Goal: Task Accomplishment & Management: Manage account settings

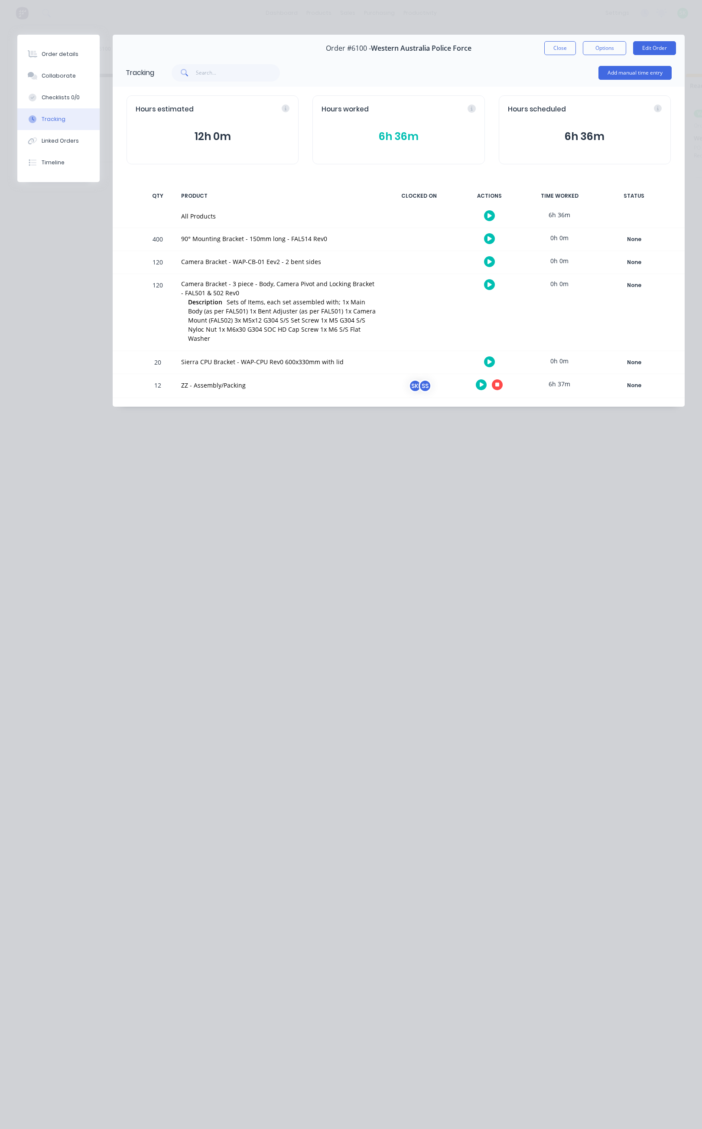
scroll to position [0, 284]
click at [73, 55] on div "Order details" at bounding box center [60, 54] width 37 height 8
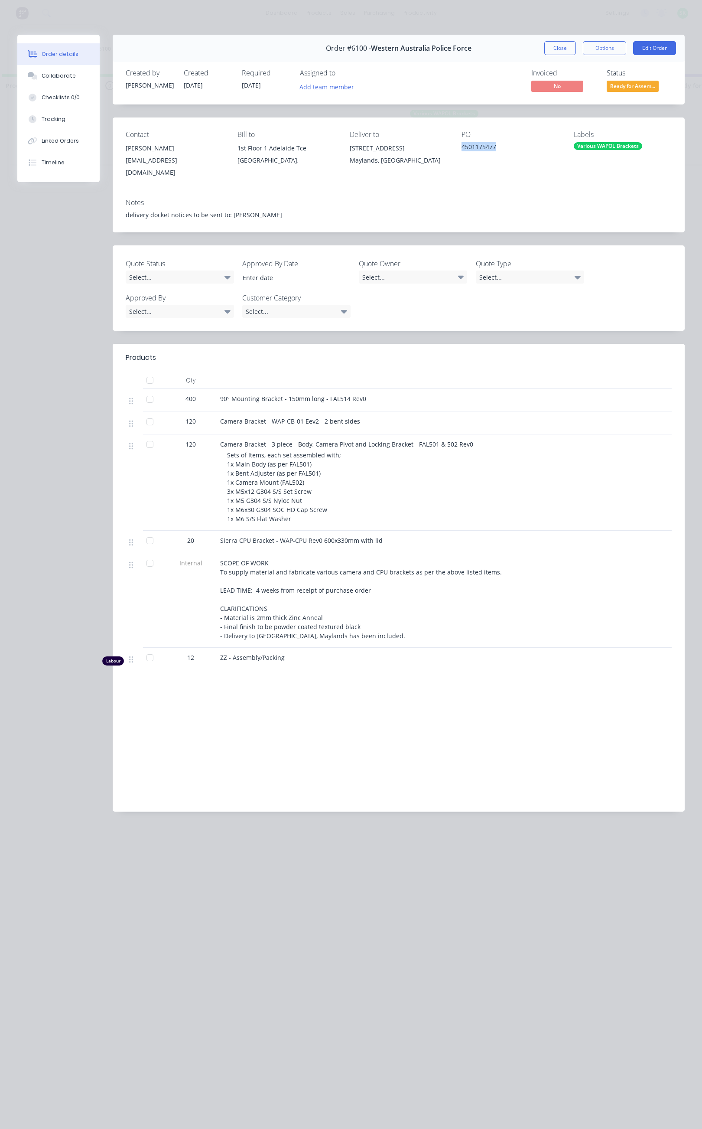
drag, startPoint x: 503, startPoint y: 146, endPoint x: 463, endPoint y: 147, distance: 39.5
click at [463, 147] on div "4501175477" at bounding box center [511, 148] width 98 height 12
copy div "4501175477"
drag, startPoint x: 219, startPoint y: 391, endPoint x: 365, endPoint y: 392, distance: 146.1
click at [365, 392] on div "90° Mounting Bracket - 150mm long - FAL514 Rev0" at bounding box center [390, 400] width 347 height 23
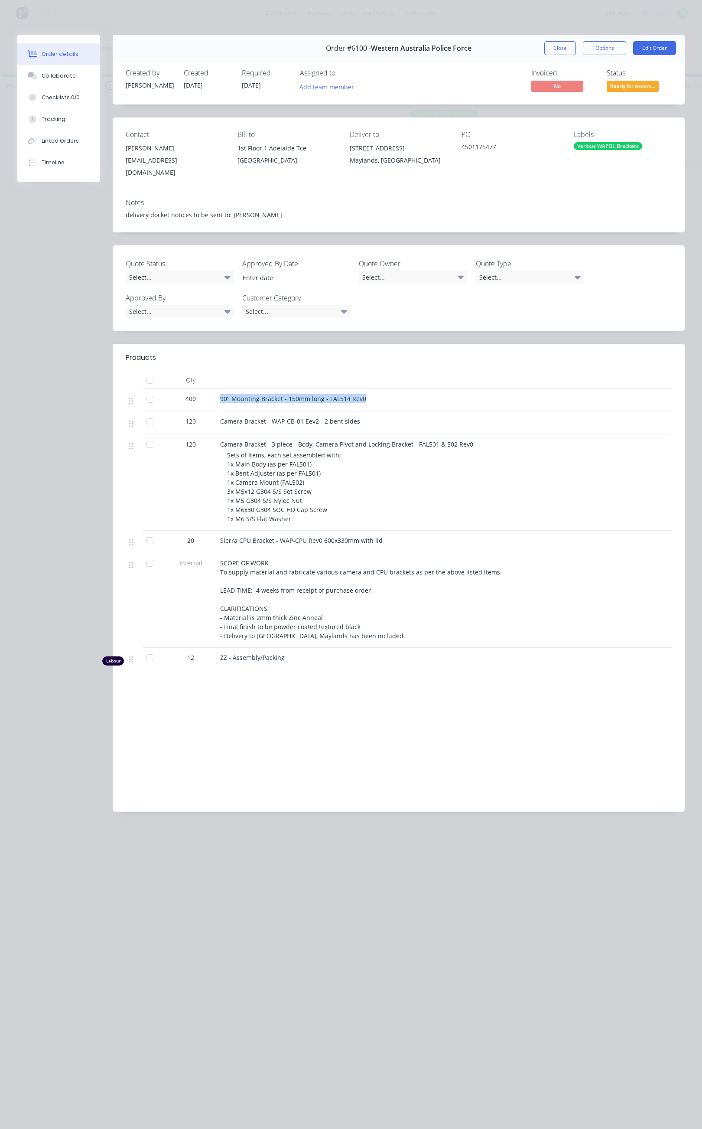
copy span "90° Mounting Bracket - 150mm long - FAL514 Rev0"
drag, startPoint x: 223, startPoint y: 413, endPoint x: 360, endPoint y: 421, distance: 137.7
click at [360, 421] on div "Camera Bracket - WAP-CB-01 Eev2 - 2 bent sides" at bounding box center [390, 422] width 347 height 23
copy span "Camera Bracket - WAP-CB-01 Eev2 - 2 bent sides"
click at [199, 460] on div "120" at bounding box center [191, 482] width 52 height 96
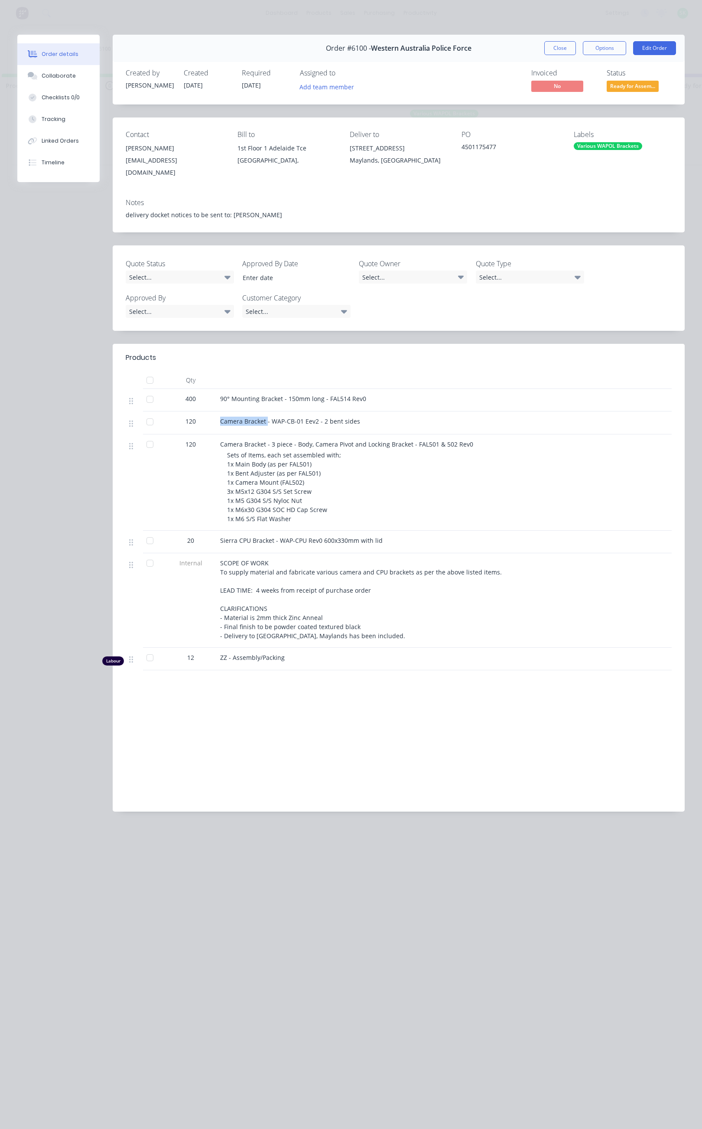
drag, startPoint x: 220, startPoint y: 414, endPoint x: 266, endPoint y: 418, distance: 46.1
click at [266, 418] on span "Camera Bracket - WAP-CB-01 Eev2 - 2 bent sides" at bounding box center [290, 421] width 140 height 8
copy span "Camera Bracket"
drag, startPoint x: 218, startPoint y: 436, endPoint x: 467, endPoint y: 440, distance: 249.8
click at [467, 440] on div "Camera Bracket - 3 piece - Body, Camera Pivot and Locking Bracket - FAL501 & 50…" at bounding box center [390, 482] width 347 height 96
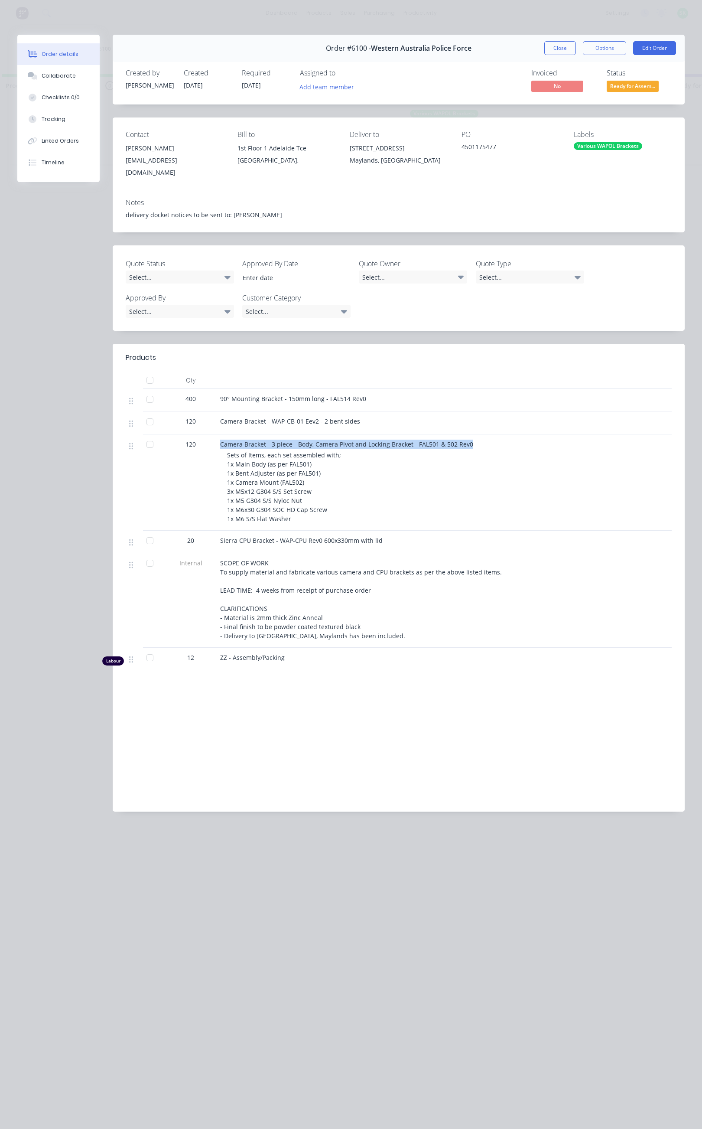
copy span "Camera Bracket - 3 piece - Body, Camera Pivot and Locking Bracket - FAL501 & 50…"
click at [394, 477] on div "Sets of Items, each set assembled with; 1x Main Body (as per FAL501) 1x Bent Ad…" at bounding box center [393, 487] width 333 height 73
drag, startPoint x: 268, startPoint y: 435, endPoint x: 308, endPoint y: 438, distance: 40.4
click at [308, 440] on span "Camera Bracket - 3 piece - Body, Camera Pivot and Locking Bracket - FAL501 & 50…" at bounding box center [346, 444] width 253 height 8
copy span "3 piece - Body"
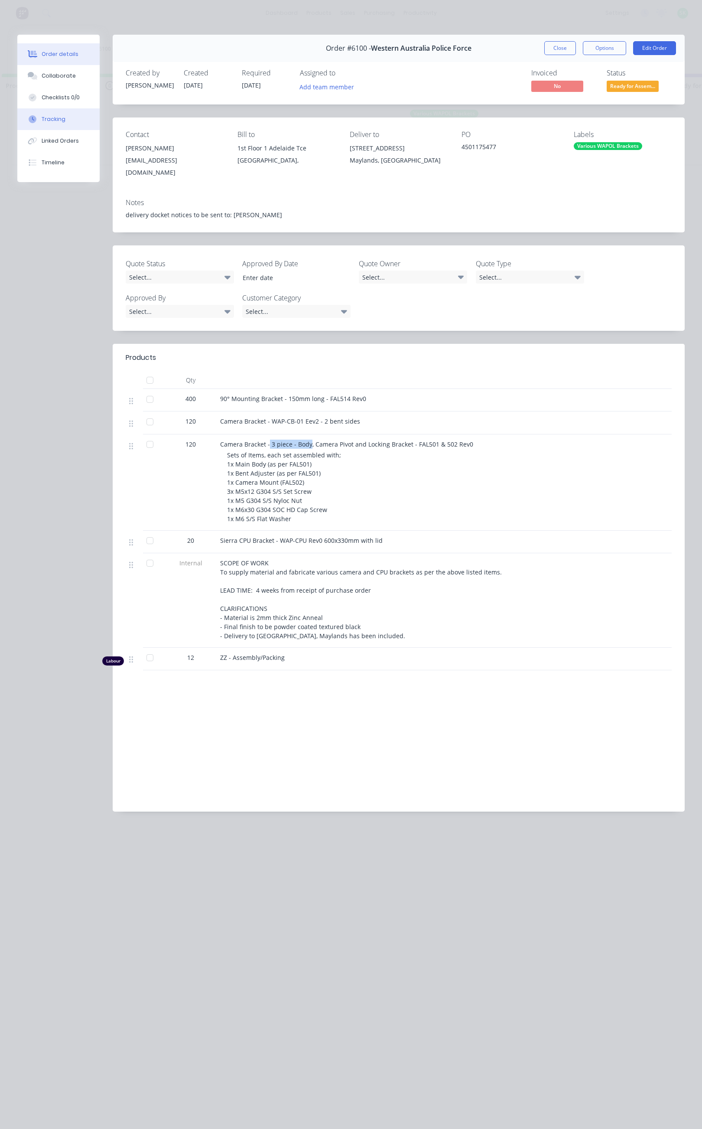
click at [71, 116] on button "Tracking" at bounding box center [58, 119] width 82 height 22
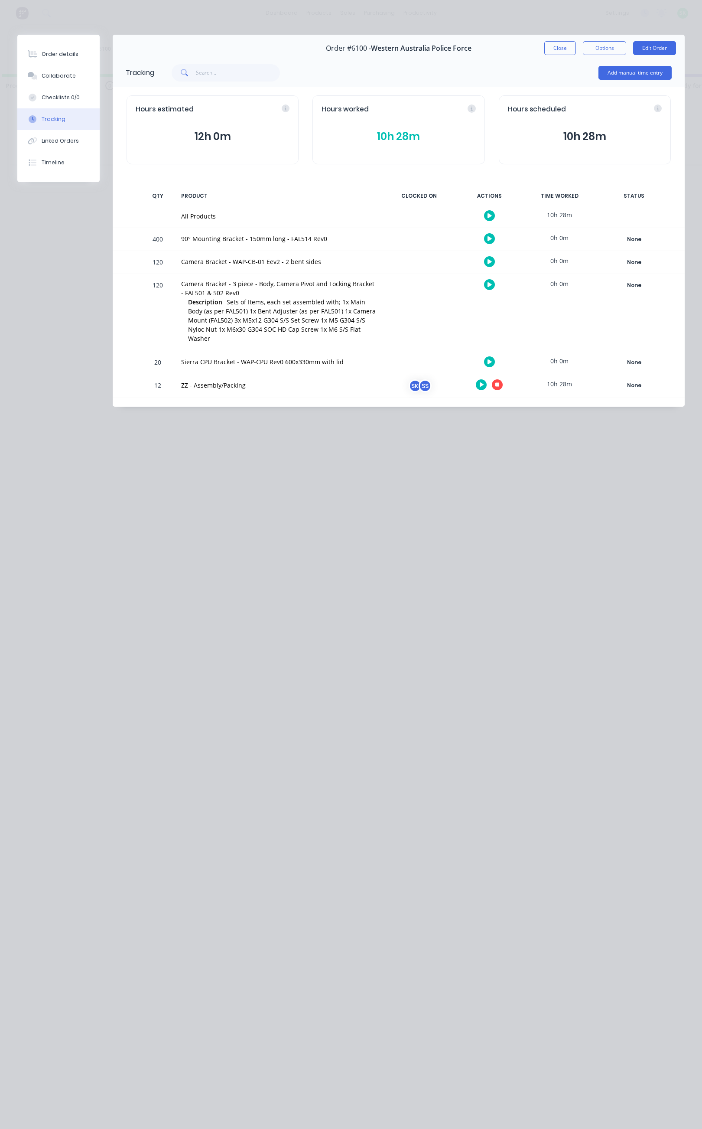
click at [499, 383] on icon "button" at bounding box center [498, 385] width 4 height 4
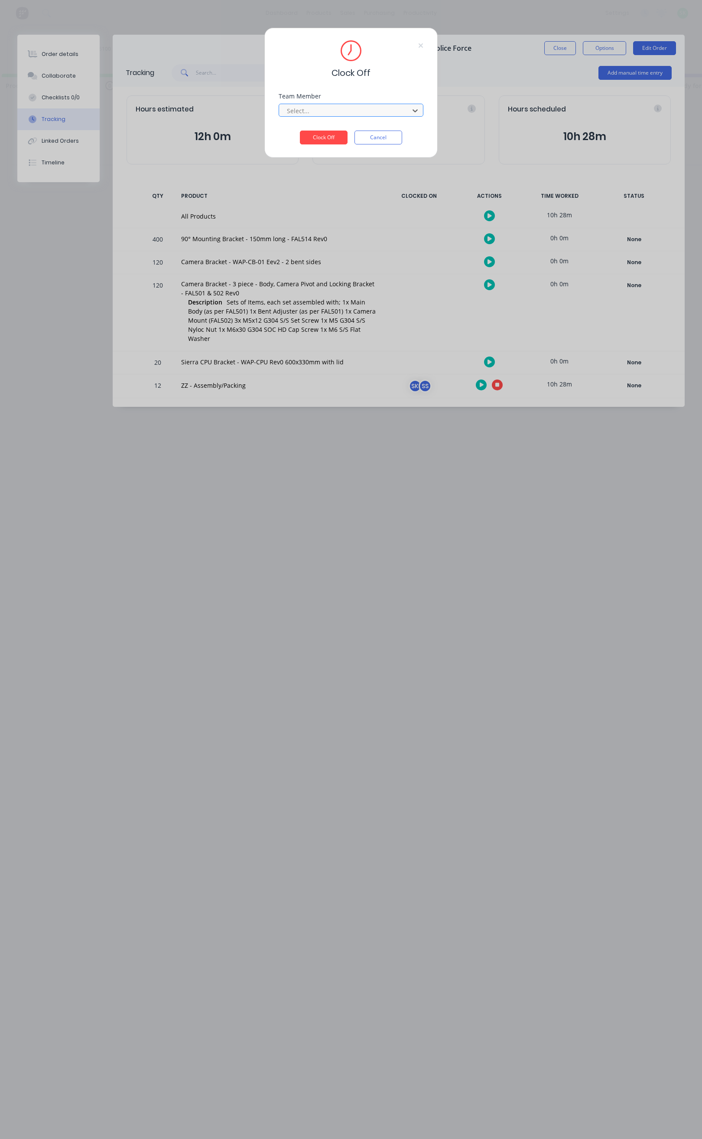
click at [364, 108] on div at bounding box center [345, 110] width 119 height 11
click at [362, 108] on div at bounding box center [345, 110] width 119 height 11
type input "s"
click at [416, 129] on div "Team Member 1 result available for search term s. Use Up and Down to choose opt…" at bounding box center [351, 111] width 145 height 37
click at [389, 134] on button "Cancel" at bounding box center [379, 138] width 48 height 14
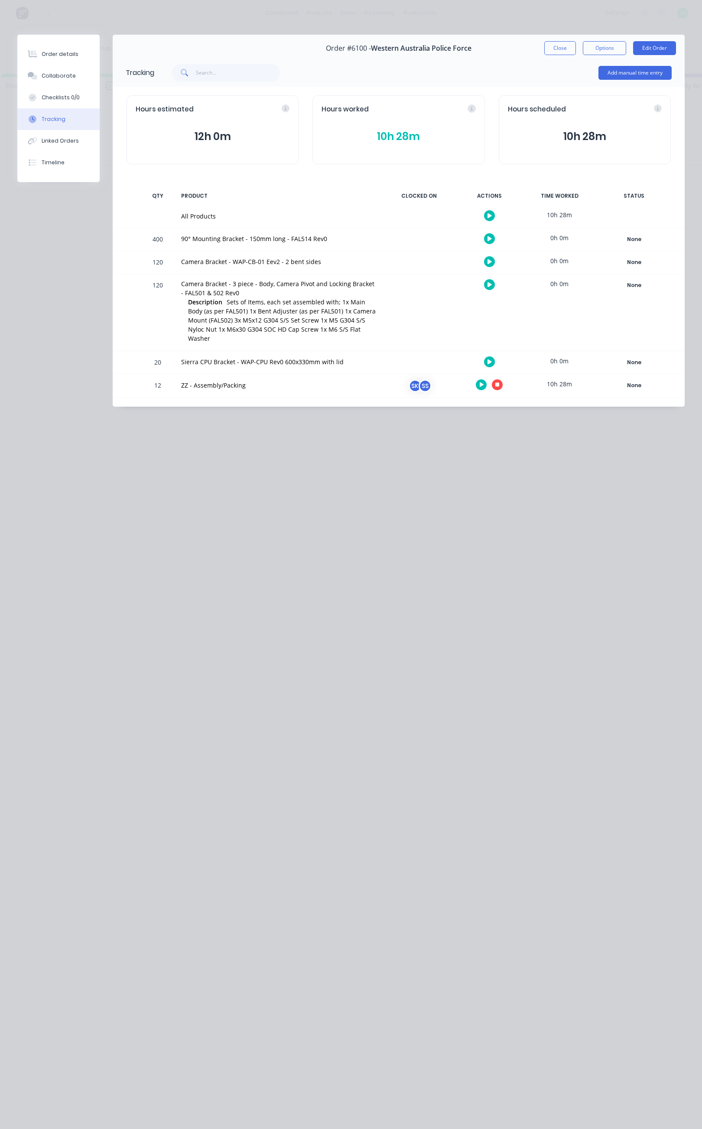
click at [496, 383] on icon "button" at bounding box center [498, 385] width 4 height 4
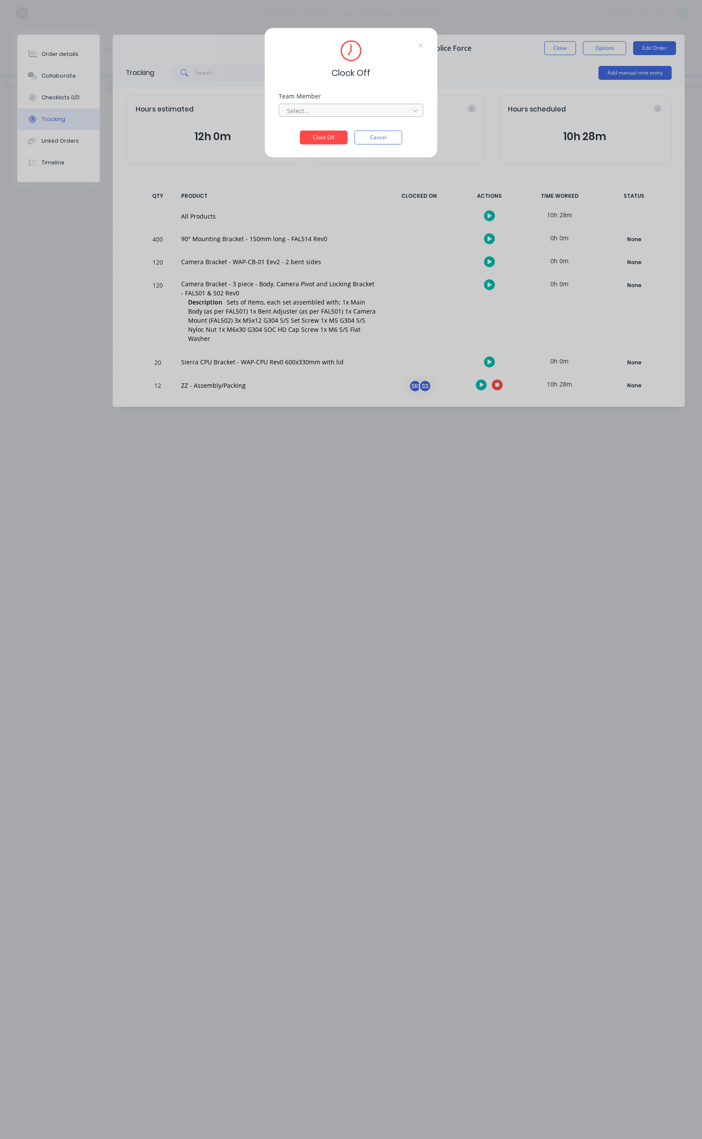
click at [340, 113] on div at bounding box center [345, 110] width 119 height 11
click at [318, 112] on div at bounding box center [345, 110] width 119 height 11
type input "s"
click at [384, 140] on button "Cancel" at bounding box center [379, 138] width 48 height 14
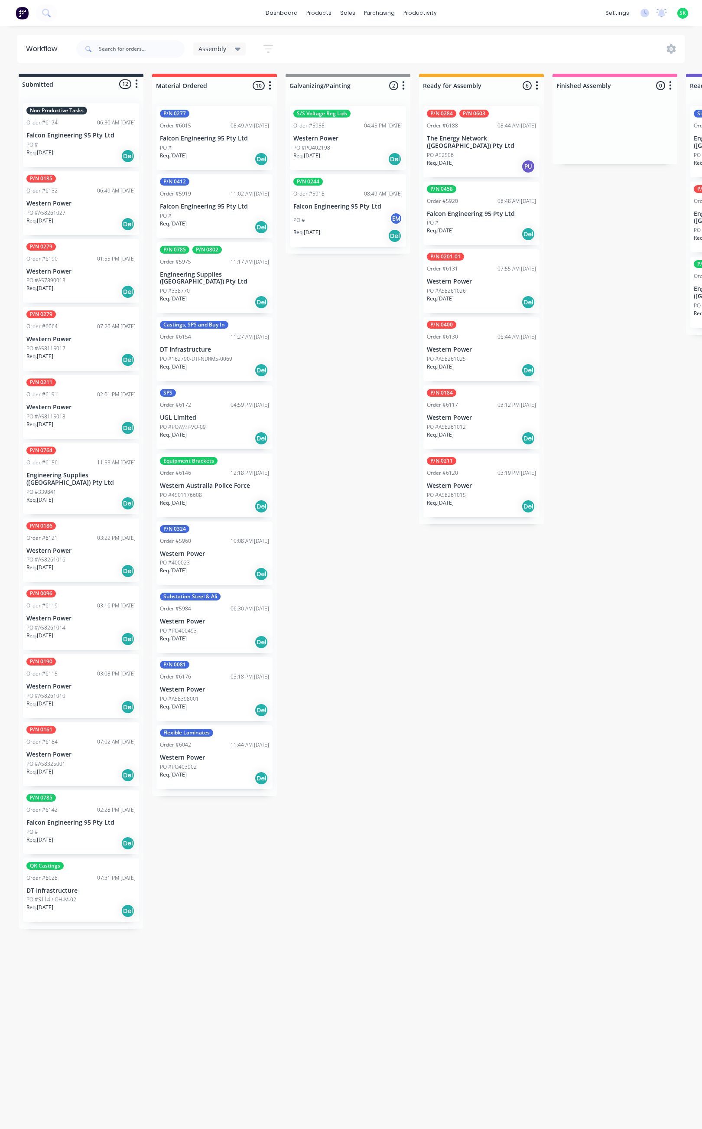
click at [239, 47] on icon at bounding box center [238, 49] width 6 height 10
click at [222, 111] on button "None" at bounding box center [246, 113] width 92 height 10
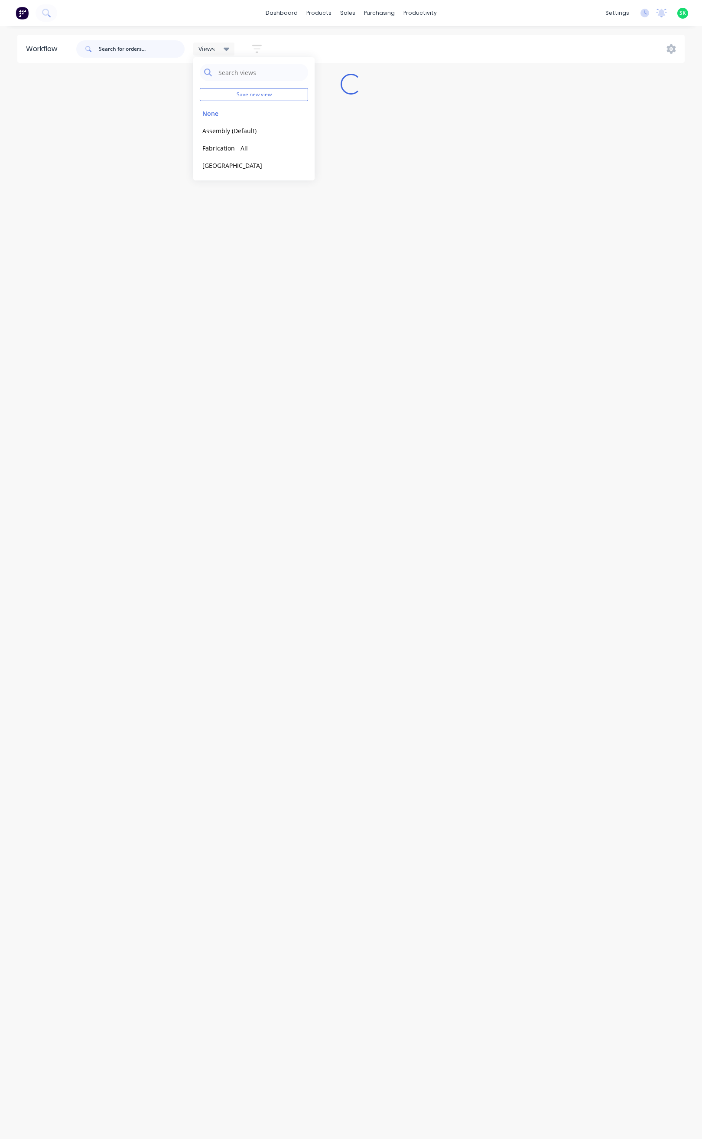
click at [125, 52] on input "text" at bounding box center [142, 48] width 86 height 17
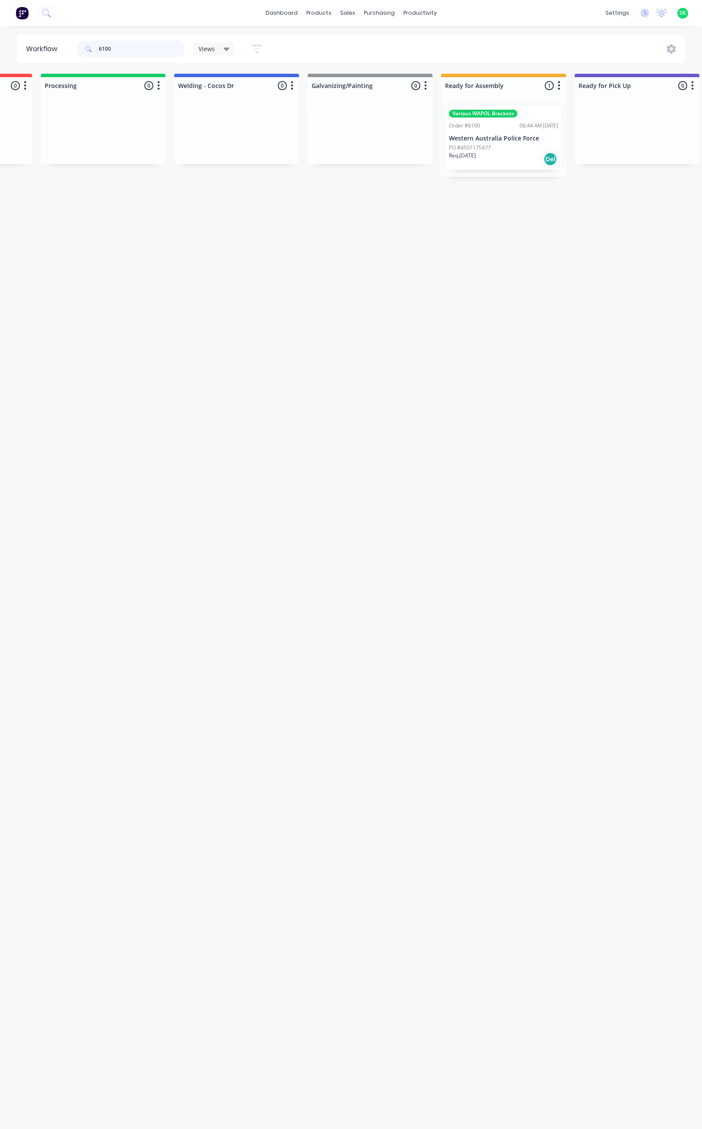
scroll to position [0, 251]
type input "6100"
click at [500, 141] on p "Western Australia Police Force" at bounding box center [497, 138] width 109 height 7
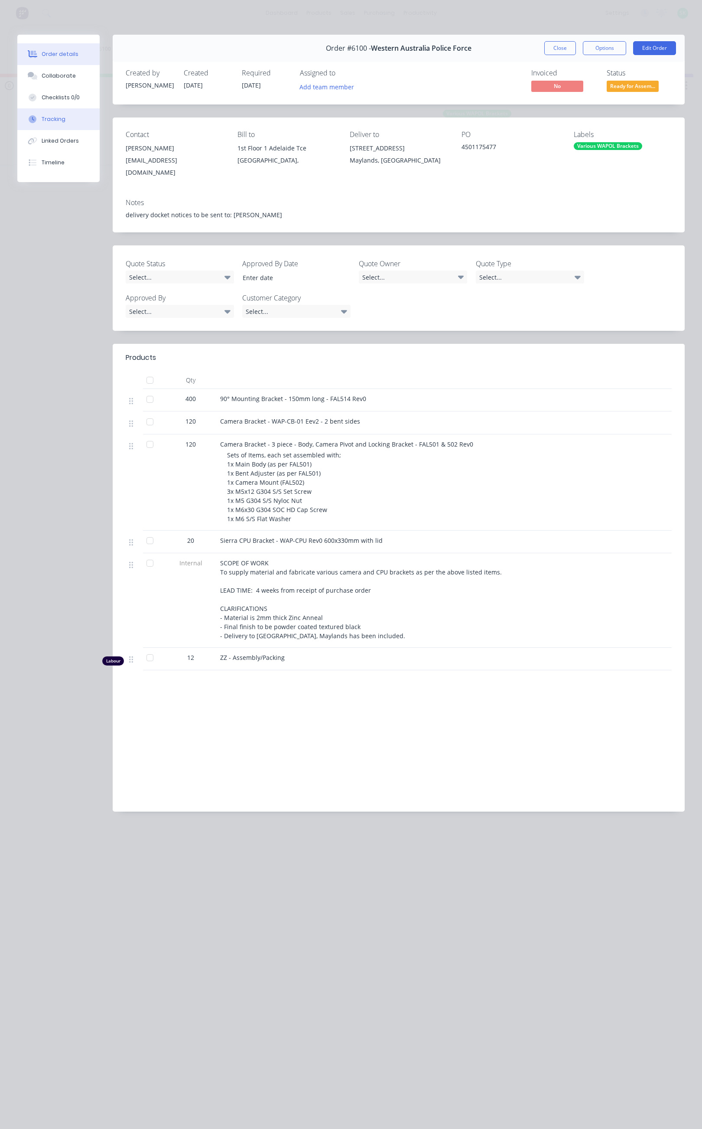
click at [49, 120] on div "Tracking" at bounding box center [54, 119] width 24 height 8
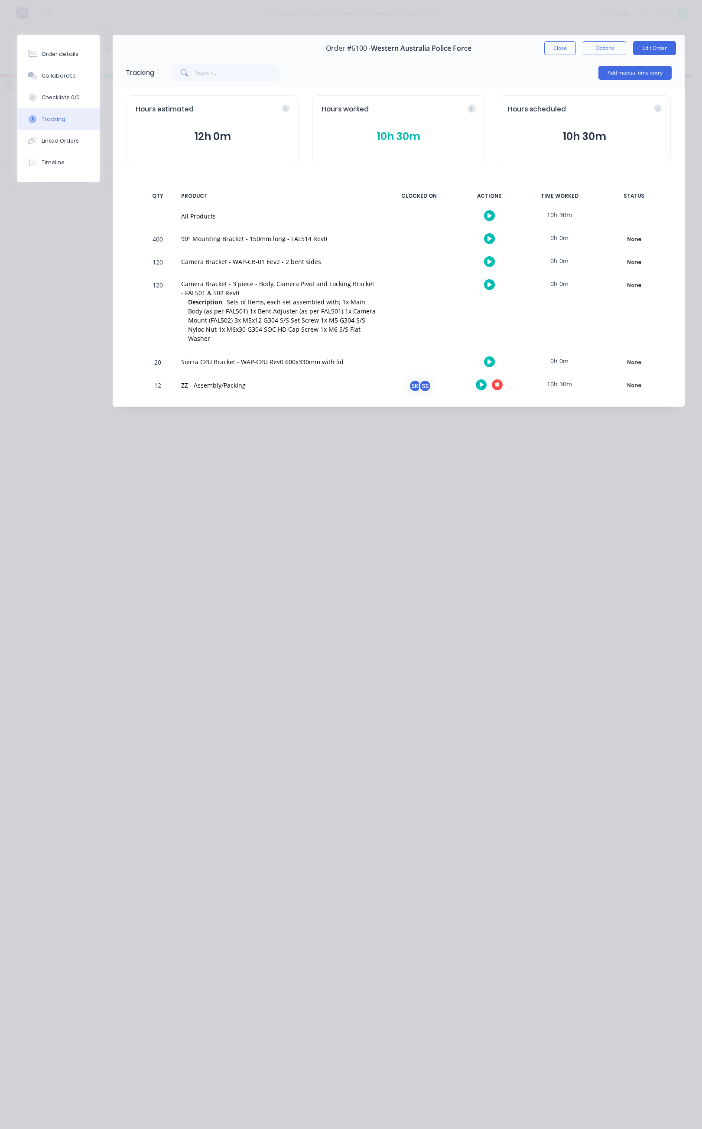
click at [497, 382] on icon "button" at bounding box center [498, 385] width 4 height 6
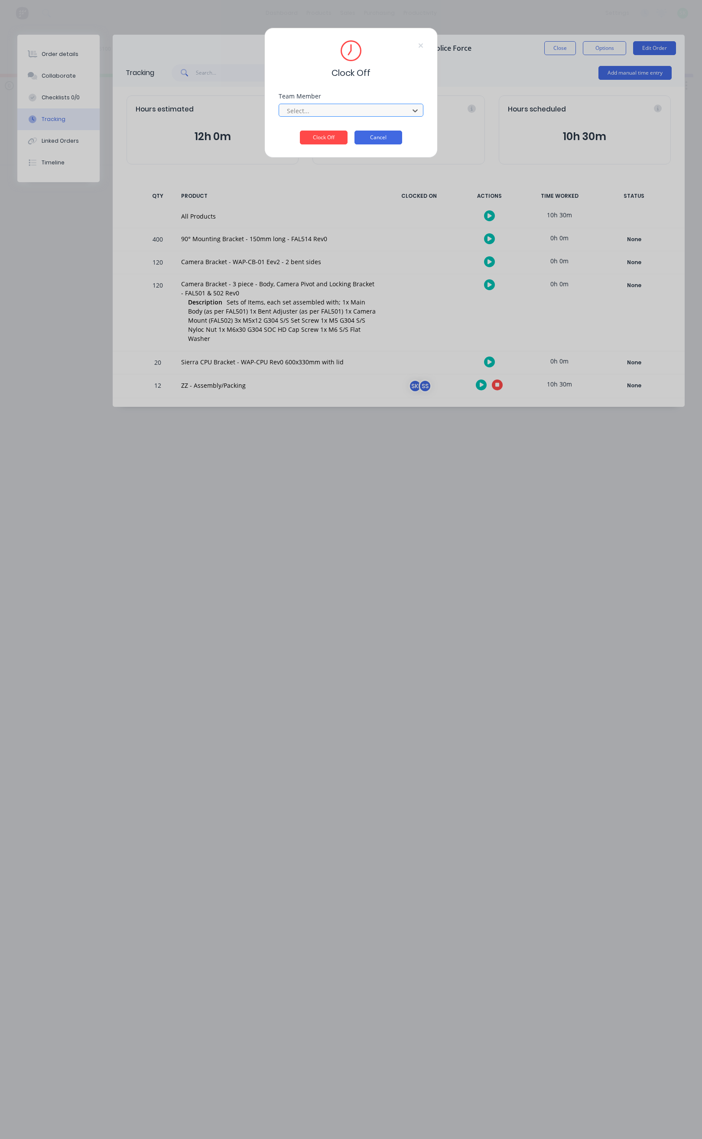
click at [389, 137] on button "Cancel" at bounding box center [379, 138] width 48 height 14
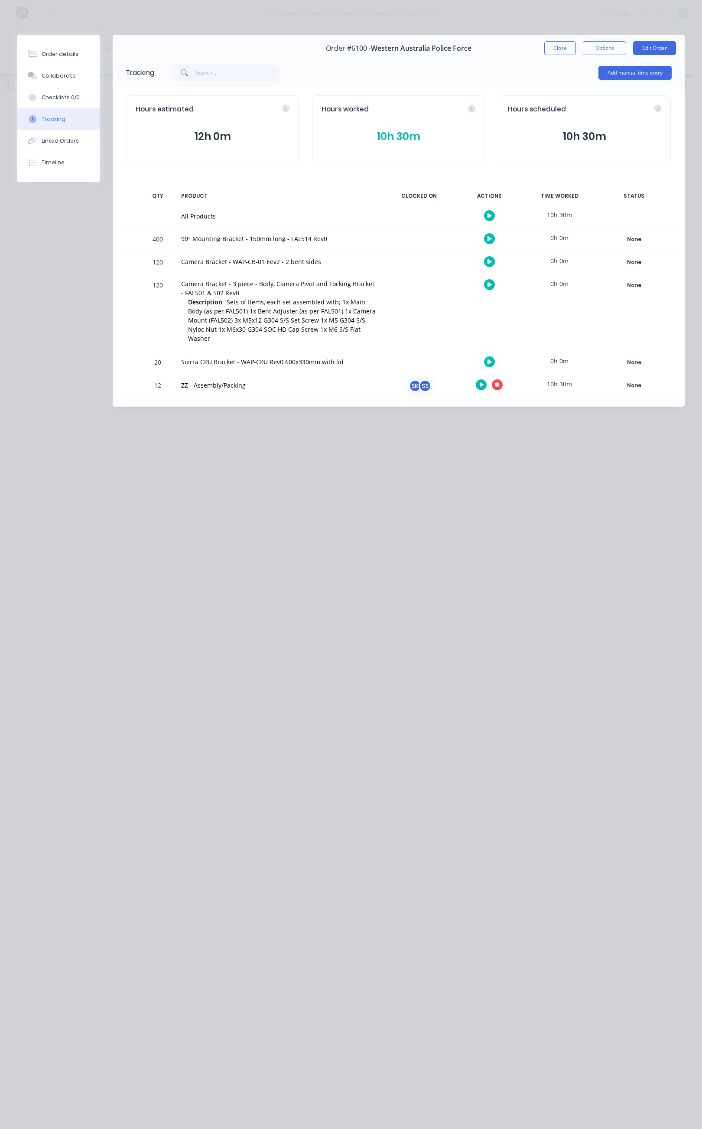
click at [376, 122] on div "Hours worked 10h 30m" at bounding box center [399, 129] width 172 height 69
click at [387, 133] on button "10h 30m" at bounding box center [399, 136] width 154 height 16
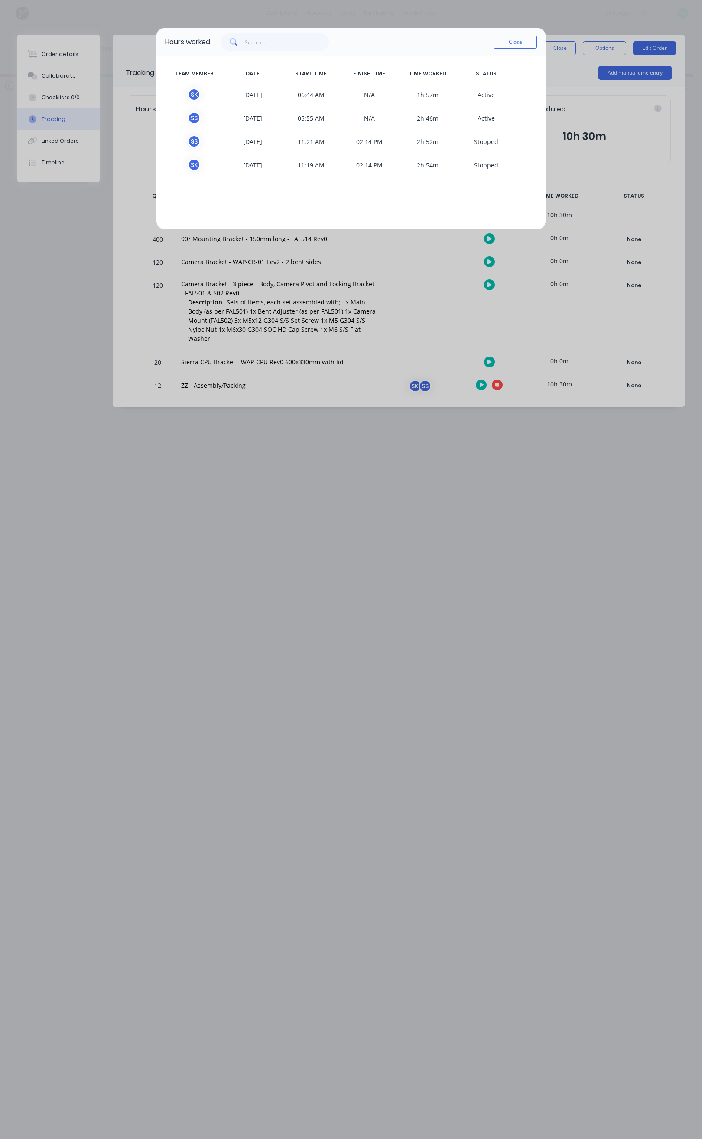
drag, startPoint x: 298, startPoint y: 95, endPoint x: 289, endPoint y: 95, distance: 9.1
click at [291, 95] on span "06:44 AM" at bounding box center [311, 94] width 59 height 13
drag, startPoint x: 221, startPoint y: 94, endPoint x: 206, endPoint y: 94, distance: 15.6
click at [211, 94] on span "S K" at bounding box center [194, 94] width 59 height 13
click at [194, 93] on div "S K" at bounding box center [194, 94] width 13 height 13
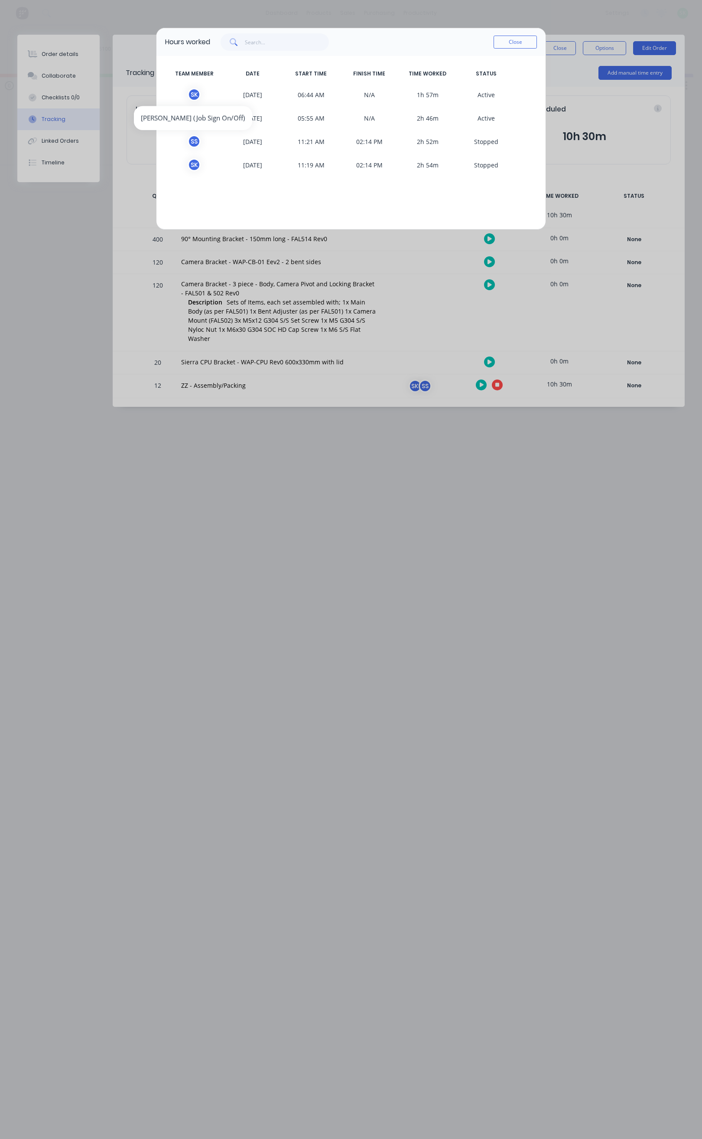
click at [191, 94] on div "S K" at bounding box center [194, 94] width 13 height 13
click at [193, 94] on div "S K" at bounding box center [194, 94] width 13 height 13
click at [518, 44] on button "Close" at bounding box center [515, 42] width 43 height 13
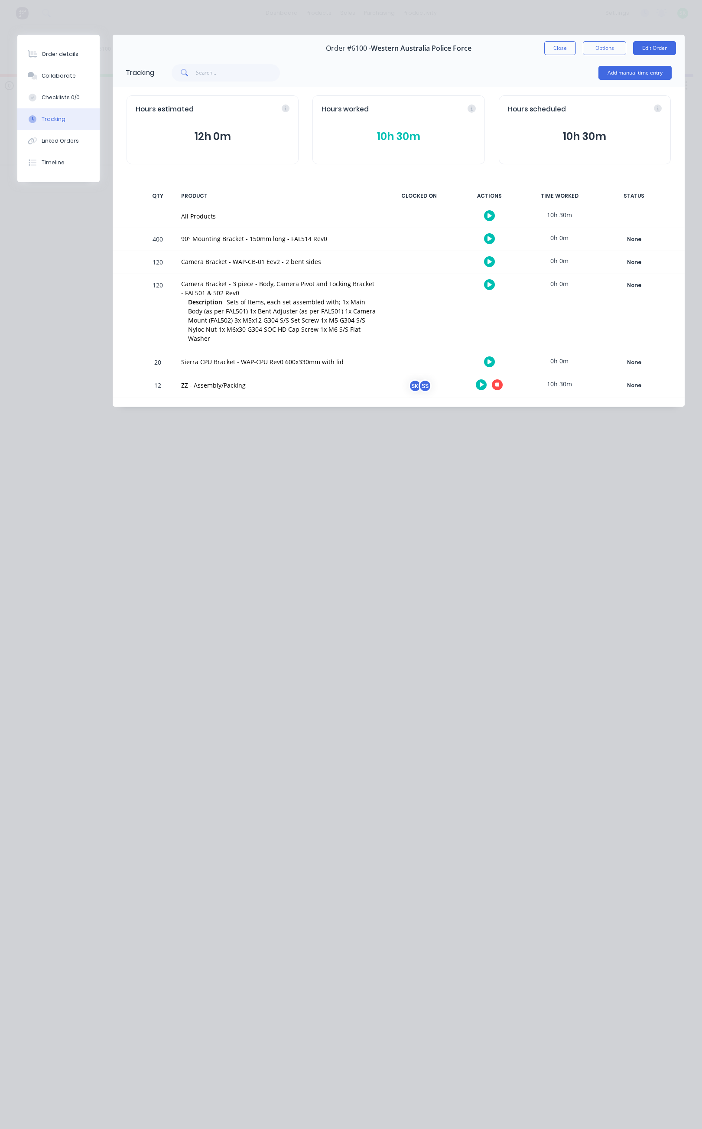
click at [499, 383] on icon "button" at bounding box center [498, 385] width 4 height 4
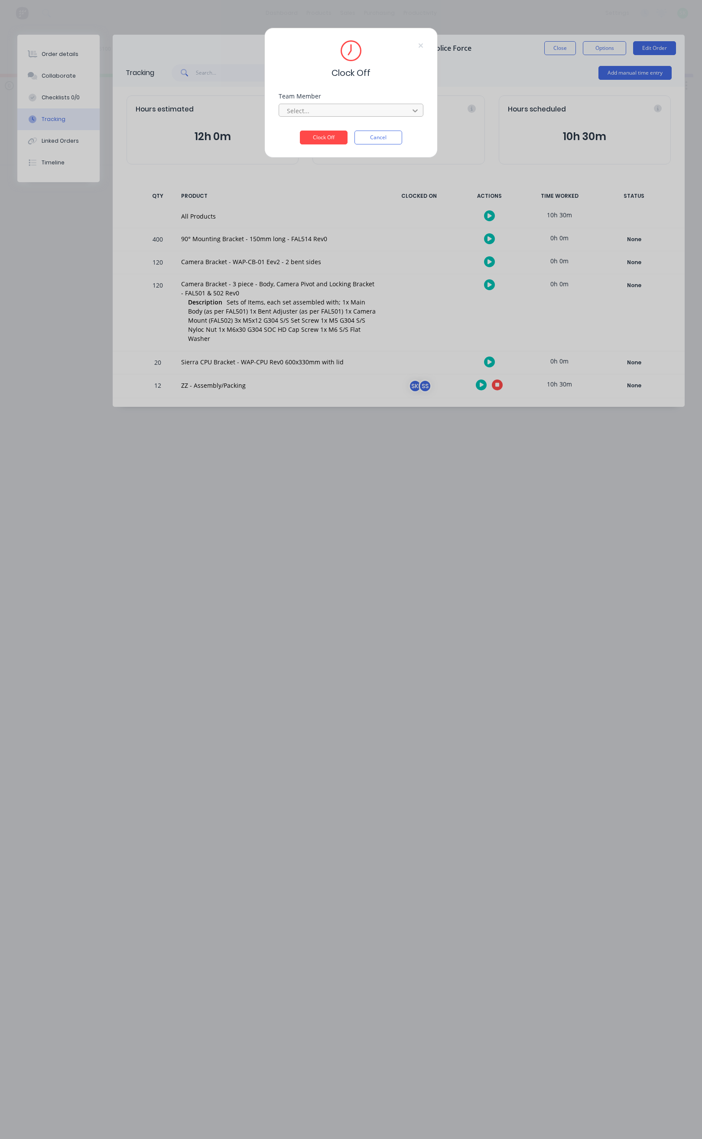
click at [415, 109] on icon at bounding box center [415, 110] width 9 height 9
type input "stephen kane"
click at [337, 134] on button "Clock Off" at bounding box center [324, 138] width 48 height 14
click at [368, 114] on div at bounding box center [345, 110] width 119 height 11
click at [386, 140] on button "Cancel" at bounding box center [379, 144] width 48 height 14
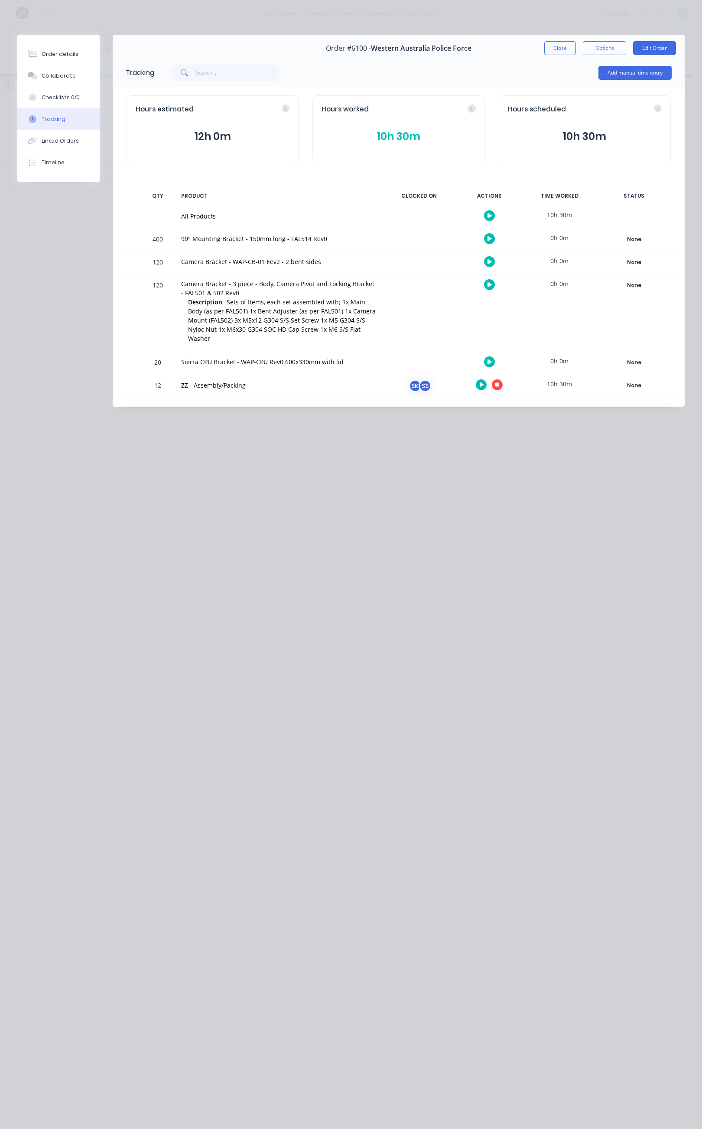
click at [499, 382] on icon "button" at bounding box center [498, 385] width 4 height 6
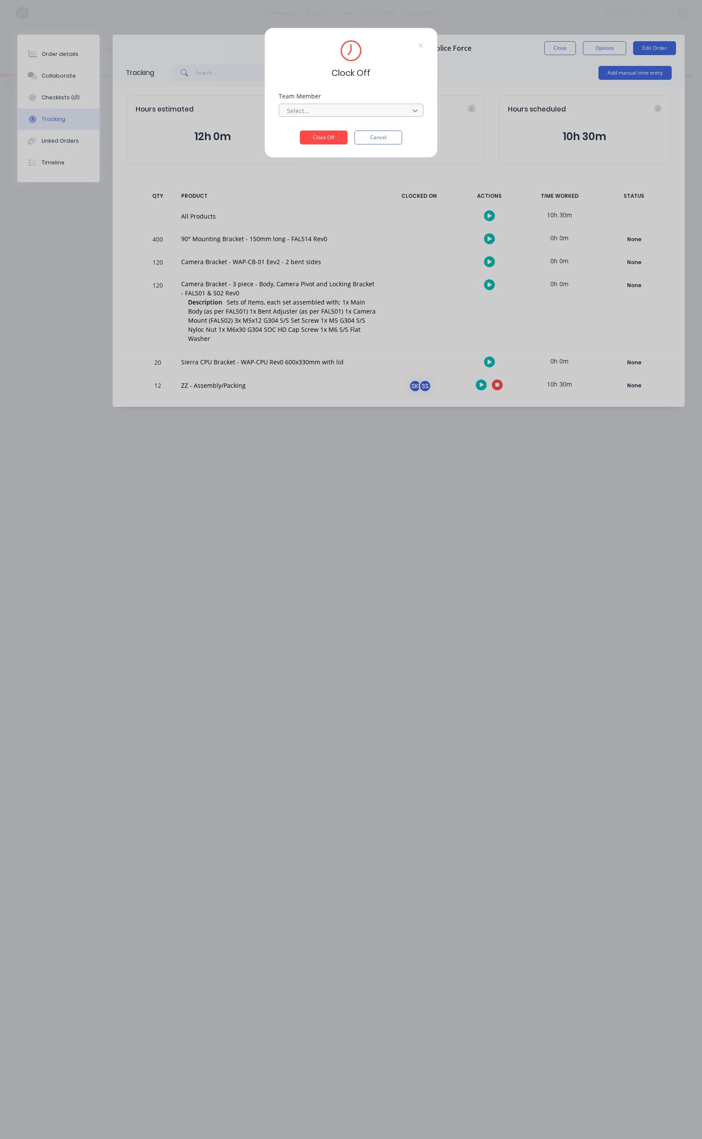
click at [415, 111] on icon at bounding box center [415, 110] width 9 height 9
click at [317, 133] on button "Clock Off" at bounding box center [324, 138] width 48 height 14
click at [335, 144] on button "Clock Off" at bounding box center [324, 144] width 48 height 14
click at [499, 373] on div "Clock Off Team Member Select... Required. Clock Off Cancel" at bounding box center [351, 569] width 702 height 1139
click at [379, 145] on button "Cancel" at bounding box center [379, 144] width 48 height 14
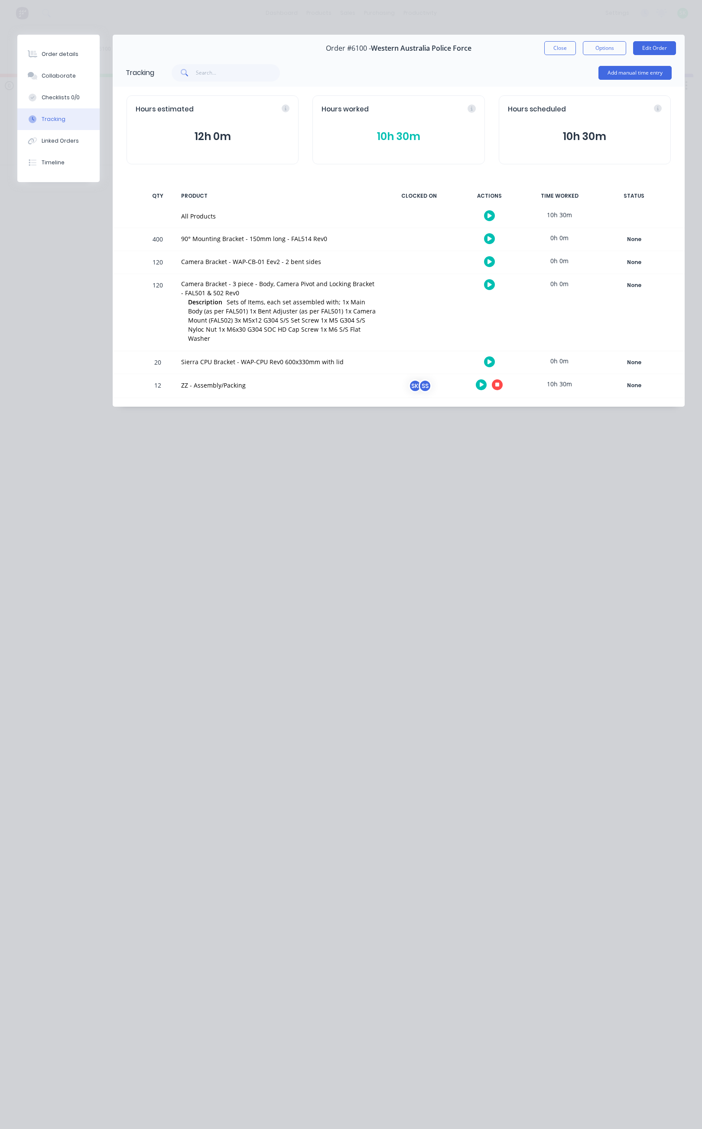
click at [497, 383] on icon "button" at bounding box center [498, 385] width 4 height 4
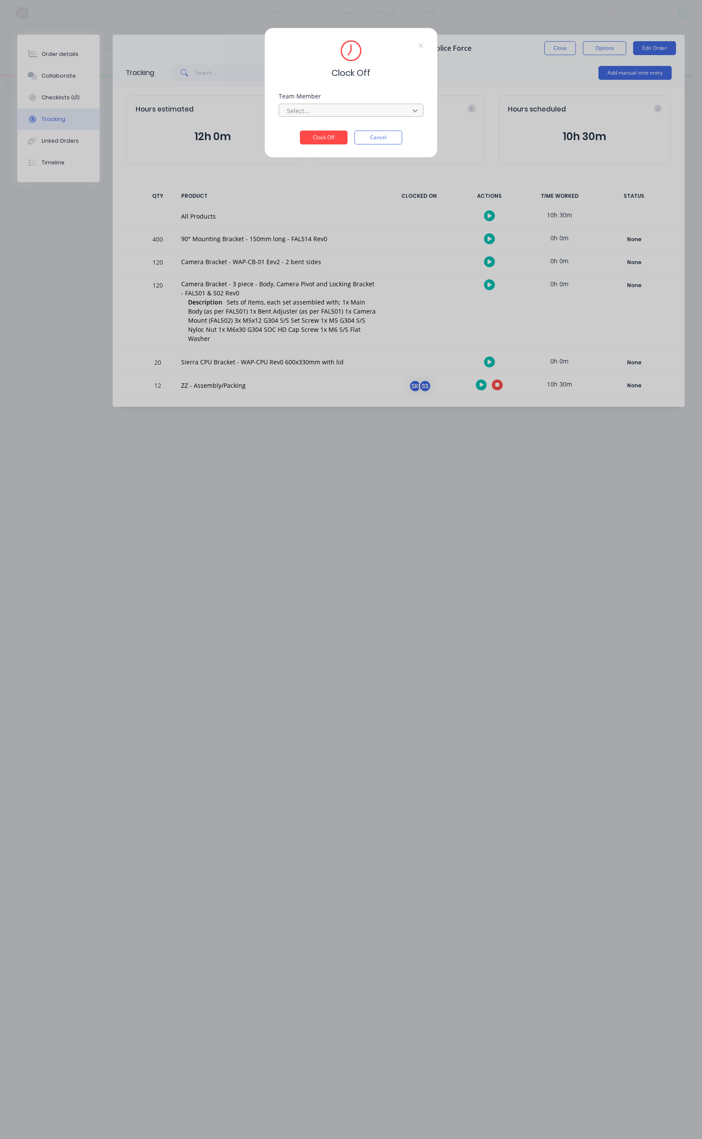
click at [415, 116] on div at bounding box center [416, 111] width 16 height 14
click at [155, 125] on div "[PERSON_NAME]" at bounding box center [100, 130] width 144 height 16
click at [330, 135] on button "Clock Off" at bounding box center [324, 138] width 48 height 14
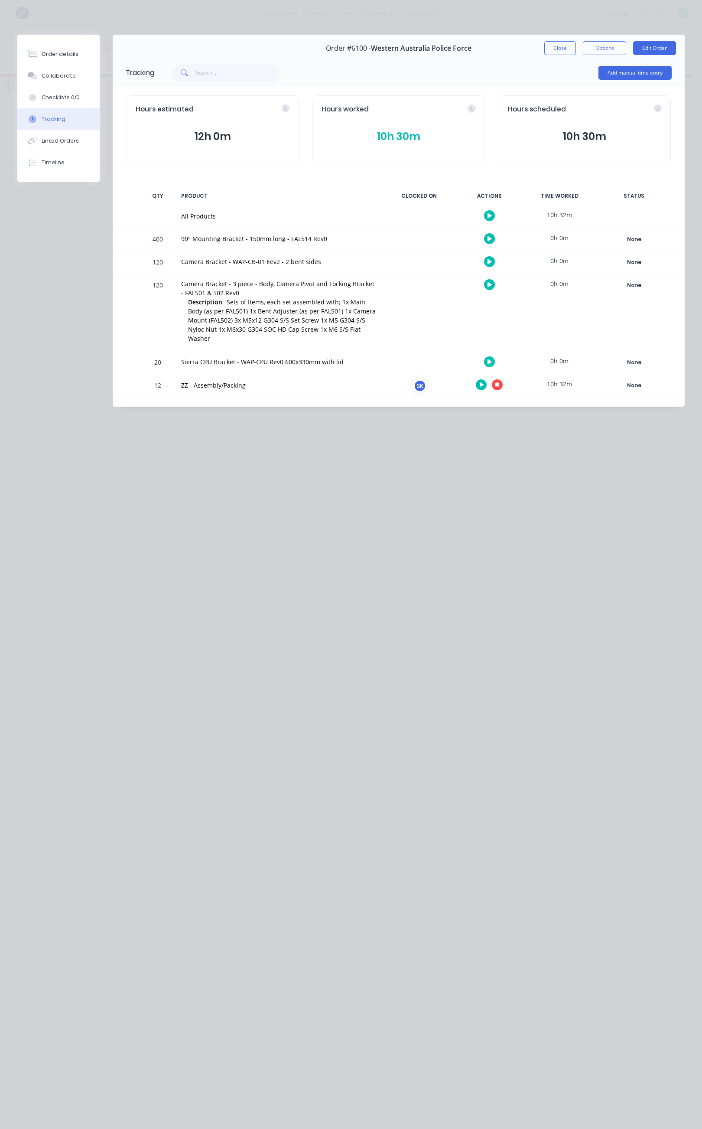
click at [498, 382] on icon "button" at bounding box center [498, 385] width 4 height 6
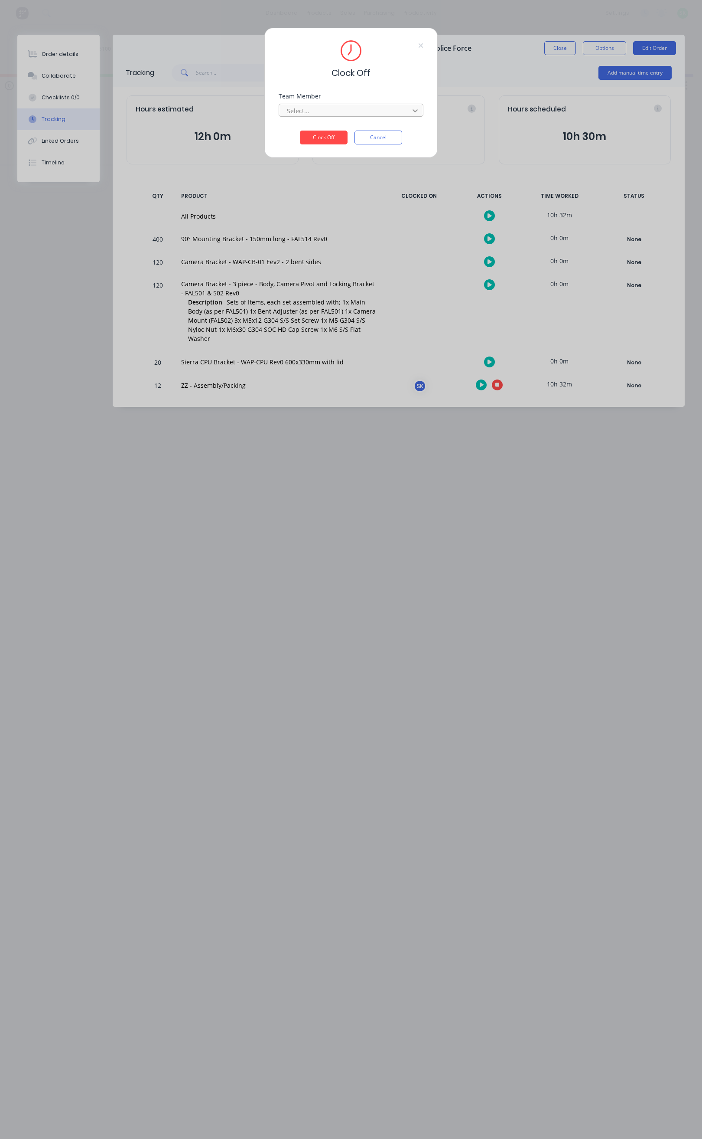
click at [414, 109] on icon at bounding box center [415, 110] width 9 height 9
click at [124, 125] on div "No options" at bounding box center [100, 130] width 144 height 16
drag, startPoint x: 121, startPoint y: 125, endPoint x: 114, endPoint y: 129, distance: 8.2
click at [118, 128] on div "No options" at bounding box center [100, 130] width 144 height 16
drag, startPoint x: 114, startPoint y: 129, endPoint x: 88, endPoint y: 131, distance: 26.1
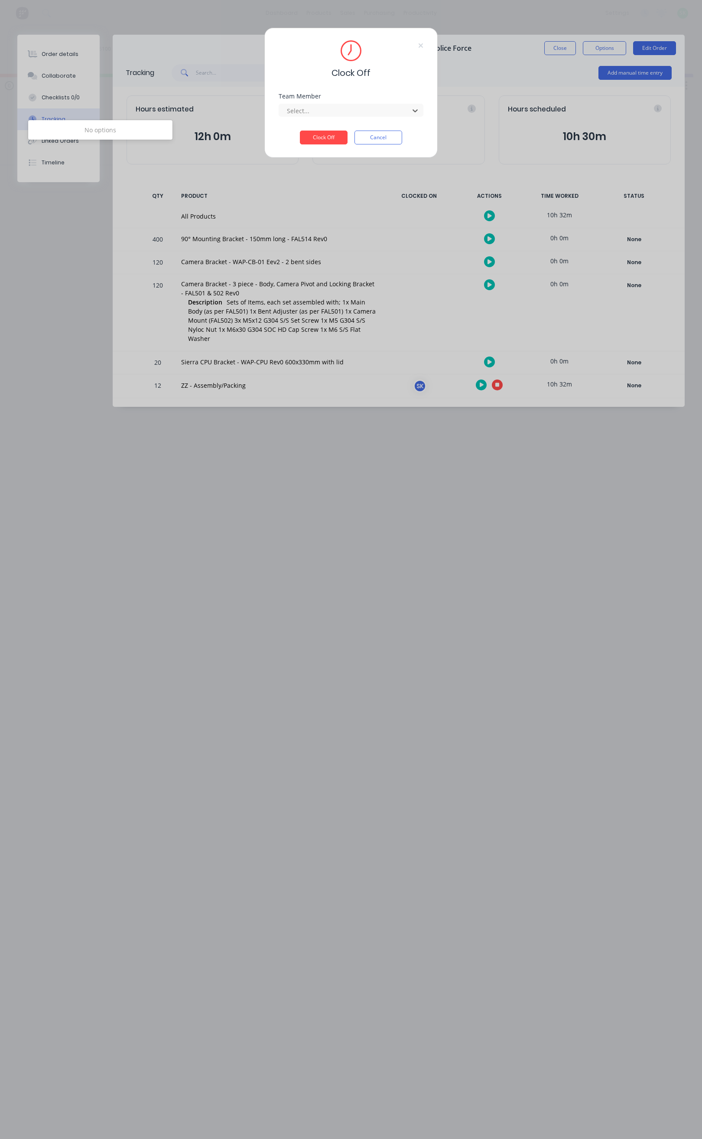
click at [95, 131] on div "No options" at bounding box center [100, 130] width 144 height 16
drag, startPoint x: 88, startPoint y: 131, endPoint x: 78, endPoint y: 131, distance: 10.4
click at [82, 131] on div "No options" at bounding box center [100, 130] width 144 height 16
drag, startPoint x: 78, startPoint y: 131, endPoint x: 49, endPoint y: 128, distance: 29.7
click at [55, 133] on div "No options" at bounding box center [100, 130] width 144 height 16
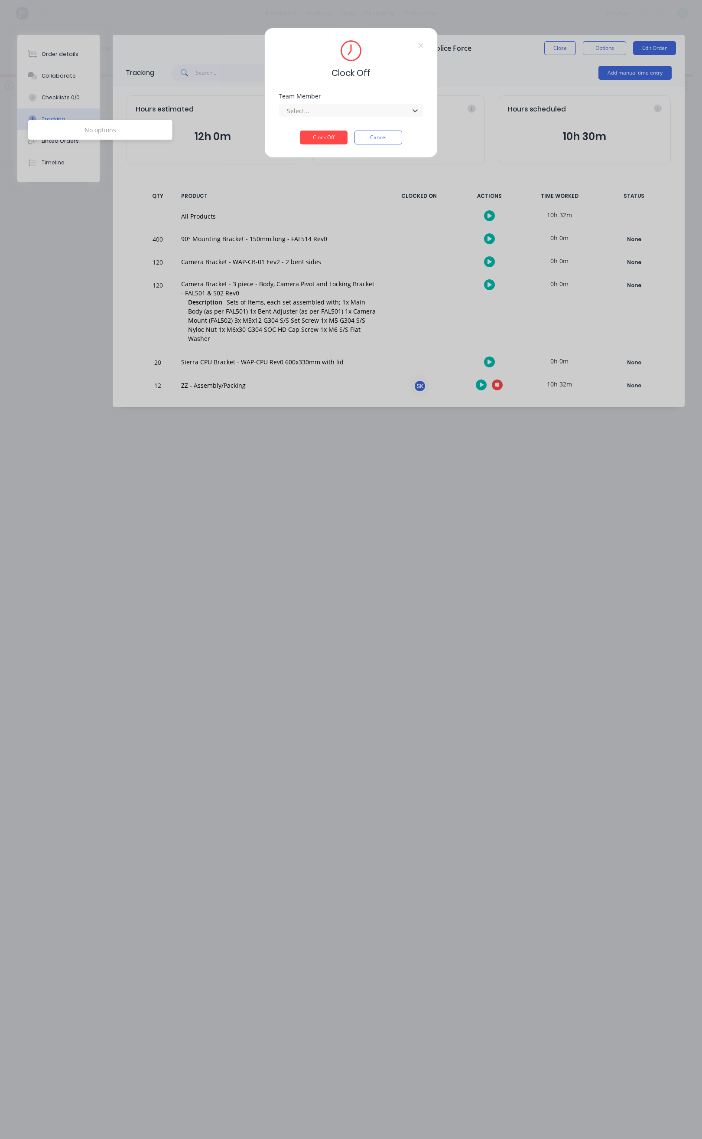
click at [49, 128] on div "No options" at bounding box center [100, 130] width 144 height 16
drag, startPoint x: 94, startPoint y: 129, endPoint x: 157, endPoint y: 129, distance: 63.3
click at [136, 129] on div "No options" at bounding box center [100, 130] width 144 height 16
click at [192, 132] on body "dashboard products sales purchasing productivity dashboard products Product Cat…" at bounding box center [100, 543] width 702 height 1087
click at [332, 107] on div at bounding box center [345, 110] width 119 height 11
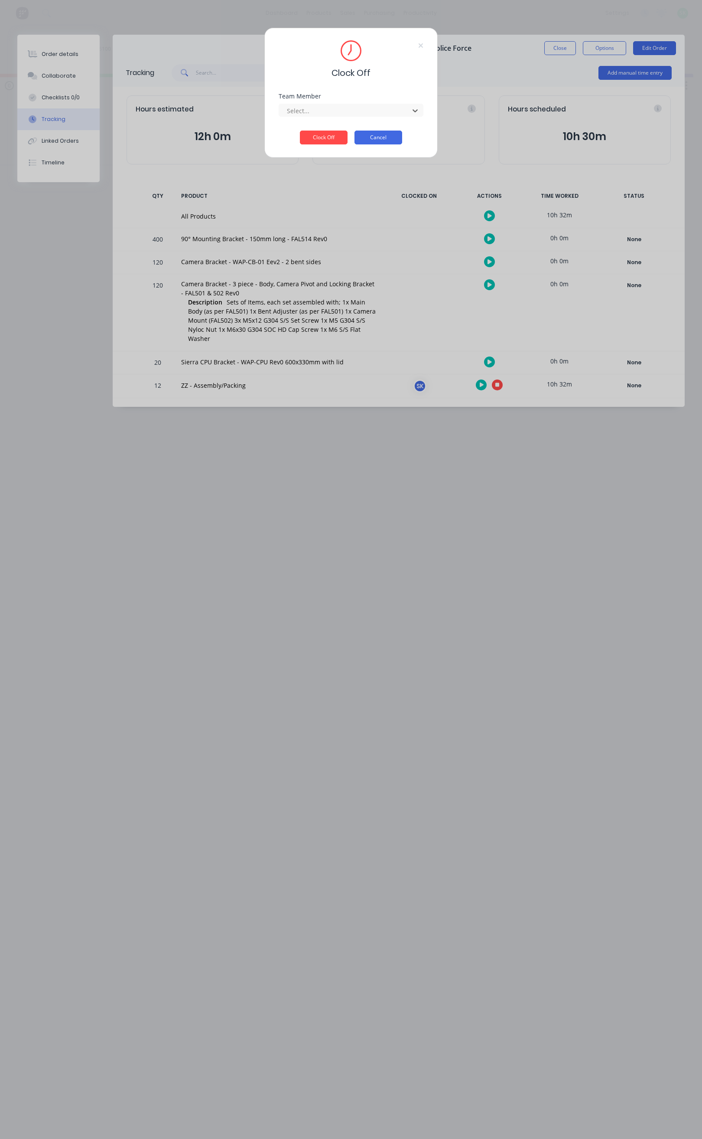
click at [388, 138] on button "Cancel" at bounding box center [379, 138] width 48 height 14
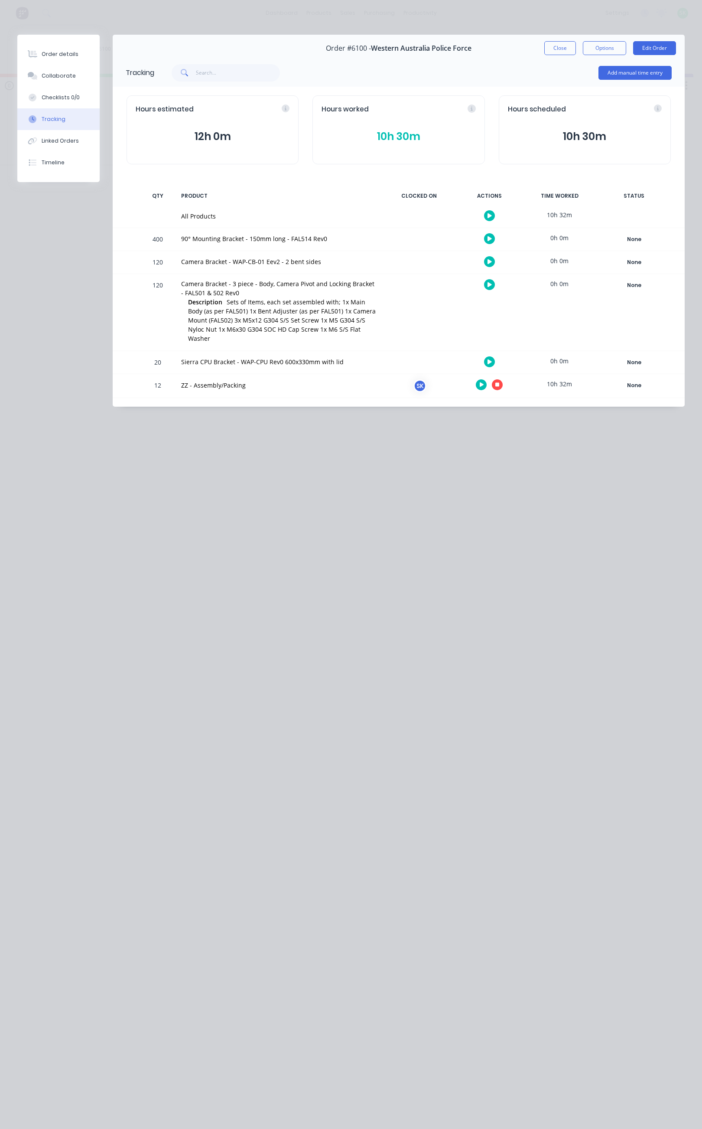
click at [480, 382] on icon "button" at bounding box center [482, 385] width 4 height 6
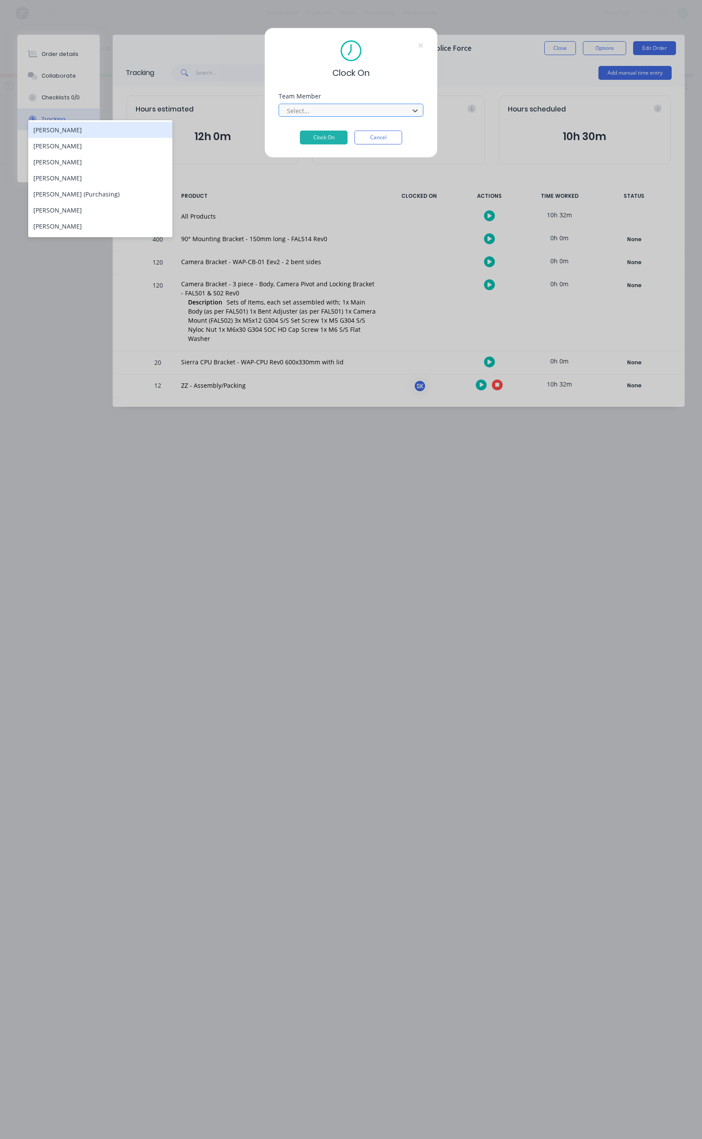
click at [361, 111] on div at bounding box center [345, 110] width 119 height 11
type input "st"
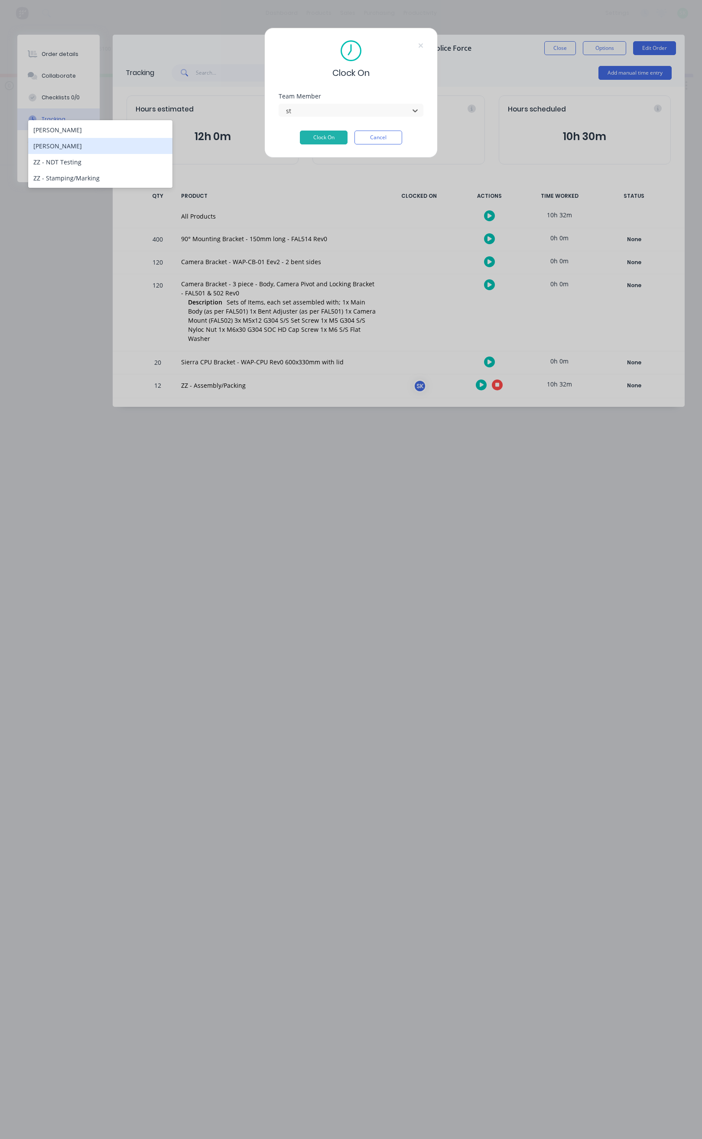
click at [91, 142] on div "Stuart Simm" at bounding box center [100, 146] width 144 height 16
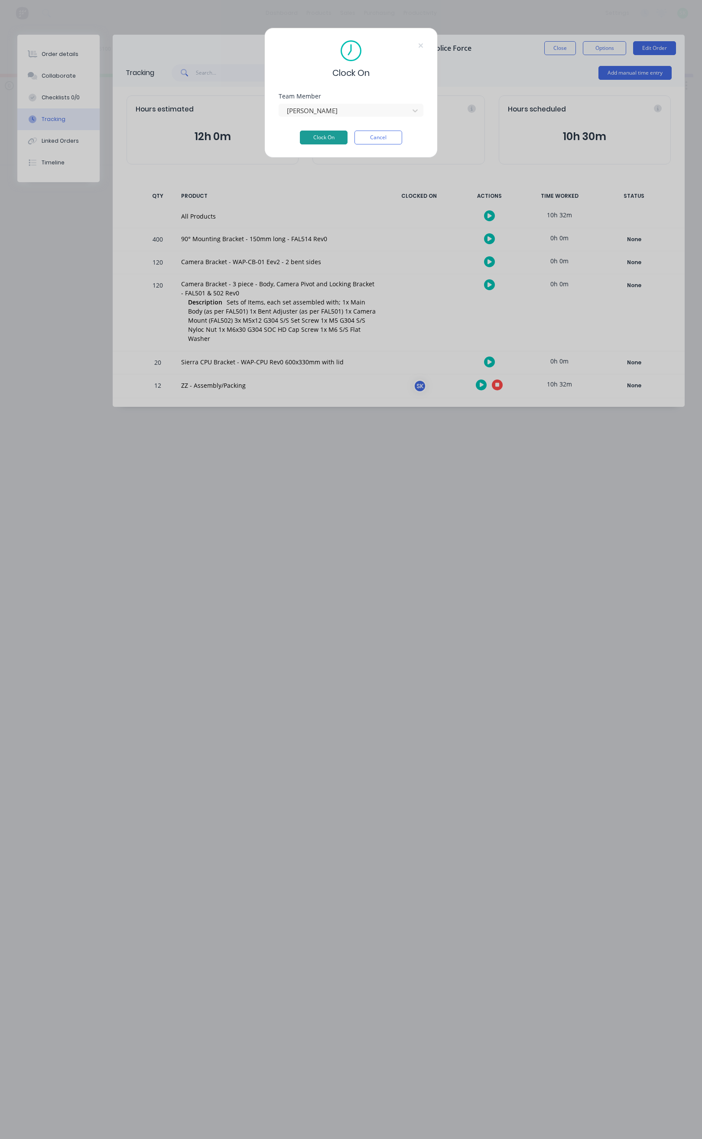
click at [331, 136] on button "Clock On" at bounding box center [324, 138] width 48 height 14
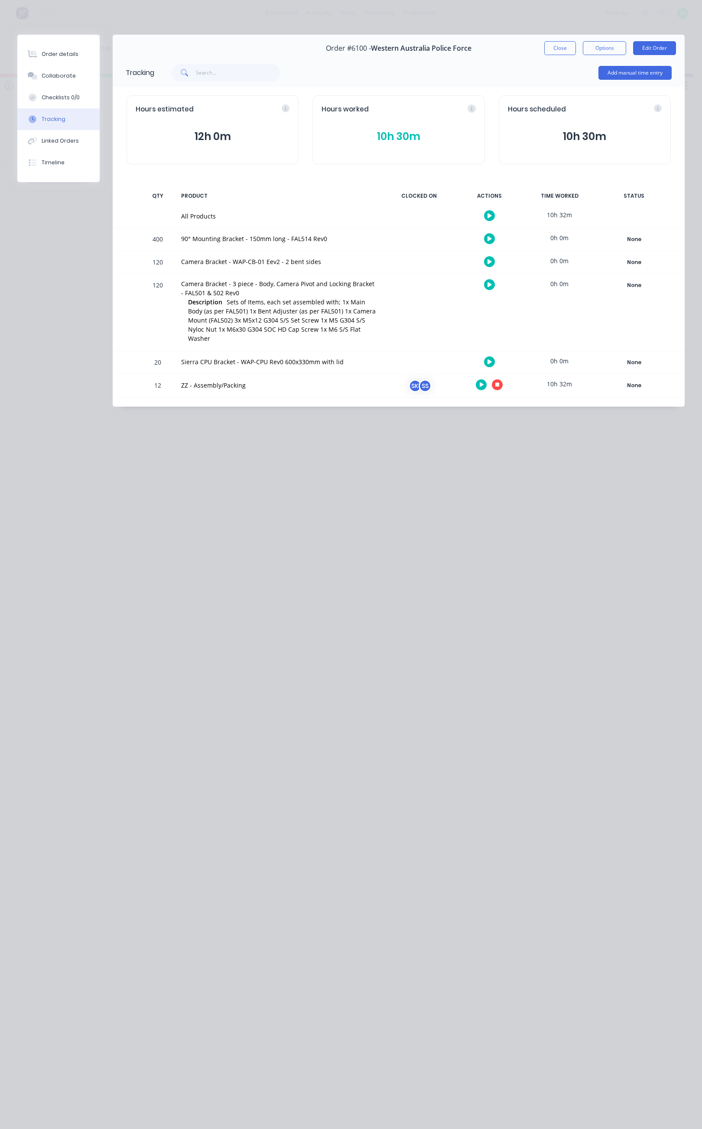
click at [413, 379] on div "SK" at bounding box center [415, 385] width 13 height 13
click at [501, 379] on button "button" at bounding box center [497, 384] width 11 height 11
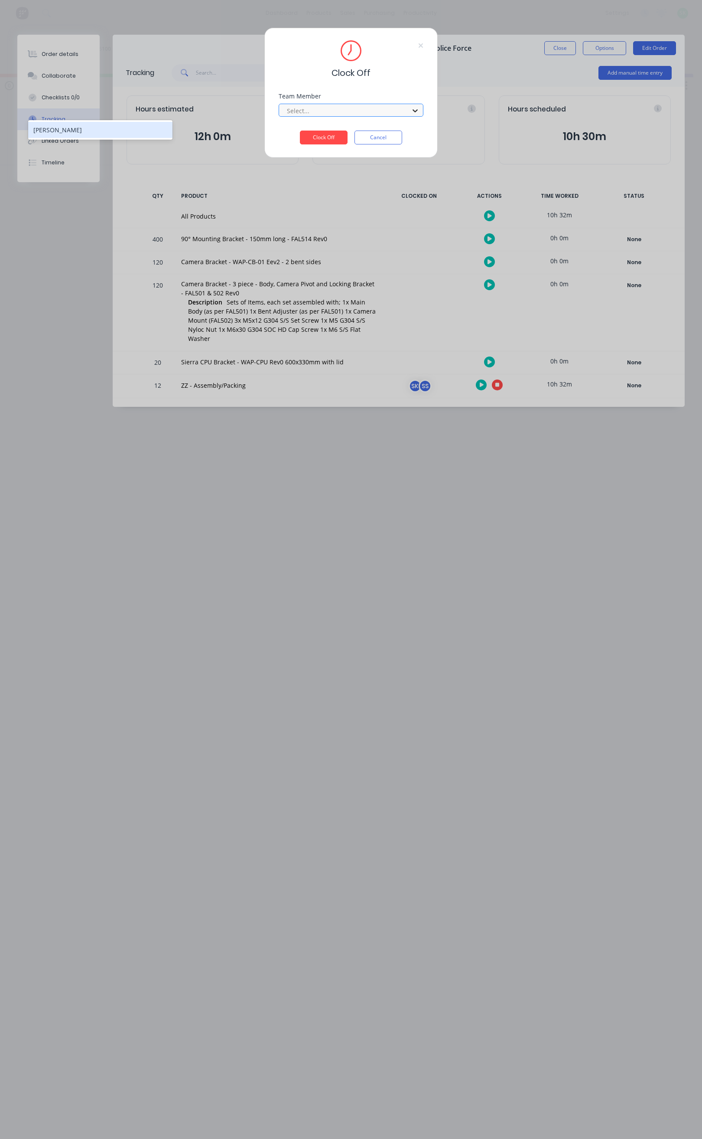
click at [413, 108] on icon at bounding box center [415, 110] width 9 height 9
click at [357, 104] on div "Select..." at bounding box center [351, 110] width 145 height 13
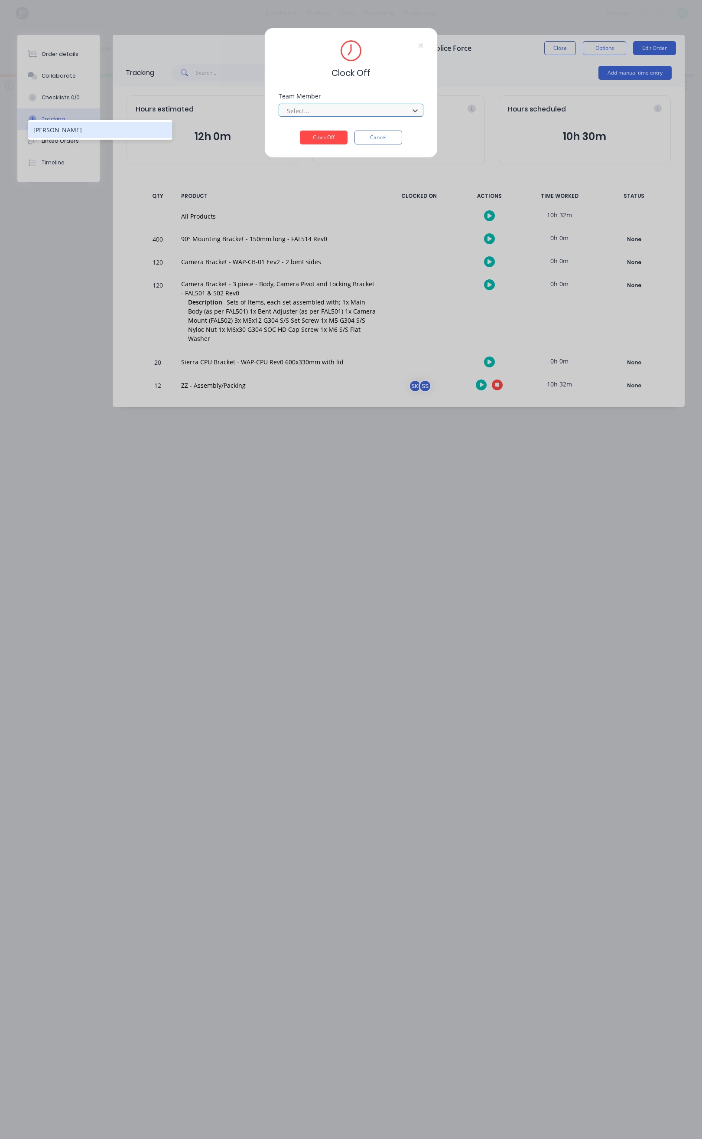
click at [347, 109] on div at bounding box center [345, 110] width 119 height 11
type input "e"
click at [420, 43] on icon at bounding box center [420, 45] width 5 height 7
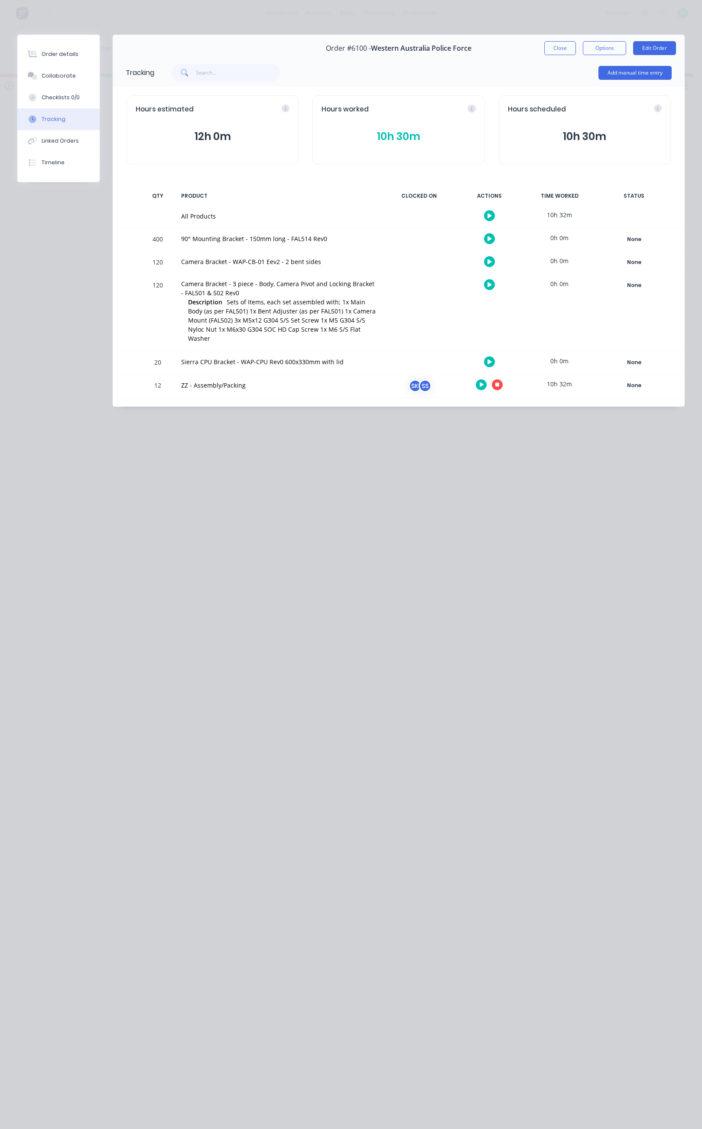
click at [498, 383] on icon "button" at bounding box center [498, 385] width 4 height 4
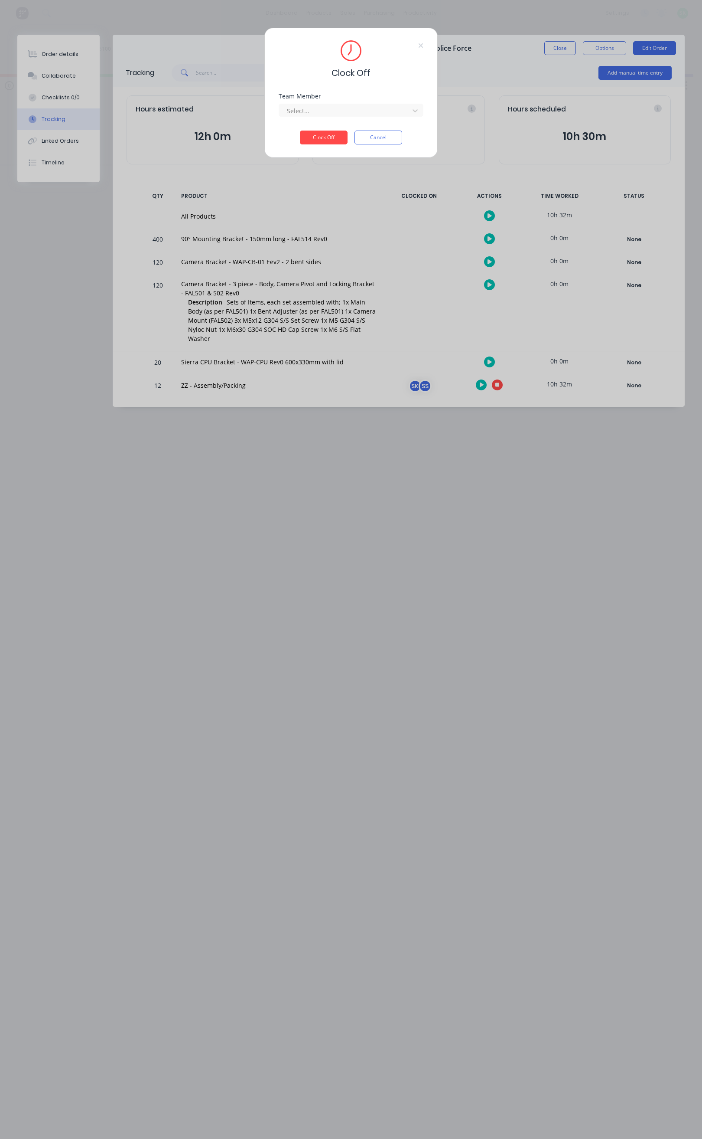
click at [498, 378] on div "Clock Off Team Member Select... Clock Off Cancel" at bounding box center [351, 569] width 702 height 1139
click at [415, 112] on icon at bounding box center [415, 110] width 5 height 3
click at [379, 133] on button "Cancel" at bounding box center [379, 138] width 48 height 14
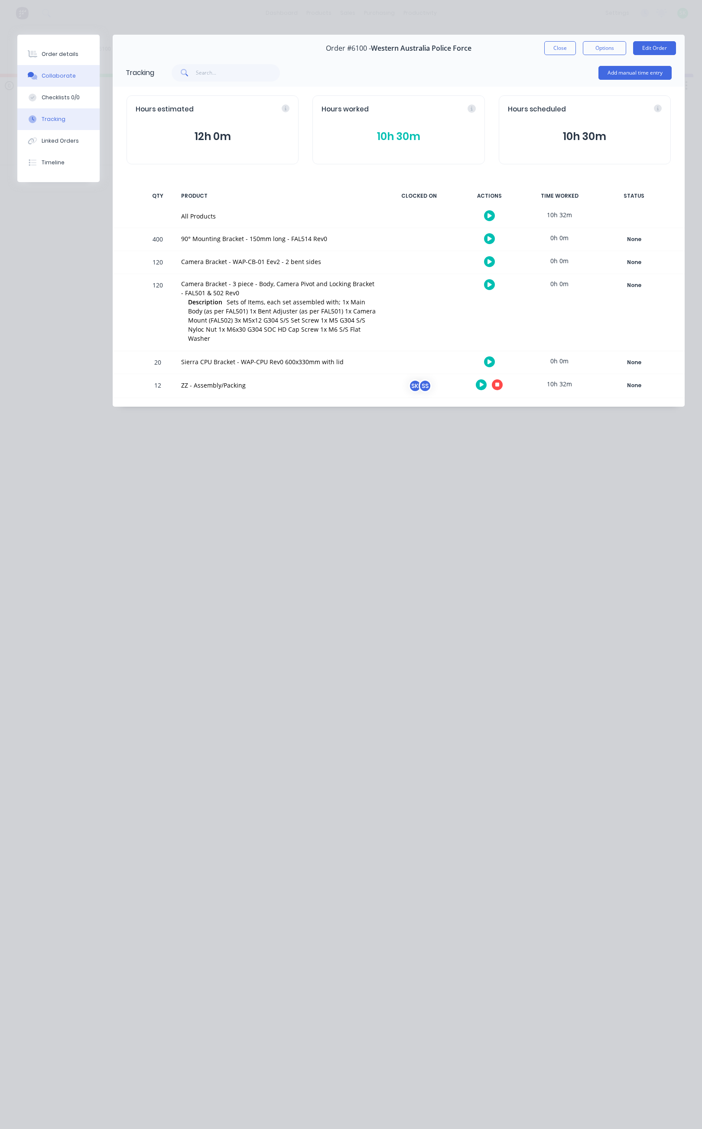
click at [72, 74] on div "Collaborate" at bounding box center [59, 76] width 34 height 8
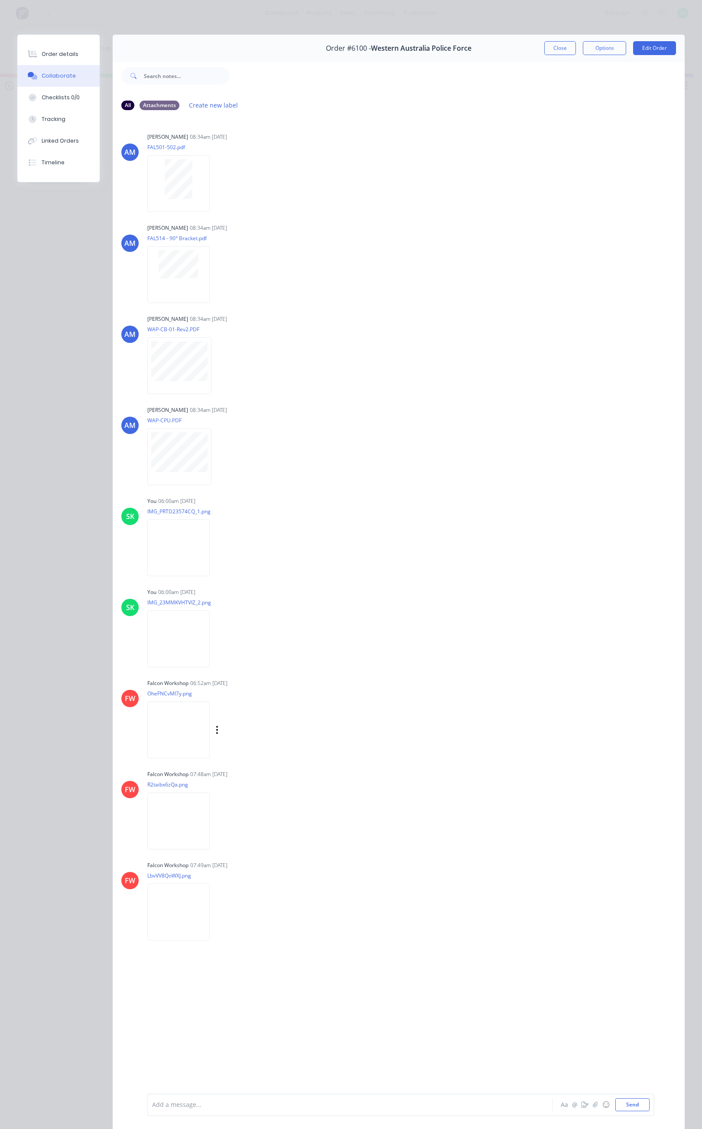
click at [189, 724] on img at bounding box center [178, 730] width 62 height 57
click at [185, 1100] on div at bounding box center [339, 1104] width 373 height 9
click at [173, 1102] on span "Packed 90° Mounting Bracket - 150mm long - FAL514 Rev0" at bounding box center [237, 1105] width 168 height 8
click at [349, 1102] on div "Packed x 400 90° Mounting Bracket - 150mm long - FAL514 Rev0" at bounding box center [339, 1104] width 373 height 9
click at [625, 1102] on button "Send" at bounding box center [633, 1104] width 34 height 13
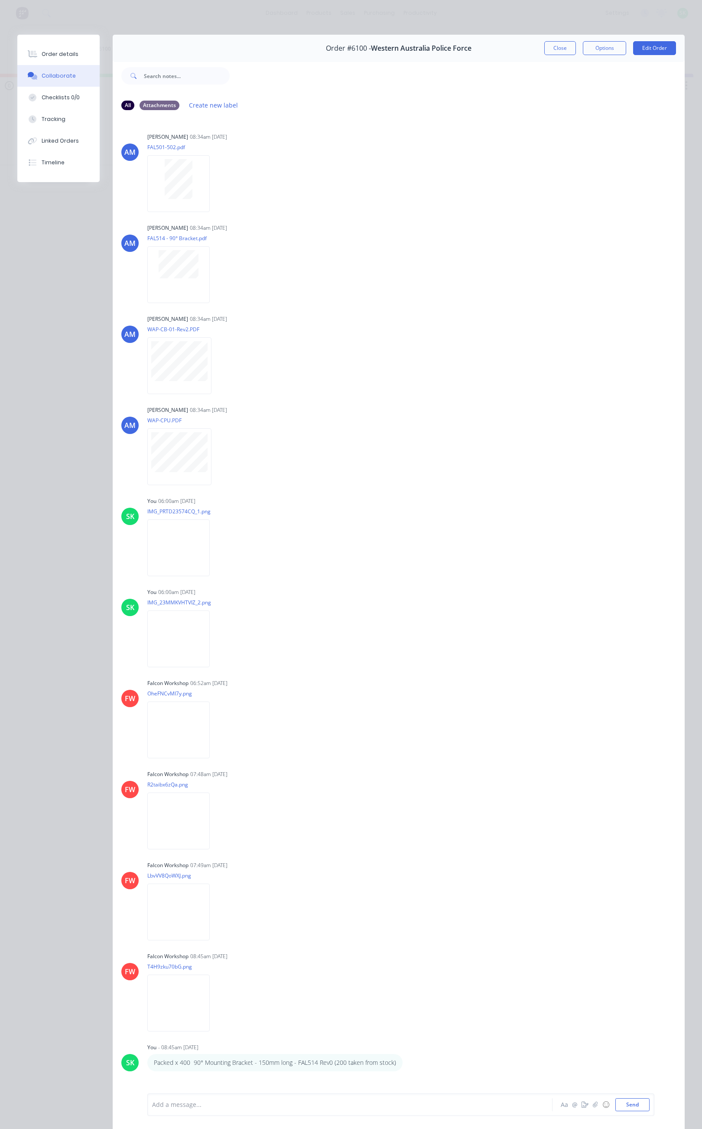
click at [174, 1105] on div at bounding box center [339, 1104] width 373 height 9
drag, startPoint x: 173, startPoint y: 1104, endPoint x: 175, endPoint y: 1110, distance: 6.3
click at [173, 1105] on span "packed 120 Camera Bracket - WAP-CB-01 Eev2 - 2 bent sides" at bounding box center [240, 1105] width 175 height 8
click at [181, 1102] on span "packed x 120 Camera Bracket - WAP-CB-01 Eev2 - 2 bent sides" at bounding box center [243, 1105] width 181 height 8
click at [620, 1104] on button "Send" at bounding box center [633, 1104] width 34 height 13
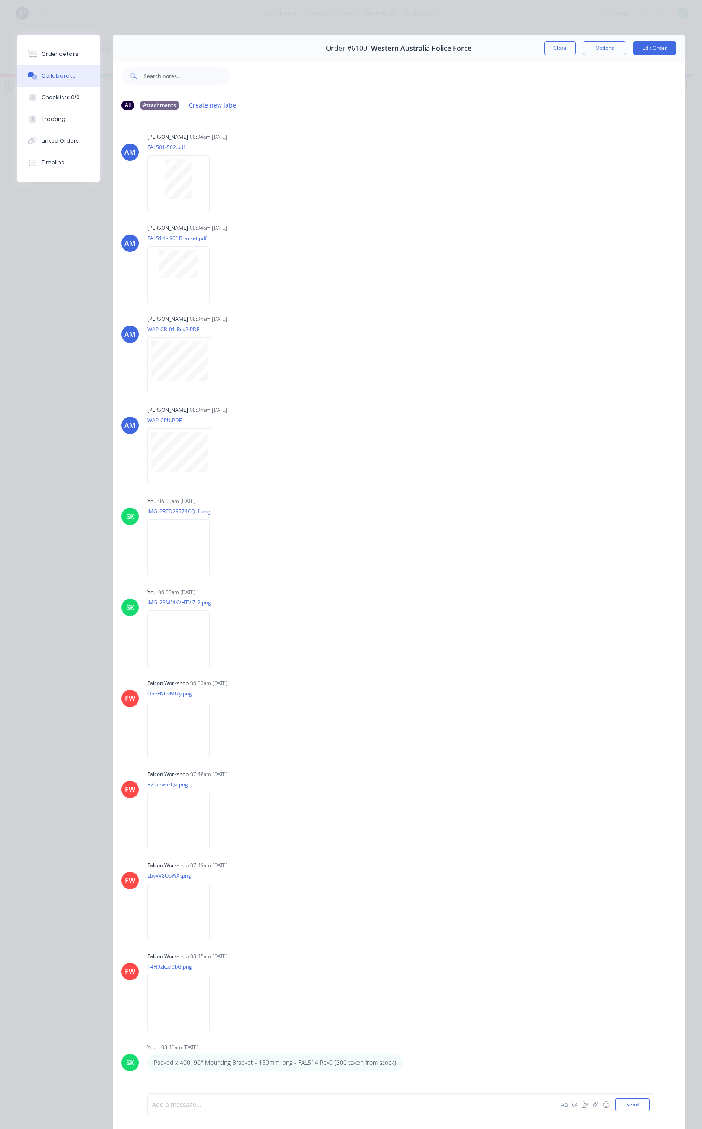
click at [191, 1100] on div at bounding box center [339, 1104] width 373 height 9
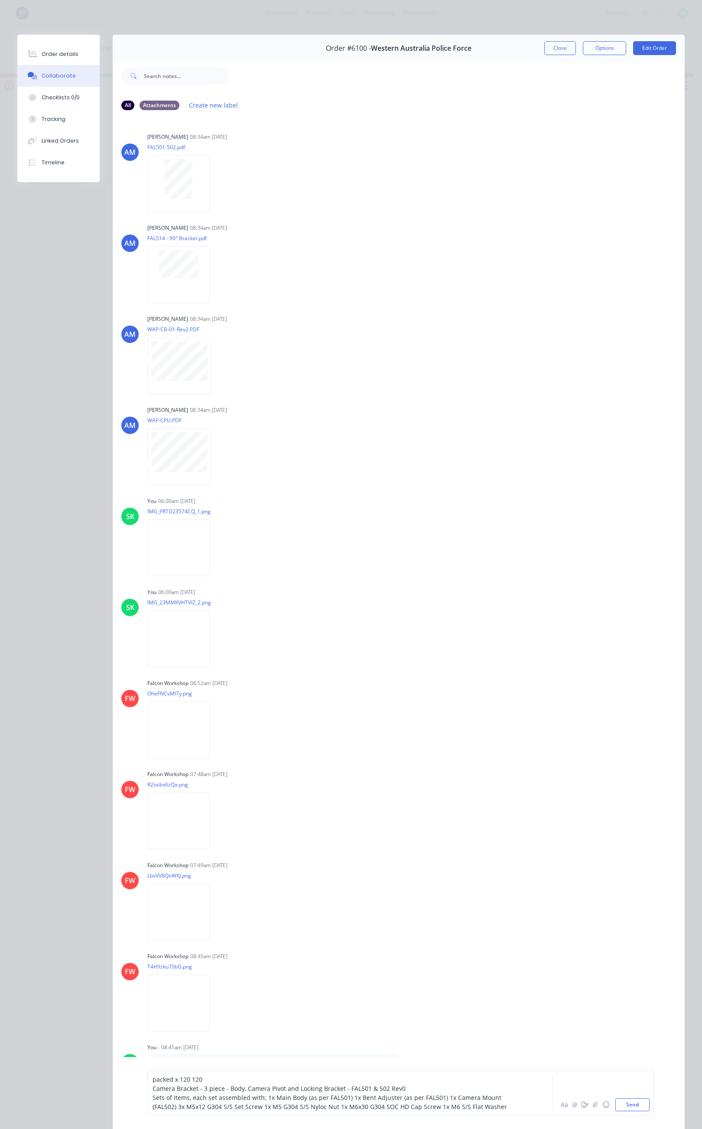
click at [189, 1078] on span "packed x 120 120" at bounding box center [178, 1079] width 50 height 8
click at [634, 1103] on button "Send" at bounding box center [633, 1104] width 34 height 13
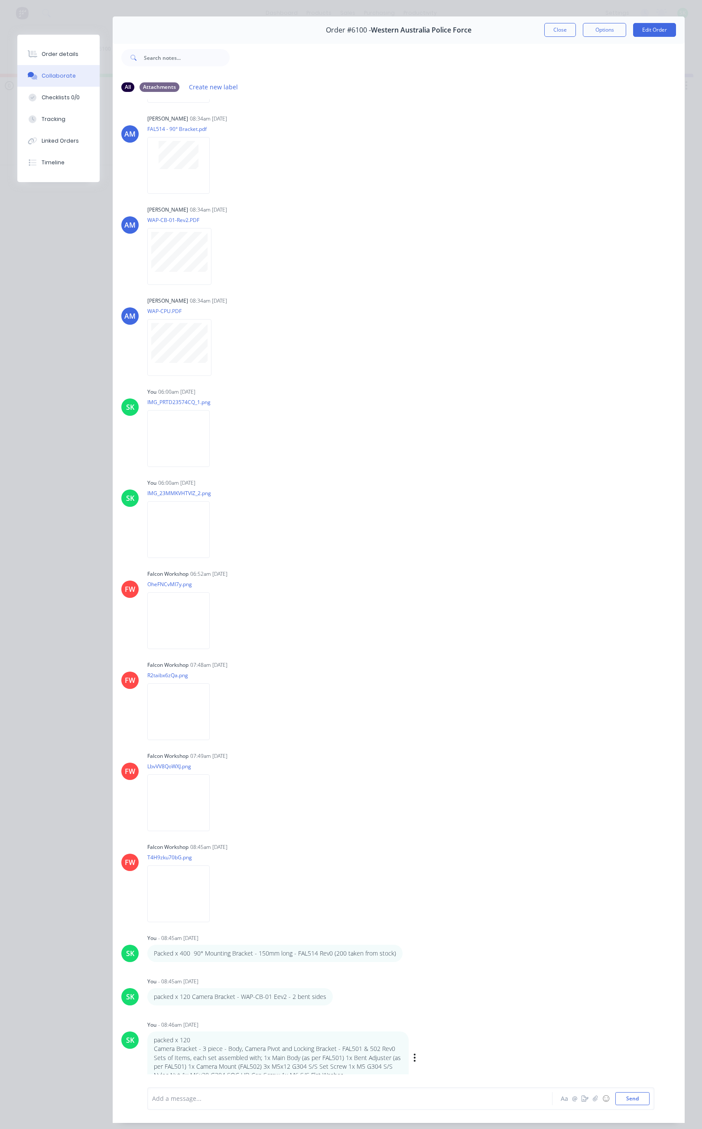
scroll to position [50, 0]
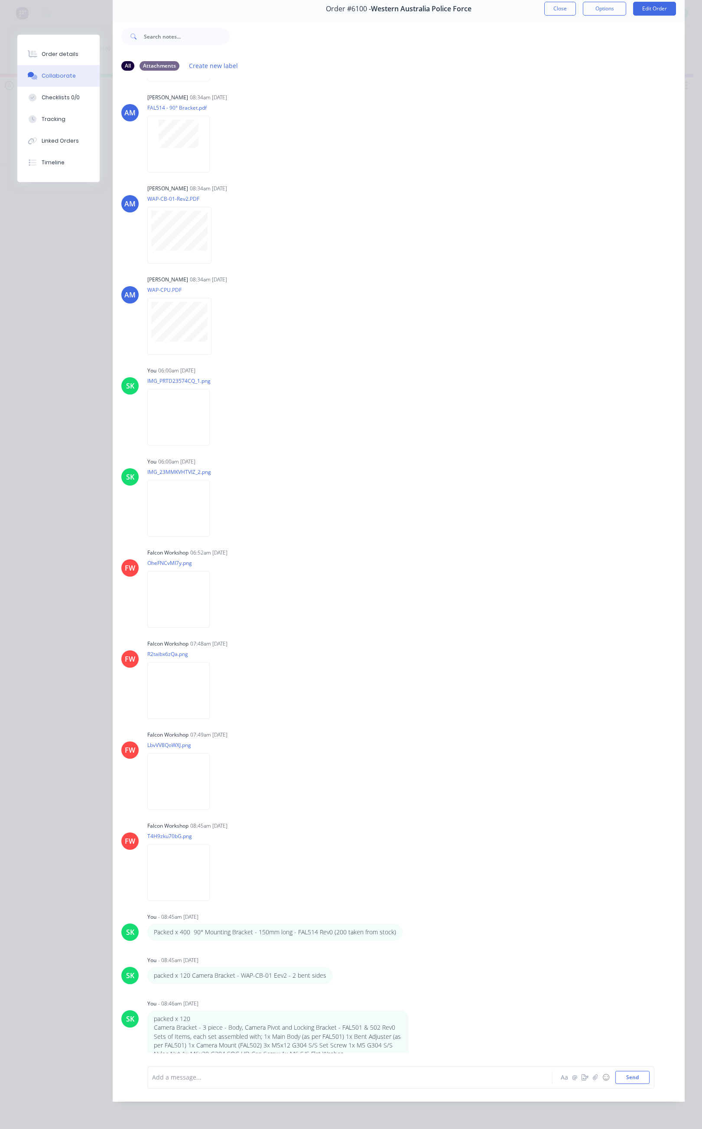
click at [185, 1076] on div at bounding box center [339, 1077] width 373 height 9
click at [617, 1077] on button "Send" at bounding box center [633, 1077] width 34 height 13
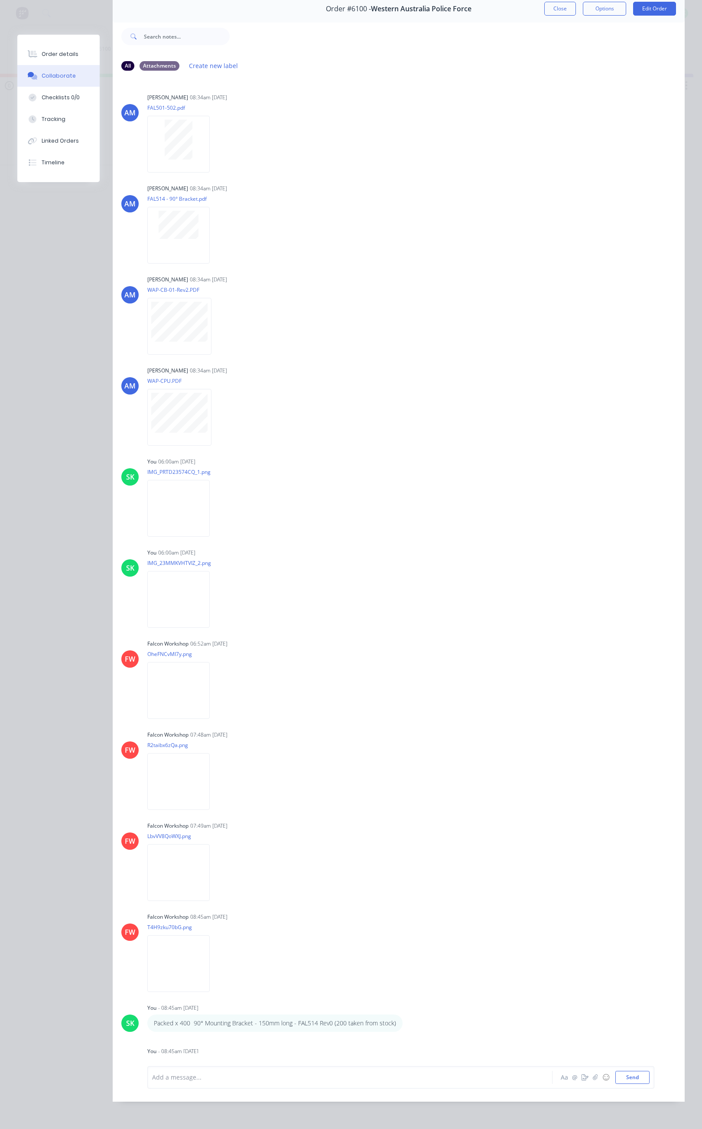
scroll to position [0, 0]
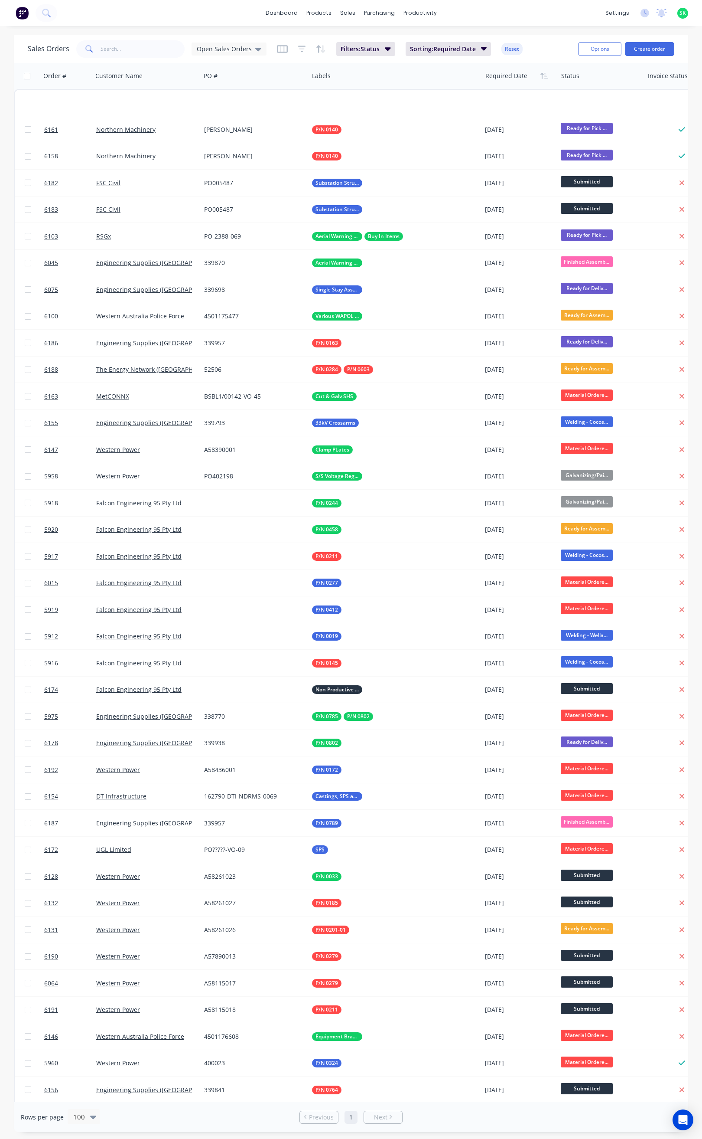
scroll to position [350, 0]
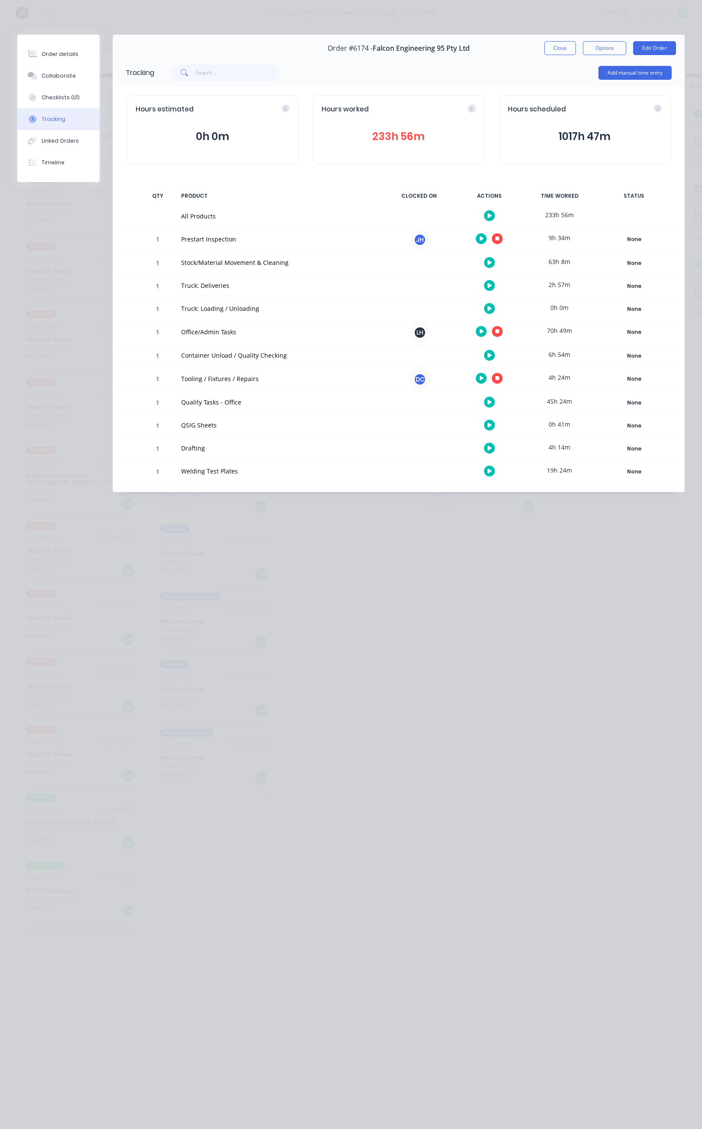
drag, startPoint x: 338, startPoint y: 348, endPoint x: 366, endPoint y: 334, distance: 30.8
click at [337, 348] on div "Container Unload / Quality Checking" at bounding box center [279, 356] width 206 height 23
click at [483, 331] on icon "button" at bounding box center [482, 332] width 4 height 6
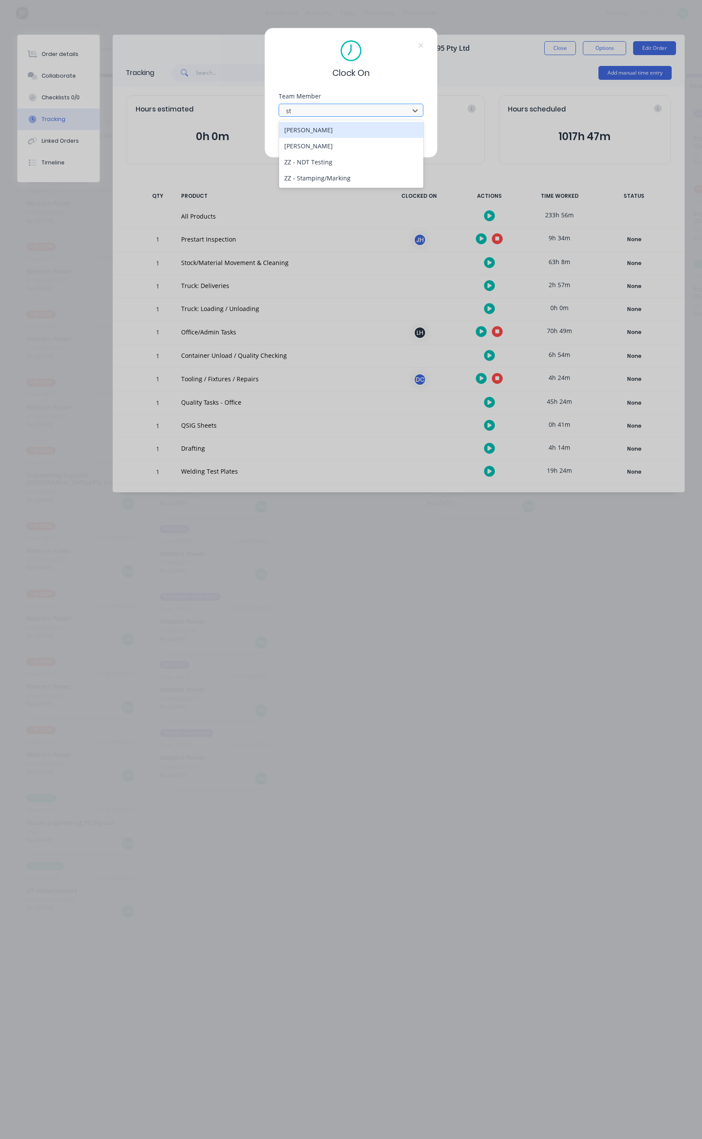
type input "s"
click at [423, 68] on div "Clock On Team Member Select... Clock On Cancel" at bounding box center [350, 93] width 173 height 130
click at [382, 140] on button "Cancel" at bounding box center [379, 138] width 48 height 14
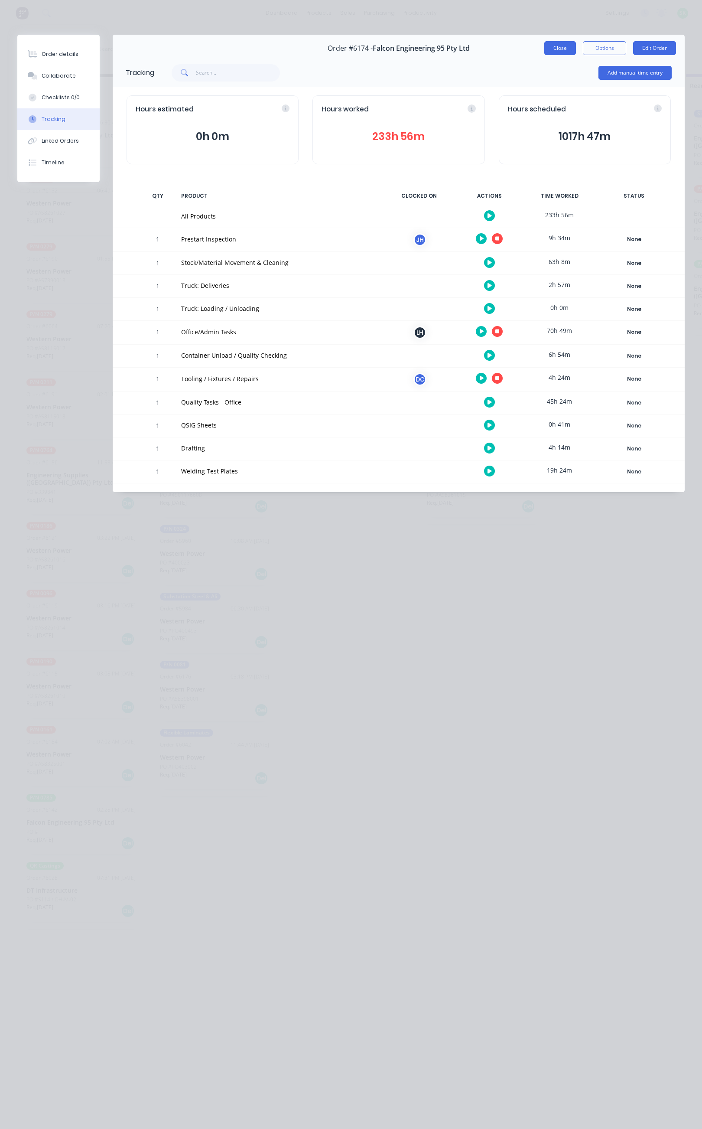
click at [548, 45] on button "Close" at bounding box center [561, 48] width 32 height 14
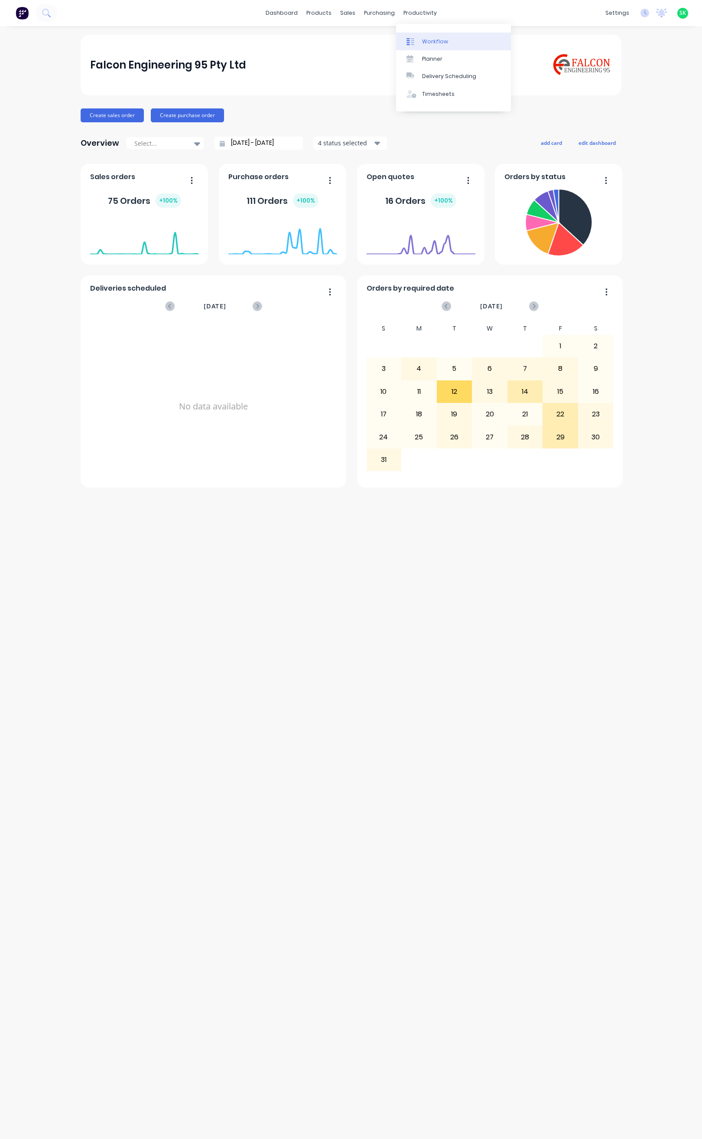
click at [417, 36] on link "Workflow" at bounding box center [453, 41] width 115 height 17
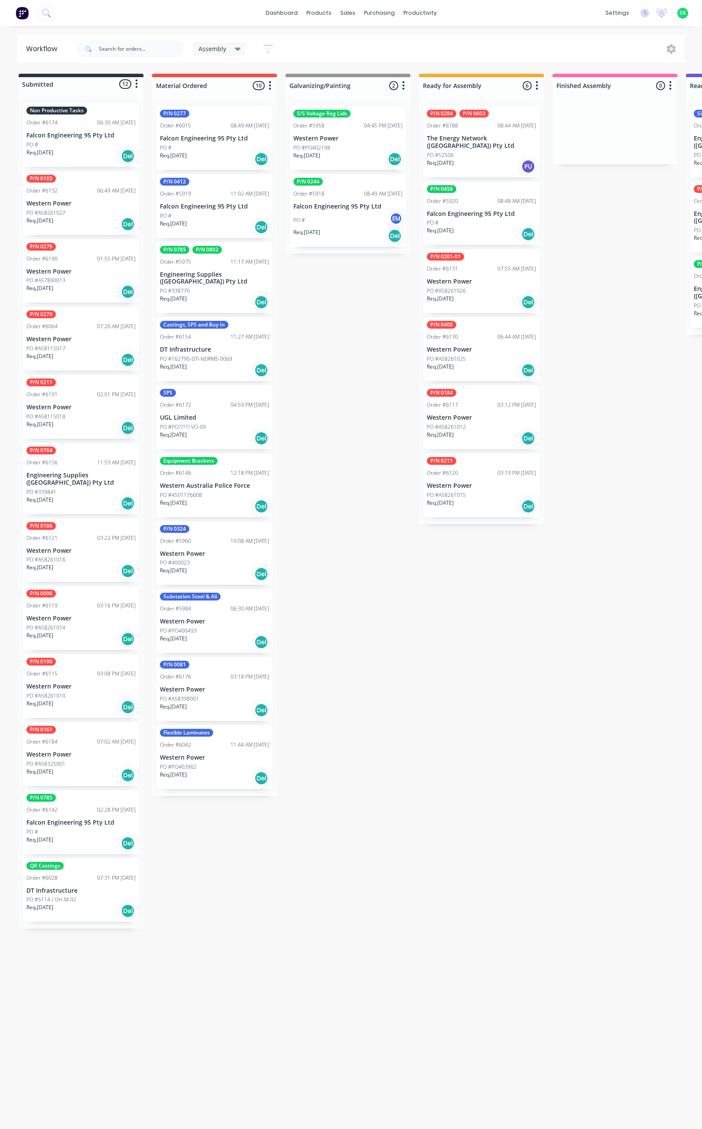
click at [232, 46] on div "Assembly" at bounding box center [220, 49] width 42 height 8
click at [225, 113] on button "None" at bounding box center [246, 113] width 92 height 10
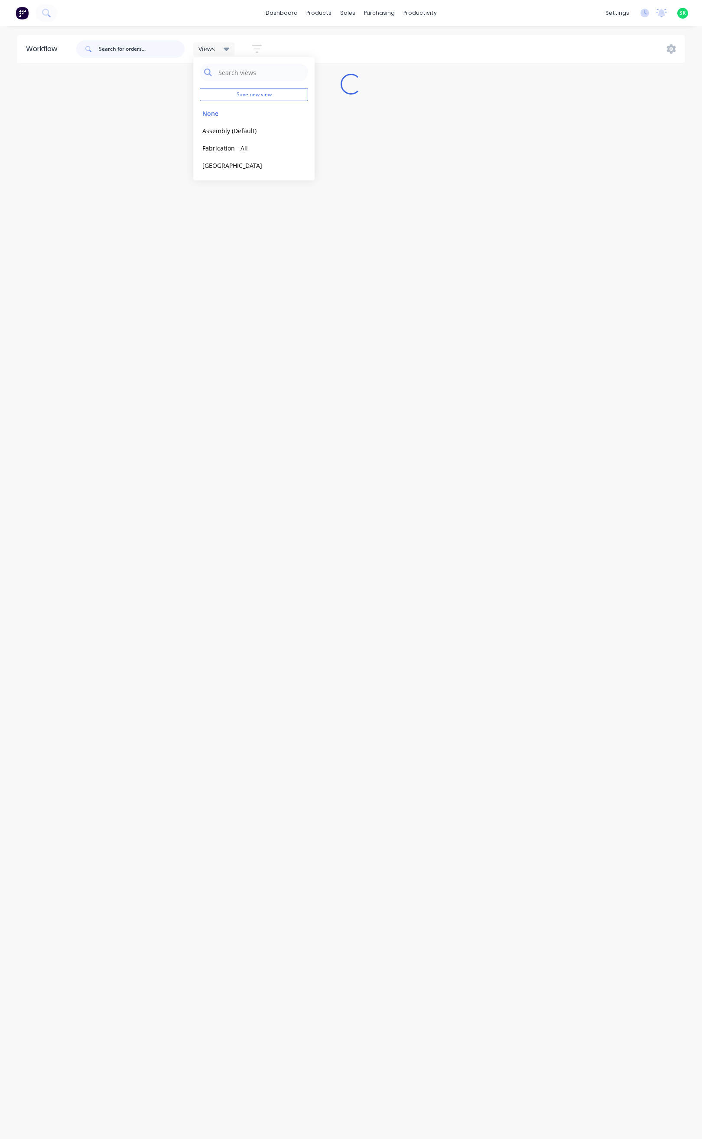
click at [113, 50] on input "text" at bounding box center [142, 48] width 86 height 17
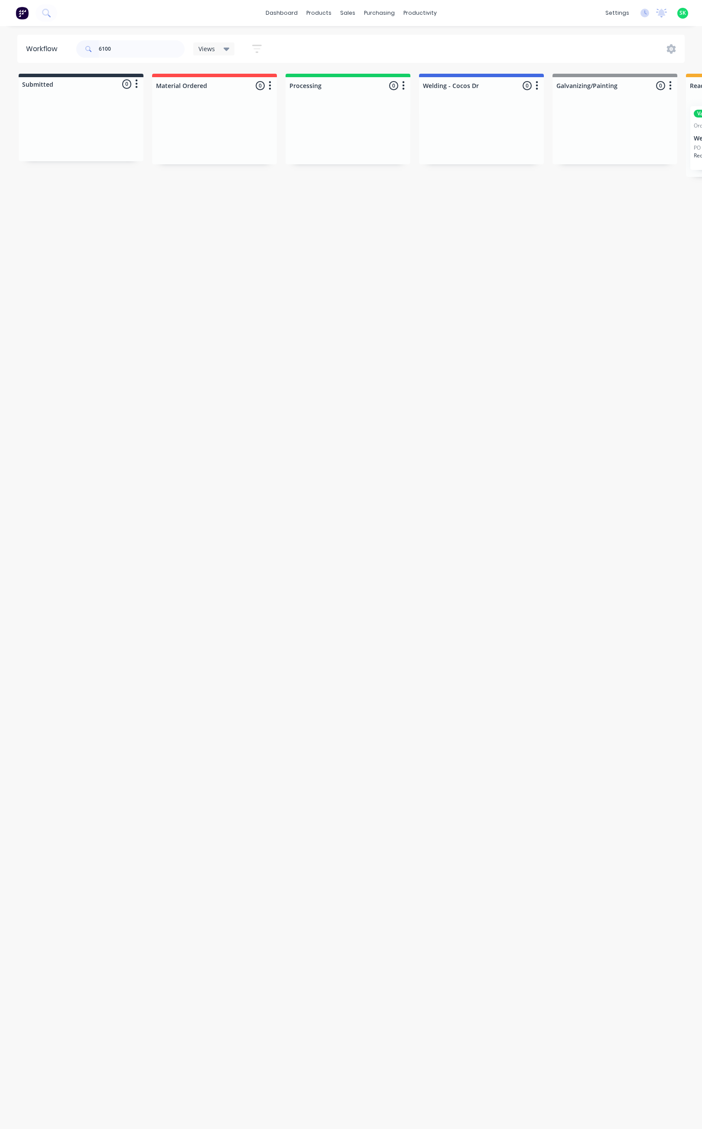
click at [695, 151] on p "PO #4501175477" at bounding box center [715, 148] width 42 height 8
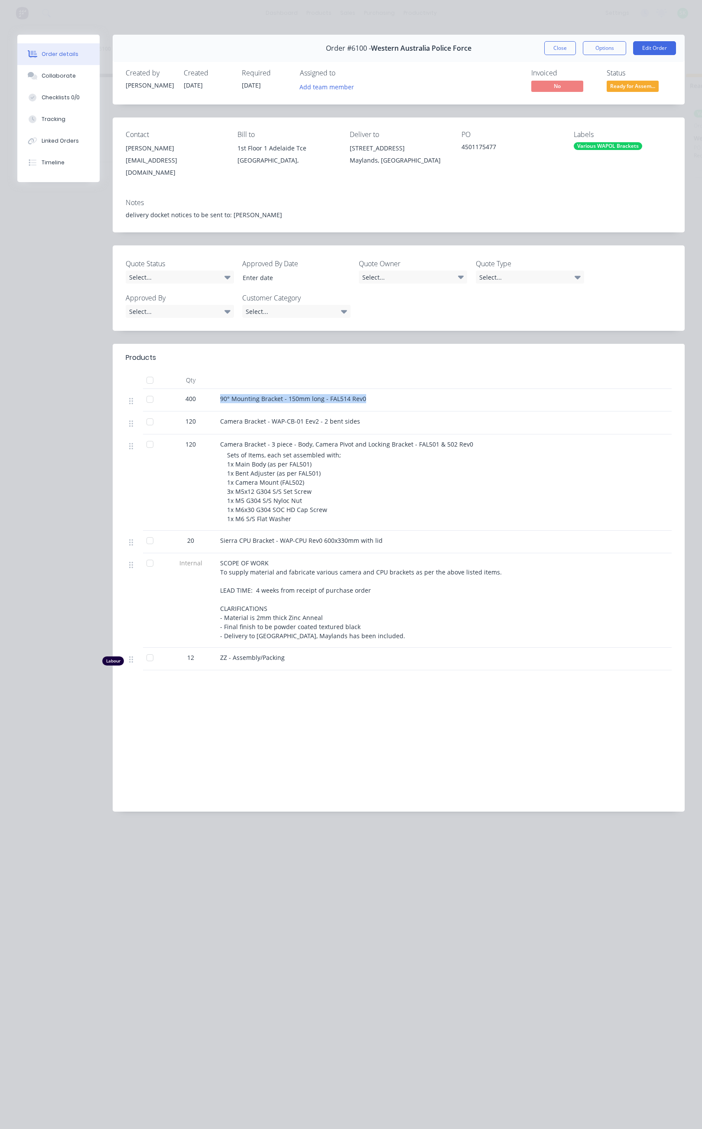
drag, startPoint x: 221, startPoint y: 390, endPoint x: 367, endPoint y: 397, distance: 146.3
click at [367, 397] on div "90° Mounting Bracket - 150mm long - FAL514 Rev0" at bounding box center [390, 400] width 347 height 23
copy span "90° Mounting Bracket - 150mm long - FAL514 Rev0"
drag, startPoint x: 217, startPoint y: 413, endPoint x: 359, endPoint y: 419, distance: 141.9
click at [359, 419] on div "Camera Bracket - WAP-CB-01 Eev2 - 2 bent sides" at bounding box center [390, 422] width 347 height 23
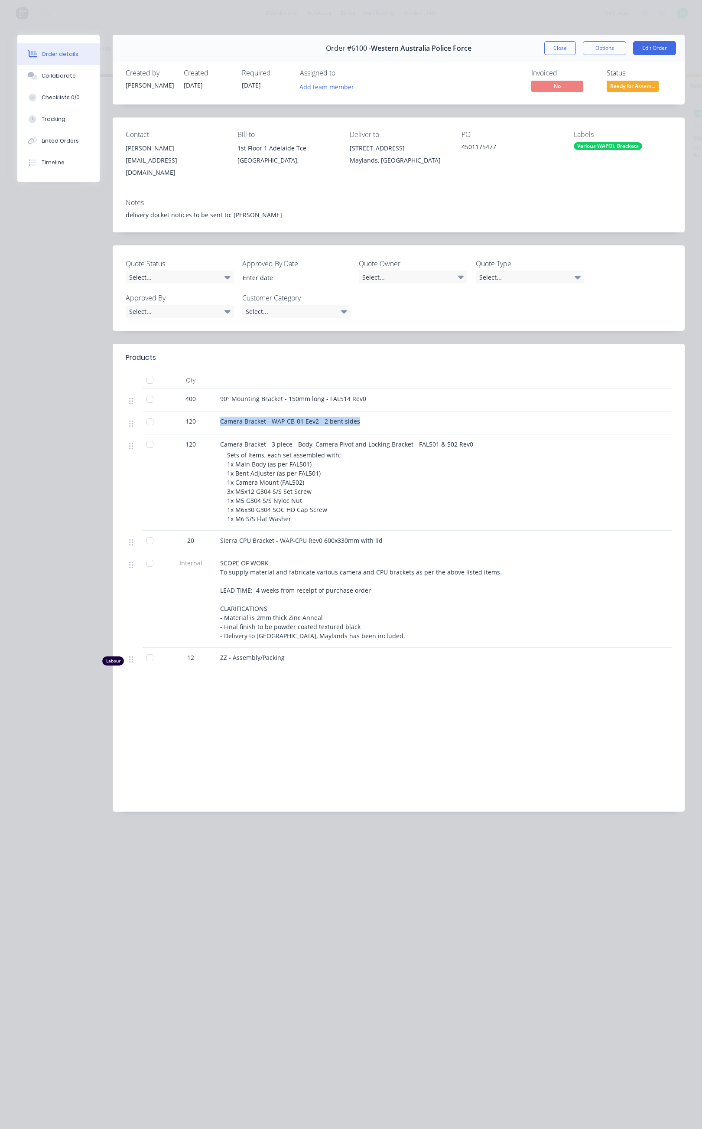
copy span "Camera Bracket - WAP-CB-01 Eev2 - 2 bent sides"
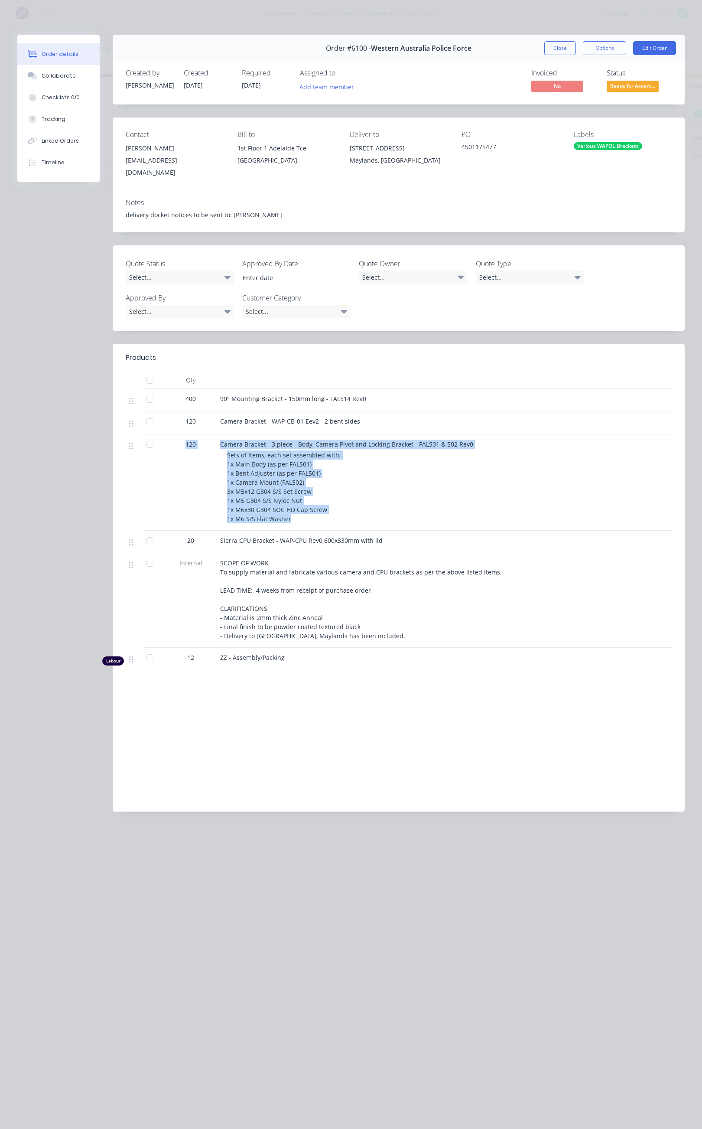
drag, startPoint x: 183, startPoint y: 437, endPoint x: 432, endPoint y: 512, distance: 259.8
click at [432, 512] on div "120 Camera Bracket - 3 piece - Body, Camera Pivot and Locking Bracket - FAL501 …" at bounding box center [399, 482] width 546 height 96
copy div "120 Camera Bracket - 3 piece - Body, Camera Pivot and Locking Bracket - FAL501 …"
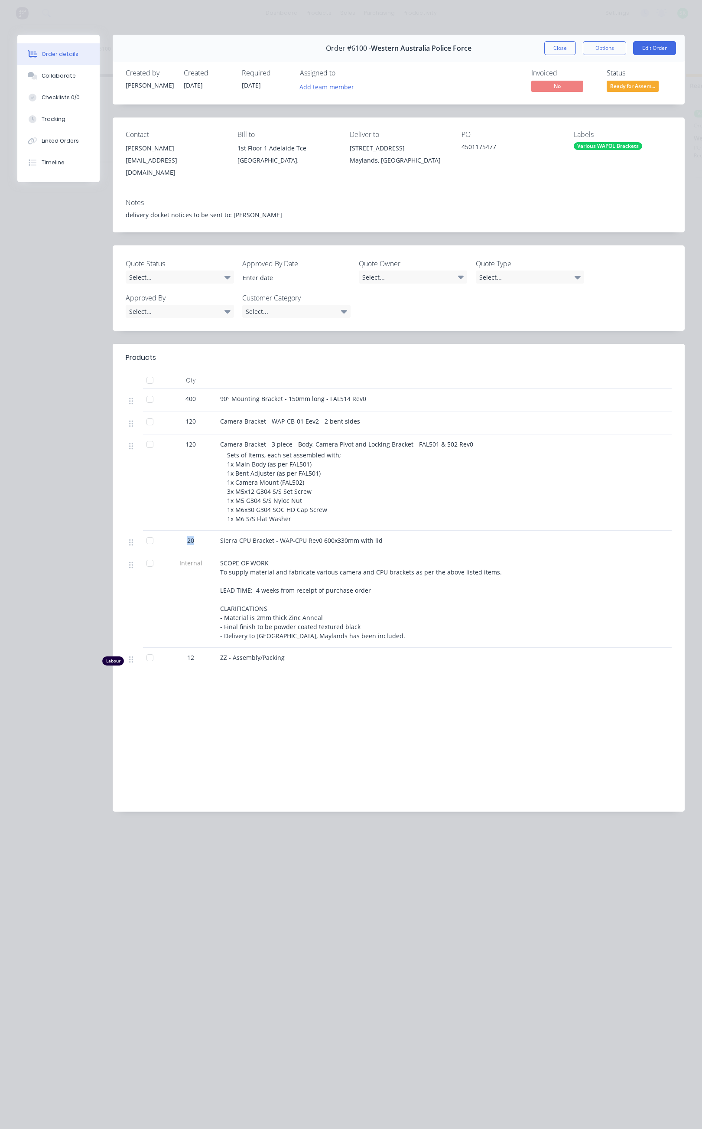
drag, startPoint x: 179, startPoint y: 530, endPoint x: 222, endPoint y: 536, distance: 43.4
click at [222, 536] on div "20 Sierra CPU Bracket - WAP-CPU Rev0 600x330mm with lid" at bounding box center [399, 542] width 546 height 23
drag, startPoint x: 202, startPoint y: 535, endPoint x: 207, endPoint y: 542, distance: 9.0
click at [202, 536] on div "20" at bounding box center [190, 540] width 45 height 9
click at [208, 567] on div "Internal" at bounding box center [191, 600] width 52 height 95
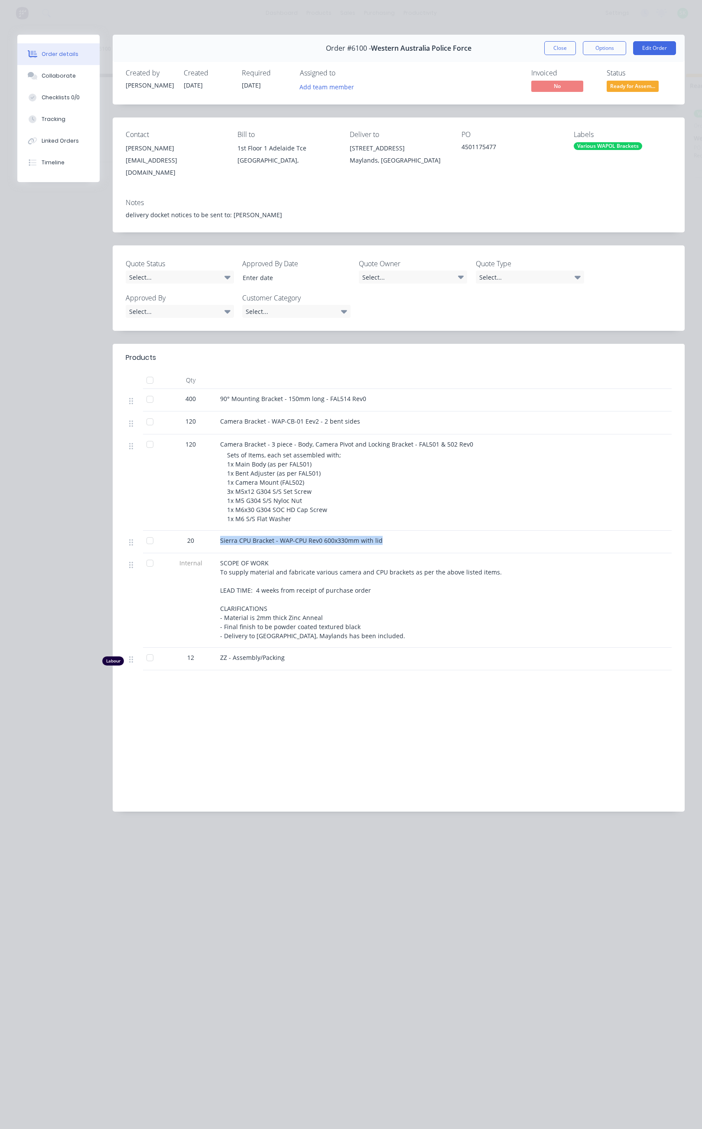
drag, startPoint x: 221, startPoint y: 534, endPoint x: 380, endPoint y: 540, distance: 159.2
click at [380, 540] on div "Sierra CPU Bracket - WAP-CPU Rev0 600x330mm with lid" at bounding box center [390, 542] width 347 height 23
copy span "Sierra CPU Bracket - WAP-CPU Rev0 600x330mm with lid"
click at [607, 47] on button "Options" at bounding box center [604, 48] width 43 height 14
click at [568, 100] on div "Delivery Docket" at bounding box center [580, 105] width 75 height 13
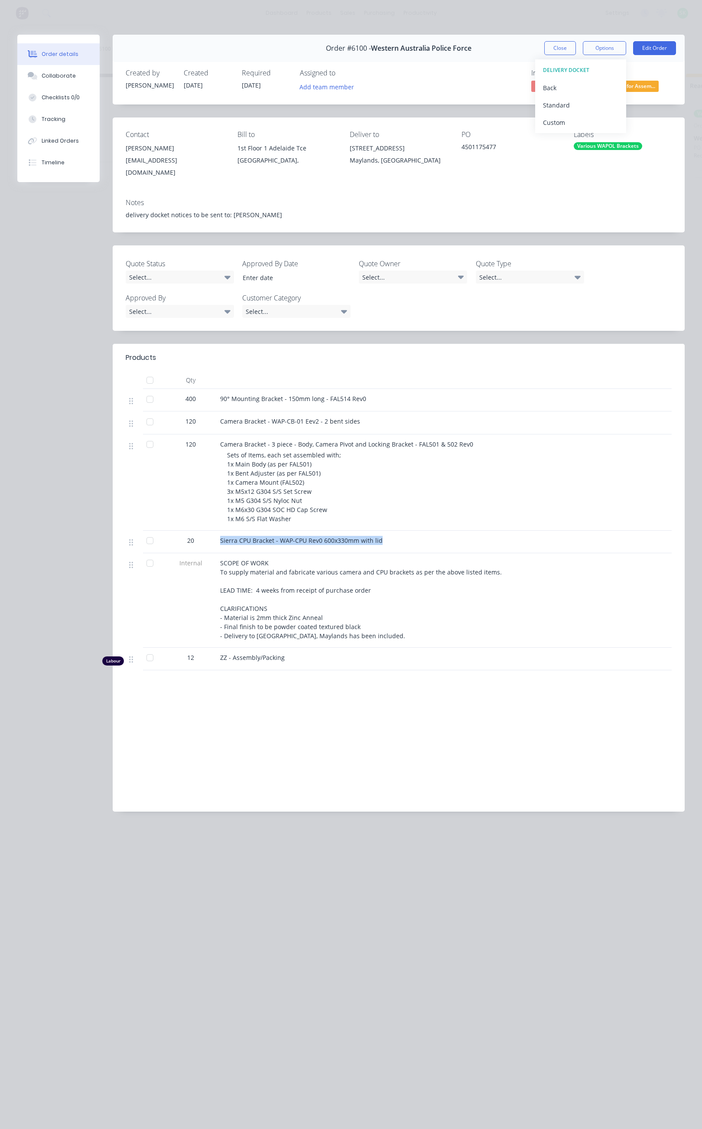
click at [568, 100] on div "Standard" at bounding box center [580, 105] width 75 height 13
click at [446, 76] on div "Invoiced No Status Ready for Assem..." at bounding box center [529, 81] width 285 height 25
drag, startPoint x: 483, startPoint y: 47, endPoint x: 372, endPoint y: 51, distance: 110.7
click at [372, 51] on div "Order #6100 - Western Australia Police Force Close Options Edit Order" at bounding box center [399, 48] width 572 height 27
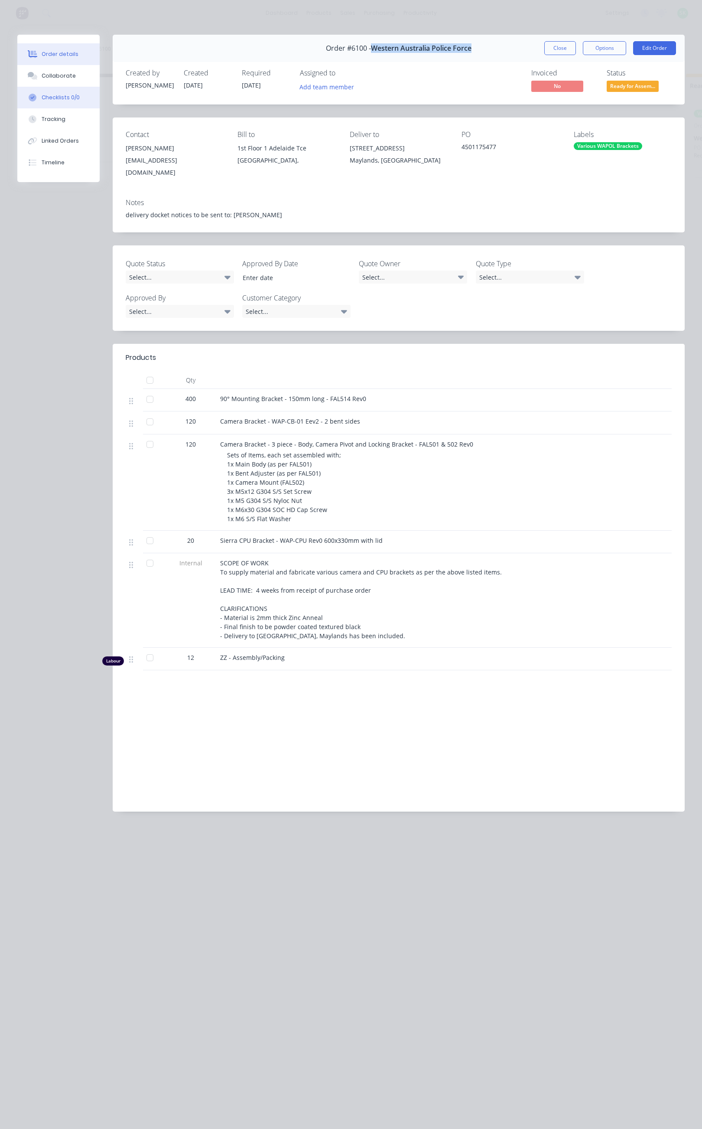
copy span "Western Australia Police Force"
drag, startPoint x: 500, startPoint y: 147, endPoint x: 460, endPoint y: 149, distance: 40.3
click at [460, 149] on div "Contact Keiran Smith keiran.smith2@police.wa.gov.au Bill to 1st Floor 1 Adelaid…" at bounding box center [399, 155] width 572 height 74
copy div "4501175477"
drag, startPoint x: 186, startPoint y: 389, endPoint x: 372, endPoint y: 396, distance: 185.7
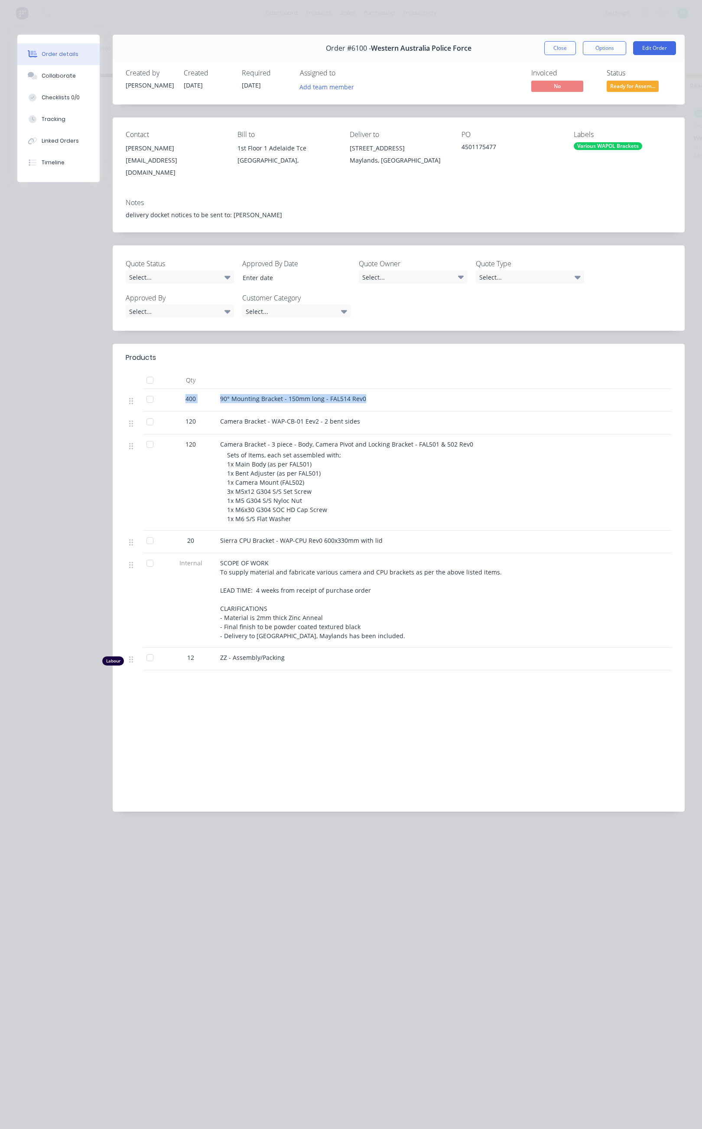
click at [371, 396] on div "400 90° Mounting Bracket - 150mm long - FAL514 Rev0" at bounding box center [399, 400] width 546 height 23
copy div "400 90° Mounting Bracket - 150mm long - FAL514 Rev0"
drag, startPoint x: 181, startPoint y: 413, endPoint x: 354, endPoint y: 418, distance: 173.1
click at [354, 418] on div "120 Camera Bracket - WAP-CB-01 Eev2 - 2 bent sides" at bounding box center [399, 422] width 546 height 23
click at [181, 417] on div "120" at bounding box center [190, 421] width 45 height 9
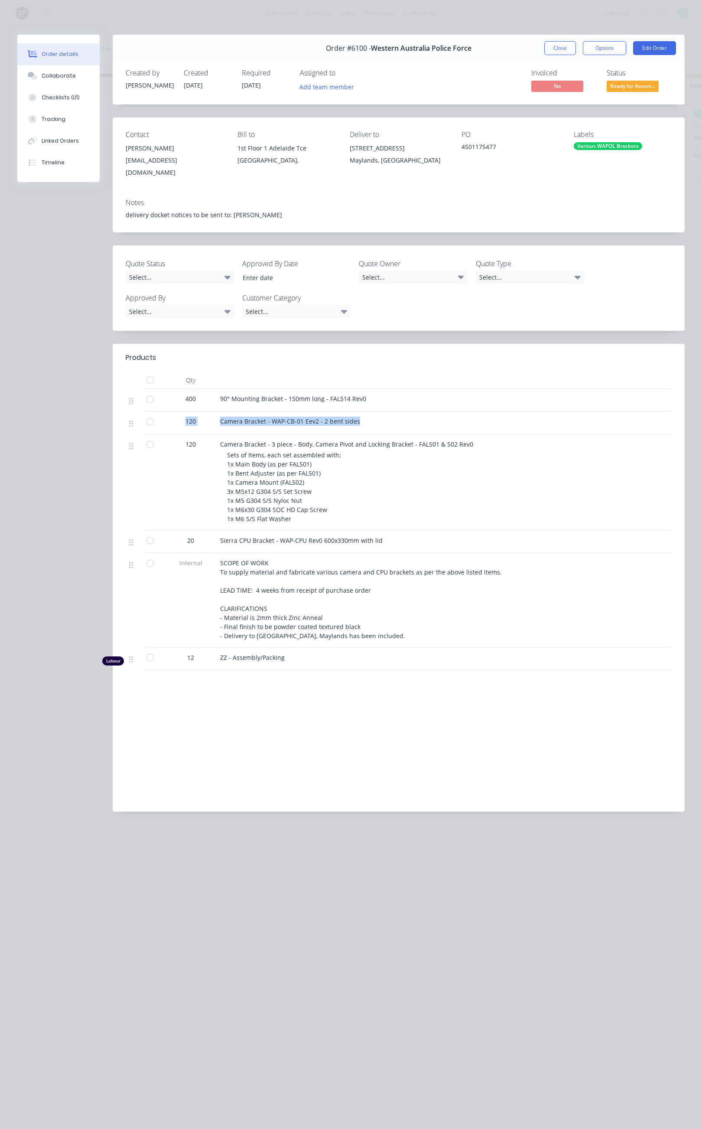
drag, startPoint x: 185, startPoint y: 412, endPoint x: 357, endPoint y: 420, distance: 172.3
click at [357, 420] on div "120 Camera Bracket - WAP-CB-01 Eev2 - 2 bent sides" at bounding box center [399, 422] width 546 height 23
copy div "120 Camera Bracket - WAP-CB-01 Eev2 - 2 bent sides"
drag, startPoint x: 182, startPoint y: 438, endPoint x: 470, endPoint y: 439, distance: 287.5
click at [470, 439] on div "120 Camera Bracket - 3 piece - Body, Camera Pivot and Locking Bracket - FAL501 …" at bounding box center [399, 482] width 546 height 96
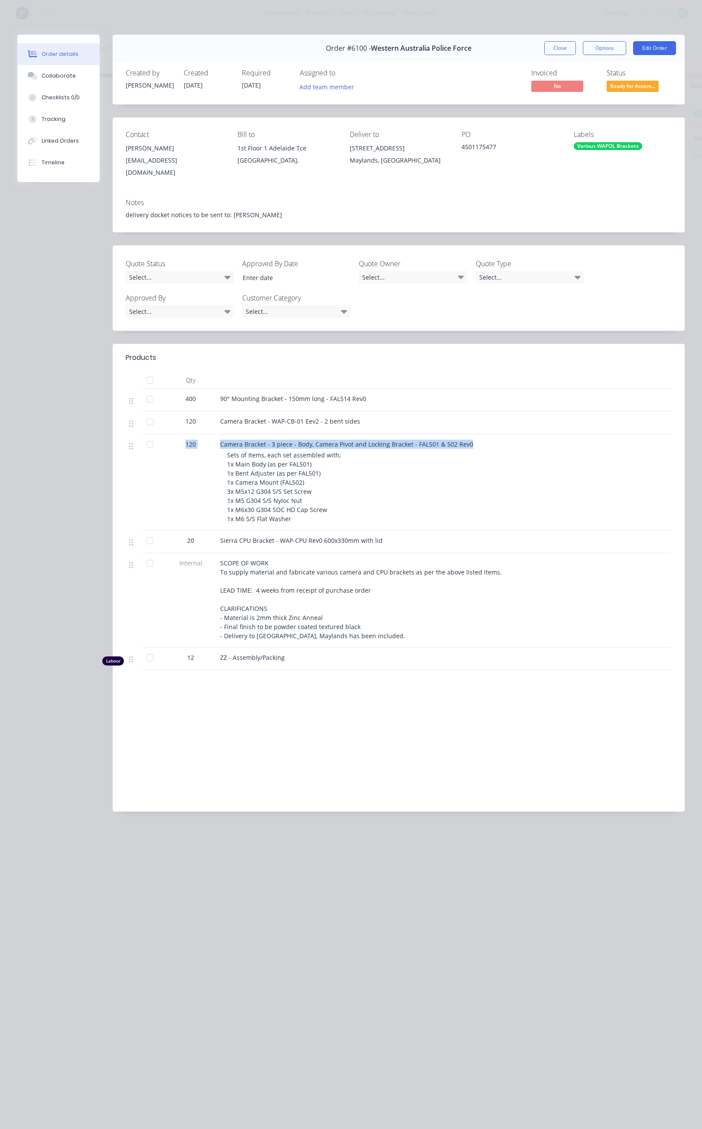
copy div "120 Camera Bracket - 3 piece - Body, Camera Pivot and Locking Bracket - FAL501 …"
drag, startPoint x: 180, startPoint y: 531, endPoint x: 384, endPoint y: 538, distance: 203.9
click at [384, 540] on div "20 Sierra CPU Bracket - WAP-CPU Rev0 600x330mm with lid" at bounding box center [399, 542] width 546 height 23
copy div "20 Sierra CPU Bracket - WAP-CPU Rev0 600x330mm with lid"
click at [561, 46] on button "Close" at bounding box center [561, 48] width 32 height 14
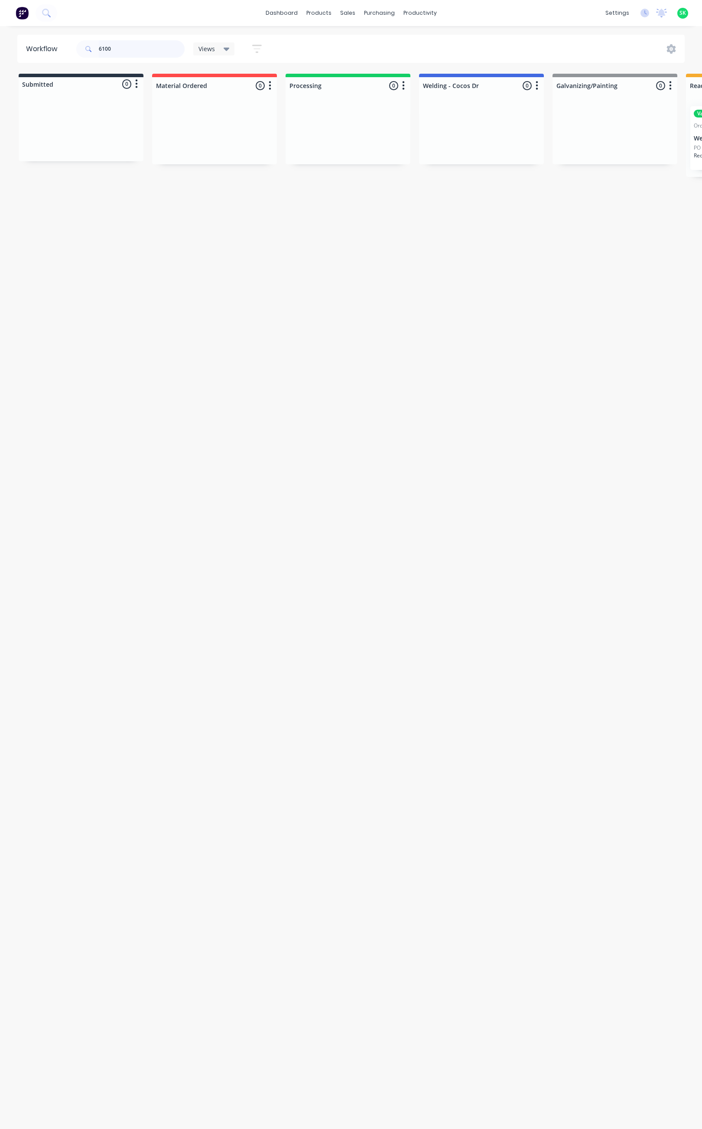
drag, startPoint x: 103, startPoint y: 47, endPoint x: 79, endPoint y: 48, distance: 23.9
click at [79, 48] on div "6100" at bounding box center [130, 48] width 108 height 17
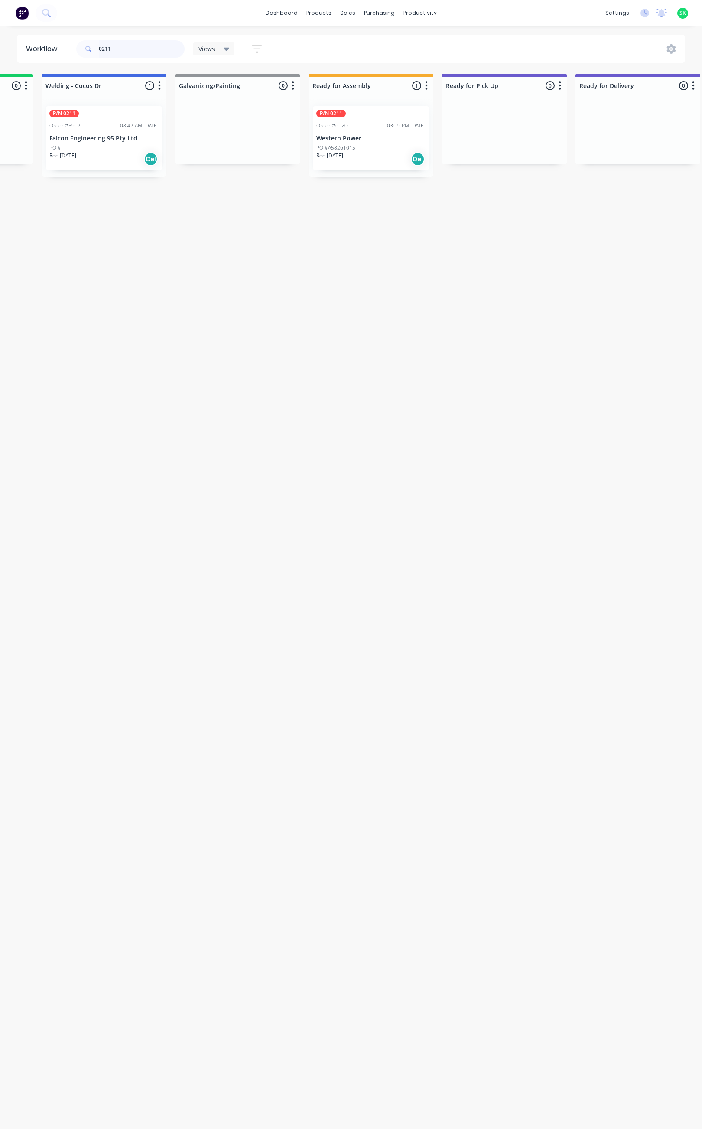
scroll to position [0, 382]
click at [370, 138] on p "Western Power" at bounding box center [366, 138] width 109 height 7
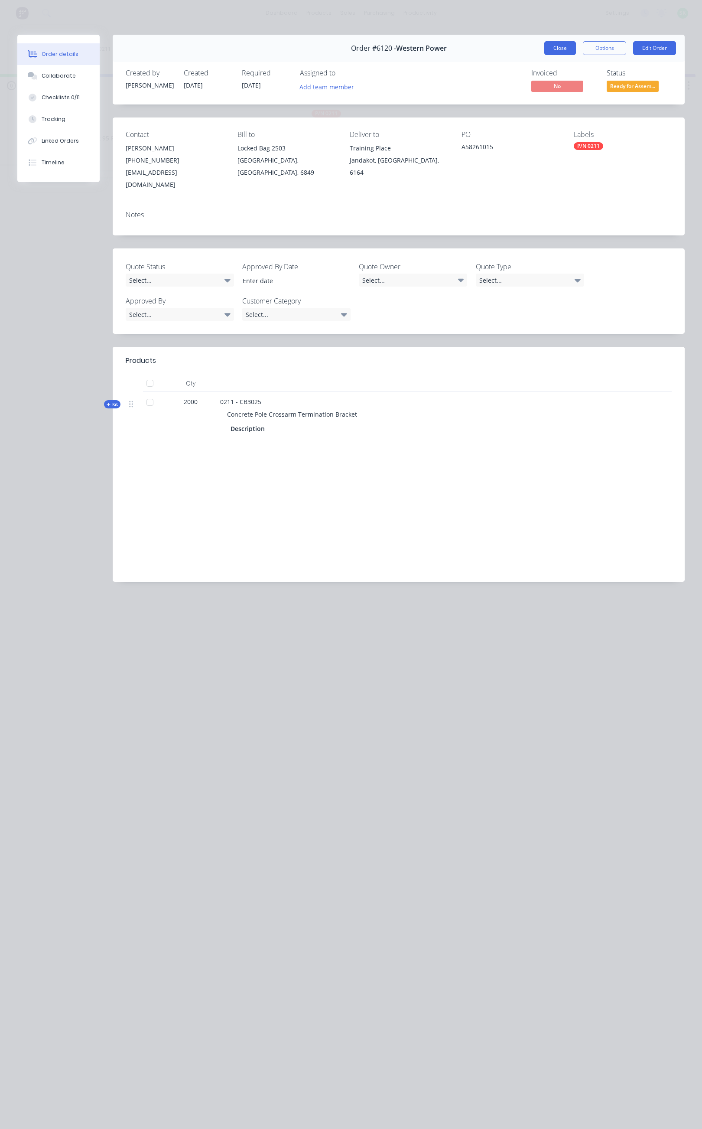
click at [570, 49] on button "Close" at bounding box center [561, 48] width 32 height 14
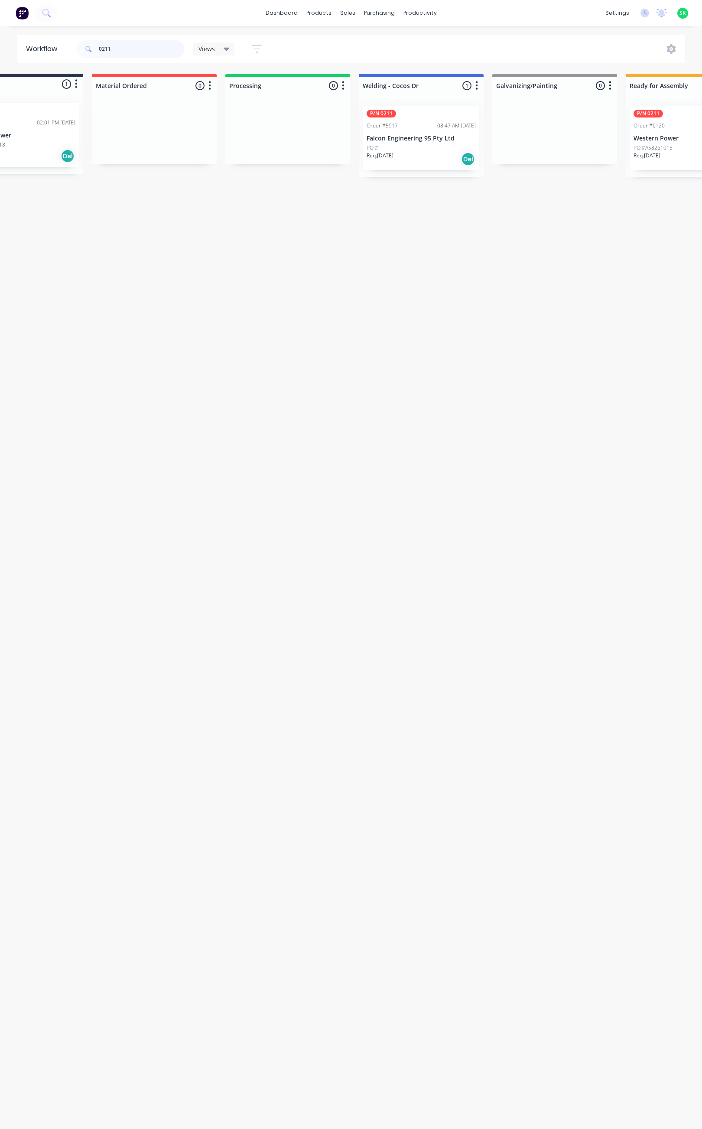
scroll to position [0, 0]
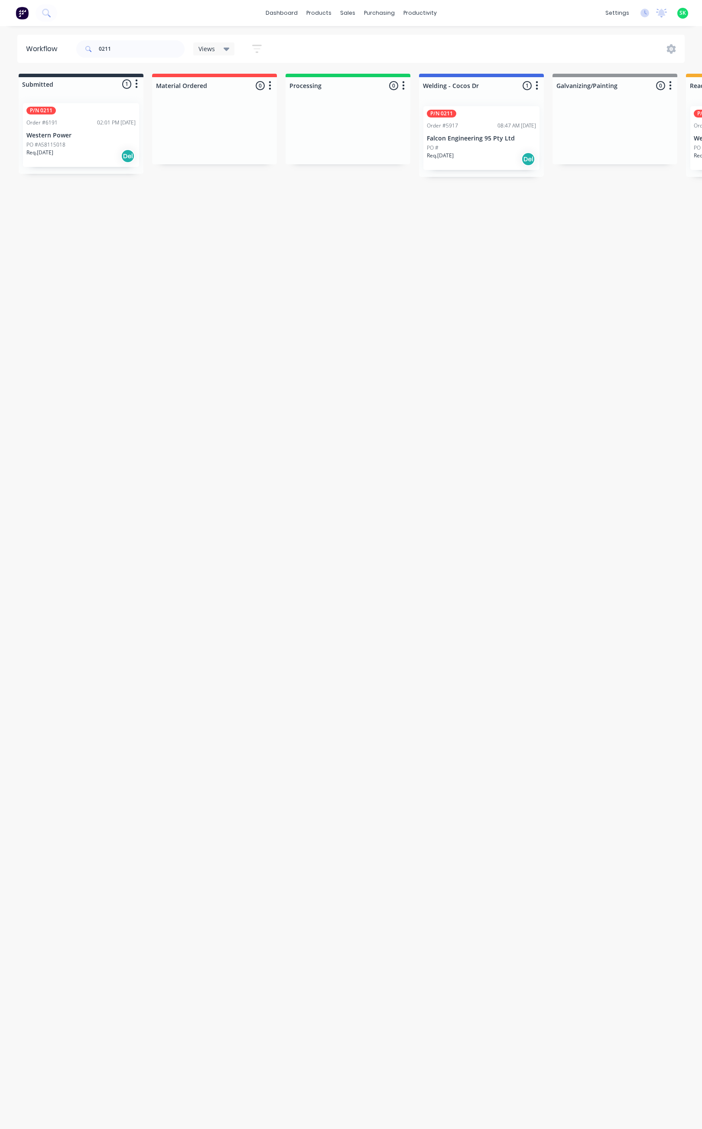
click at [77, 135] on p "Western Power" at bounding box center [80, 135] width 109 height 7
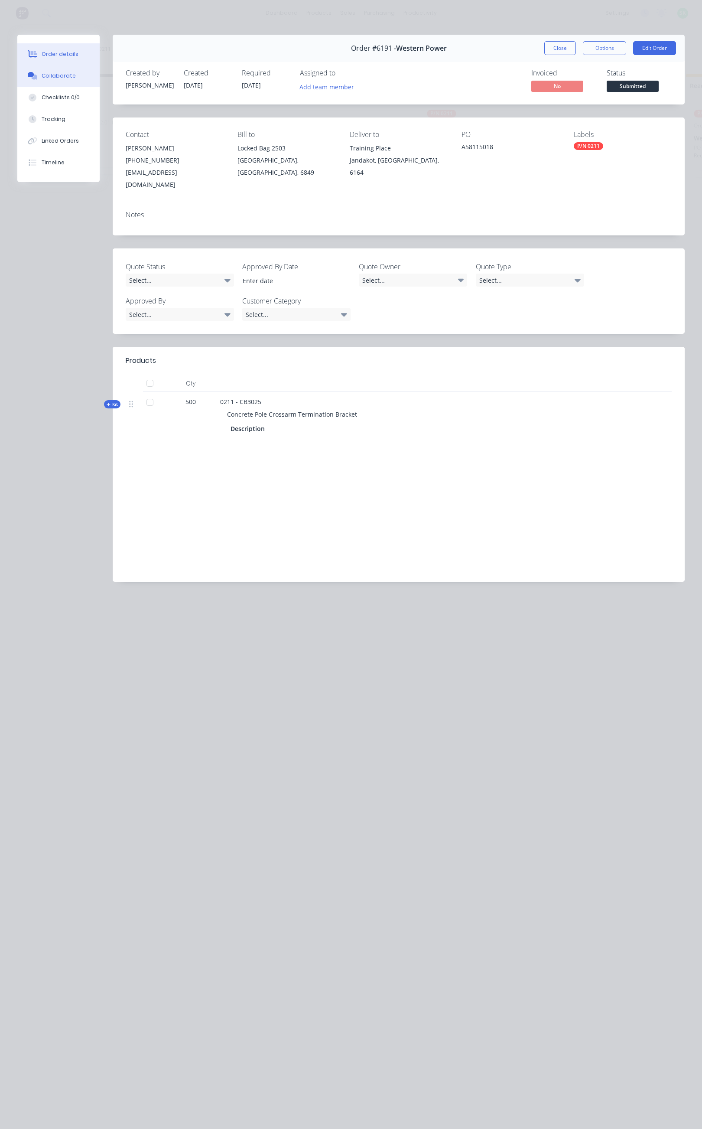
click at [72, 73] on div "Collaborate" at bounding box center [59, 76] width 34 height 8
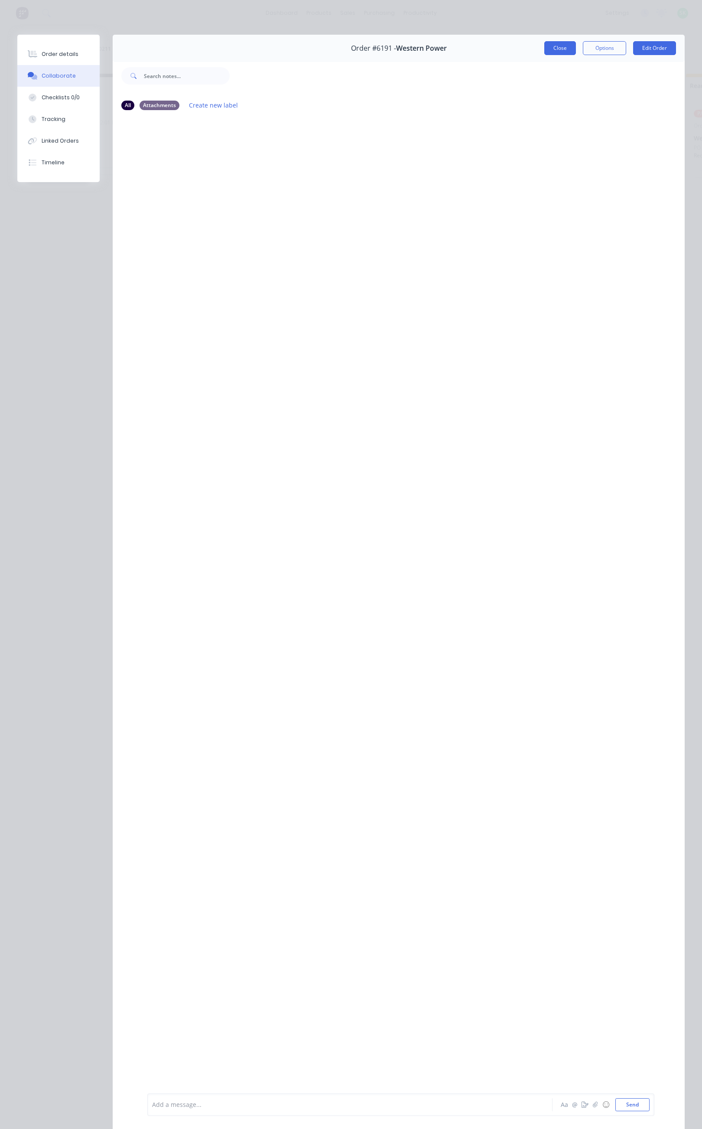
click at [545, 52] on button "Close" at bounding box center [561, 48] width 32 height 14
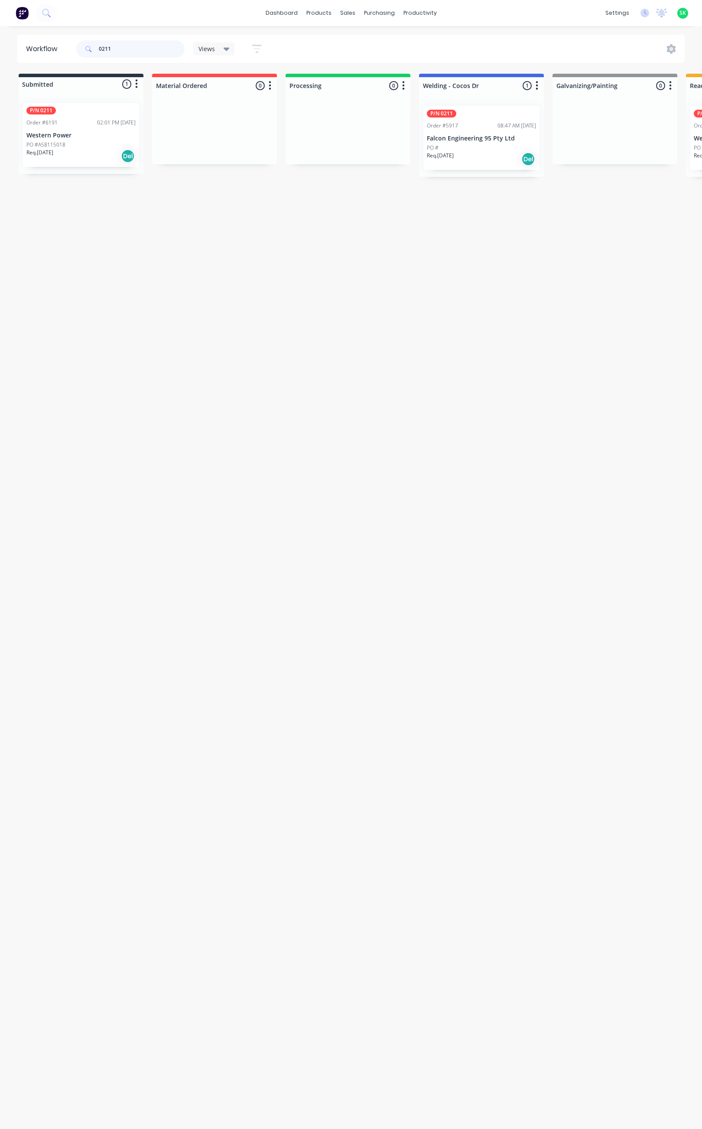
drag, startPoint x: 114, startPoint y: 47, endPoint x: 88, endPoint y: 52, distance: 25.8
click at [88, 52] on div "0211" at bounding box center [130, 48] width 108 height 17
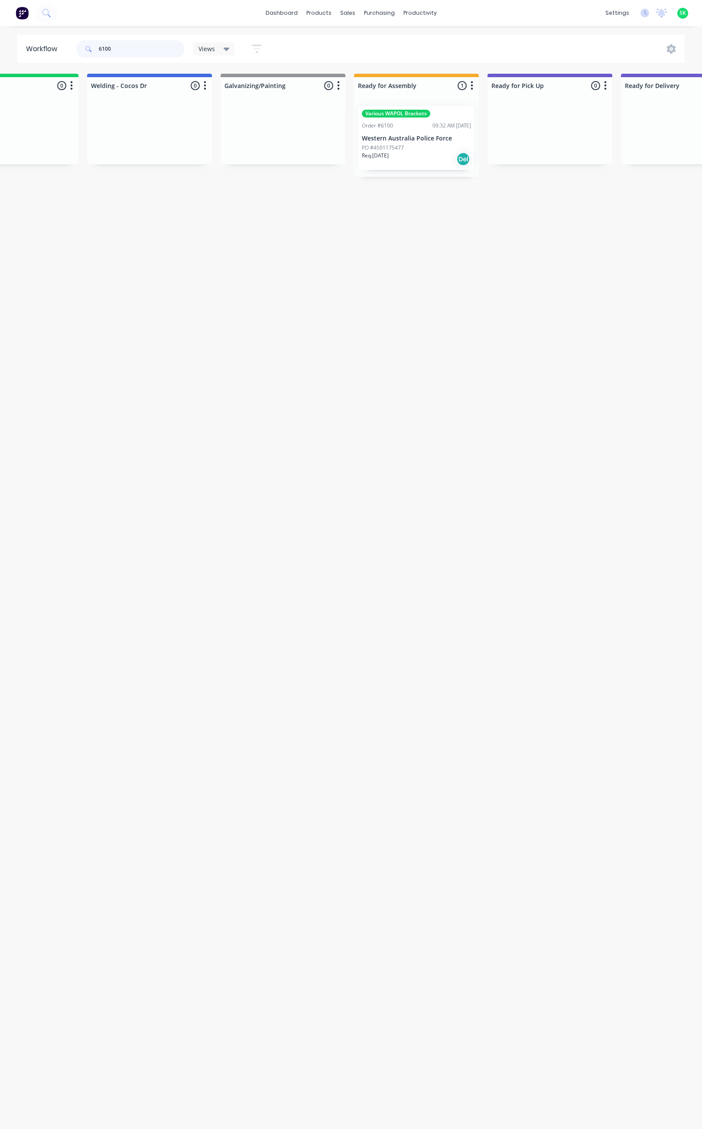
scroll to position [0, 336]
type input "6100"
click at [396, 138] on p "Western Australia Police Force" at bounding box center [413, 138] width 109 height 7
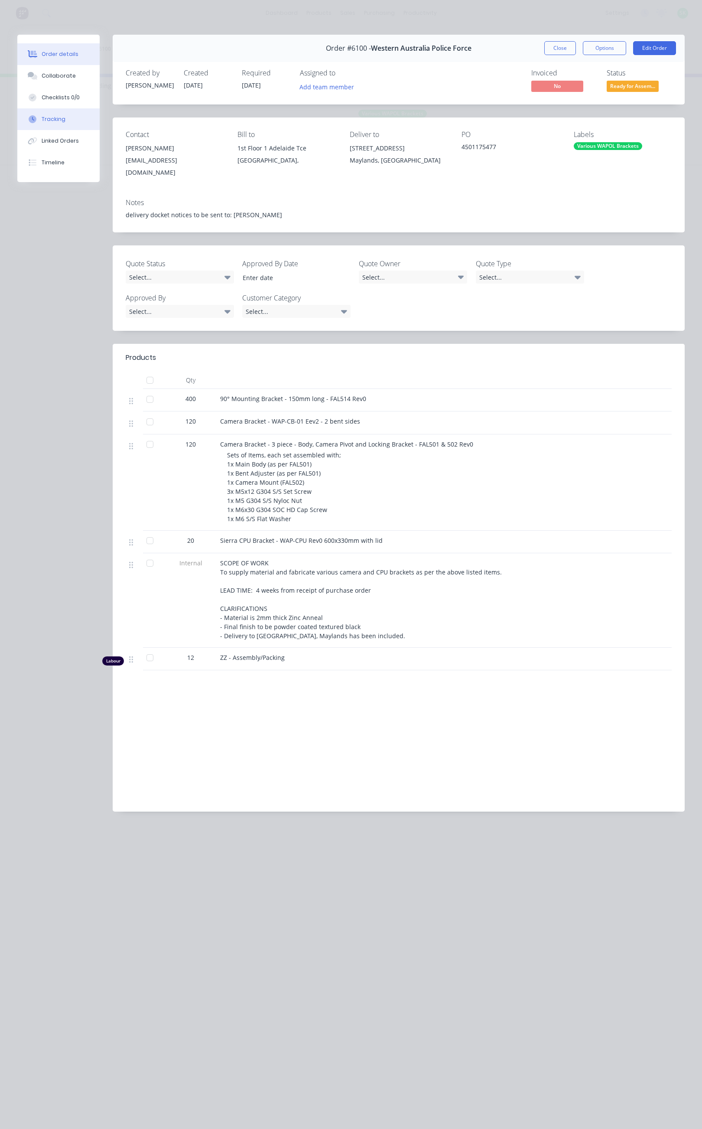
click at [69, 114] on button "Tracking" at bounding box center [58, 119] width 82 height 22
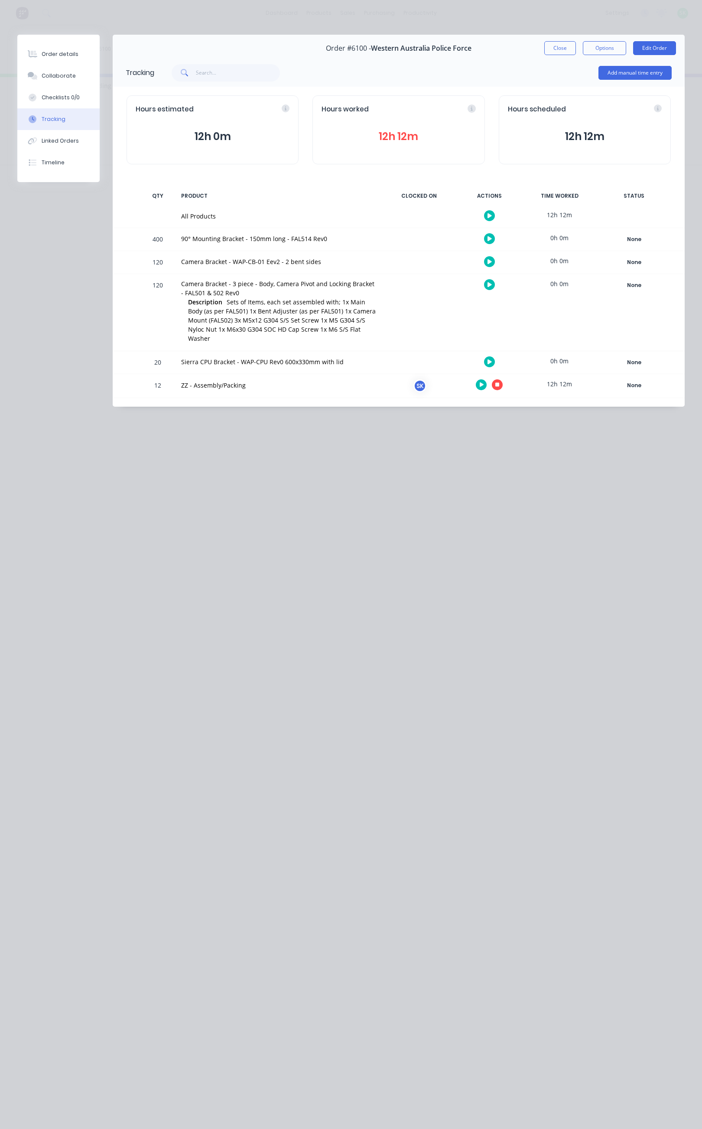
click at [500, 379] on button "button" at bounding box center [497, 384] width 11 height 11
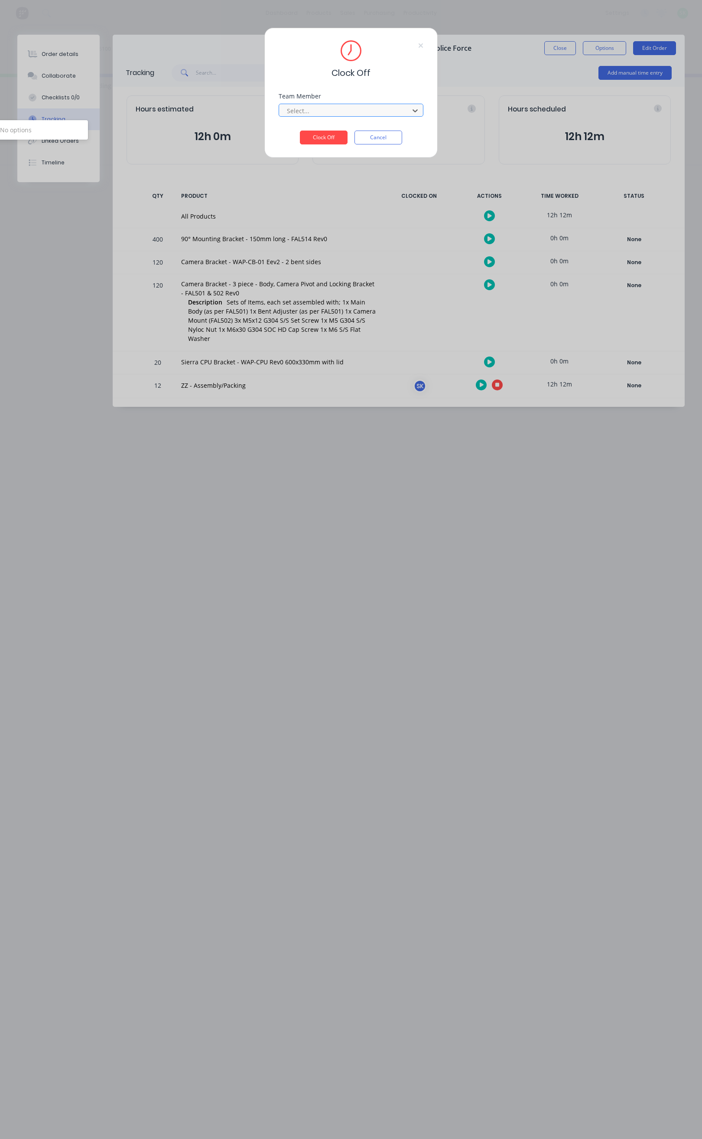
click at [20, 132] on div "No options" at bounding box center [16, 130] width 144 height 16
drag, startPoint x: 20, startPoint y: 132, endPoint x: 66, endPoint y: 133, distance: 46.8
click at [21, 133] on div "No options" at bounding box center [16, 130] width 144 height 16
click at [328, 135] on button "Clock Off" at bounding box center [324, 138] width 48 height 14
click at [324, 142] on button "Clock Off" at bounding box center [324, 144] width 48 height 14
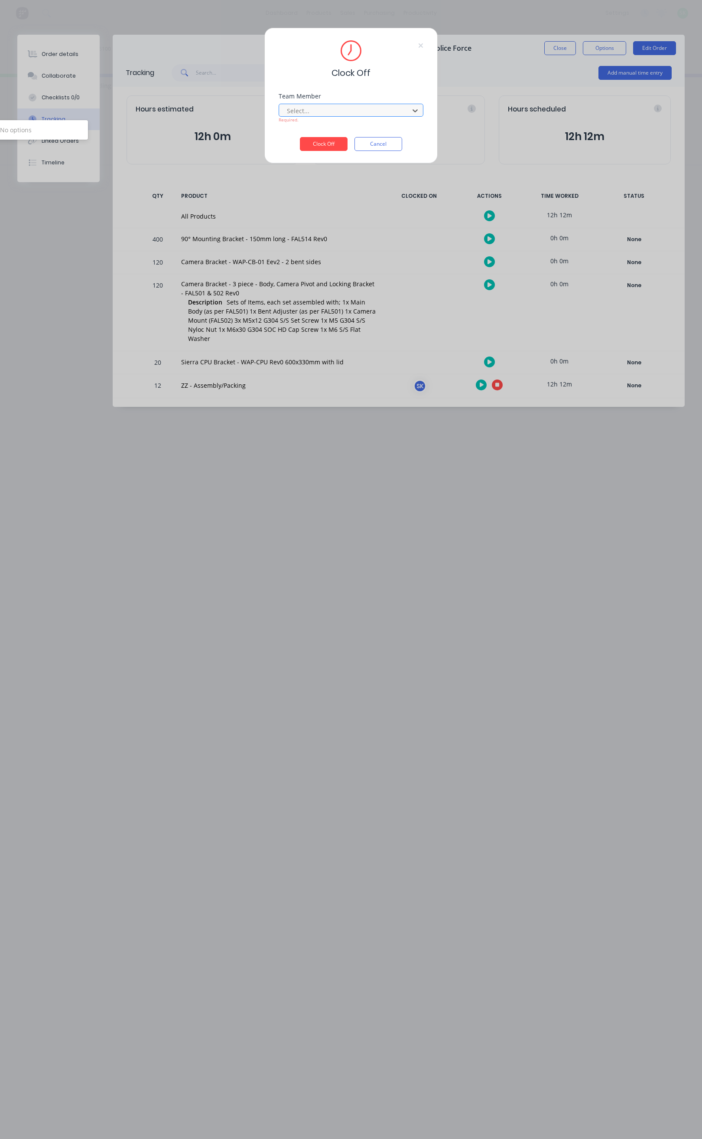
drag, startPoint x: 320, startPoint y: 115, endPoint x: 315, endPoint y: 108, distance: 8.7
click at [320, 114] on div at bounding box center [345, 110] width 119 height 11
click at [315, 108] on div at bounding box center [345, 110] width 119 height 11
type input "stepehen"
click at [328, 148] on button "Clock Off" at bounding box center [324, 144] width 48 height 14
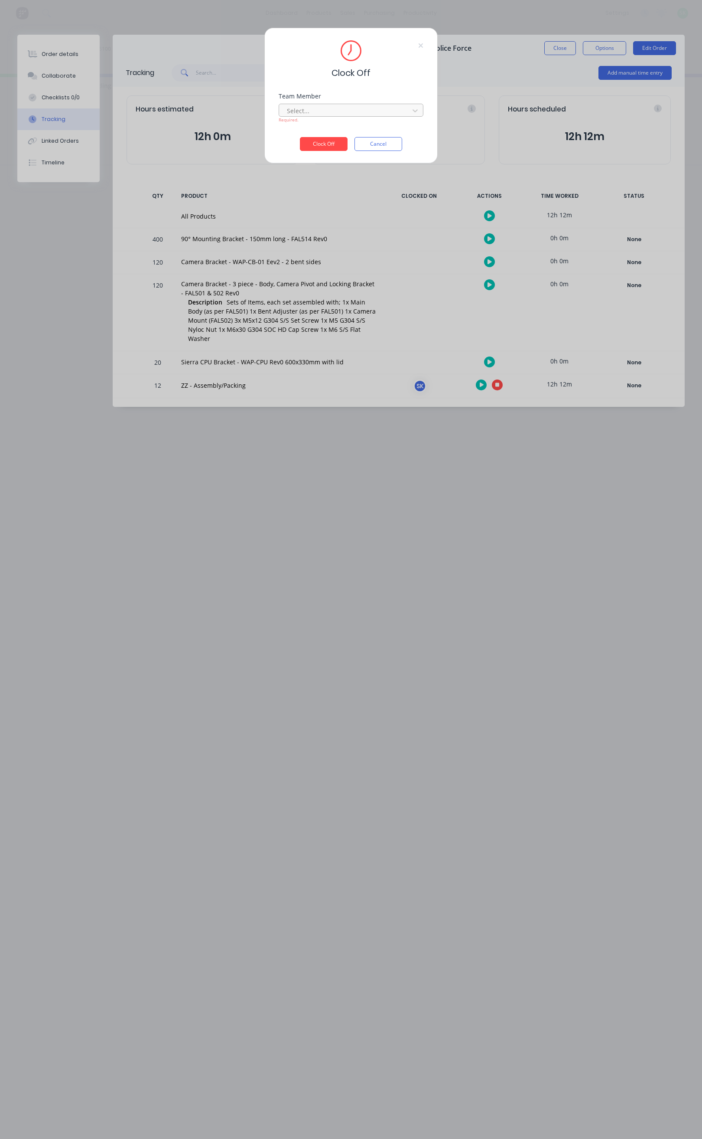
click at [362, 108] on div at bounding box center [345, 110] width 119 height 11
click at [497, 375] on div "Clock Off Team Member Select... Required. Clock Off Cancel" at bounding box center [351, 569] width 702 height 1139
click at [496, 376] on div "Clock Off Team Member Select... Required. Clock Off Cancel" at bounding box center [351, 569] width 702 height 1139
click at [392, 98] on div "Team Member" at bounding box center [351, 96] width 145 height 6
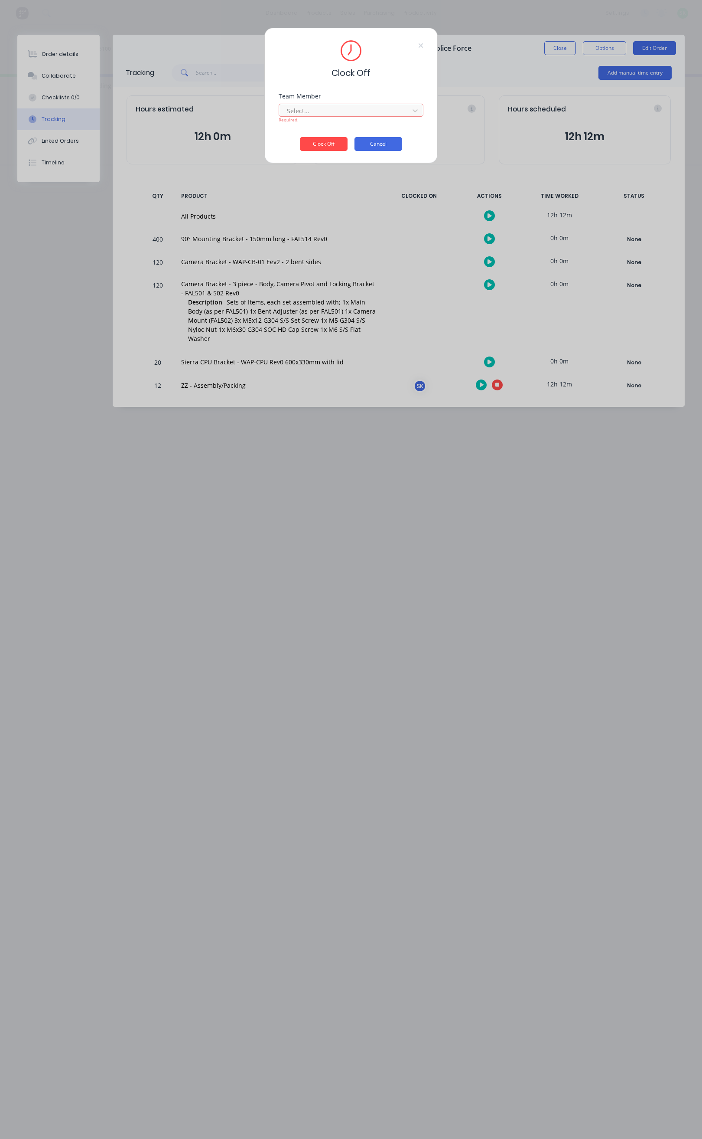
click at [389, 143] on button "Cancel" at bounding box center [379, 144] width 48 height 14
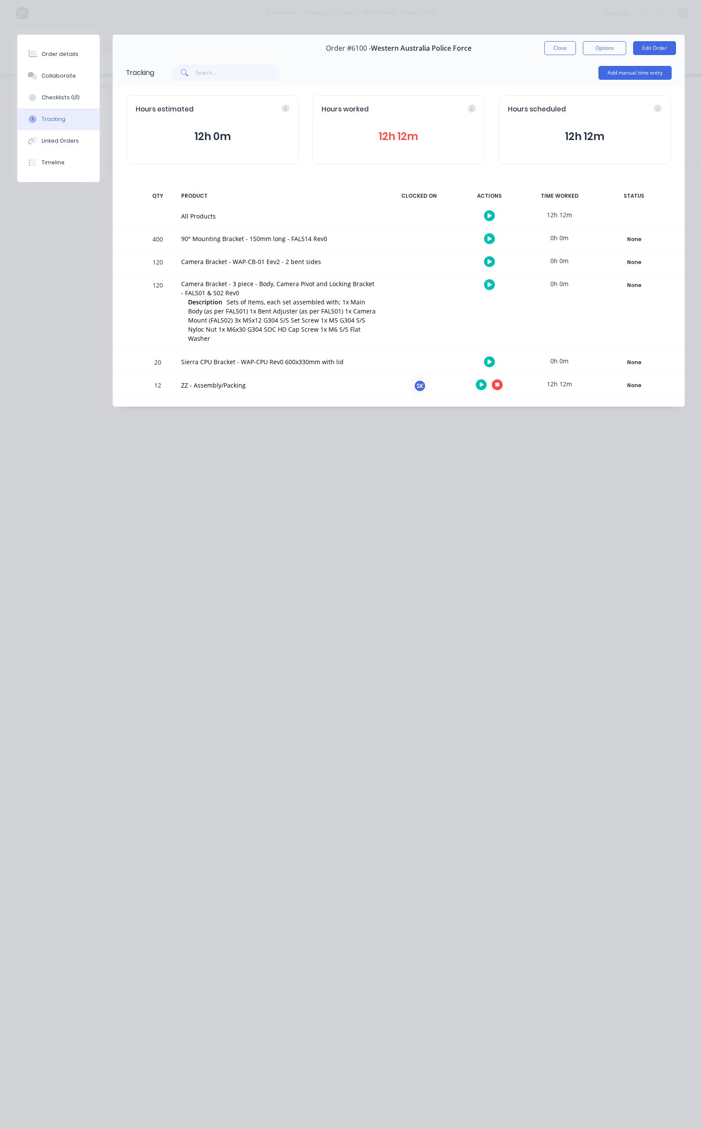
click at [498, 383] on icon "button" at bounding box center [498, 385] width 4 height 4
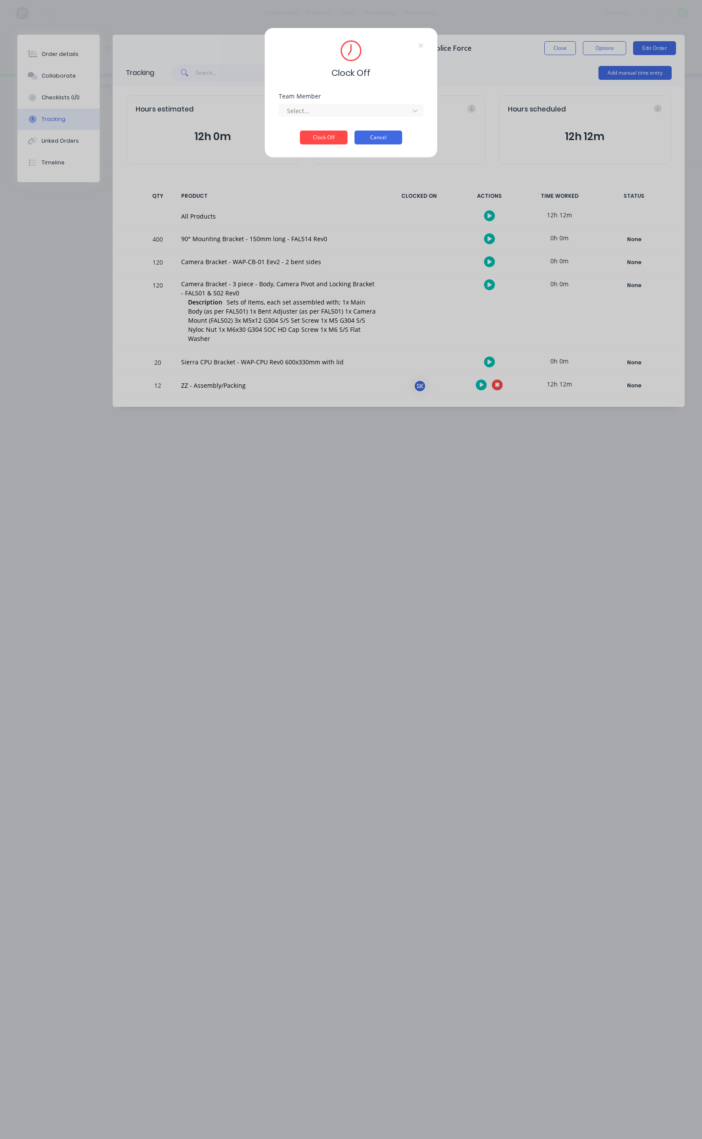
click at [386, 134] on button "Cancel" at bounding box center [379, 138] width 48 height 14
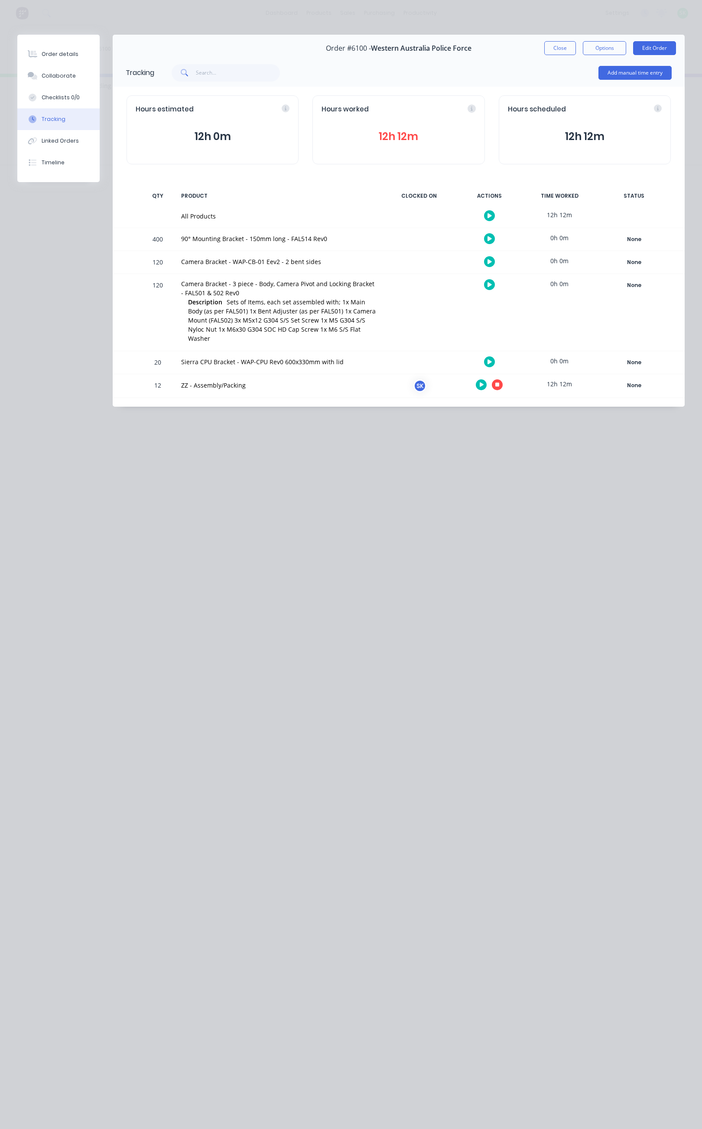
click at [497, 383] on icon "button" at bounding box center [498, 385] width 4 height 4
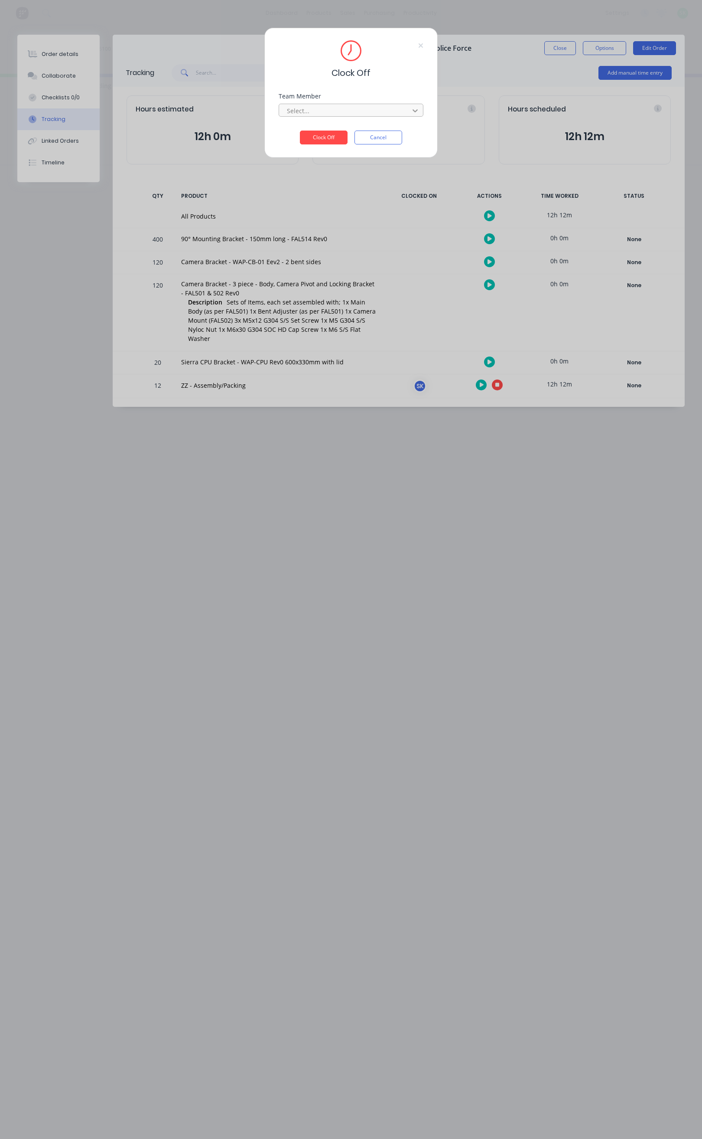
click at [419, 109] on div at bounding box center [416, 111] width 16 height 14
click at [389, 140] on button "Cancel" at bounding box center [379, 138] width 48 height 14
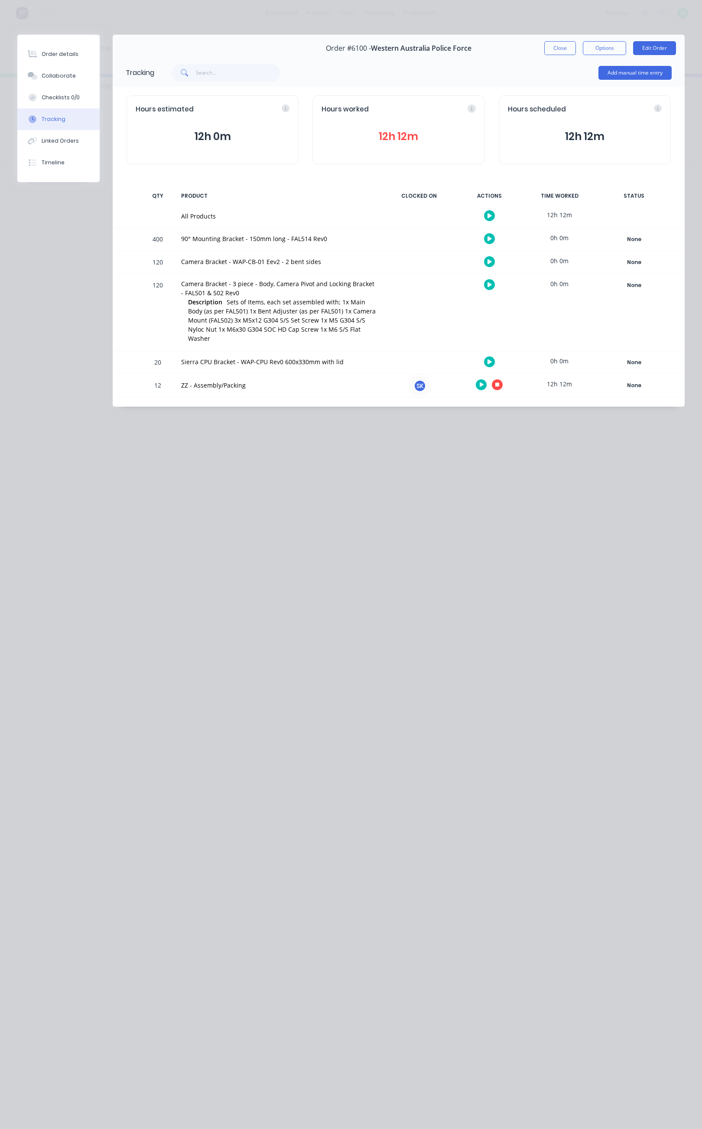
click at [496, 383] on icon "button" at bounding box center [498, 385] width 4 height 4
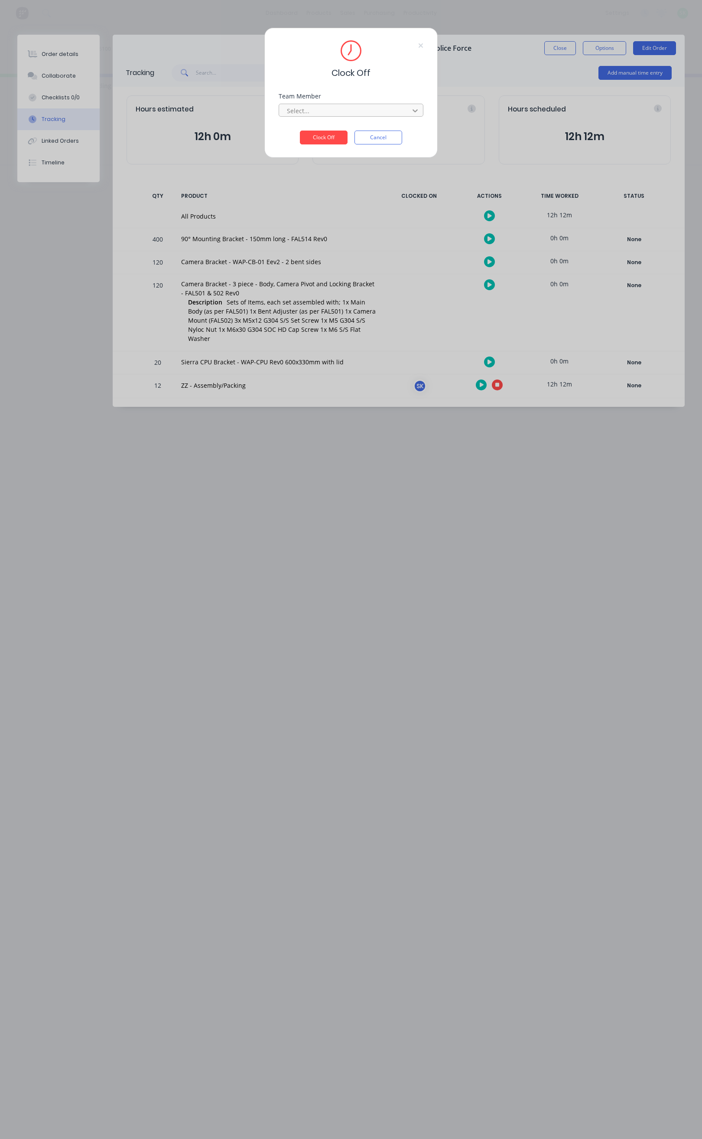
click at [418, 114] on icon at bounding box center [415, 110] width 9 height 9
click at [413, 113] on icon at bounding box center [415, 110] width 9 height 9
click at [417, 109] on icon at bounding box center [415, 110] width 9 height 9
click at [399, 77] on div "Clock Off" at bounding box center [351, 59] width 145 height 39
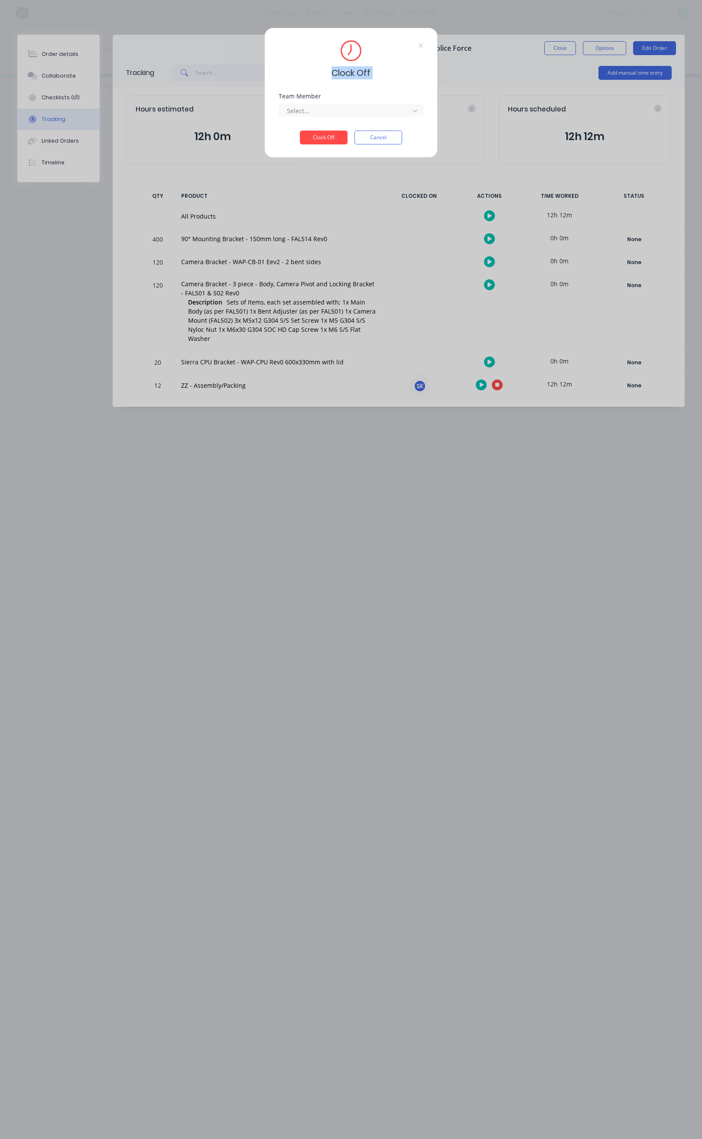
click at [399, 77] on div "Clock Off" at bounding box center [351, 59] width 145 height 39
click at [414, 110] on icon at bounding box center [415, 110] width 9 height 9
click at [321, 138] on button "Clock Off" at bounding box center [324, 138] width 48 height 14
drag, startPoint x: 355, startPoint y: 179, endPoint x: 361, endPoint y: 179, distance: 5.6
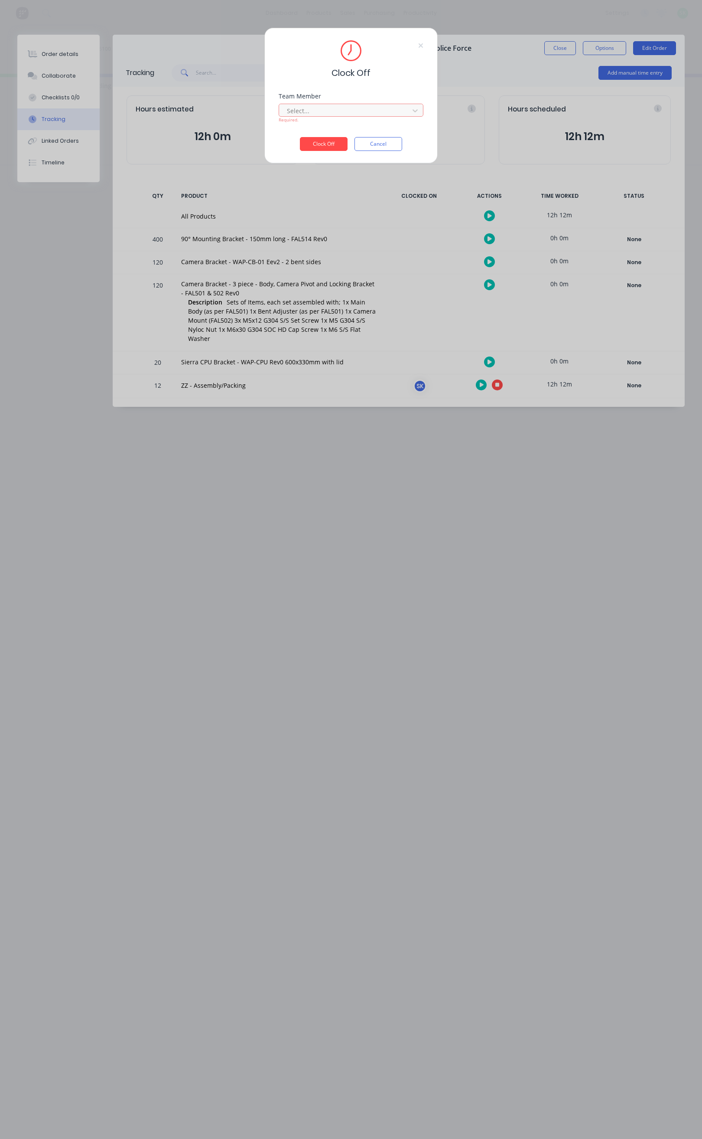
click at [356, 179] on div "Clock Off Team Member Select... Required. Clock Off Cancel" at bounding box center [351, 569] width 702 height 1139
click at [420, 46] on icon at bounding box center [421, 45] width 4 height 4
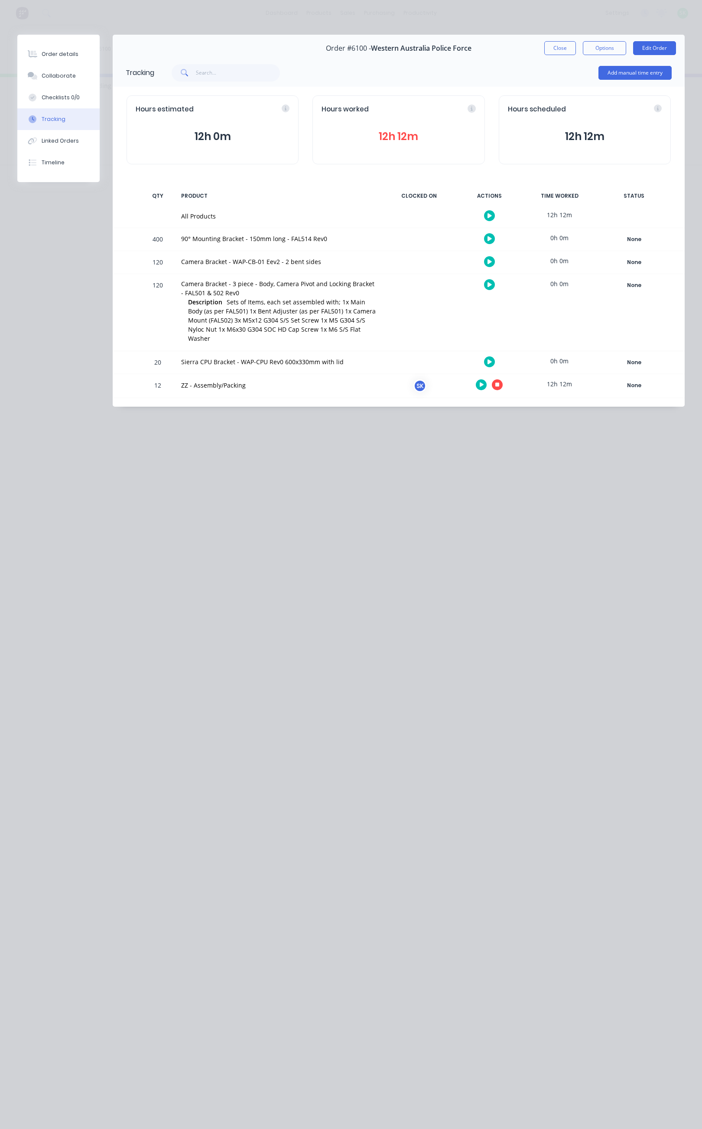
click at [451, 323] on div at bounding box center [419, 312] width 65 height 77
click at [451, 322] on div at bounding box center [419, 312] width 65 height 77
click at [559, 47] on button "Close" at bounding box center [561, 48] width 32 height 14
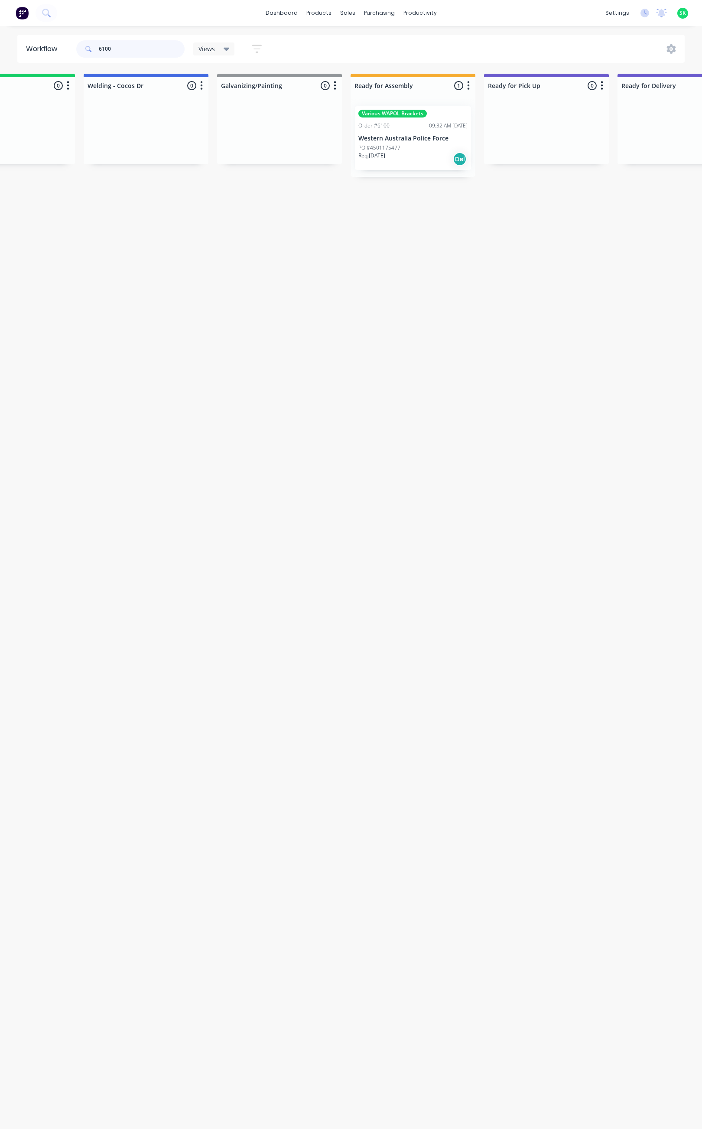
drag, startPoint x: 112, startPoint y: 50, endPoint x: 95, endPoint y: 51, distance: 17.0
click at [95, 51] on div "6100" at bounding box center [130, 48] width 108 height 17
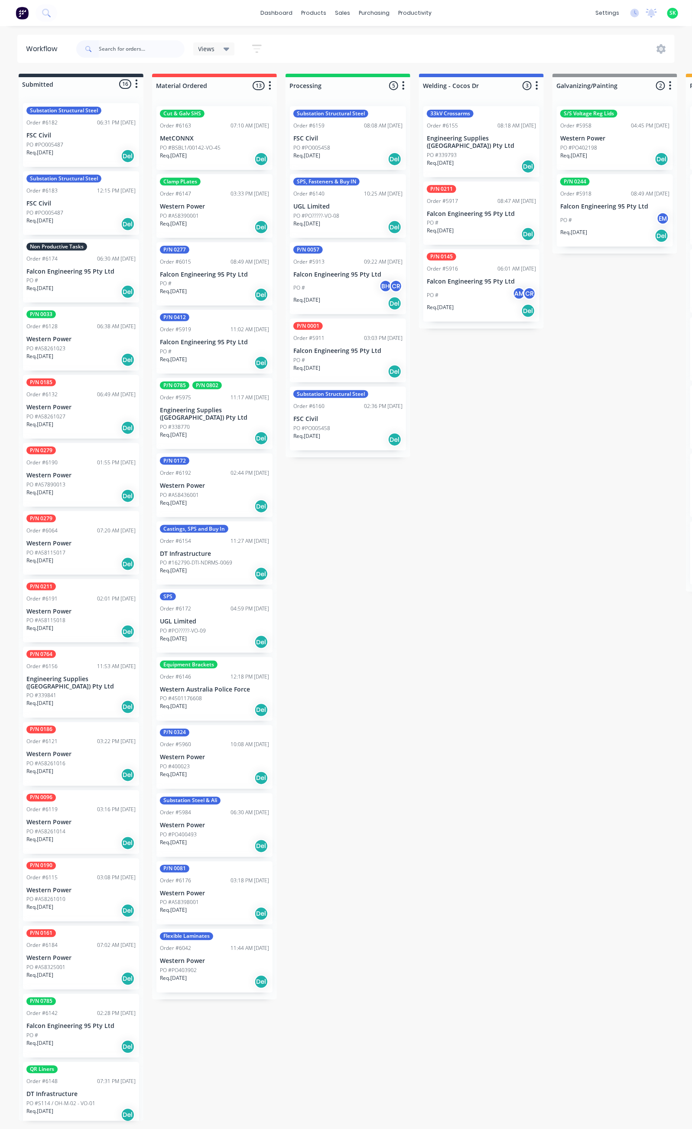
click at [49, 268] on p "Falcon Engineering 95 Pty Ltd" at bounding box center [80, 271] width 109 height 7
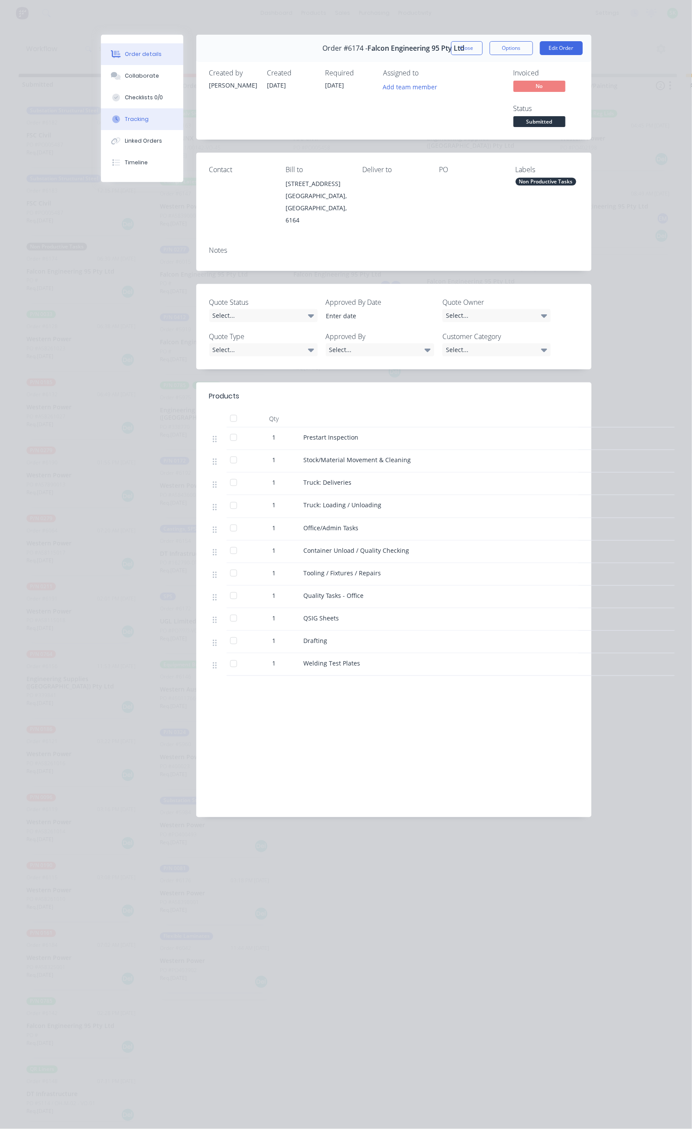
click at [101, 115] on button "Tracking" at bounding box center [142, 119] width 82 height 22
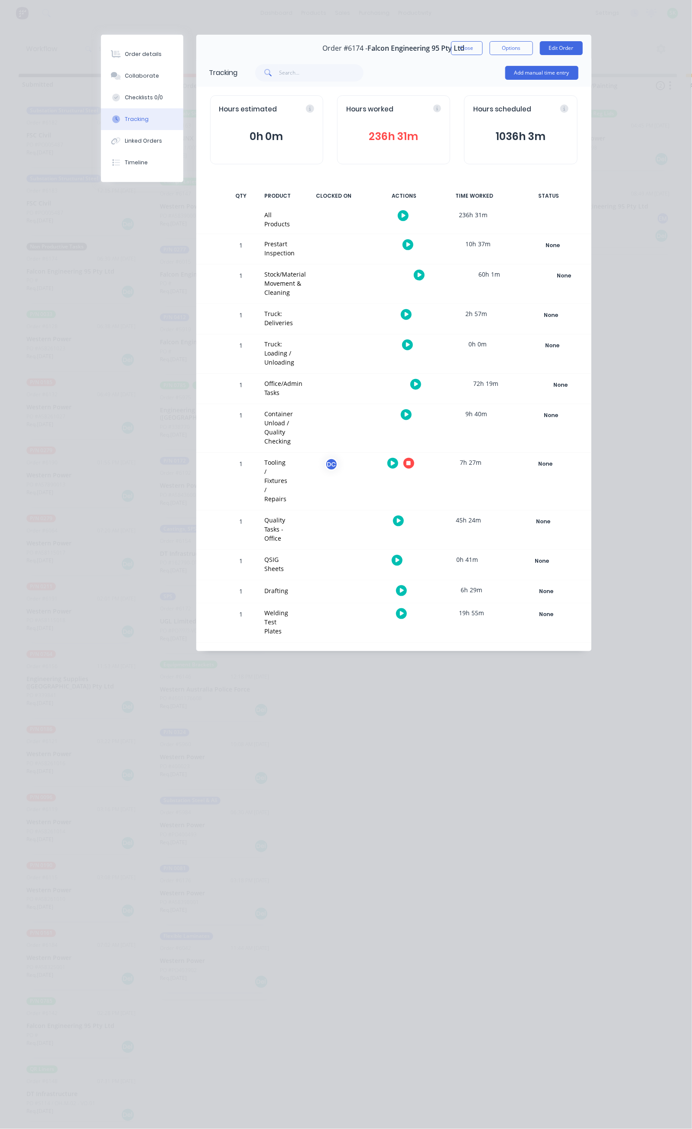
click at [419, 382] on icon "button" at bounding box center [417, 385] width 4 height 6
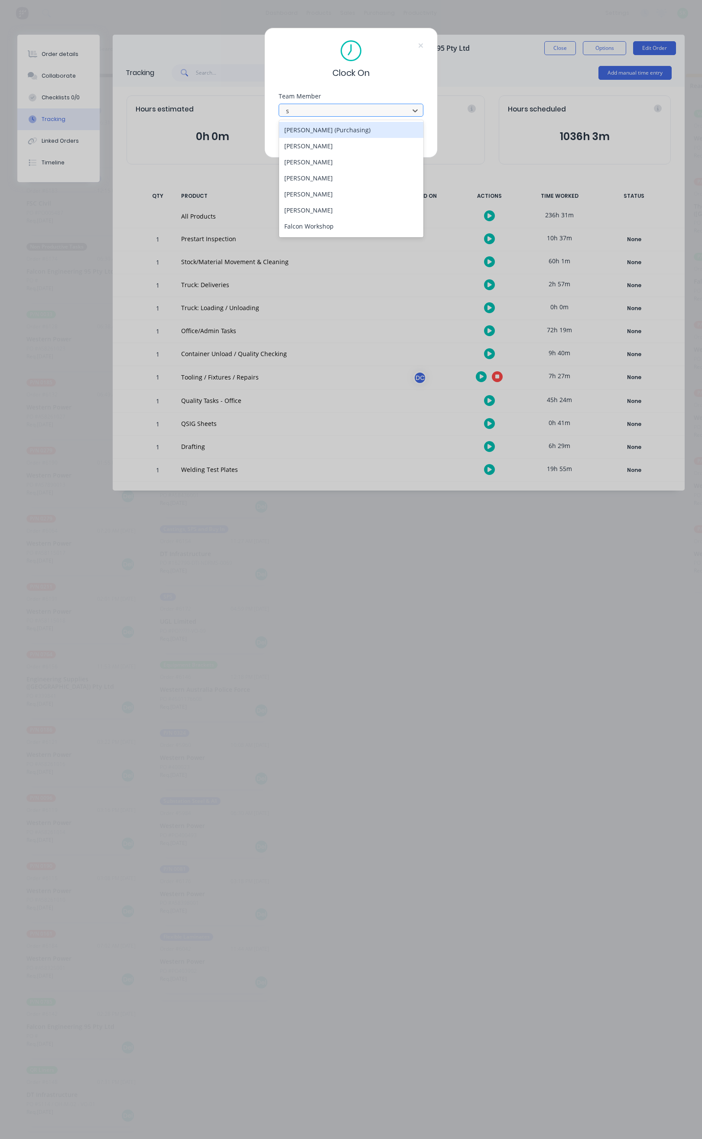
type input "st"
click at [335, 131] on div "[PERSON_NAME]" at bounding box center [351, 130] width 144 height 16
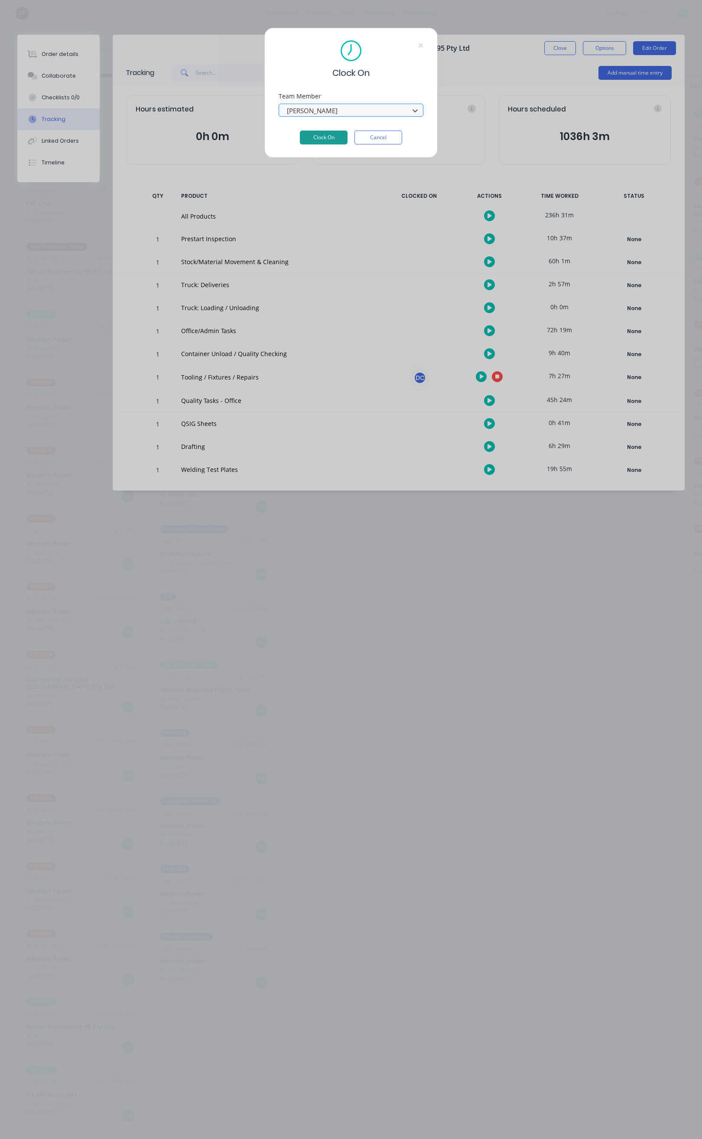
click at [332, 134] on button "Clock On" at bounding box center [324, 138] width 48 height 14
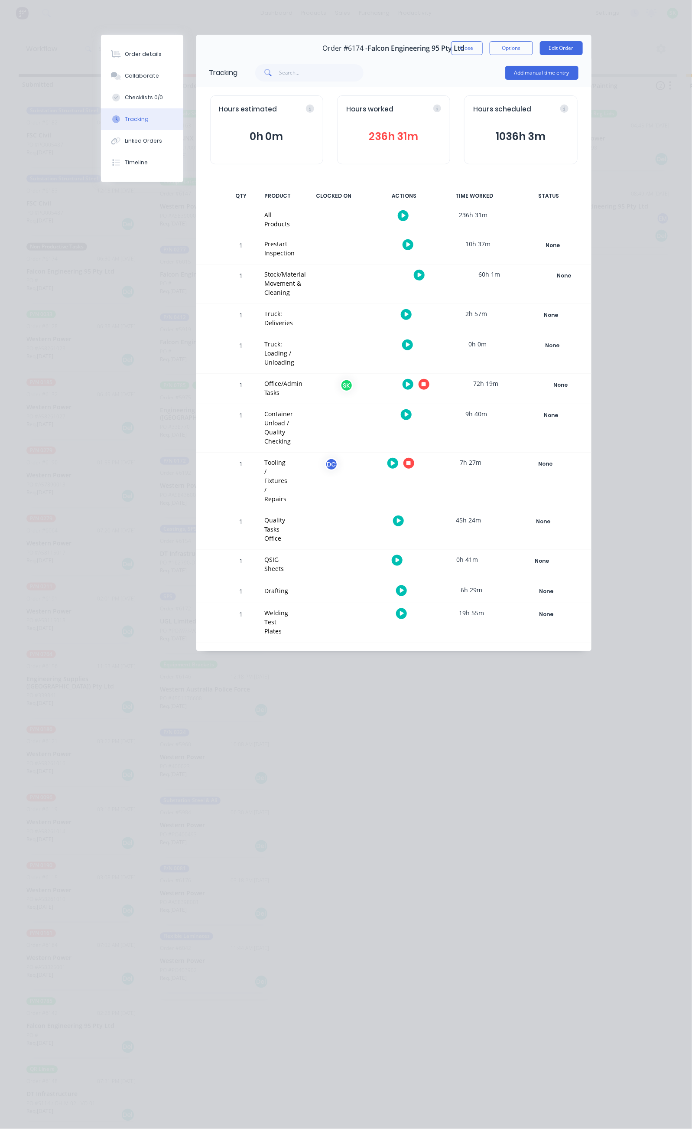
click at [483, 51] on button "Close" at bounding box center [467, 48] width 32 height 14
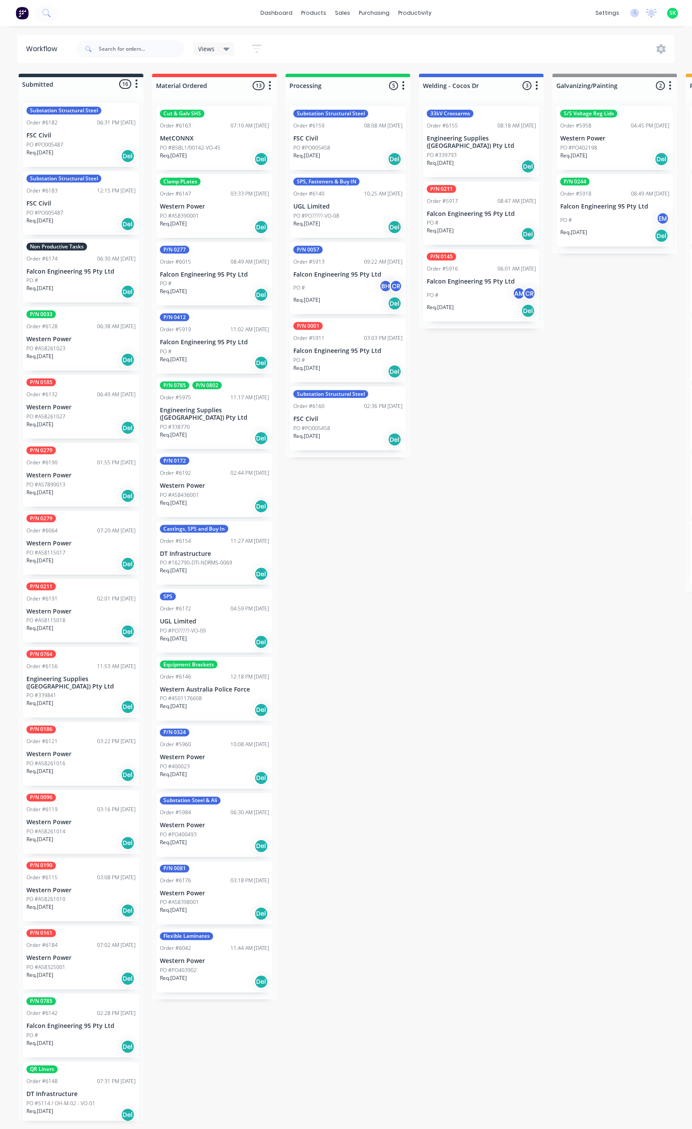
click at [224, 47] on icon at bounding box center [227, 49] width 6 height 10
click at [227, 131] on button "Assembly (Default)" at bounding box center [246, 131] width 92 height 10
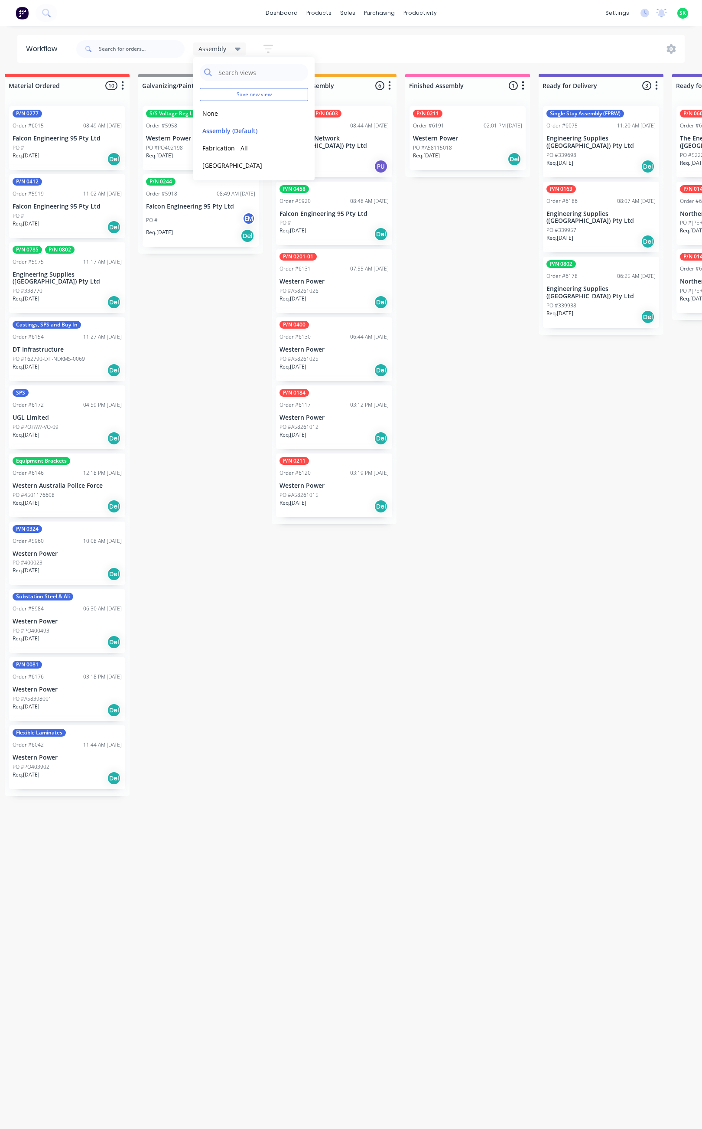
scroll to position [0, 233]
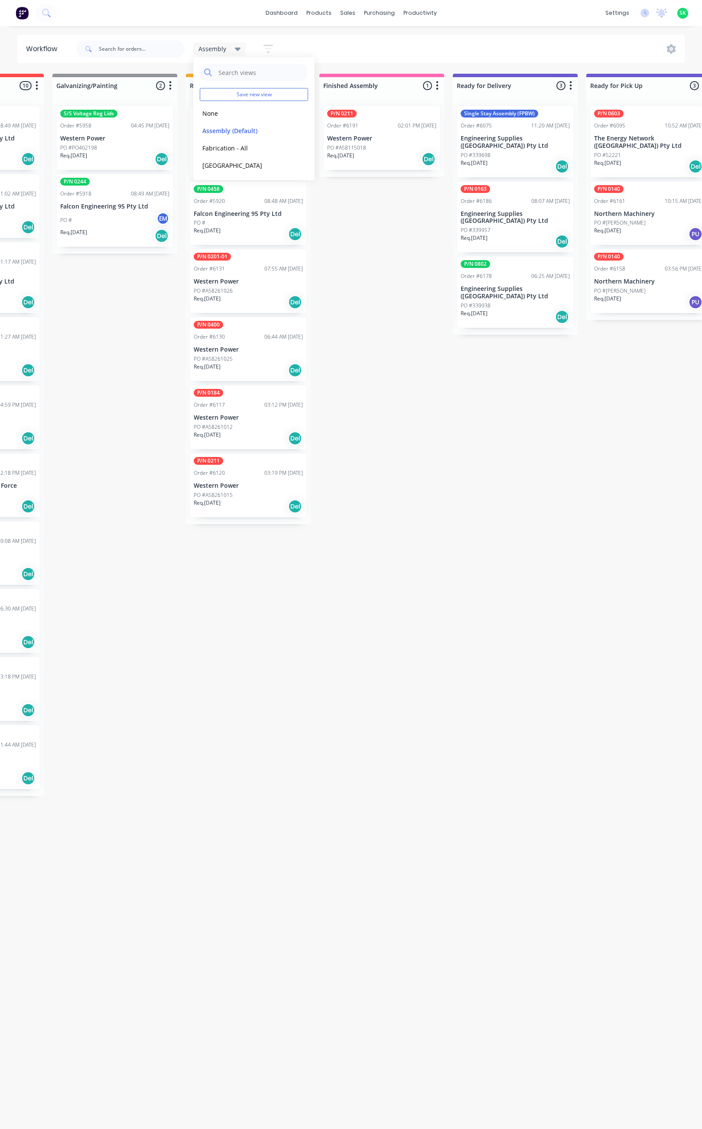
click at [480, 690] on div "Submitted 11 Status colour #273444 hex #273444 Save Cancel Summaries Total orde…" at bounding box center [546, 467] width 1572 height 787
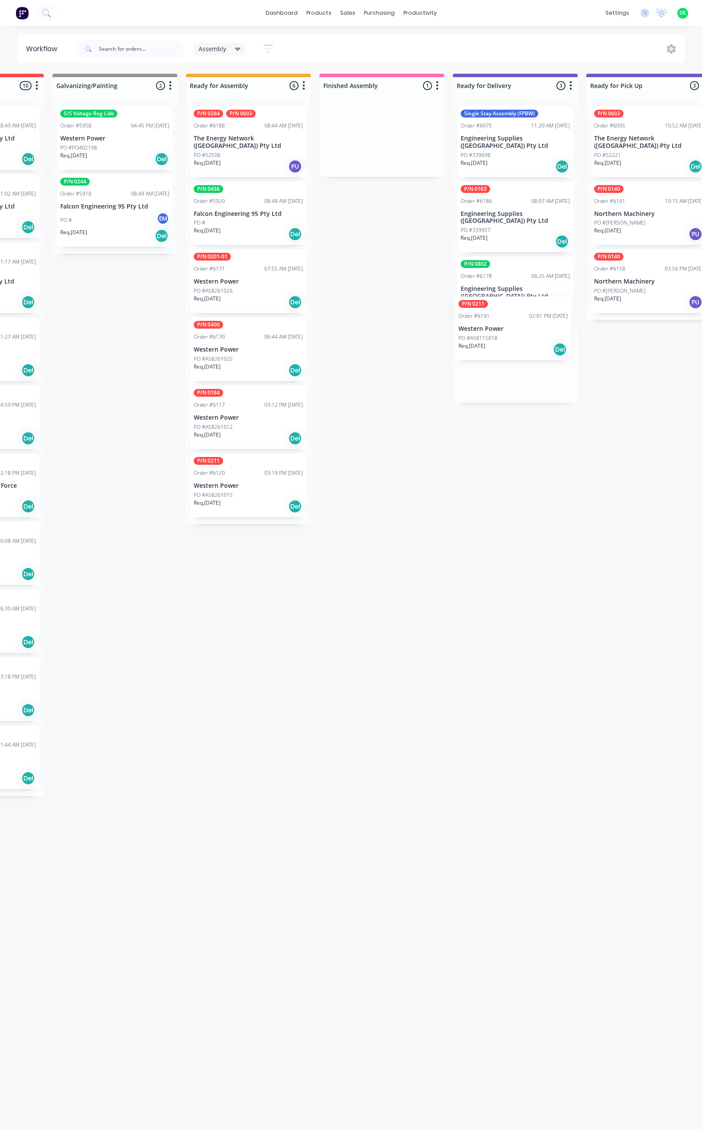
drag, startPoint x: 382, startPoint y: 127, endPoint x: 517, endPoint y: 320, distance: 235.2
click at [517, 320] on div "Submitted 11 Status colour #273444 hex #273444 Save Cancel Summaries Total orde…" at bounding box center [546, 467] width 1572 height 787
click at [511, 302] on div "PO #339938" at bounding box center [515, 306] width 109 height 8
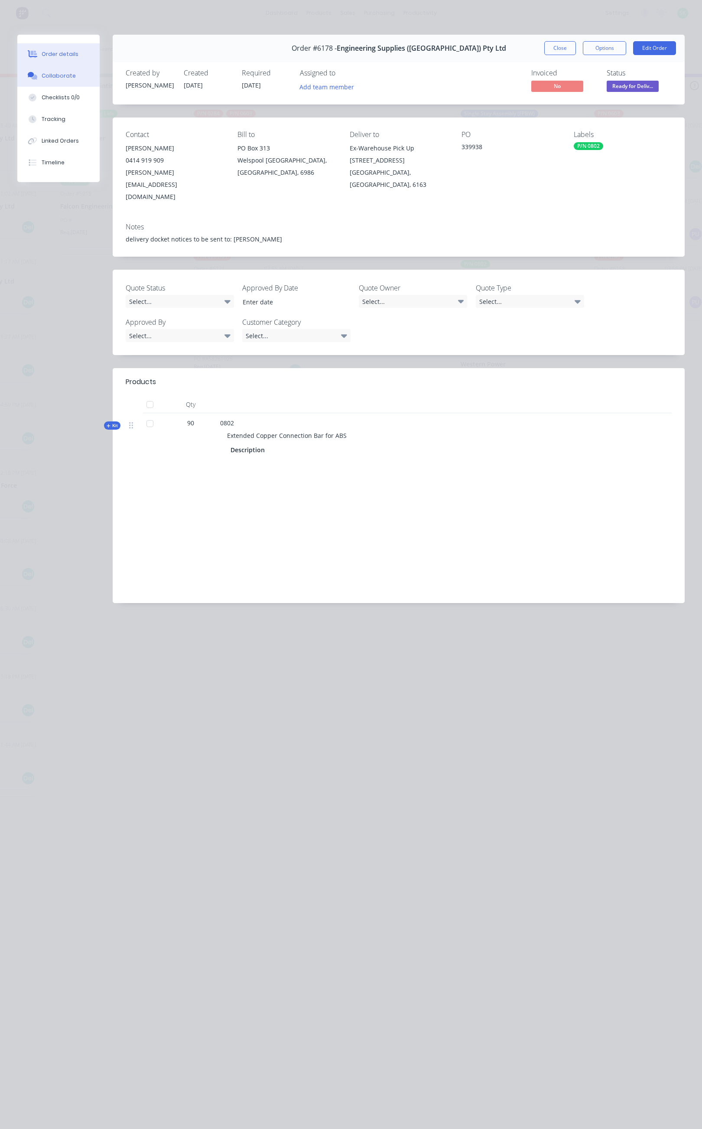
click at [64, 78] on div "Collaborate" at bounding box center [59, 76] width 34 height 8
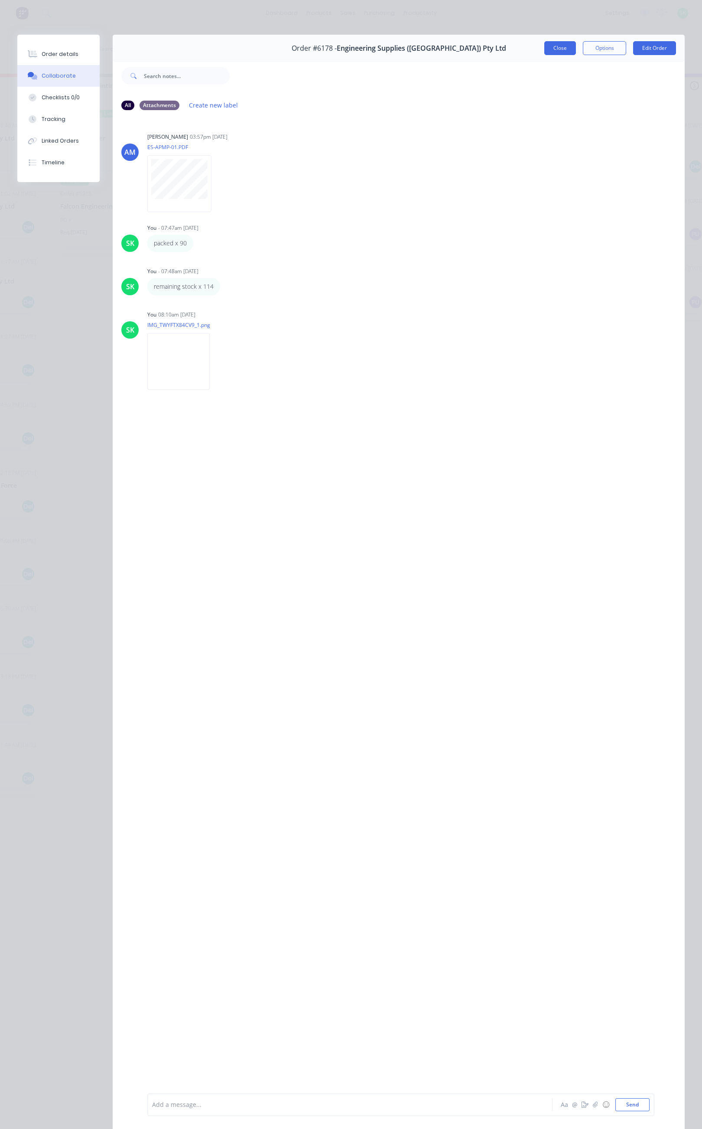
click at [545, 52] on button "Close" at bounding box center [561, 48] width 32 height 14
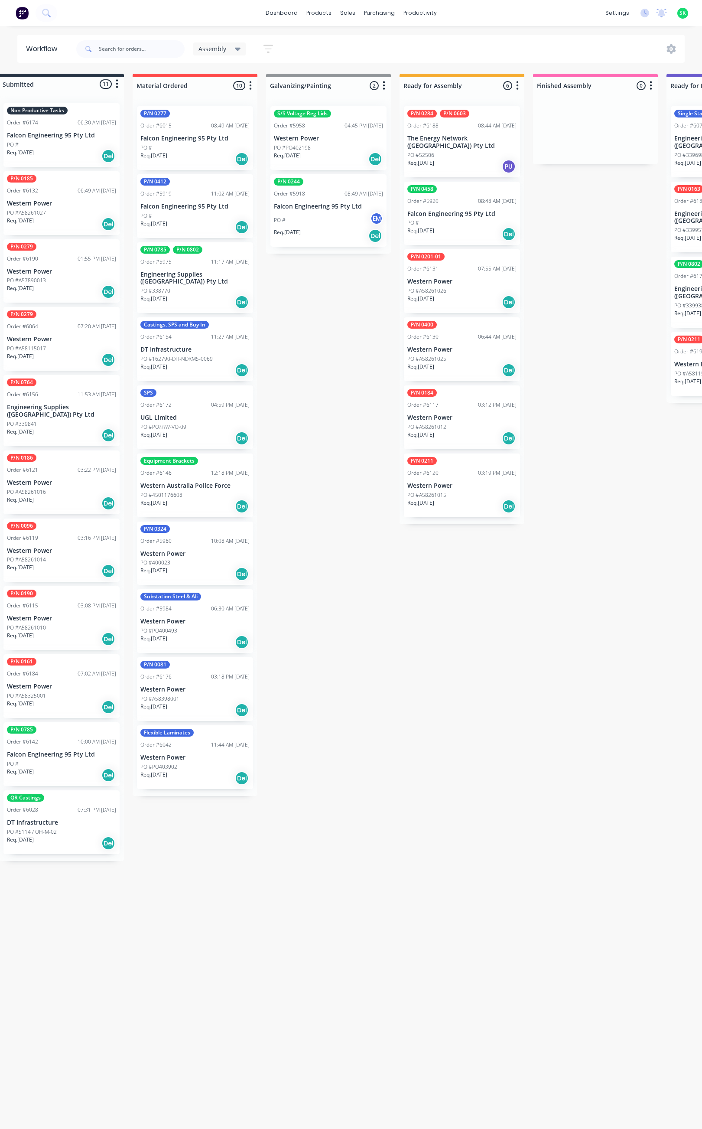
scroll to position [0, 0]
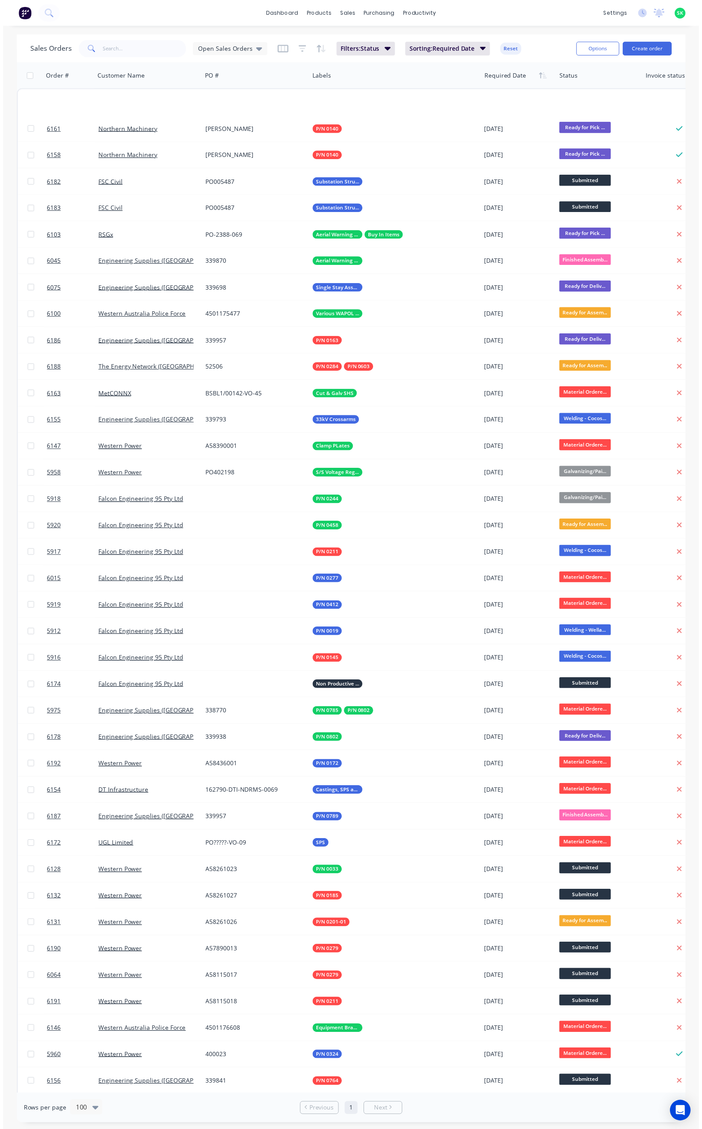
scroll to position [350, 0]
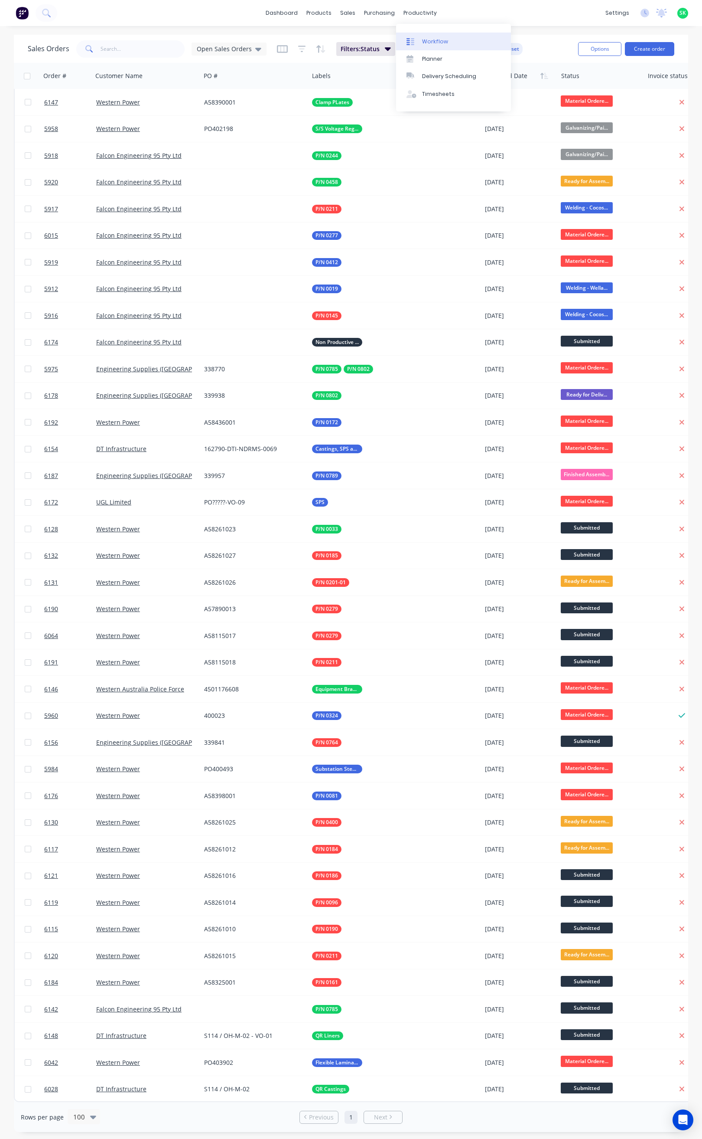
click at [421, 38] on link "Workflow" at bounding box center [453, 41] width 115 height 17
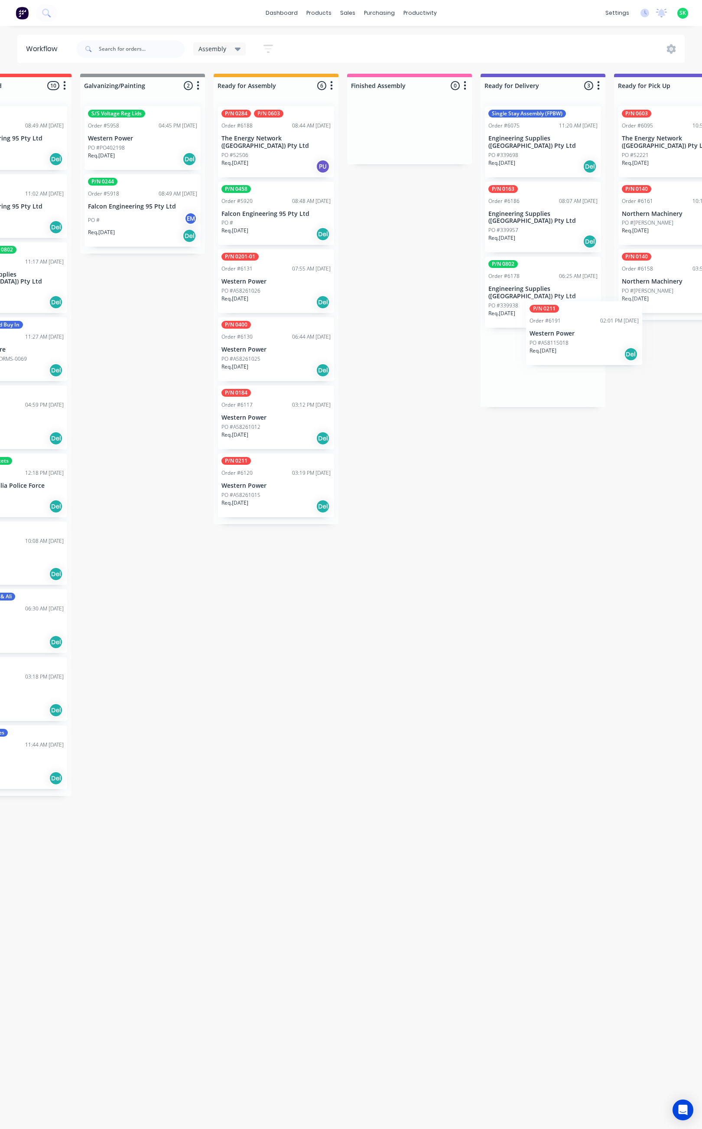
scroll to position [0, 220]
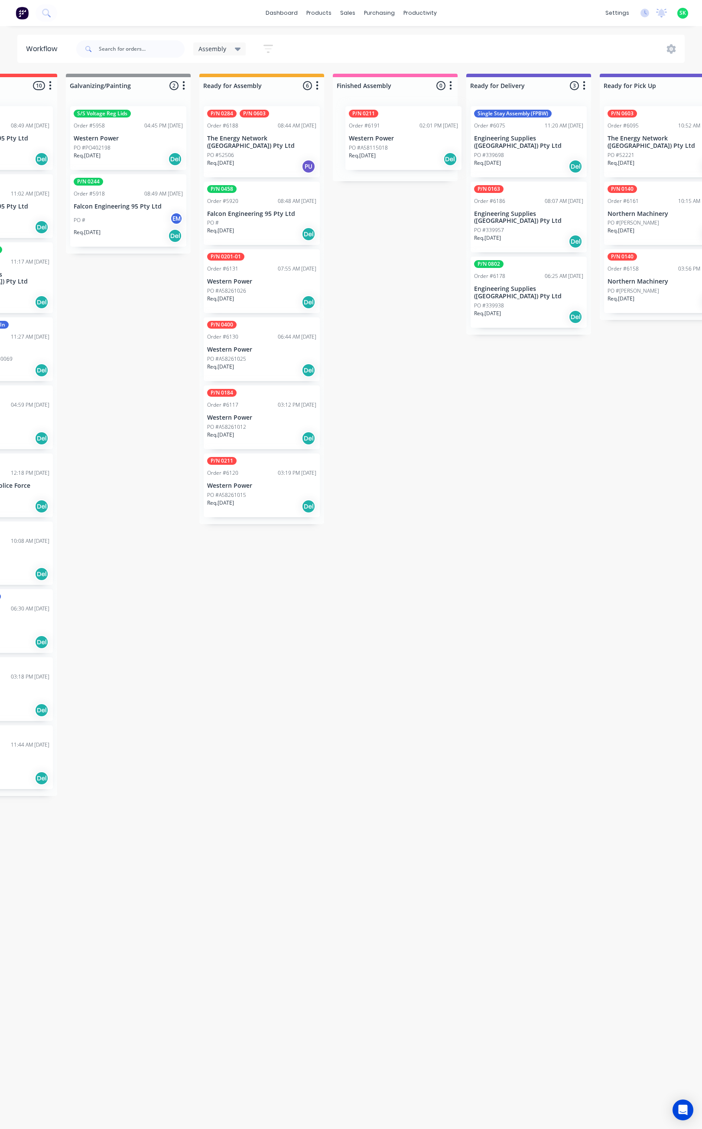
drag, startPoint x: 86, startPoint y: 413, endPoint x: 411, endPoint y: 144, distance: 422.0
click at [411, 144] on div "Submitted 12 Status colour #273444 hex #273444 Save Cancel Summaries Total orde…" at bounding box center [560, 503] width 1572 height 859
click at [394, 146] on div "PO #A58115018" at bounding box center [395, 148] width 109 height 8
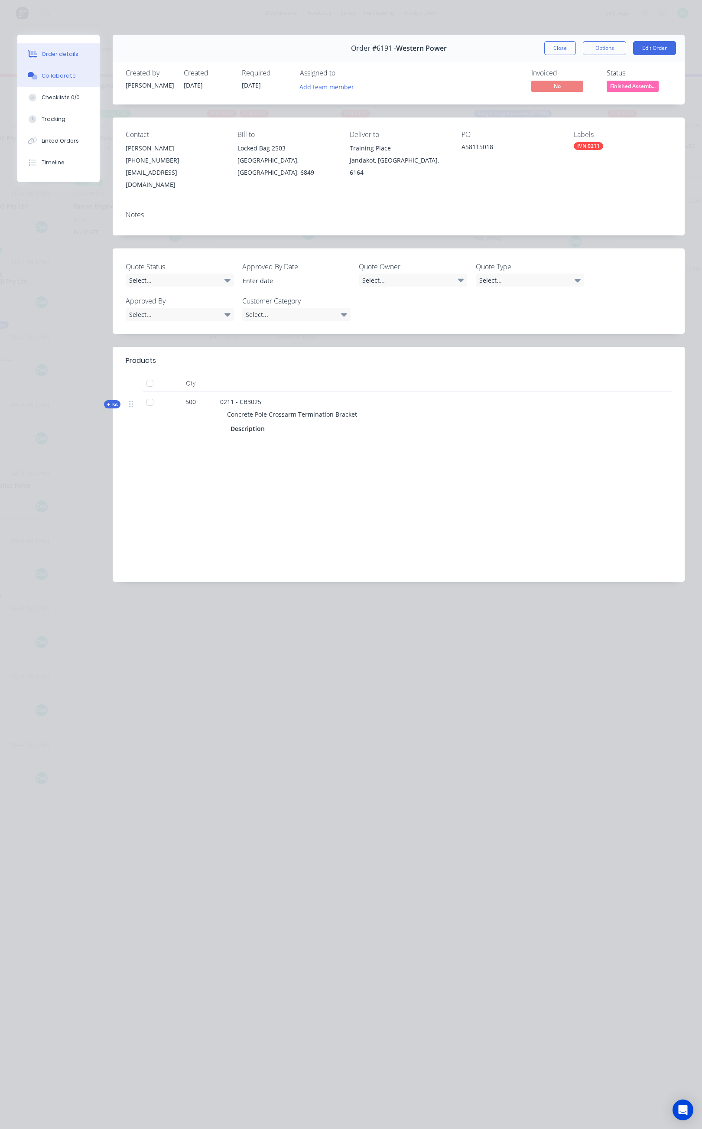
click at [60, 73] on div "Collaborate" at bounding box center [59, 76] width 34 height 8
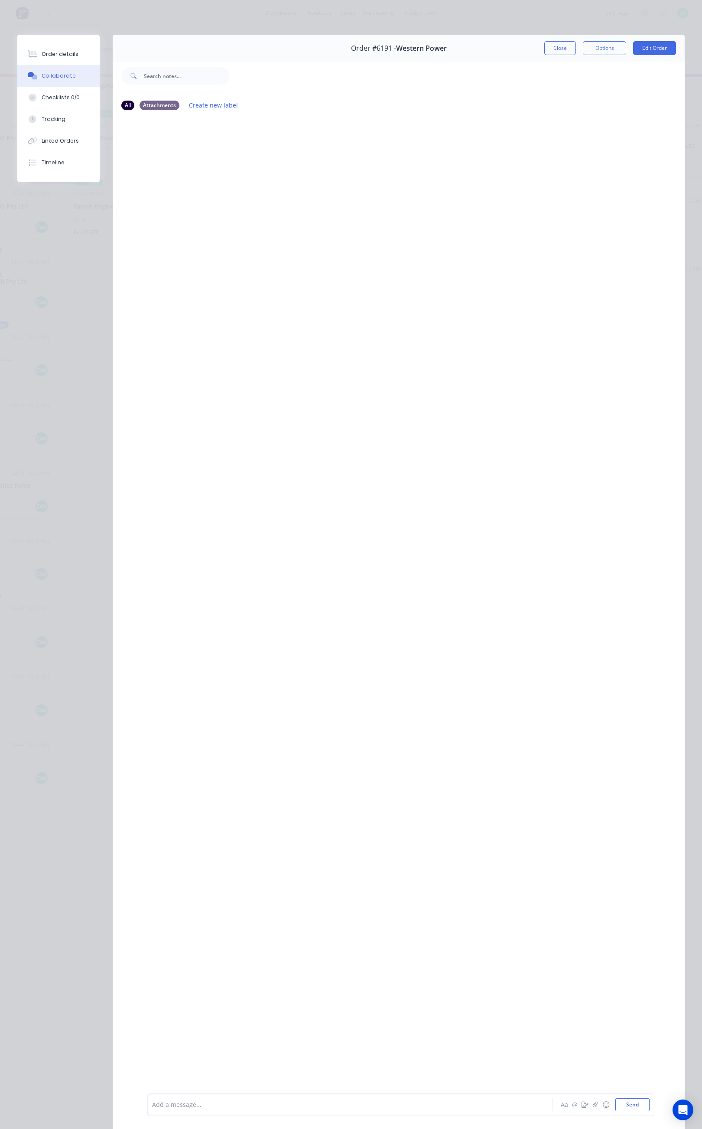
click at [199, 1110] on div "Add a message..." at bounding box center [338, 1104] width 373 height 13
click at [616, 1104] on button "Send" at bounding box center [633, 1104] width 34 height 13
click at [547, 46] on button "Close" at bounding box center [561, 48] width 32 height 14
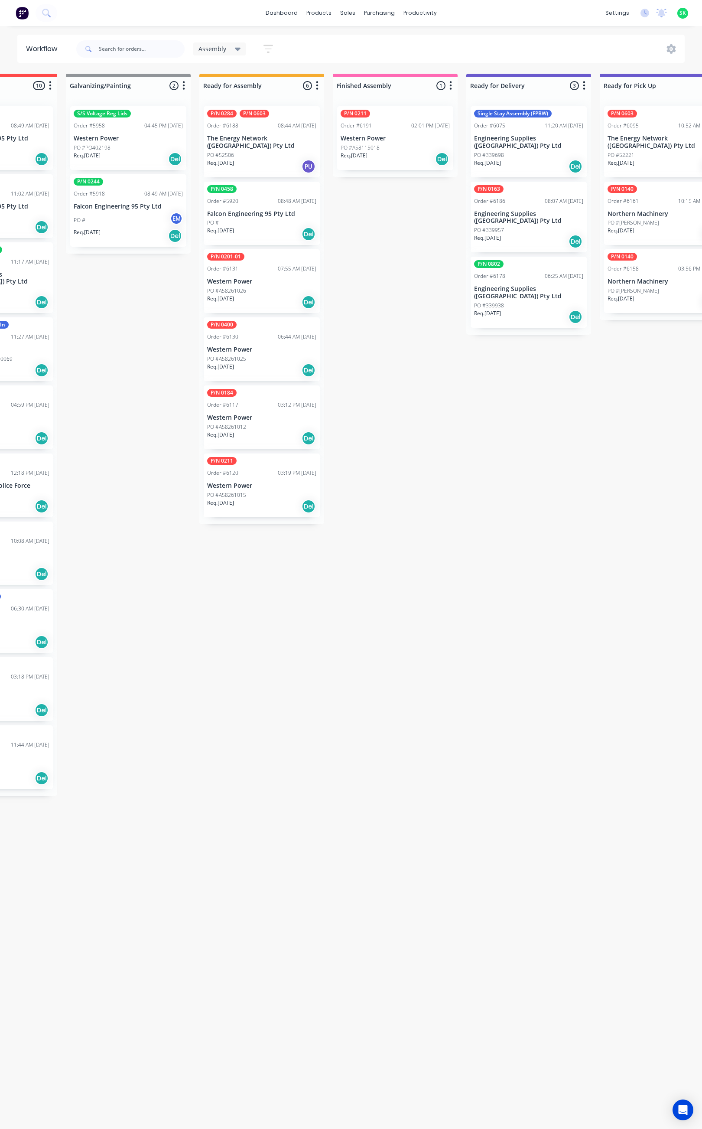
click at [271, 291] on div "PO #A58261026" at bounding box center [261, 291] width 109 height 8
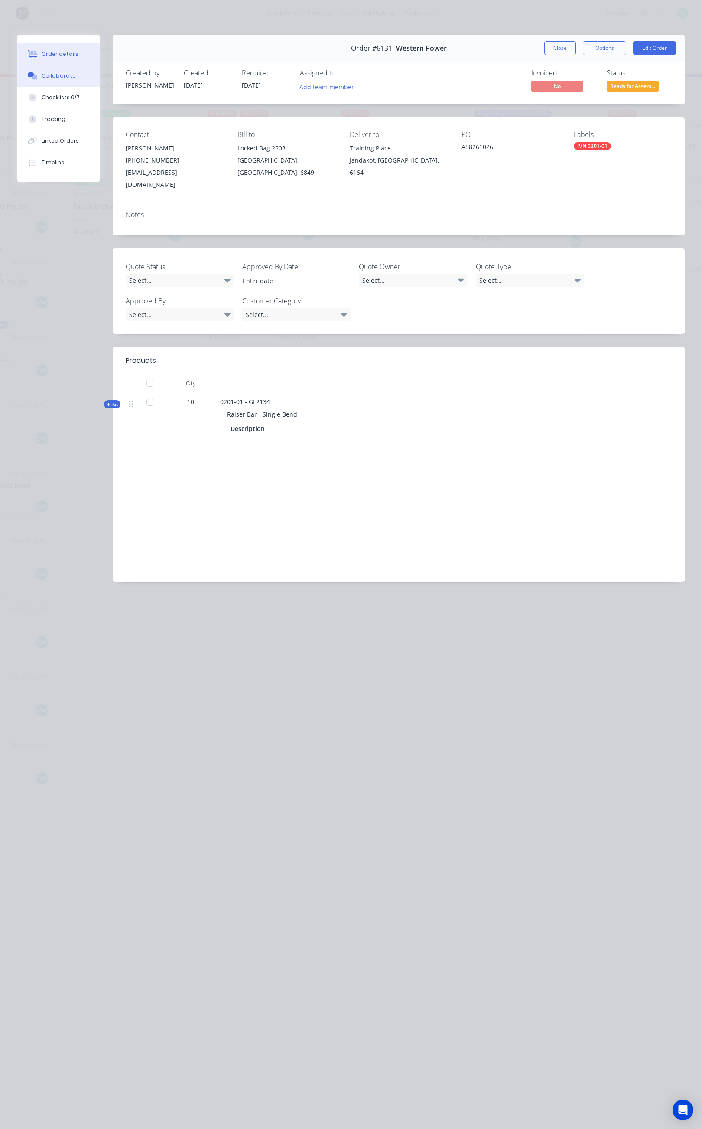
click at [69, 72] on div "Collaborate" at bounding box center [59, 76] width 34 height 8
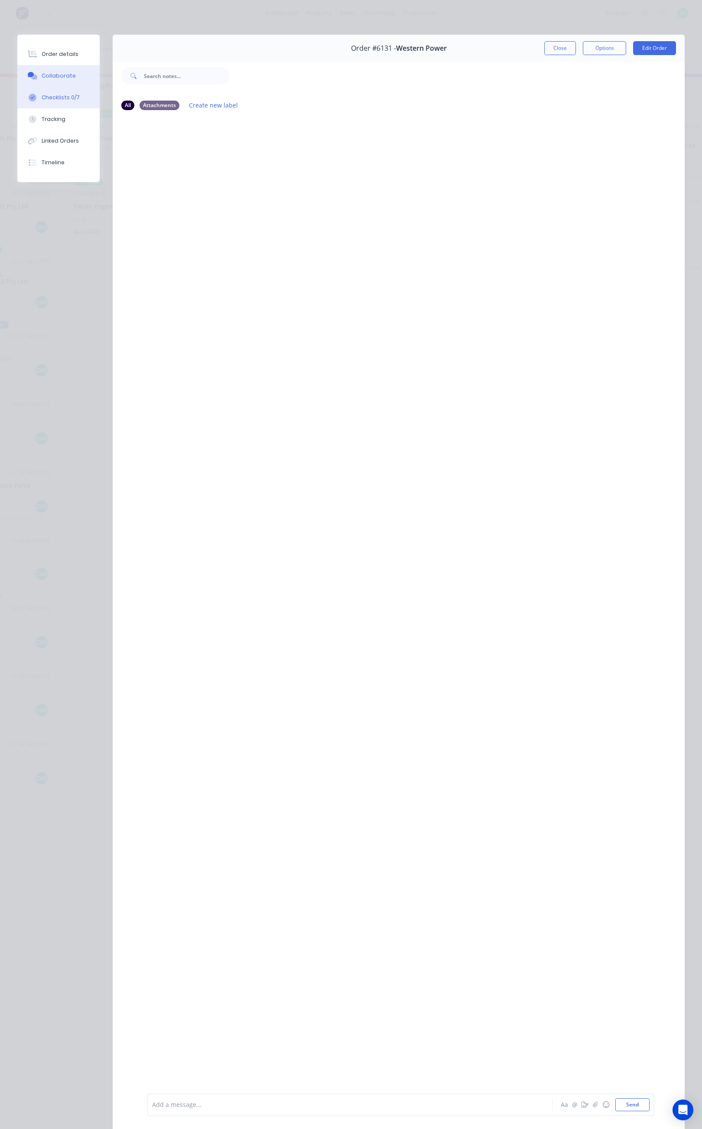
click at [65, 94] on div "Checklists 0/7" at bounding box center [61, 98] width 38 height 8
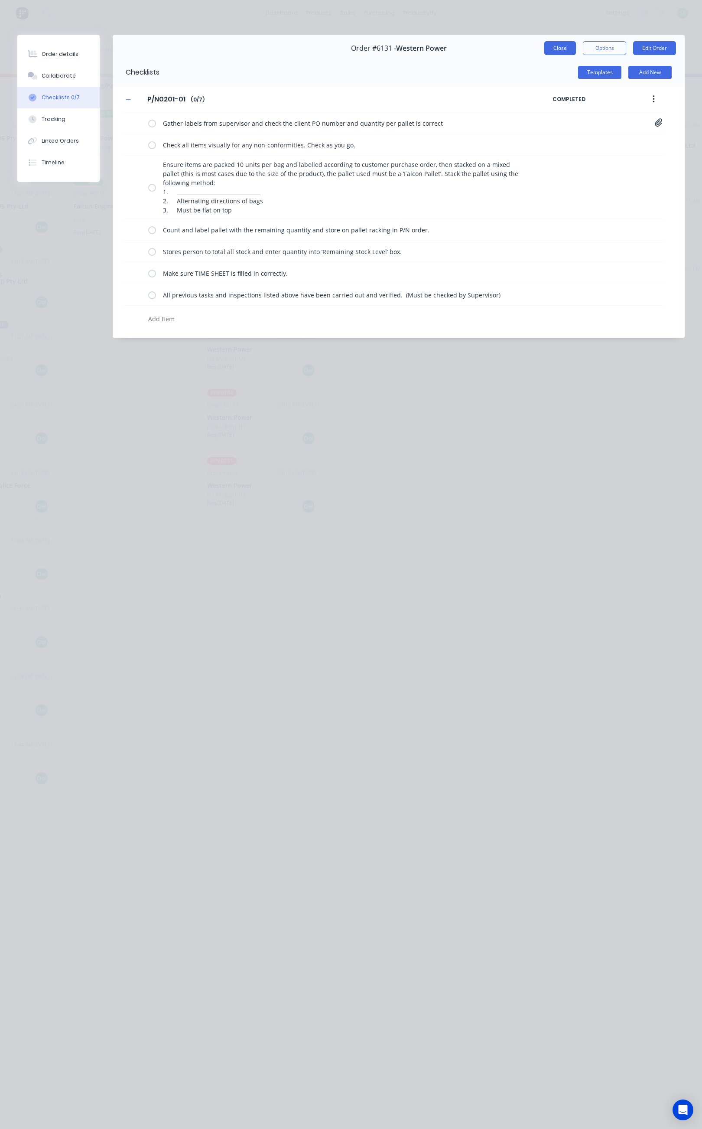
click at [558, 51] on button "Close" at bounding box center [561, 48] width 32 height 14
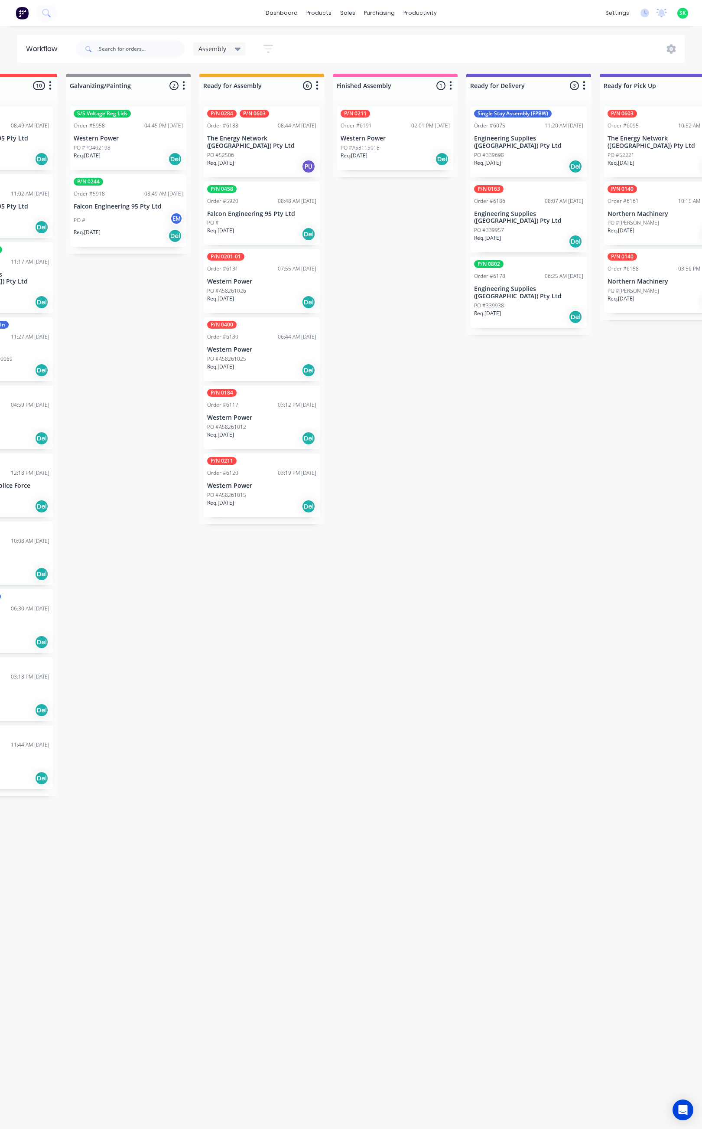
click at [263, 346] on p "Western Power" at bounding box center [261, 349] width 109 height 7
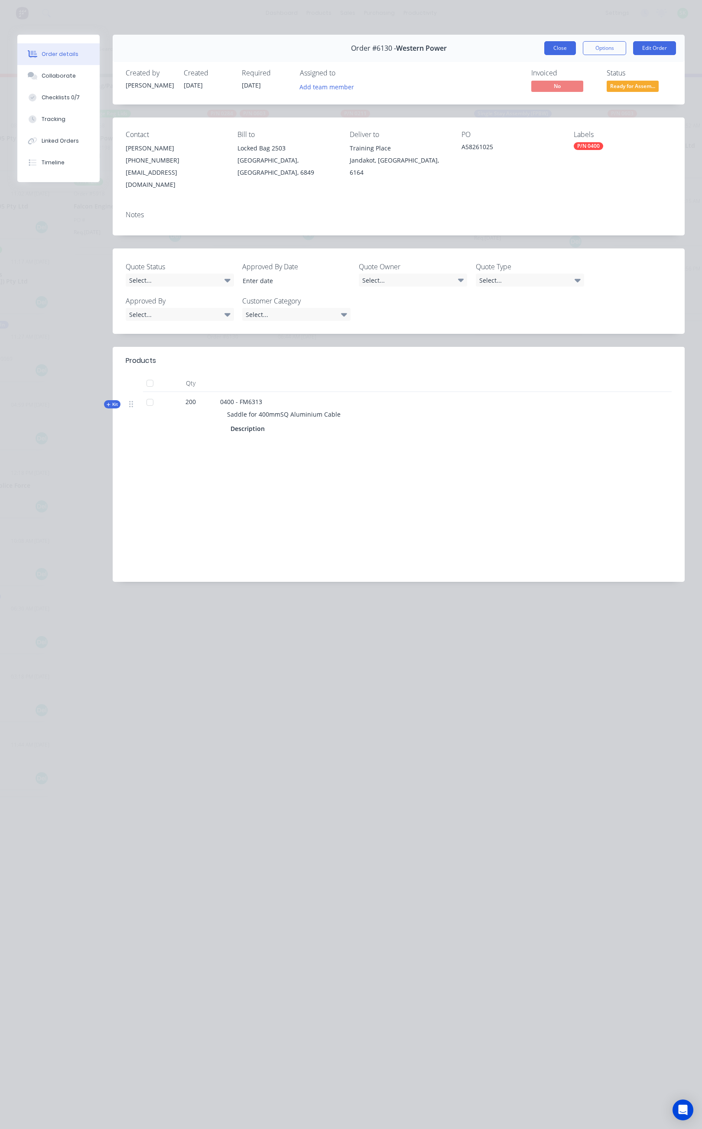
click at [553, 49] on button "Close" at bounding box center [561, 48] width 32 height 14
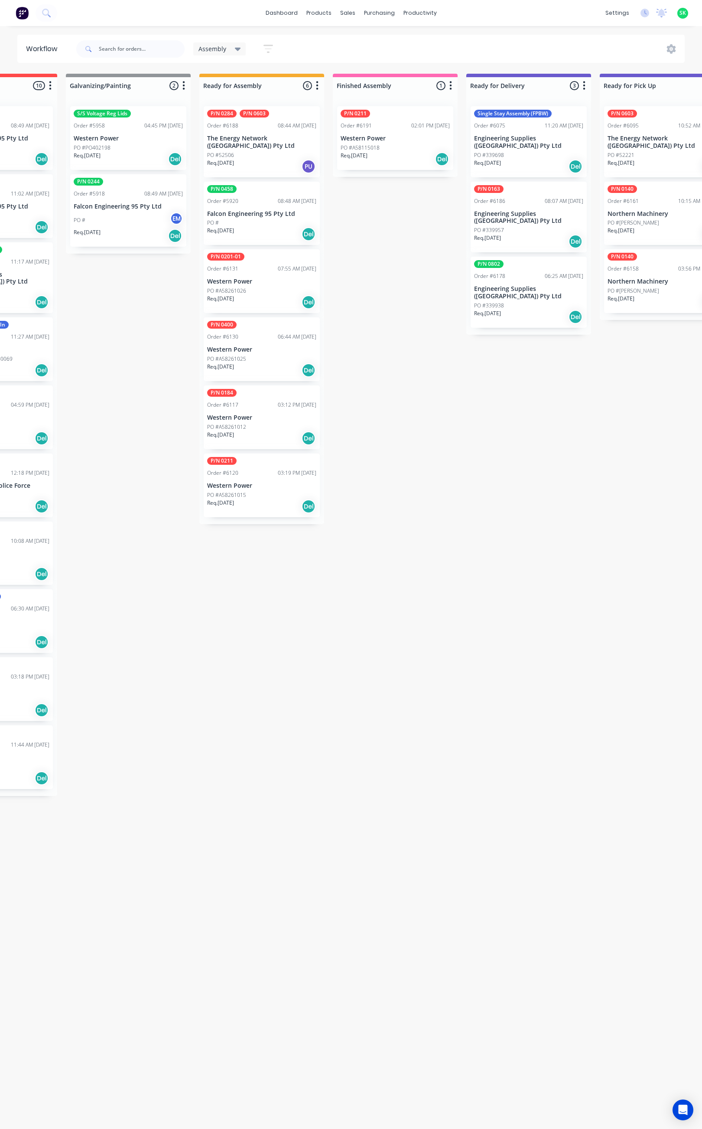
click at [263, 349] on p "Western Power" at bounding box center [261, 349] width 109 height 7
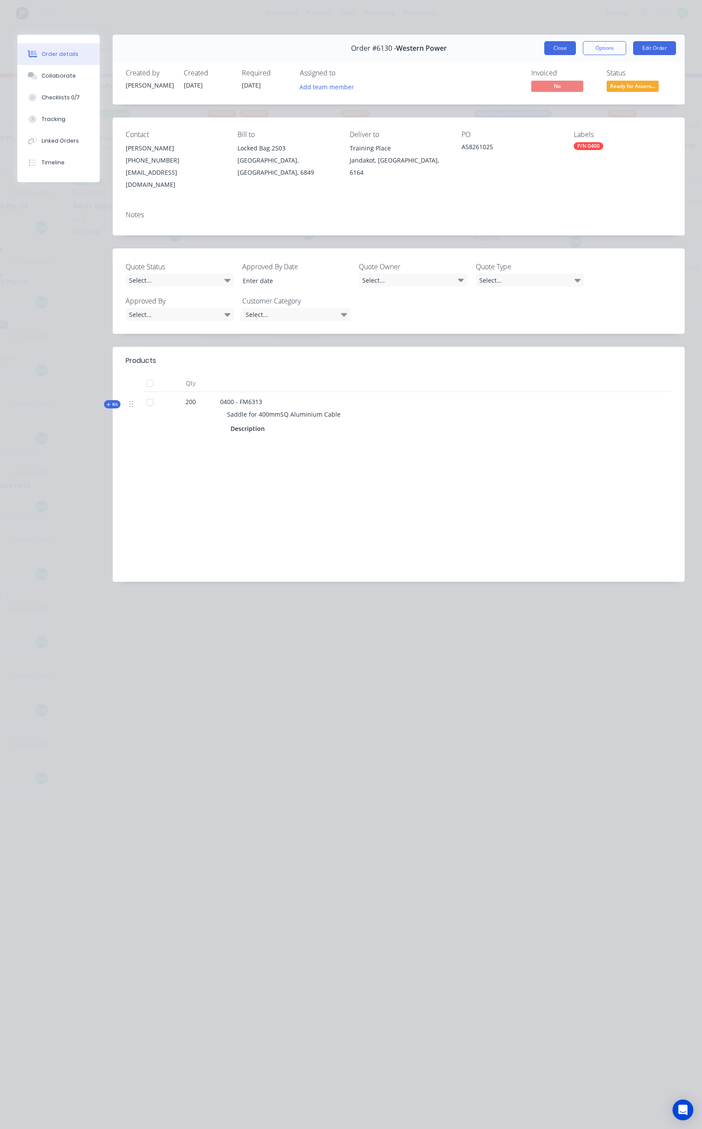
click at [565, 46] on button "Close" at bounding box center [561, 48] width 32 height 14
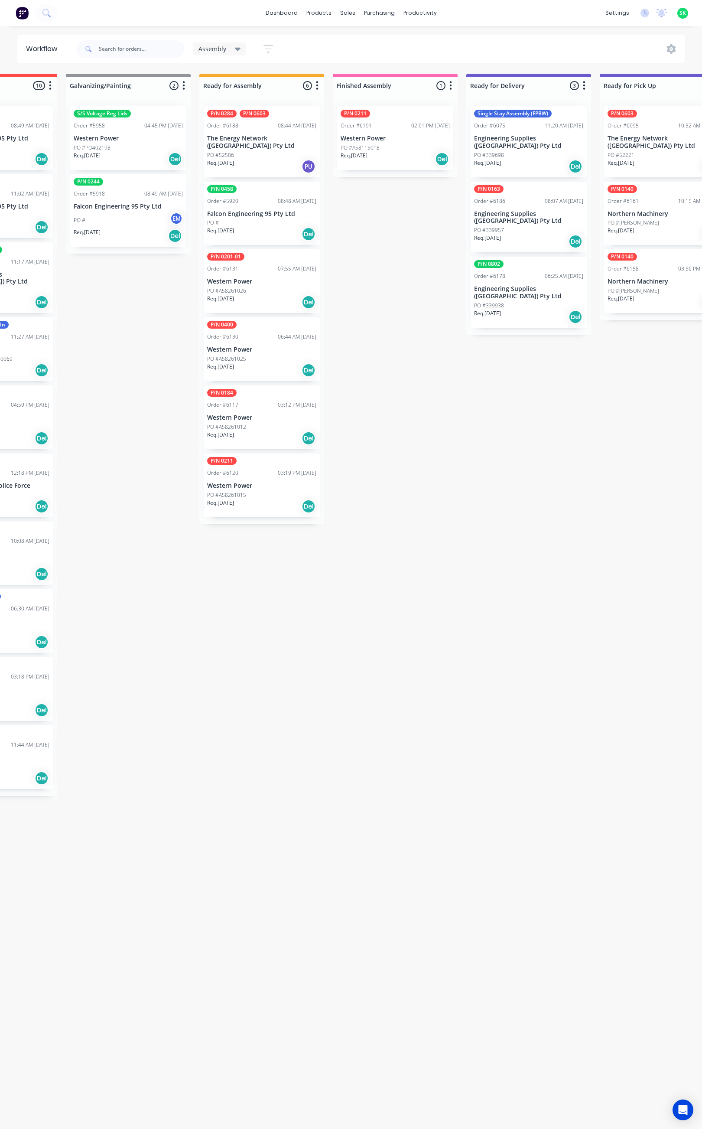
click at [237, 47] on icon at bounding box center [238, 49] width 6 height 10
click at [220, 113] on button "None" at bounding box center [246, 113] width 92 height 10
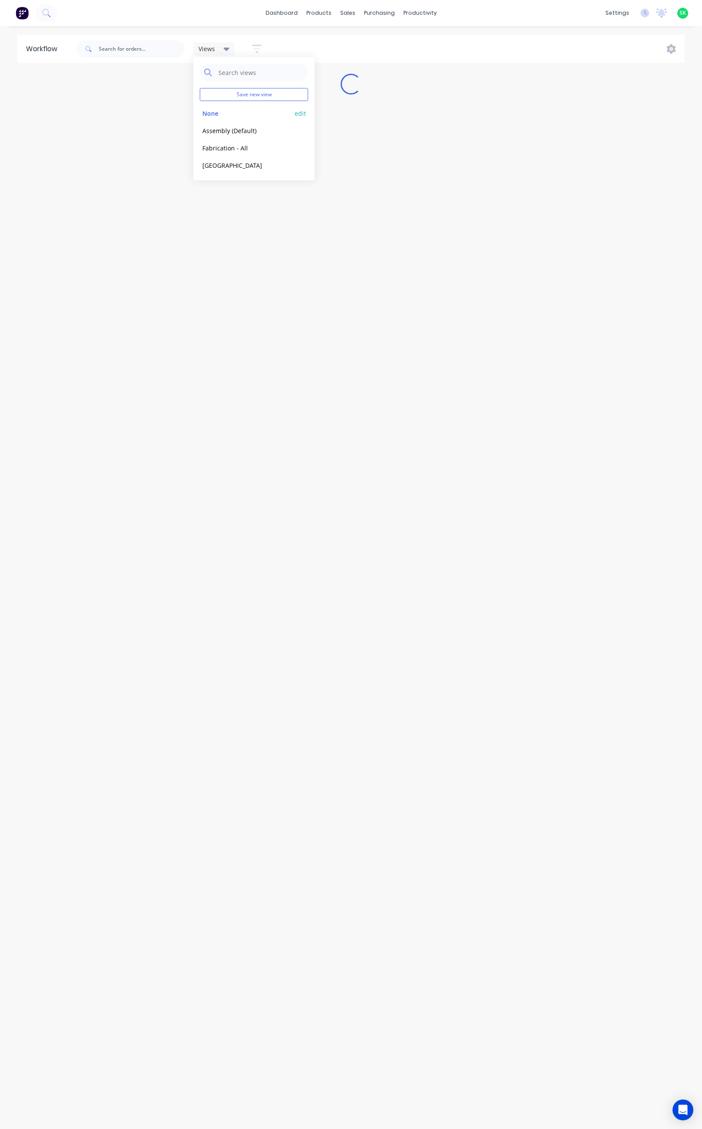
scroll to position [0, 0]
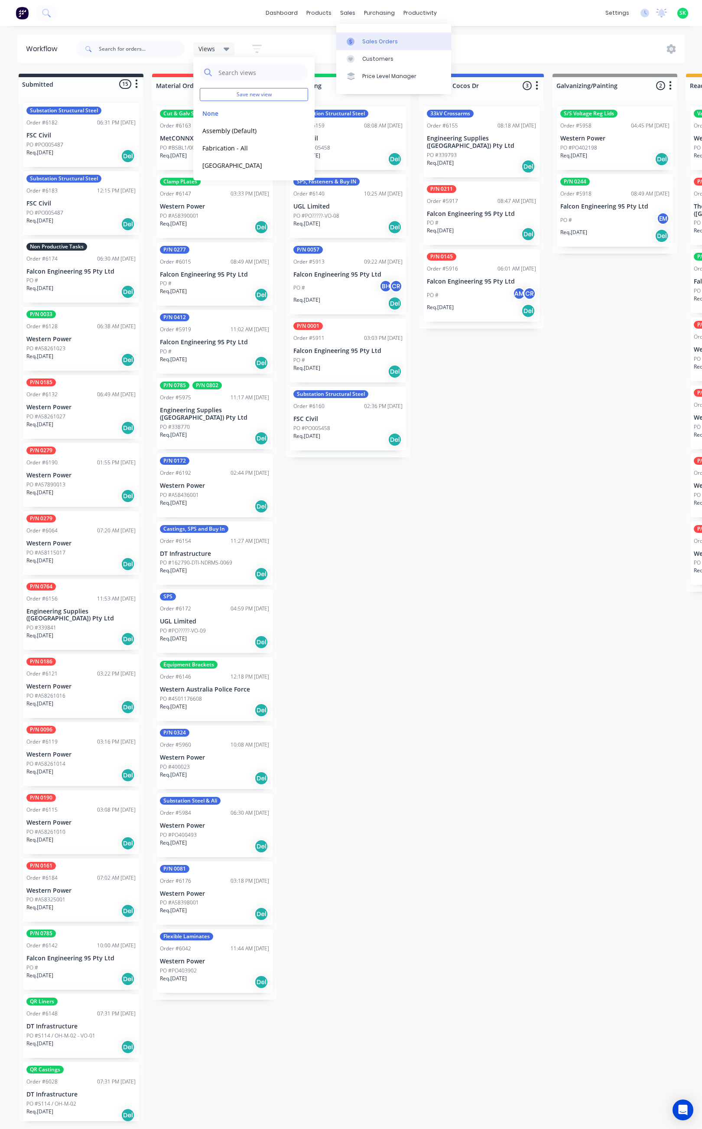
click at [368, 35] on link "Sales Orders" at bounding box center [393, 41] width 115 height 17
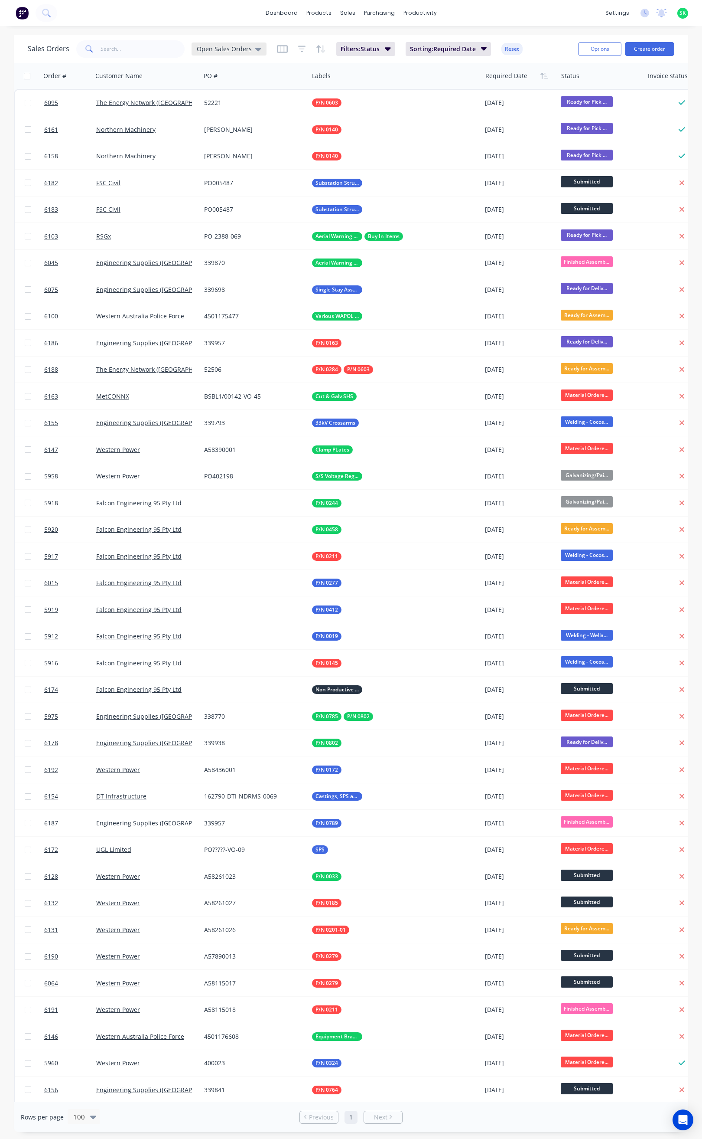
click at [256, 47] on icon at bounding box center [258, 49] width 6 height 10
click at [217, 119] on button "None" at bounding box center [243, 123] width 99 height 10
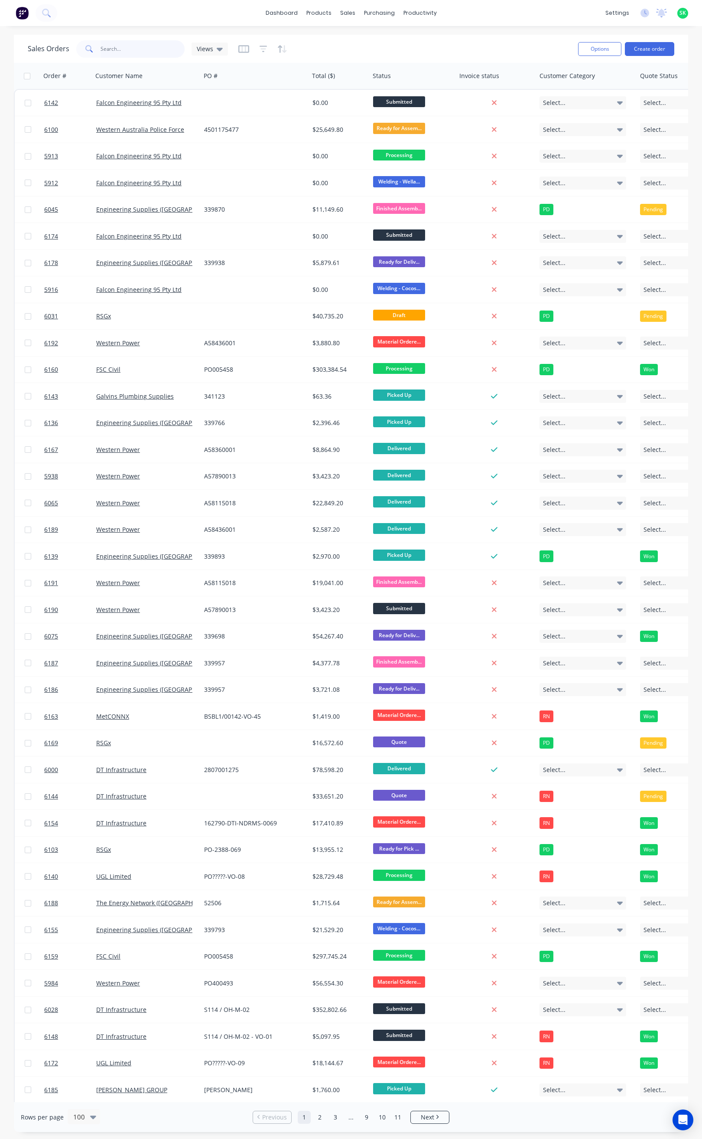
click at [115, 52] on input "text" at bounding box center [143, 48] width 85 height 17
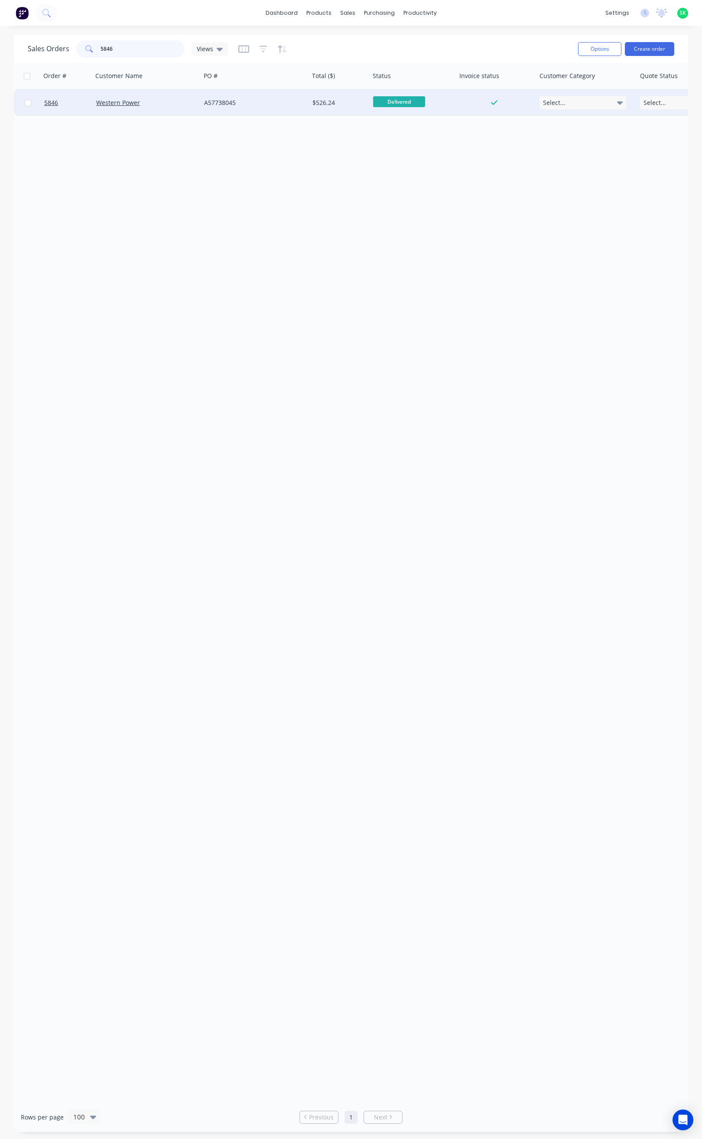
type input "5846"
click at [146, 105] on div "Western Power" at bounding box center [144, 102] width 96 height 9
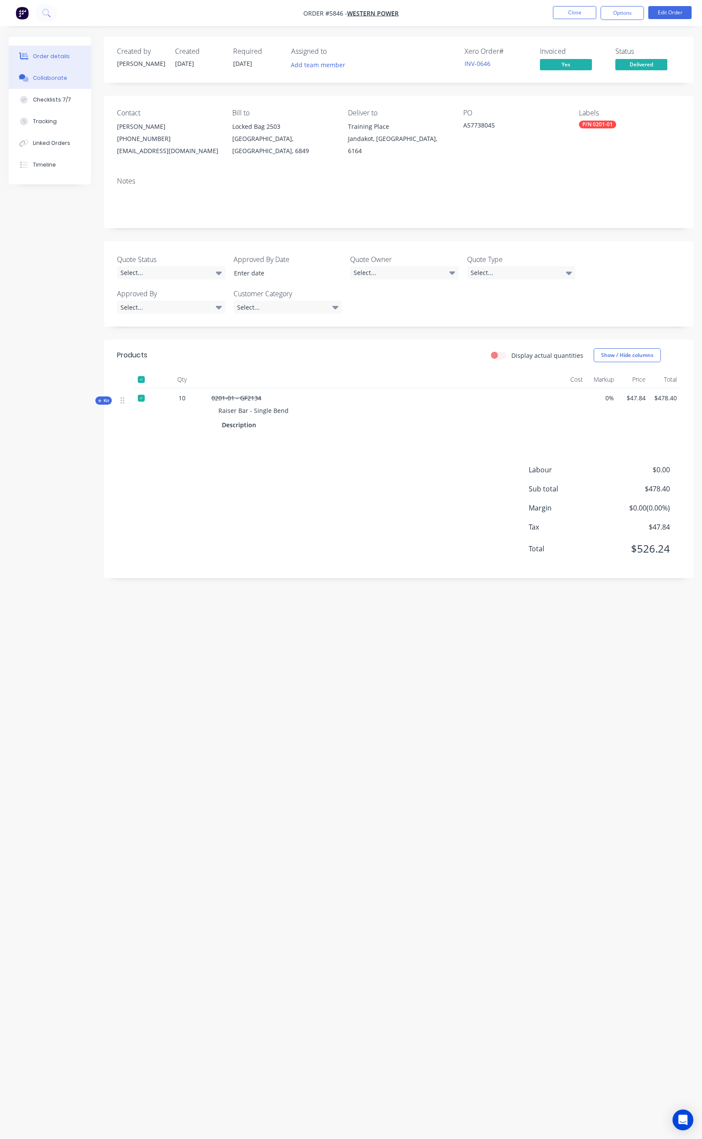
click at [60, 77] on div "Collaborate" at bounding box center [50, 78] width 34 height 8
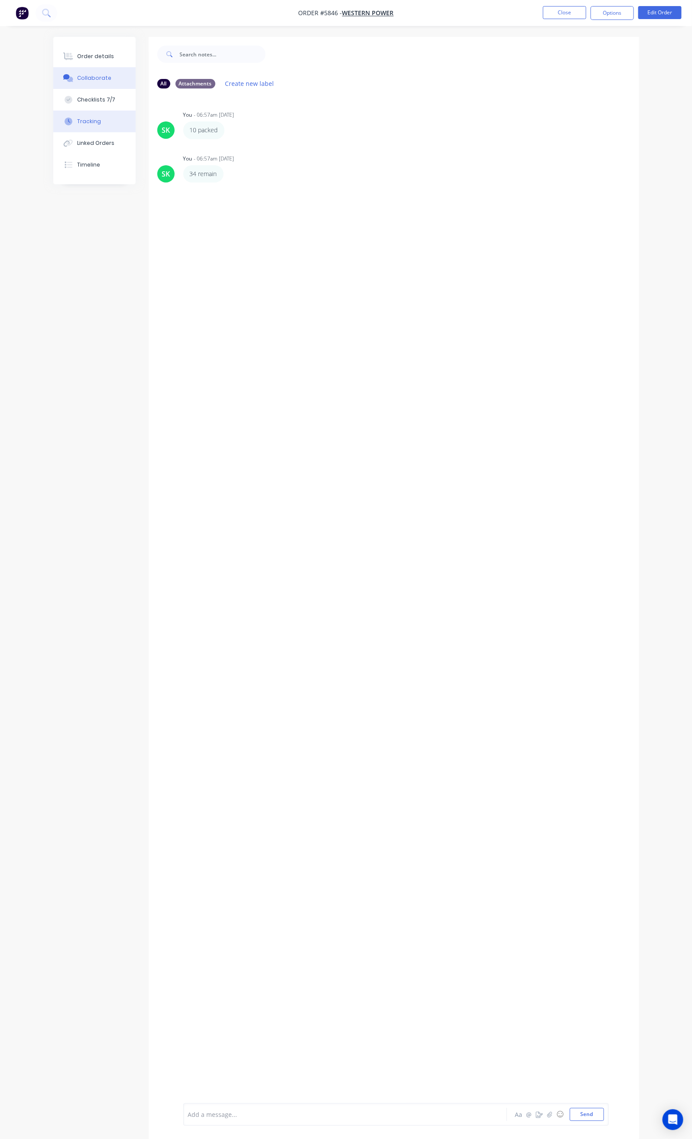
click at [77, 120] on div "Tracking" at bounding box center [89, 122] width 24 height 8
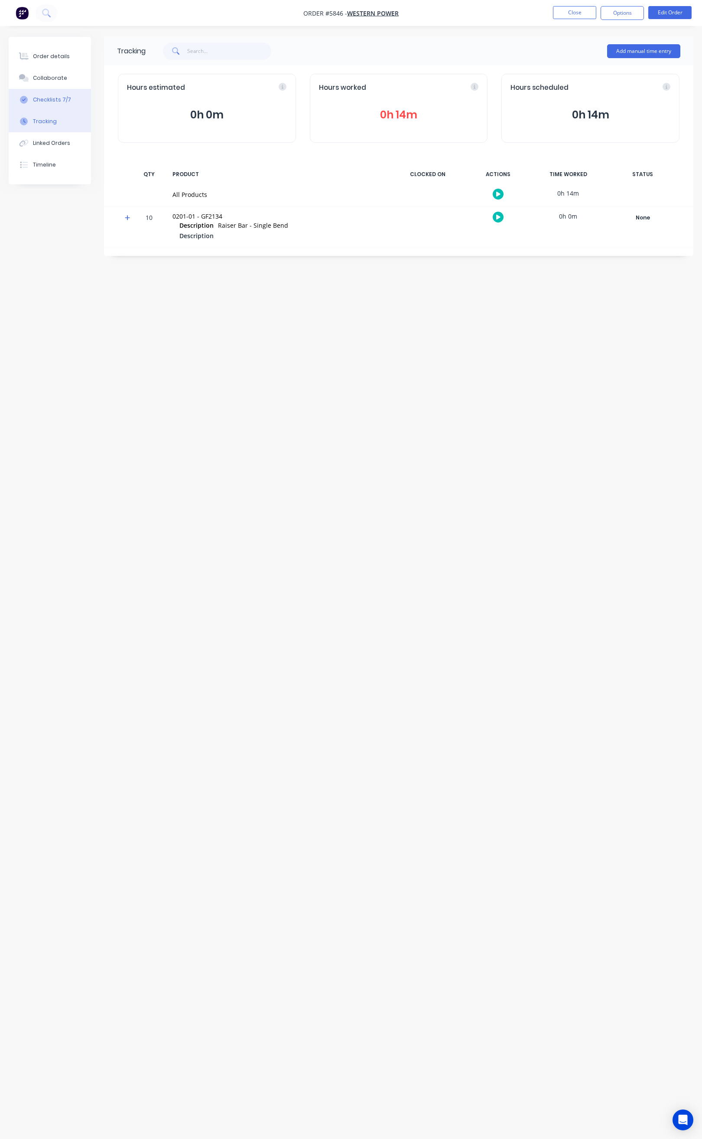
click at [56, 93] on button "Checklists 7/7" at bounding box center [50, 100] width 82 height 22
type textarea "x"
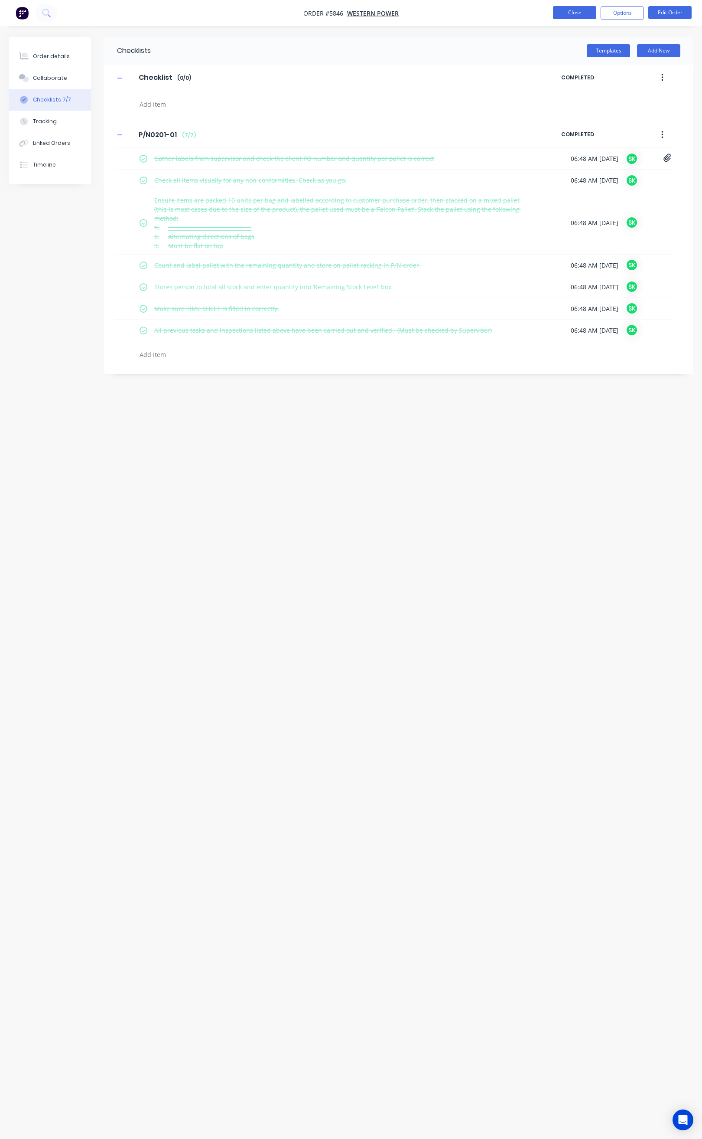
click at [583, 18] on button "Close" at bounding box center [574, 12] width 43 height 13
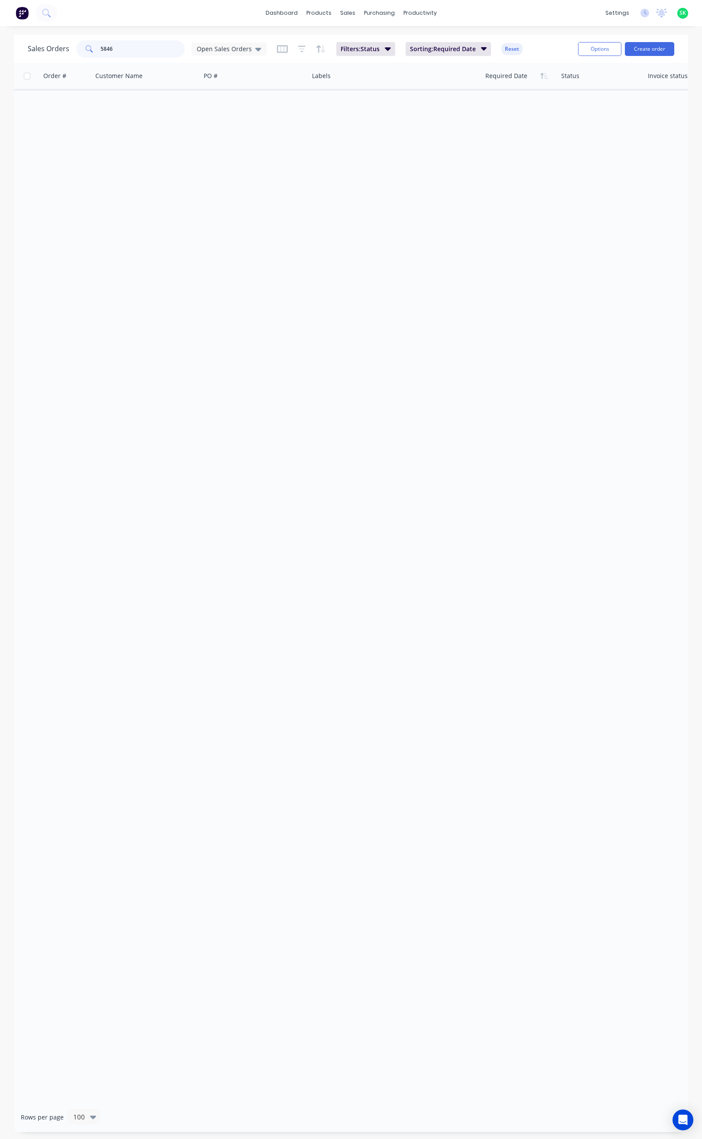
drag, startPoint x: 147, startPoint y: 47, endPoint x: 82, endPoint y: 47, distance: 65.0
click at [84, 47] on div "5846" at bounding box center [130, 48] width 108 height 17
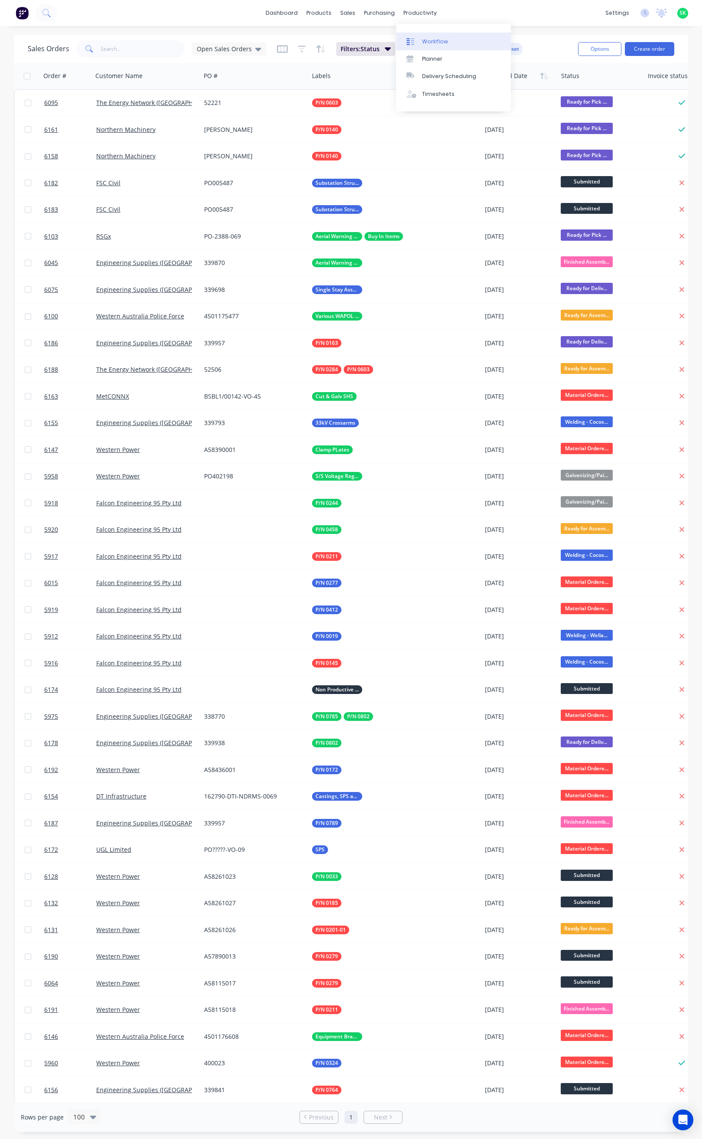
click at [419, 38] on div at bounding box center [413, 42] width 13 height 8
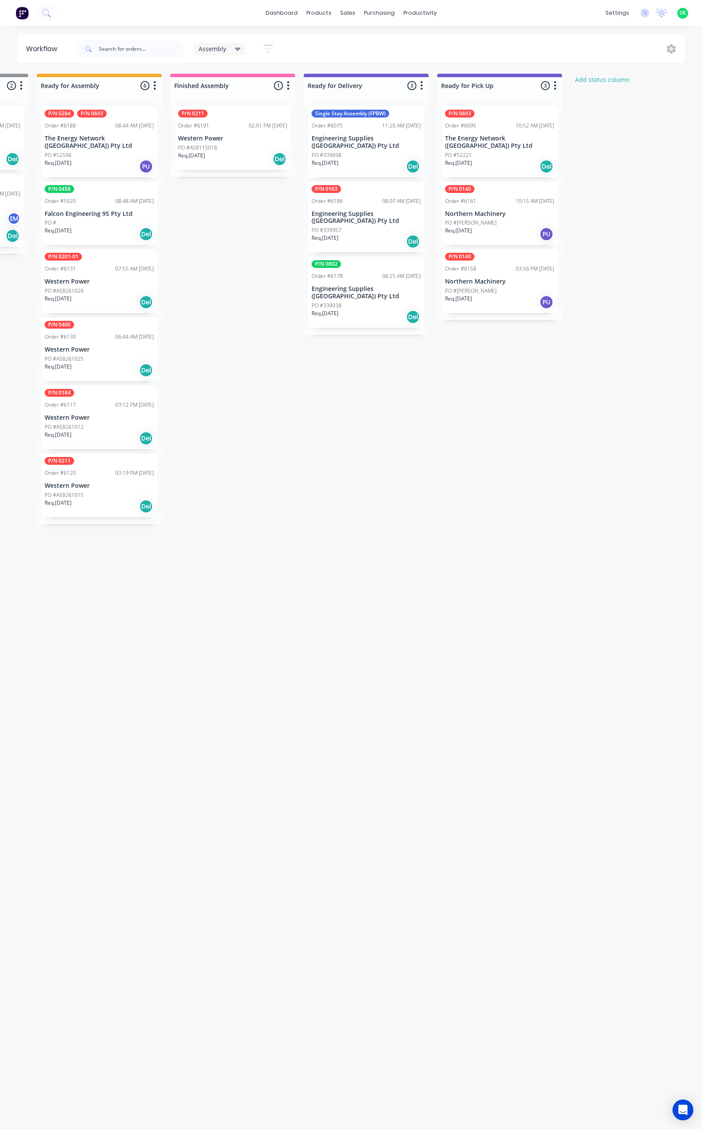
scroll to position [0, 379]
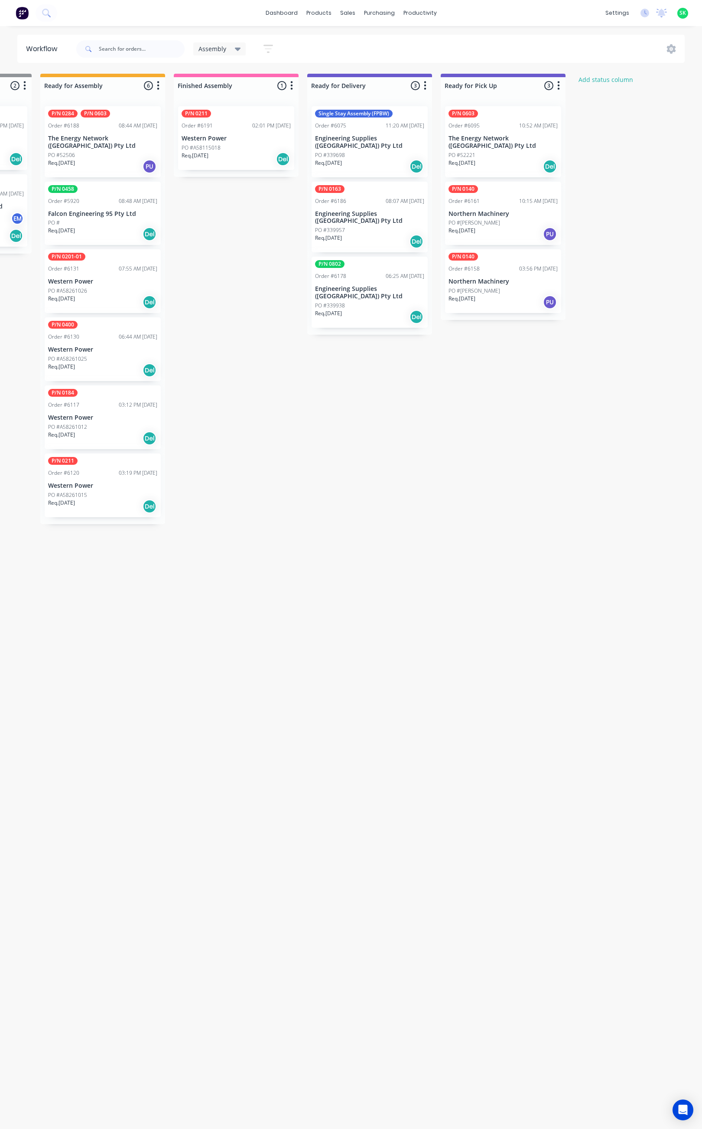
click at [373, 210] on p "Engineering Supplies ([GEOGRAPHIC_DATA]) Pty Ltd" at bounding box center [369, 217] width 109 height 15
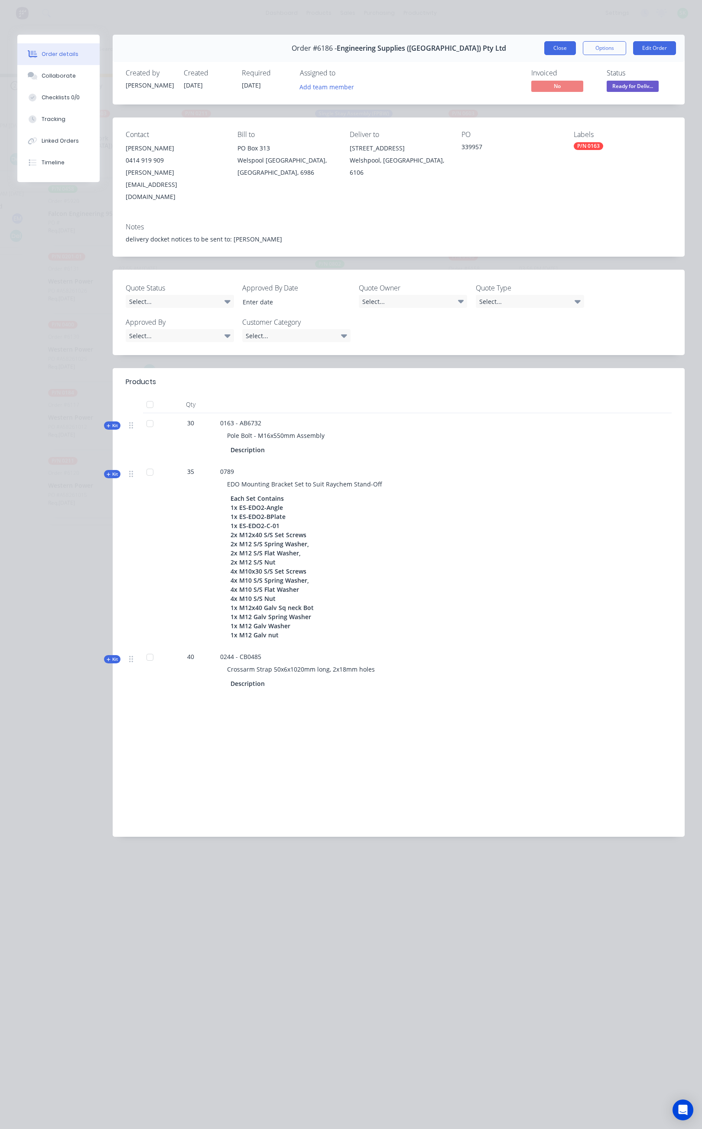
click at [564, 52] on button "Close" at bounding box center [561, 48] width 32 height 14
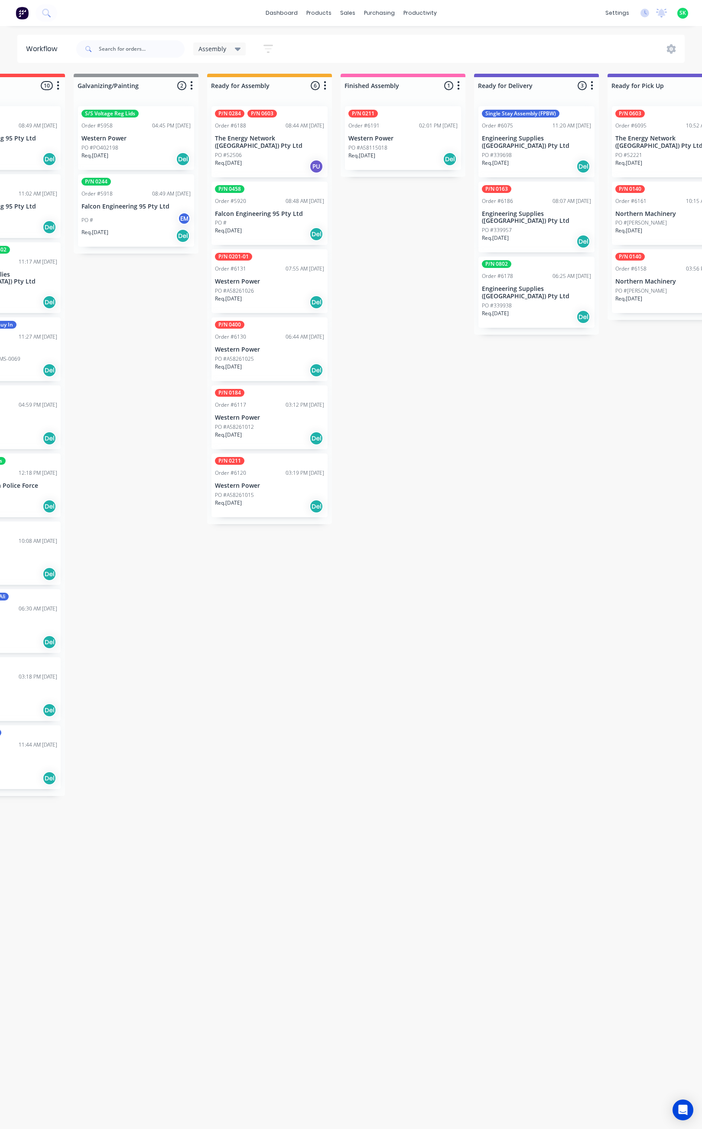
scroll to position [0, 0]
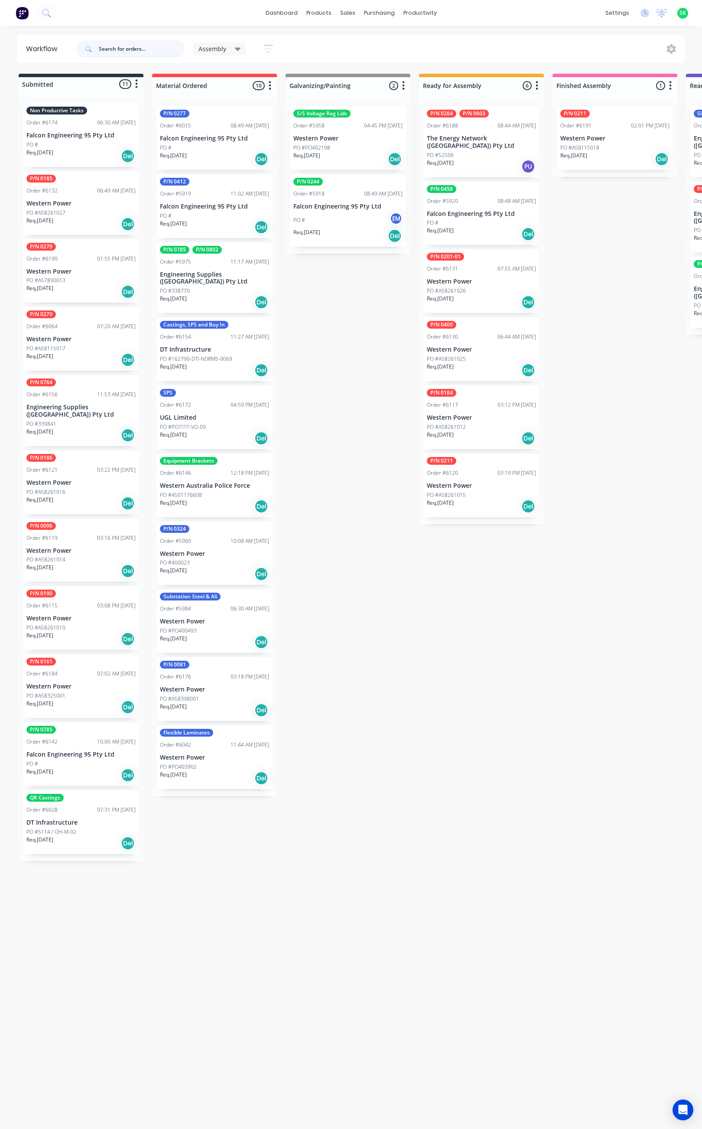
click at [104, 47] on input "text" at bounding box center [142, 48] width 86 height 17
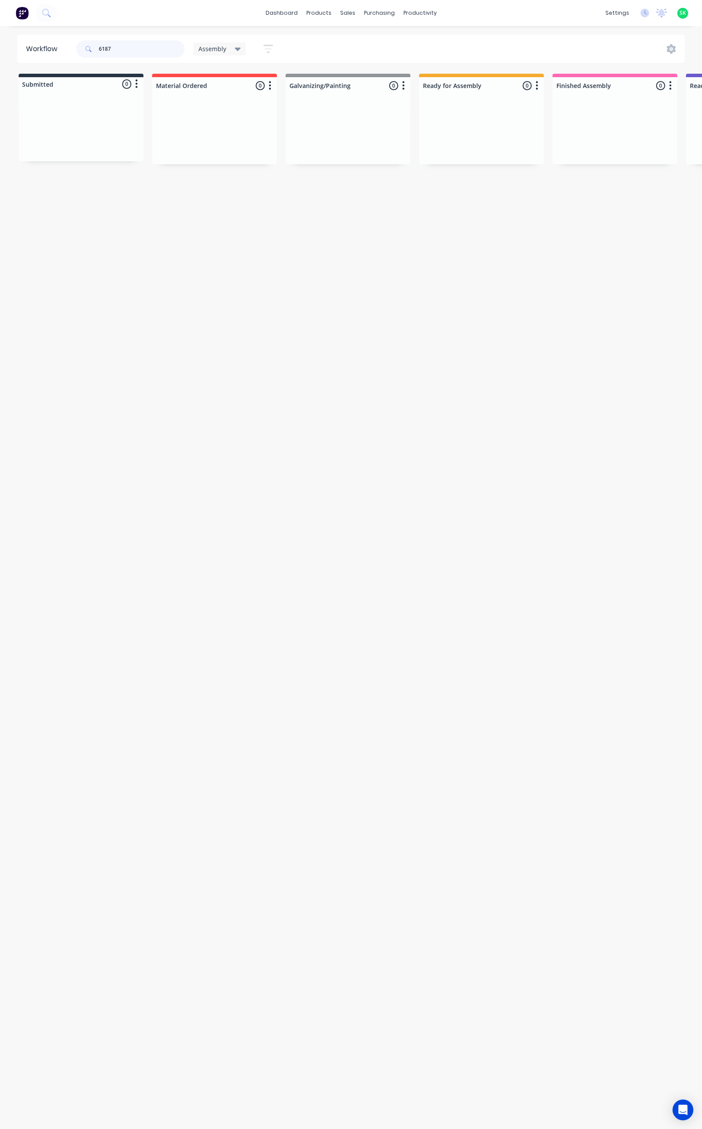
type input "6187"
click at [235, 41] on div "Assembly Save new view None edit Assembly (Default) edit Fabrication - All edit…" at bounding box center [237, 48] width 89 height 17
click at [237, 46] on icon at bounding box center [238, 49] width 6 height 10
click at [231, 113] on button "None" at bounding box center [246, 113] width 92 height 10
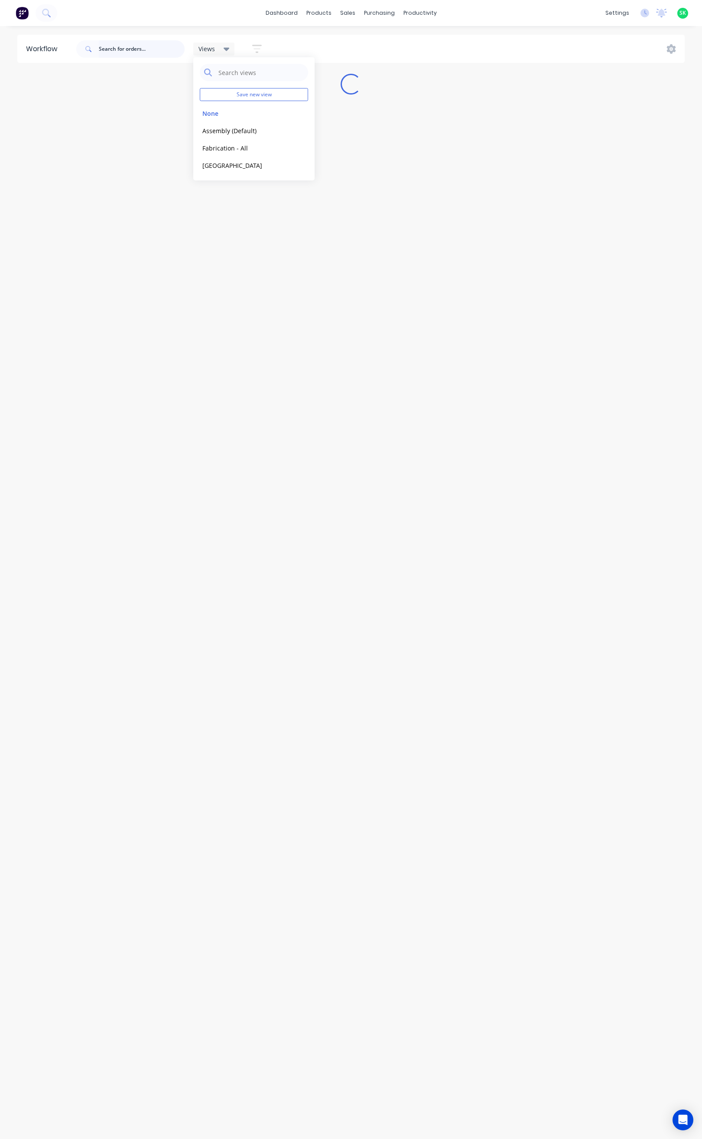
drag, startPoint x: 107, startPoint y: 49, endPoint x: 124, endPoint y: 49, distance: 17.3
click at [108, 49] on input "text" at bounding box center [142, 48] width 86 height 17
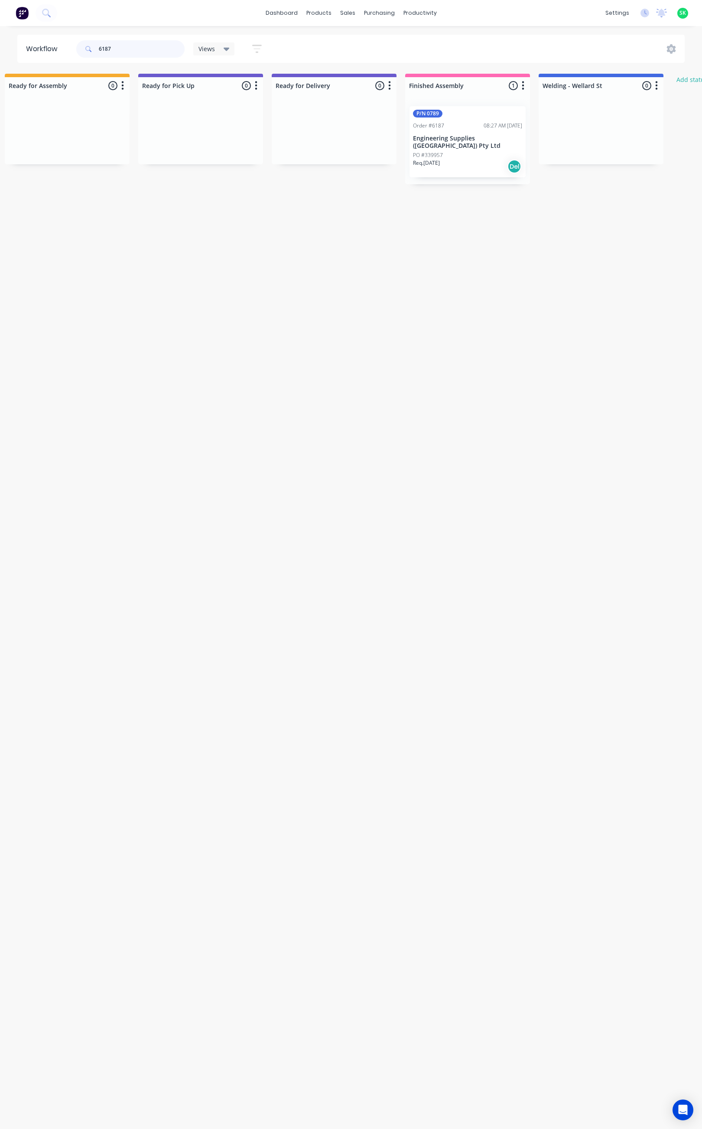
scroll to position [0, 680]
drag, startPoint x: 469, startPoint y: 142, endPoint x: 334, endPoint y: 138, distance: 134.5
click at [334, 138] on div "Submitted 0 Status colour #273444 hex #273444 Save Cancel Summaries Total order…" at bounding box center [99, 125] width 1572 height 103
type input "6187"
click at [343, 138] on p "Engineering Supplies ([GEOGRAPHIC_DATA]) Pty Ltd" at bounding box center [335, 142] width 109 height 15
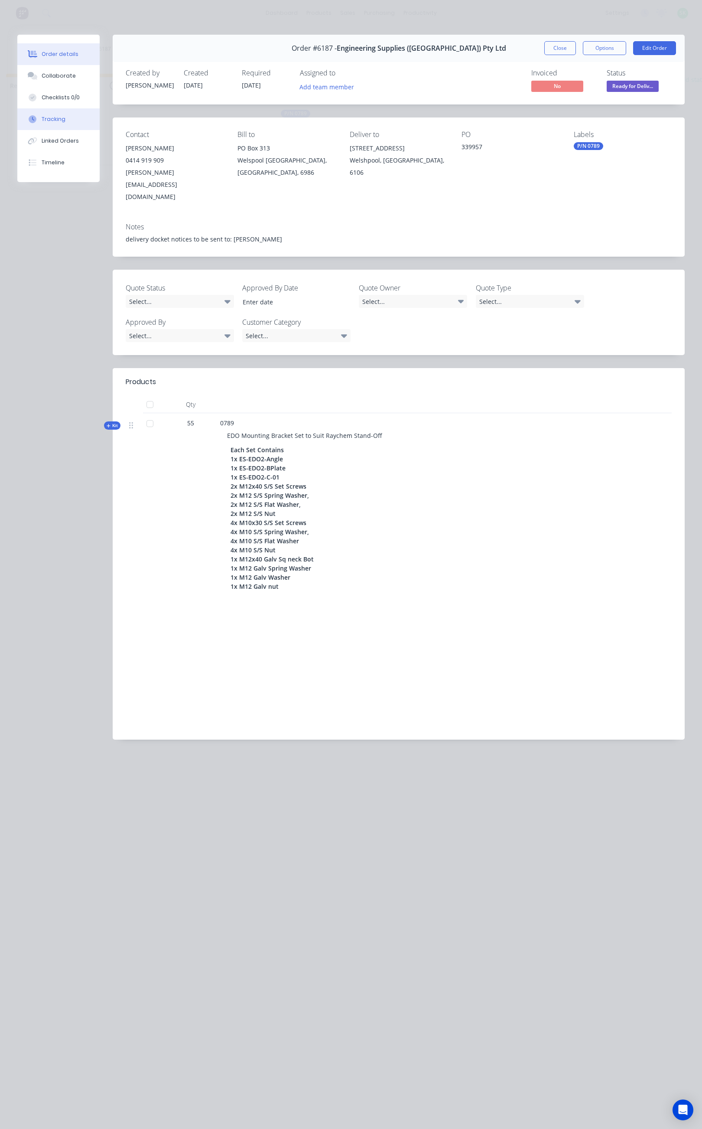
click at [63, 114] on button "Tracking" at bounding box center [58, 119] width 82 height 22
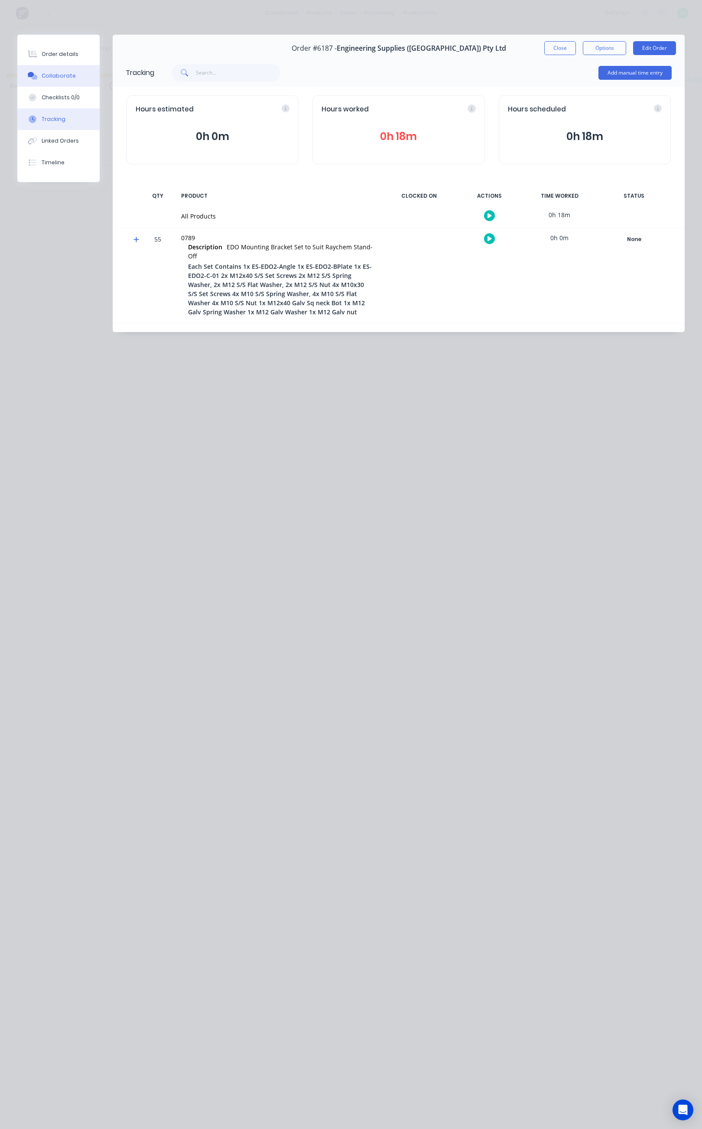
click at [69, 75] on div "Collaborate" at bounding box center [59, 76] width 34 height 8
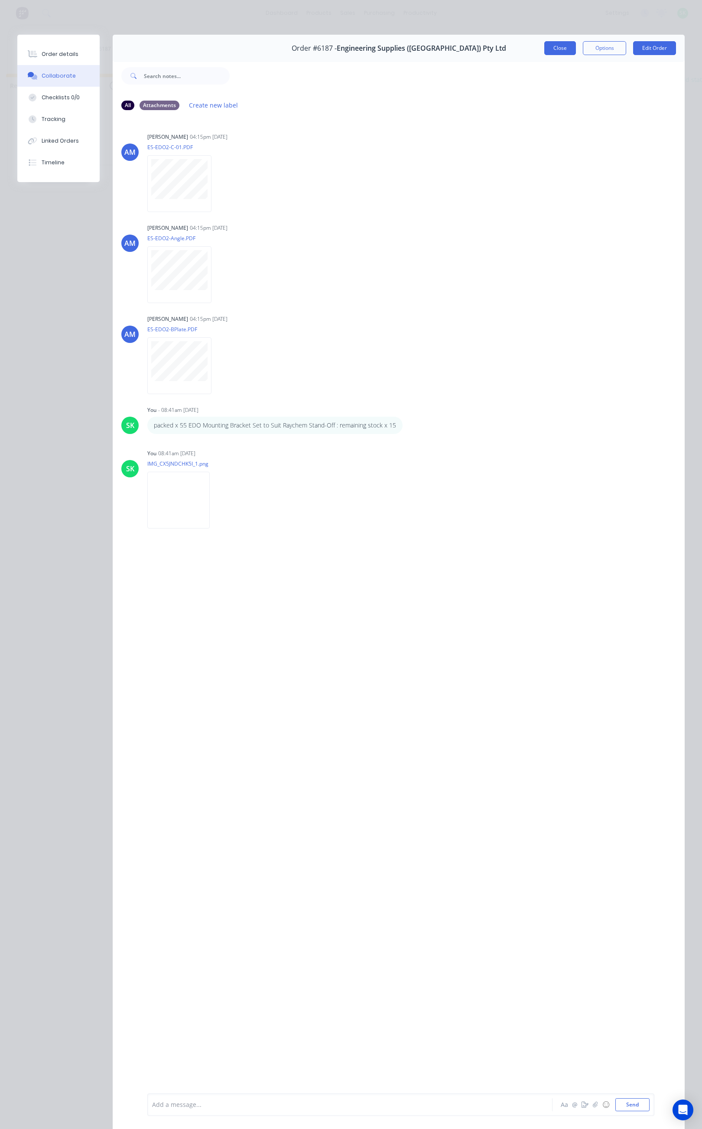
click at [553, 47] on button "Close" at bounding box center [561, 48] width 32 height 14
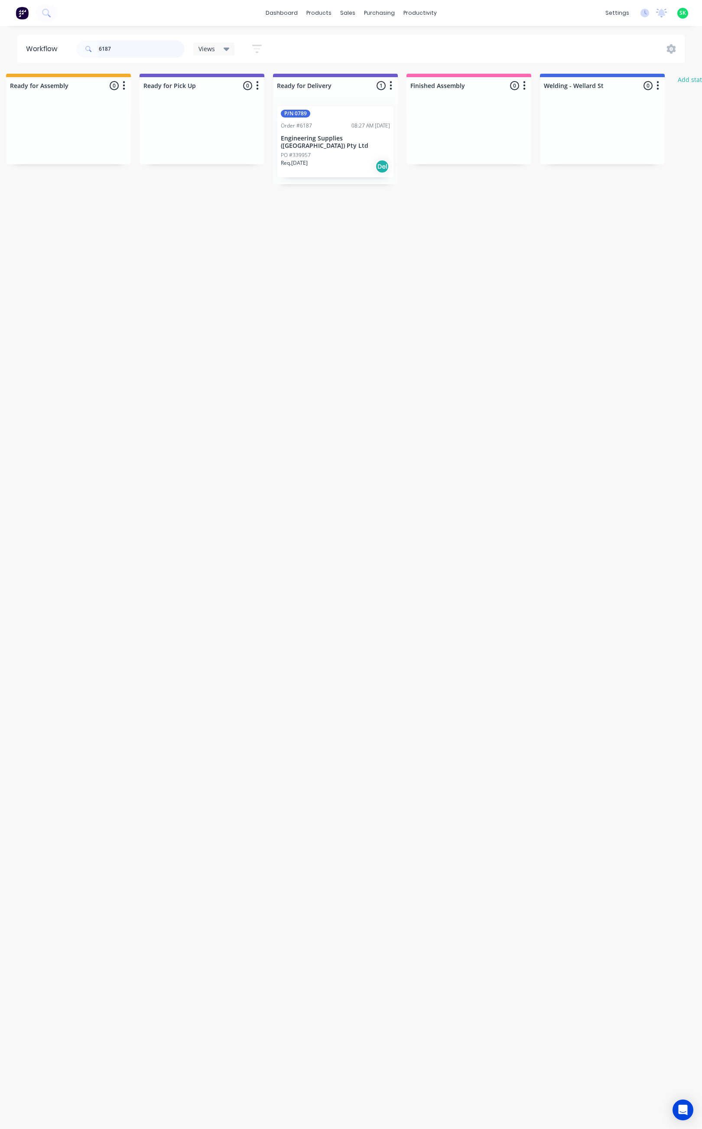
drag, startPoint x: 124, startPoint y: 50, endPoint x: 91, endPoint y: 52, distance: 32.2
click at [91, 52] on div "6187" at bounding box center [130, 48] width 108 height 17
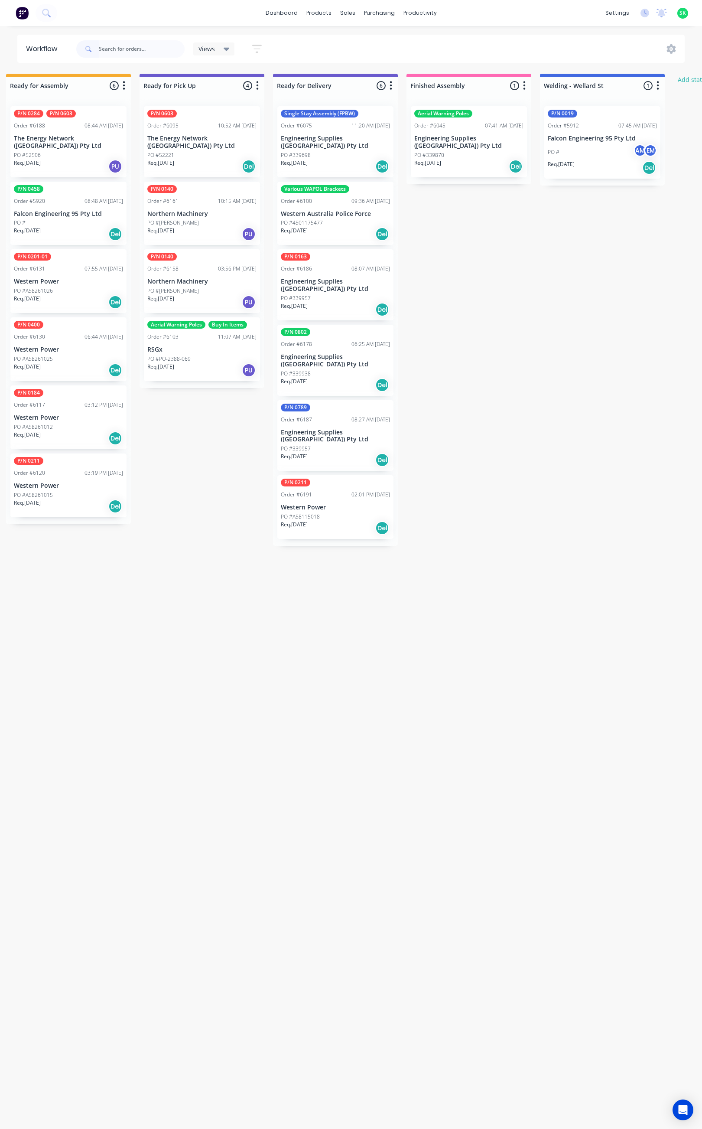
click at [42, 282] on p "Western Power" at bounding box center [68, 281] width 109 height 7
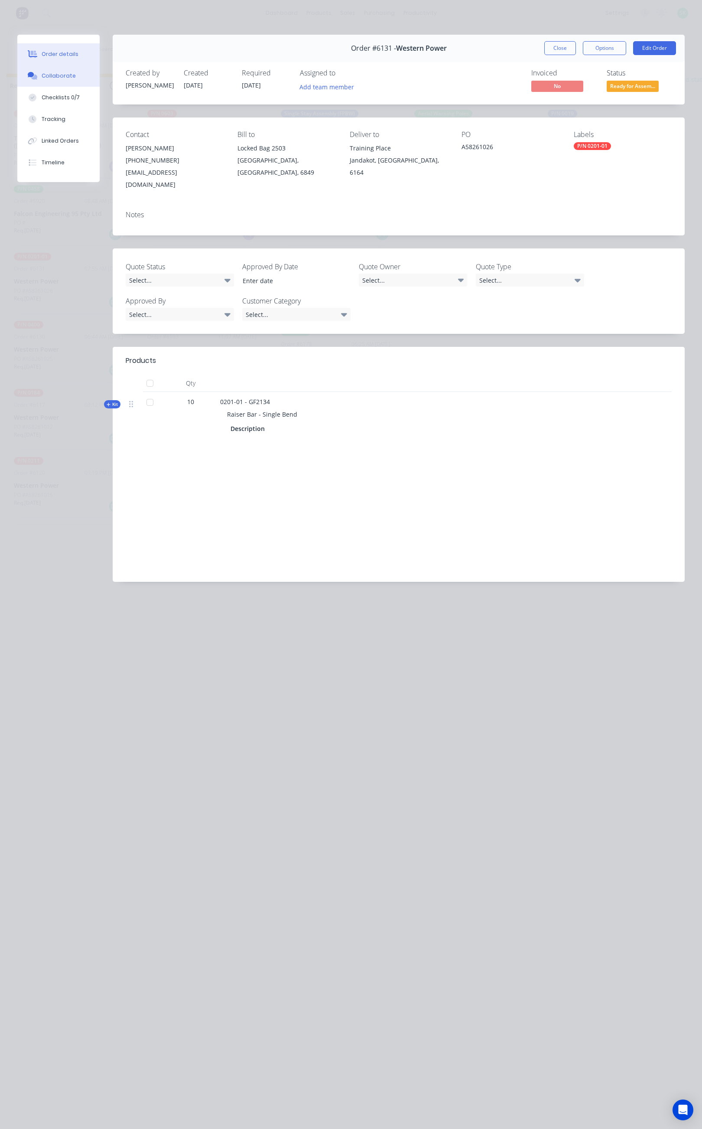
click at [65, 77] on div "Collaborate" at bounding box center [59, 76] width 34 height 8
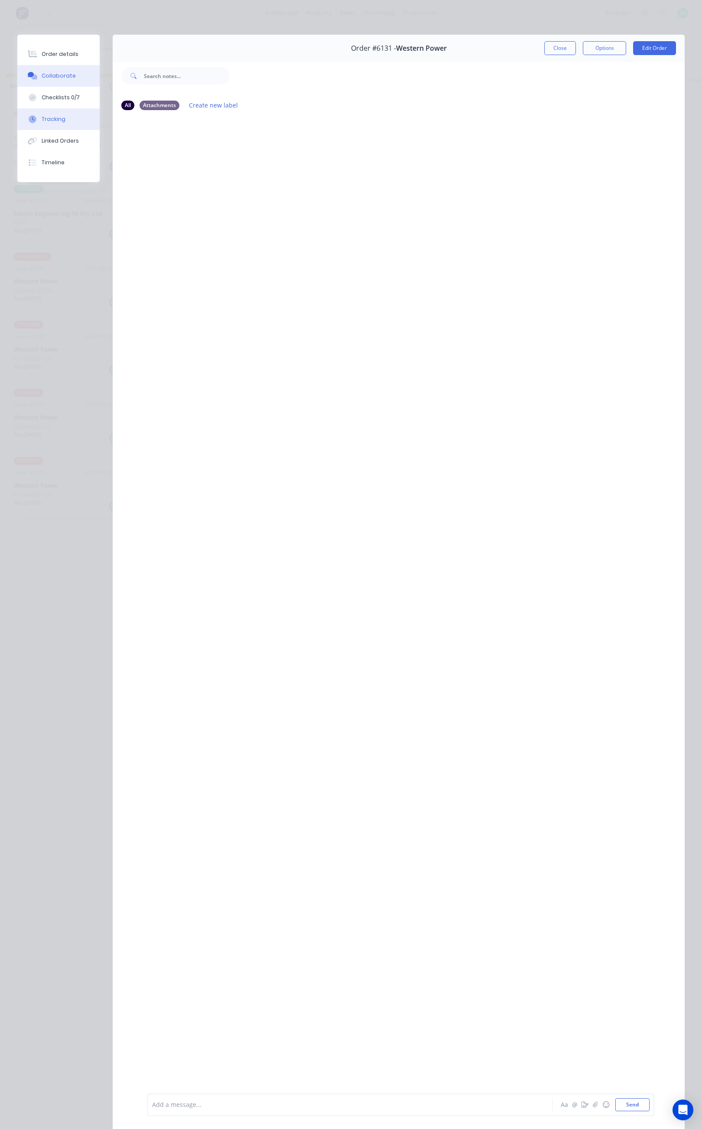
click at [64, 117] on button "Tracking" at bounding box center [58, 119] width 82 height 22
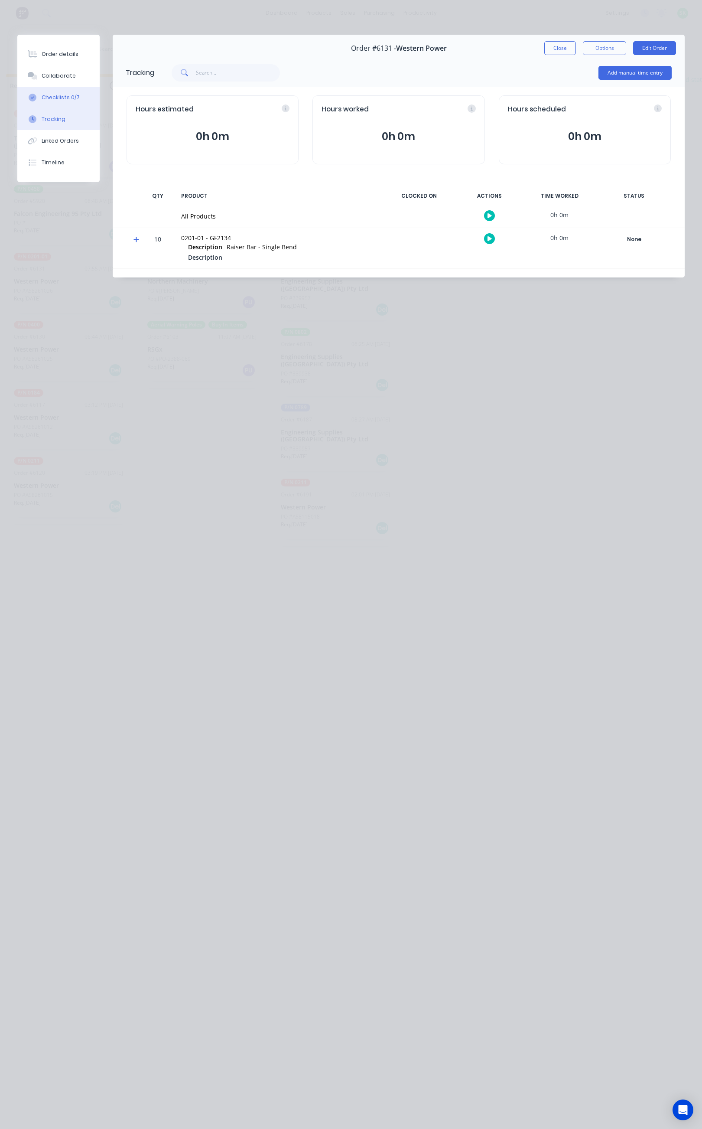
click at [64, 100] on div "Checklists 0/7" at bounding box center [61, 98] width 38 height 8
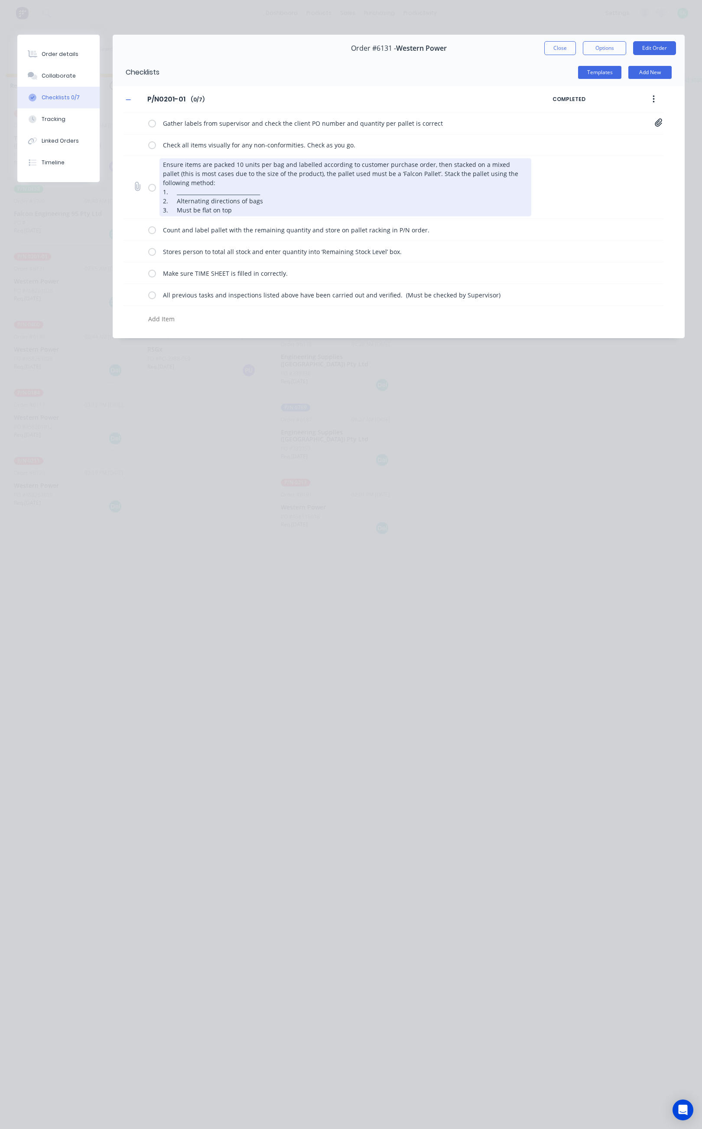
scroll to position [9, 0]
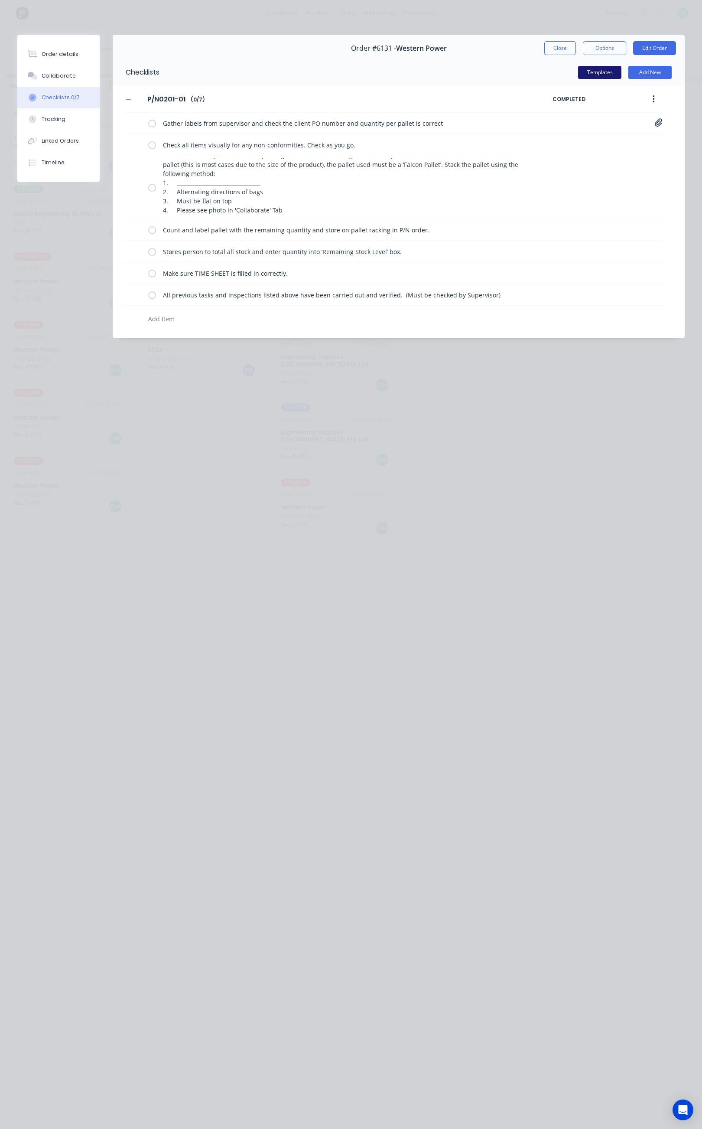
click at [603, 74] on button "Templates" at bounding box center [599, 72] width 43 height 13
type textarea "x"
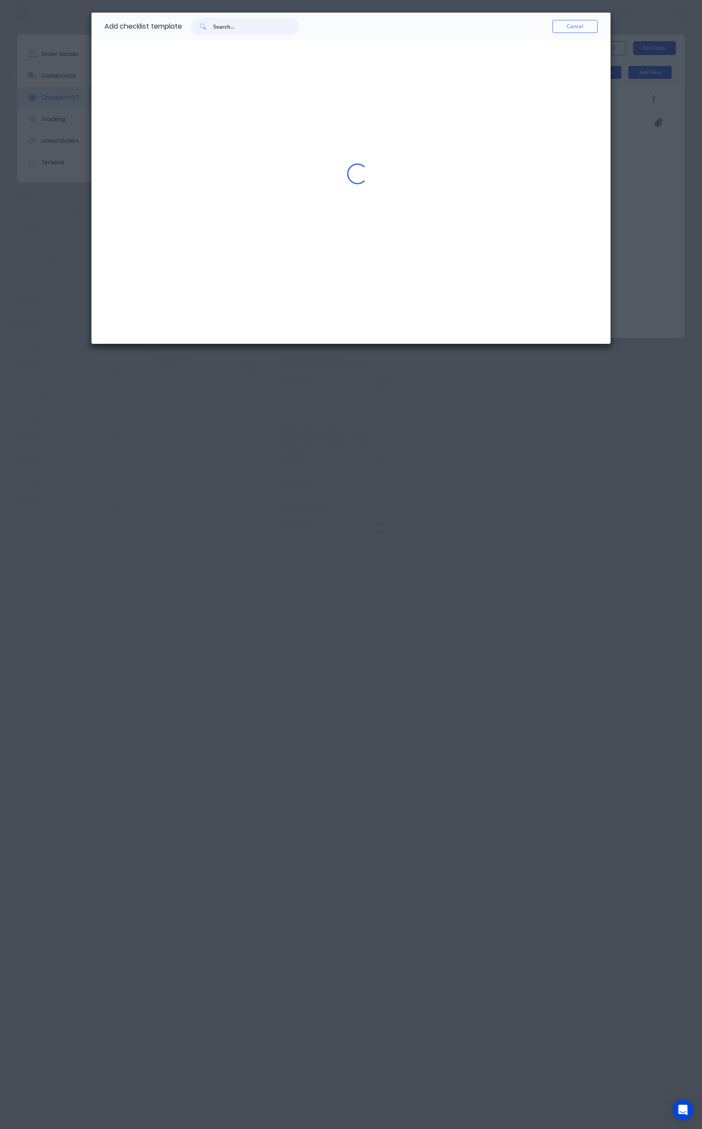
click at [220, 27] on input "text" at bounding box center [256, 26] width 86 height 17
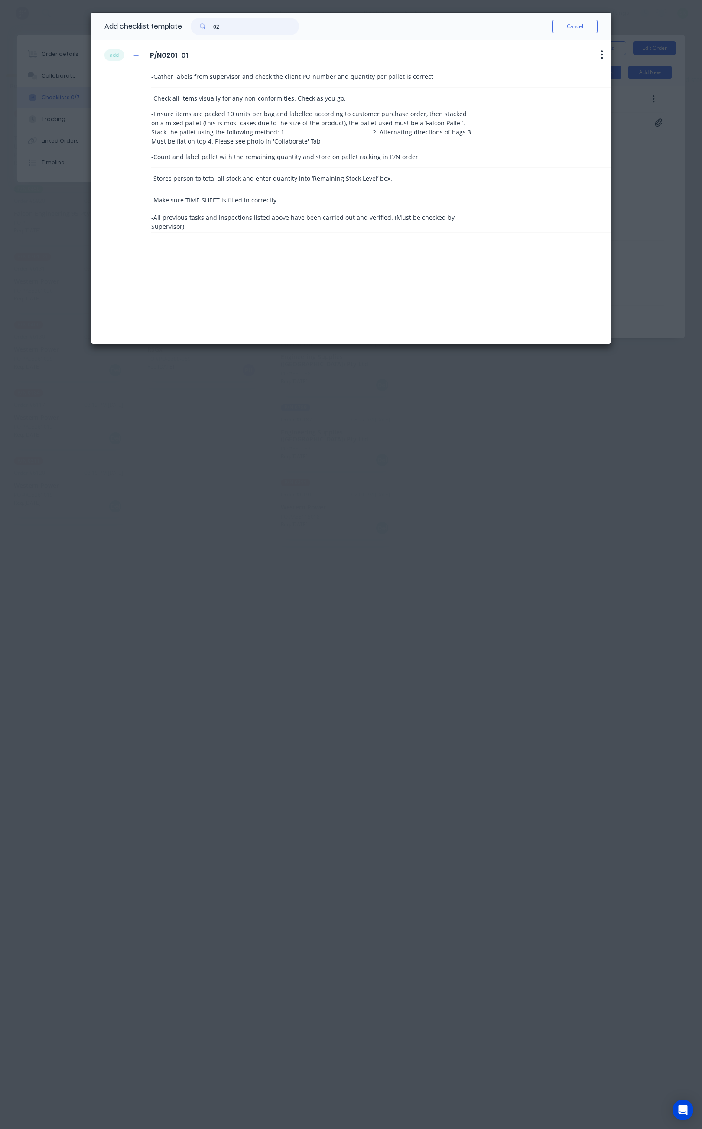
type input "0"
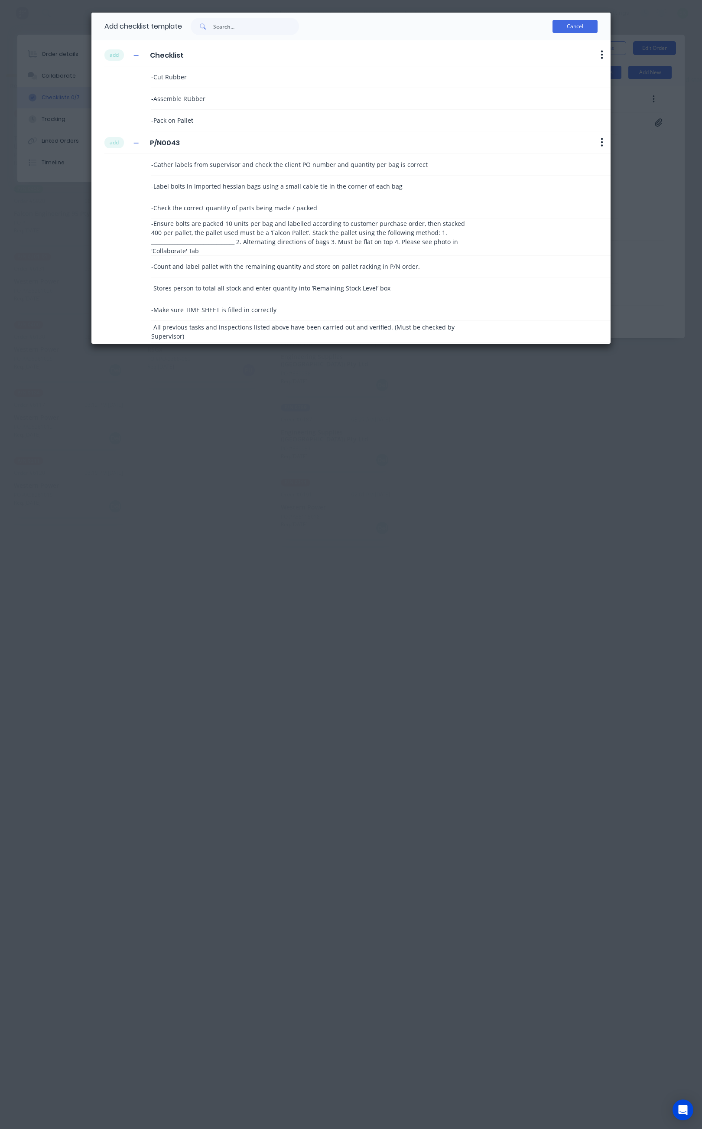
click at [566, 27] on button "Cancel" at bounding box center [575, 26] width 45 height 13
type textarea "x"
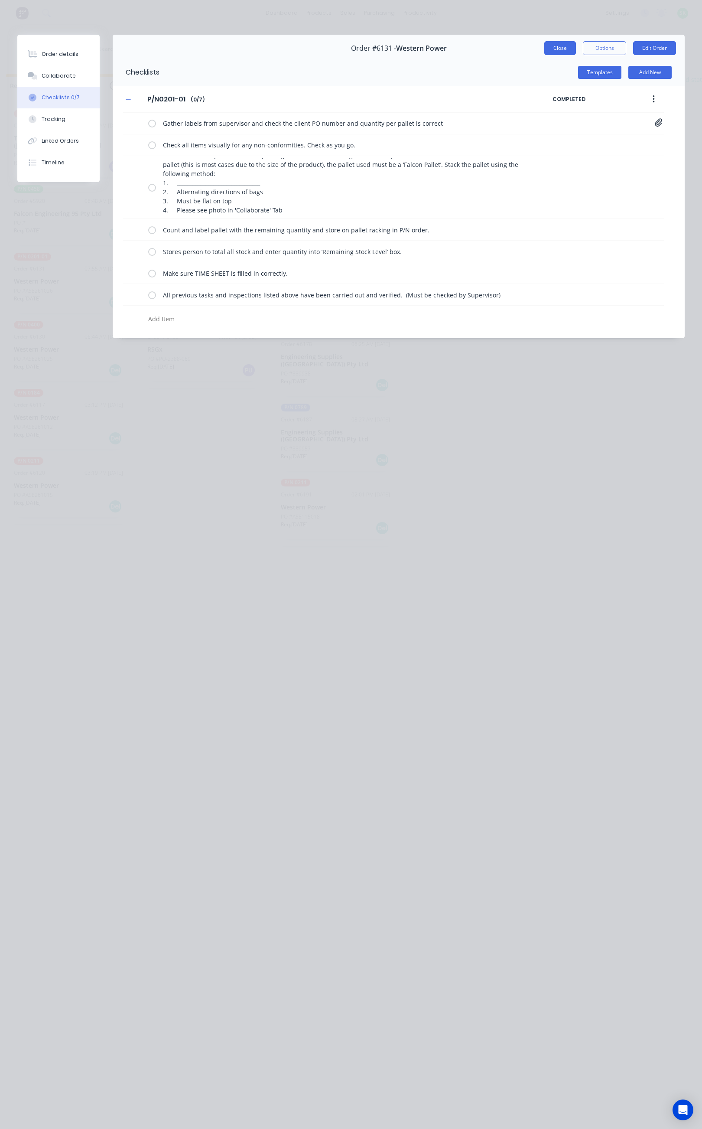
click at [575, 46] on button "Close" at bounding box center [561, 48] width 32 height 14
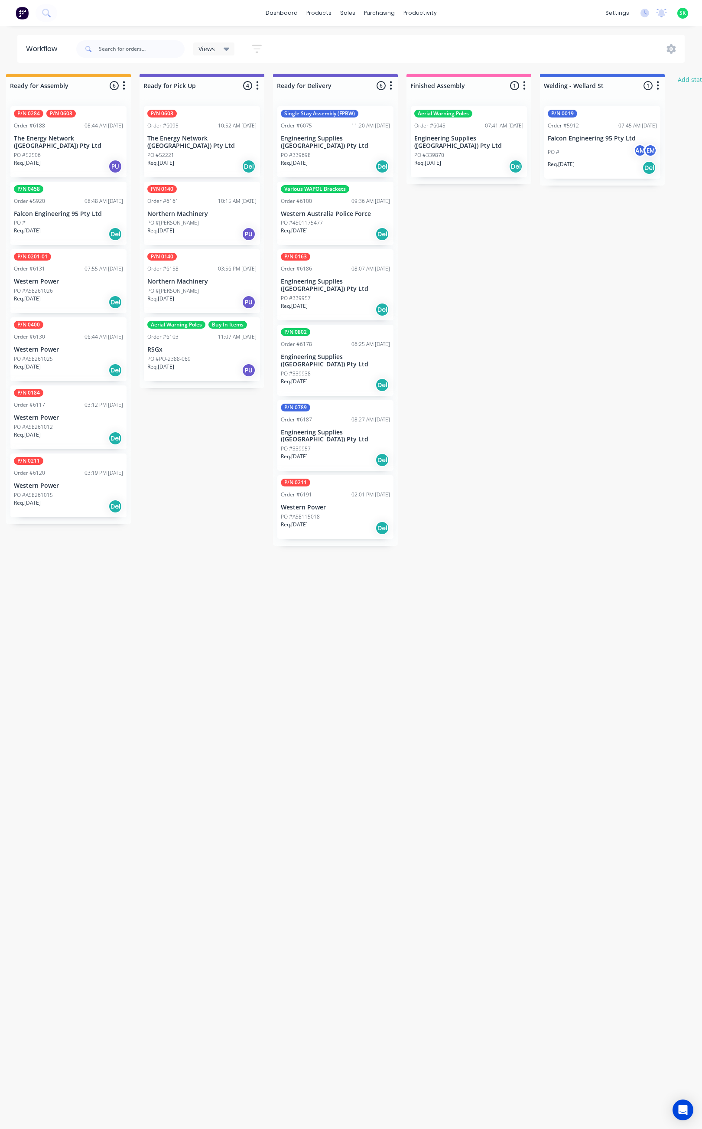
click at [60, 272] on div "Order #6131 07:55 AM 16/07/25" at bounding box center [68, 269] width 109 height 8
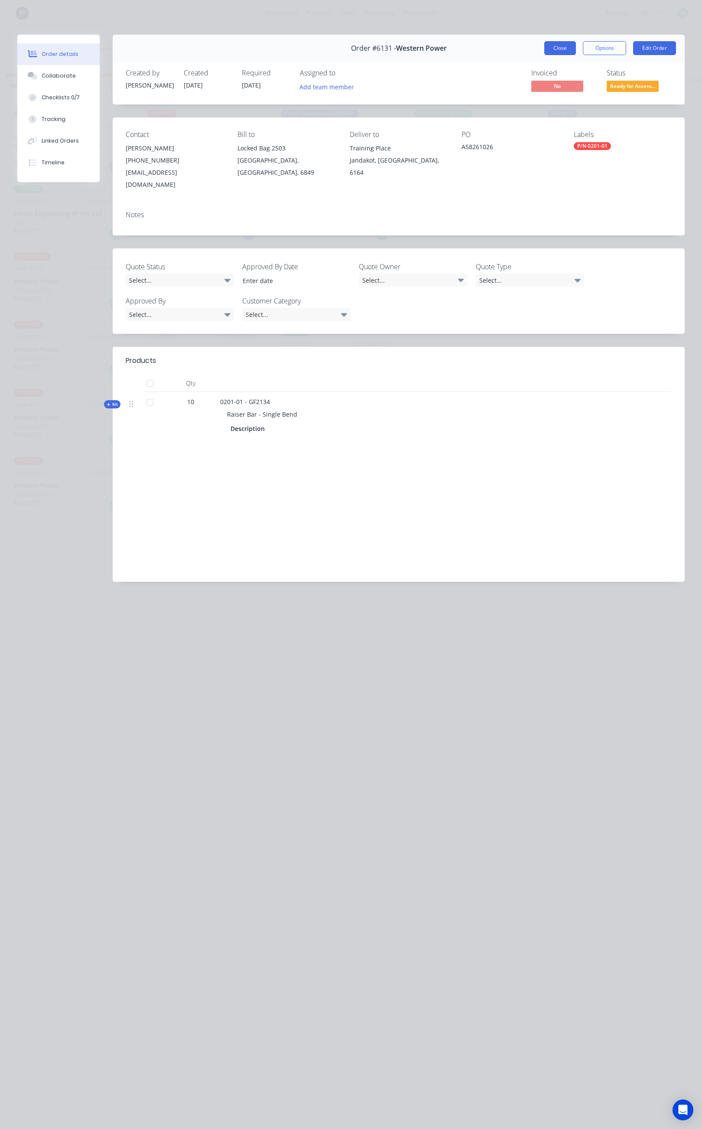
click at [558, 54] on button "Close" at bounding box center [561, 48] width 32 height 14
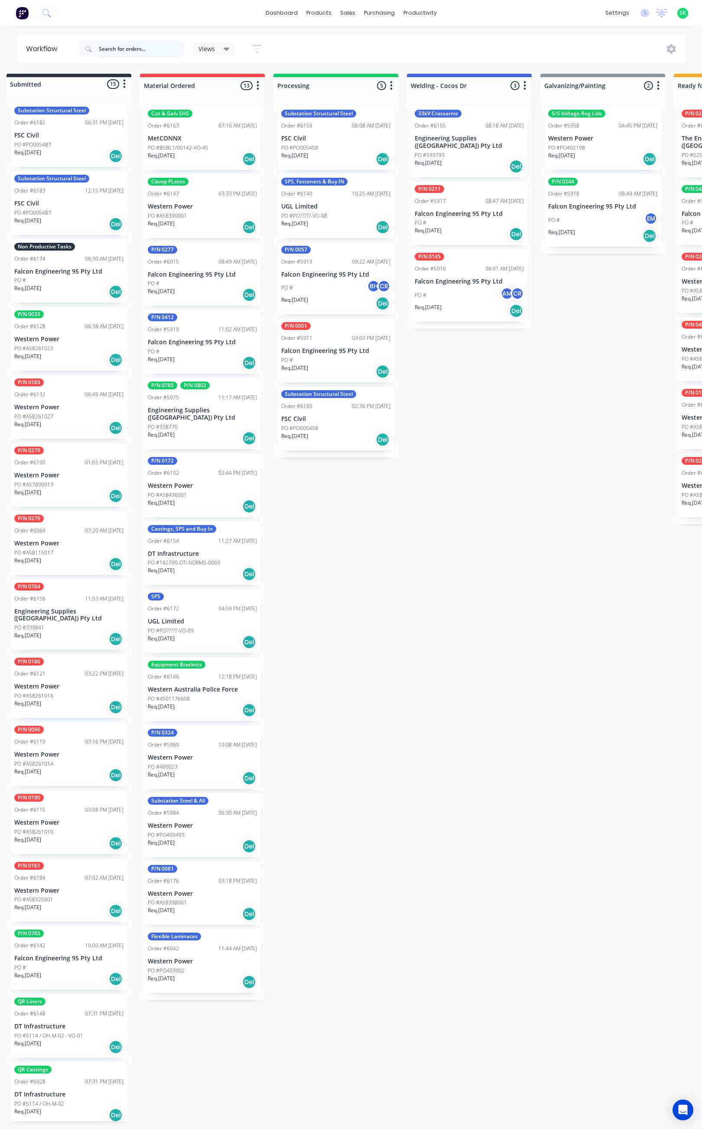
scroll to position [0, 0]
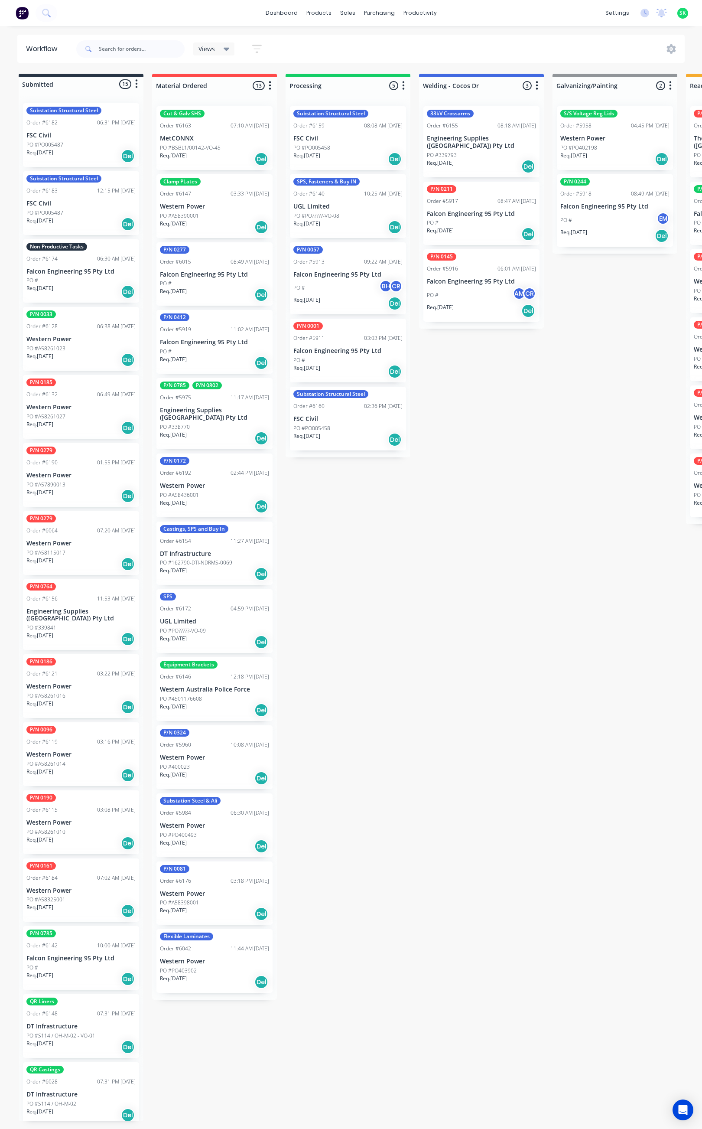
click at [207, 899] on div "PO #A58398001" at bounding box center [214, 903] width 109 height 8
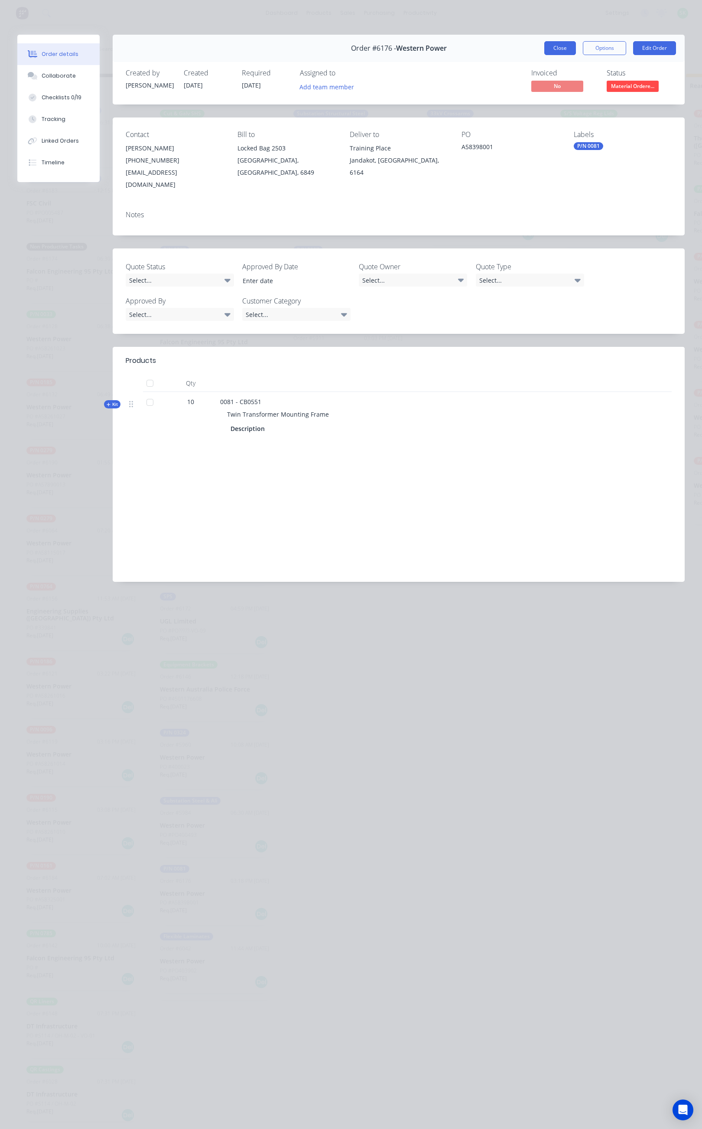
click at [565, 46] on button "Close" at bounding box center [561, 48] width 32 height 14
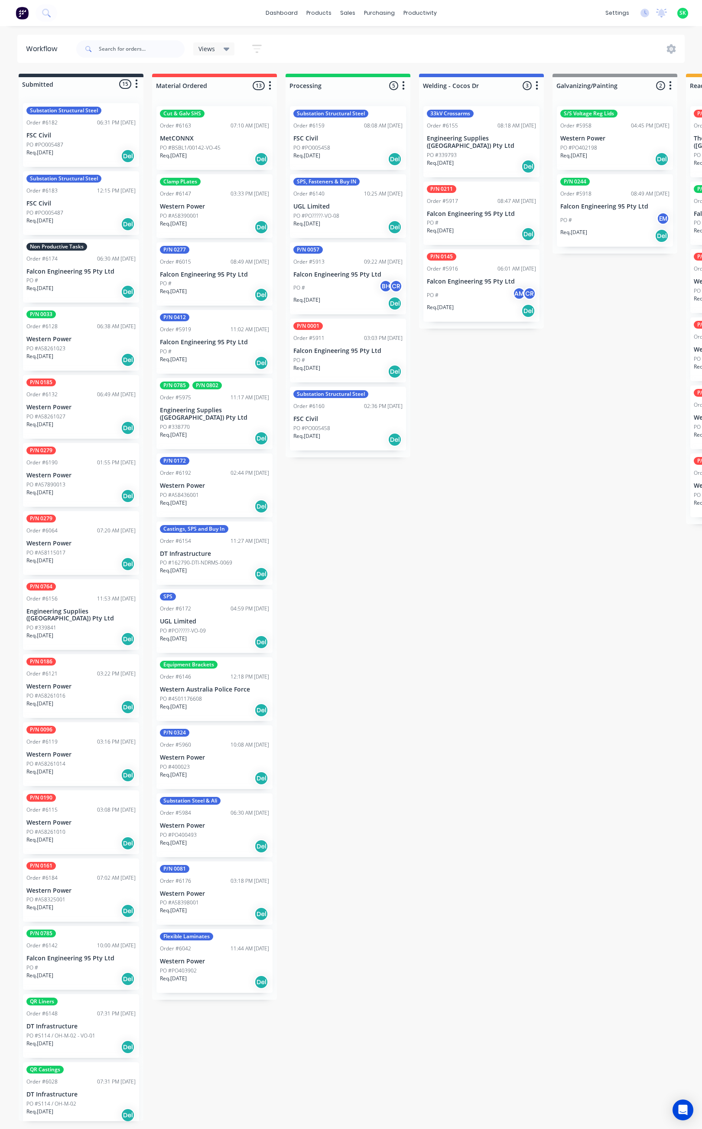
click at [85, 268] on p "Falcon Engineering 95 Pty Ltd" at bounding box center [80, 271] width 109 height 7
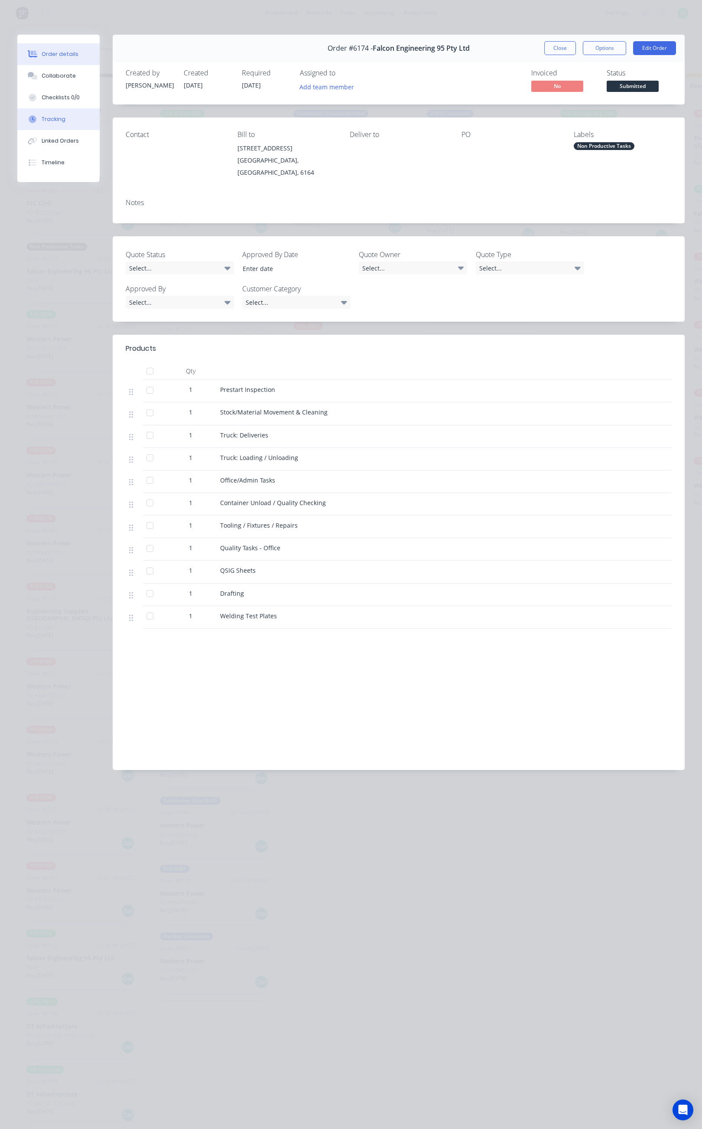
click at [69, 114] on button "Tracking" at bounding box center [58, 119] width 82 height 22
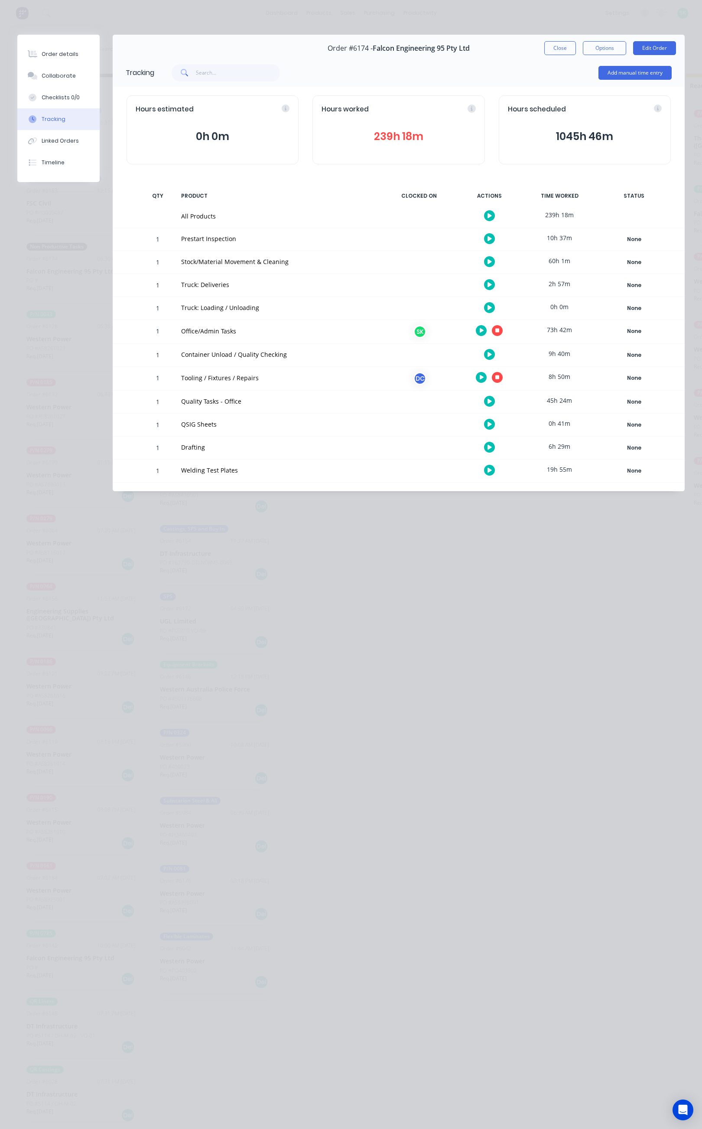
click at [496, 332] on icon "button" at bounding box center [498, 331] width 4 height 4
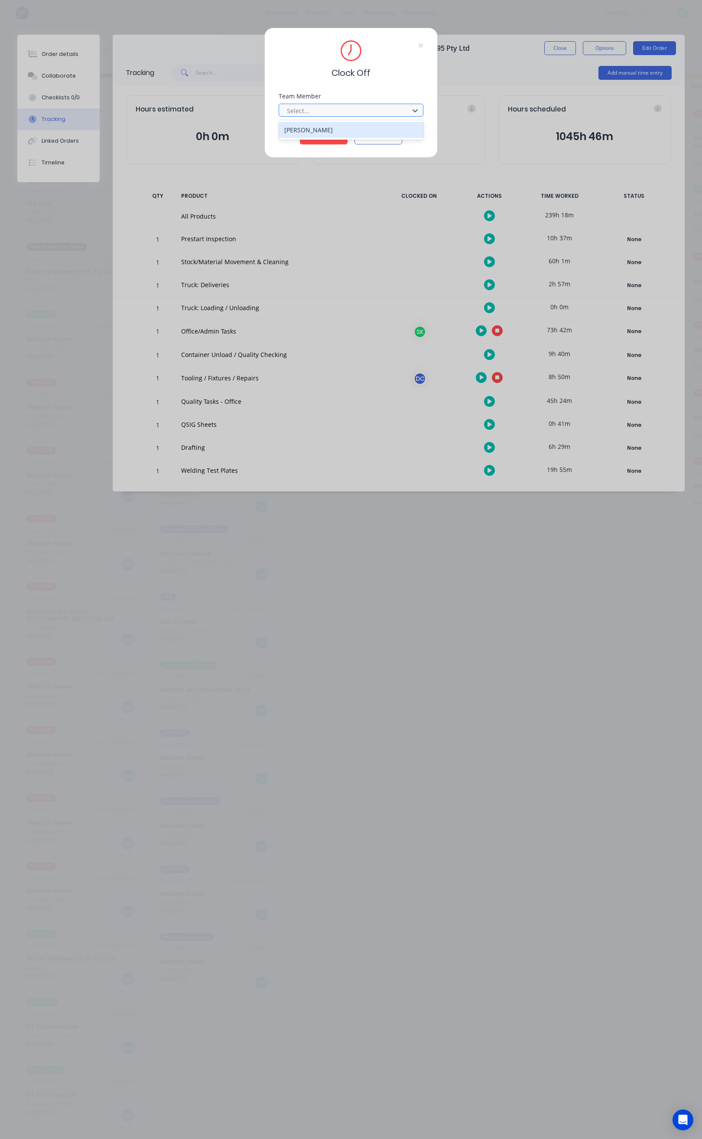
click at [381, 111] on div at bounding box center [345, 110] width 119 height 11
type input "s"
click at [355, 133] on div "[PERSON_NAME]" at bounding box center [351, 130] width 144 height 16
click at [339, 134] on button "Clock Off" at bounding box center [324, 138] width 48 height 14
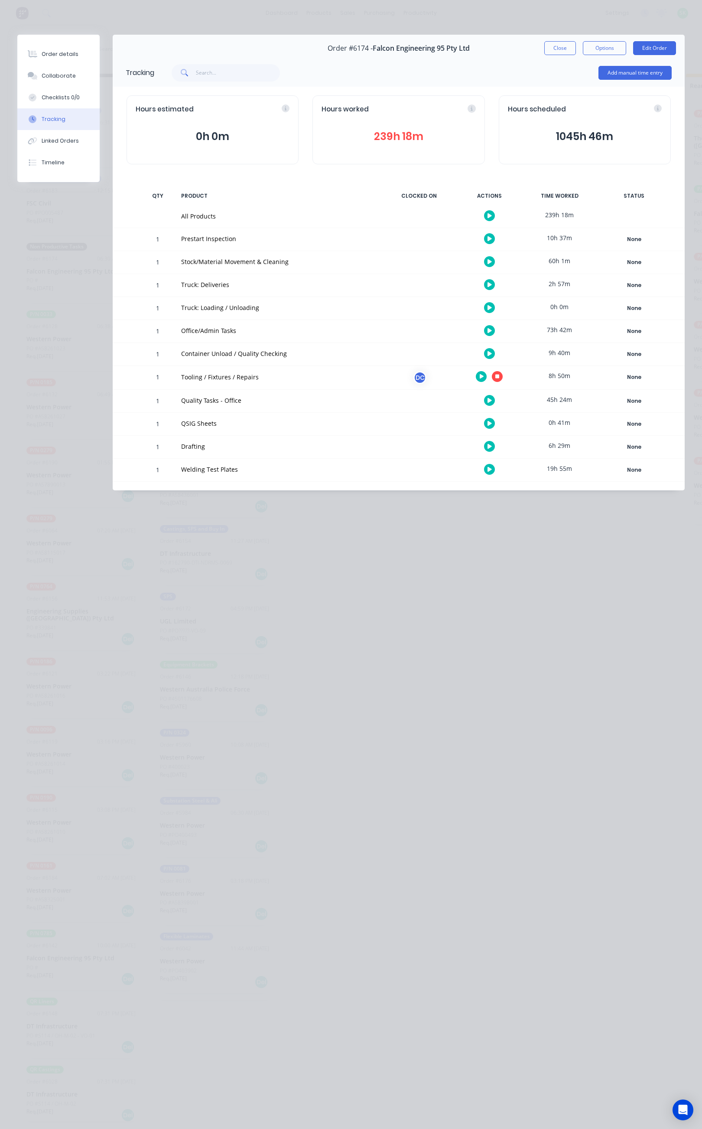
click at [488, 329] on button "button" at bounding box center [489, 330] width 11 height 11
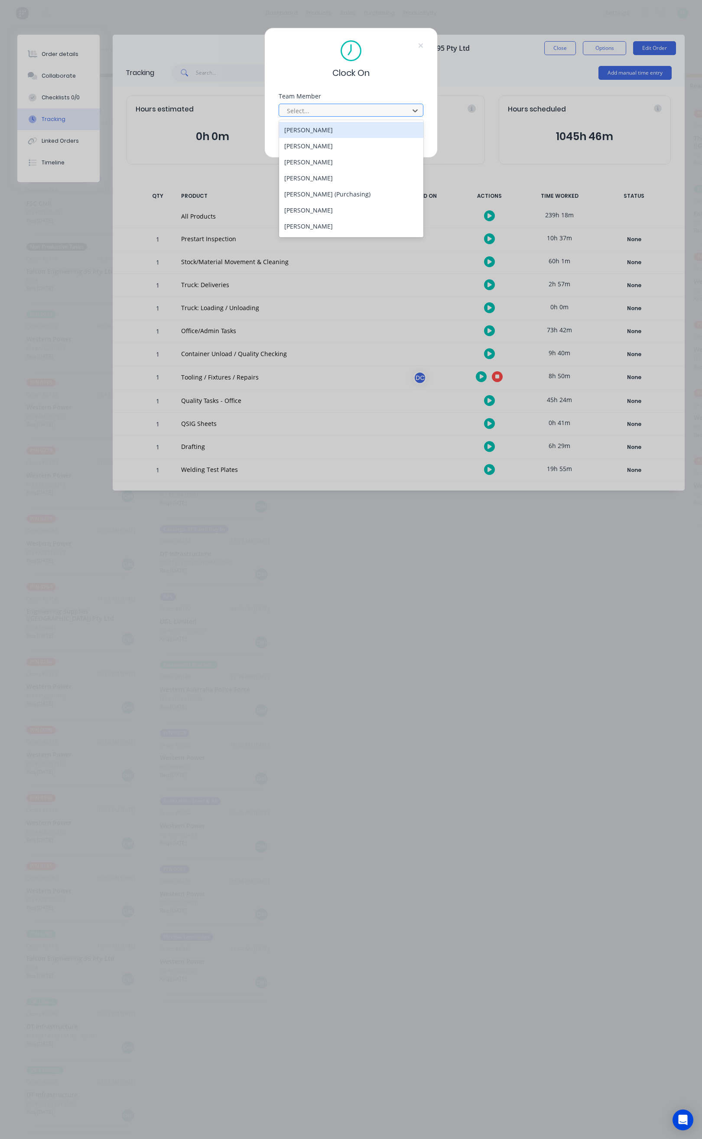
click at [356, 106] on div at bounding box center [345, 110] width 119 height 11
type input "st"
click at [347, 125] on div "[PERSON_NAME]" at bounding box center [351, 130] width 144 height 16
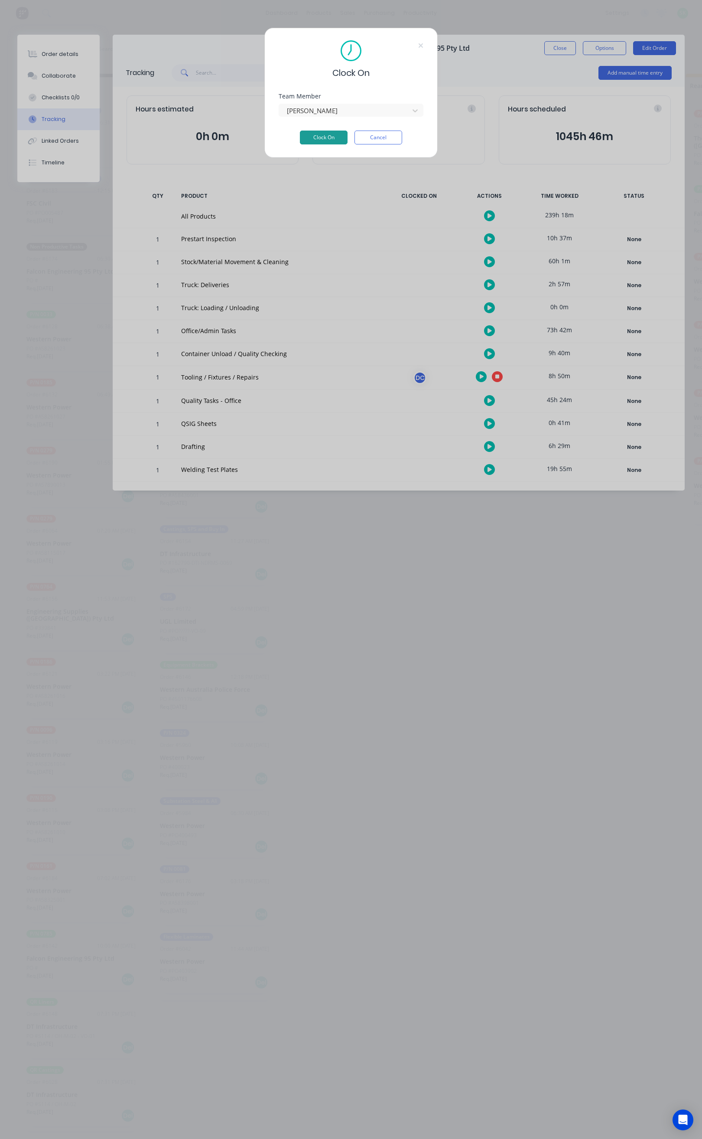
click at [332, 137] on button "Clock On" at bounding box center [324, 138] width 48 height 14
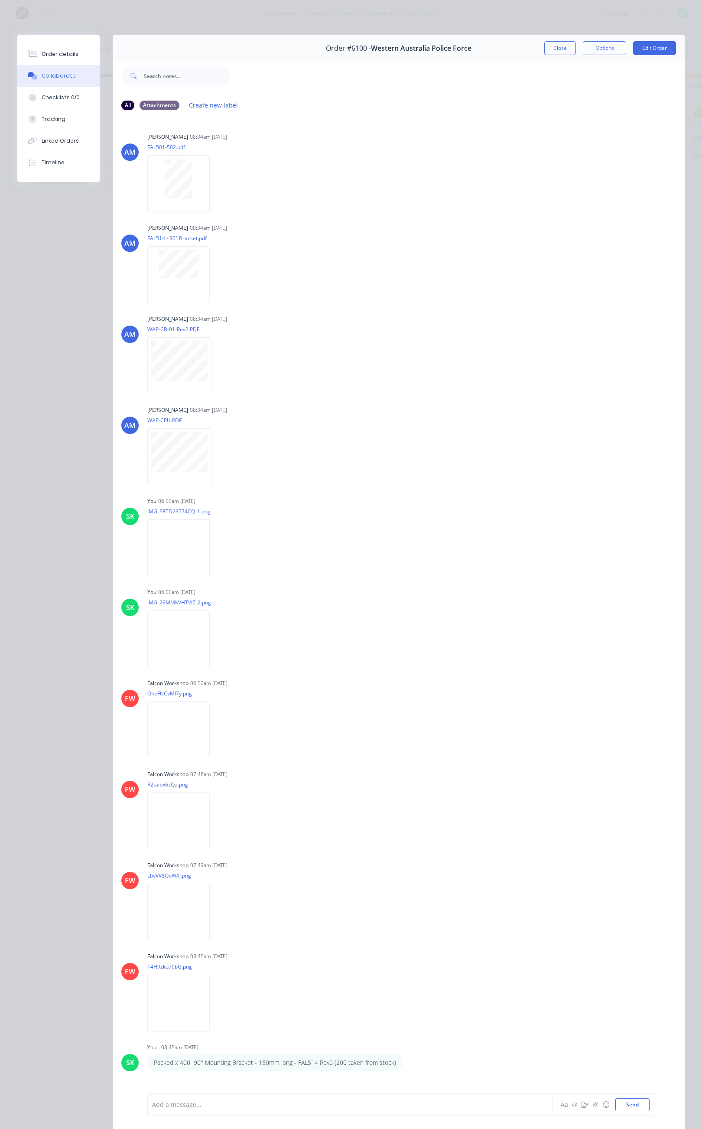
scroll to position [0, 251]
click at [545, 51] on button "Close" at bounding box center [561, 48] width 32 height 14
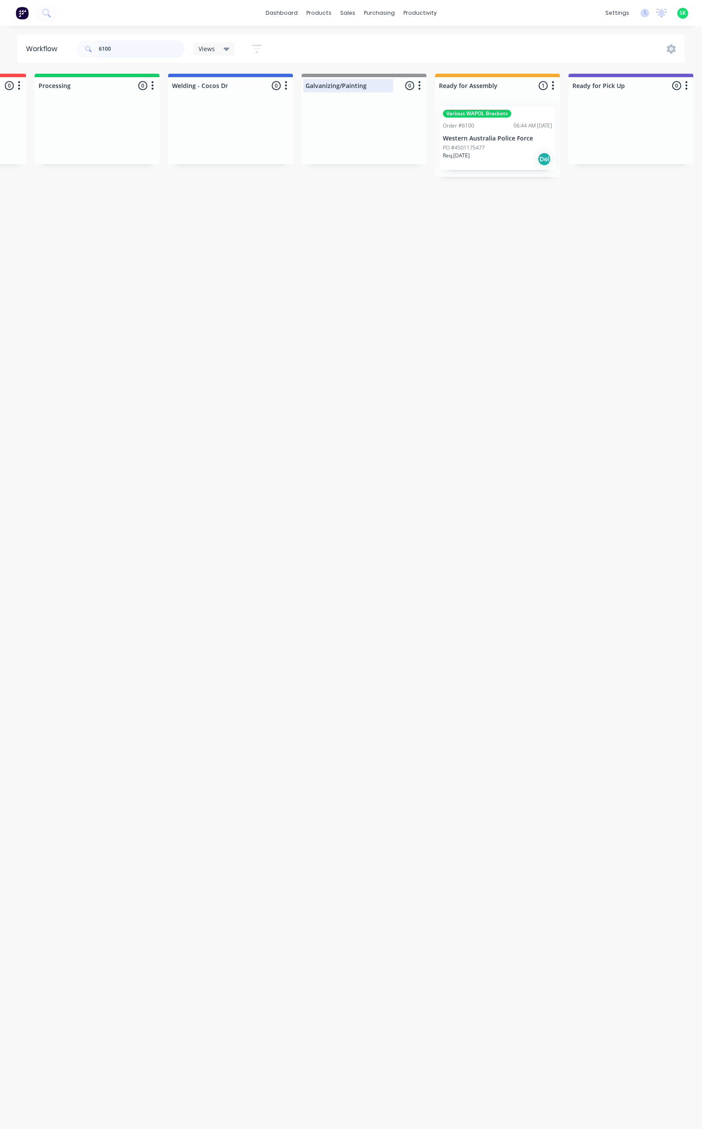
drag, startPoint x: 121, startPoint y: 49, endPoint x: 351, endPoint y: 78, distance: 232.1
click at [151, 48] on input "6100" at bounding box center [142, 48] width 86 height 17
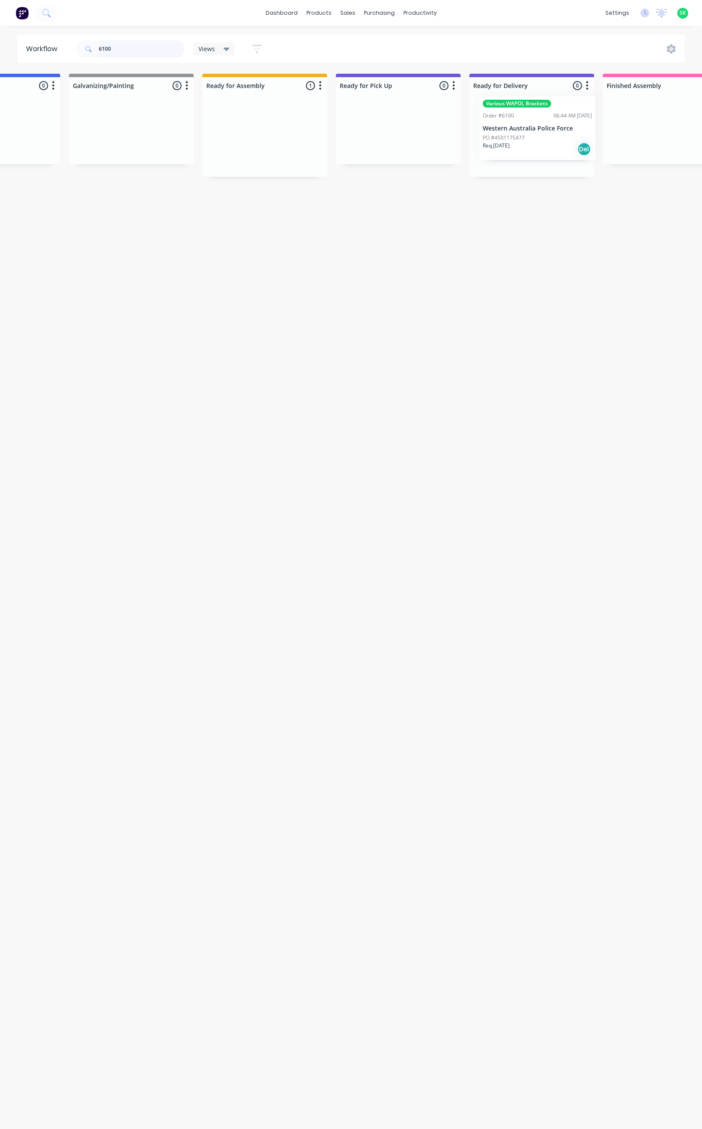
drag, startPoint x: 519, startPoint y: 147, endPoint x: 541, endPoint y: 132, distance: 26.5
click at [541, 132] on div "Submitted 0 Status colour #273444 hex #273444 Save Cancel Summaries Total order…" at bounding box center [296, 125] width 1572 height 103
drag, startPoint x: 108, startPoint y: 50, endPoint x: 90, endPoint y: 50, distance: 18.2
click at [90, 50] on div "6100" at bounding box center [130, 48] width 108 height 17
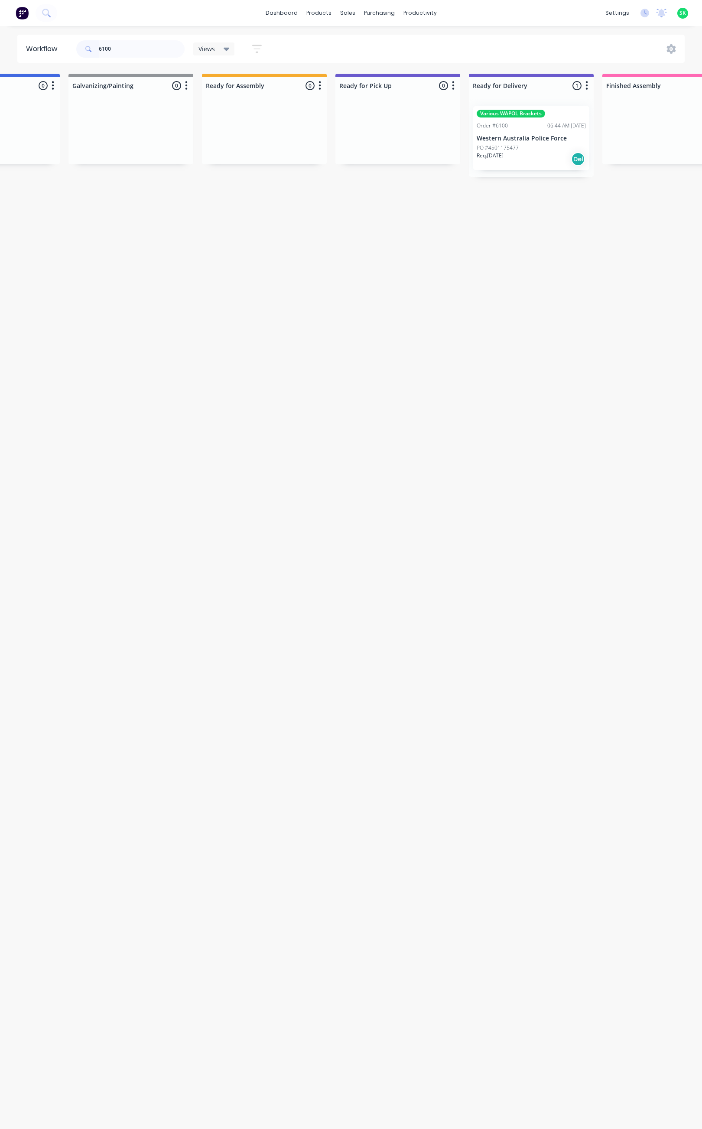
click at [523, 142] on p "Western Australia Police Force" at bounding box center [531, 138] width 109 height 7
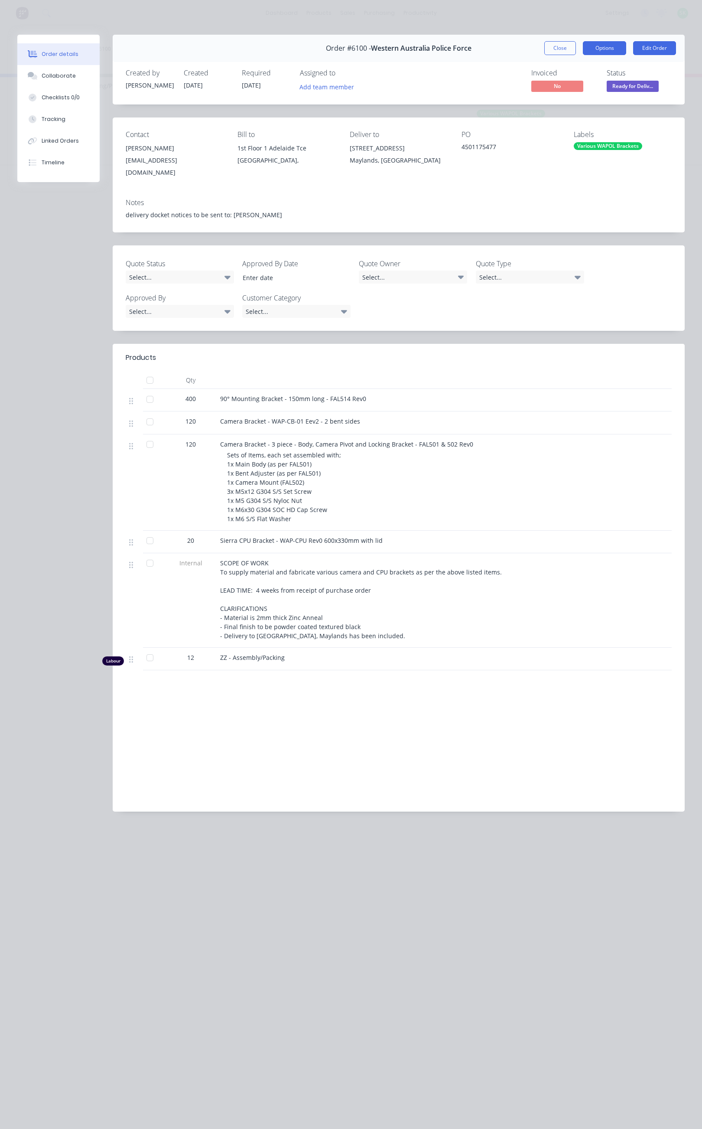
click at [612, 52] on button "Options" at bounding box center [604, 48] width 43 height 14
click at [560, 49] on button "Close" at bounding box center [561, 48] width 32 height 14
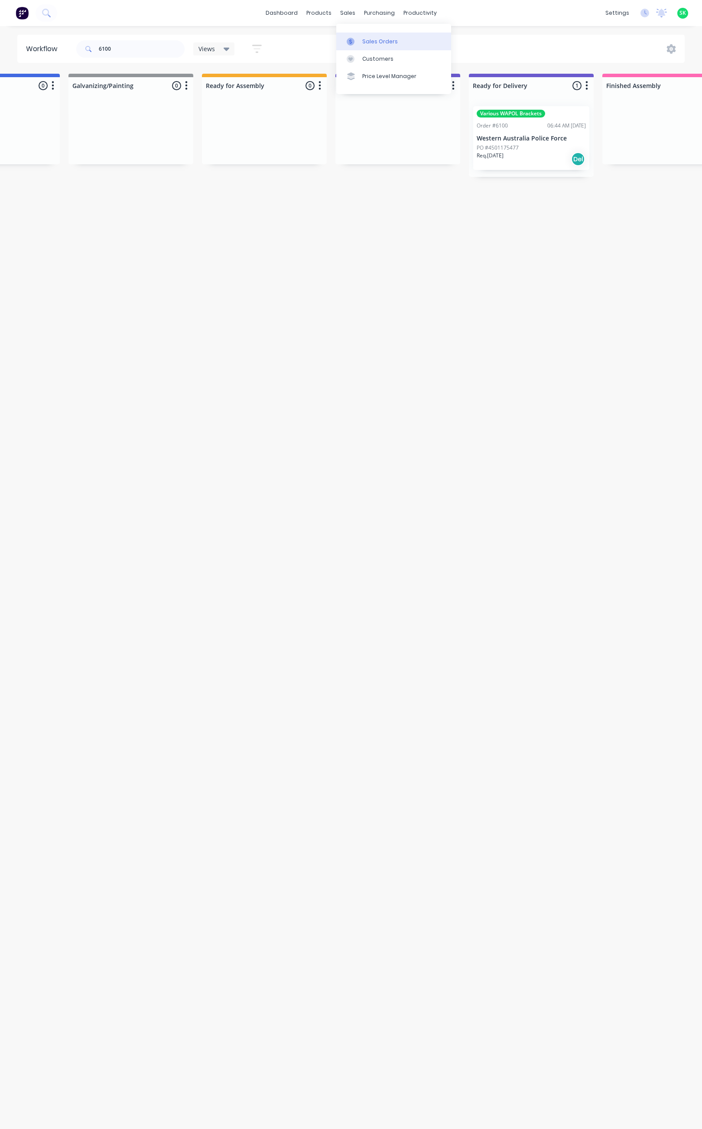
click at [353, 36] on link "Sales Orders" at bounding box center [393, 41] width 115 height 17
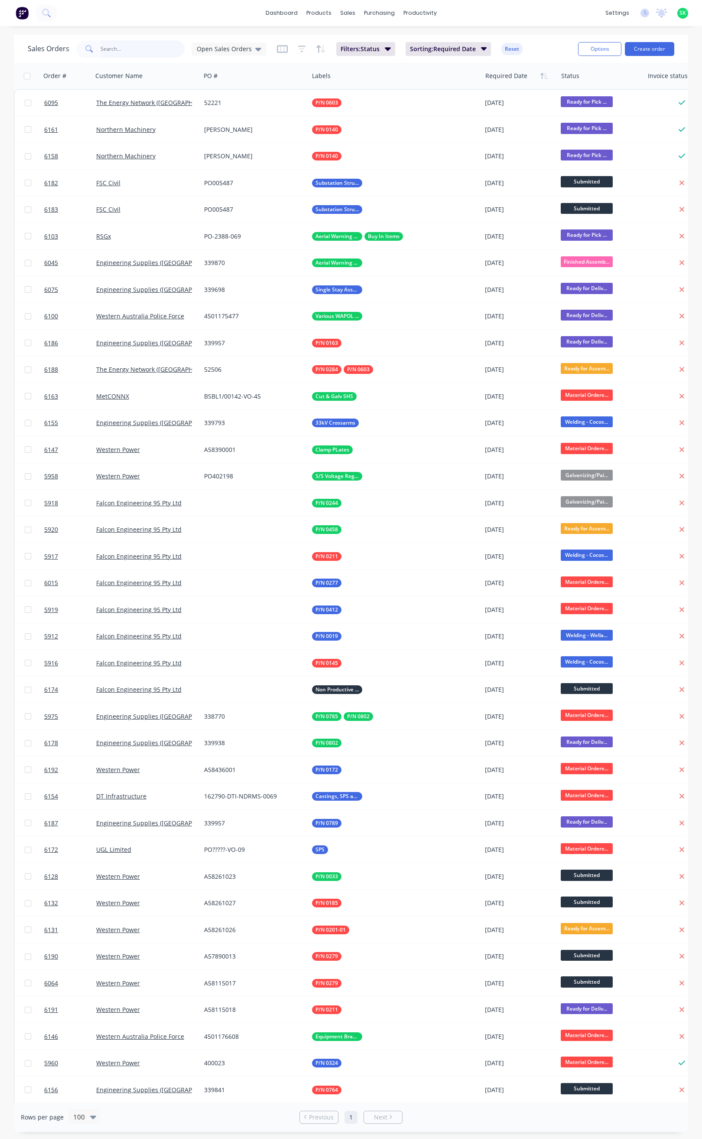
click at [127, 47] on input "text" at bounding box center [143, 48] width 85 height 17
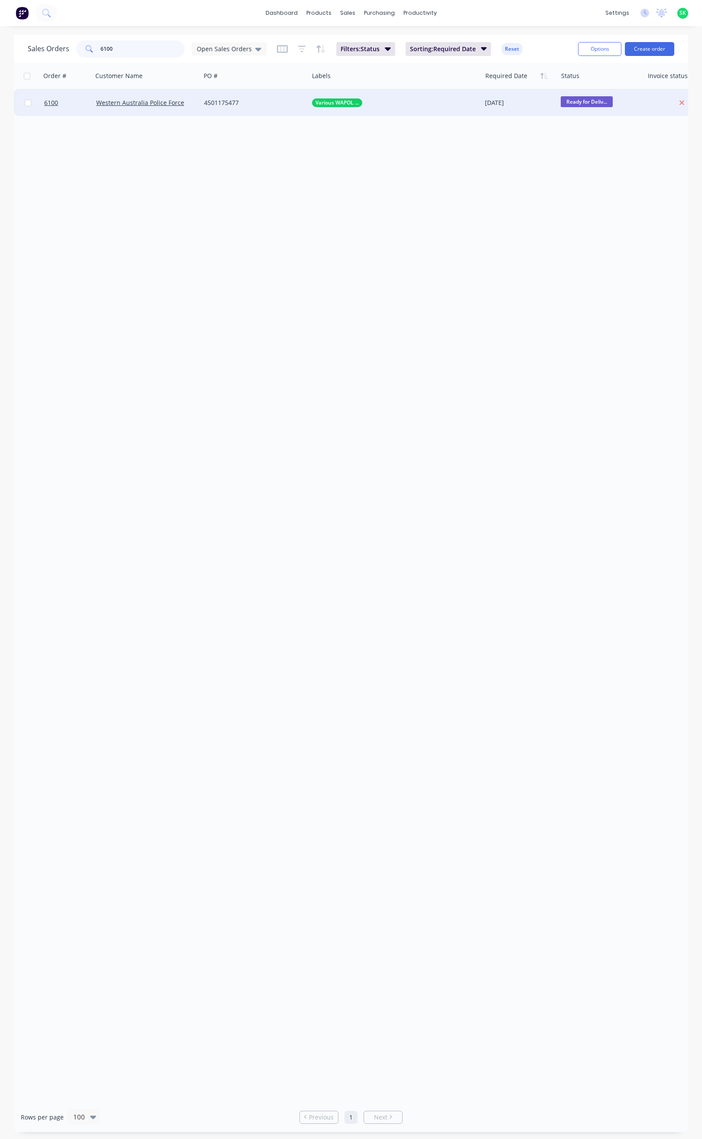
type input "6100"
click at [166, 109] on div "Western Australia Police Force" at bounding box center [147, 103] width 108 height 26
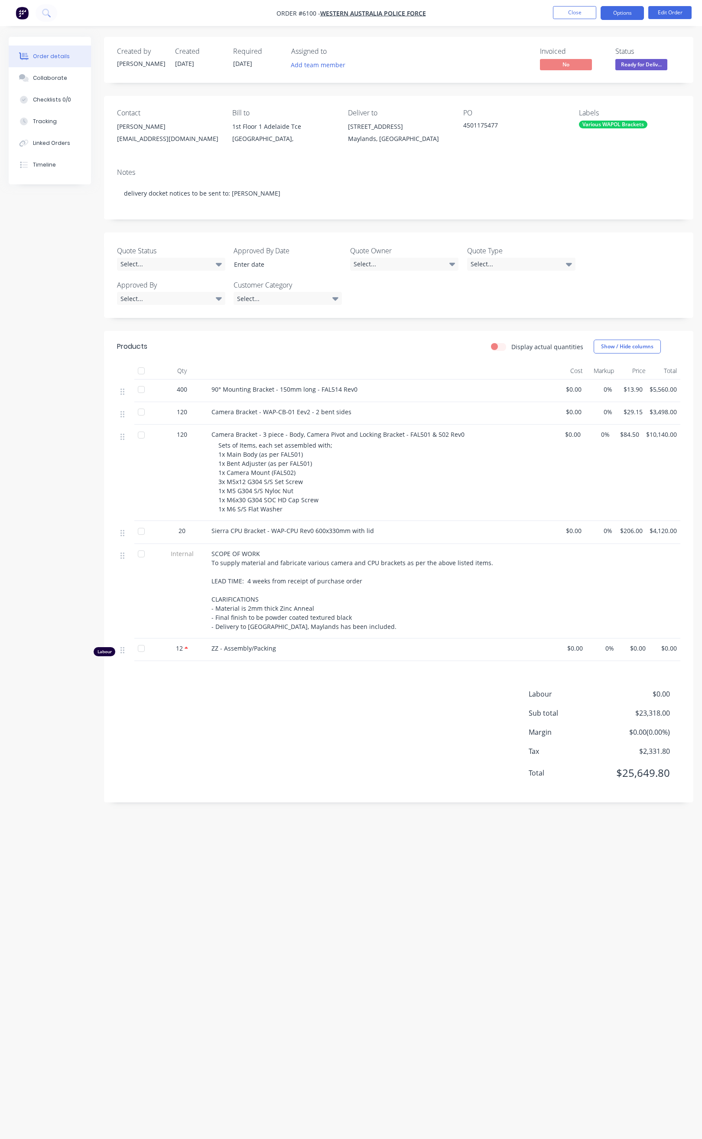
click at [618, 13] on button "Options" at bounding box center [622, 13] width 43 height 14
click at [584, 90] on div "Order Confirmation" at bounding box center [597, 87] width 80 height 13
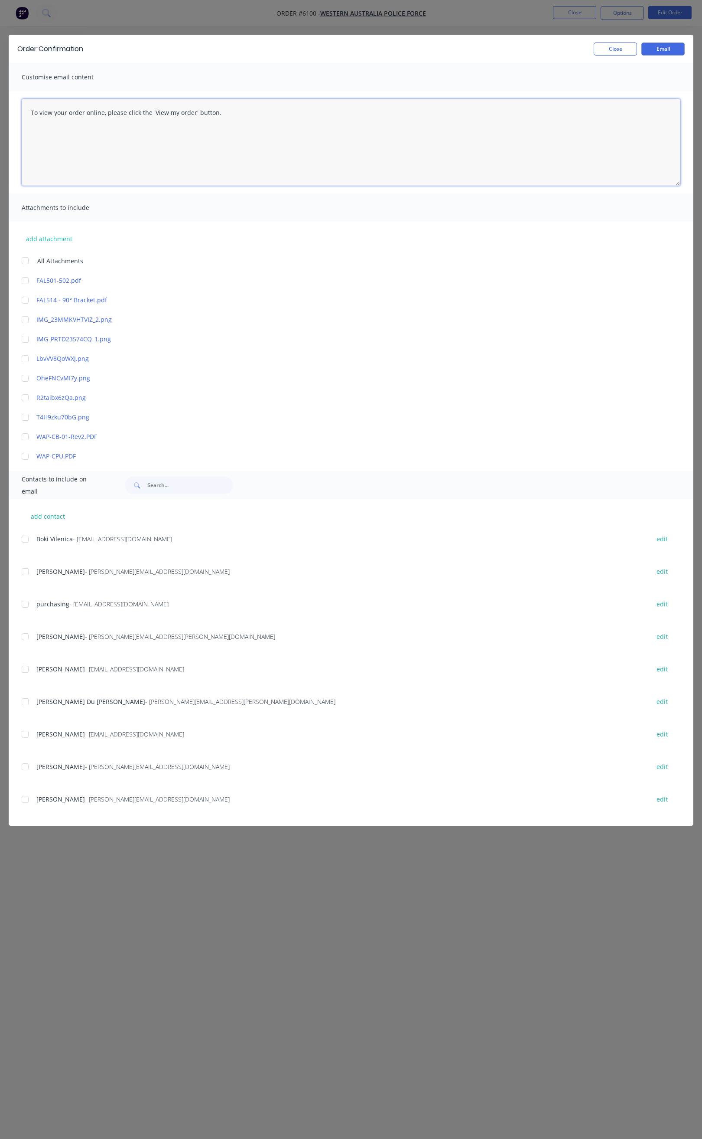
drag, startPoint x: 217, startPoint y: 112, endPoint x: 30, endPoint y: 111, distance: 187.3
click at [30, 111] on textarea "To view your order online, please click the 'View my order' button." at bounding box center [351, 142] width 659 height 87
paste textarea "Hi All, Your order _______ is now ready for delivery in full. Package Size: 1x …"
click at [23, 735] on div at bounding box center [24, 733] width 17 height 17
click at [26, 765] on div at bounding box center [24, 766] width 17 height 17
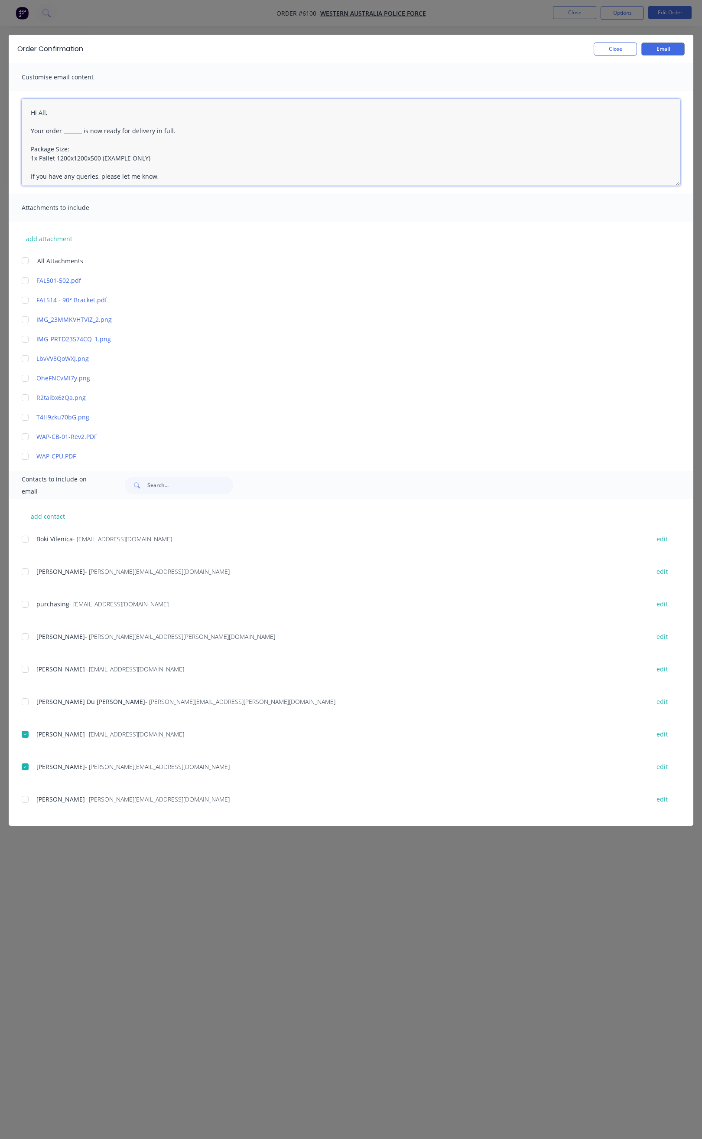
click at [25, 798] on div at bounding box center [24, 798] width 17 height 17
type textarea "Hi All, Your order _______ is now ready for delivery in full. Package Size: 1x …"
click at [51, 512] on button "add contact" at bounding box center [48, 515] width 52 height 13
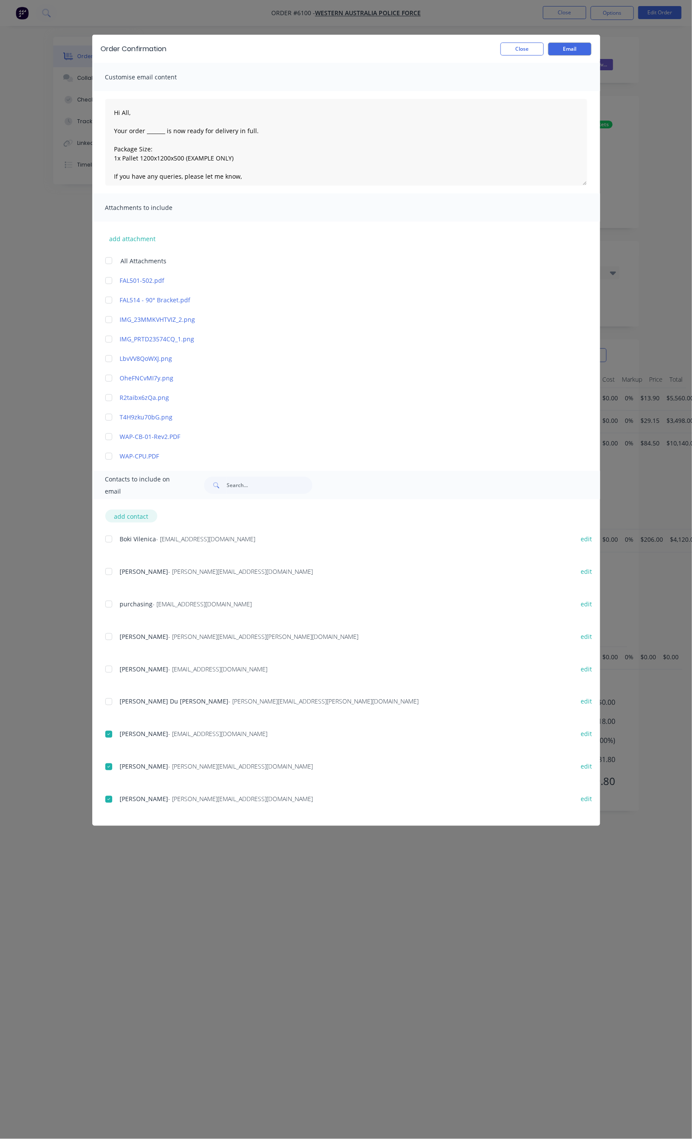
select select "AU"
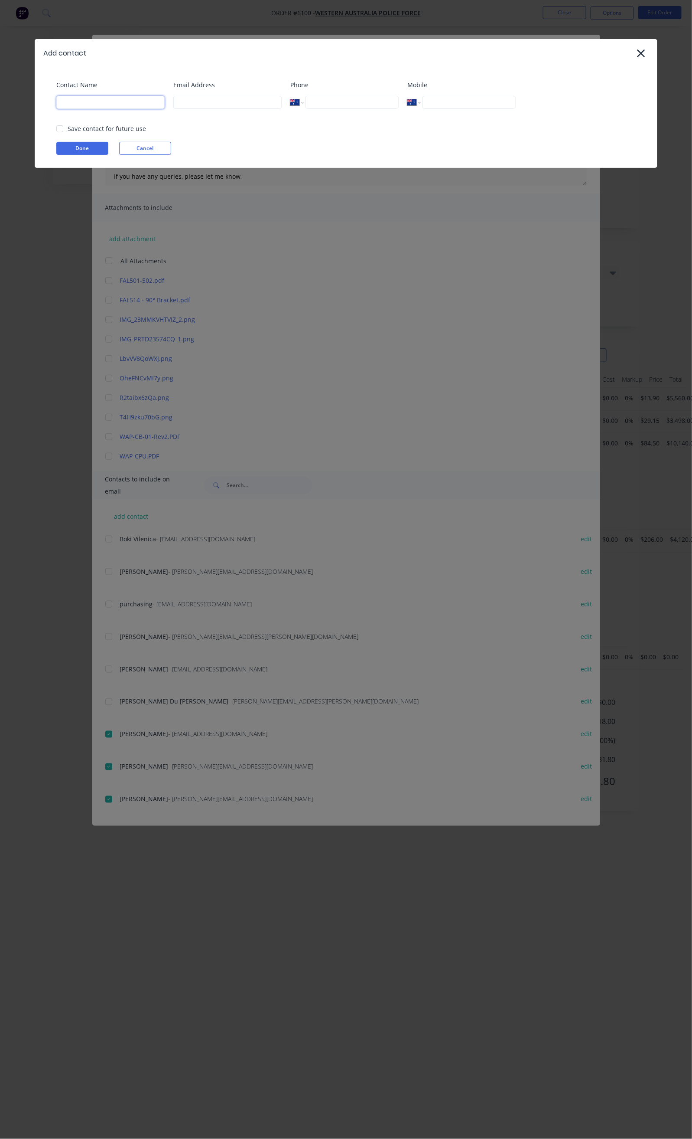
click at [95, 100] on input at bounding box center [110, 102] width 108 height 13
type input "stephen"
click at [196, 103] on input at bounding box center [227, 102] width 108 height 13
type input "stores@falconeng95.com.au"
click at [58, 128] on div at bounding box center [59, 128] width 17 height 17
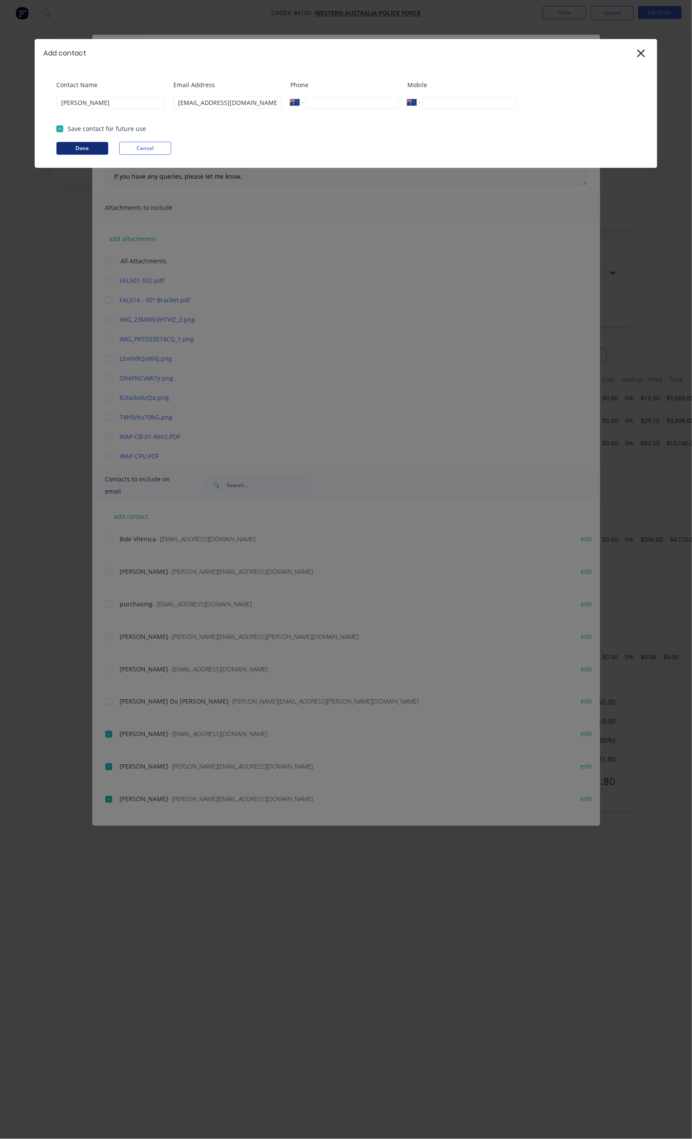
click at [74, 145] on button "Done" at bounding box center [82, 148] width 52 height 13
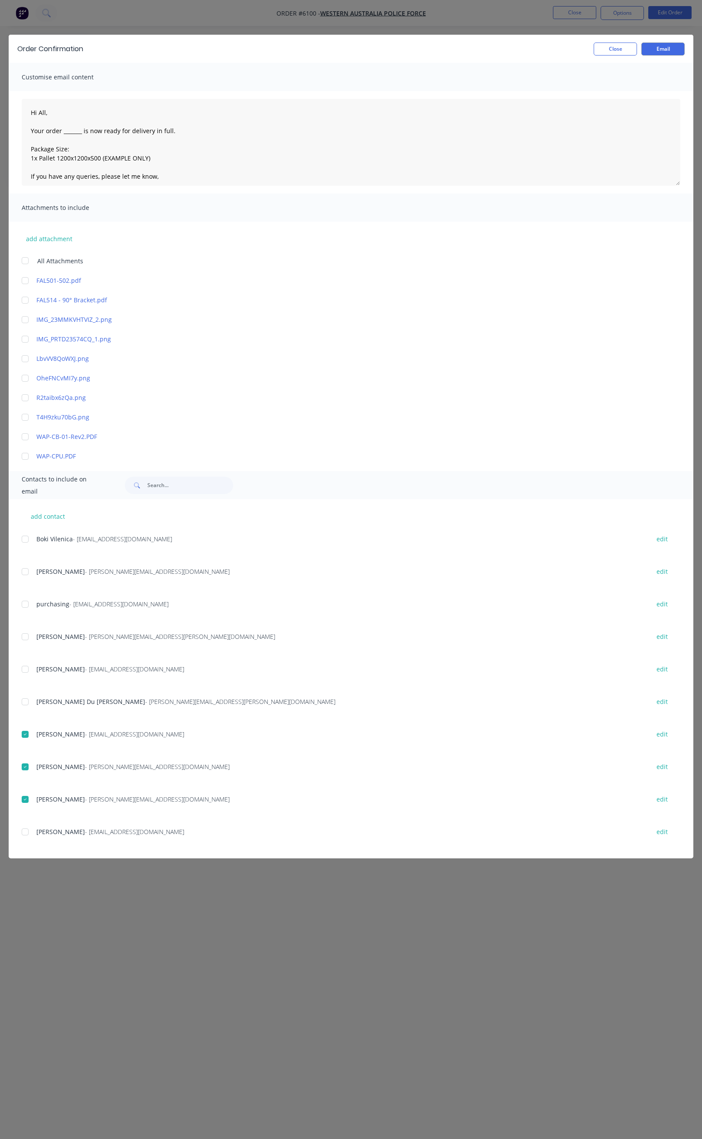
click at [25, 830] on div at bounding box center [24, 831] width 17 height 17
click at [82, 133] on textarea "Hi All, Your order _______ is now ready for delivery in full. Package Size: 1x …" at bounding box center [351, 142] width 659 height 87
click at [167, 133] on textarea "Hi All, Your order 6100 is now ready for delivery in full. Package Size: 1x Pal…" at bounding box center [351, 142] width 659 height 87
click at [94, 164] on textarea "Hi All, Your order 6100 is now ready for delivery in full. We will deliver tomo…" at bounding box center [351, 142] width 659 height 87
drag, startPoint x: 46, startPoint y: 111, endPoint x: 46, endPoint y: 125, distance: 14.3
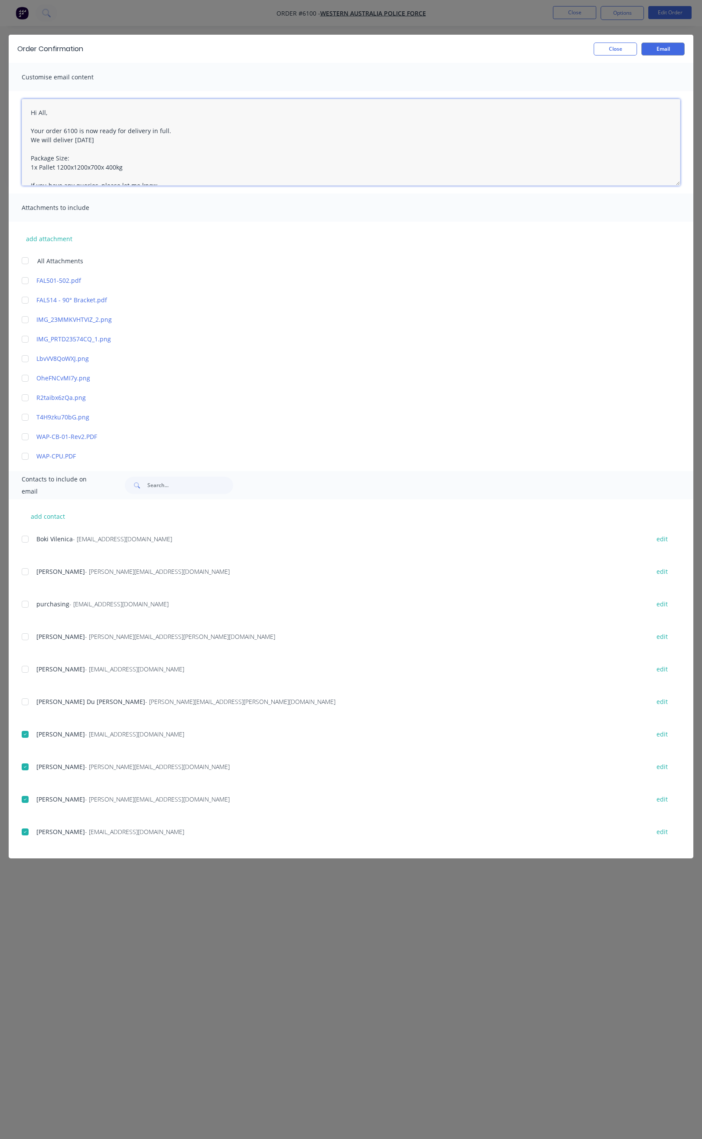
click at [46, 111] on textarea "Hi All, Your order 6100 is now ready for delivery in full. We will deliver tomo…" at bounding box center [351, 142] width 659 height 87
drag, startPoint x: 102, startPoint y: 141, endPoint x: 123, endPoint y: 150, distance: 22.5
click at [103, 142] on textarea "Hi Keiran, Your order 6100 is now ready for delivery in full. We will deliver t…" at bounding box center [351, 142] width 659 height 87
type textarea "Hi Keiran, Your order 6100 is now ready for delivery in full. We will deliver t…"
click at [661, 51] on button "Email" at bounding box center [663, 48] width 43 height 13
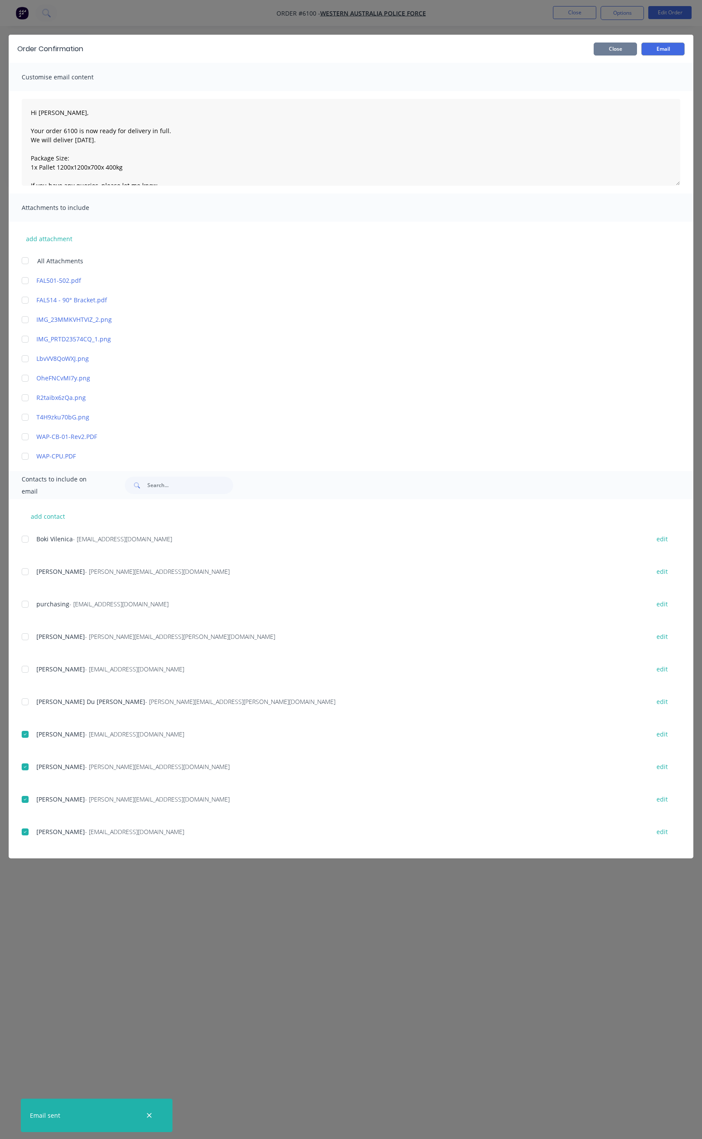
click at [622, 46] on button "Close" at bounding box center [615, 48] width 43 height 13
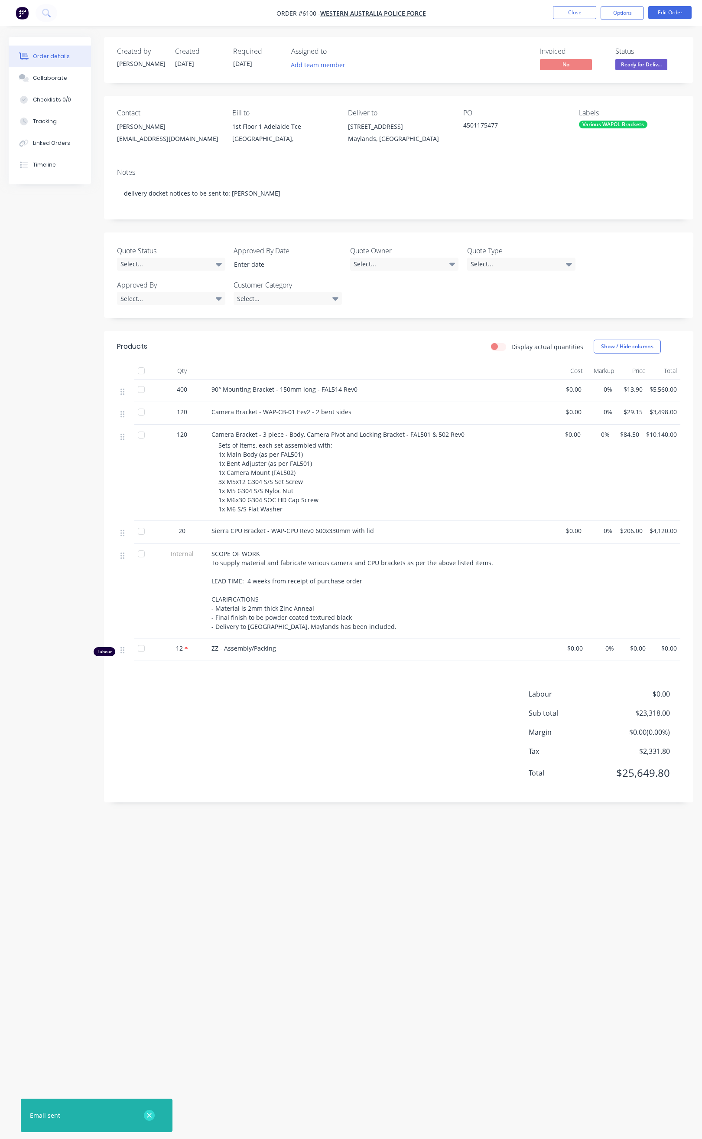
click at [151, 1116] on icon "button" at bounding box center [150, 1115] width 6 height 8
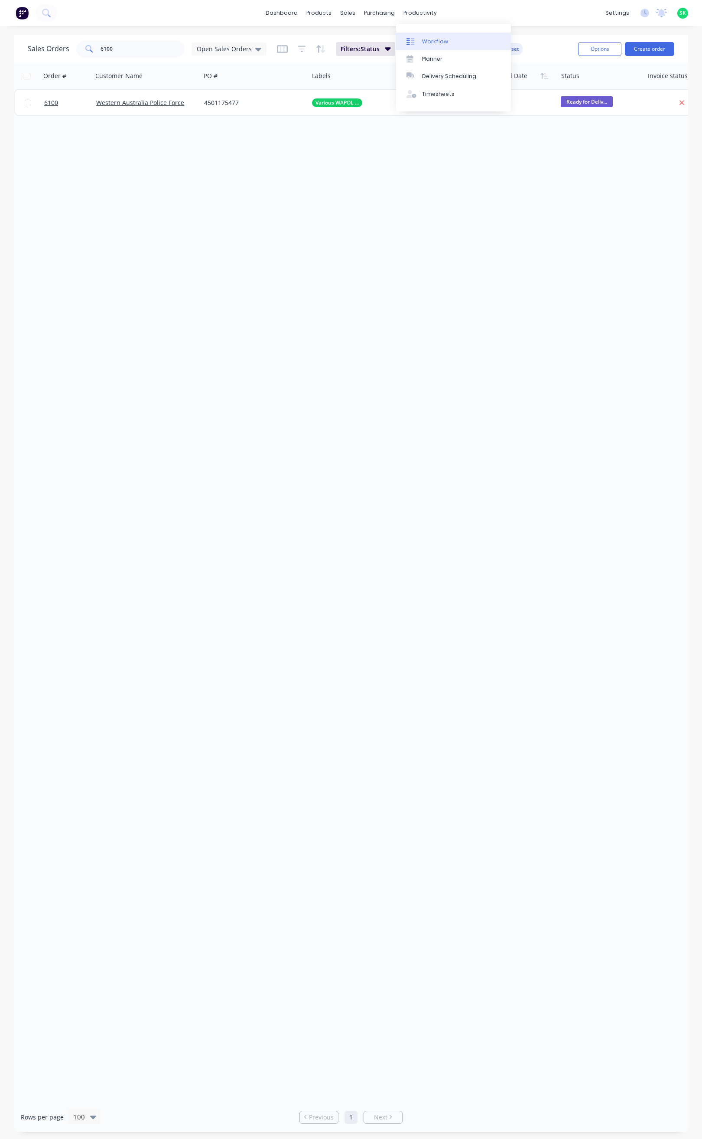
click at [428, 41] on div "Workflow" at bounding box center [435, 42] width 26 height 8
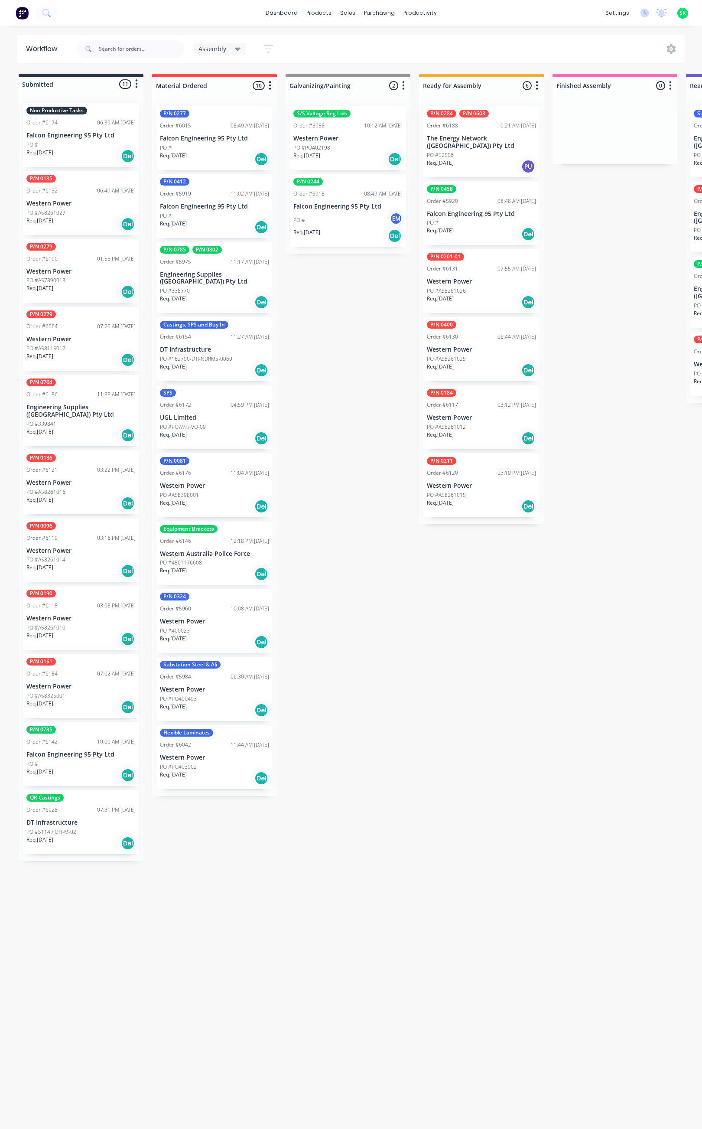
click at [476, 285] on div "P/N 0201-01 Order #6131 07:55 AM [DATE] Western Power PO #A58261026 Req. [DATE]…" at bounding box center [482, 281] width 116 height 64
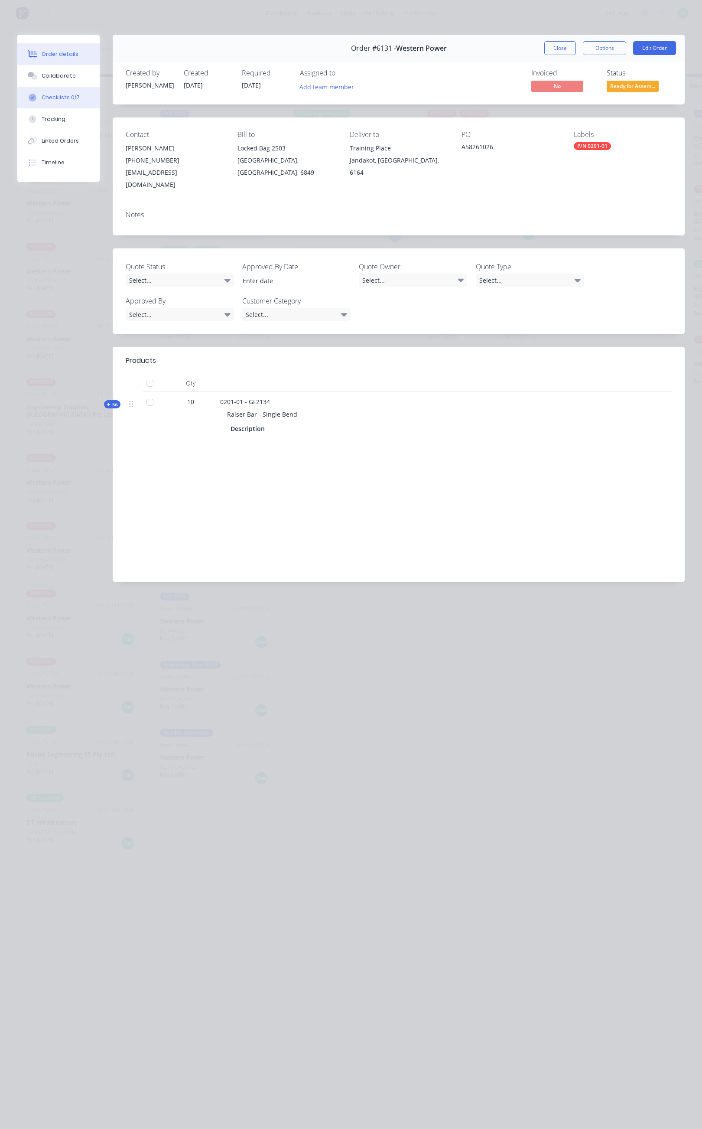
click at [68, 94] on div "Checklists 0/7" at bounding box center [61, 98] width 38 height 8
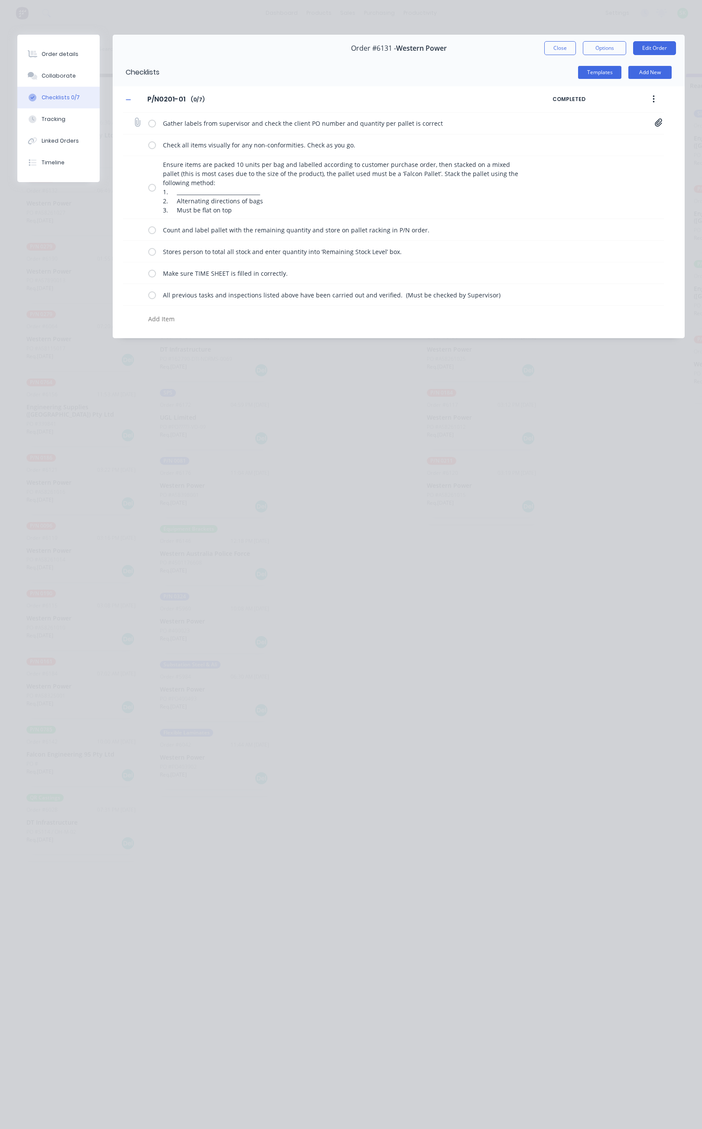
click at [157, 123] on div "Gather labels from supervisor and check the client PO number and quantity per p…" at bounding box center [341, 122] width 387 height 17
click at [150, 125] on label at bounding box center [152, 123] width 8 height 9
click at [0, 0] on input "checkbox" at bounding box center [0, 0] width 0 height 0
drag, startPoint x: 154, startPoint y: 144, endPoint x: 154, endPoint y: 160, distance: 15.6
click at [154, 146] on label at bounding box center [152, 144] width 8 height 9
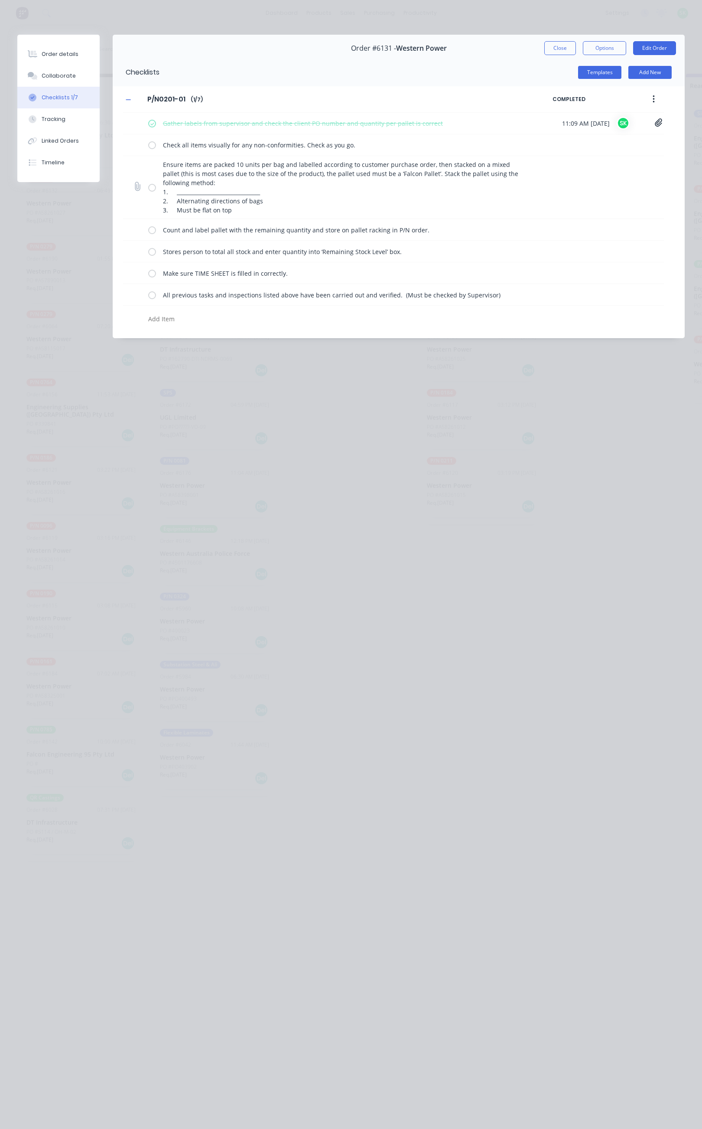
click at [0, 0] on input "checkbox" at bounding box center [0, 0] width 0 height 0
drag, startPoint x: 153, startPoint y: 188, endPoint x: 153, endPoint y: 199, distance: 11.7
click at [153, 189] on label at bounding box center [152, 187] width 8 height 9
click at [0, 0] on input "checkbox" at bounding box center [0, 0] width 0 height 0
drag, startPoint x: 153, startPoint y: 228, endPoint x: 152, endPoint y: 236, distance: 8.2
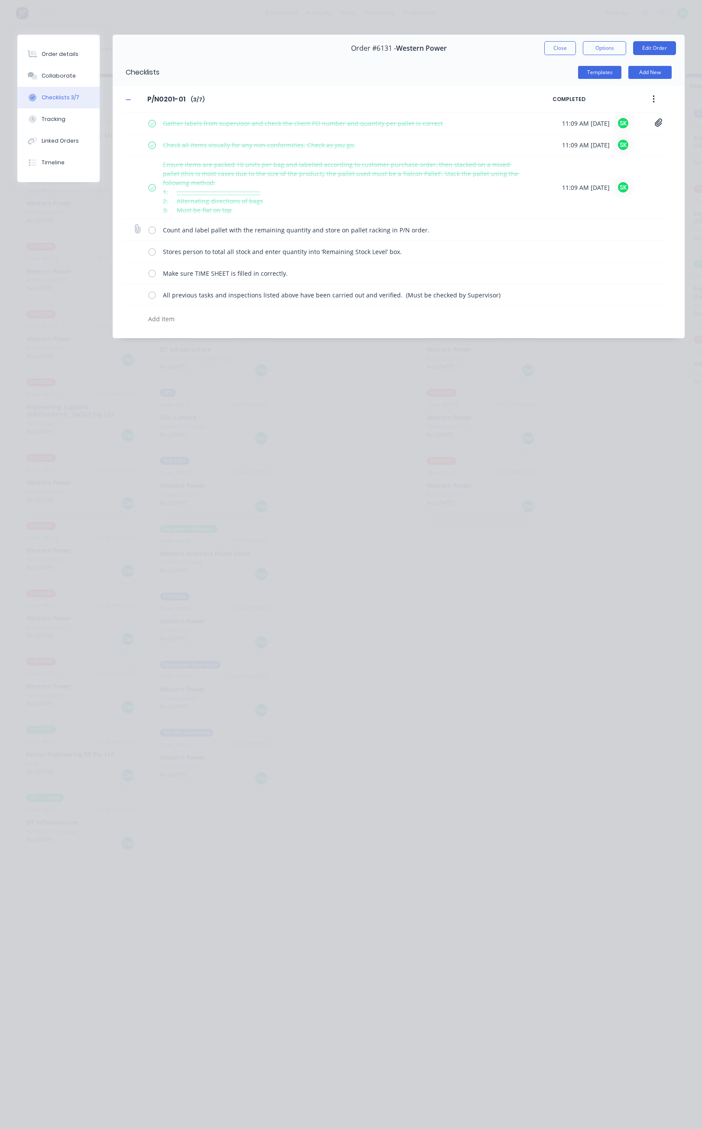
click at [153, 229] on label at bounding box center [152, 229] width 8 height 9
click at [0, 0] on input "checkbox" at bounding box center [0, 0] width 0 height 0
drag, startPoint x: 152, startPoint y: 252, endPoint x: 152, endPoint y: 259, distance: 6.5
click at [152, 253] on label at bounding box center [152, 251] width 8 height 9
click at [0, 0] on input "checkbox" at bounding box center [0, 0] width 0 height 0
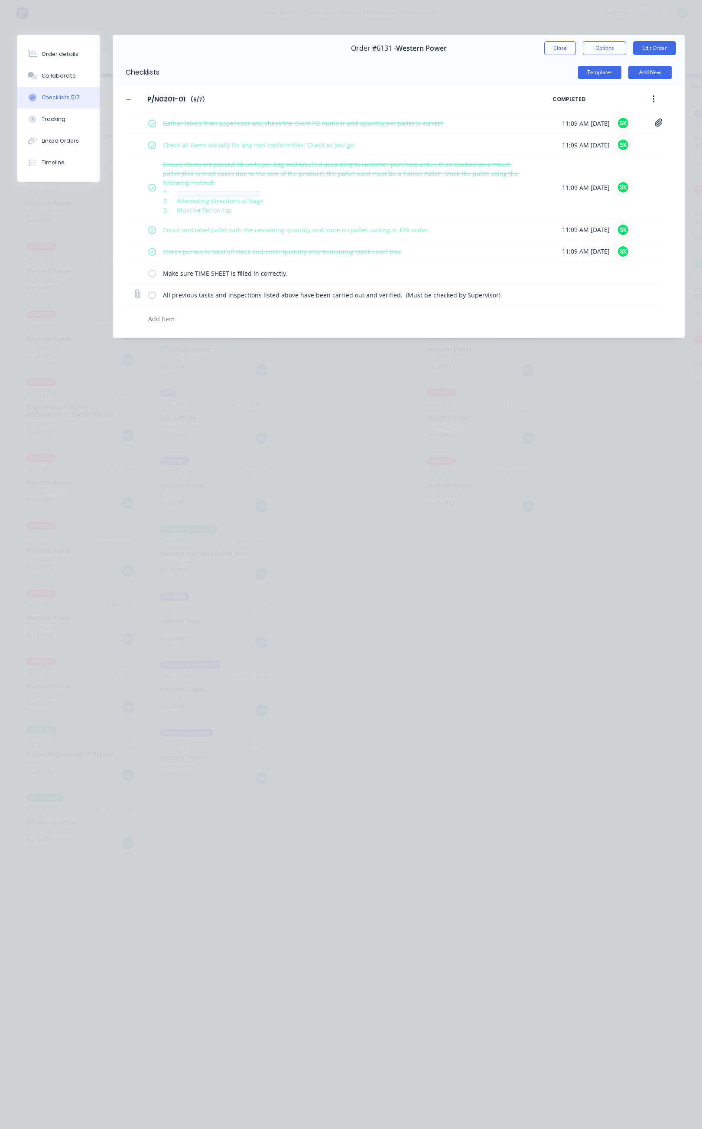
drag, startPoint x: 152, startPoint y: 271, endPoint x: 152, endPoint y: 294, distance: 23.4
click at [152, 275] on label at bounding box center [152, 272] width 8 height 9
click at [0, 0] on input "checkbox" at bounding box center [0, 0] width 0 height 0
click at [152, 295] on label at bounding box center [152, 294] width 8 height 9
click at [0, 0] on input "checkbox" at bounding box center [0, 0] width 0 height 0
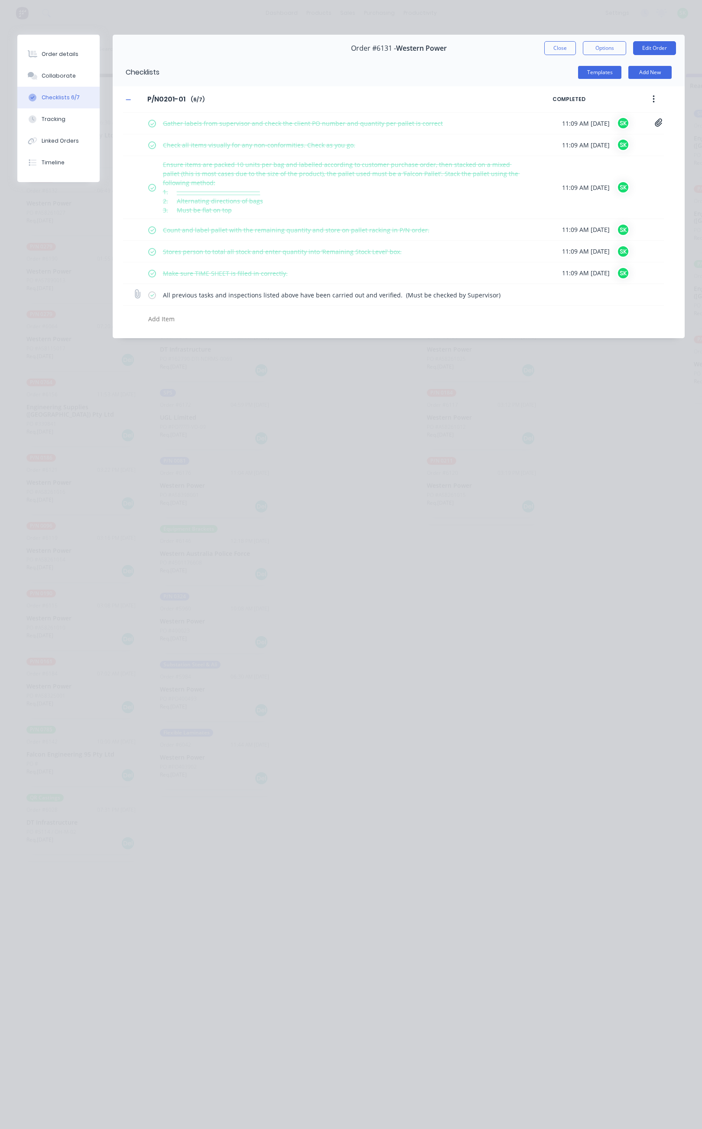
type textarea "x"
click at [61, 118] on div "Tracking" at bounding box center [54, 119] width 24 height 8
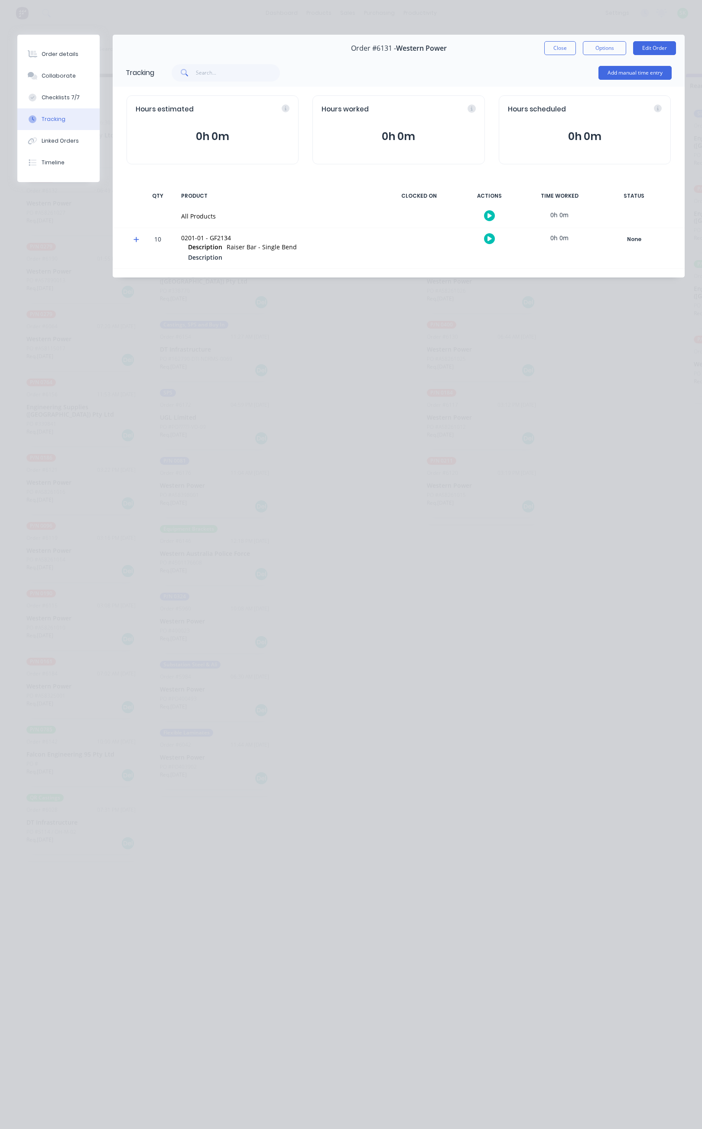
click at [492, 214] on button "button" at bounding box center [489, 215] width 11 height 11
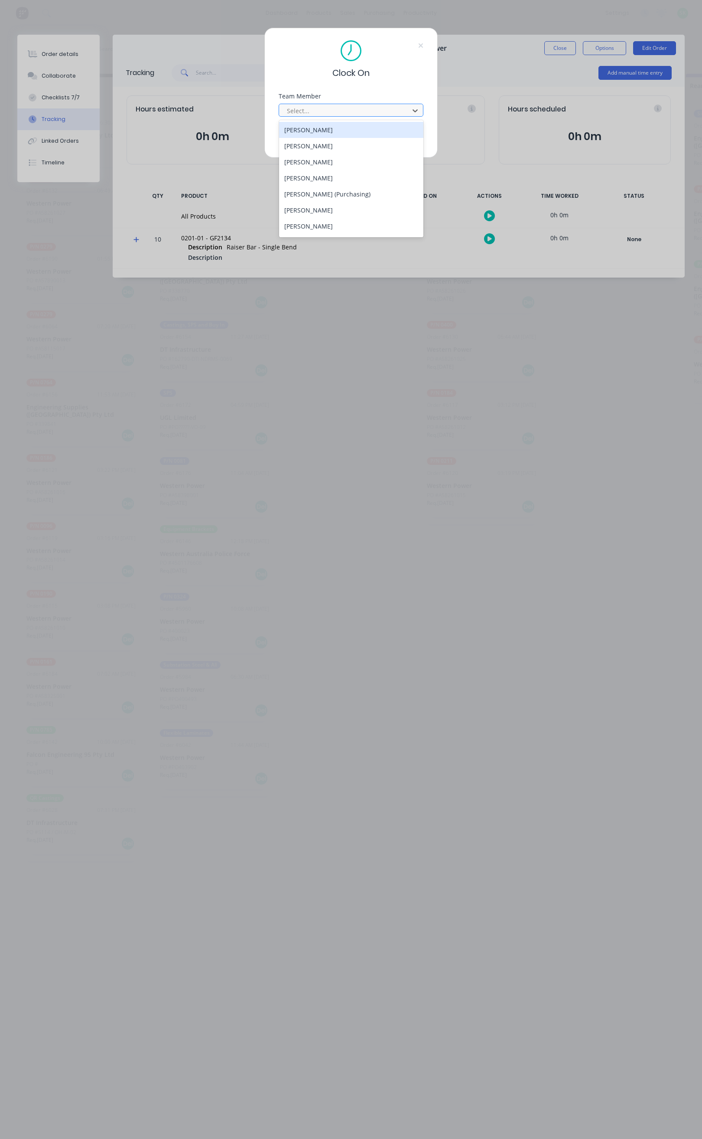
click at [391, 105] on div at bounding box center [345, 110] width 119 height 11
type input "st"
click at [333, 128] on div "[PERSON_NAME]" at bounding box center [351, 130] width 144 height 16
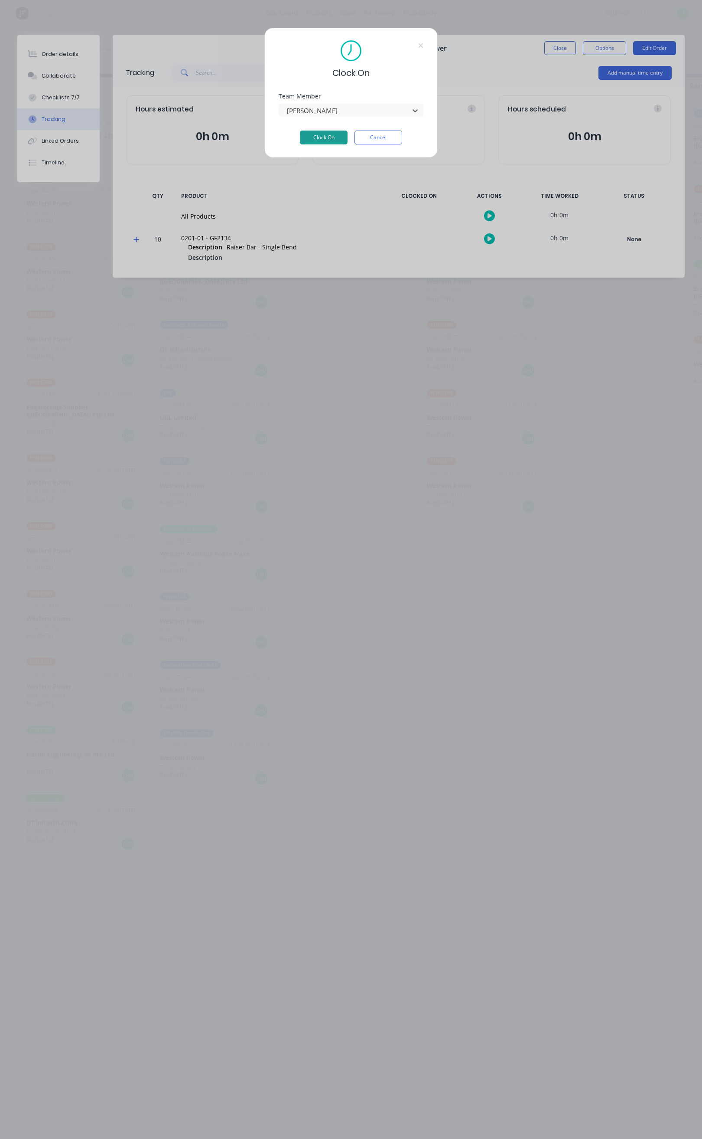
click at [326, 139] on button "Clock On" at bounding box center [324, 138] width 48 height 14
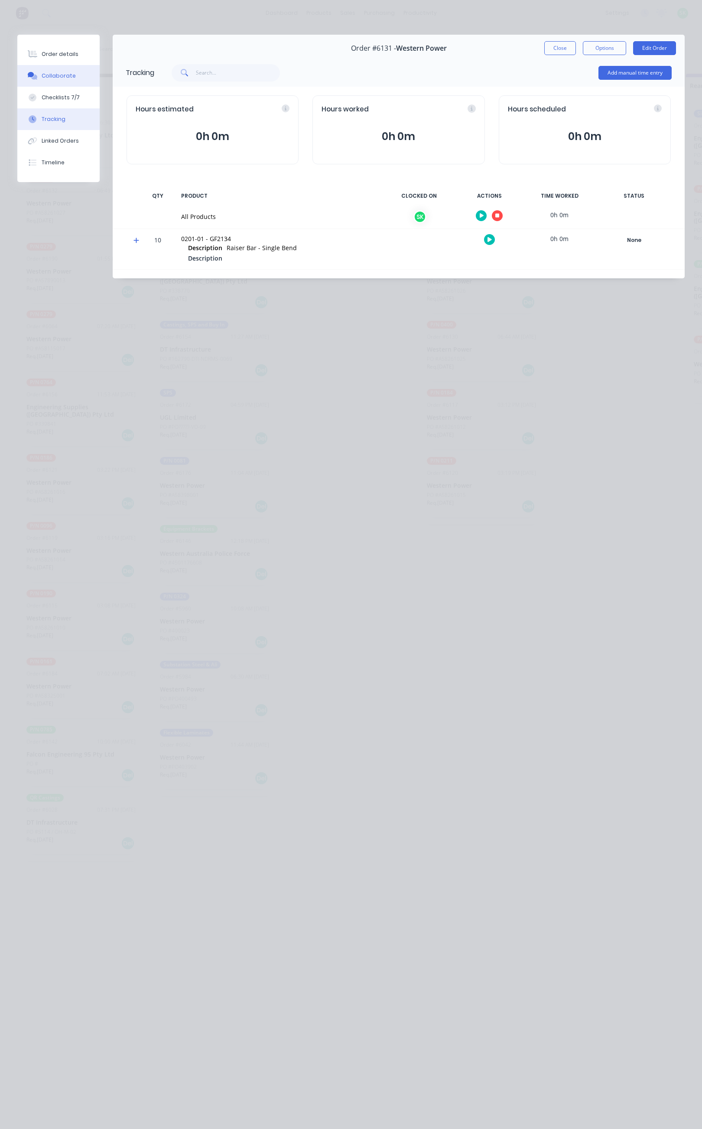
click at [71, 78] on div "Collaborate" at bounding box center [59, 76] width 34 height 8
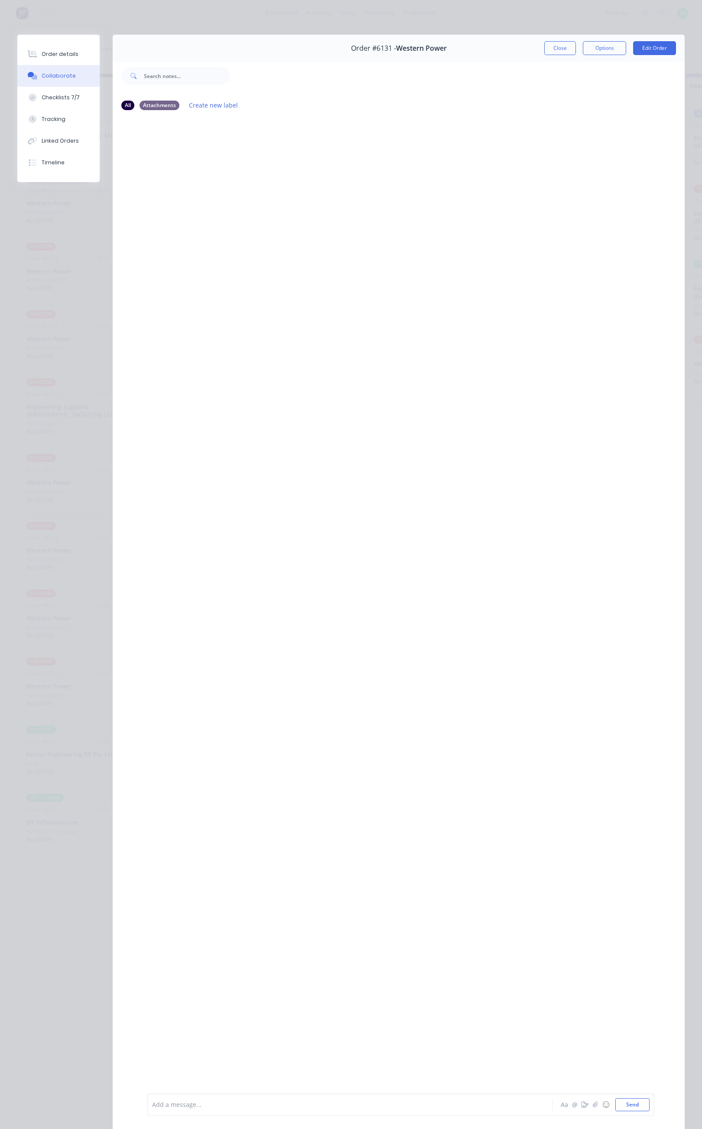
click at [189, 1102] on div at bounding box center [339, 1104] width 373 height 9
click at [620, 1106] on button "Send" at bounding box center [633, 1104] width 34 height 13
click at [81, 111] on button "Tracking" at bounding box center [58, 119] width 82 height 22
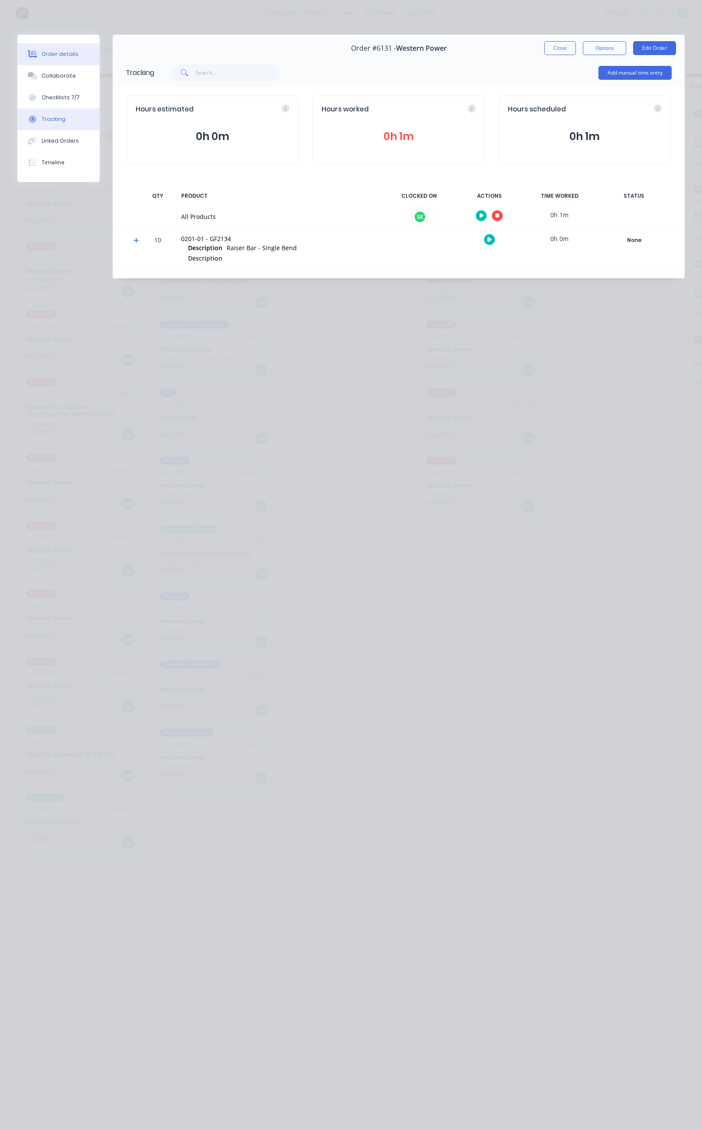
click at [60, 53] on div "Order details" at bounding box center [60, 54] width 37 height 8
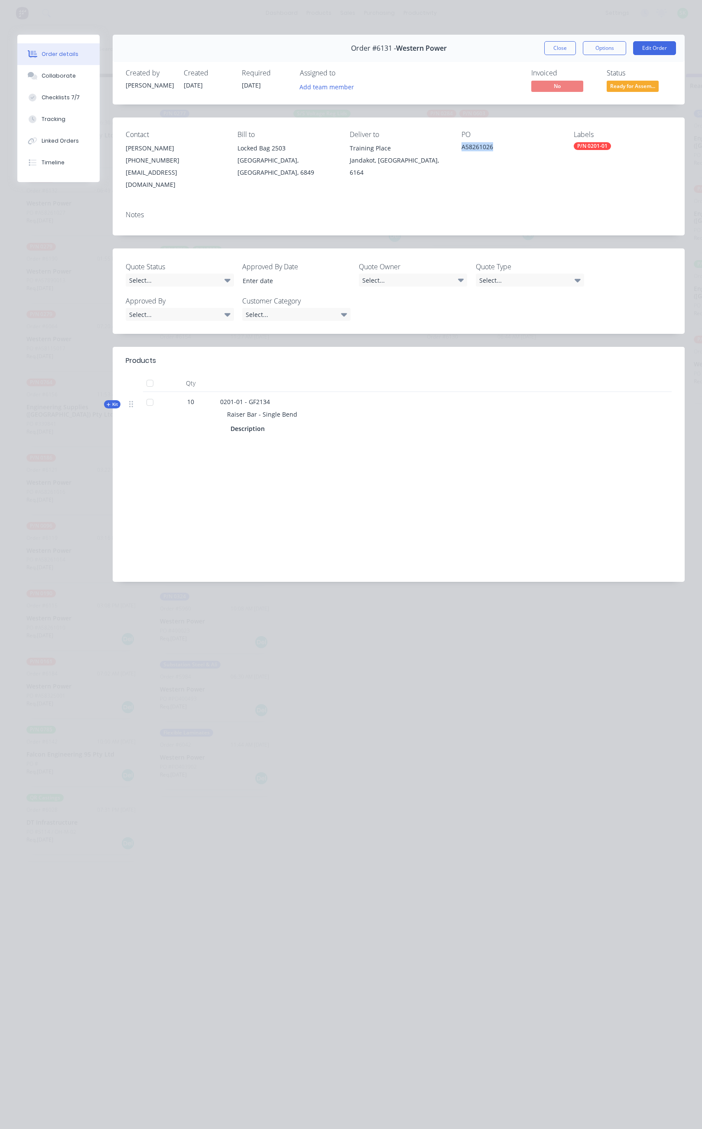
drag, startPoint x: 497, startPoint y: 146, endPoint x: 462, endPoint y: 150, distance: 35.8
click at [462, 150] on div "A58261026" at bounding box center [511, 148] width 98 height 12
copy div "A58261026"
click at [503, 146] on div "A58261026" at bounding box center [511, 148] width 98 height 12
drag, startPoint x: 503, startPoint y: 146, endPoint x: 467, endPoint y: 146, distance: 35.6
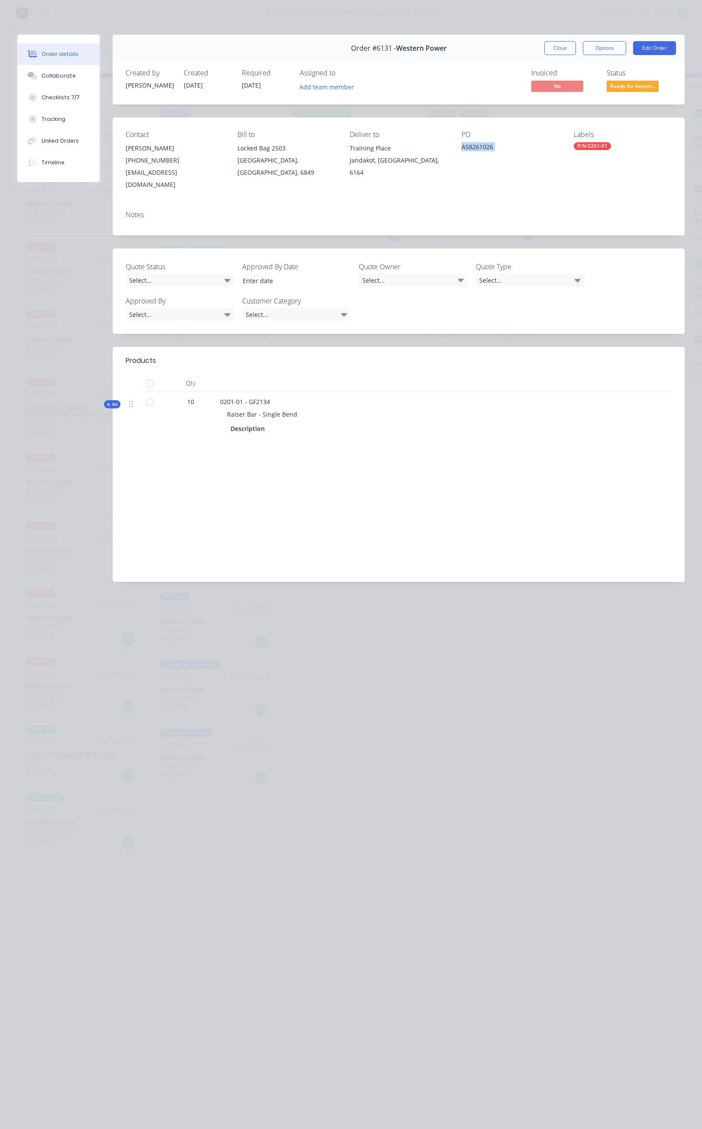
click at [467, 146] on div "A58261026" at bounding box center [511, 148] width 98 height 12
drag, startPoint x: 303, startPoint y: 405, endPoint x: 226, endPoint y: 410, distance: 77.0
click at [228, 410] on div "Raiser Bar - Single Bend" at bounding box center [390, 414] width 340 height 16
copy span "Raiser Bar - Single Bend"
drag, startPoint x: 276, startPoint y: 388, endPoint x: 248, endPoint y: 391, distance: 27.4
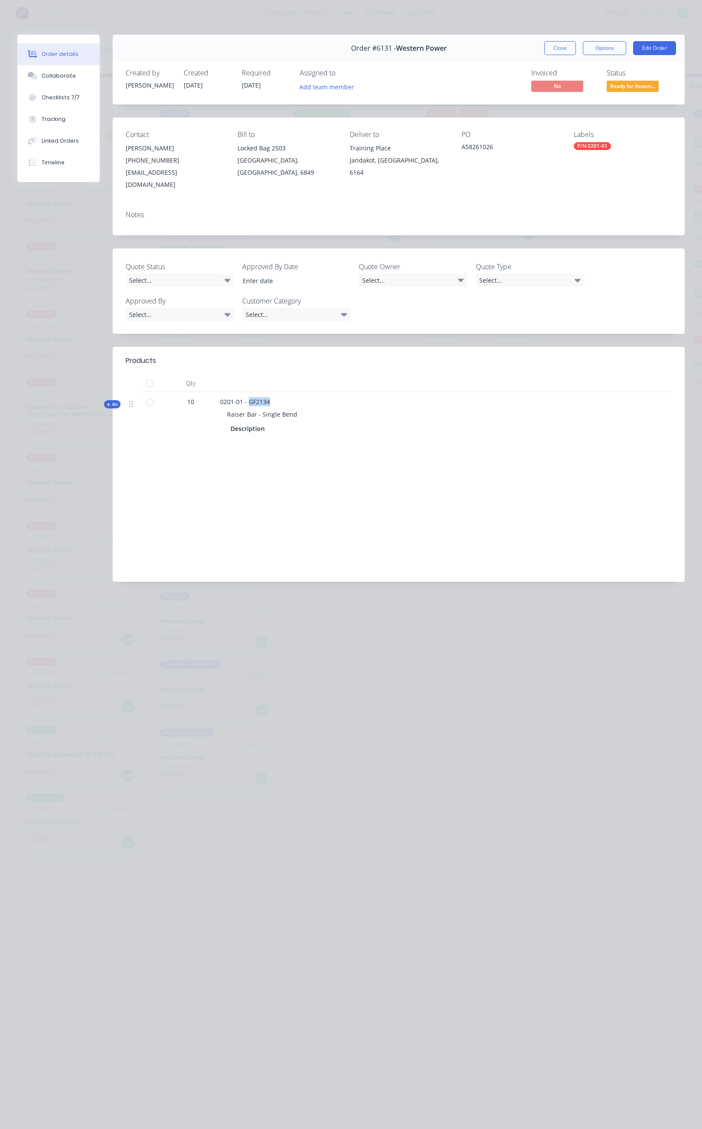
click at [248, 392] on div "0201-01 - GF2134 Raiser Bar - Single Bend Description" at bounding box center [390, 416] width 347 height 49
copy span "GF2134"
click at [564, 46] on button "Close" at bounding box center [561, 48] width 32 height 14
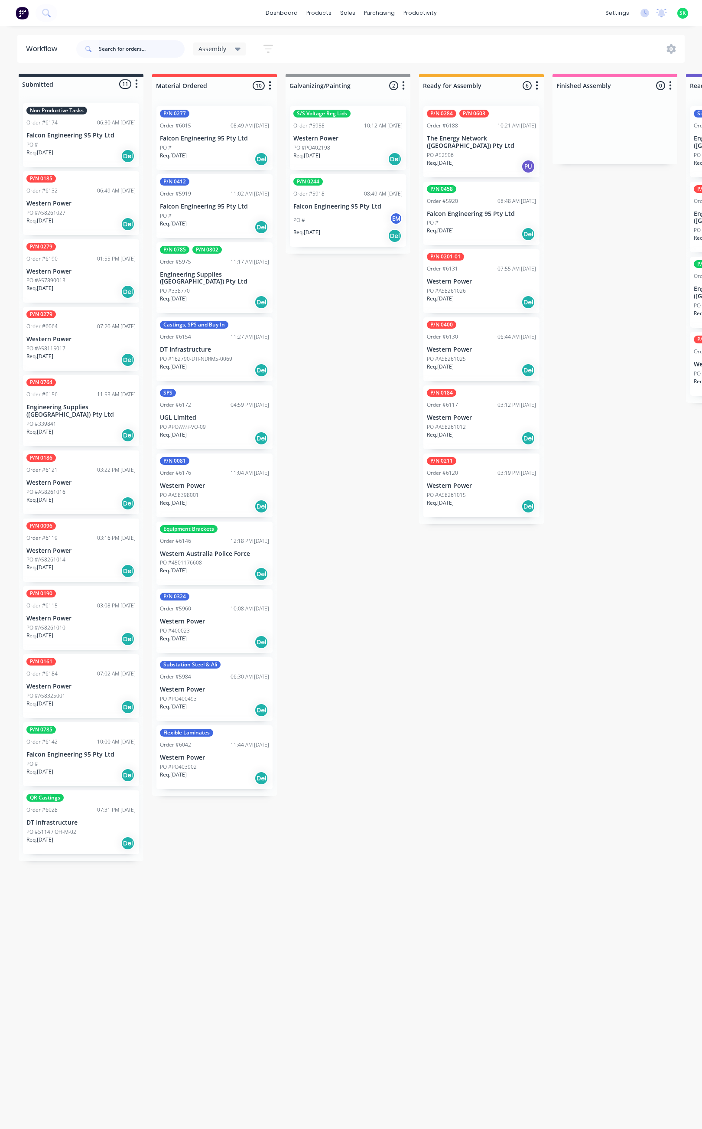
click at [120, 49] on input "text" at bounding box center [142, 48] width 86 height 17
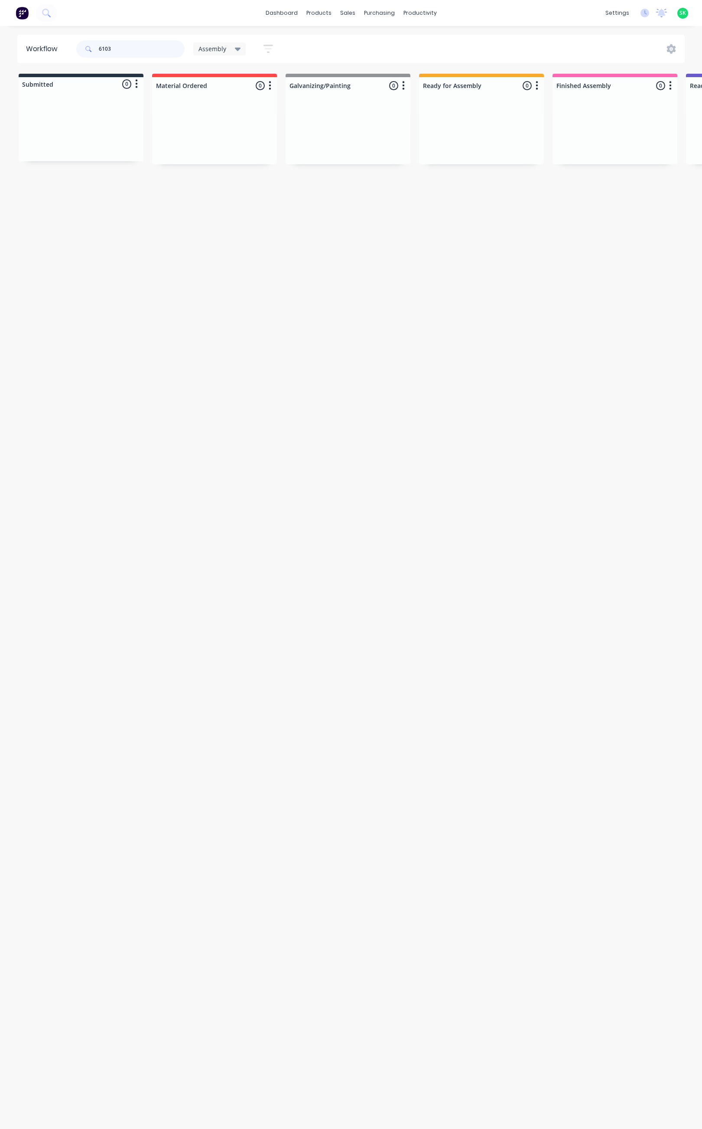
type input "6103"
click at [241, 49] on div "Assembly" at bounding box center [219, 48] width 53 height 13
click at [219, 109] on button "None" at bounding box center [246, 113] width 92 height 10
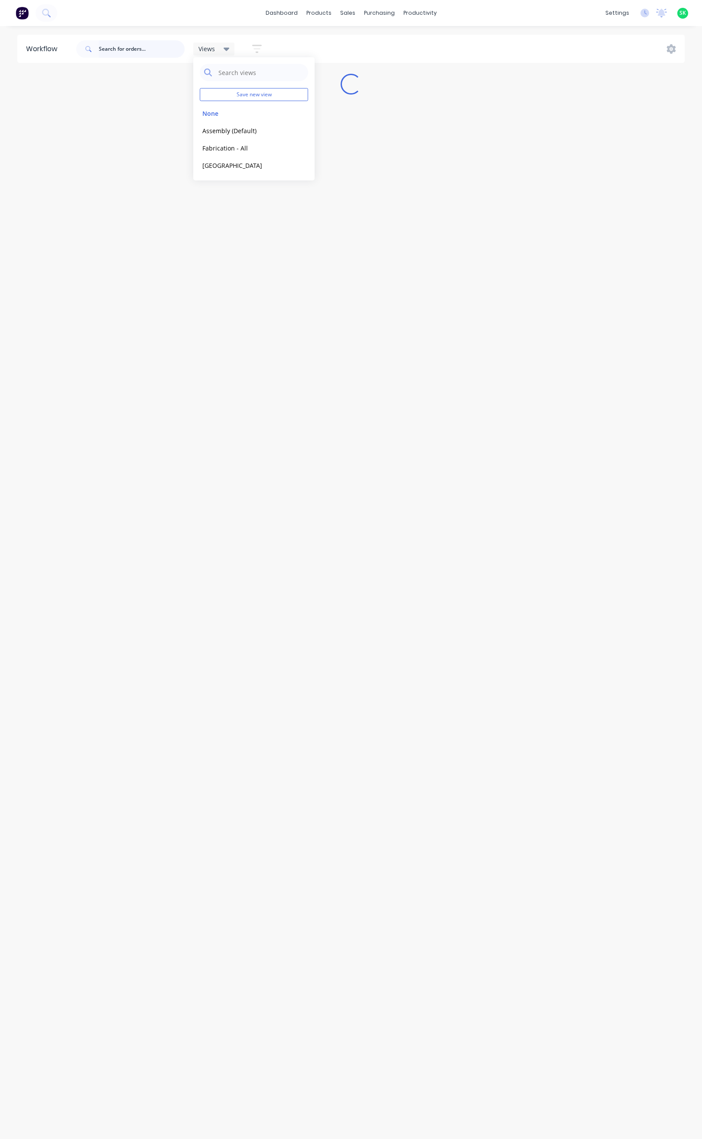
click at [118, 50] on input "text" at bounding box center [142, 48] width 86 height 17
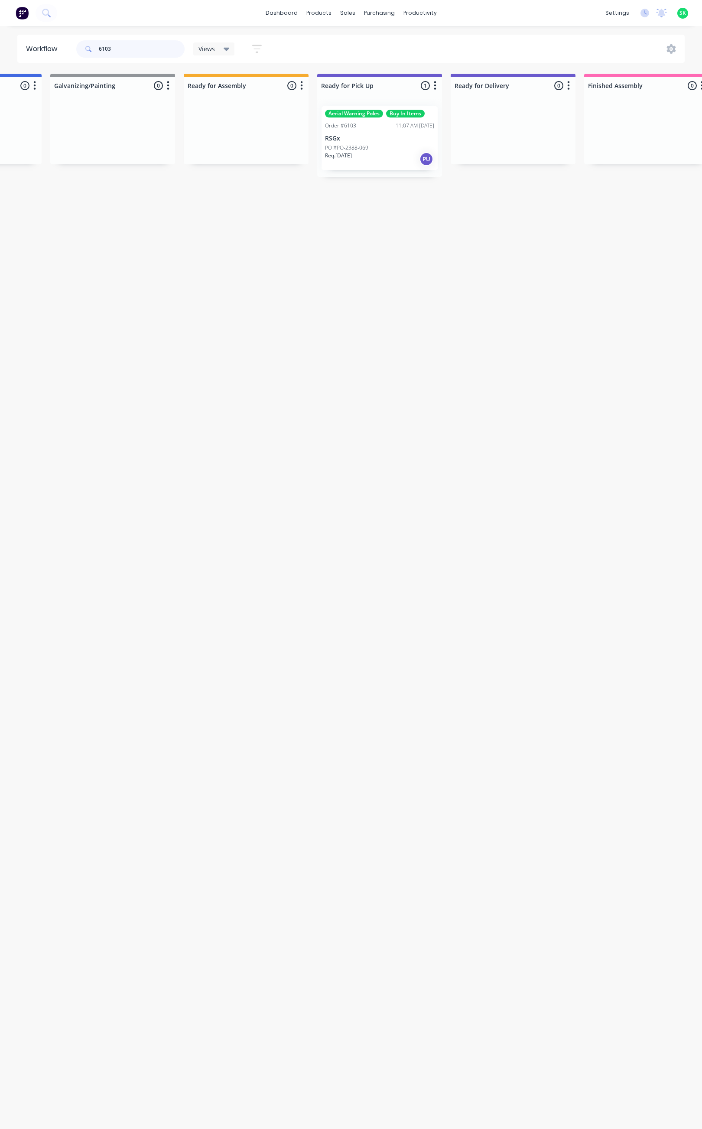
scroll to position [0, 511]
type input "6103"
click at [371, 156] on div "Req. 12/08/25 PU" at bounding box center [371, 159] width 109 height 15
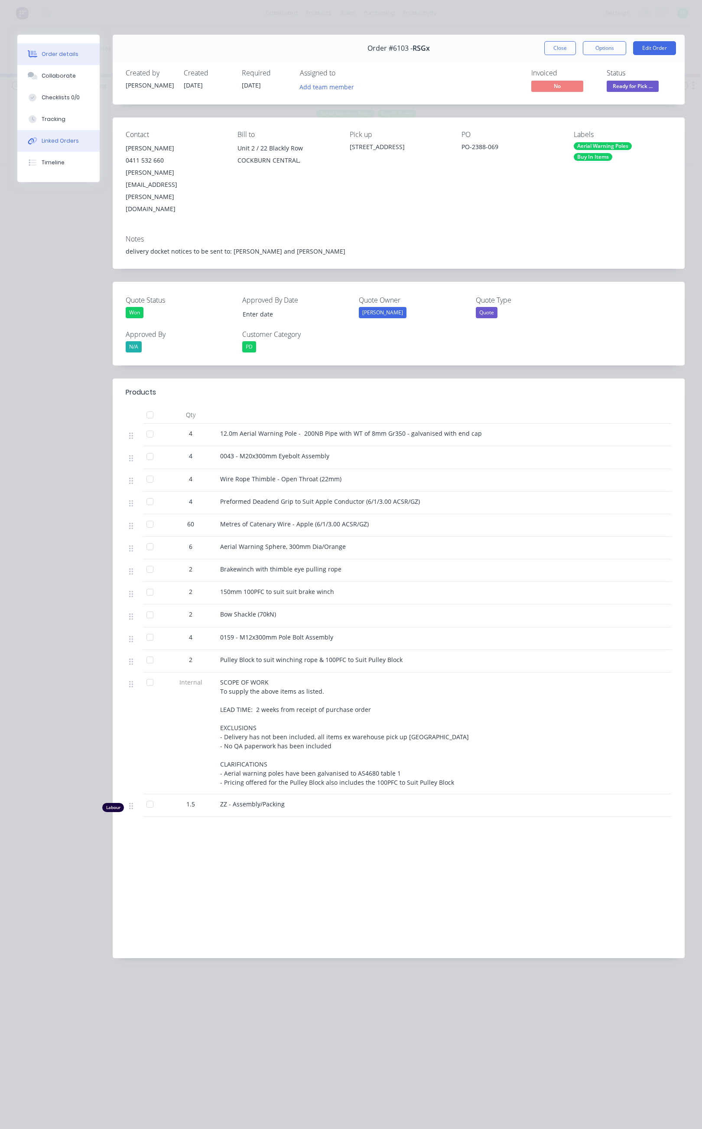
click at [79, 136] on button "Linked Orders" at bounding box center [58, 141] width 82 height 22
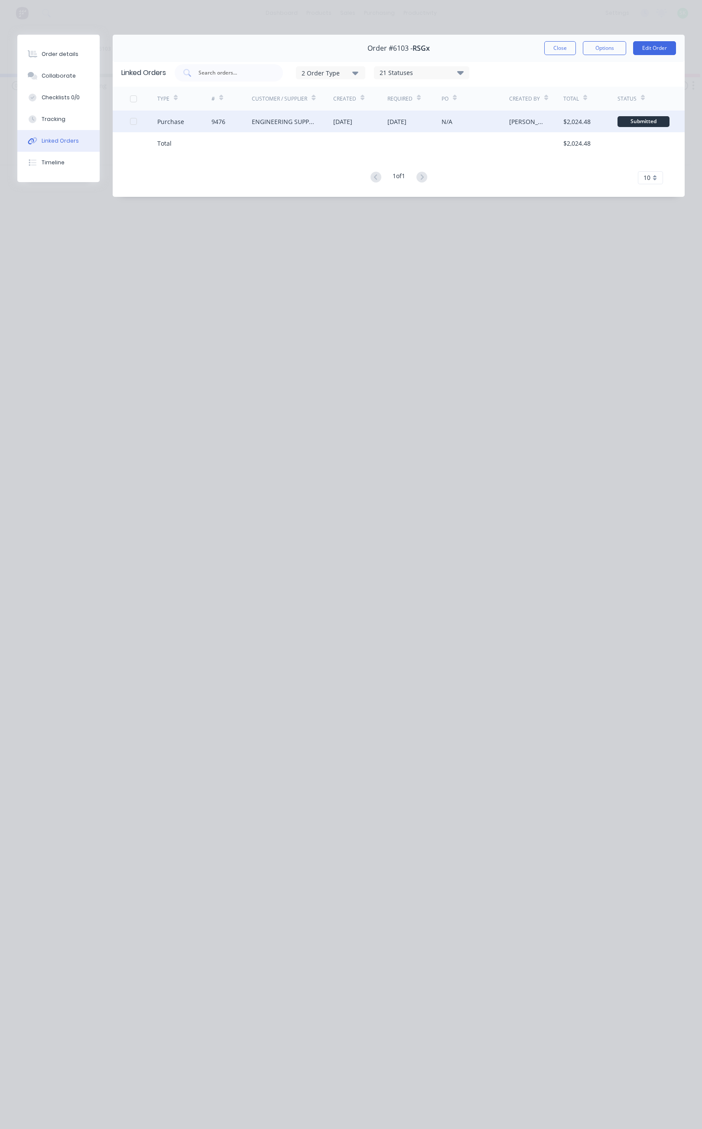
click at [241, 121] on div "9476" at bounding box center [232, 122] width 41 height 22
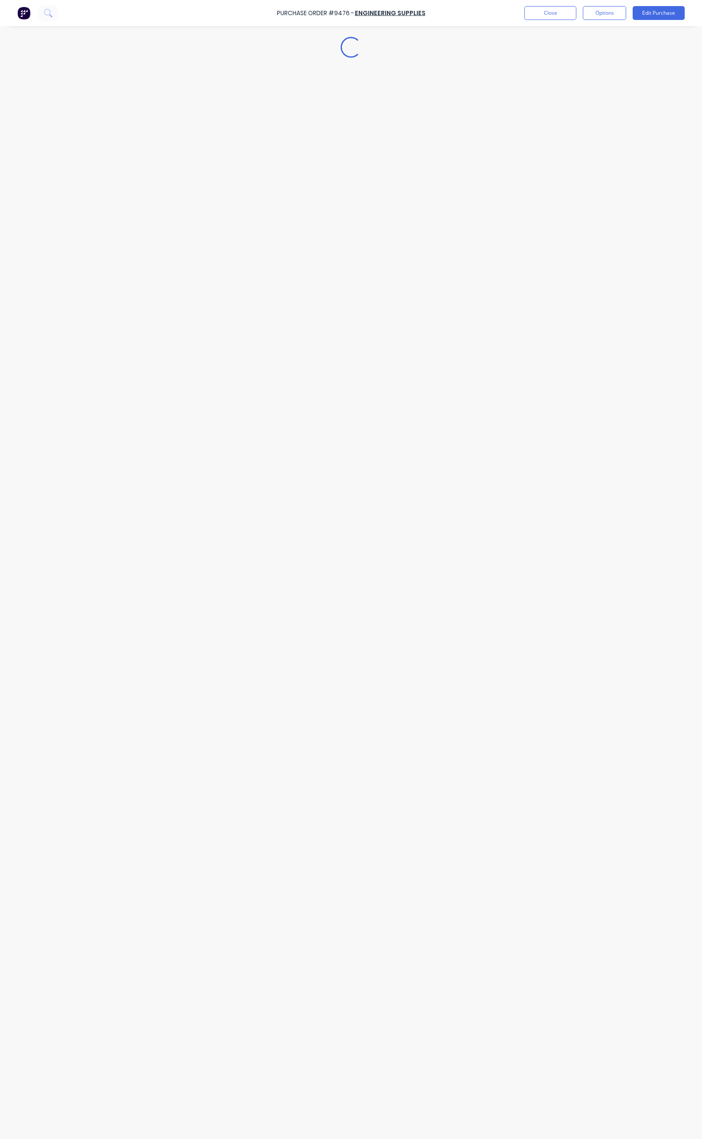
type textarea "x"
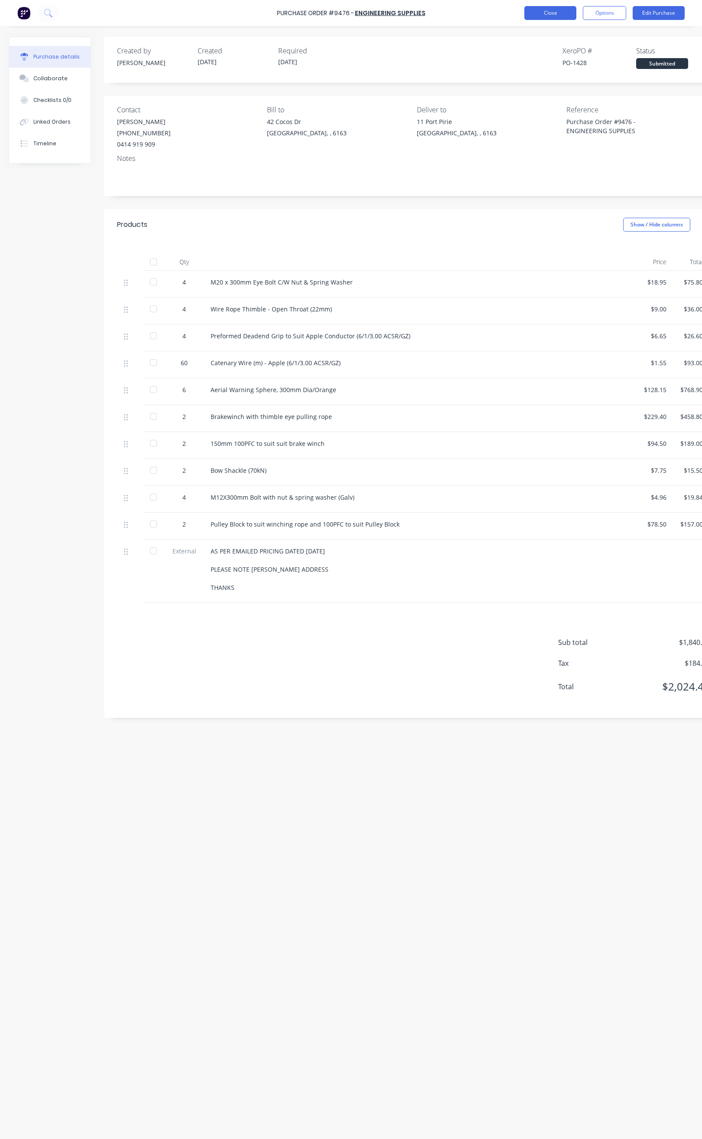
click at [535, 12] on button "Close" at bounding box center [551, 13] width 52 height 14
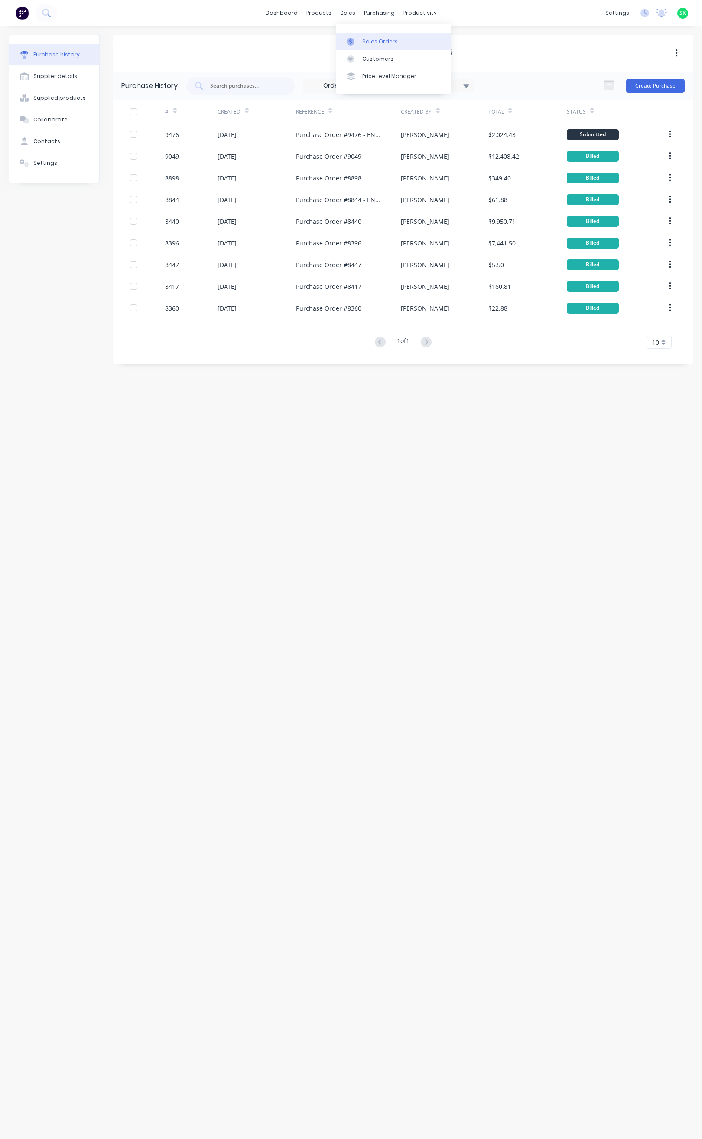
click at [352, 43] on icon at bounding box center [350, 41] width 3 height 5
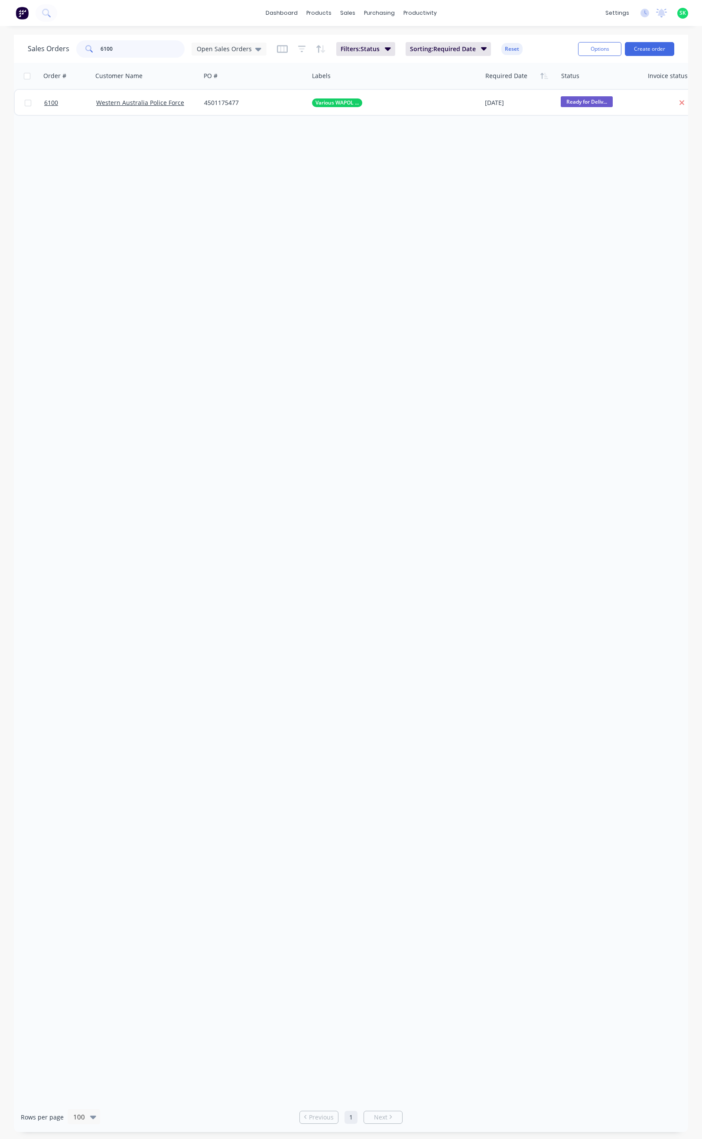
drag, startPoint x: 120, startPoint y: 49, endPoint x: 93, endPoint y: 49, distance: 27.3
click at [93, 49] on div "6100" at bounding box center [130, 48] width 108 height 17
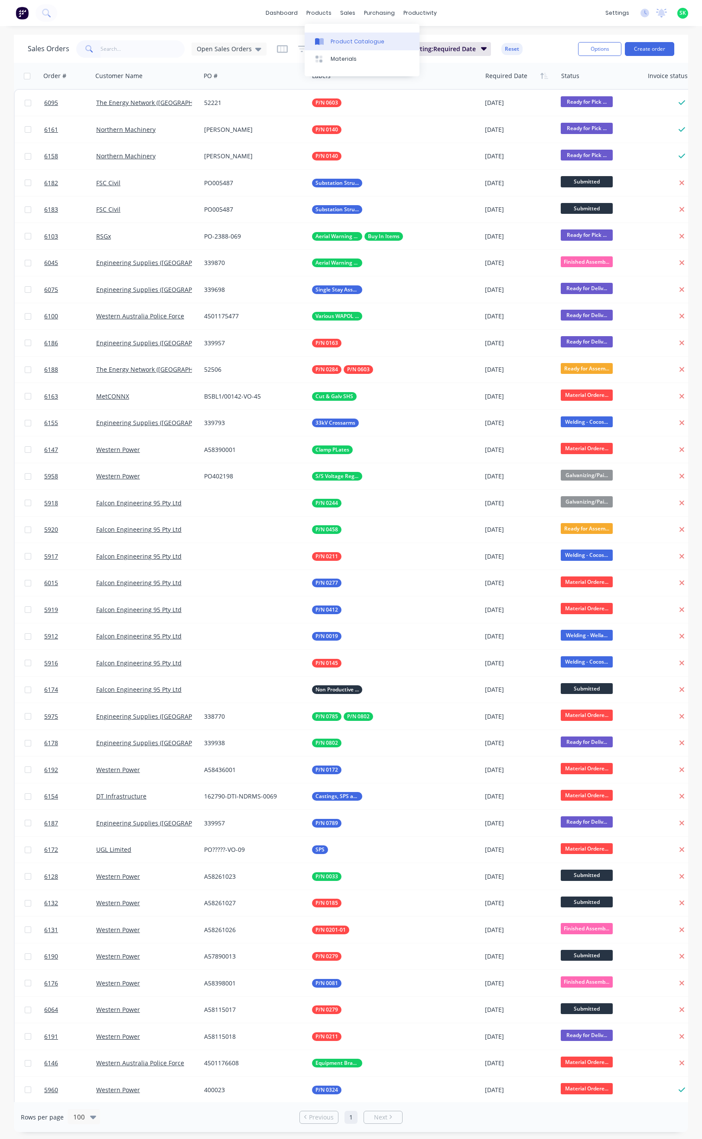
click at [328, 34] on link "Product Catalogue" at bounding box center [362, 41] width 115 height 17
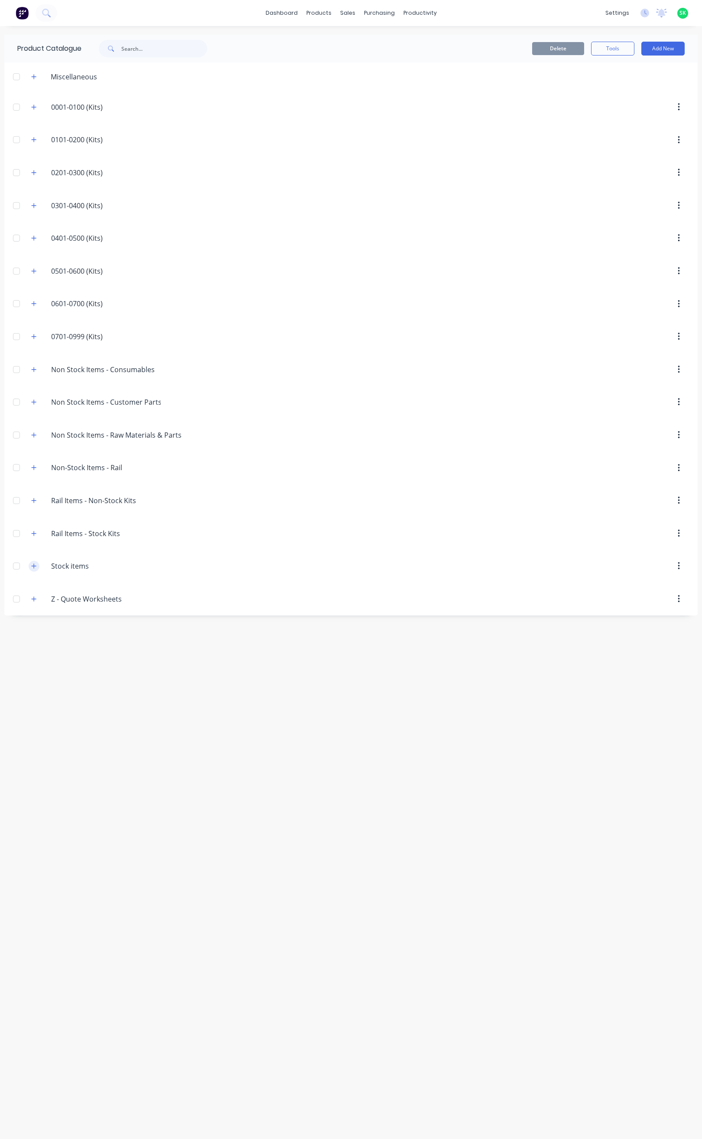
click at [37, 570] on button "button" at bounding box center [34, 566] width 11 height 11
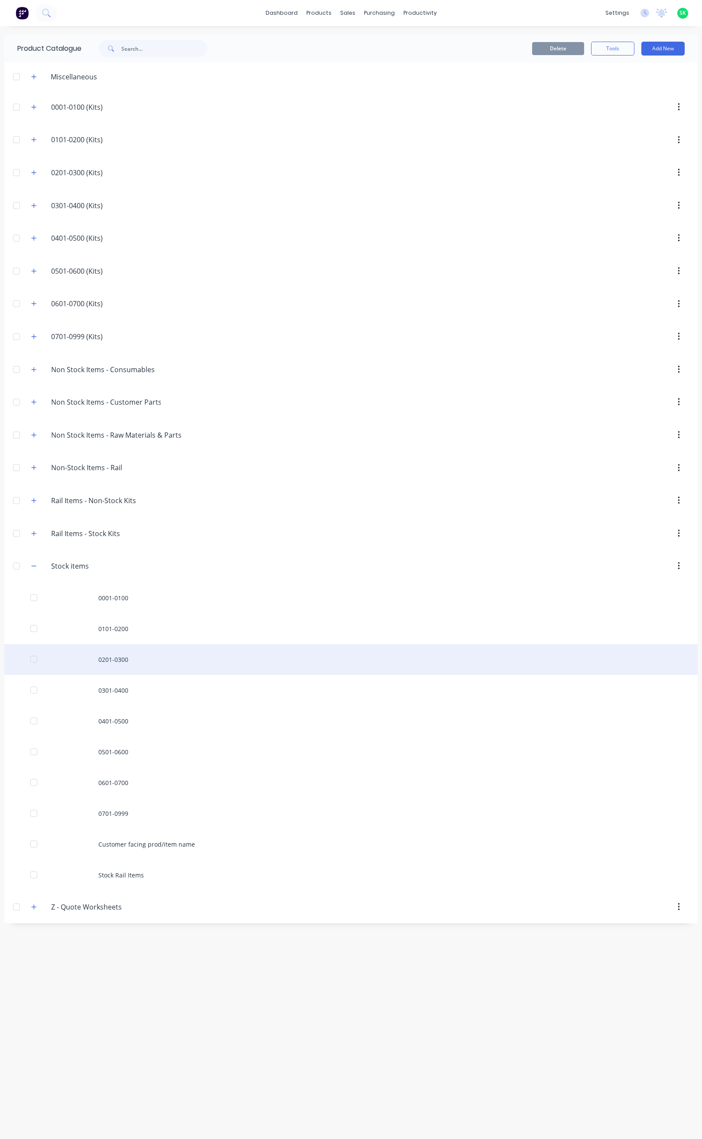
click at [117, 662] on div "0201-0300" at bounding box center [351, 659] width 694 height 31
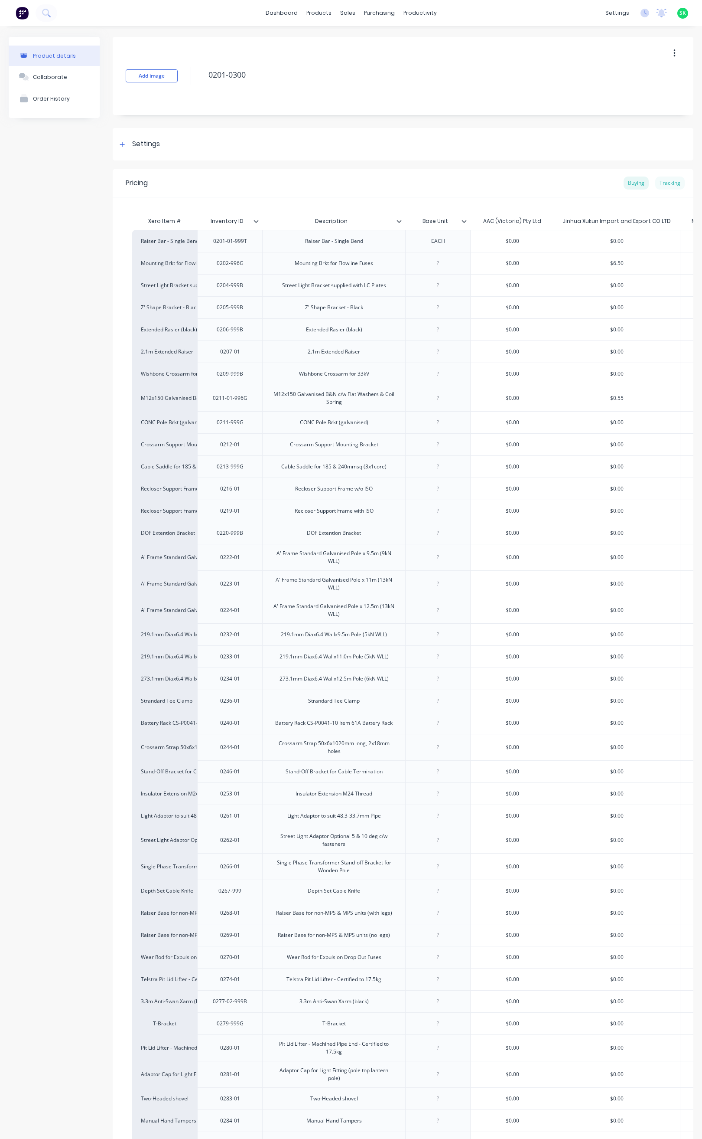
click at [657, 183] on div "Tracking" at bounding box center [670, 182] width 29 height 13
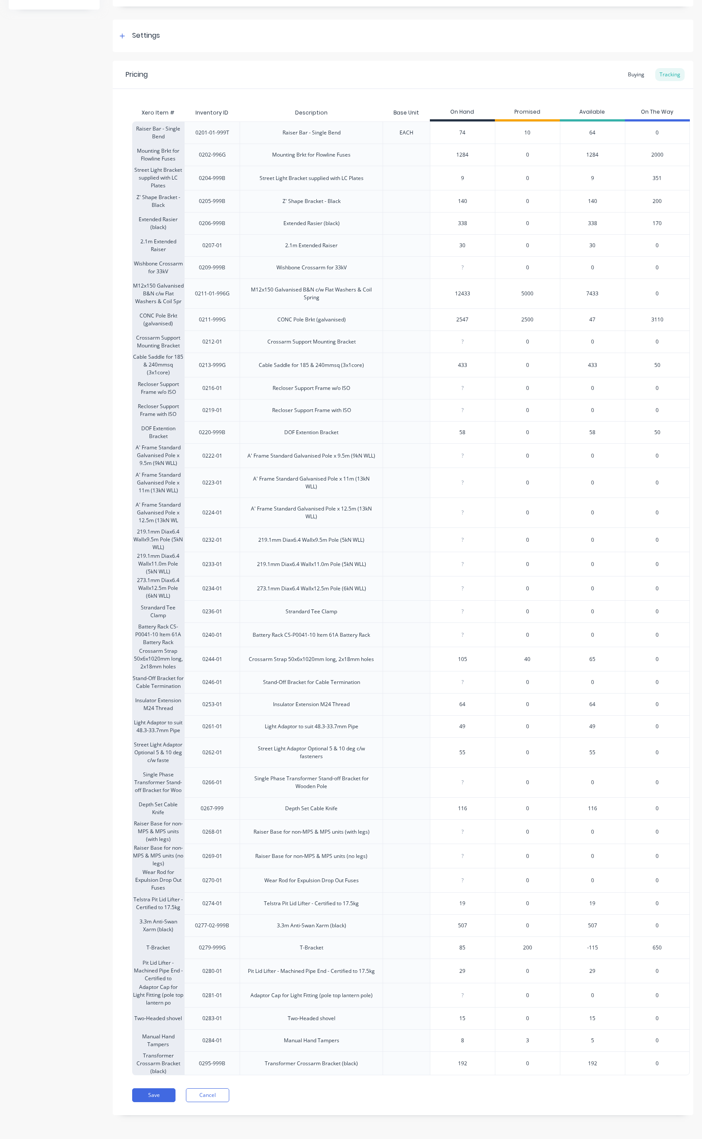
scroll to position [132, 0]
click at [151, 1096] on button "Save" at bounding box center [153, 1095] width 43 height 14
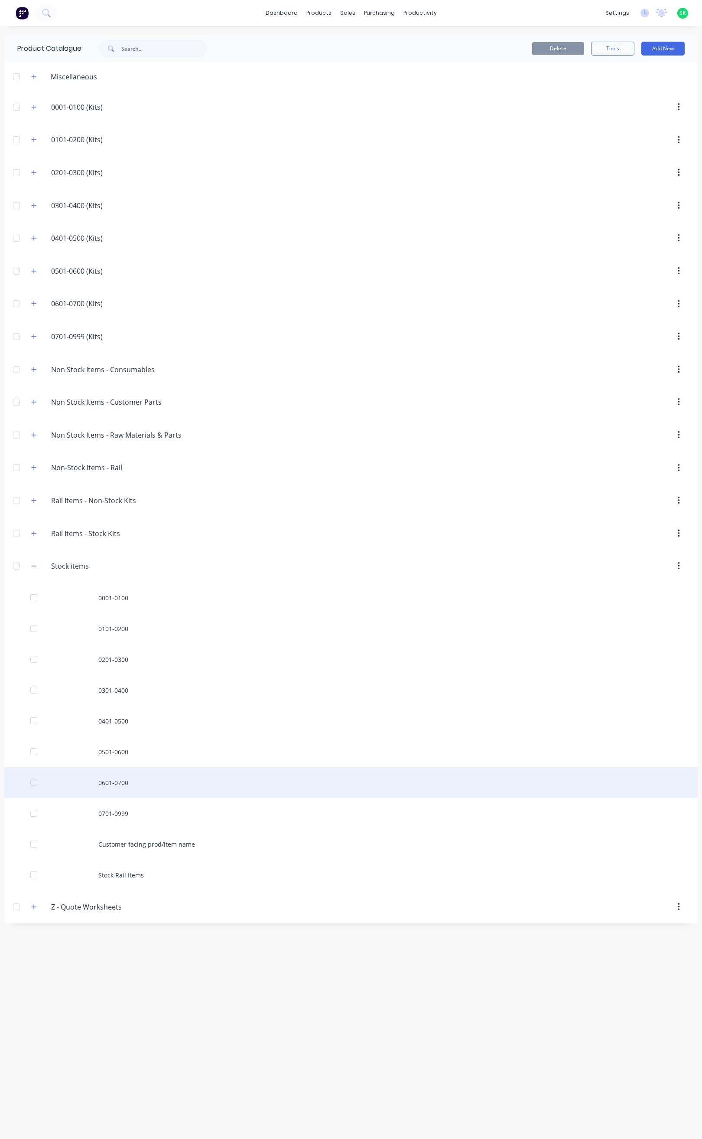
click at [107, 792] on div "0601-0700" at bounding box center [351, 782] width 694 height 31
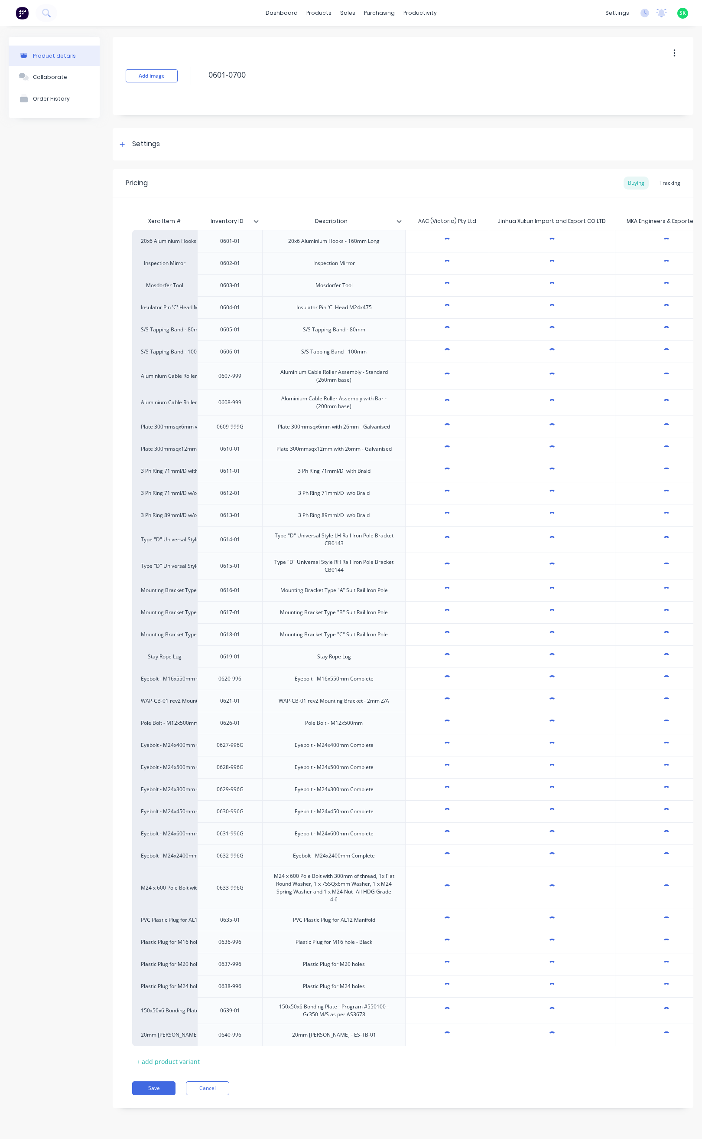
type textarea "x"
click at [671, 185] on div "Tracking" at bounding box center [670, 182] width 29 height 13
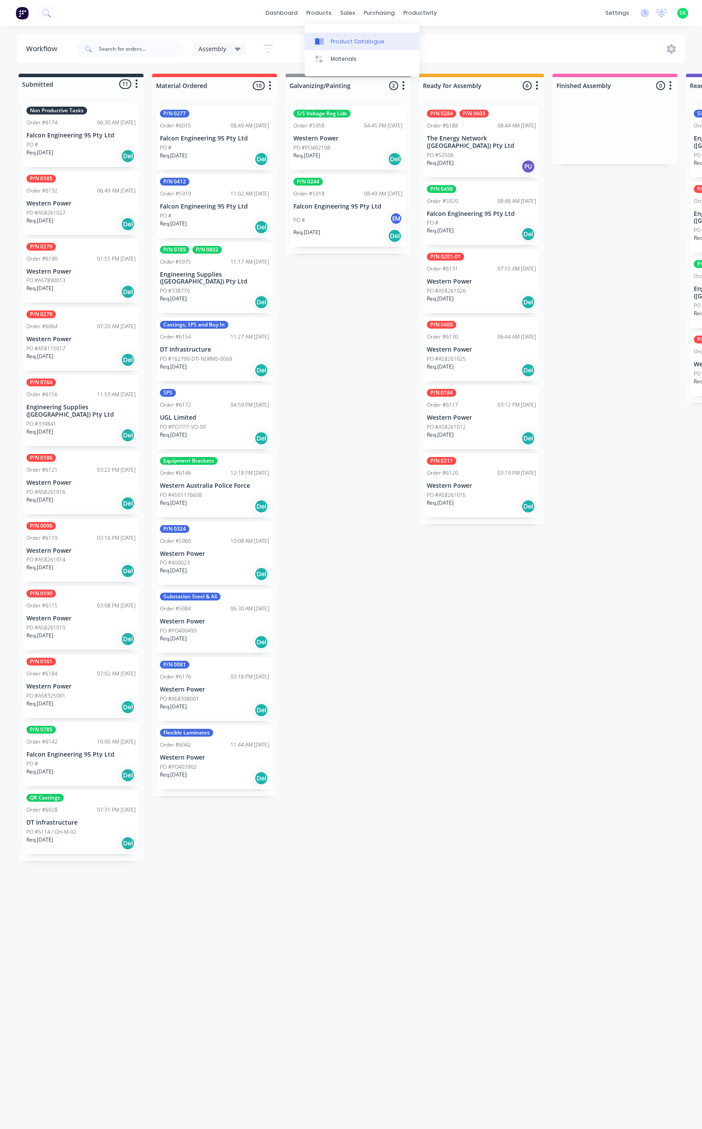
click at [333, 36] on link "Product Catalogue" at bounding box center [362, 41] width 115 height 17
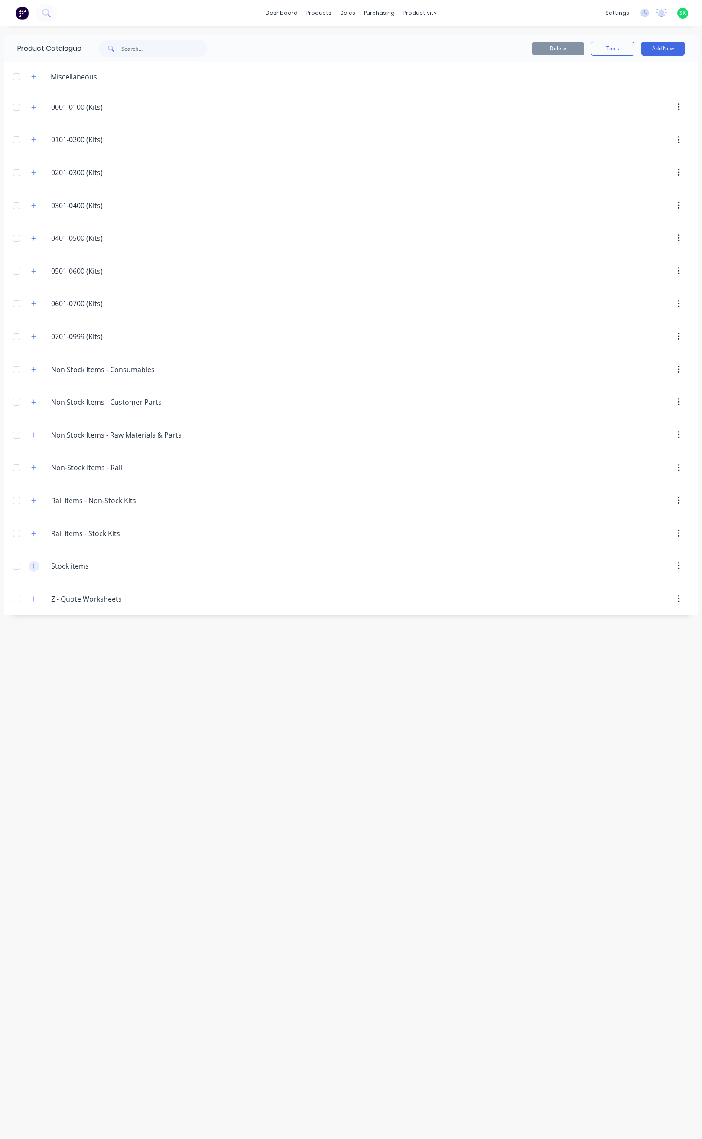
click at [34, 569] on icon "button" at bounding box center [33, 566] width 5 height 6
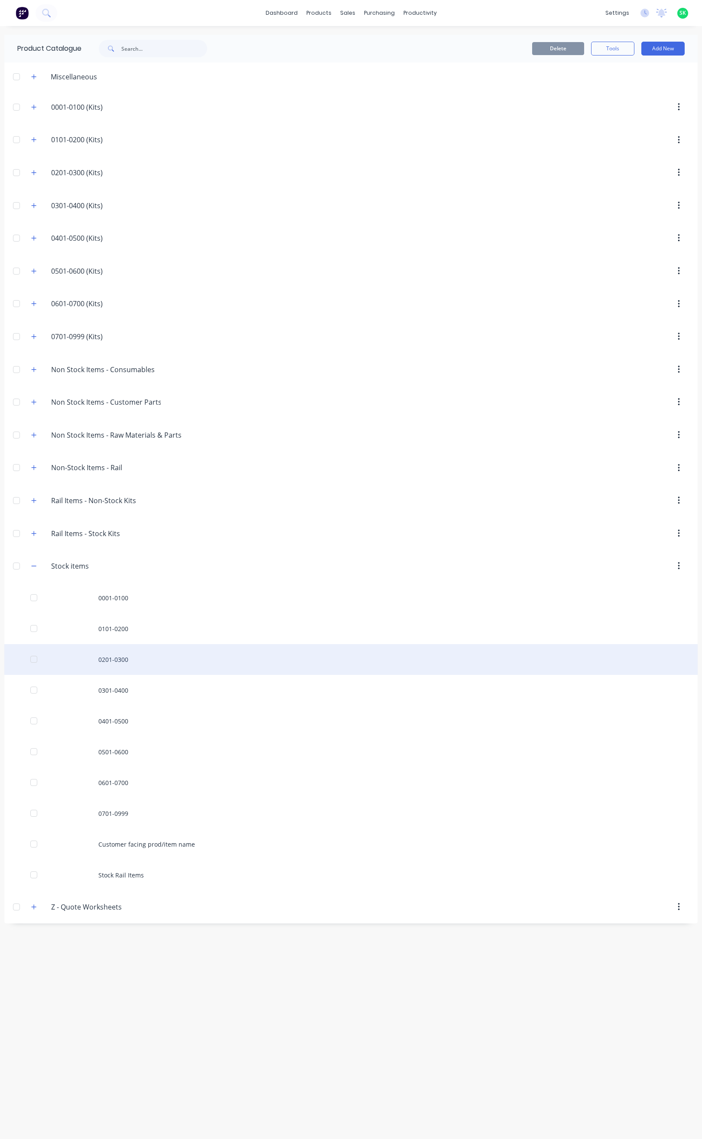
click at [129, 665] on div "0201-0300" at bounding box center [351, 659] width 694 height 31
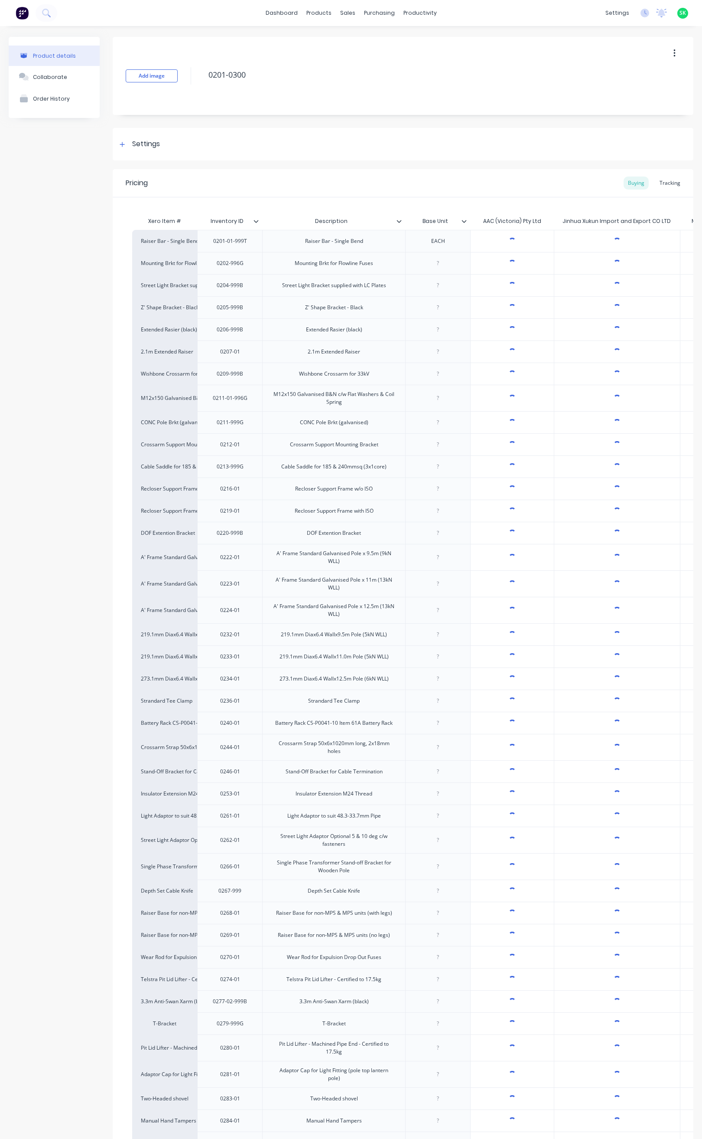
type textarea "x"
click at [660, 184] on div "Tracking" at bounding box center [670, 182] width 29 height 13
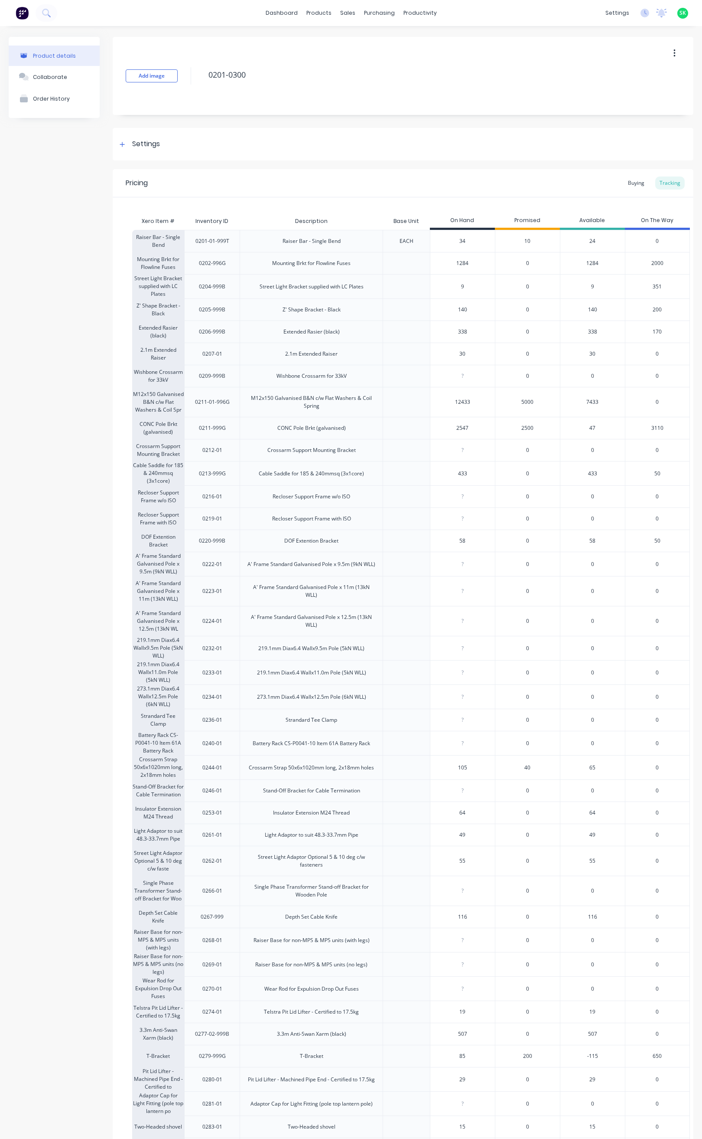
click at [470, 242] on input "34" at bounding box center [463, 241] width 65 height 8
type input "3474"
type textarea "x"
type input "3"
type textarea "x"
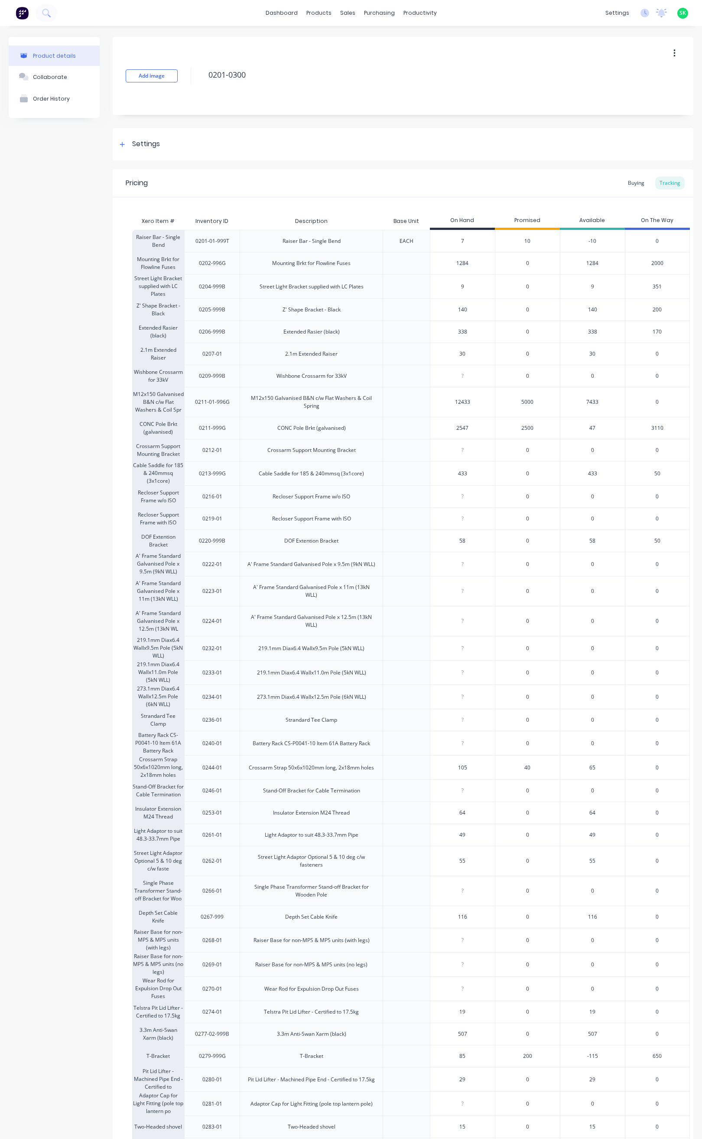
type input "74"
type textarea "x"
type input "74"
type input "140"
click at [480, 310] on input "140" at bounding box center [463, 310] width 65 height 8
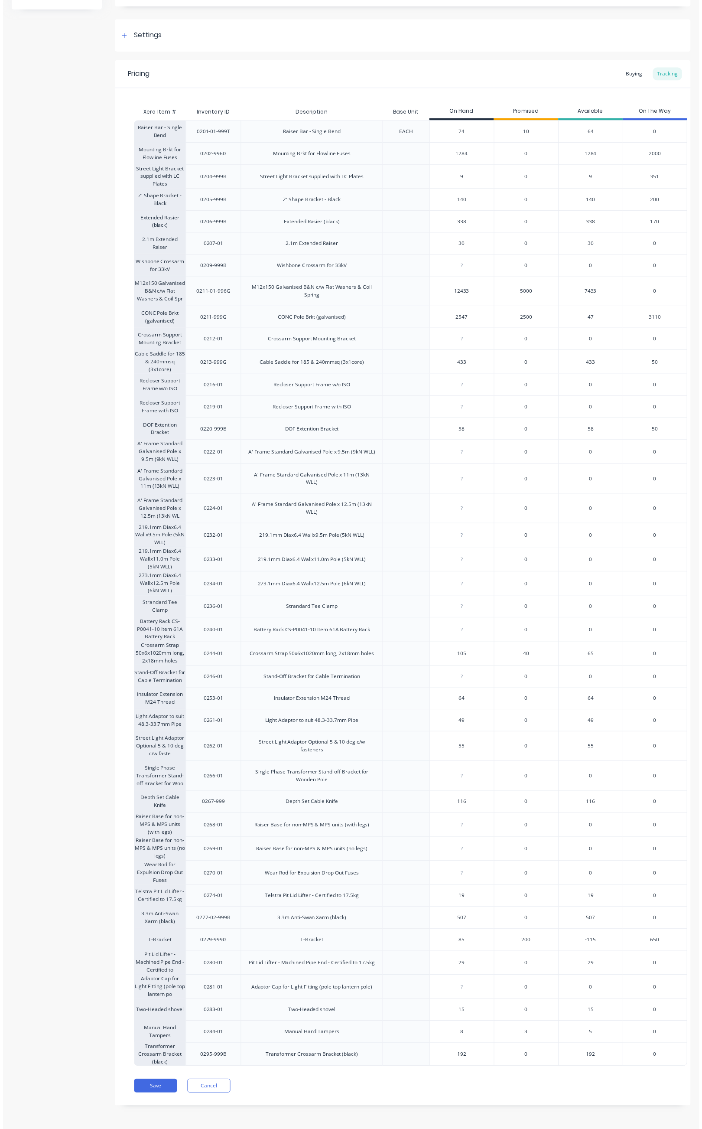
scroll to position [132, 0]
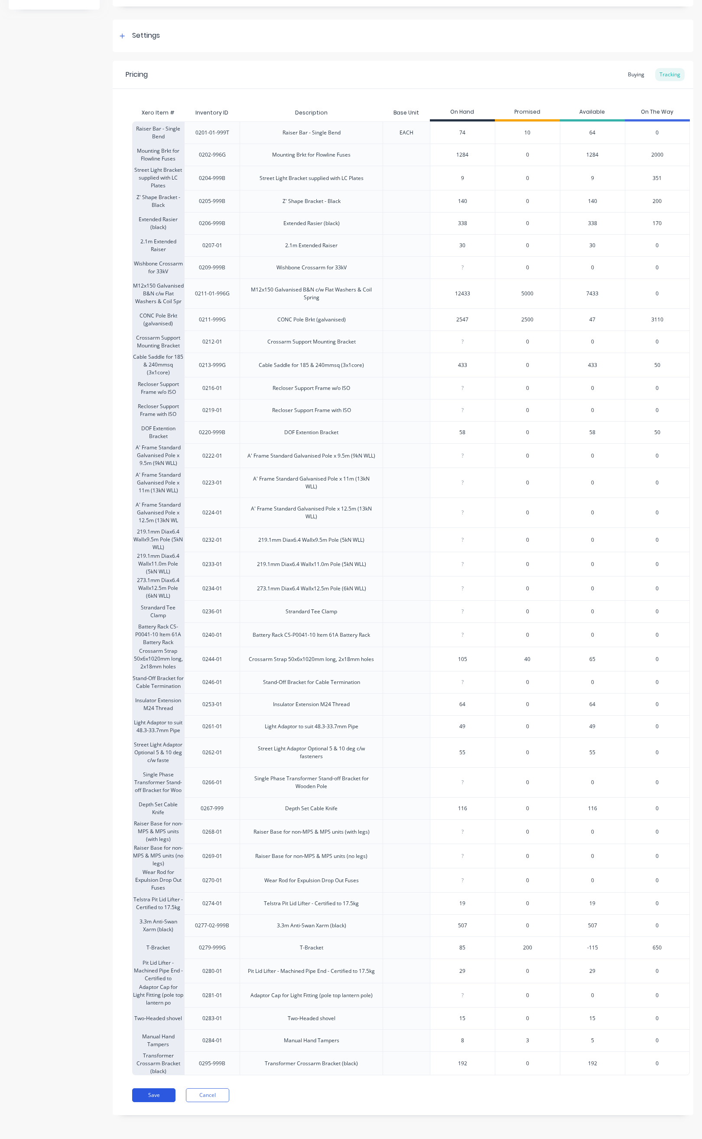
click at [159, 1090] on button "Save" at bounding box center [153, 1095] width 43 height 14
type textarea "x"
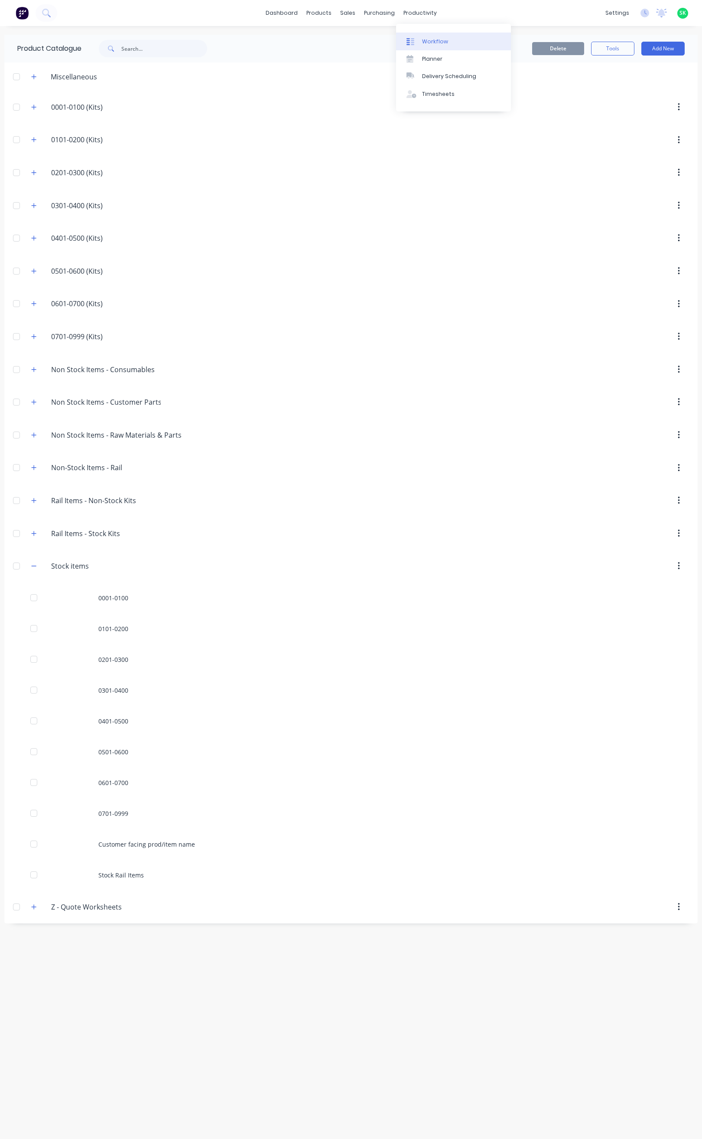
click at [421, 39] on link "Workflow" at bounding box center [453, 41] width 115 height 17
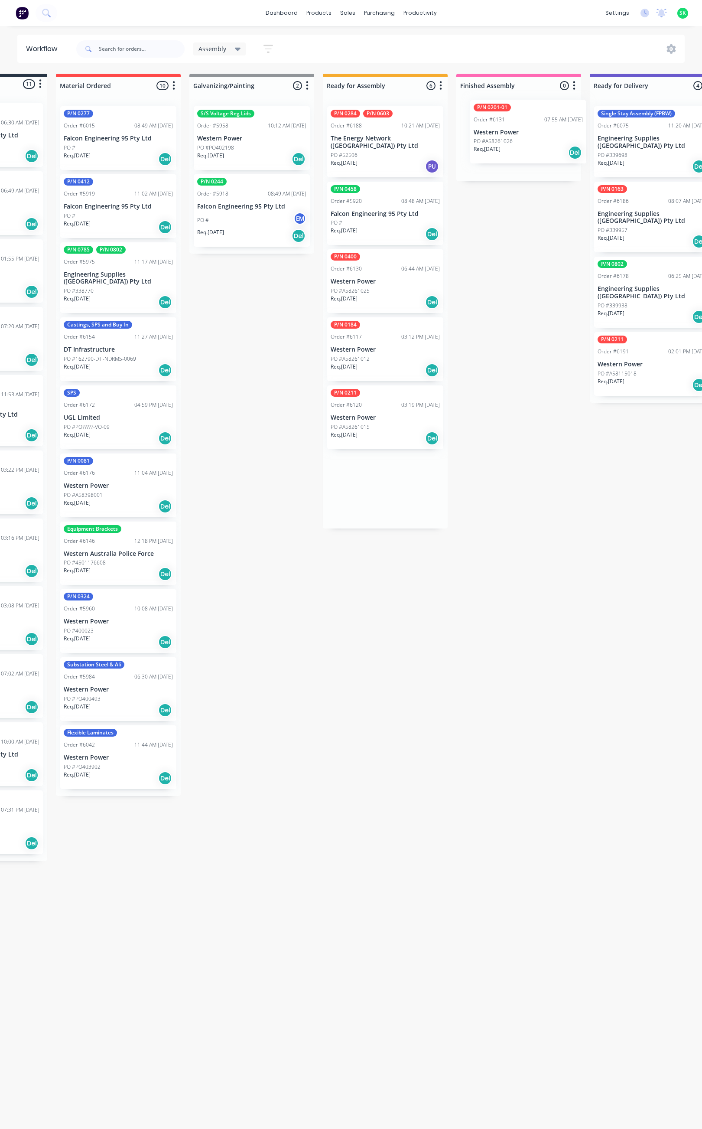
scroll to position [0, 98]
drag, startPoint x: 454, startPoint y: 280, endPoint x: 488, endPoint y: 131, distance: 152.9
click at [488, 131] on div "Submitted 11 Status colour #273444 hex #273444 Save Cancel Summaries Total orde…" at bounding box center [682, 467] width 1572 height 787
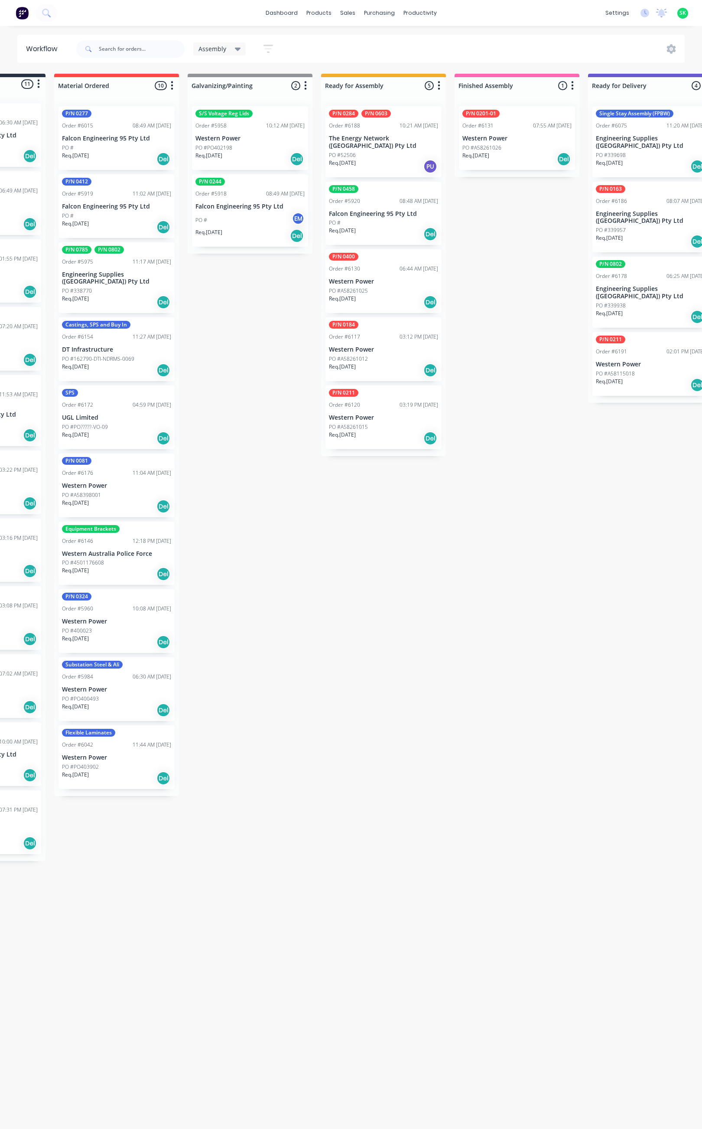
click at [393, 275] on div "P/N 0400 Order #6130 06:44 AM [DATE] Western Power PO #A58261025 Req. [DATE] Del" at bounding box center [384, 281] width 116 height 64
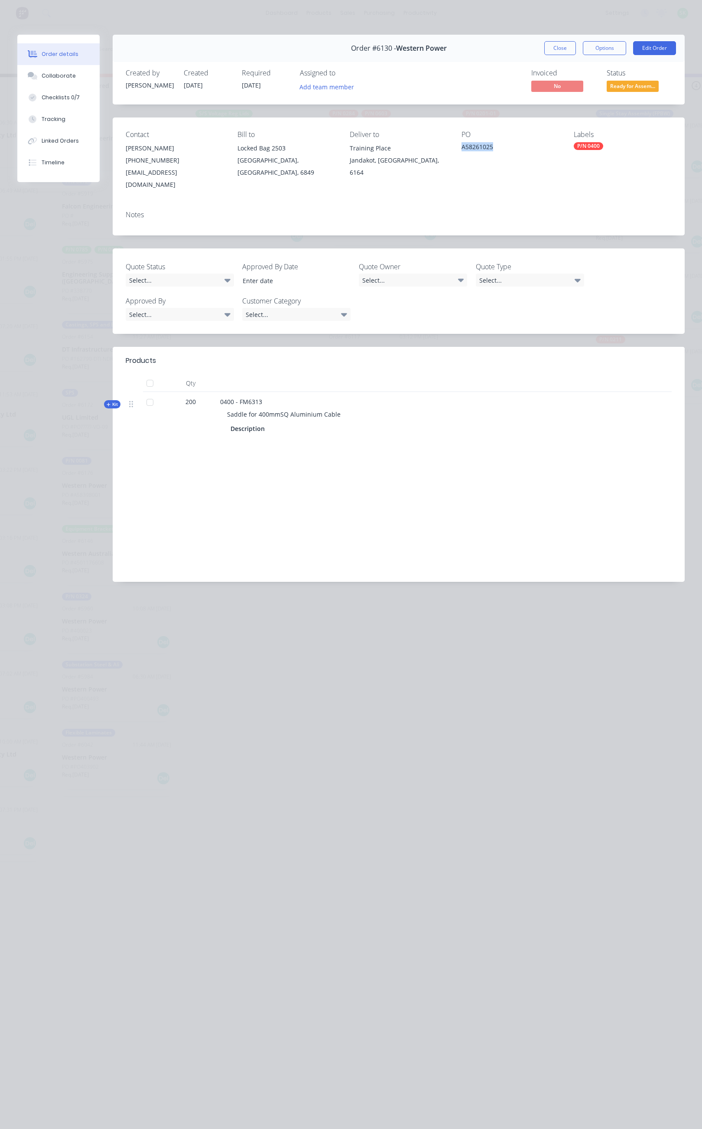
drag, startPoint x: 492, startPoint y: 149, endPoint x: 461, endPoint y: 151, distance: 31.3
click at [461, 151] on div "Contact [PERSON_NAME] [PHONE_NUMBER] [EMAIL_ADDRESS][DOMAIN_NAME] Bill to Locke…" at bounding box center [399, 161] width 572 height 86
copy div "A58261025"
drag, startPoint x: 343, startPoint y: 405, endPoint x: 222, endPoint y: 407, distance: 120.1
click at [222, 407] on div "Saddle for 400mmSQ Aluminium Cable" at bounding box center [390, 414] width 340 height 16
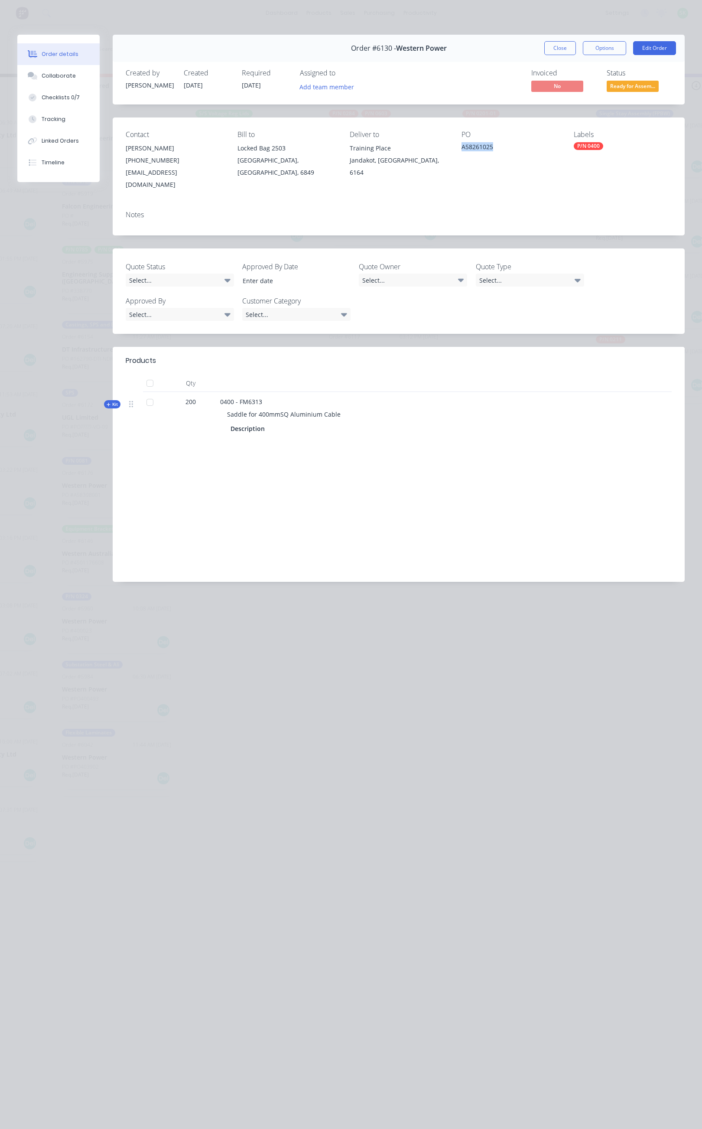
copy span "Saddle for 400mmSQ Aluminium Cable"
drag, startPoint x: 264, startPoint y: 391, endPoint x: 239, endPoint y: 392, distance: 25.2
click at [239, 392] on div "0400 - FM6313 Saddle for 400mmSQ Aluminium Cable Description" at bounding box center [390, 416] width 347 height 49
drag, startPoint x: 319, startPoint y: 480, endPoint x: 295, endPoint y: 399, distance: 84.4
click at [319, 474] on div "Labour $0.00 Sub total $1,004.00 Margin $0.00 ( 0.00 %) Tax $100.40 Total $1,10…" at bounding box center [399, 518] width 546 height 101
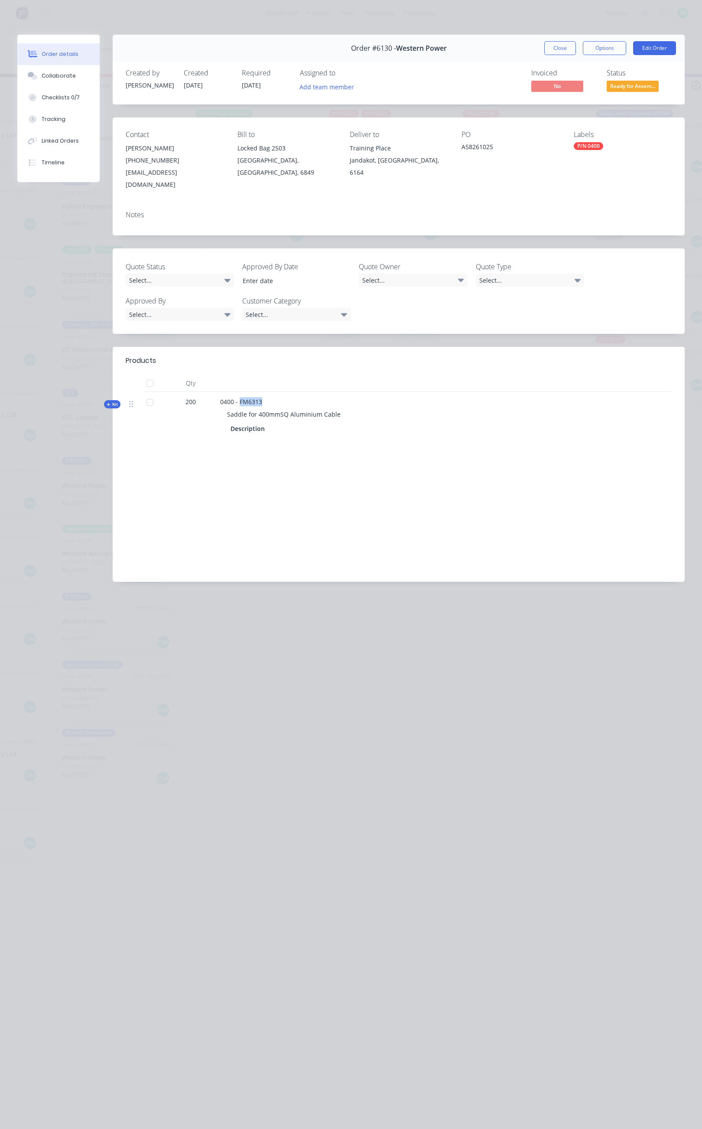
drag, startPoint x: 265, startPoint y: 388, endPoint x: 240, endPoint y: 393, distance: 26.1
click at [240, 393] on div "0400 - FM6313 Saddle for 400mmSQ Aluminium Cable Description" at bounding box center [390, 416] width 347 height 49
copy span "FM6313"
click at [558, 49] on button "Close" at bounding box center [561, 48] width 32 height 14
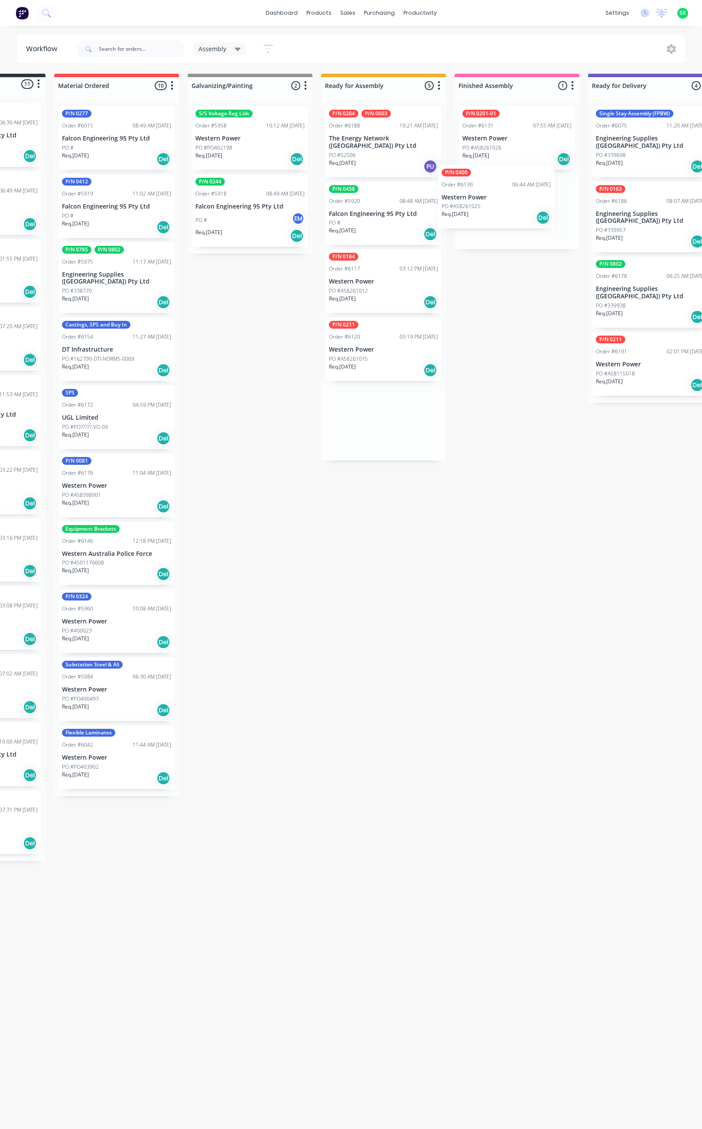
drag, startPoint x: 381, startPoint y: 282, endPoint x: 494, endPoint y: 196, distance: 142.6
click at [494, 196] on div "Submitted 11 Status colour #273444 hex #273444 Save Cancel Summaries Total orde…" at bounding box center [682, 467] width 1572 height 787
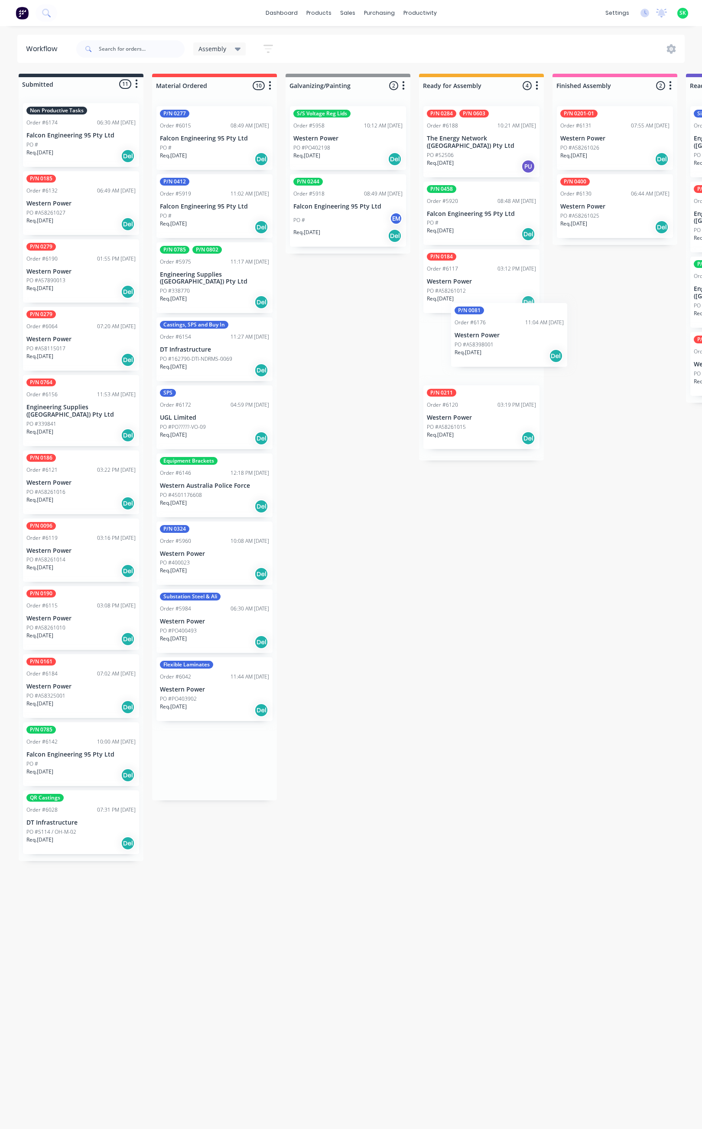
drag, startPoint x: 204, startPoint y: 482, endPoint x: 513, endPoint y: 324, distance: 346.7
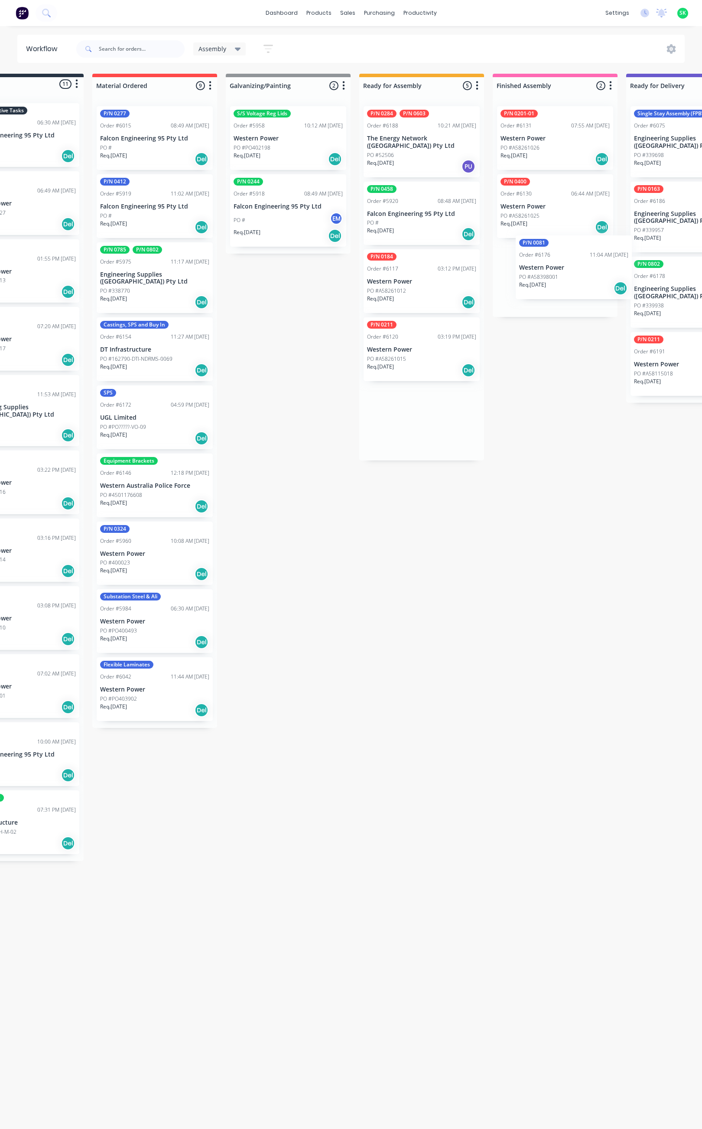
drag, startPoint x: 493, startPoint y: 338, endPoint x: 568, endPoint y: 268, distance: 103.1
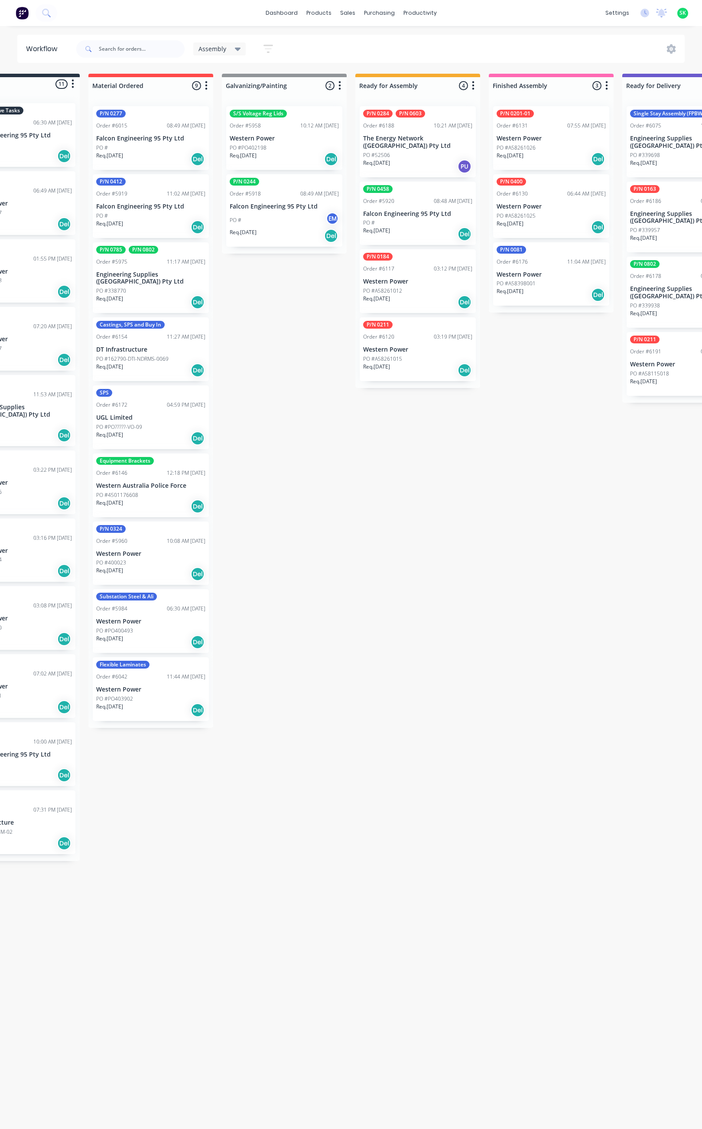
click at [545, 284] on div "PO #A58398001" at bounding box center [551, 284] width 109 height 8
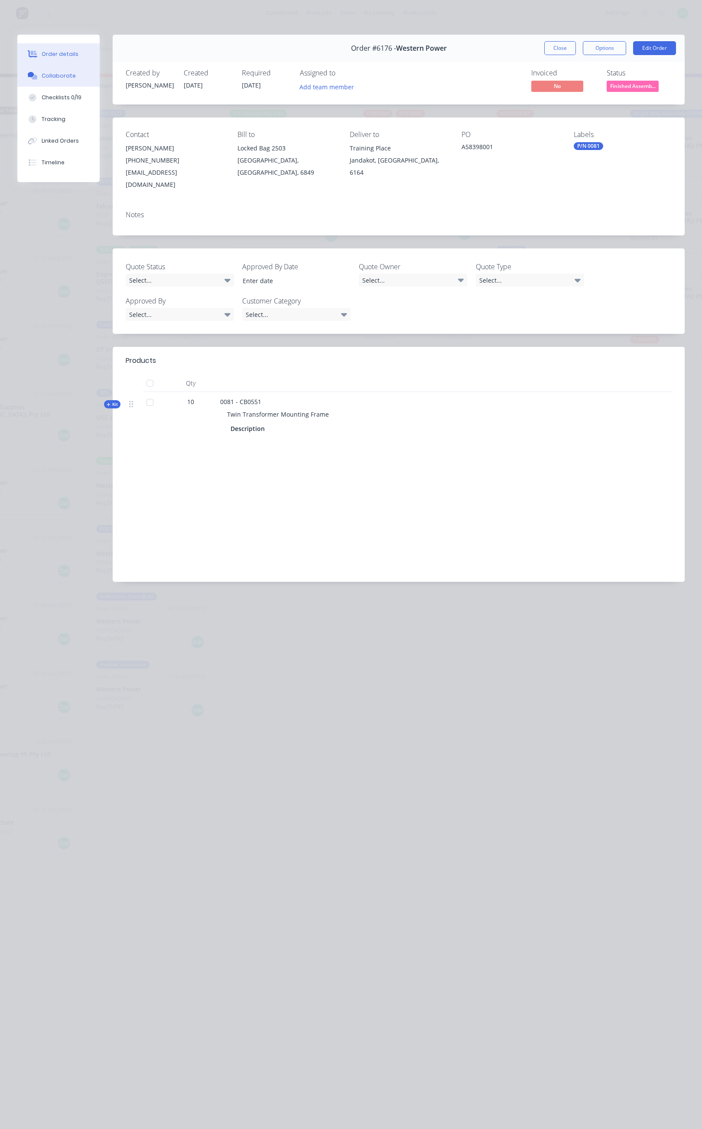
click at [54, 68] on button "Collaborate" at bounding box center [58, 76] width 82 height 22
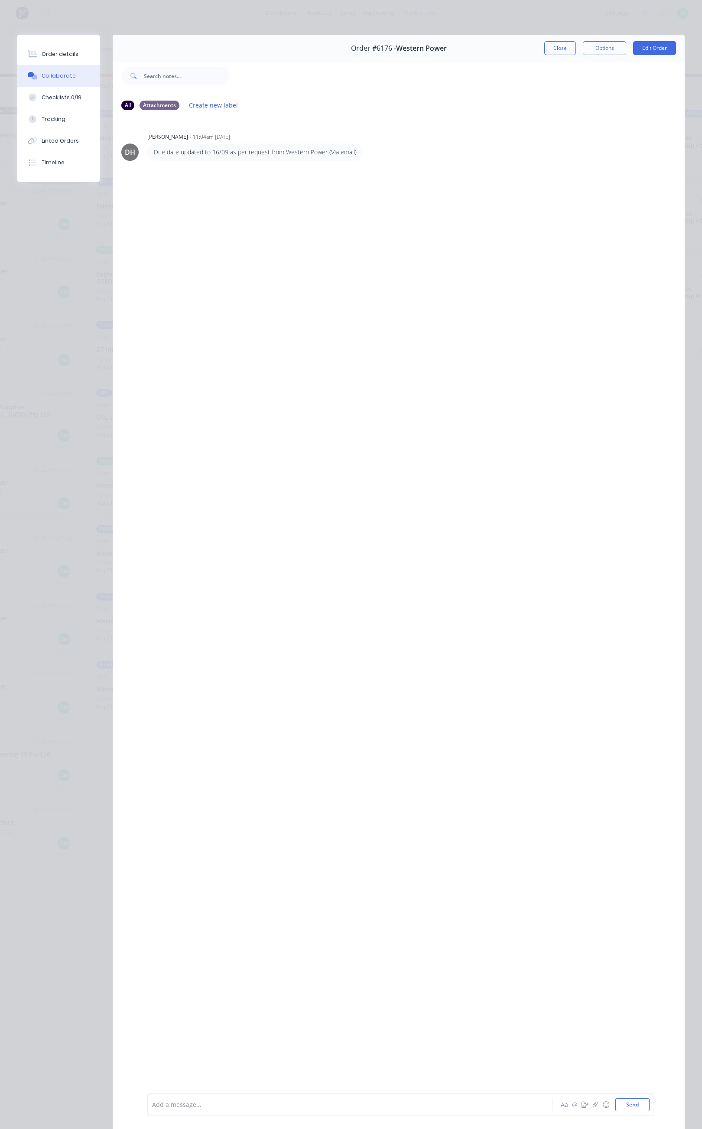
click at [204, 1106] on div at bounding box center [339, 1104] width 373 height 9
click at [72, 98] on div "Checklists 0/19" at bounding box center [62, 98] width 40 height 8
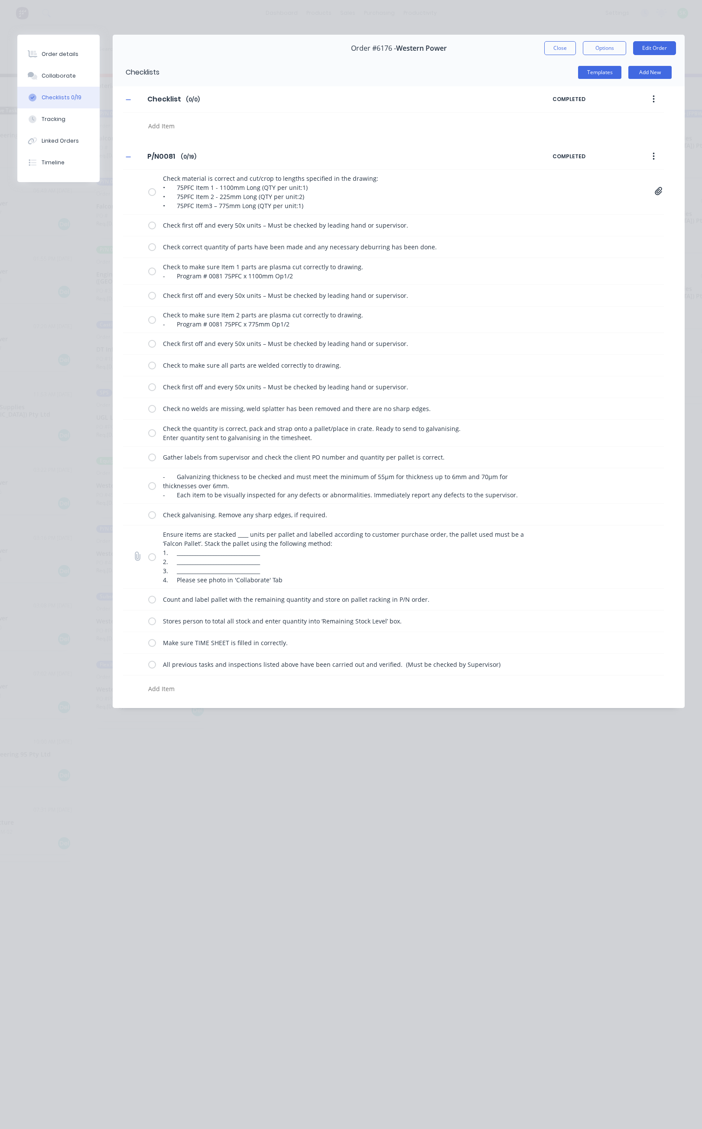
drag, startPoint x: 151, startPoint y: 518, endPoint x: 153, endPoint y: 531, distance: 12.6
click at [151, 519] on label at bounding box center [152, 514] width 8 height 9
click at [0, 0] on input "checkbox" at bounding box center [0, 0] width 0 height 0
click at [150, 561] on label at bounding box center [152, 556] width 8 height 9
click at [0, 0] on input "checkbox" at bounding box center [0, 0] width 0 height 0
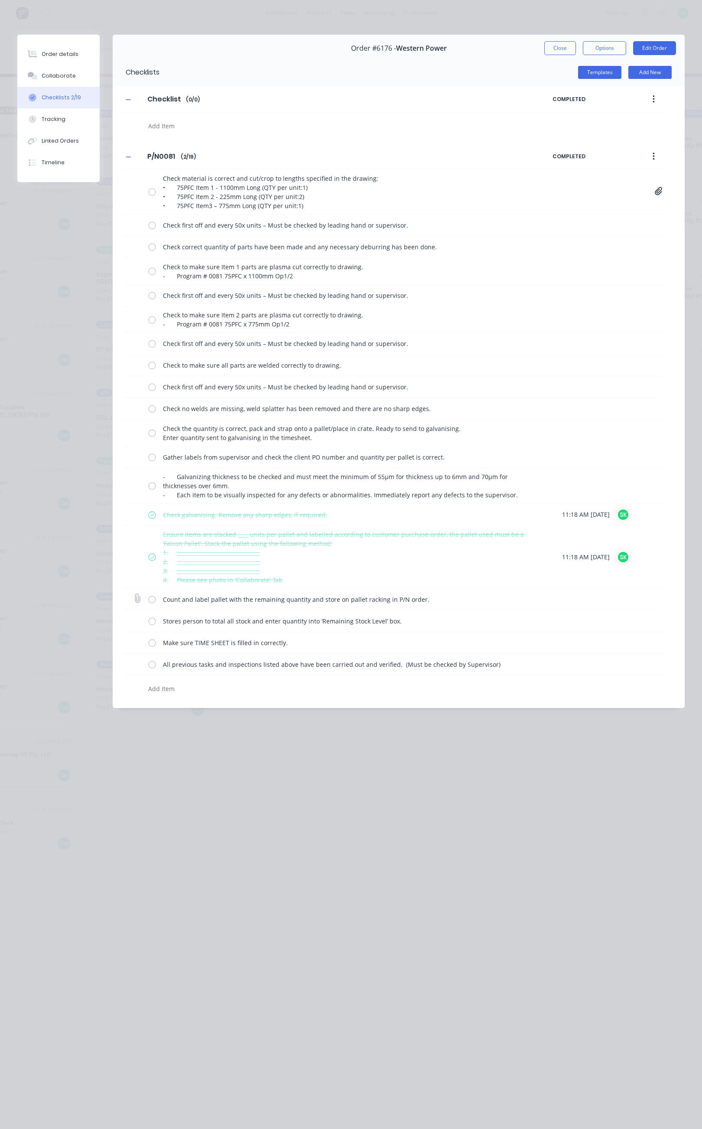
drag, startPoint x: 155, startPoint y: 603, endPoint x: 153, endPoint y: 611, distance: 8.8
click at [154, 604] on label at bounding box center [152, 599] width 8 height 9
click at [0, 0] on input "checkbox" at bounding box center [0, 0] width 0 height 0
drag, startPoint x: 153, startPoint y: 624, endPoint x: 152, endPoint y: 641, distance: 16.9
click at [153, 626] on label at bounding box center [152, 621] width 8 height 9
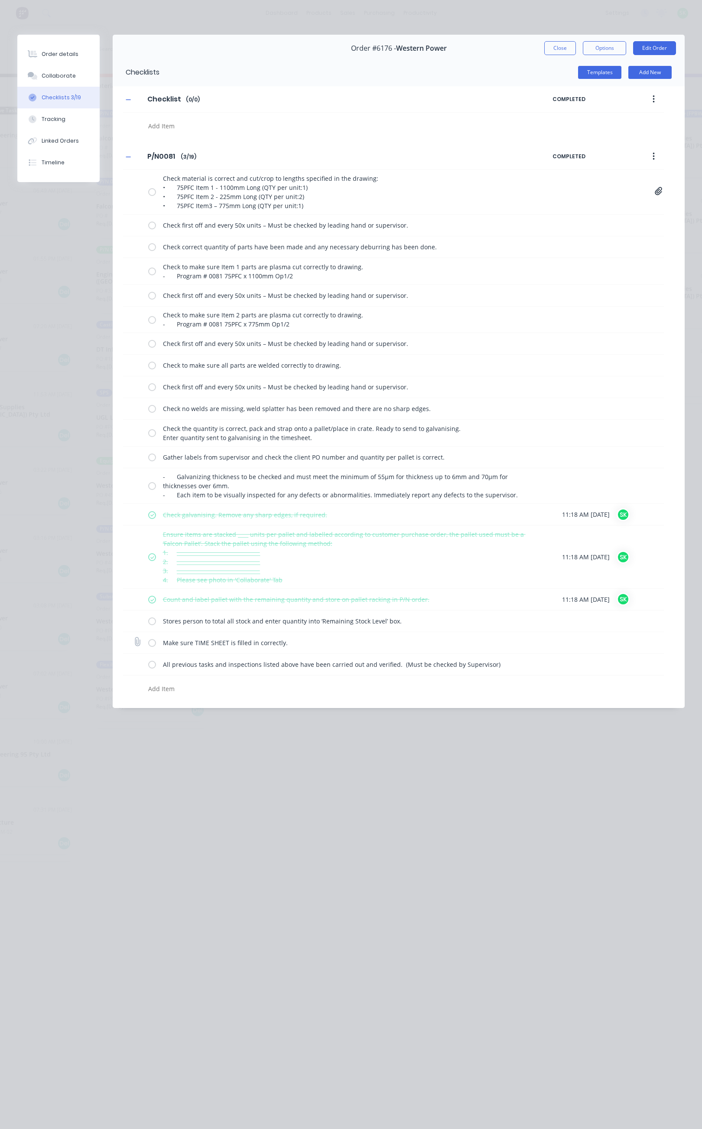
click at [0, 0] on input "checkbox" at bounding box center [0, 0] width 0 height 0
drag, startPoint x: 152, startPoint y: 648, endPoint x: 152, endPoint y: 665, distance: 16.5
click at [152, 647] on label at bounding box center [152, 642] width 8 height 9
click at [0, 0] on input "checkbox" at bounding box center [0, 0] width 0 height 0
click at [151, 676] on div "All previous tasks and inspections listed above have been carried out and verif…" at bounding box center [393, 665] width 541 height 22
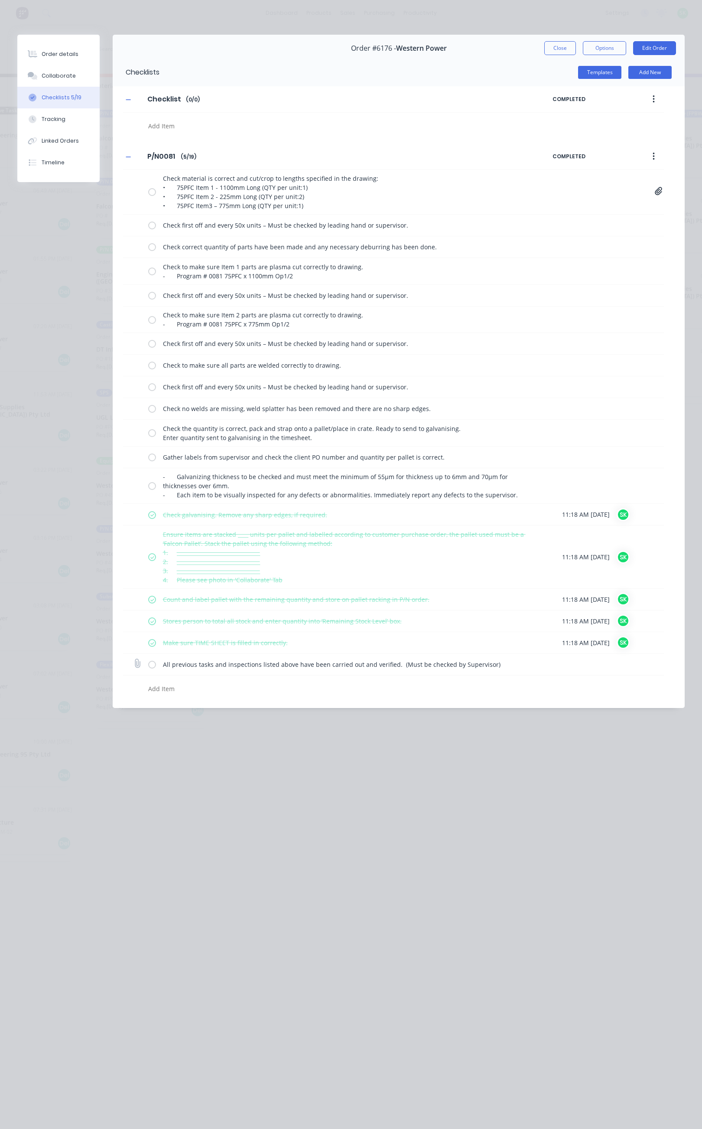
click at [153, 669] on label at bounding box center [152, 664] width 8 height 9
click at [0, 0] on input "checkbox" at bounding box center [0, 0] width 0 height 0
click at [151, 490] on label at bounding box center [152, 485] width 8 height 9
click at [0, 0] on input "checkbox" at bounding box center [0, 0] width 0 height 0
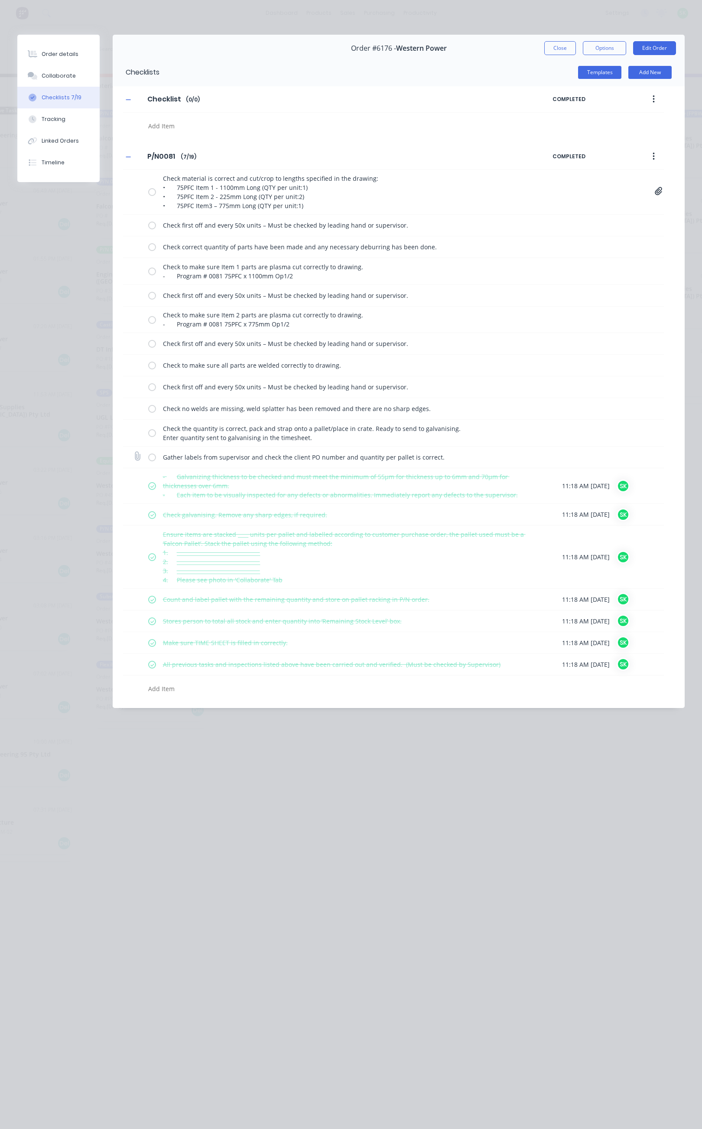
click at [155, 459] on label at bounding box center [152, 457] width 8 height 9
click at [0, 0] on input "checkbox" at bounding box center [0, 0] width 0 height 0
type textarea "x"
click at [55, 51] on div "Order details" at bounding box center [60, 54] width 37 height 8
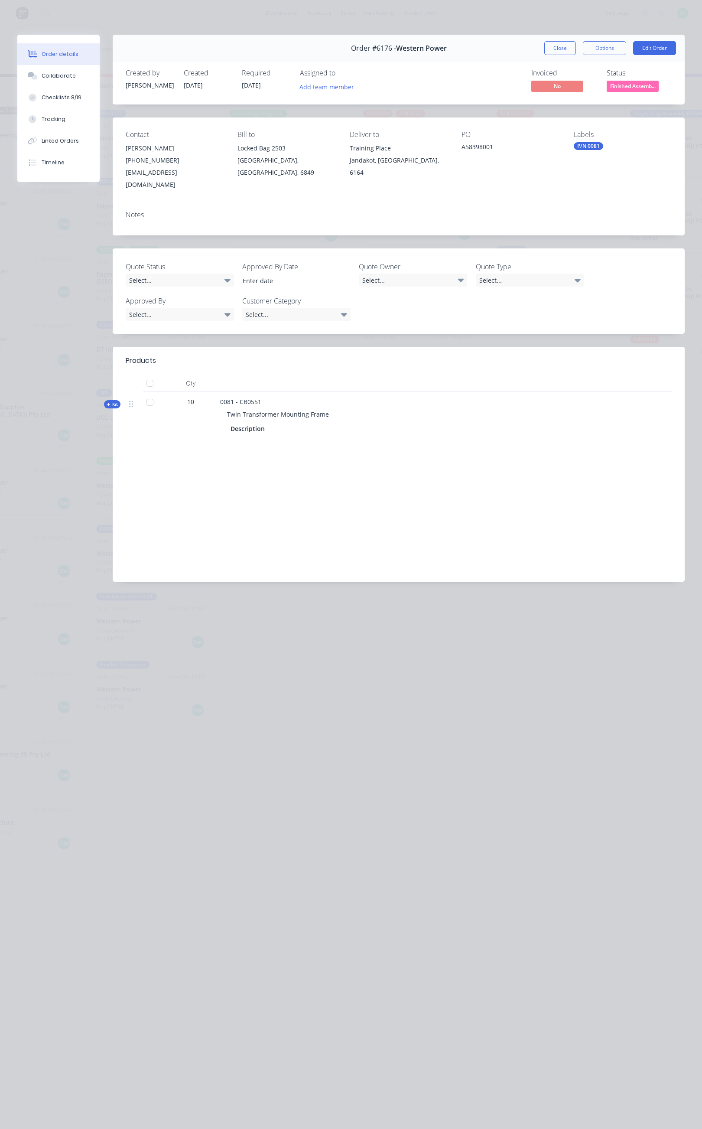
drag, startPoint x: 336, startPoint y: 402, endPoint x: 229, endPoint y: 403, distance: 107.1
click at [229, 406] on div "Twin Transformer Mounting Frame" at bounding box center [390, 414] width 340 height 16
copy span "Twin Transformer Mounting Frame"
drag, startPoint x: 259, startPoint y: 389, endPoint x: 240, endPoint y: 390, distance: 19.6
click at [240, 398] on span "0081 - CB0551" at bounding box center [240, 402] width 41 height 8
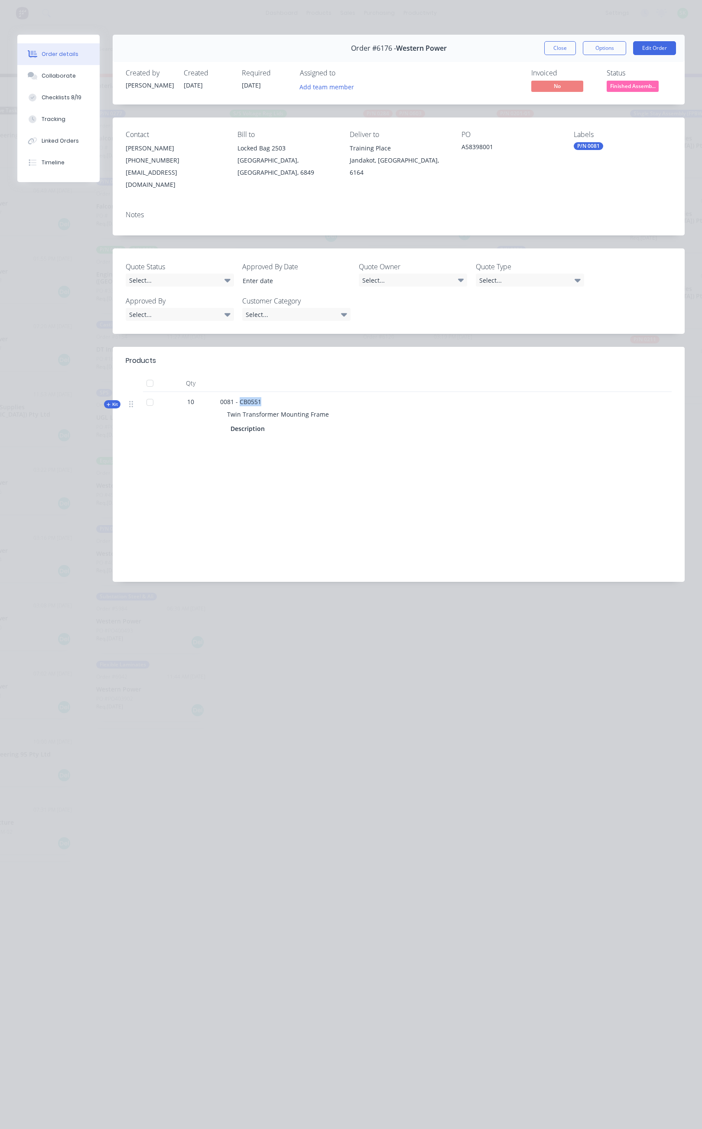
copy span "CB0551"
drag, startPoint x: 499, startPoint y: 146, endPoint x: 462, endPoint y: 150, distance: 37.1
click at [462, 150] on div "A58398001" at bounding box center [511, 148] width 98 height 12
copy div "A58398001"
click at [557, 43] on button "Close" at bounding box center [561, 48] width 32 height 14
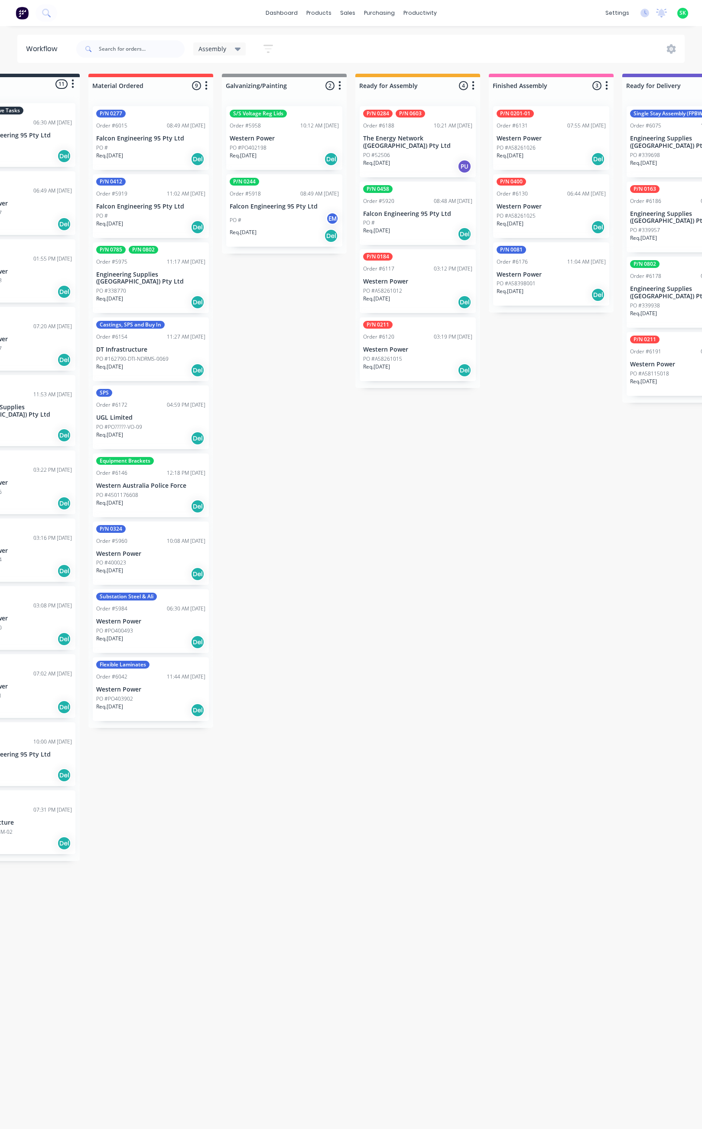
click at [542, 147] on div "PO #A58261026" at bounding box center [551, 148] width 109 height 8
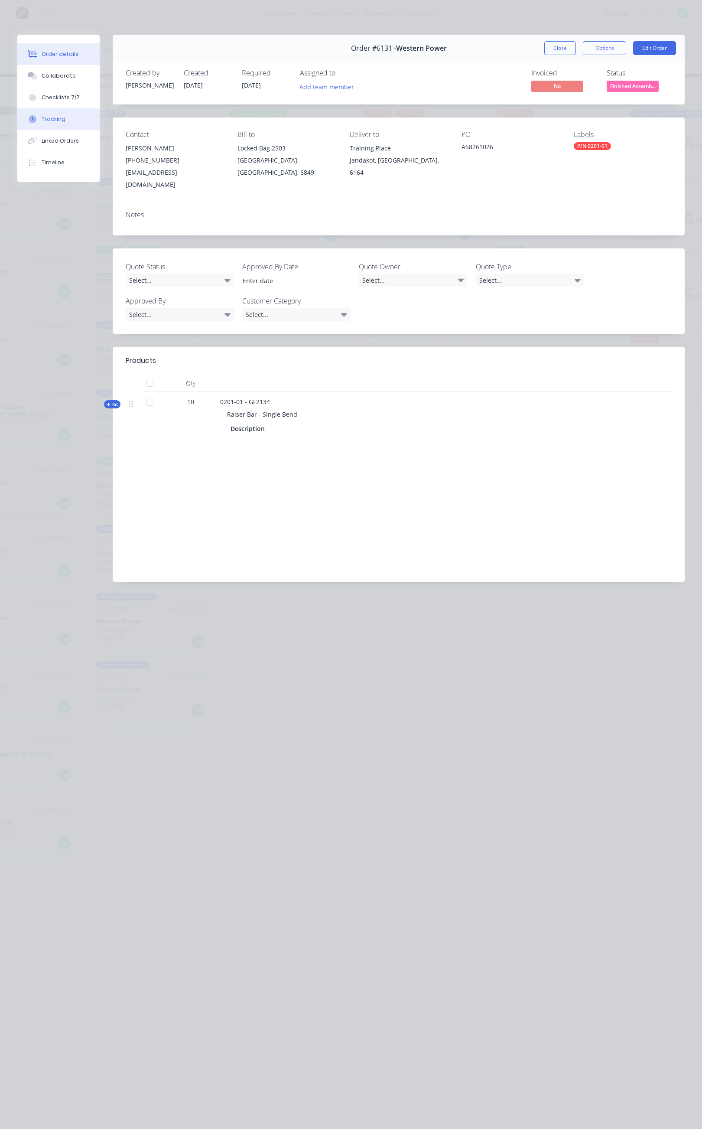
click at [72, 119] on button "Tracking" at bounding box center [58, 119] width 82 height 22
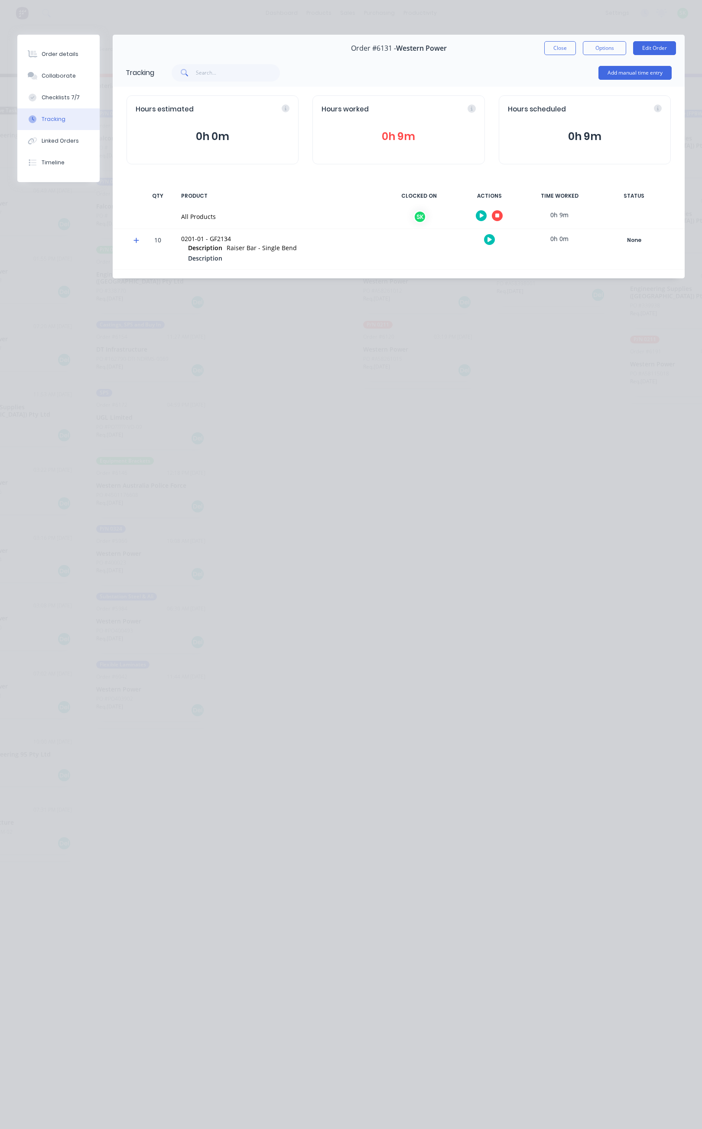
click at [500, 213] on icon "button" at bounding box center [498, 216] width 4 height 6
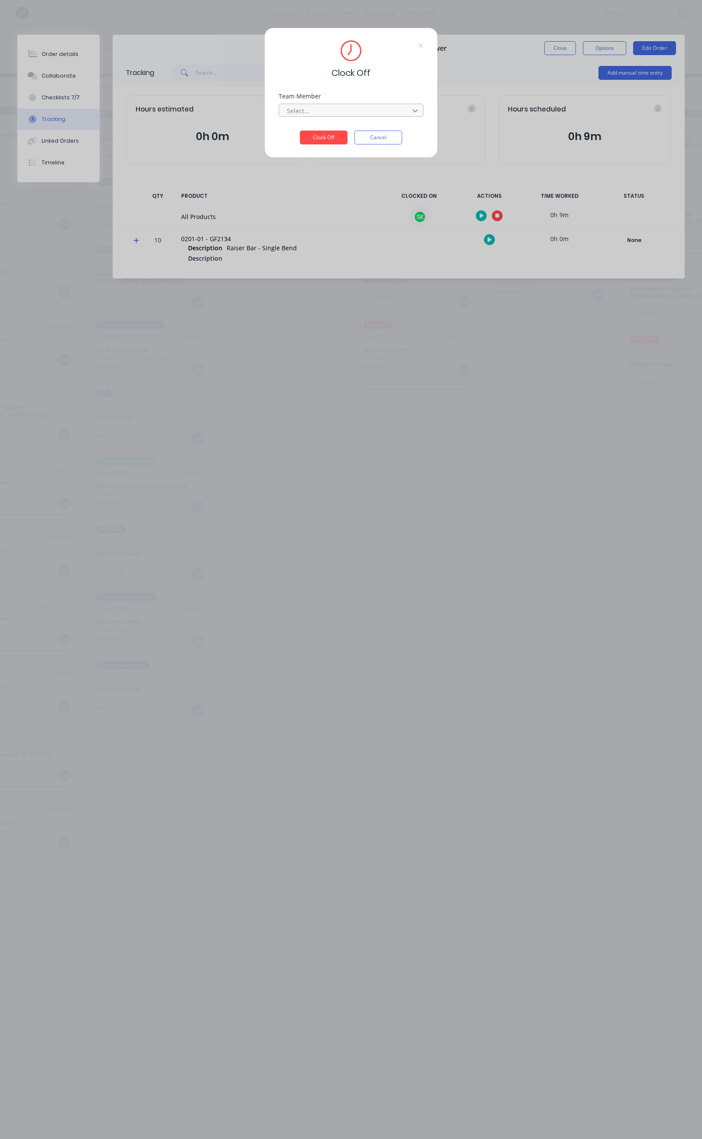
click at [413, 111] on icon at bounding box center [415, 110] width 9 height 9
click at [317, 126] on div "[PERSON_NAME]" at bounding box center [287, 130] width 144 height 16
click at [317, 137] on button "Clock Off" at bounding box center [324, 138] width 48 height 14
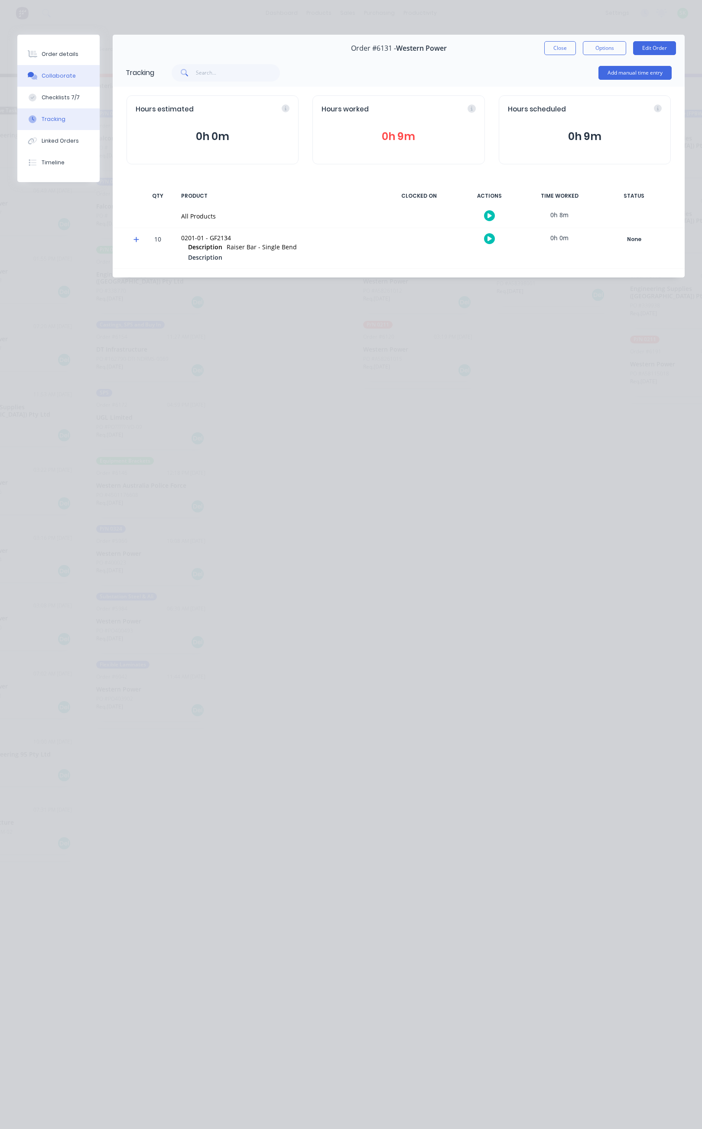
click at [66, 73] on div "Collaborate" at bounding box center [59, 76] width 34 height 8
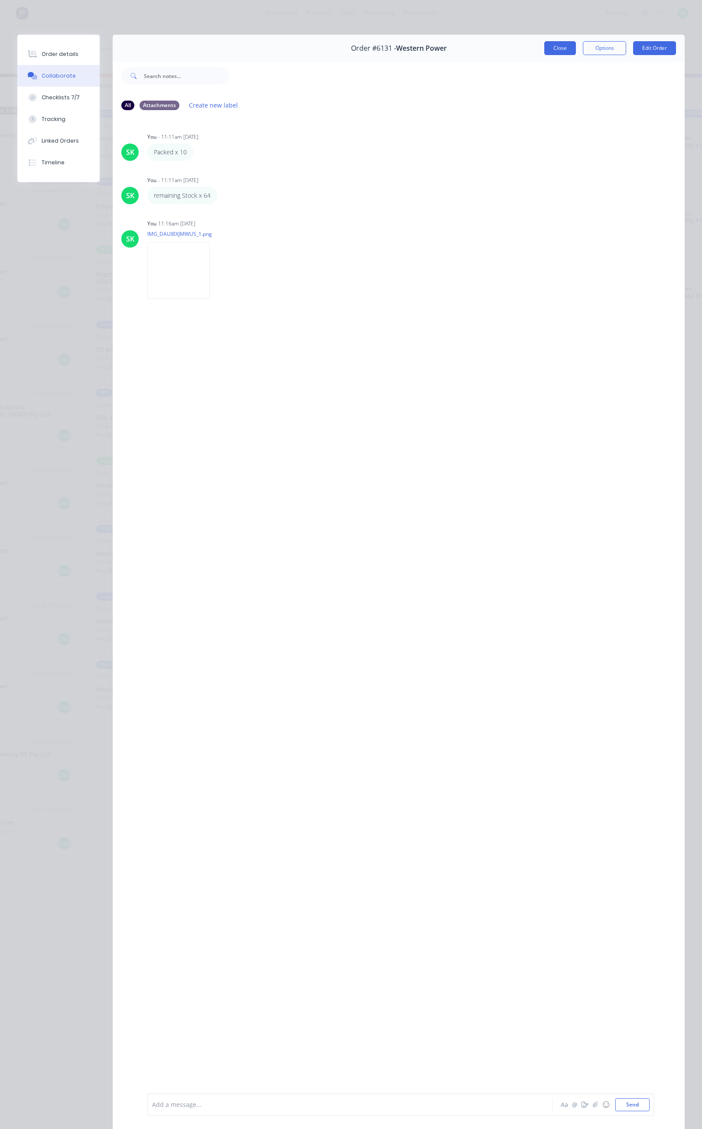
click at [548, 48] on button "Close" at bounding box center [561, 48] width 32 height 14
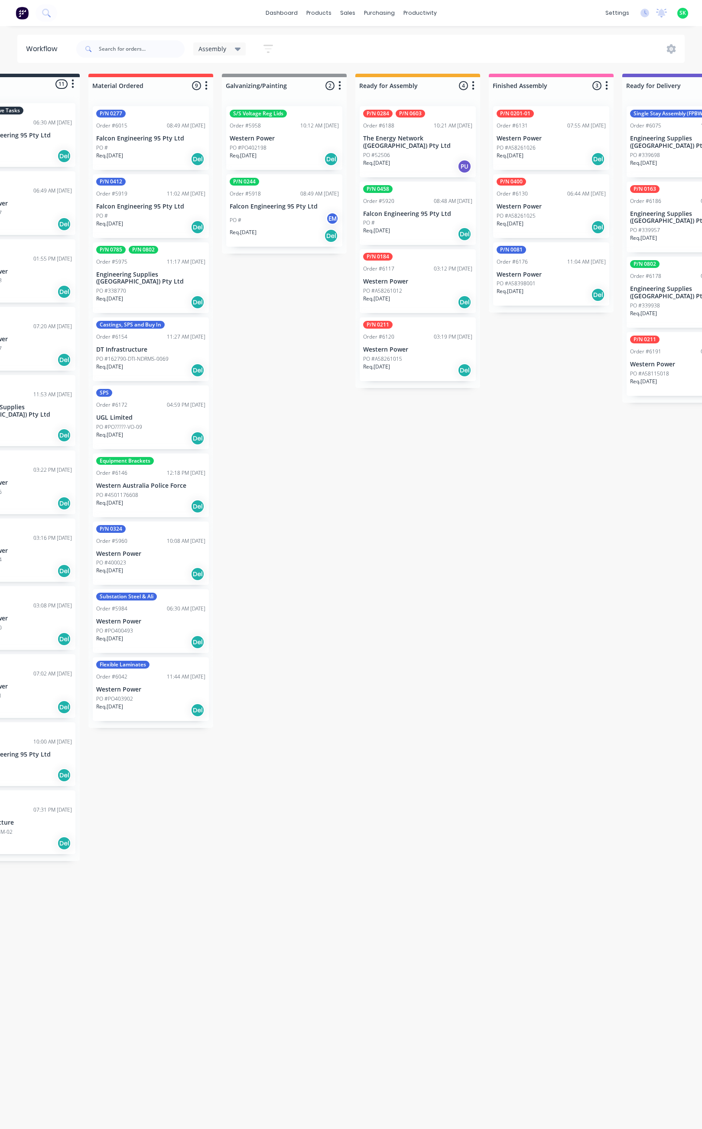
click at [540, 274] on p "Western Power" at bounding box center [551, 274] width 109 height 7
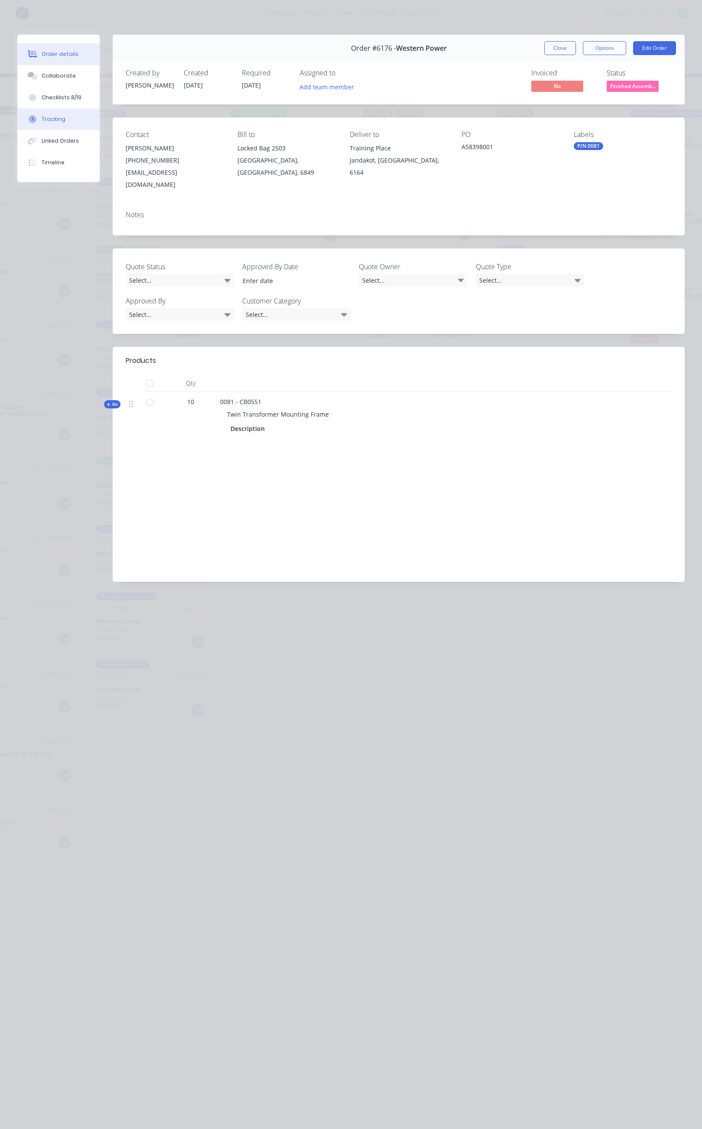
click at [66, 120] on button "Tracking" at bounding box center [58, 119] width 82 height 22
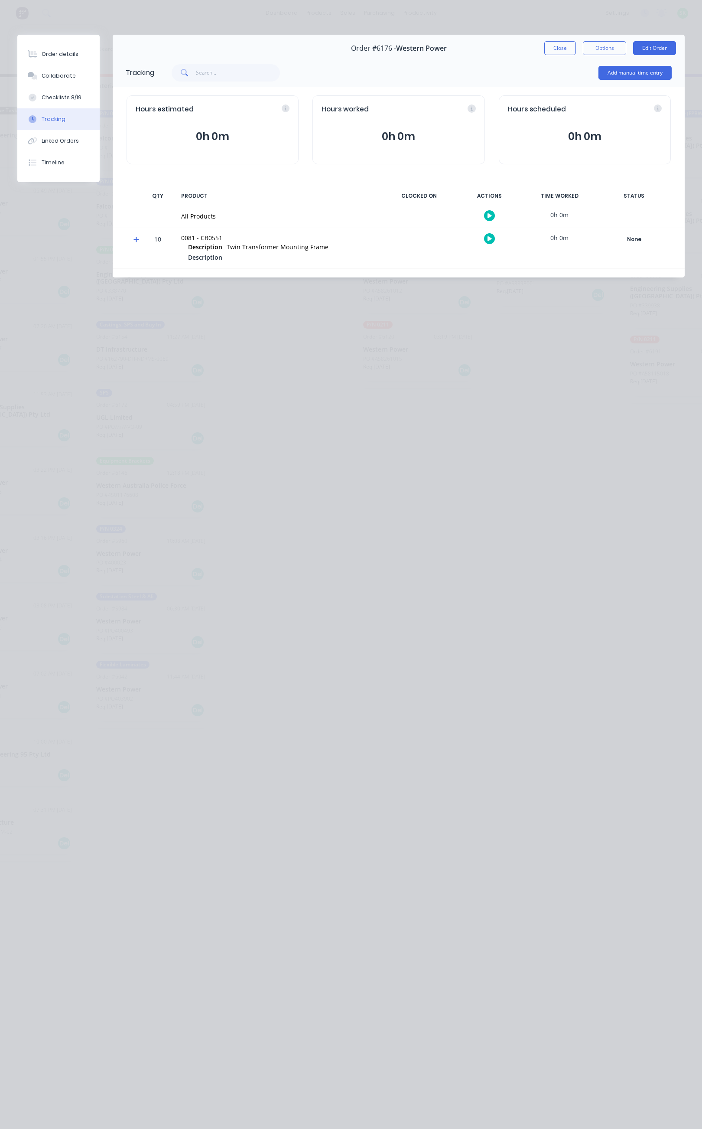
click at [488, 213] on icon "button" at bounding box center [490, 216] width 4 height 6
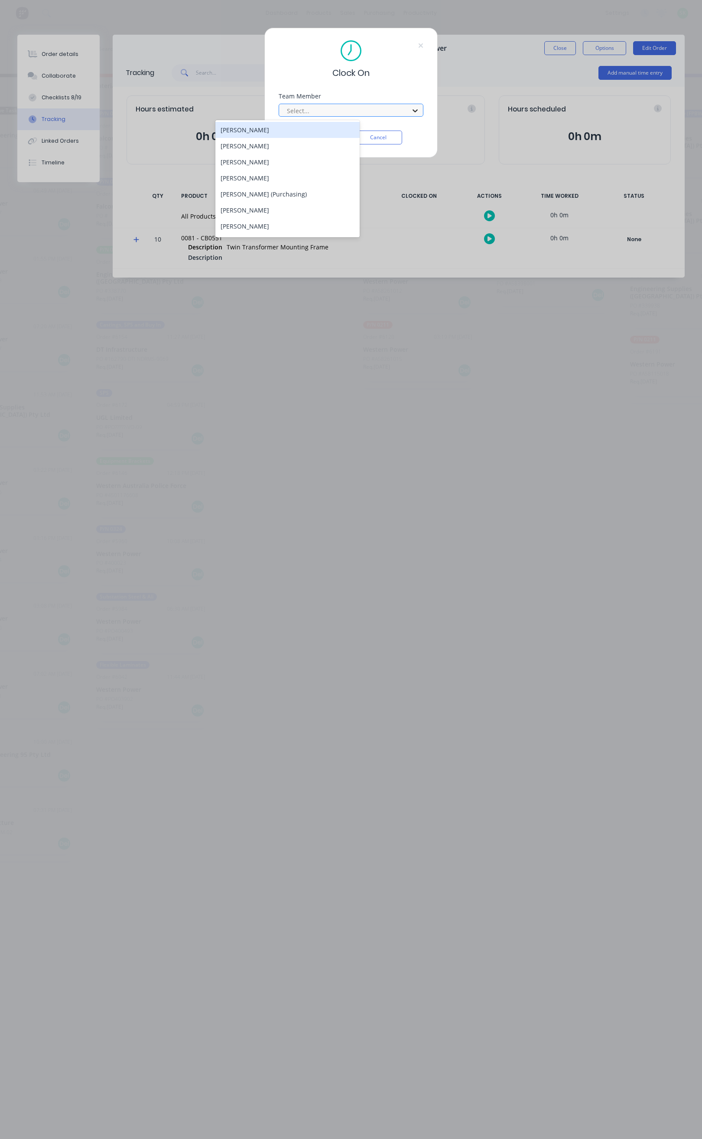
click at [411, 115] on icon at bounding box center [415, 110] width 9 height 9
type input "st"
click at [294, 129] on div "[PERSON_NAME]" at bounding box center [287, 130] width 144 height 16
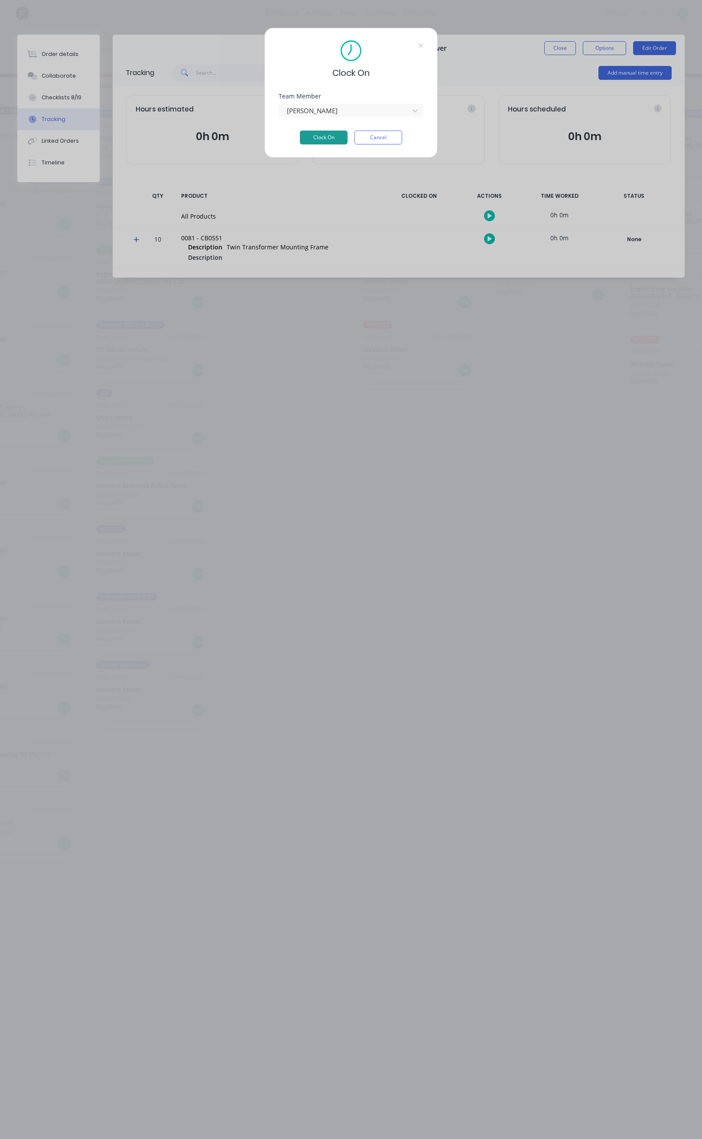
click at [330, 138] on button "Clock On" at bounding box center [324, 138] width 48 height 14
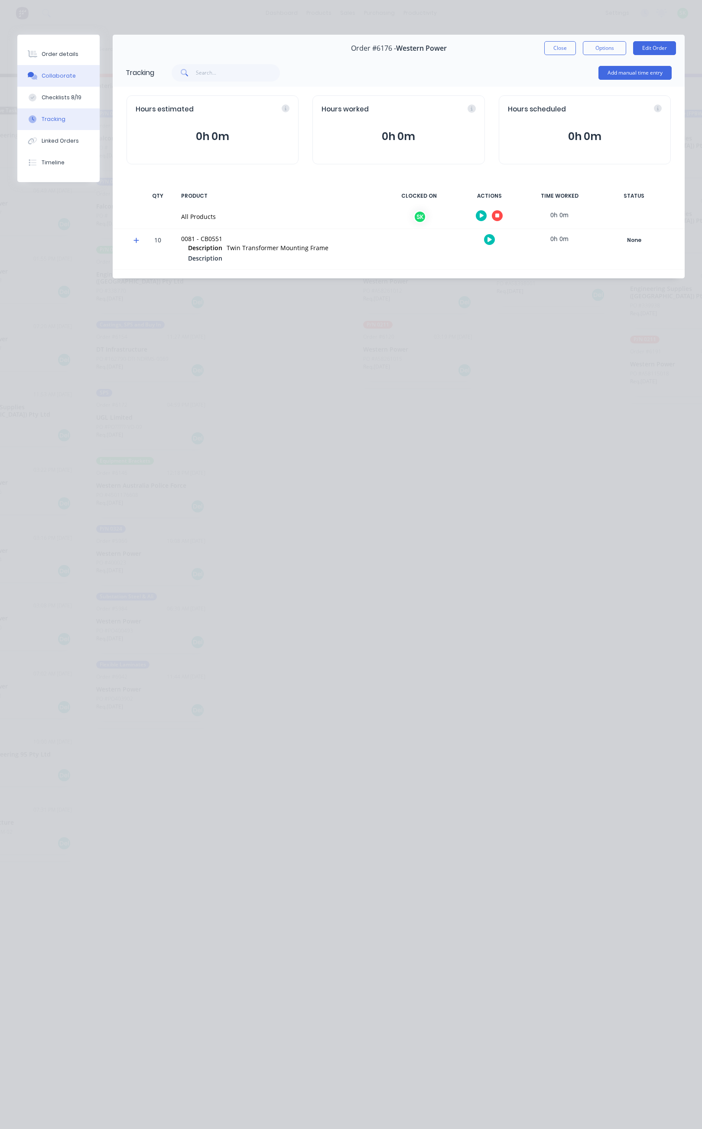
click at [75, 75] on button "Collaborate" at bounding box center [58, 76] width 82 height 22
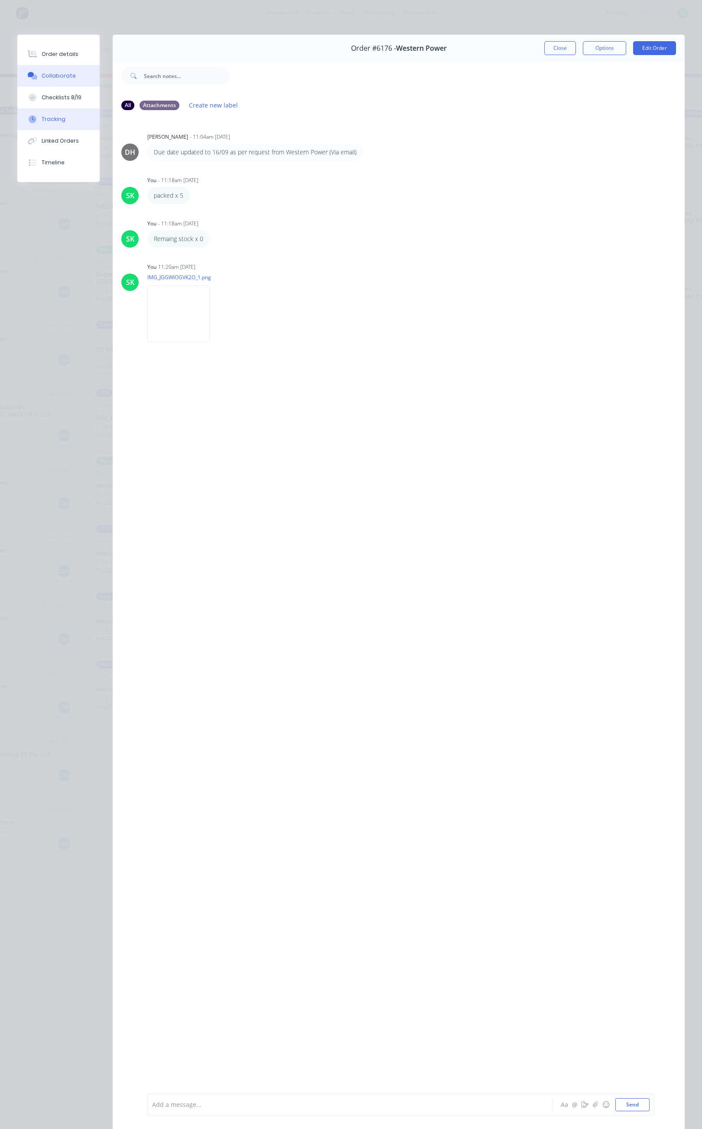
click at [70, 113] on button "Tracking" at bounding box center [58, 119] width 82 height 22
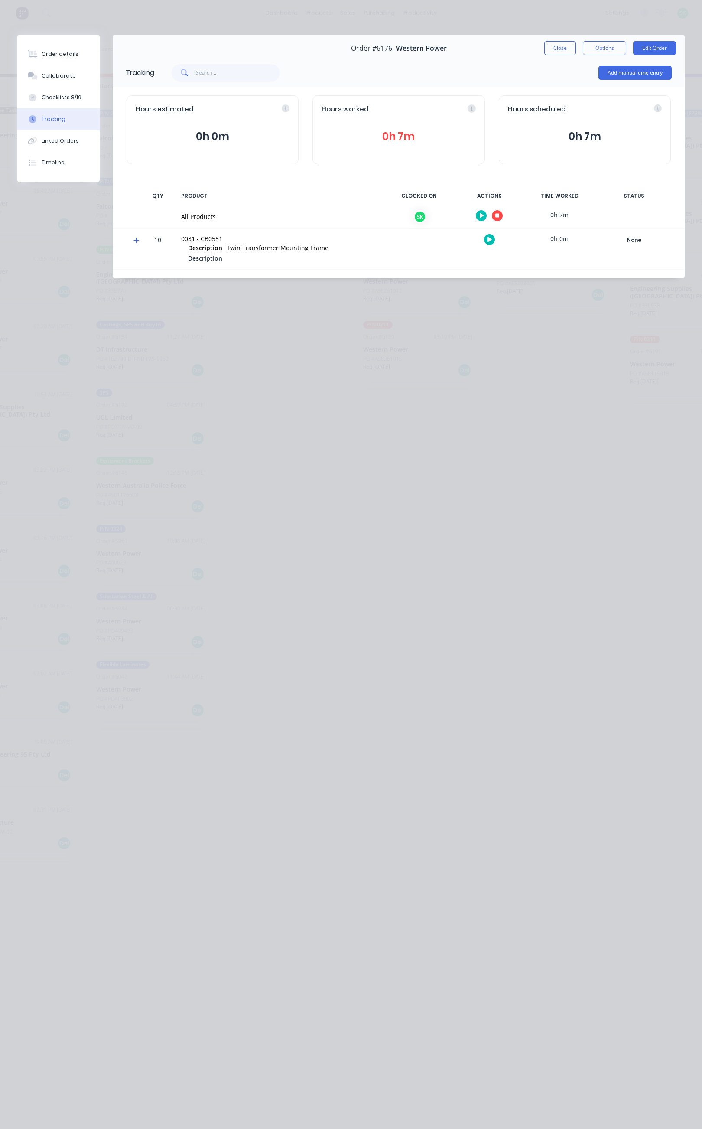
click at [381, 137] on button "0h 7m" at bounding box center [399, 136] width 154 height 16
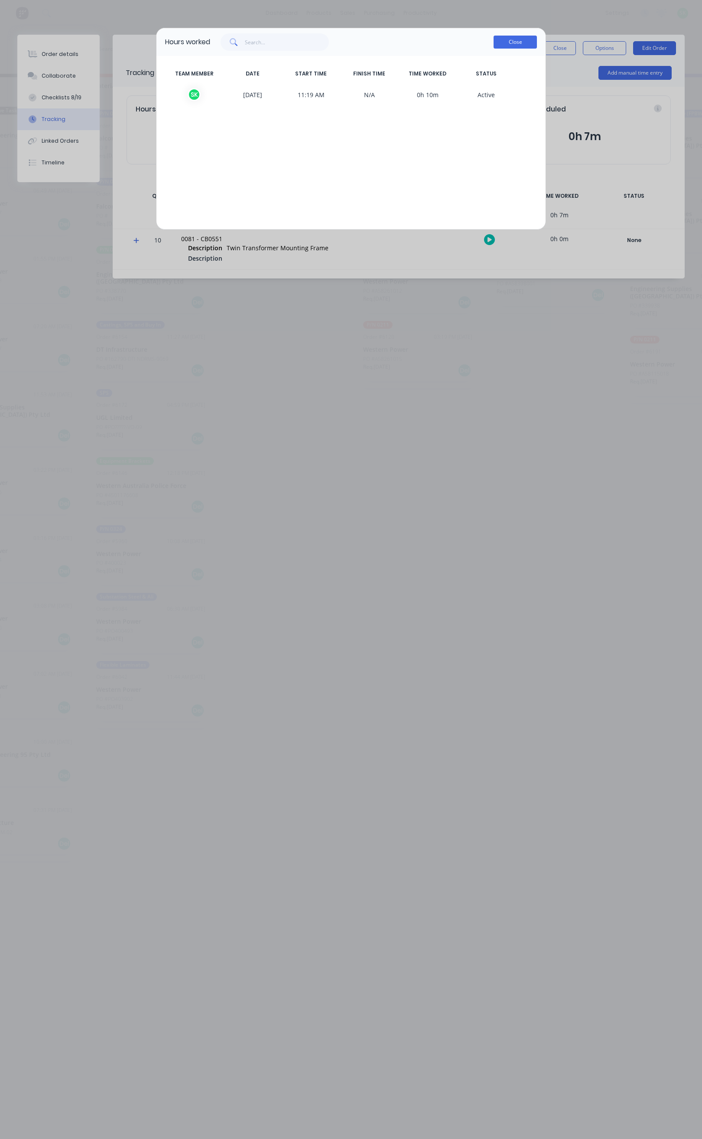
click at [504, 41] on button "Close" at bounding box center [515, 42] width 43 height 13
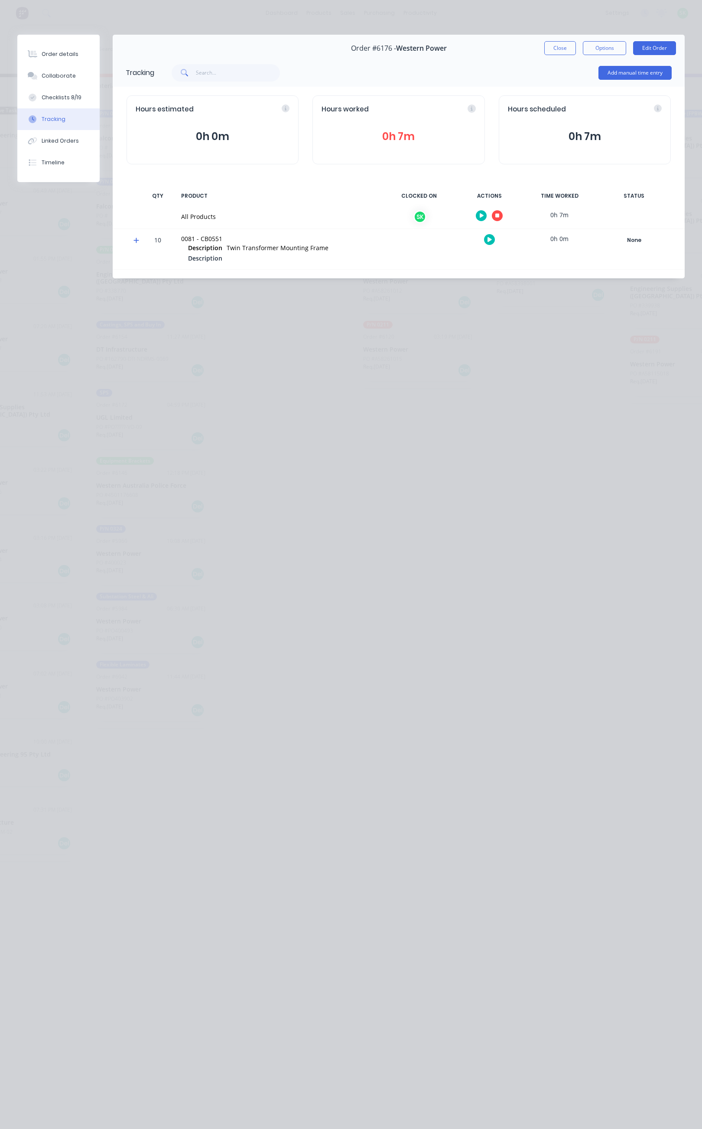
click at [501, 214] on button "button" at bounding box center [497, 215] width 11 height 11
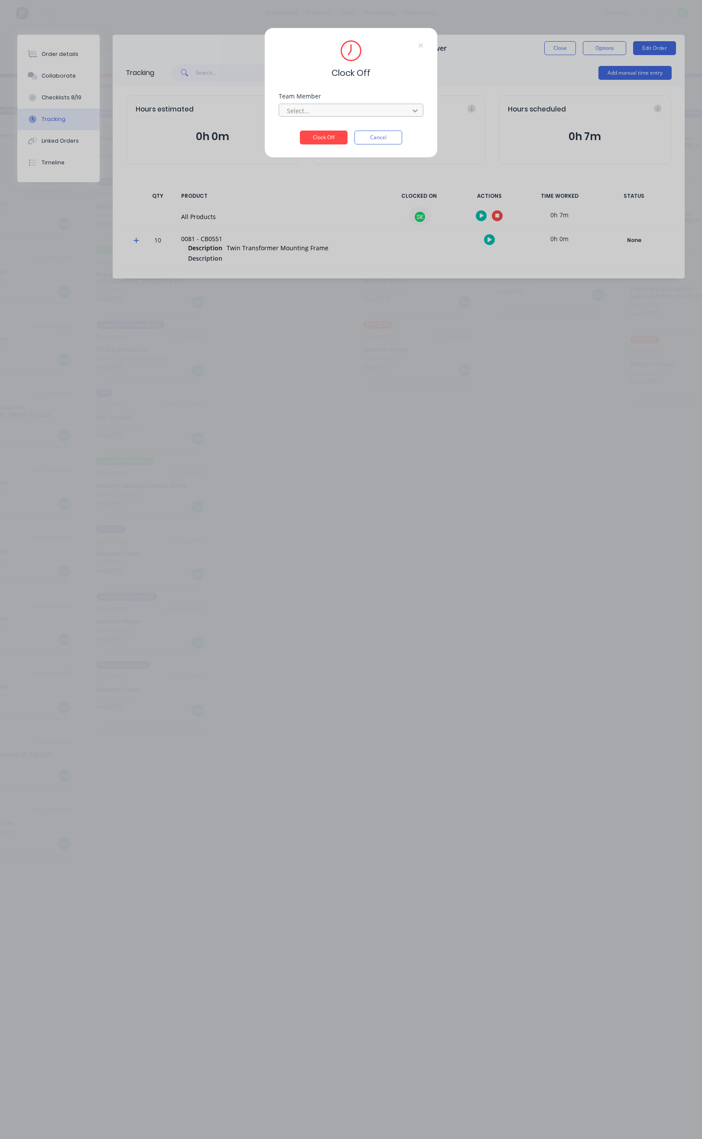
click at [418, 110] on icon at bounding box center [415, 110] width 9 height 9
click at [297, 130] on div "[PERSON_NAME]" at bounding box center [287, 130] width 144 height 16
click at [328, 137] on button "Clock Off" at bounding box center [324, 138] width 48 height 14
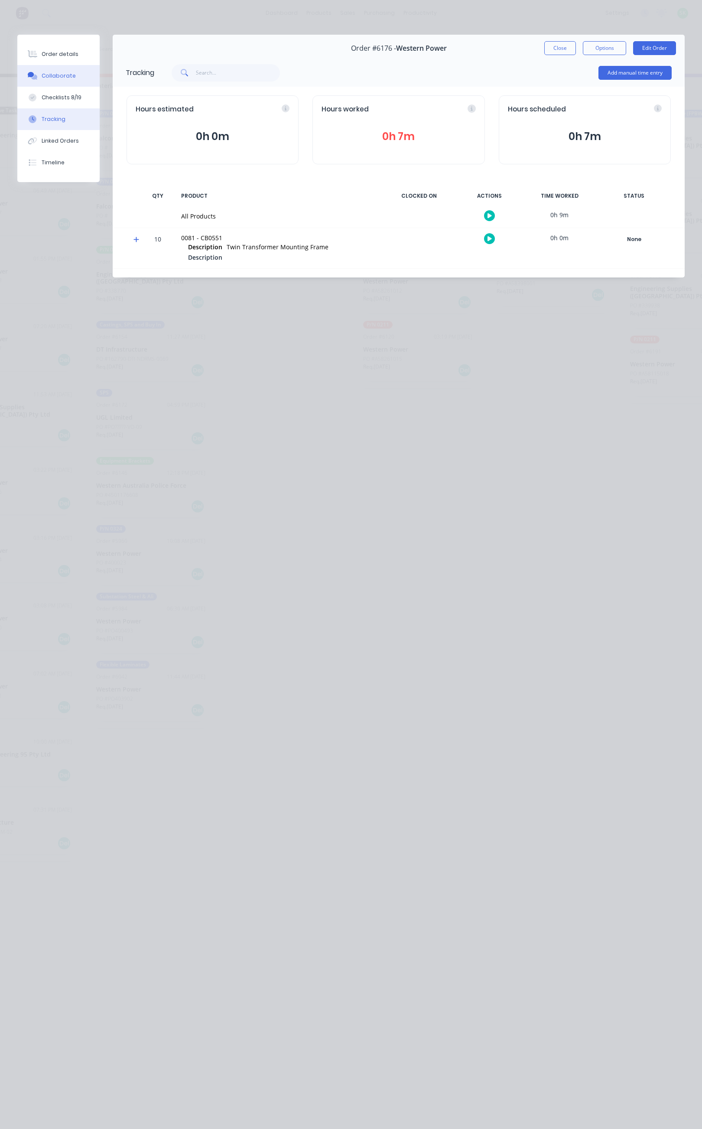
click at [56, 72] on div "Collaborate" at bounding box center [59, 76] width 34 height 8
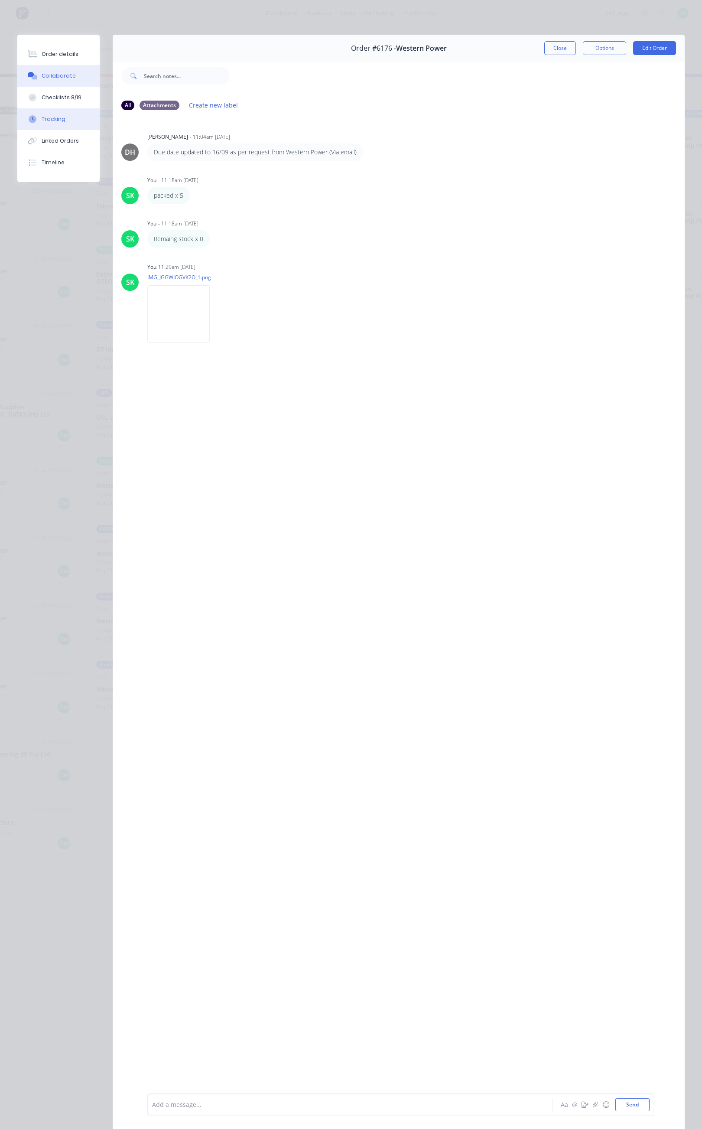
click at [60, 121] on div "Tracking" at bounding box center [54, 119] width 24 height 8
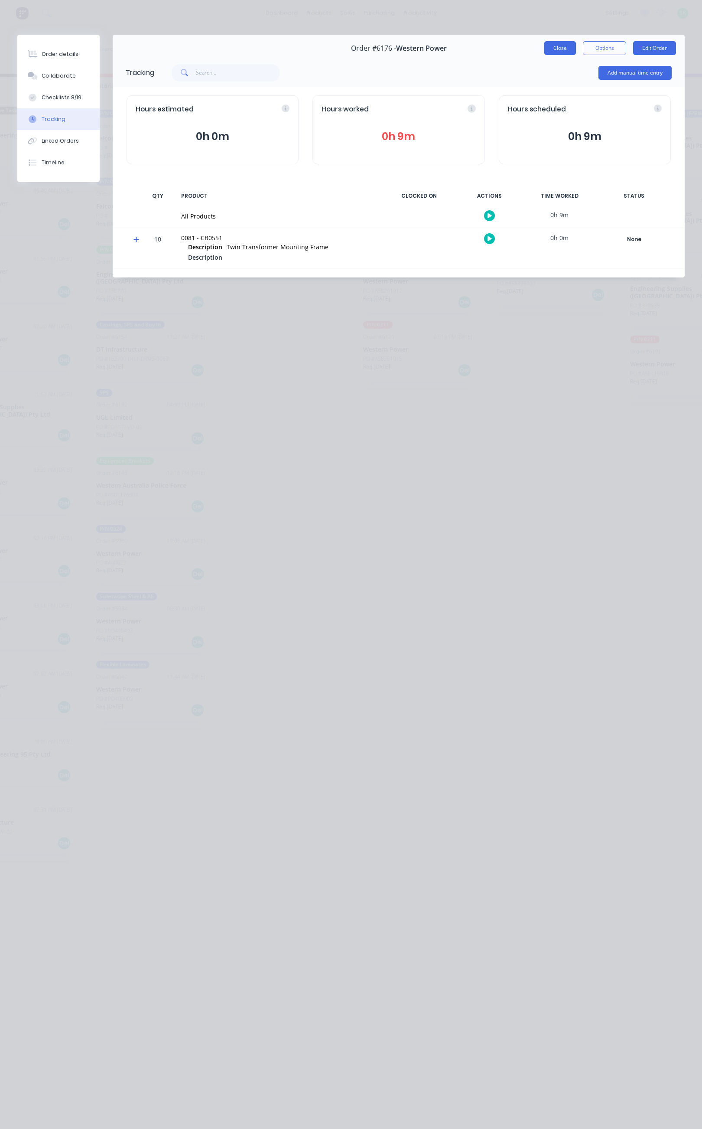
click at [566, 48] on button "Close" at bounding box center [561, 48] width 32 height 14
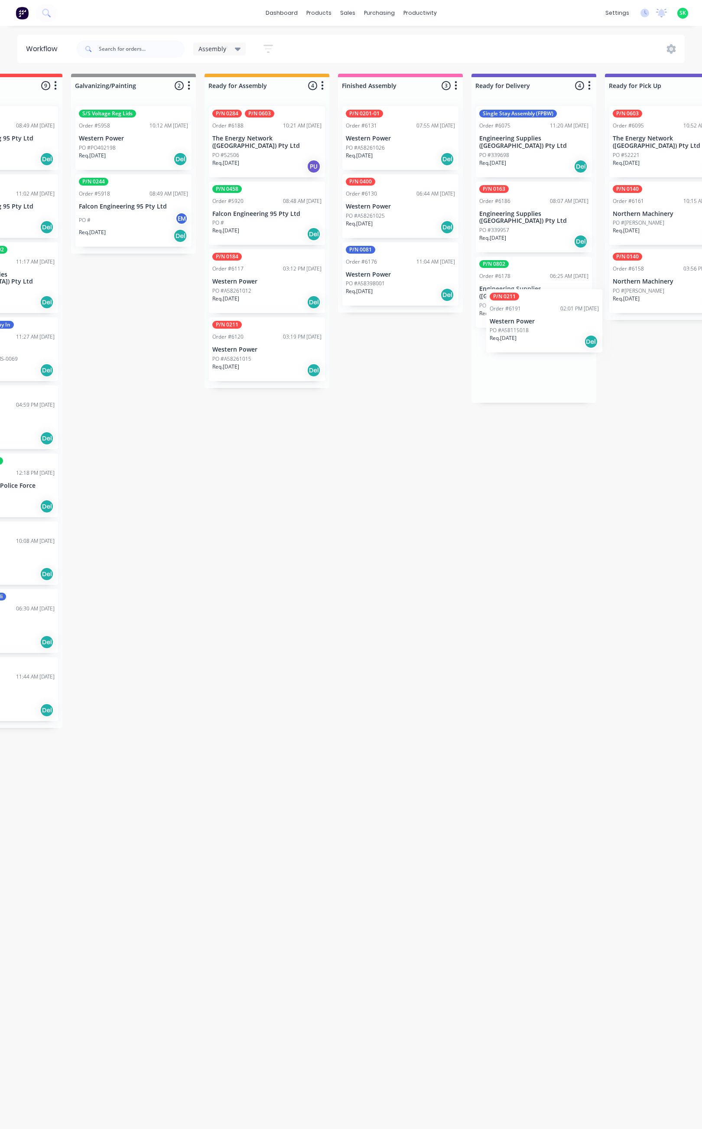
scroll to position [0, 231]
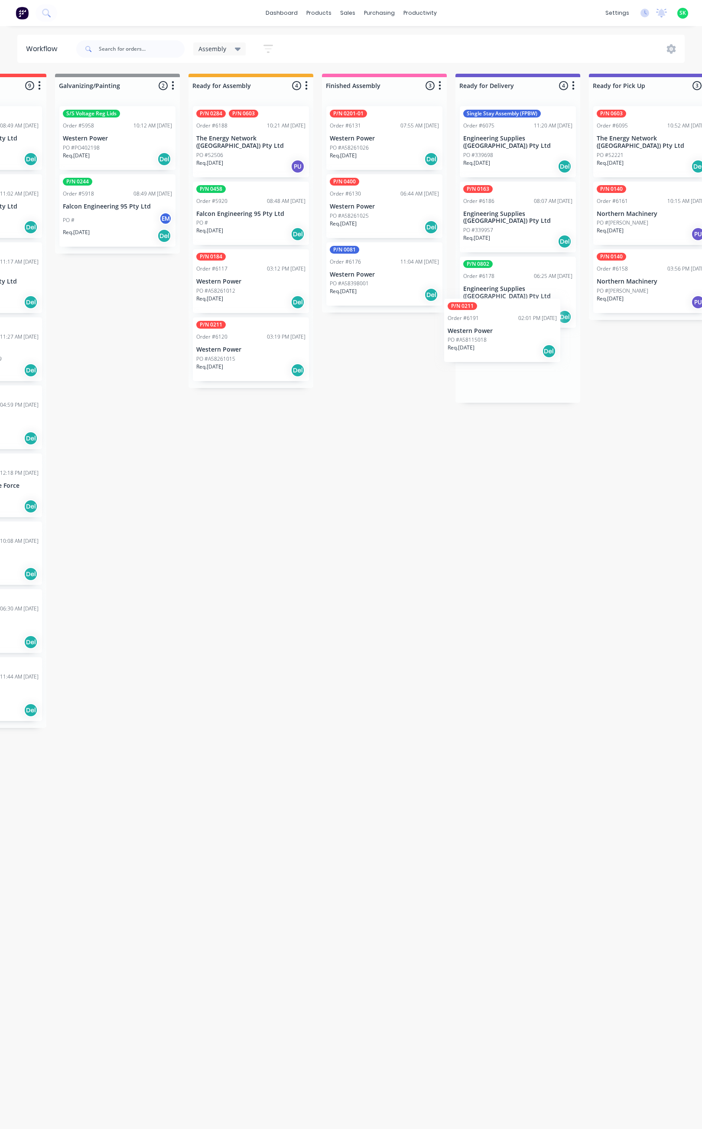
drag, startPoint x: 662, startPoint y: 339, endPoint x: 473, endPoint y: 323, distance: 189.3
click at [473, 323] on div "Single Stay Assembly (FPBW) Order #6075 11:20 AM 12/08/25 Engineering Supplies …" at bounding box center [518, 251] width 125 height 304
drag, startPoint x: 497, startPoint y: 326, endPoint x: 363, endPoint y: 305, distance: 135.6
click at [363, 305] on div "Submitted 11 Status colour #273444 hex #273444 Save Cancel Summaries Total orde…" at bounding box center [549, 467] width 1572 height 787
click at [388, 332] on div "Order #6191 02:01 PM 12/08/25" at bounding box center [384, 330] width 109 height 8
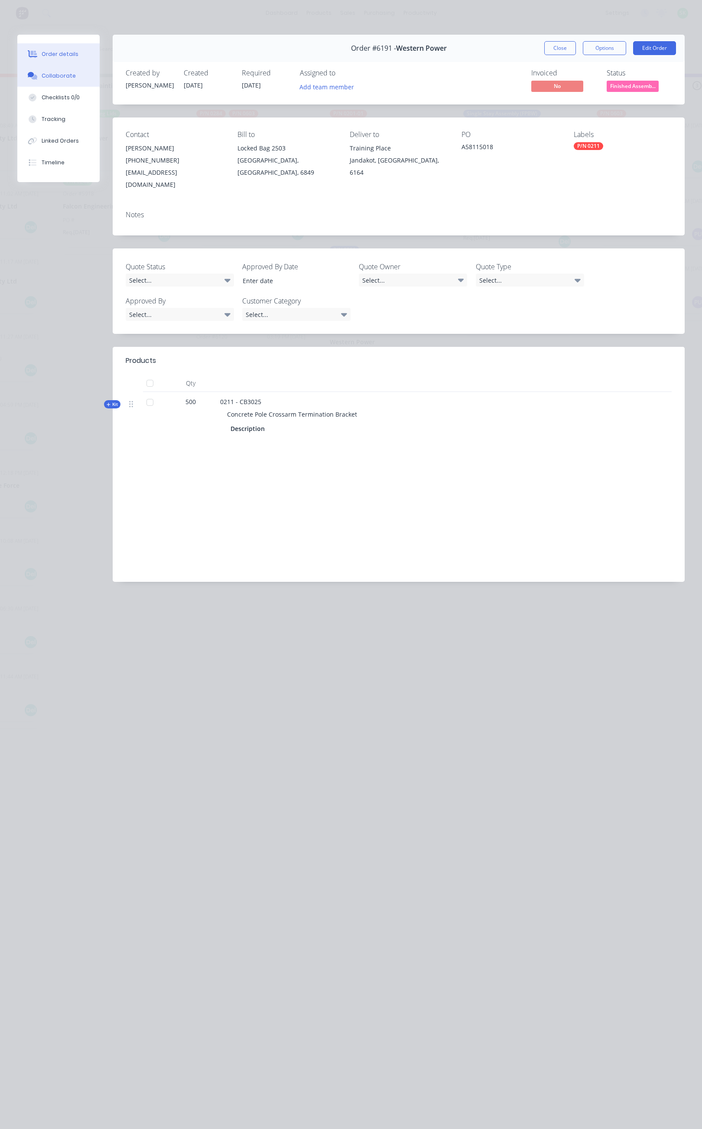
click at [59, 80] on button "Collaborate" at bounding box center [58, 76] width 82 height 22
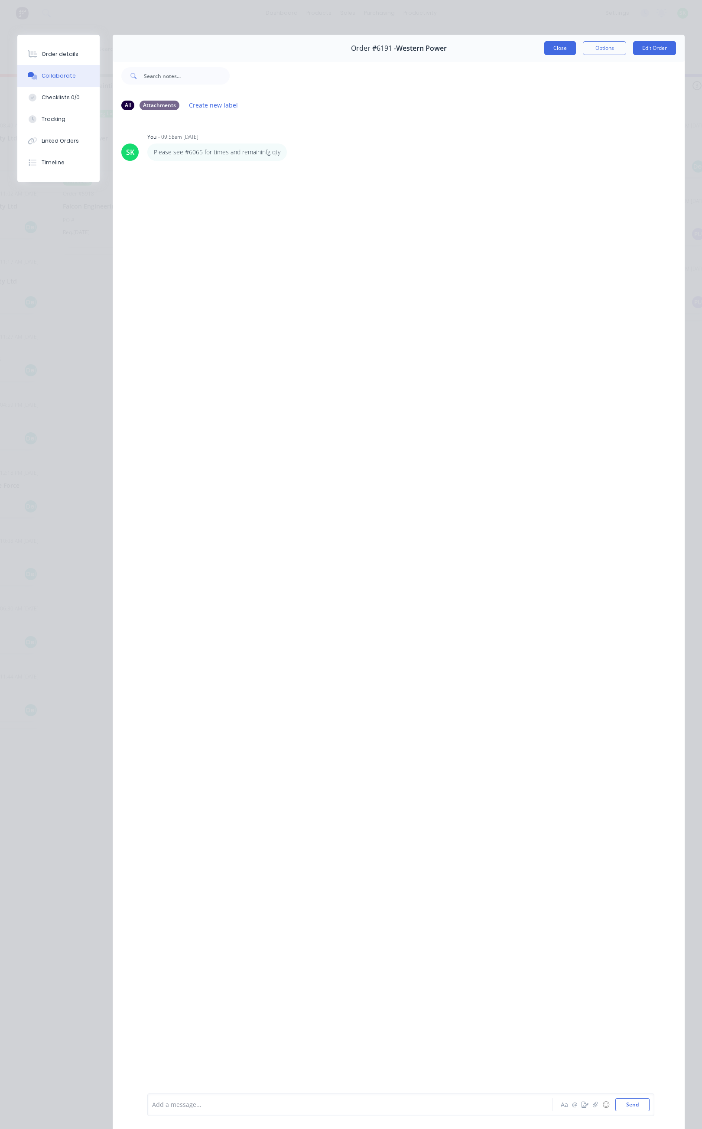
click at [553, 51] on button "Close" at bounding box center [561, 48] width 32 height 14
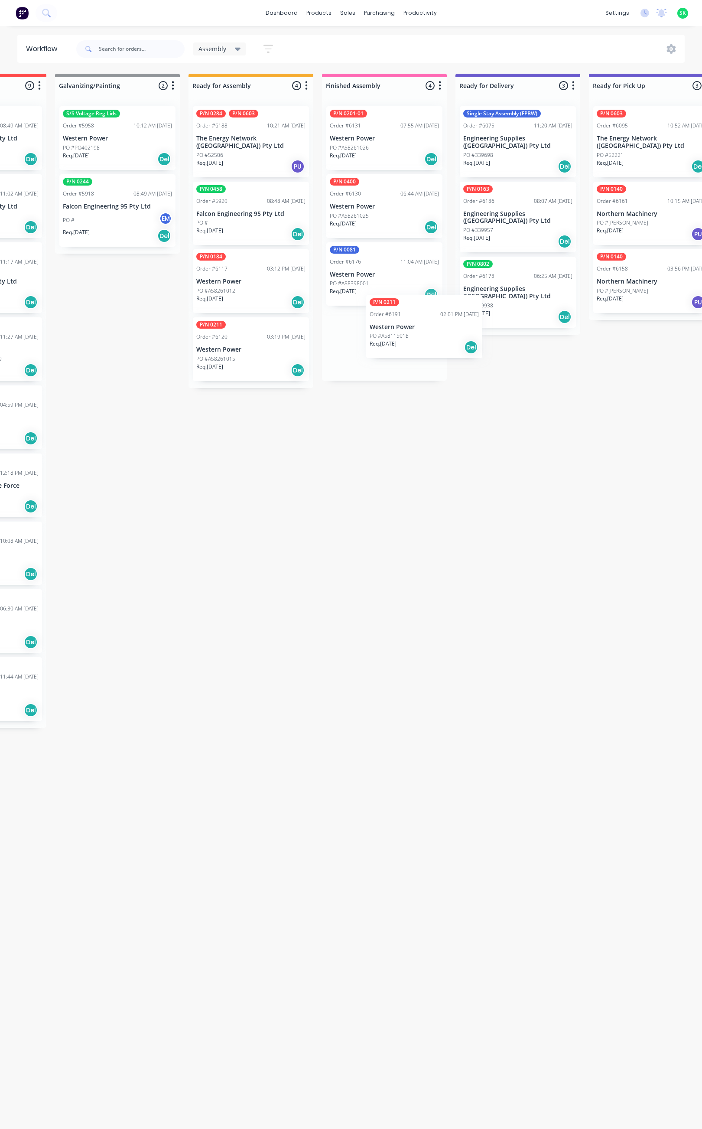
drag, startPoint x: 386, startPoint y: 342, endPoint x: 420, endPoint y: 330, distance: 36.1
click at [420, 330] on div "P/N 0201-01 Order #6131 07:55 AM 16/07/25 Western Power PO #A58261026 Req. 13/0…" at bounding box center [384, 239] width 125 height 281
click at [364, 337] on div "P/N 0211 Order #6191 02:01 PM 12/08/25 Western Power PO #A58115018 Req. 21/09/2…" at bounding box center [385, 342] width 116 height 64
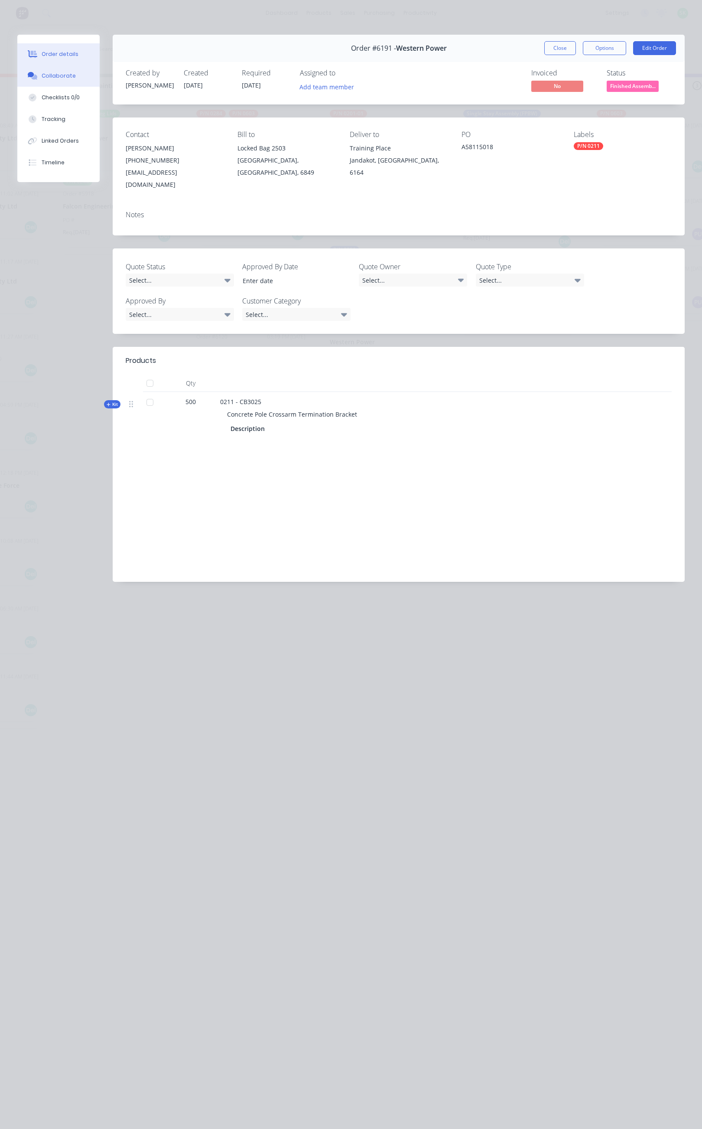
click at [66, 71] on button "Collaborate" at bounding box center [58, 76] width 82 height 22
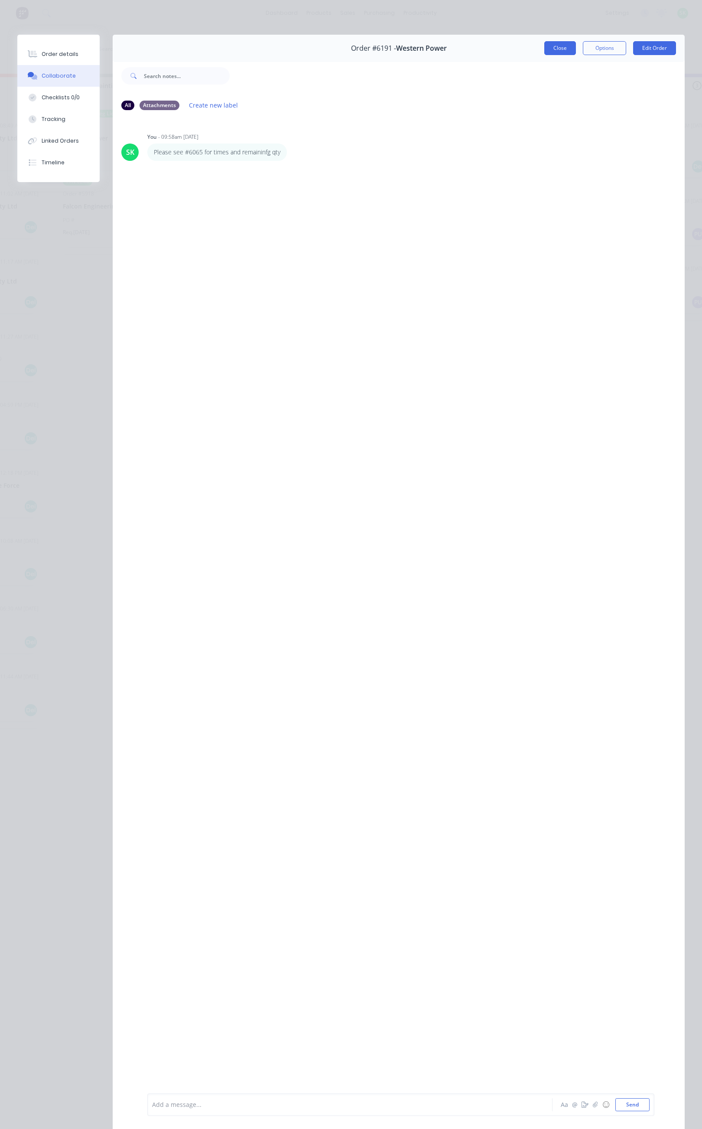
click at [545, 46] on button "Close" at bounding box center [561, 48] width 32 height 14
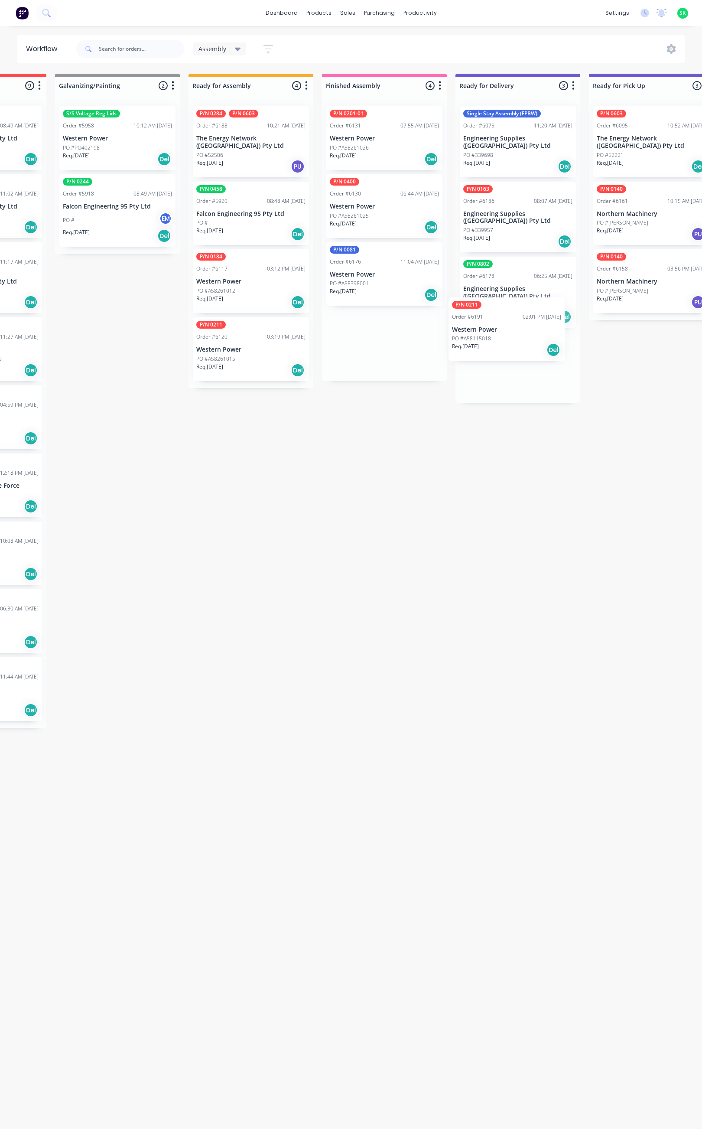
drag, startPoint x: 382, startPoint y: 341, endPoint x: 503, endPoint y: 329, distance: 120.7
click at [503, 329] on div "Submitted 11 Status colour #273444 hex #273444 Save Cancel Summaries Total orde…" at bounding box center [549, 467] width 1572 height 787
click at [507, 234] on div "Req. 14/08/25 Del" at bounding box center [518, 241] width 109 height 15
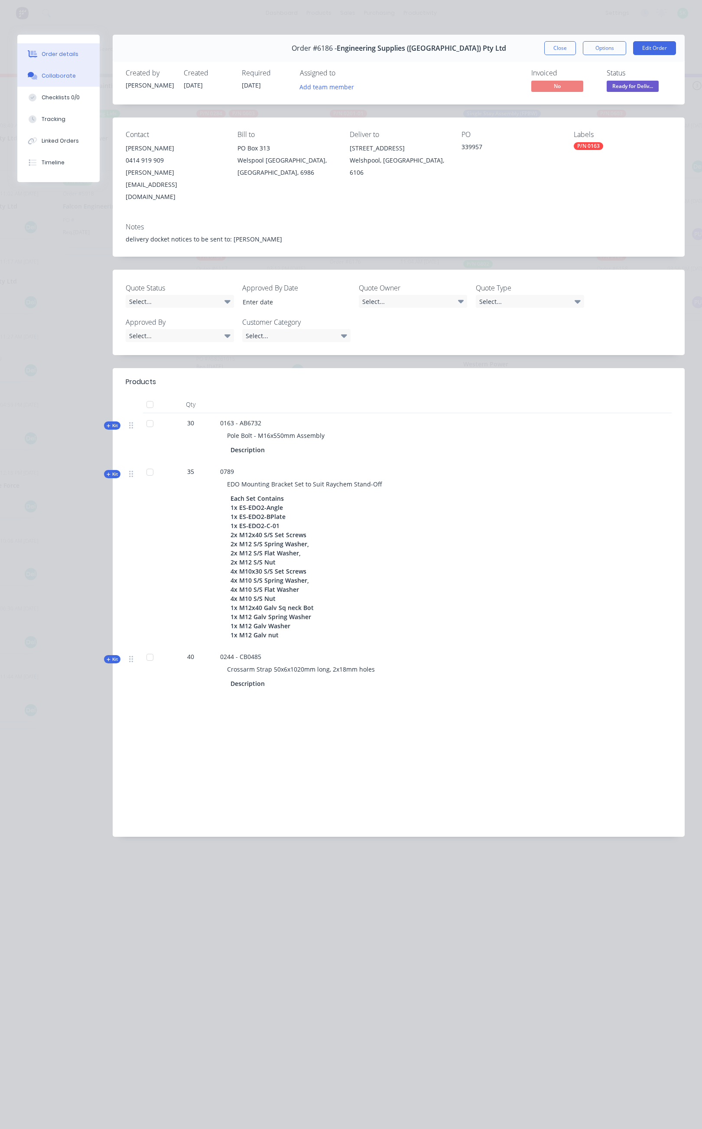
click at [74, 72] on button "Collaborate" at bounding box center [58, 76] width 82 height 22
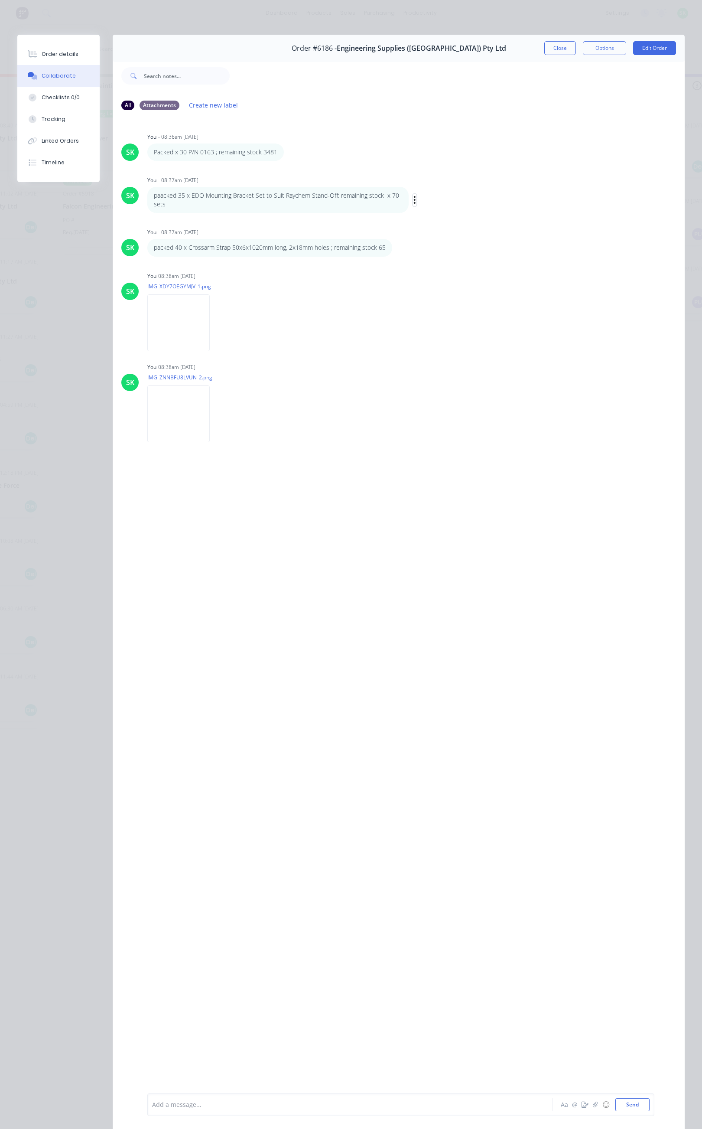
click at [416, 198] on icon "button" at bounding box center [415, 200] width 3 height 10
click at [440, 215] on button "Edit" at bounding box center [447, 216] width 55 height 14
click at [168, 202] on p "paacked 35 x EDO Mounting Bracket Set to Suit Raychem Stand-Off: remaining stoc…" at bounding box center [278, 200] width 248 height 18
drag, startPoint x: 424, startPoint y: 1102, endPoint x: 424, endPoint y: 1107, distance: 5.2
click at [424, 1105] on div "paacked 35 x EDO Mounting Bracket Set to Suit Raychem Stand-Off: remaining stoc…" at bounding box center [339, 1104] width 373 height 9
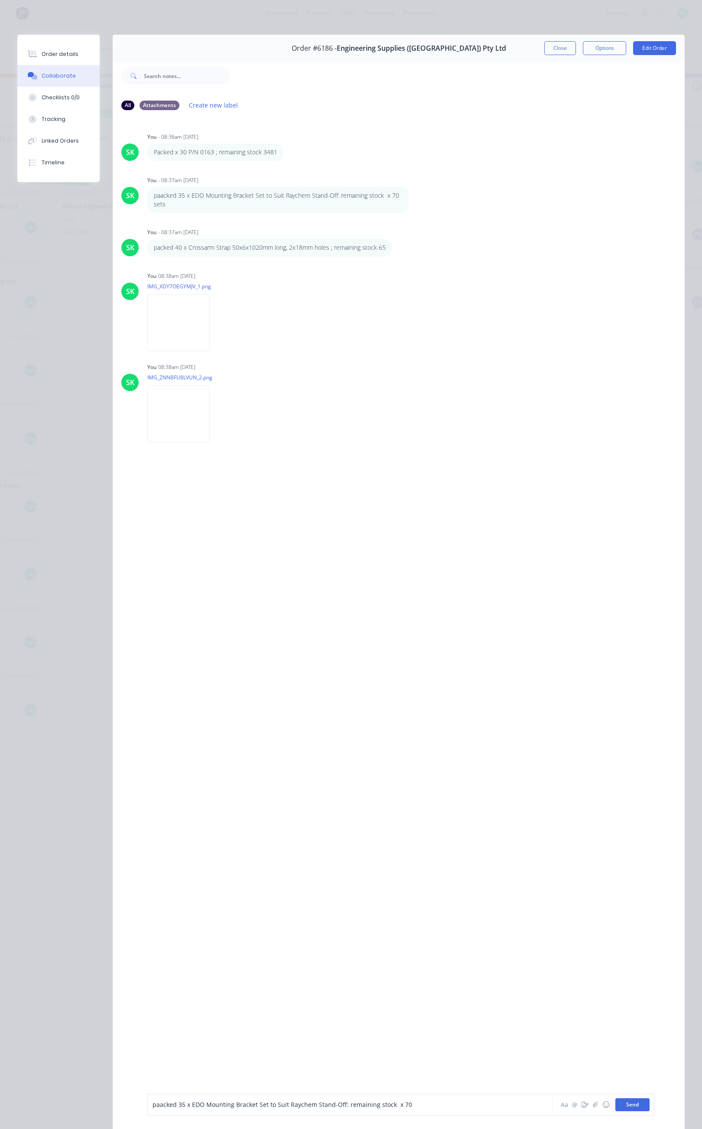
click at [629, 1102] on button "Send" at bounding box center [633, 1104] width 34 height 13
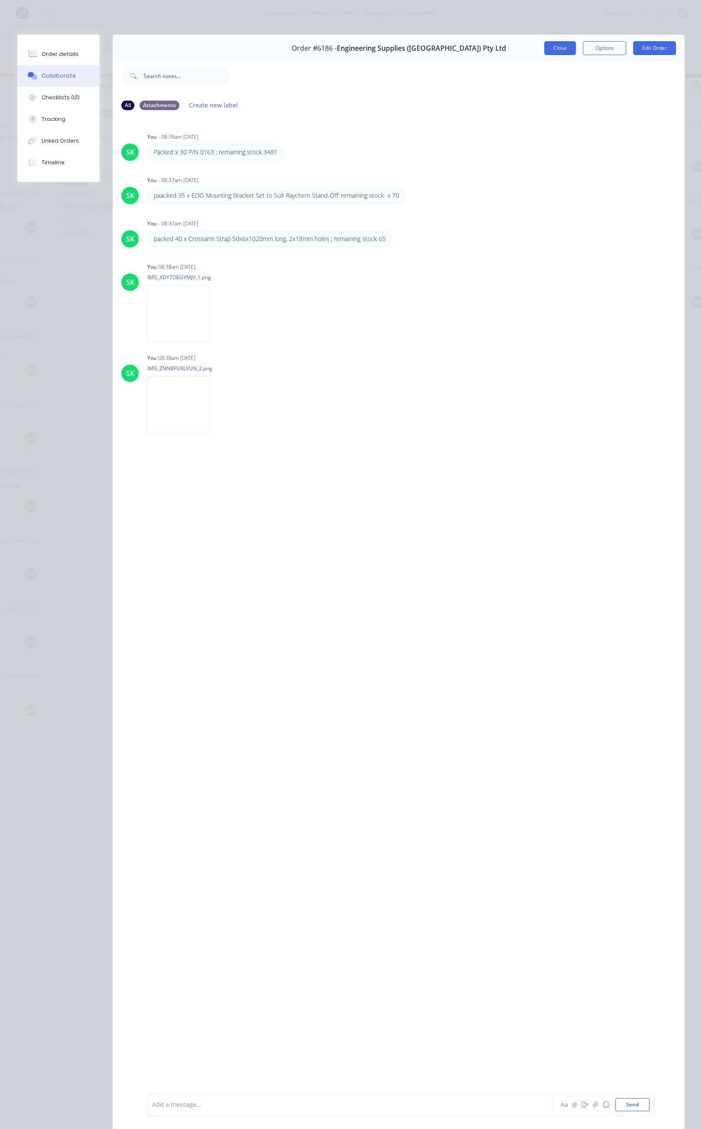
click at [545, 51] on button "Close" at bounding box center [561, 48] width 32 height 14
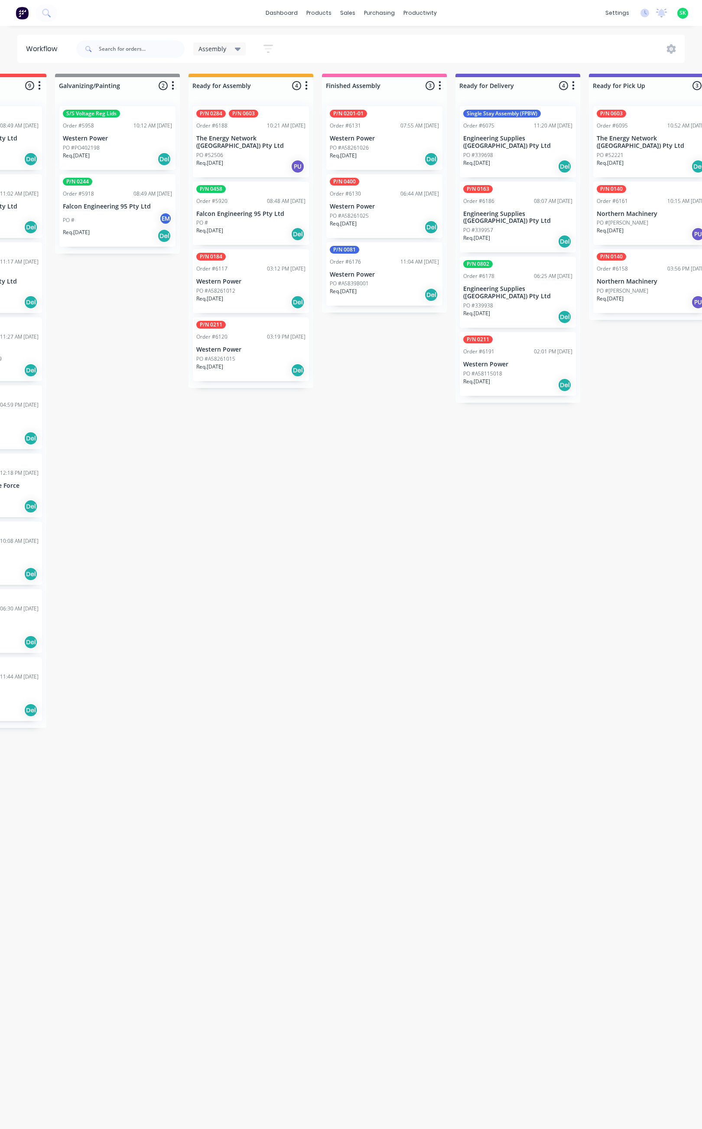
click at [512, 142] on p "Engineering Supplies ([GEOGRAPHIC_DATA]) Pty Ltd" at bounding box center [518, 142] width 109 height 15
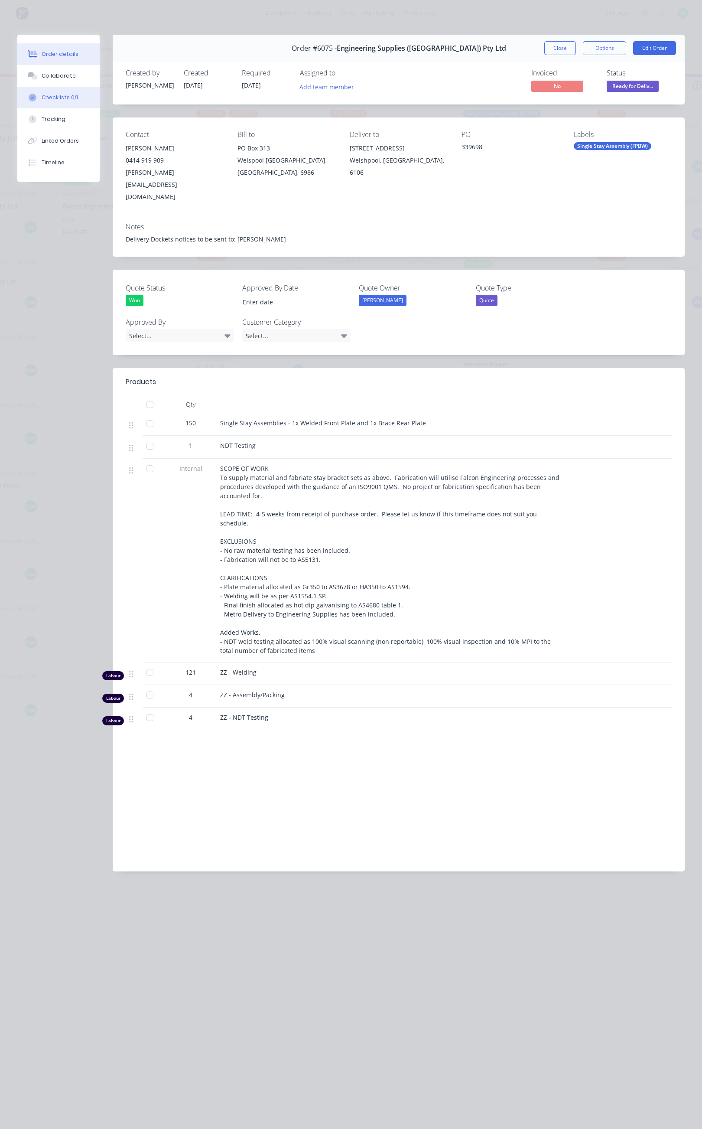
click at [72, 103] on button "Checklists 0/1" at bounding box center [58, 98] width 82 height 22
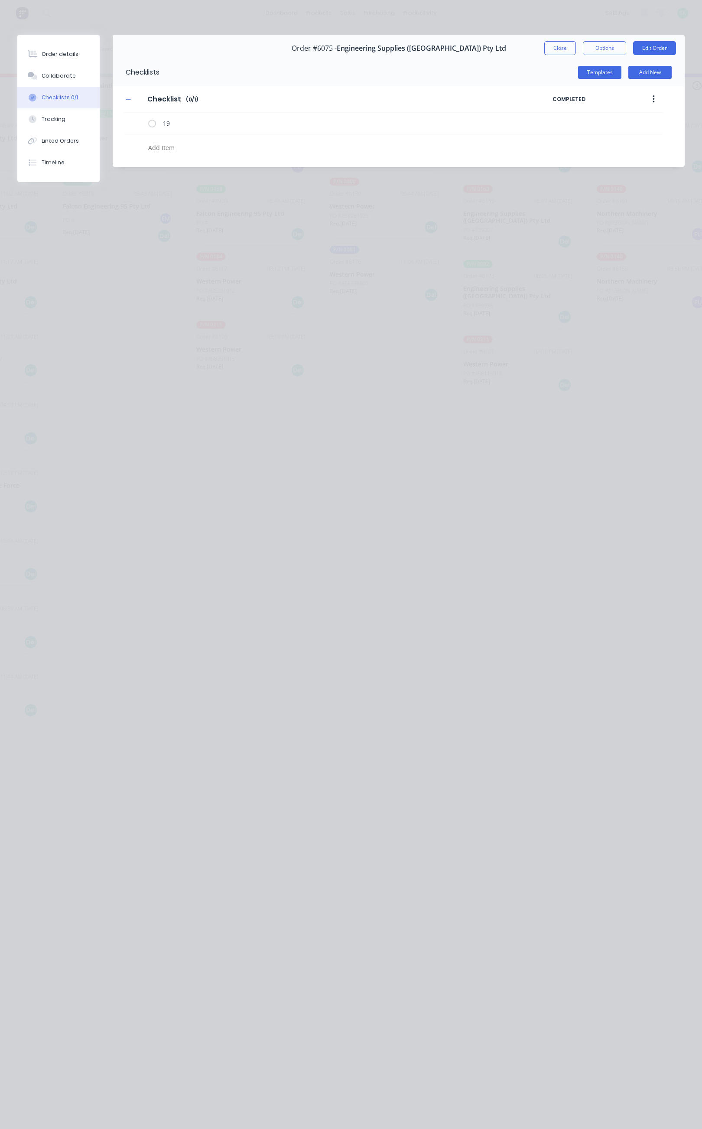
type textarea "x"
click at [72, 103] on button "Checklists 0/1" at bounding box center [58, 98] width 82 height 22
click at [65, 78] on div "Collaborate" at bounding box center [59, 76] width 34 height 8
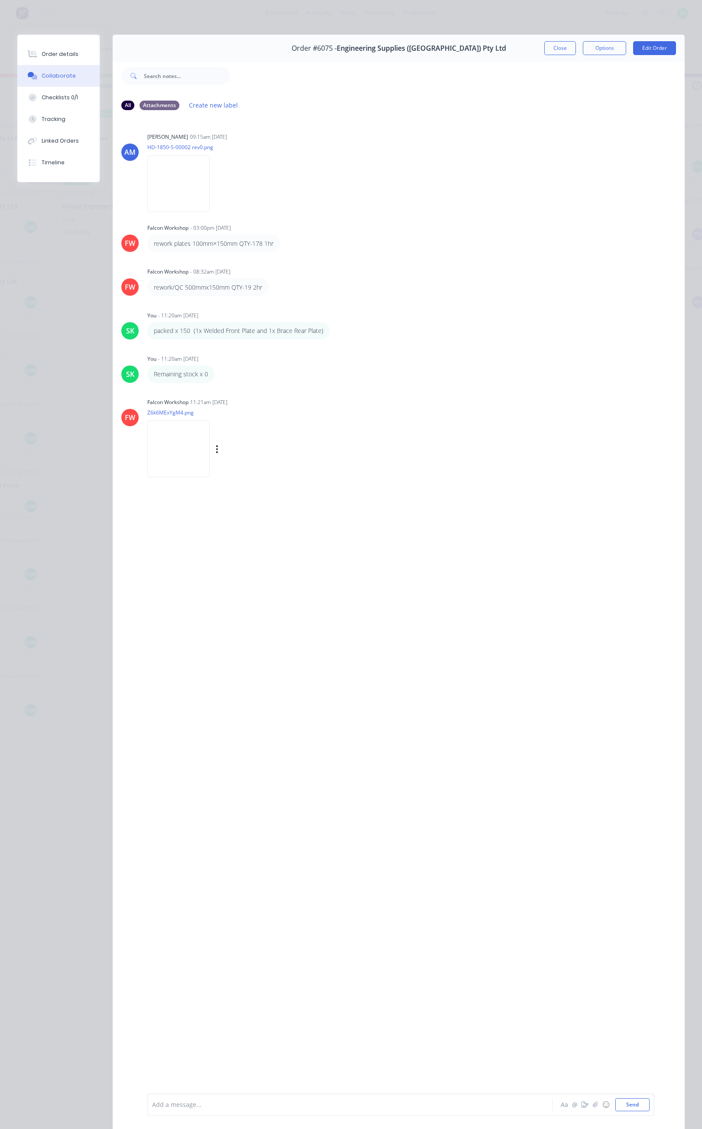
click at [186, 447] on img at bounding box center [178, 449] width 62 height 57
drag, startPoint x: 202, startPoint y: 1102, endPoint x: 199, endPoint y: 1096, distance: 7.0
click at [202, 1102] on div at bounding box center [339, 1104] width 373 height 9
click at [217, 445] on icon "button" at bounding box center [217, 449] width 2 height 8
drag, startPoint x: 187, startPoint y: 497, endPoint x: 186, endPoint y: 523, distance: 26.0
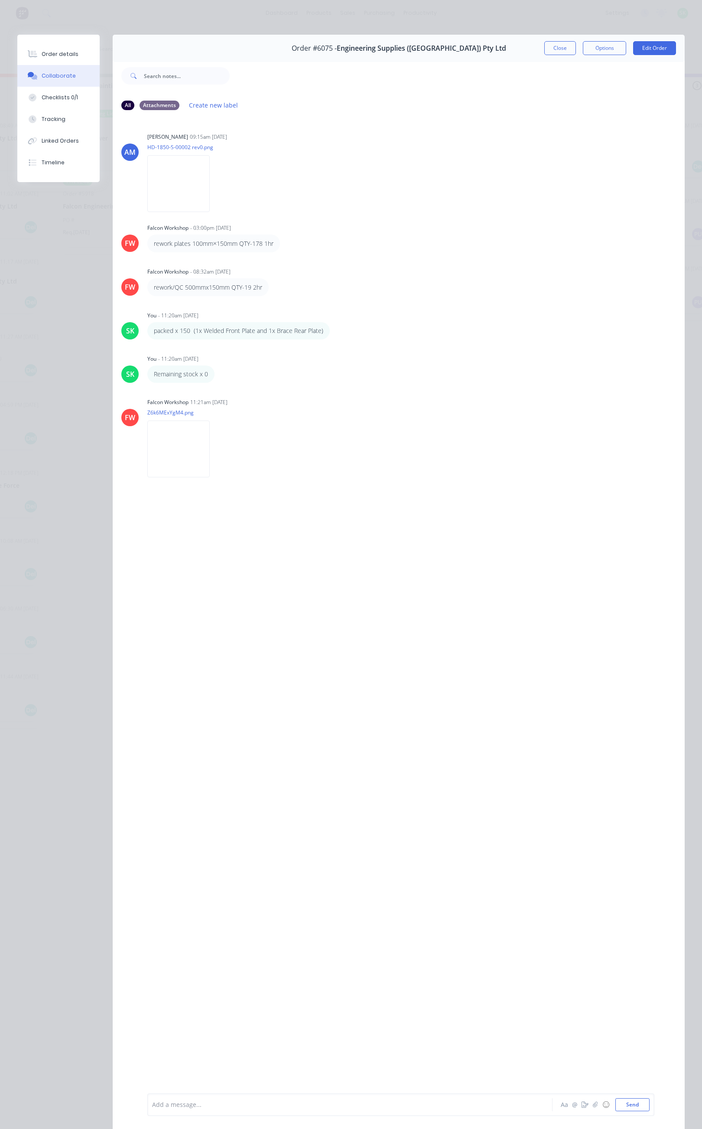
click at [189, 514] on div "AM Andrew Marriott 09:15am 11/07/25 HD-1850-S-00002 rev0.png Labels Download FW…" at bounding box center [399, 605] width 572 height 975
click at [184, 1104] on div at bounding box center [339, 1104] width 373 height 9
click at [616, 1099] on button "Send" at bounding box center [633, 1104] width 34 height 13
click at [545, 48] on button "Close" at bounding box center [561, 48] width 32 height 14
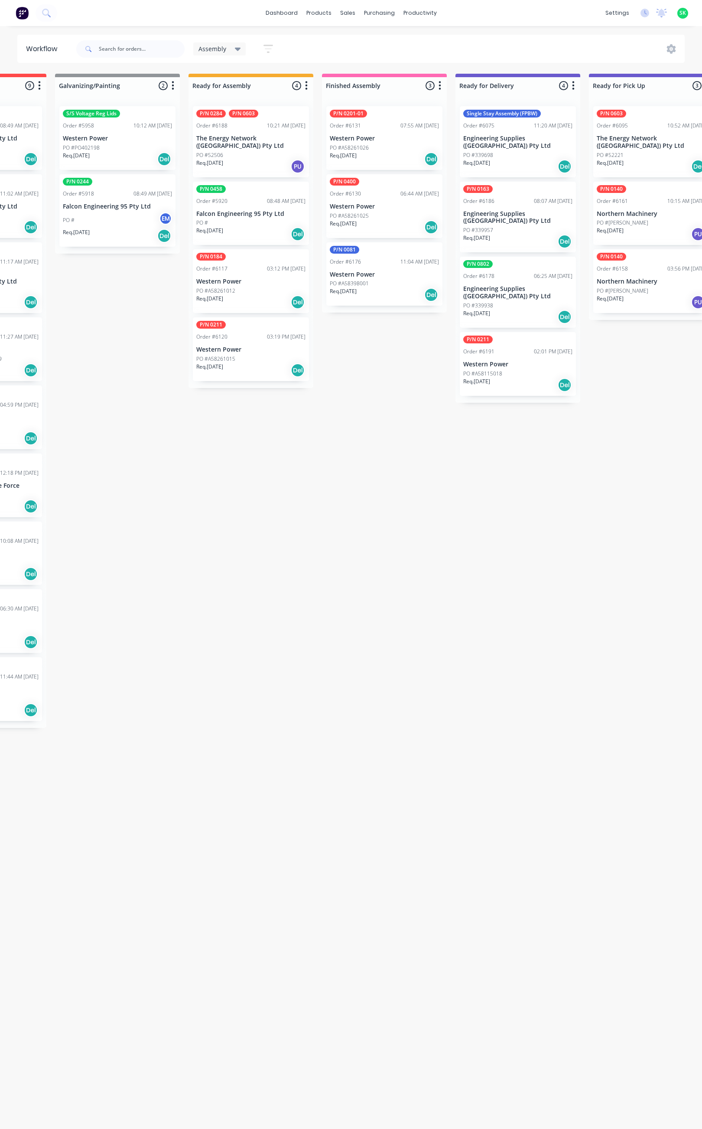
click at [394, 145] on div "PO #A58261026" at bounding box center [384, 148] width 109 height 8
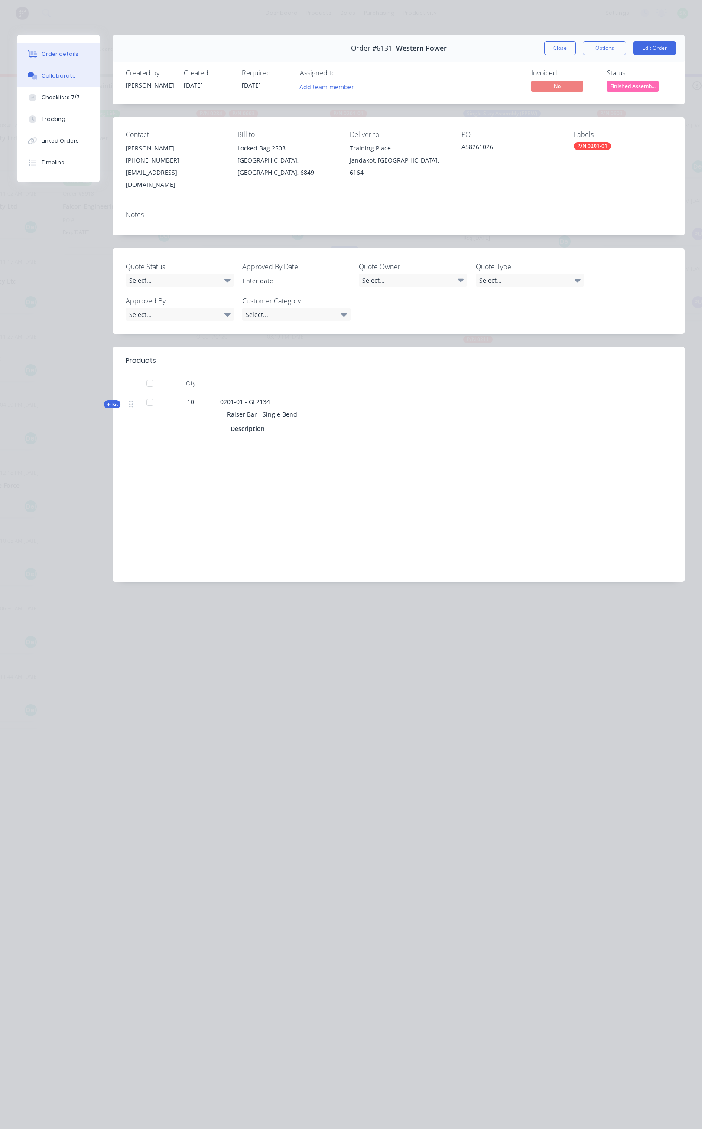
click at [76, 76] on button "Collaborate" at bounding box center [58, 76] width 82 height 22
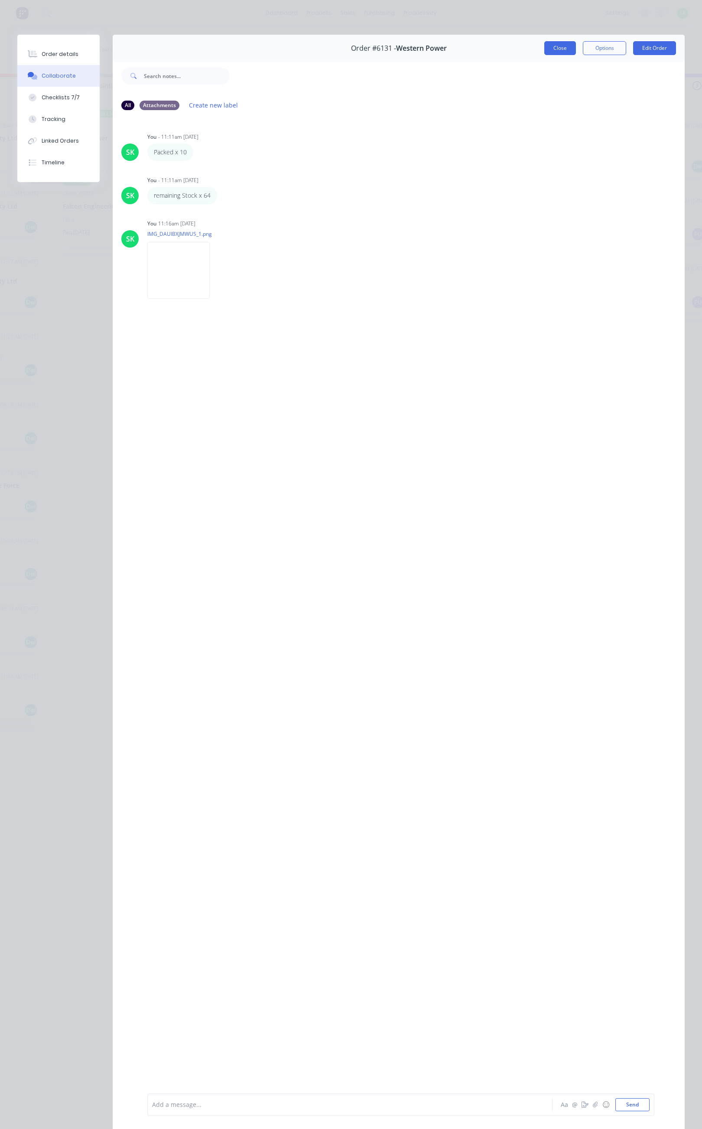
click at [555, 51] on button "Close" at bounding box center [561, 48] width 32 height 14
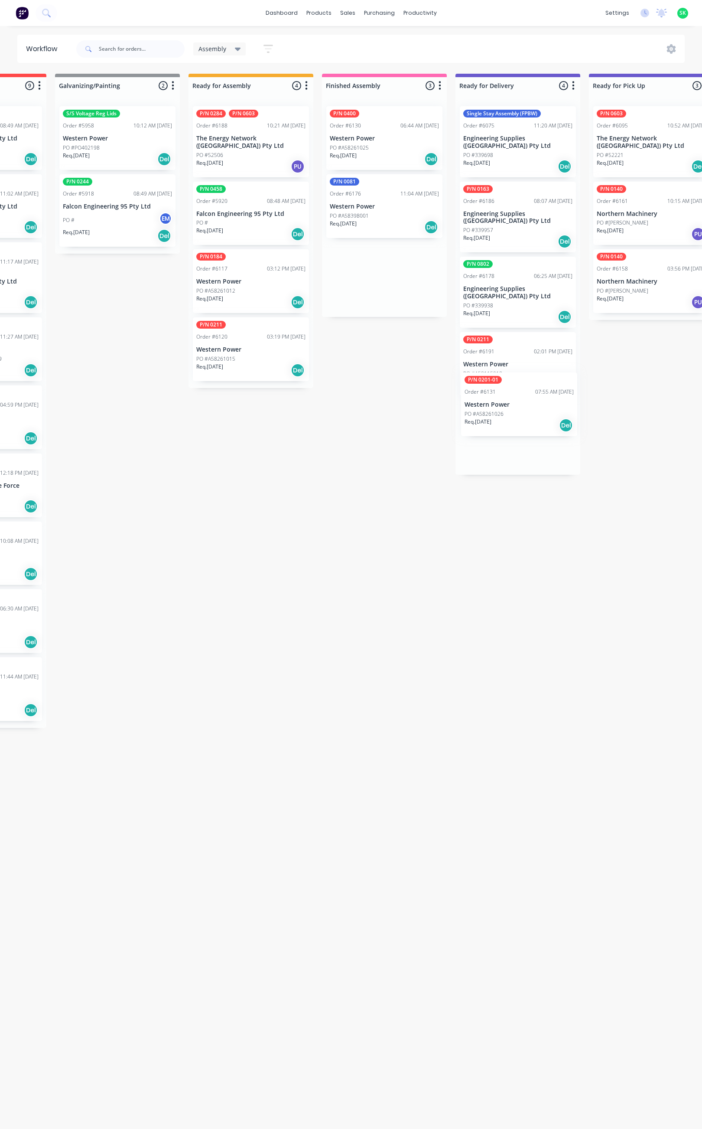
drag, startPoint x: 385, startPoint y: 130, endPoint x: 522, endPoint y: 399, distance: 301.9
click at [522, 399] on div "Submitted 11 Status colour #273444 hex #273444 Save Cancel Summaries Total orde…" at bounding box center [549, 467] width 1572 height 787
click at [379, 129] on div "Order #6130 06:44 AM 16/07/25" at bounding box center [384, 126] width 109 height 8
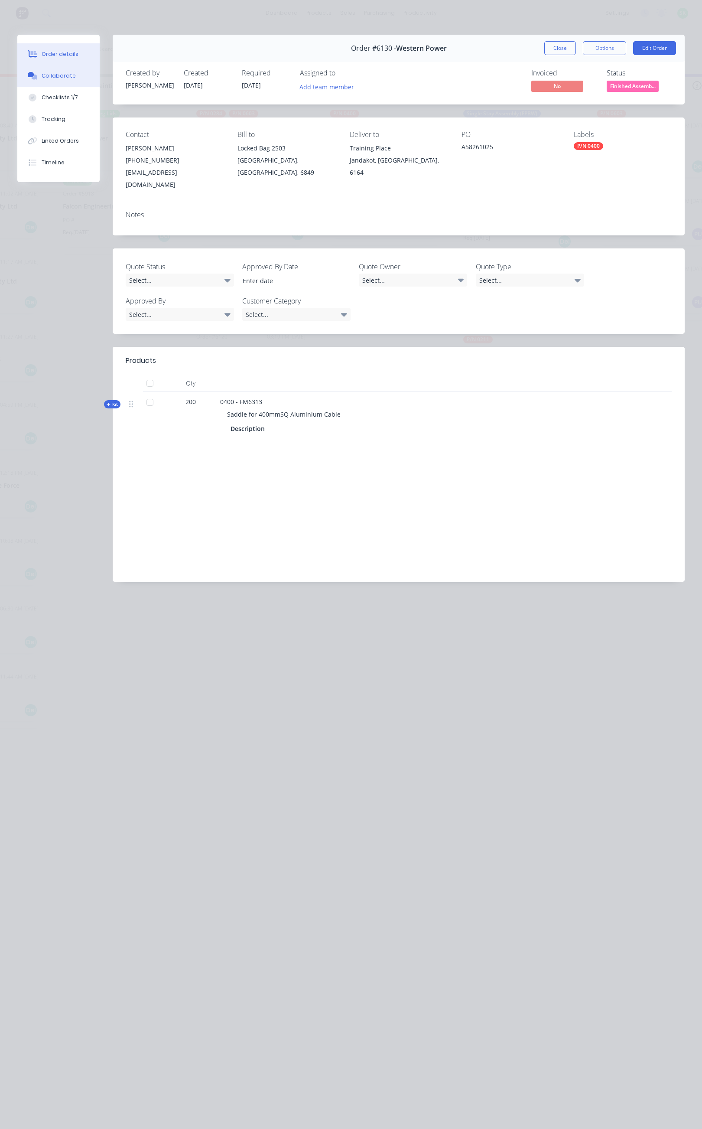
click at [73, 75] on button "Collaborate" at bounding box center [58, 76] width 82 height 22
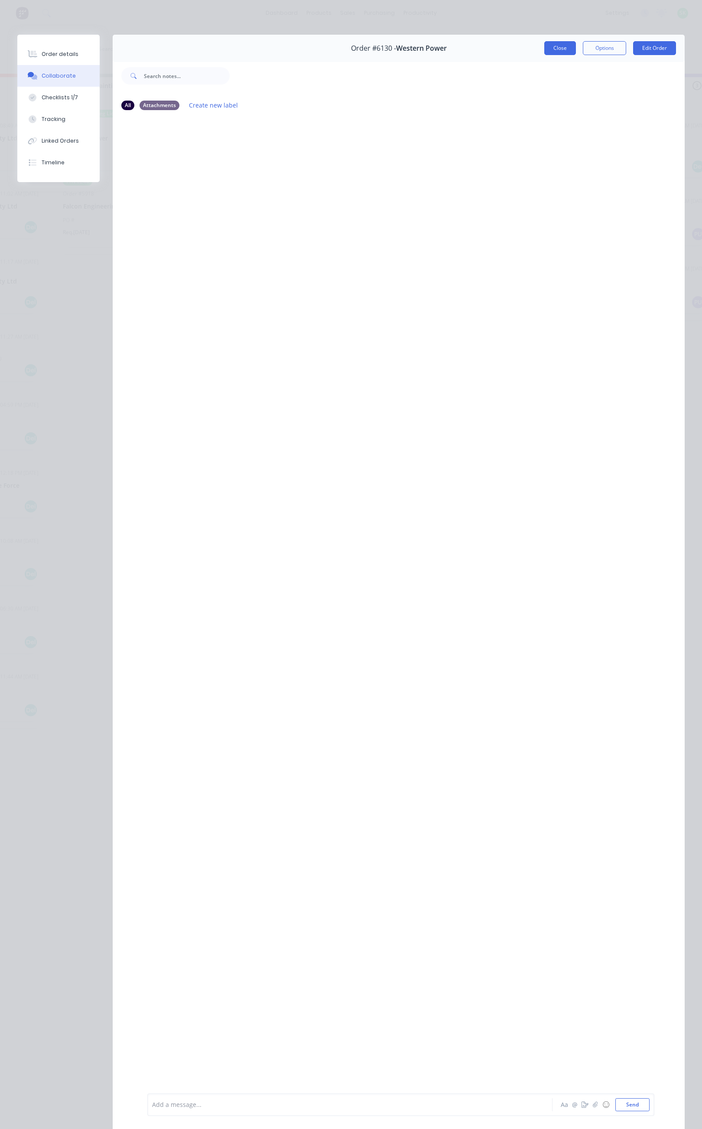
click at [551, 44] on button "Close" at bounding box center [561, 48] width 32 height 14
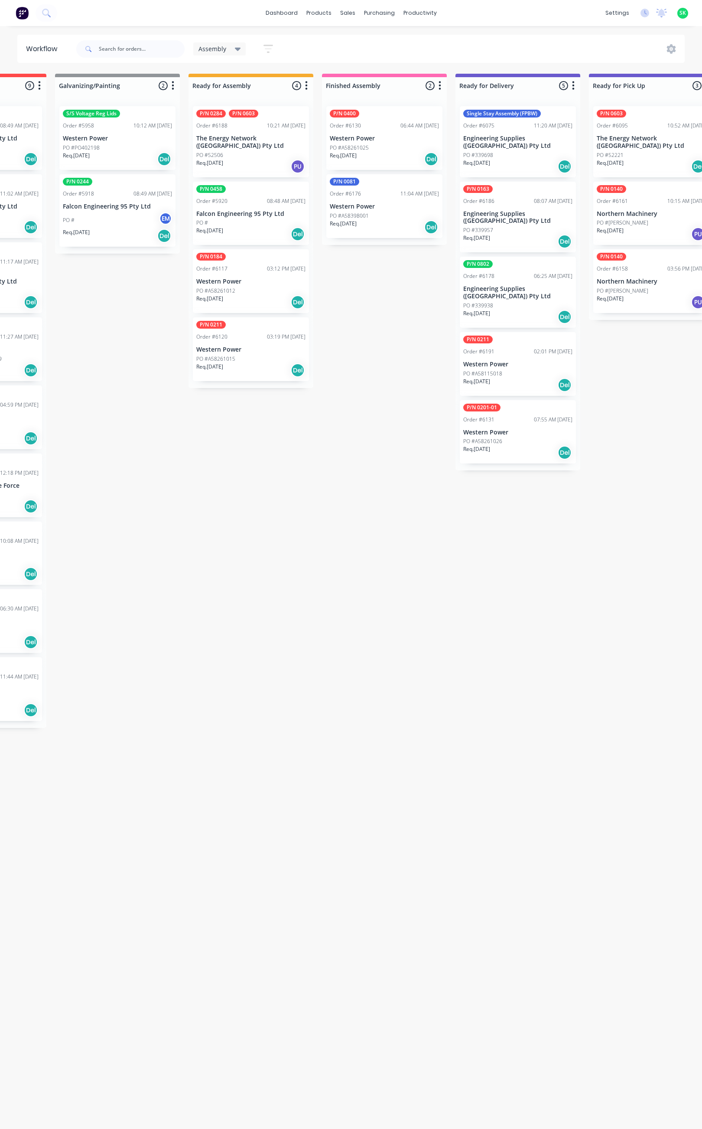
click at [354, 218] on p "PO #A58398001" at bounding box center [349, 216] width 39 height 8
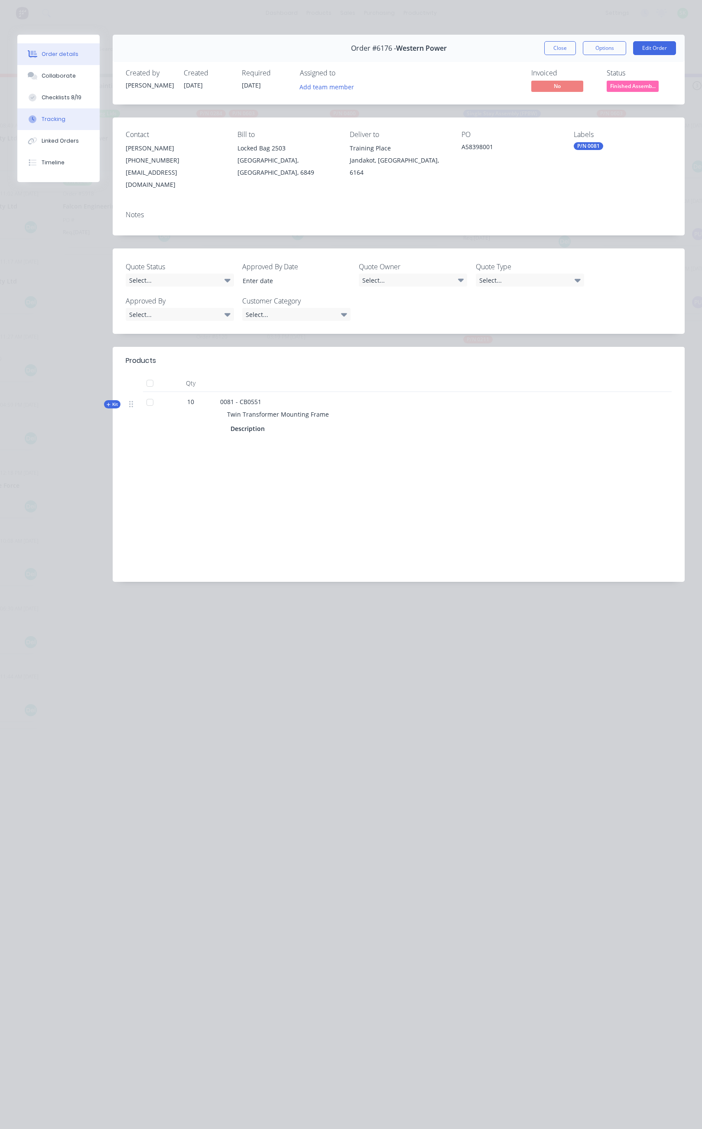
click at [76, 116] on button "Tracking" at bounding box center [58, 119] width 82 height 22
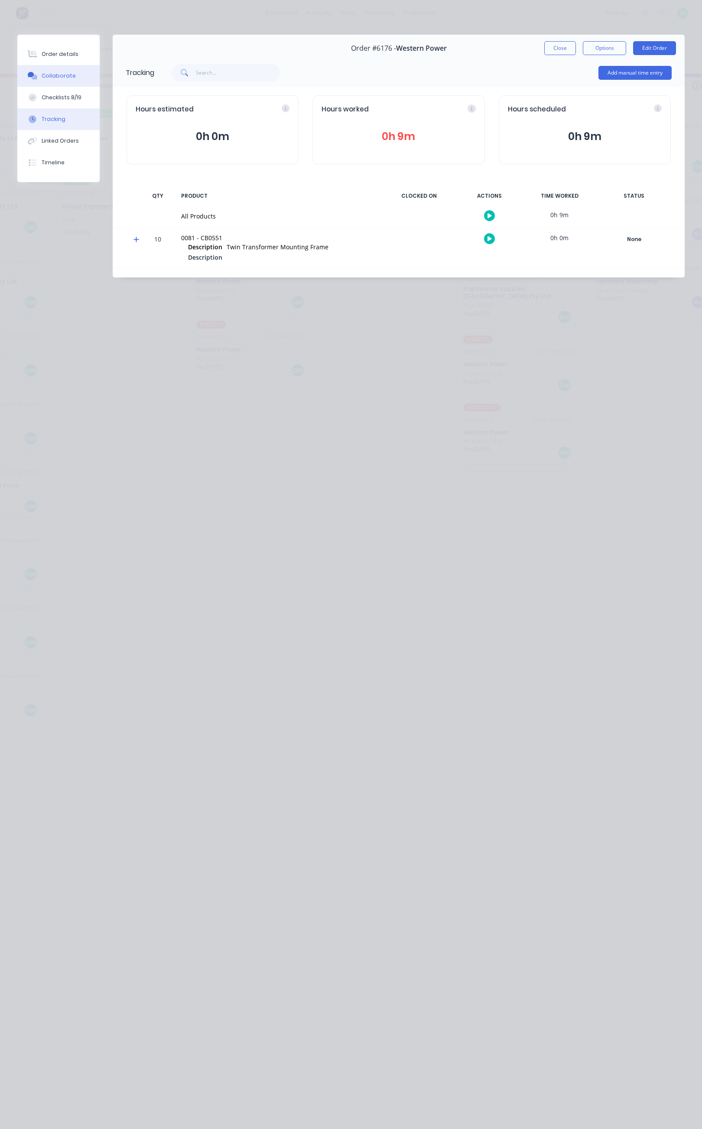
click at [71, 73] on div "Collaborate" at bounding box center [59, 76] width 34 height 8
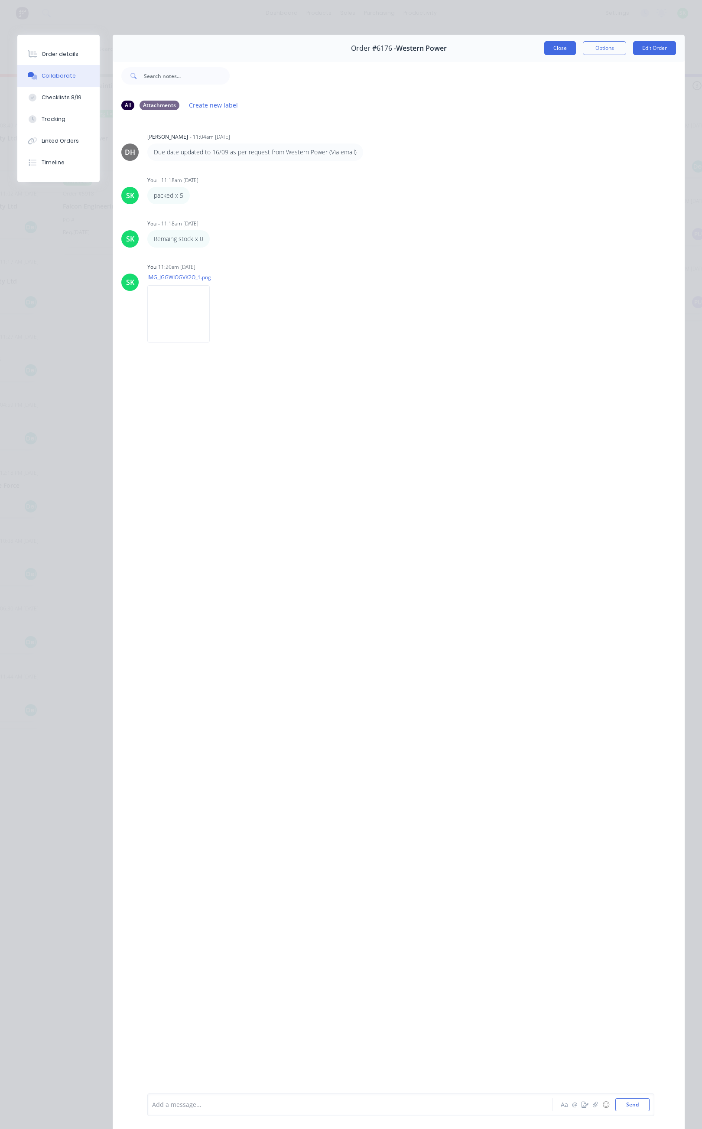
click at [545, 52] on button "Close" at bounding box center [561, 48] width 32 height 14
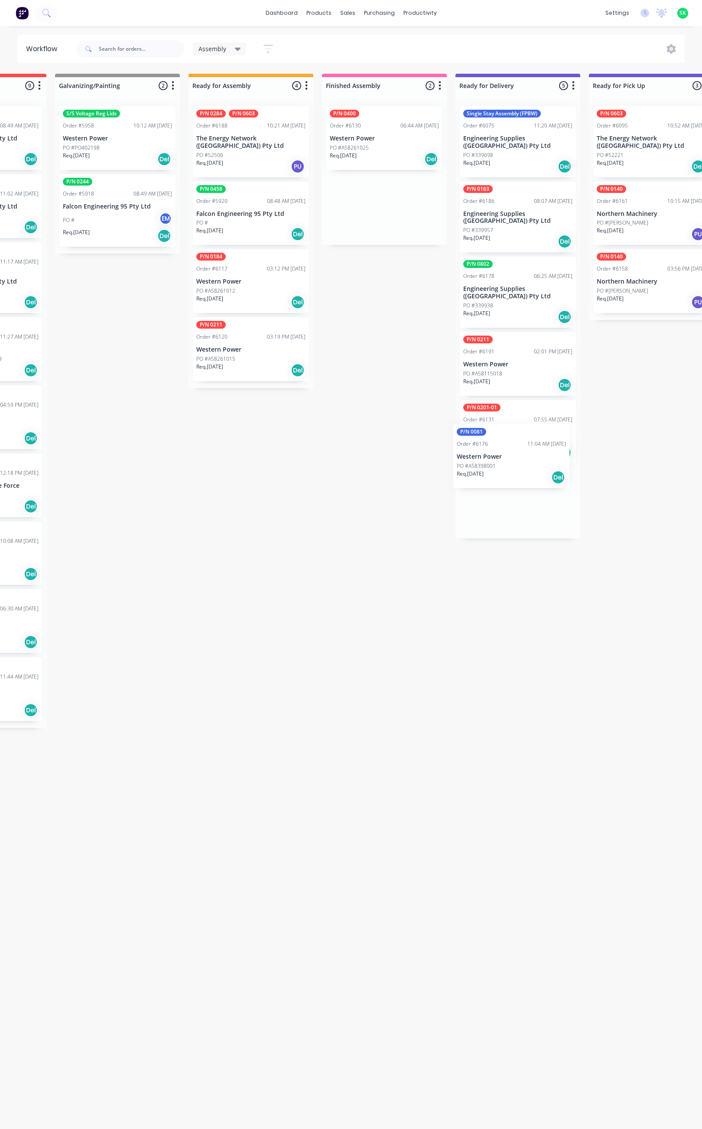
drag, startPoint x: 379, startPoint y: 203, endPoint x: 506, endPoint y: 456, distance: 283.1
click at [506, 456] on div "Submitted 11 Status colour #273444 hex #273444 Save Cancel Summaries Total orde…" at bounding box center [549, 467] width 1572 height 787
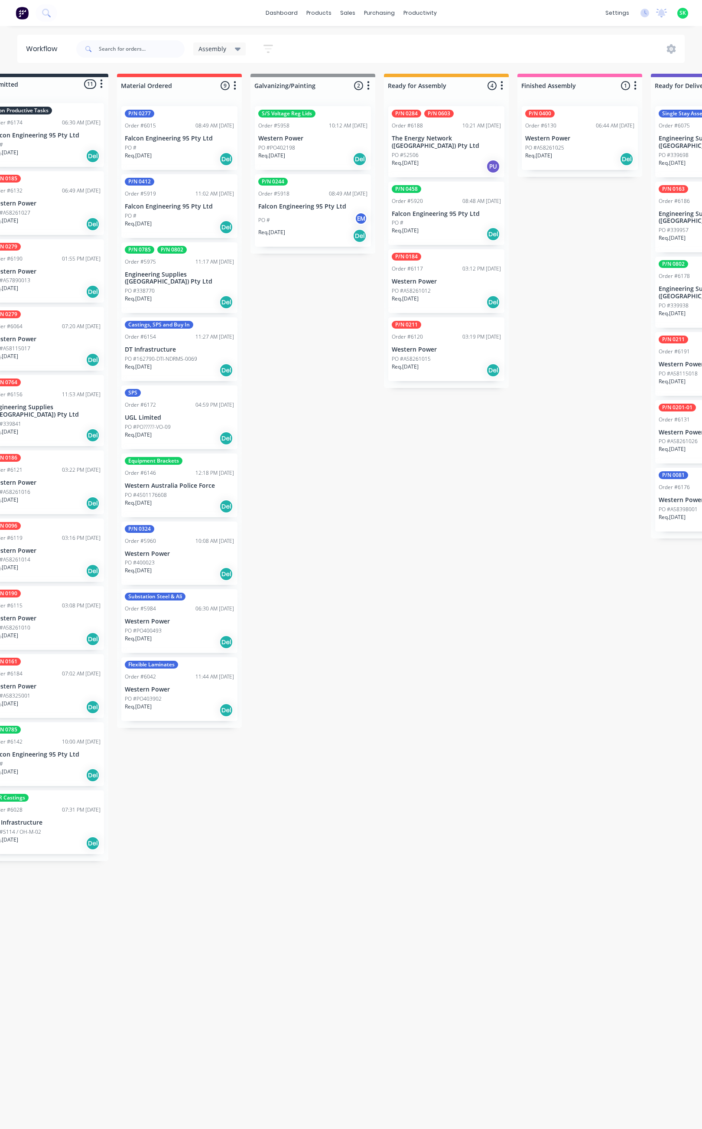
scroll to position [0, 0]
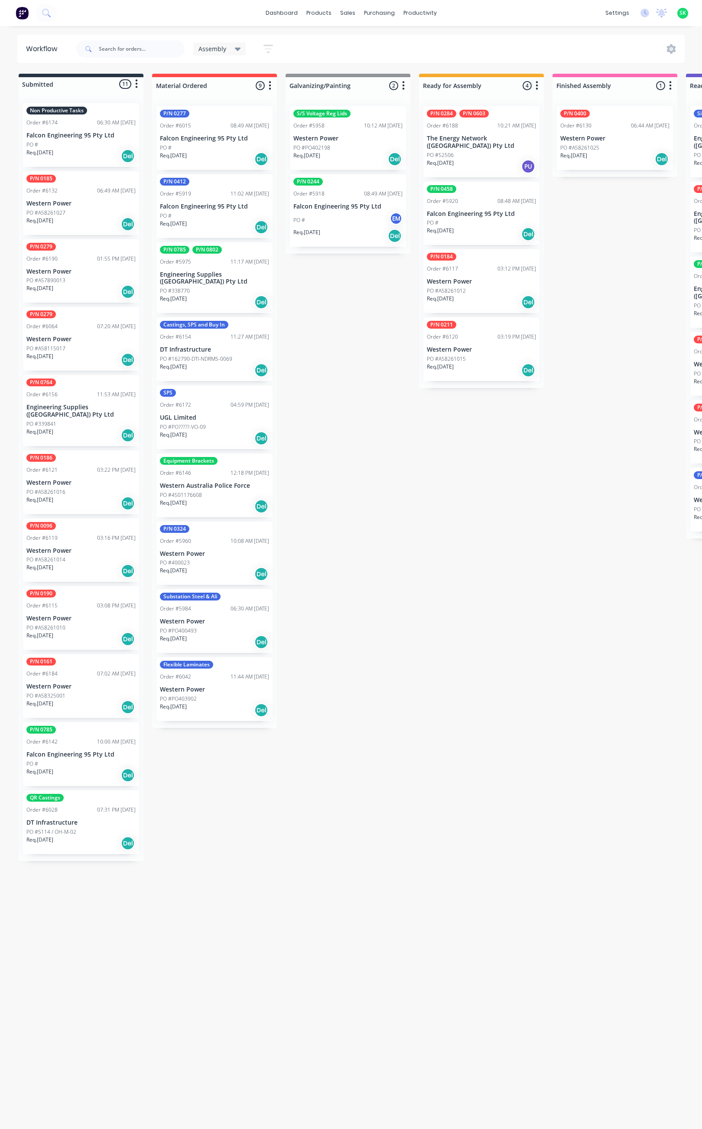
click at [235, 49] on icon at bounding box center [238, 49] width 6 height 3
click at [215, 108] on button "None" at bounding box center [246, 113] width 92 height 10
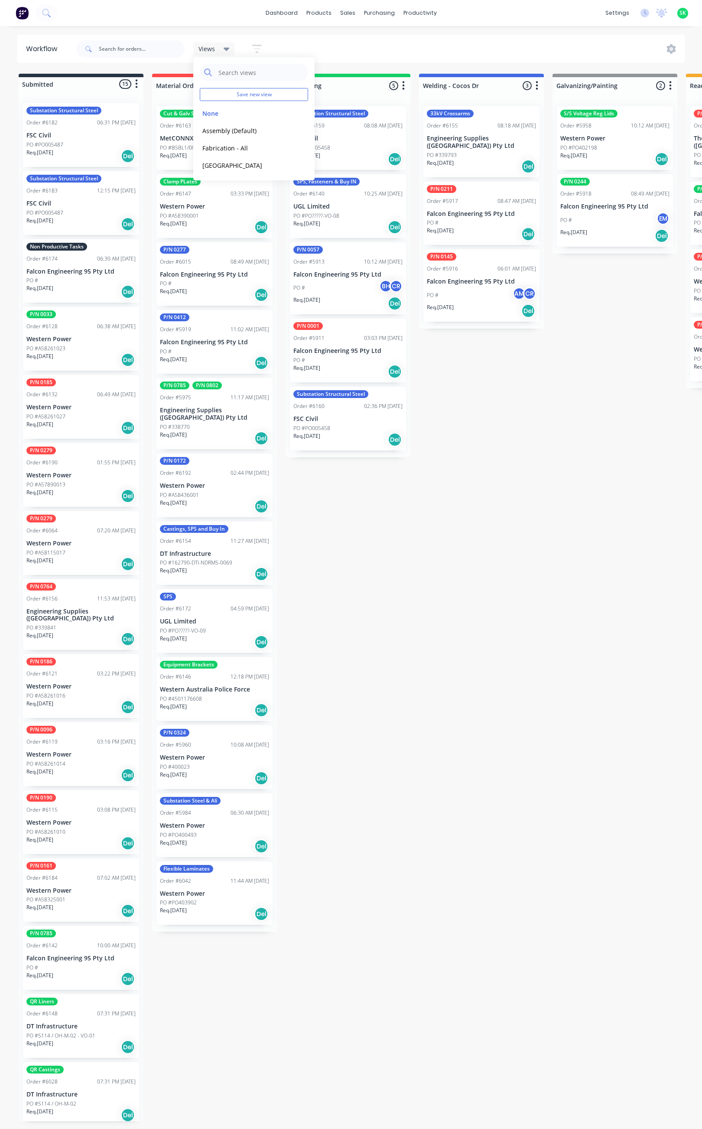
drag, startPoint x: 500, startPoint y: 717, endPoint x: 447, endPoint y: 810, distance: 106.4
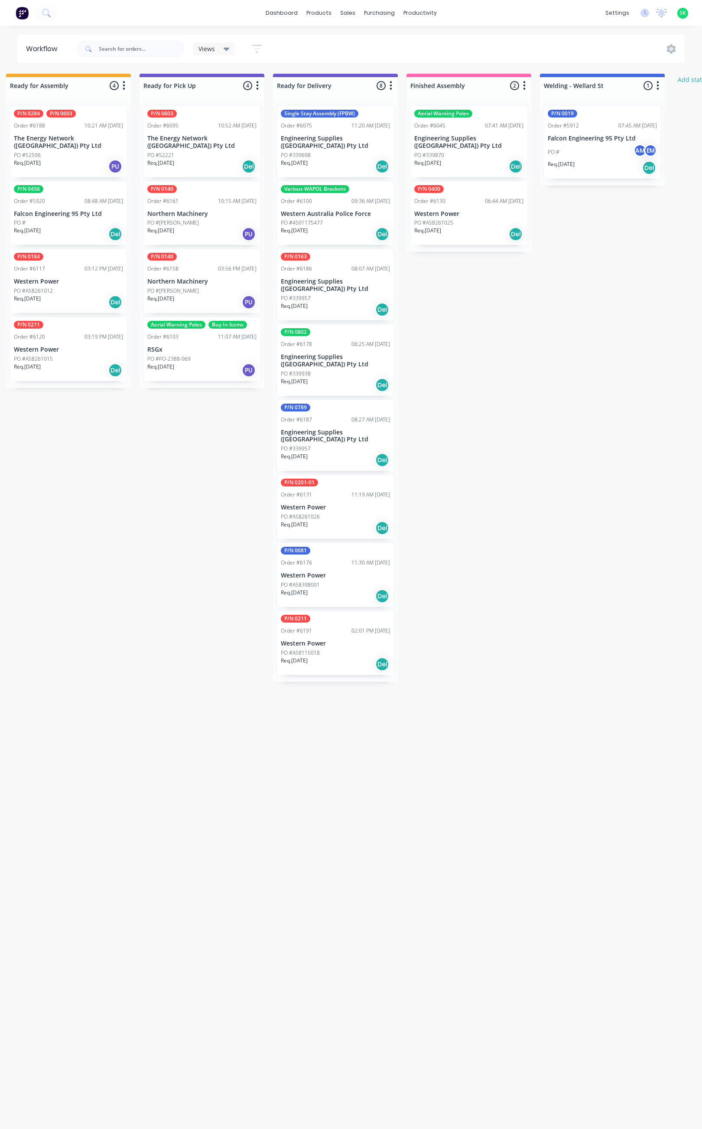
scroll to position [0, 660]
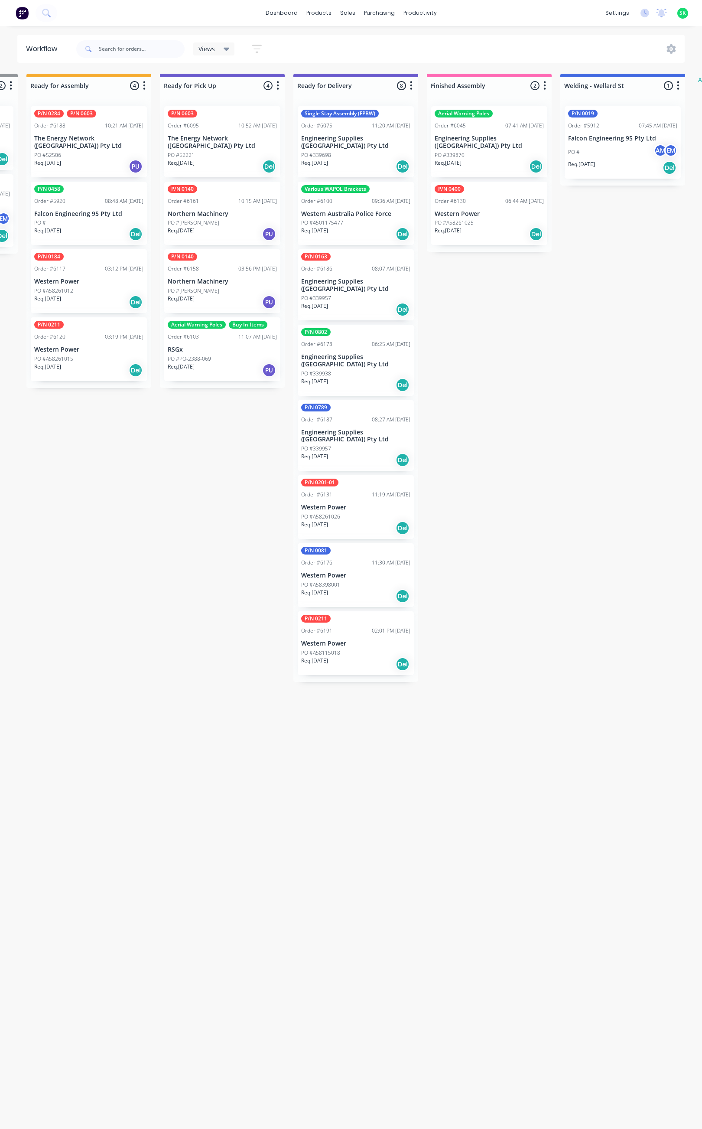
click at [341, 210] on p "Western Australia Police Force" at bounding box center [355, 213] width 109 height 7
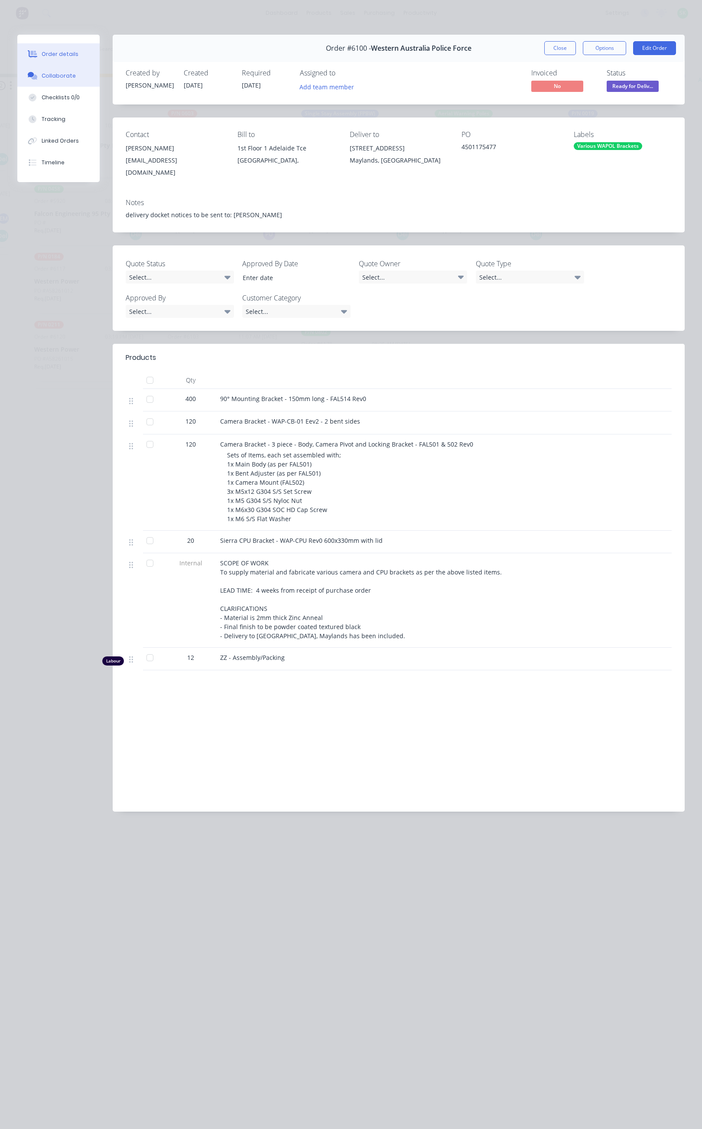
click at [59, 72] on div "Collaborate" at bounding box center [59, 76] width 34 height 8
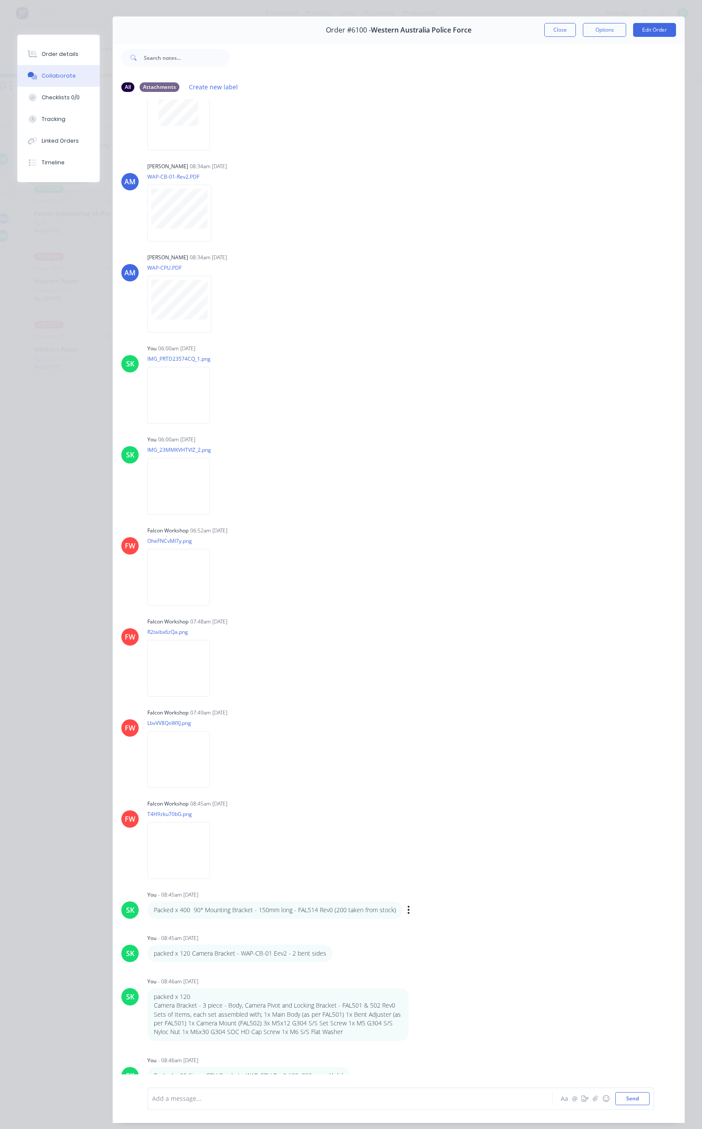
scroll to position [50, 0]
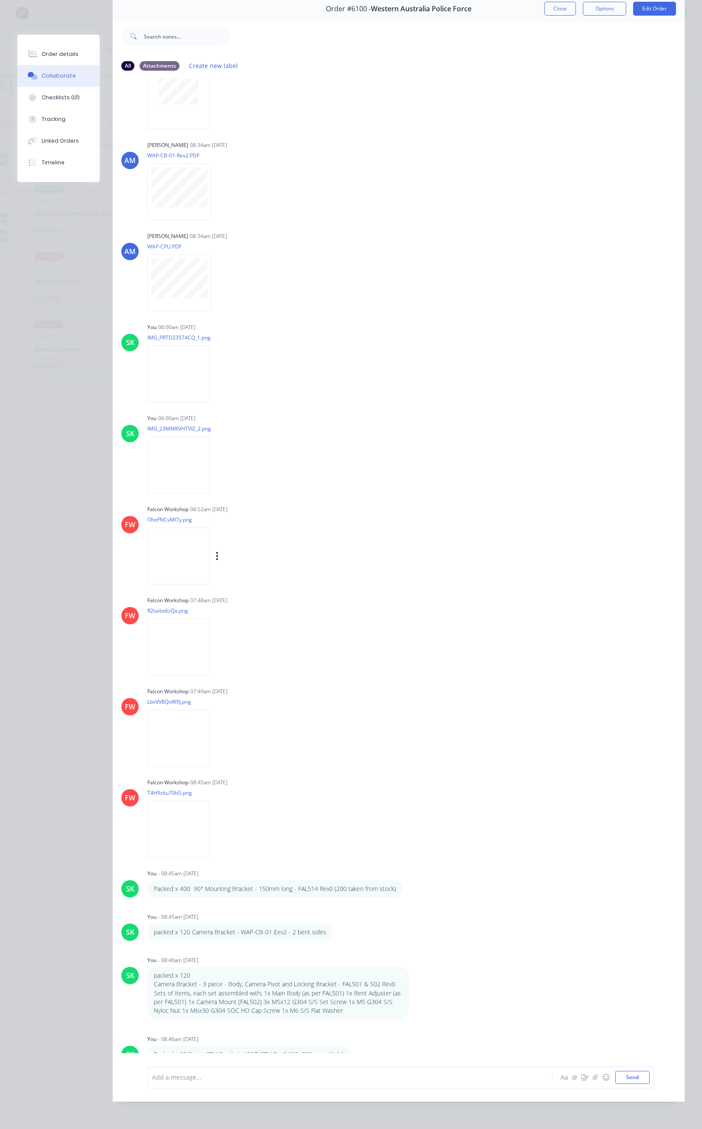
click at [189, 546] on img at bounding box center [178, 556] width 62 height 57
click at [196, 639] on img at bounding box center [178, 647] width 62 height 57
click at [182, 725] on img at bounding box center [178, 738] width 62 height 57
click at [183, 822] on img at bounding box center [178, 829] width 62 height 57
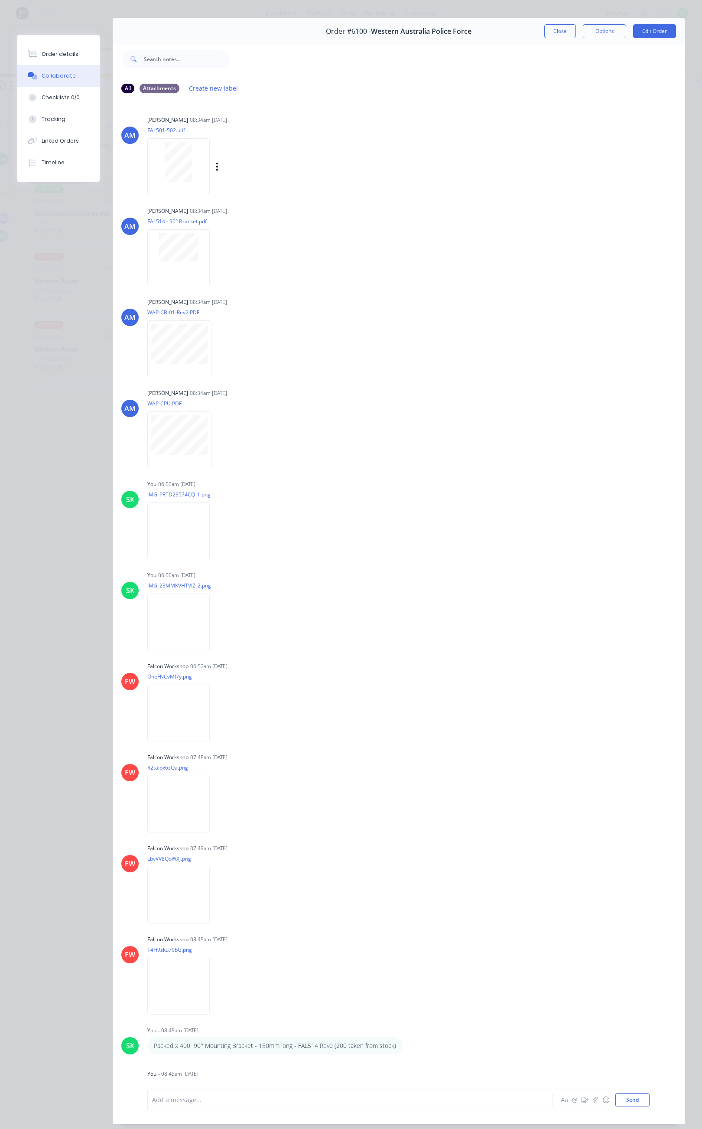
scroll to position [0, 0]
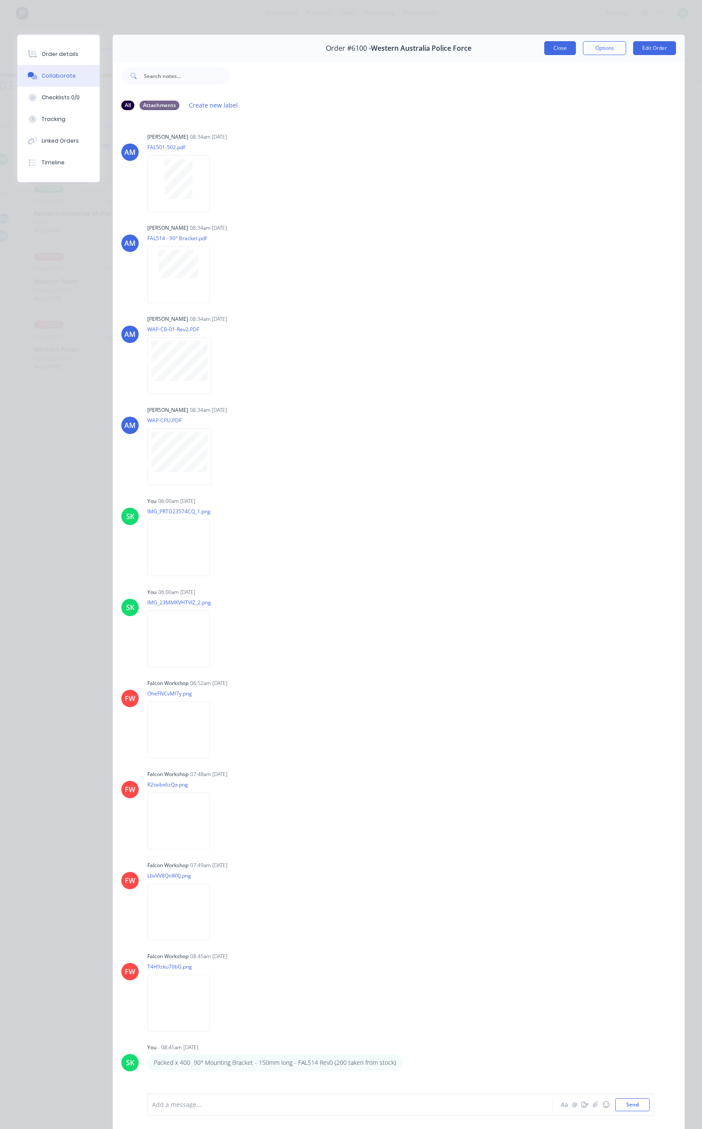
click at [546, 47] on button "Close" at bounding box center [561, 48] width 32 height 14
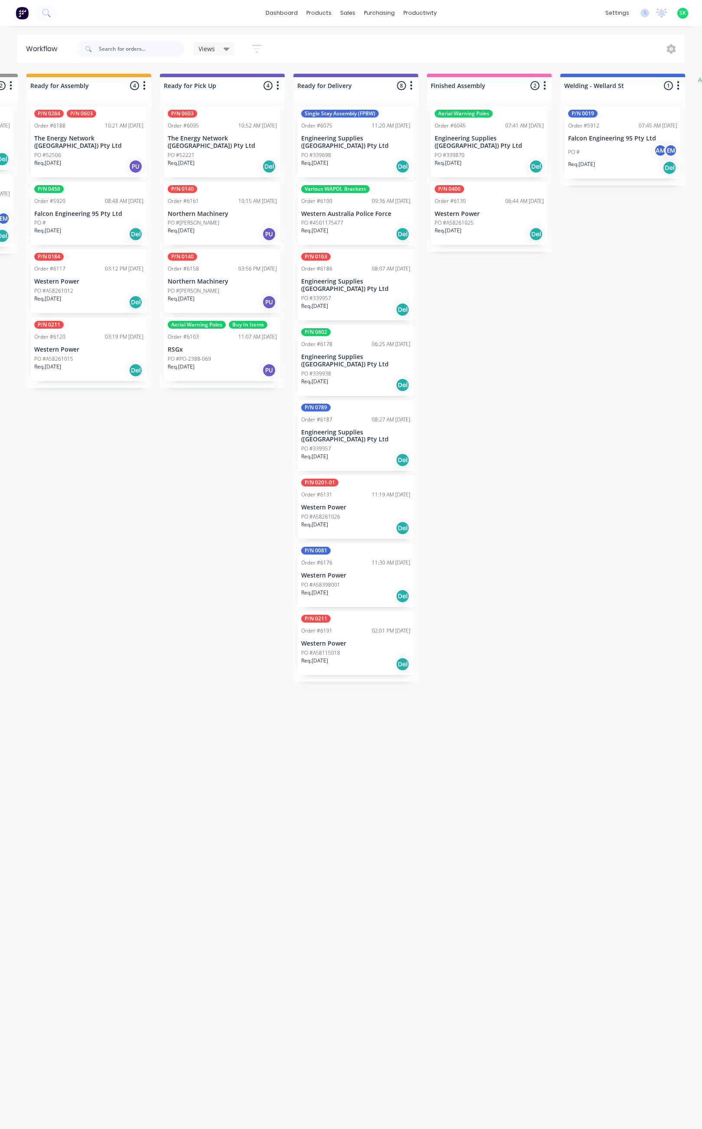
click at [233, 148] on p "The Energy Network ([GEOGRAPHIC_DATA]) Pty Ltd" at bounding box center [222, 142] width 109 height 15
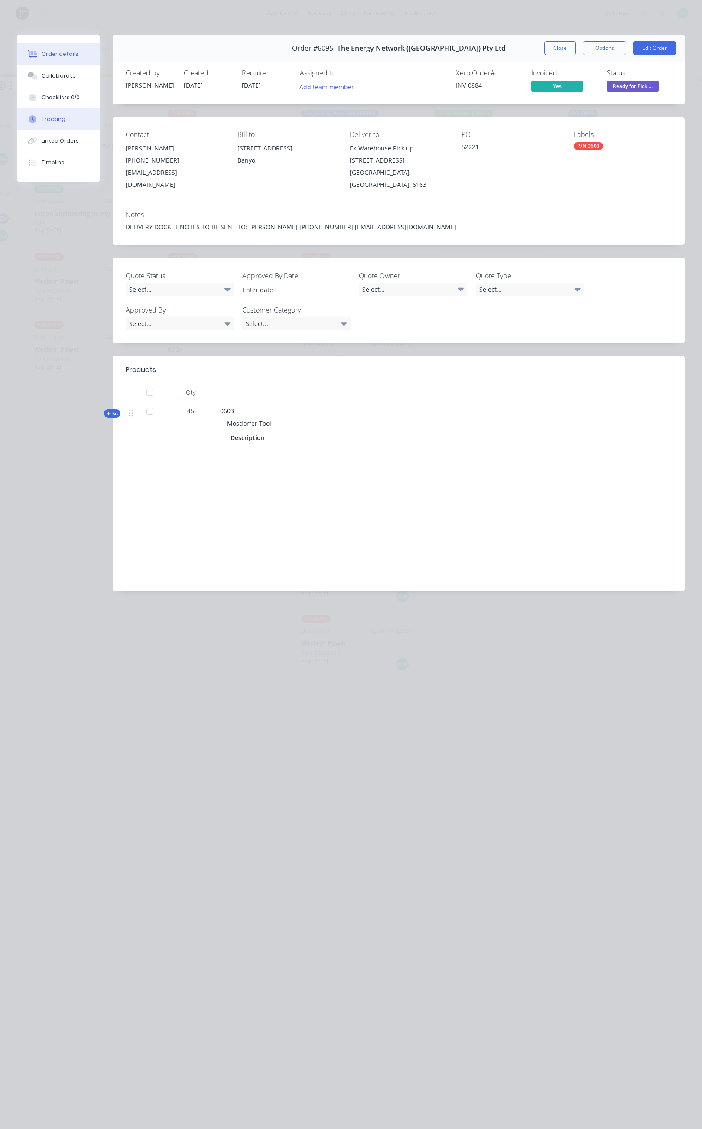
click at [73, 116] on button "Tracking" at bounding box center [58, 119] width 82 height 22
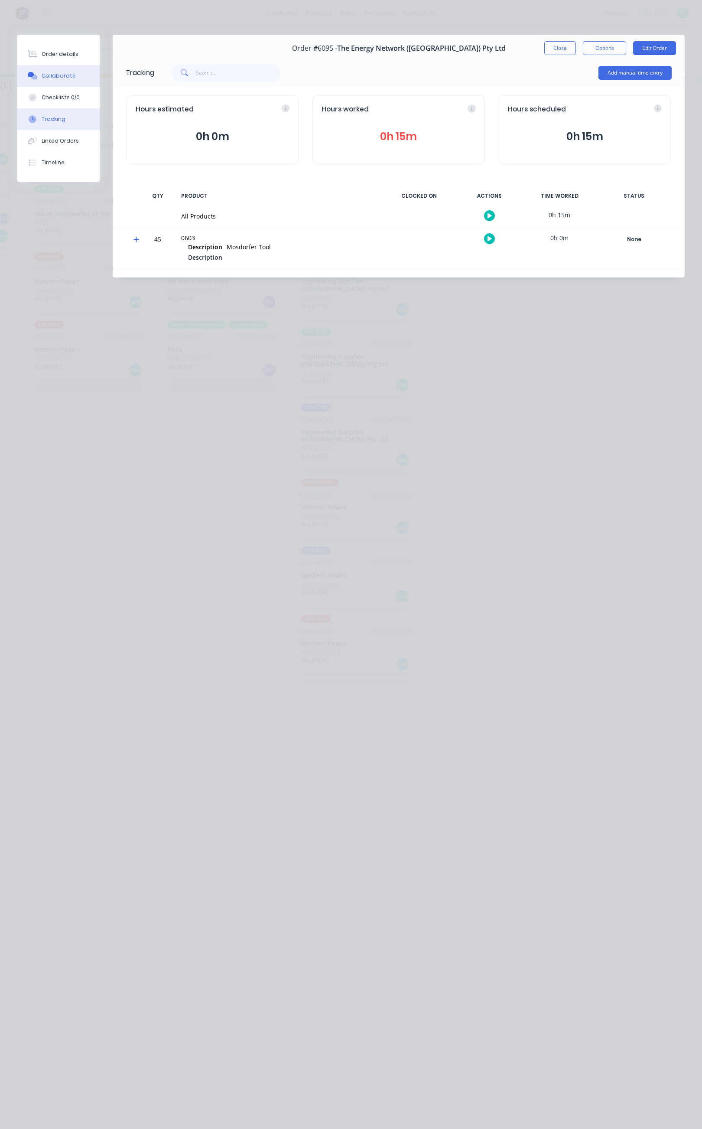
click at [67, 75] on div "Collaborate" at bounding box center [59, 76] width 34 height 8
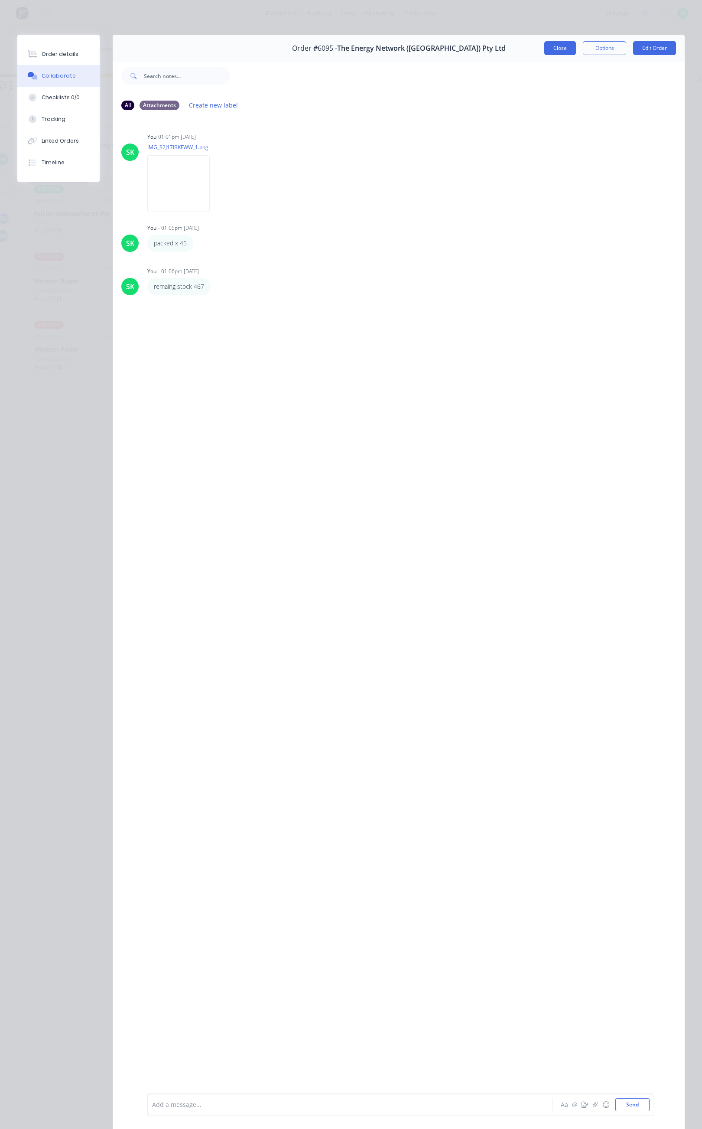
click at [551, 46] on button "Close" at bounding box center [561, 48] width 32 height 14
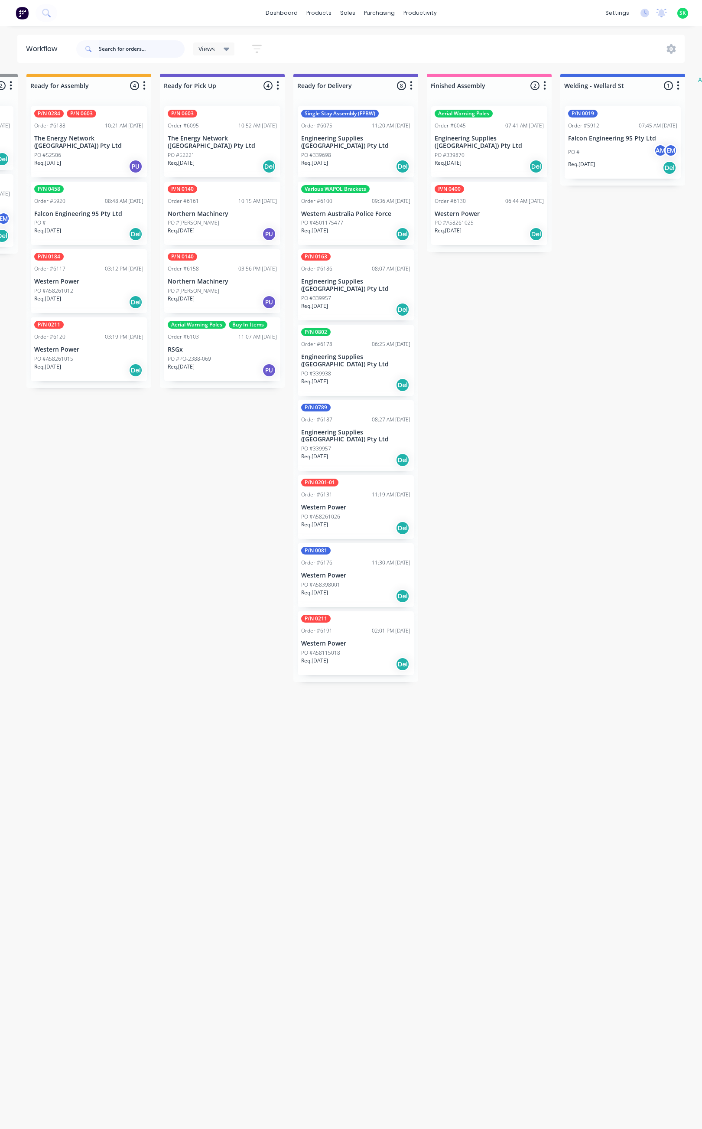
click at [108, 49] on input "text" at bounding box center [142, 48] width 86 height 17
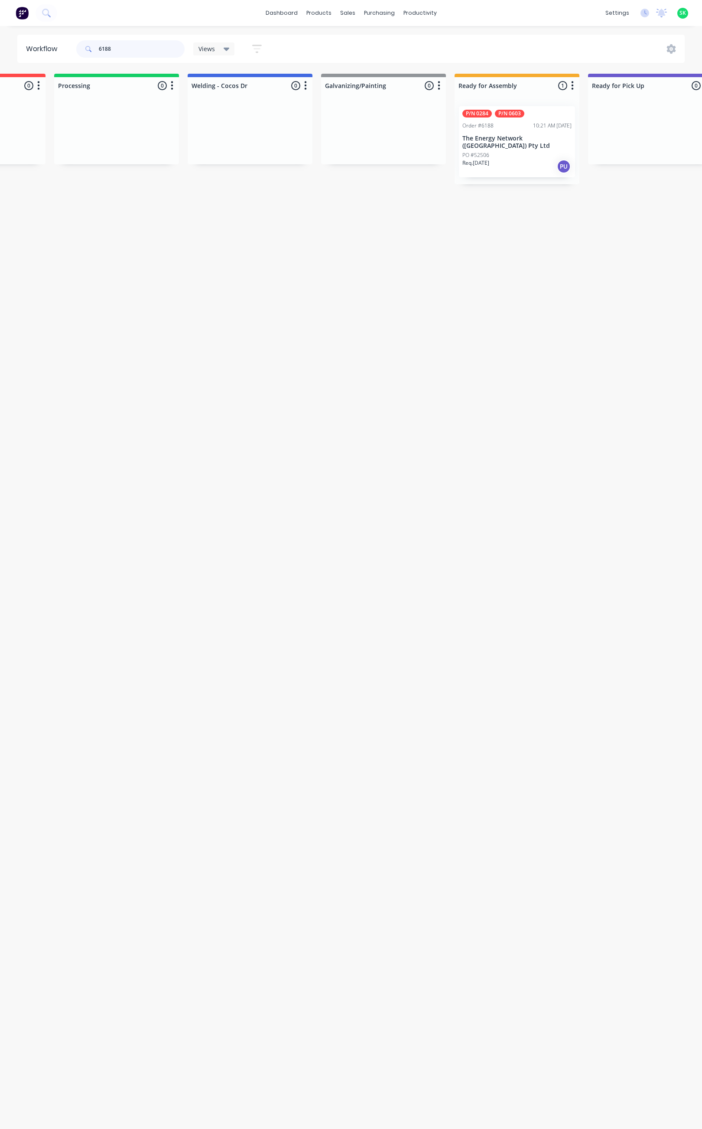
scroll to position [0, 253]
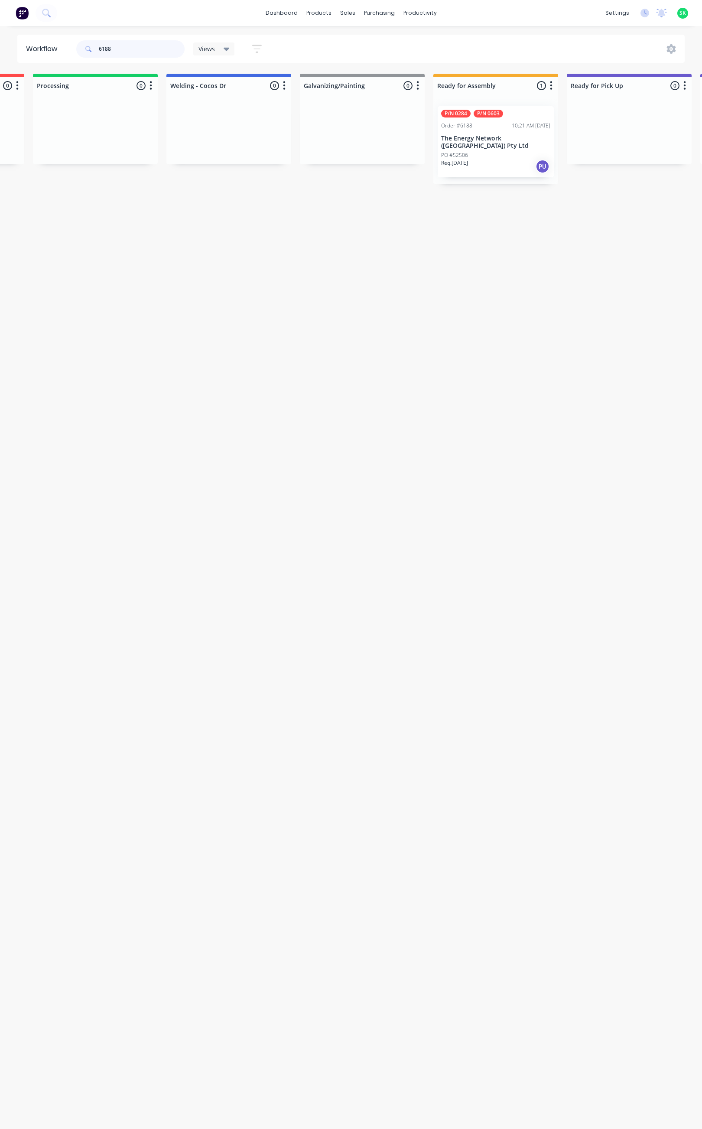
type input "6188"
click at [493, 141] on p "The Energy Network ([GEOGRAPHIC_DATA]) Pty Ltd" at bounding box center [495, 142] width 109 height 15
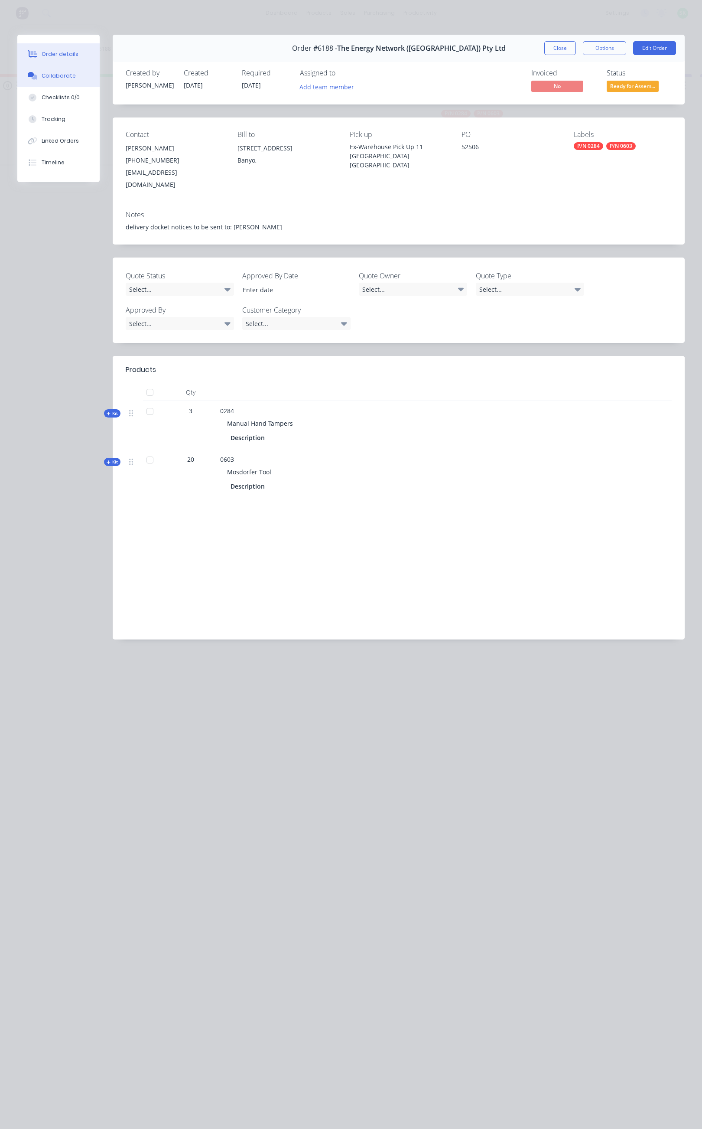
click at [63, 70] on button "Collaborate" at bounding box center [58, 76] width 82 height 22
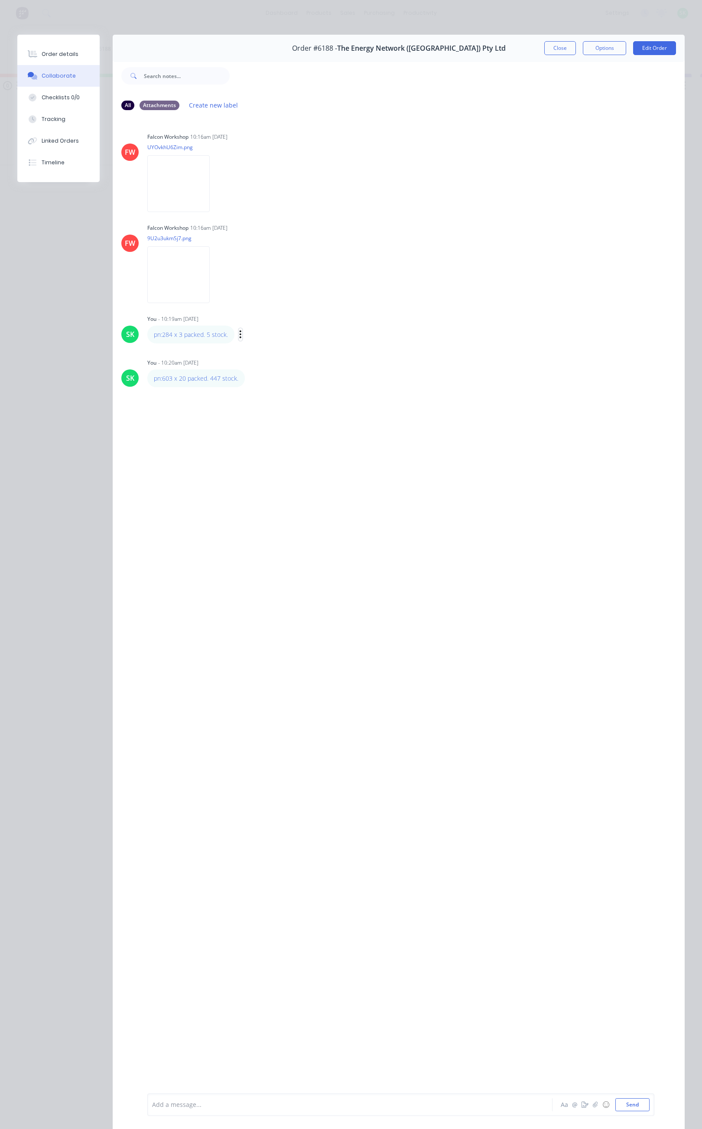
click at [239, 333] on button "button" at bounding box center [240, 334] width 3 height 13
click at [260, 351] on button "Edit" at bounding box center [272, 350] width 55 height 14
drag, startPoint x: 248, startPoint y: 1106, endPoint x: 146, endPoint y: 1107, distance: 102.3
click at [146, 1107] on div "pn:284 x 3 packed. 5 stock. Aa @ ☺ Send" at bounding box center [399, 1105] width 572 height 49
drag, startPoint x: 173, startPoint y: 1101, endPoint x: 177, endPoint y: 1110, distance: 9.9
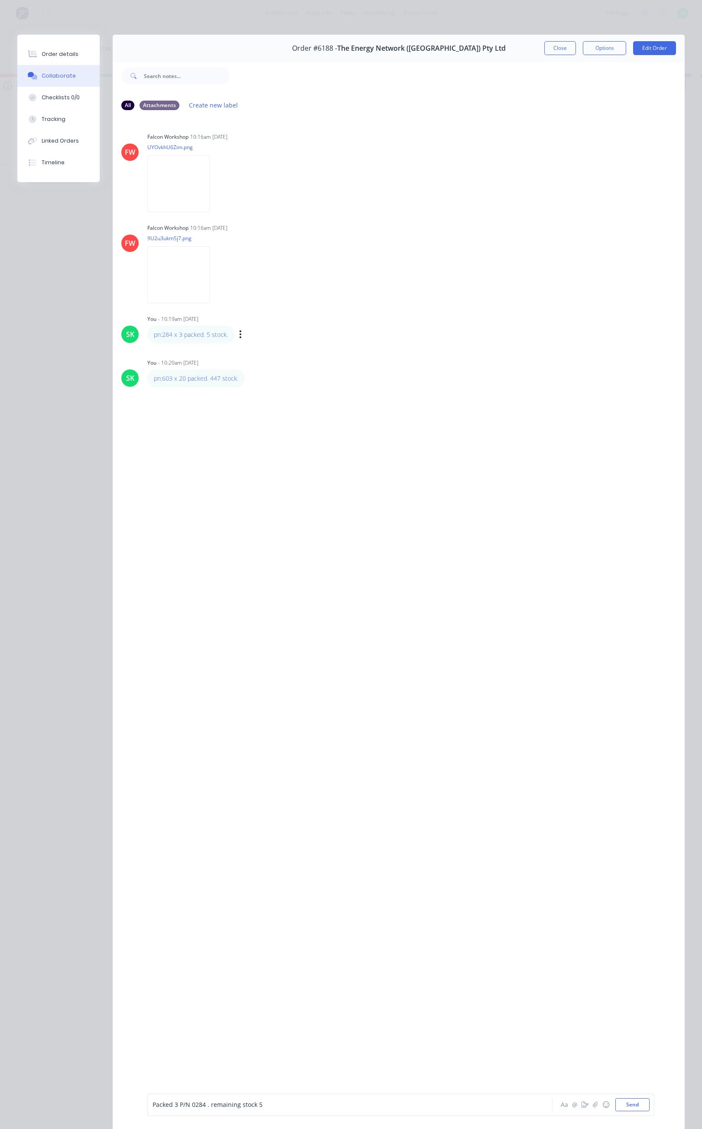
click at [173, 1104] on span "Packed 3 P/N 0284 . remaining stock 5" at bounding box center [208, 1105] width 110 height 8
click at [617, 1101] on button "Send" at bounding box center [633, 1104] width 34 height 13
click at [250, 375] on icon "button" at bounding box center [251, 378] width 3 height 10
click at [277, 392] on button "Edit" at bounding box center [283, 393] width 55 height 14
click at [630, 1104] on button "Send" at bounding box center [633, 1104] width 34 height 13
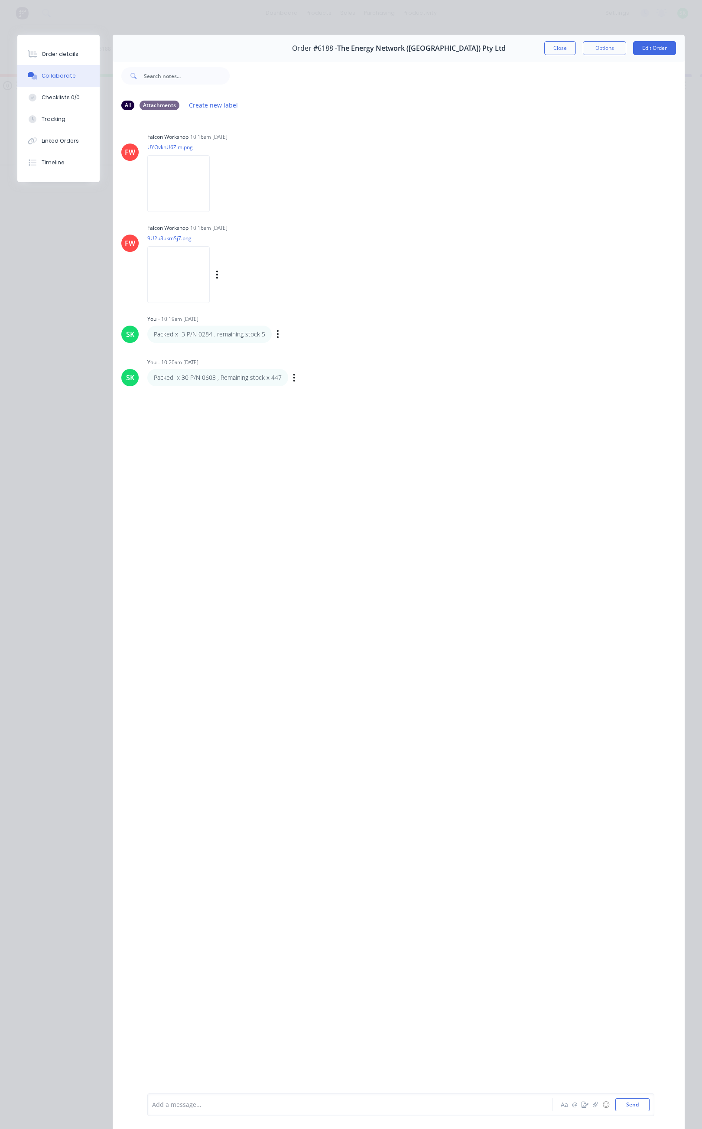
click at [193, 279] on img at bounding box center [178, 274] width 62 height 57
click at [195, 205] on img at bounding box center [178, 183] width 62 height 57
click at [545, 46] on button "Close" at bounding box center [561, 48] width 32 height 14
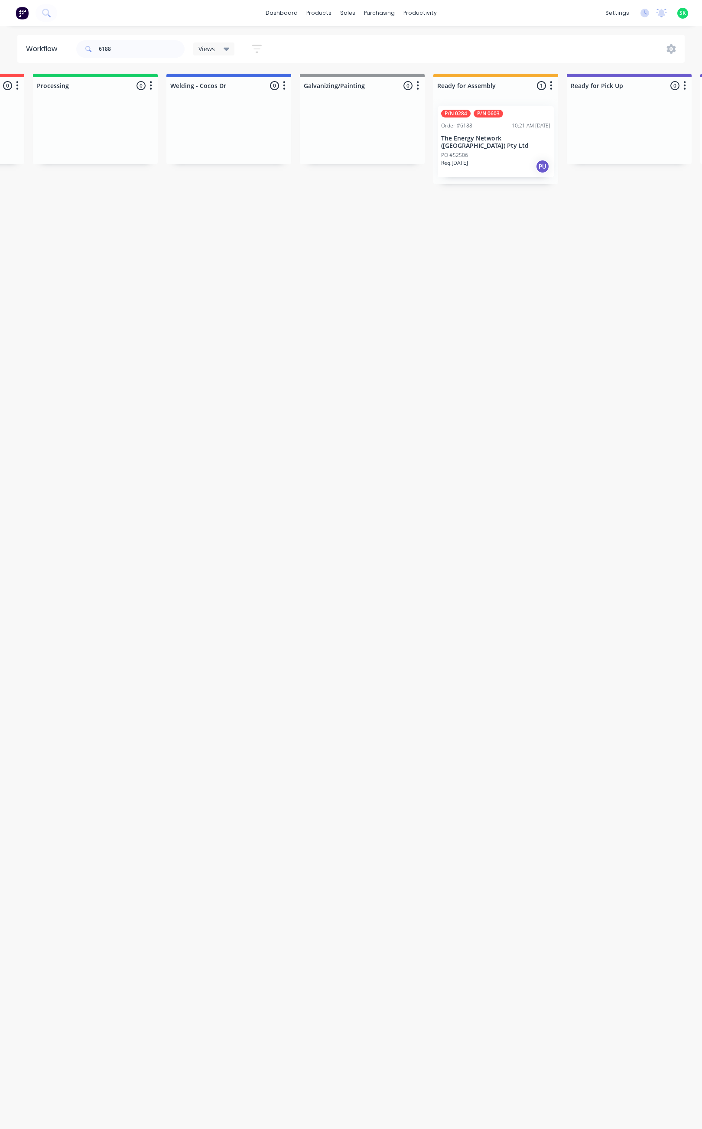
click at [513, 147] on p "The Energy Network ([GEOGRAPHIC_DATA]) Pty Ltd" at bounding box center [495, 142] width 109 height 15
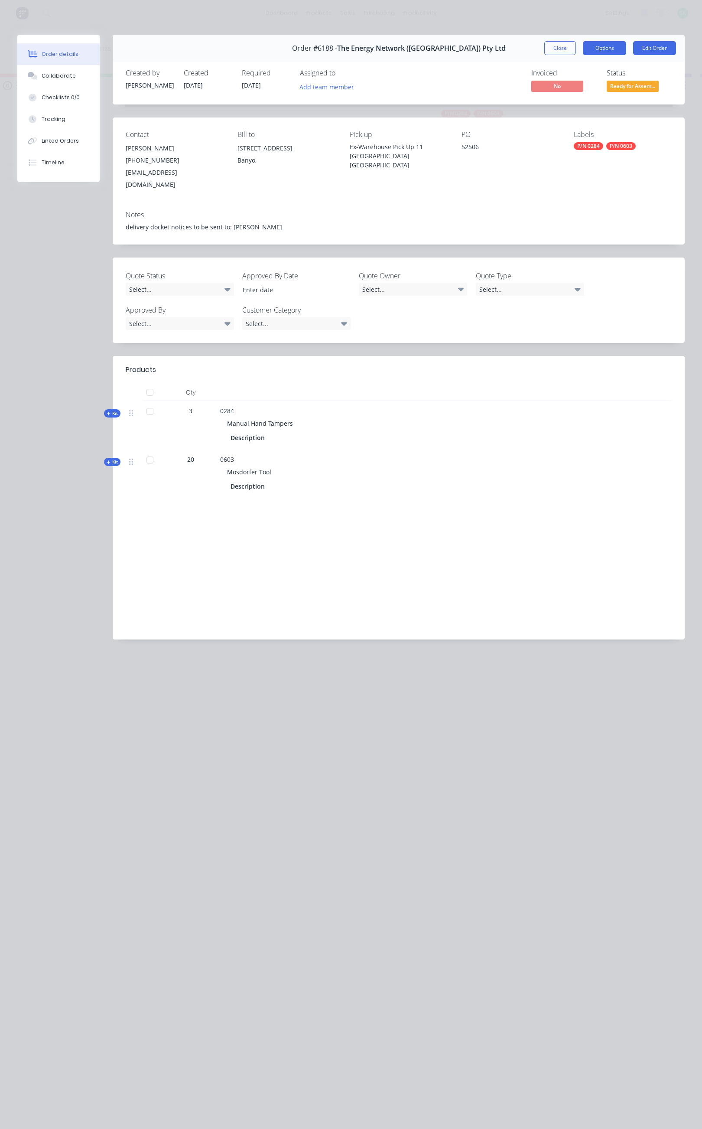
click at [605, 43] on button "Options" at bounding box center [604, 48] width 43 height 14
click at [573, 102] on div "Delivery Docket" at bounding box center [580, 105] width 75 height 13
click at [561, 103] on div "Standard" at bounding box center [580, 105] width 75 height 13
click at [562, 46] on button "Close" at bounding box center [561, 48] width 32 height 14
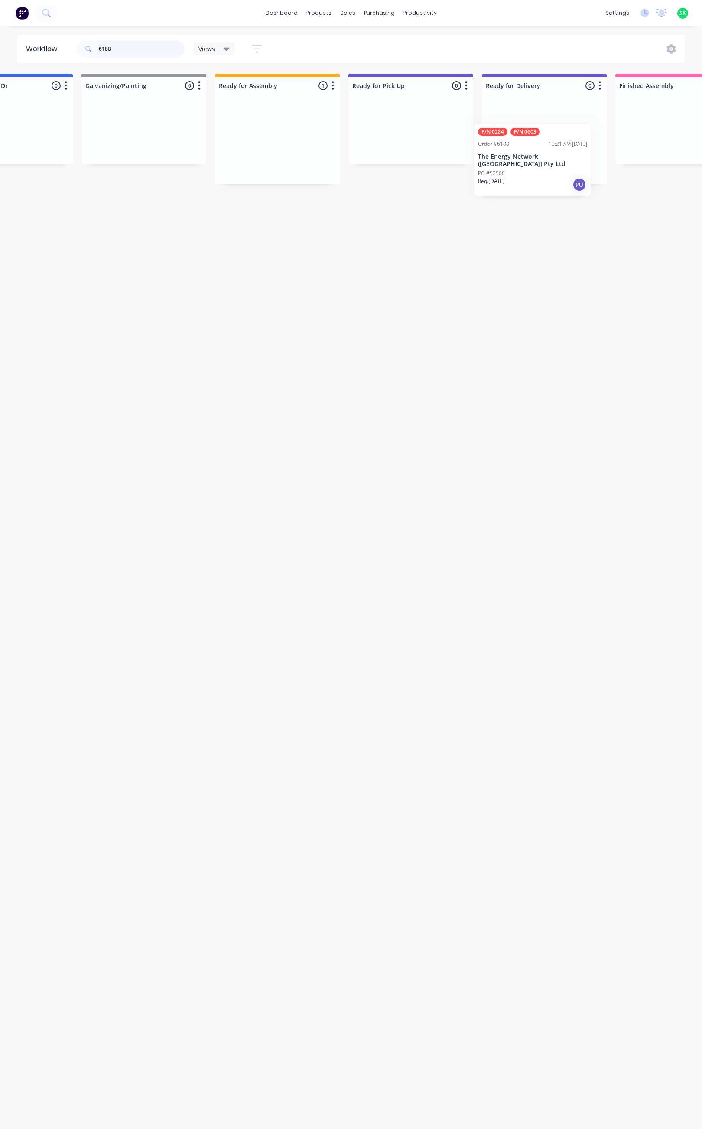
scroll to position [0, 475]
drag, startPoint x: 467, startPoint y: 147, endPoint x: 380, endPoint y: 138, distance: 88.1
click at [380, 138] on div "Submitted 0 Status colour #273444 hex #273444 Save Cancel Summaries Total order…" at bounding box center [305, 129] width 1572 height 111
drag, startPoint x: 136, startPoint y: 49, endPoint x: 94, endPoint y: 49, distance: 42.1
click at [94, 49] on div "6188" at bounding box center [130, 48] width 108 height 17
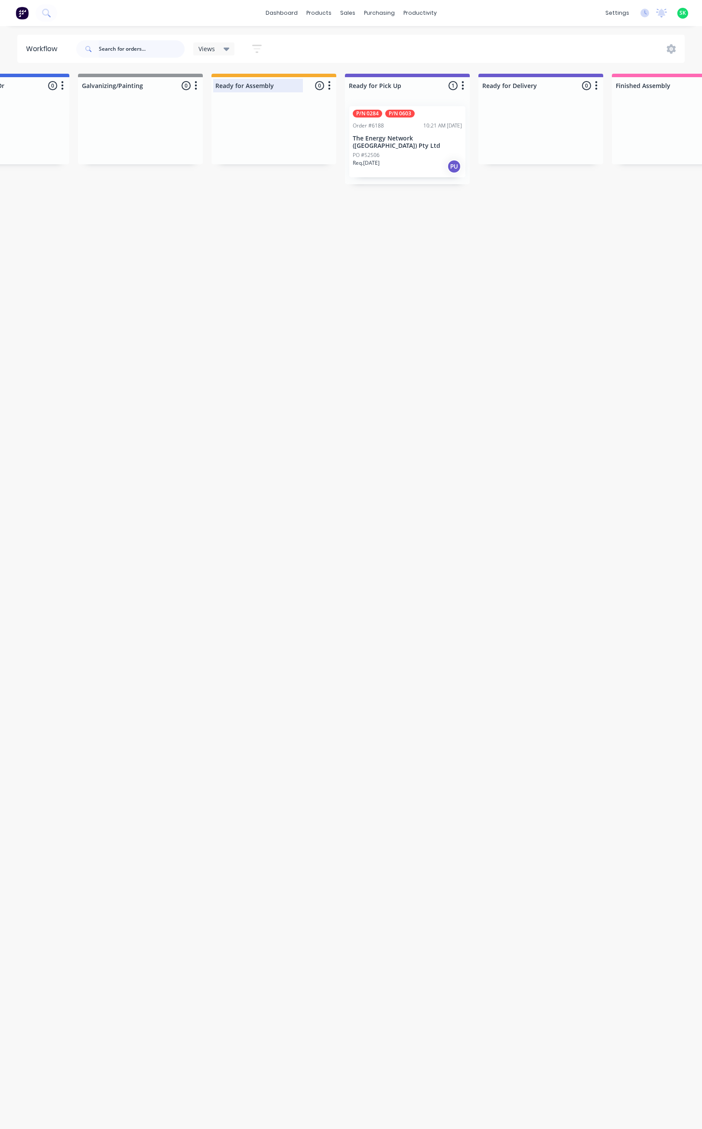
scroll to position [0, 0]
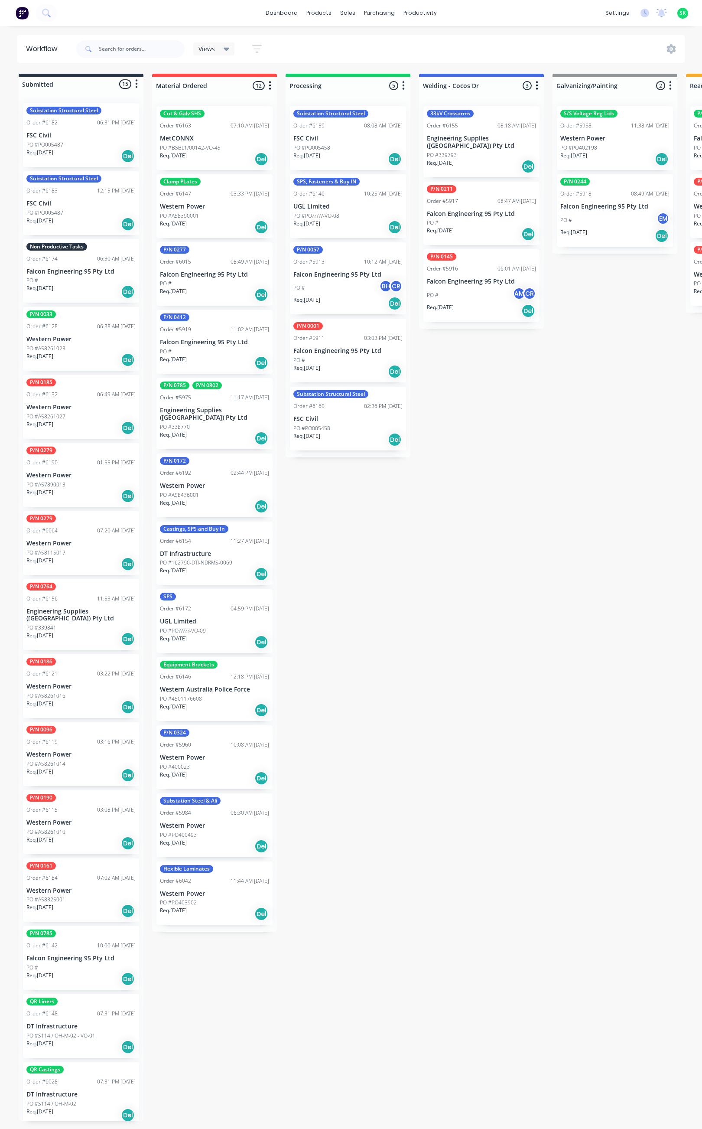
click at [224, 49] on icon at bounding box center [227, 49] width 6 height 3
click at [219, 131] on button "Assembly (Default)" at bounding box center [246, 131] width 92 height 10
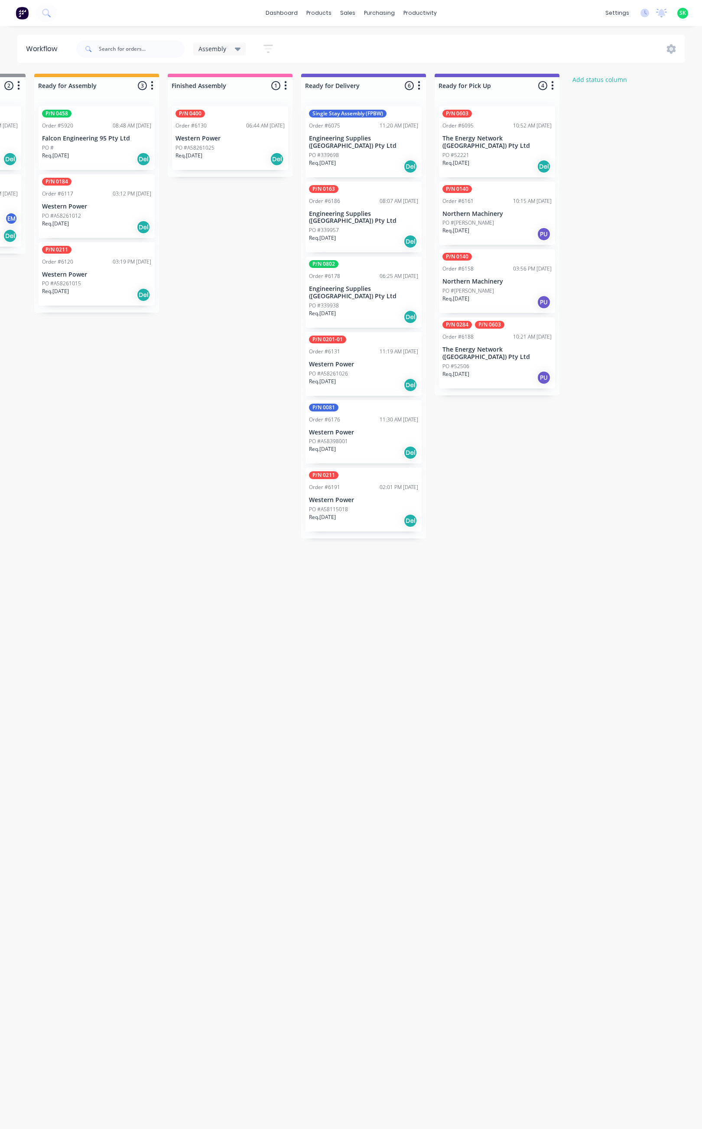
scroll to position [0, 388]
drag, startPoint x: 260, startPoint y: 777, endPoint x: 322, endPoint y: 786, distance: 62.2
click at [322, 786] on div "Submitted 11 Status colour #273444 hex #273444 Save Cancel Summaries Total orde…" at bounding box center [391, 467] width 1572 height 787
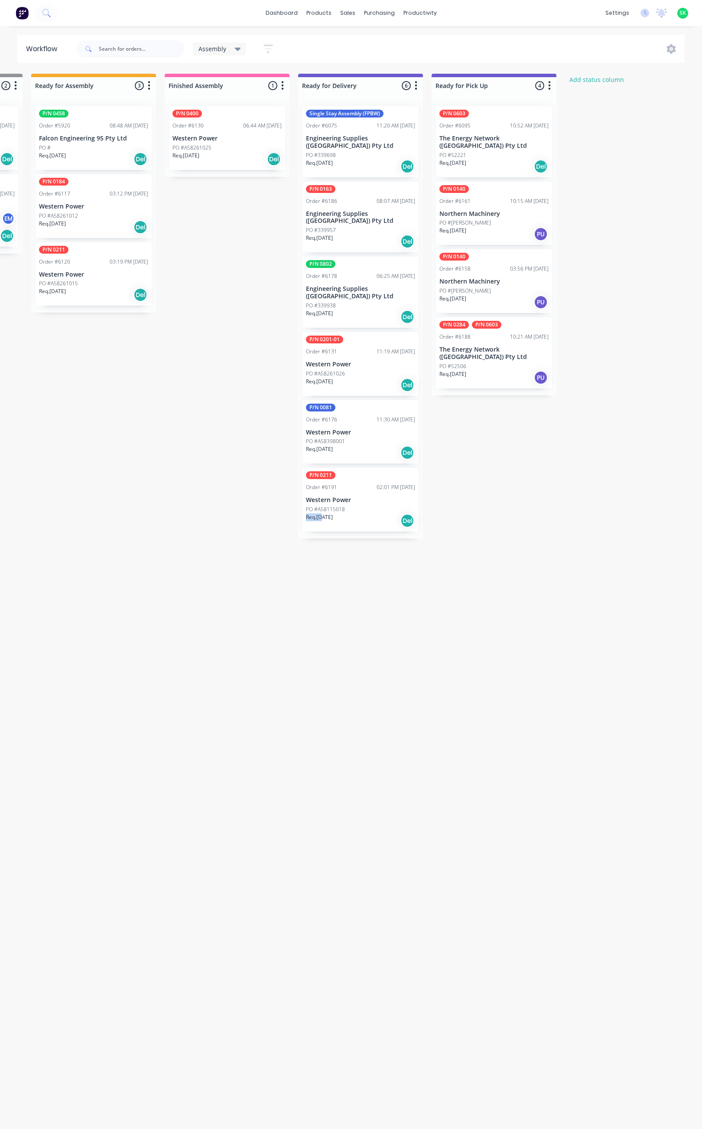
click at [346, 272] on div "Order #6178 06:25 AM 13/08/25" at bounding box center [360, 276] width 109 height 8
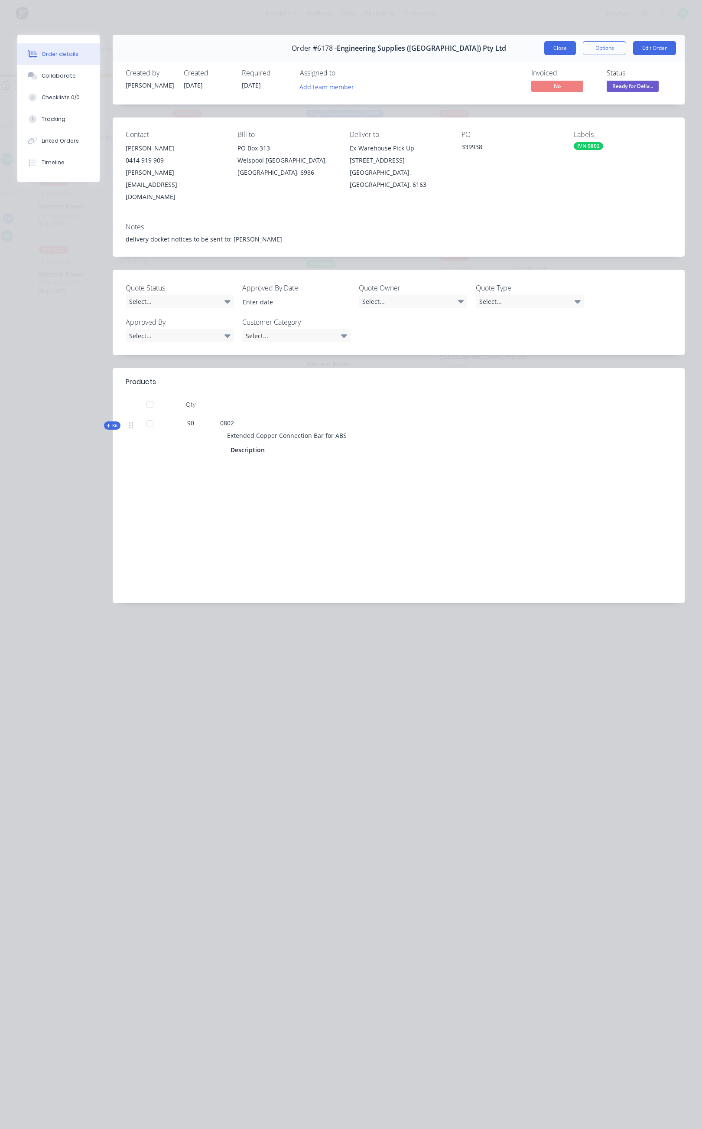
click at [563, 43] on button "Close" at bounding box center [561, 48] width 32 height 14
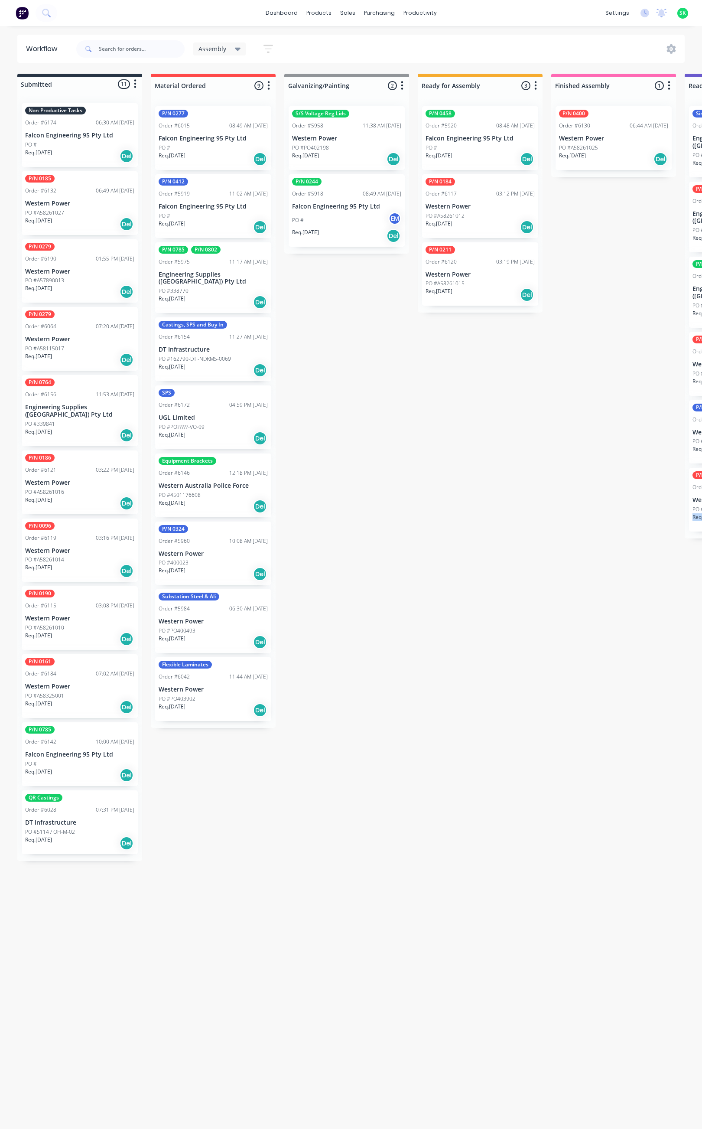
scroll to position [0, 0]
click at [212, 491] on div "PO #4501176608" at bounding box center [214, 495] width 109 height 8
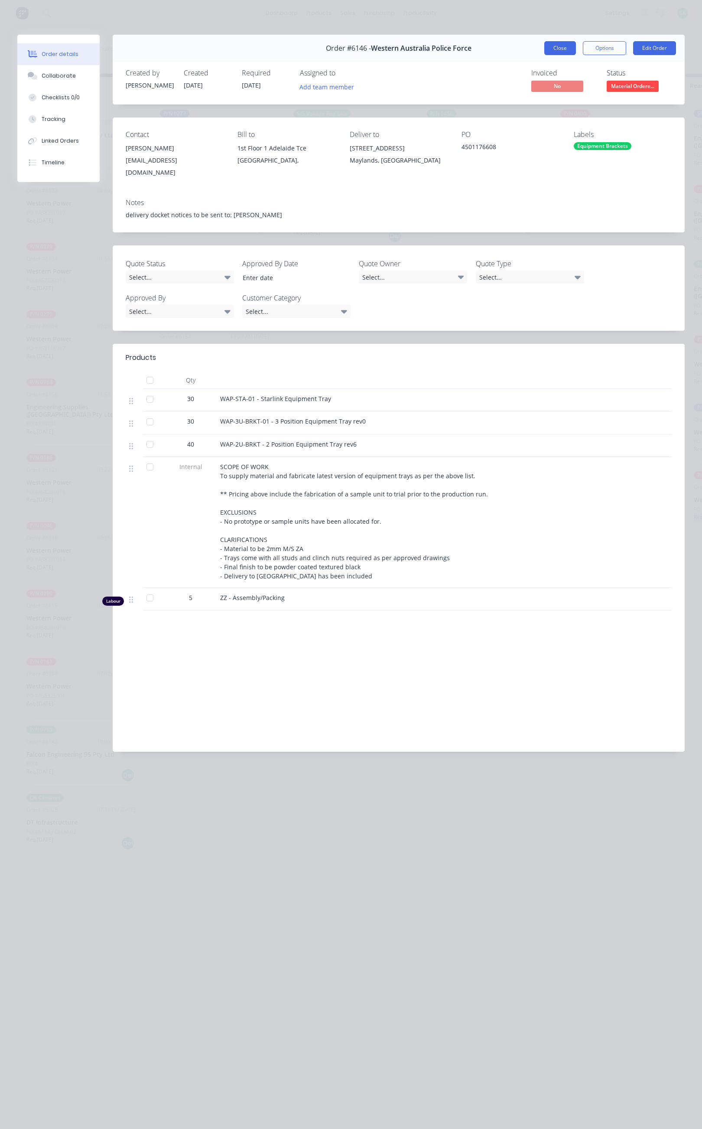
click at [561, 43] on button "Close" at bounding box center [561, 48] width 32 height 14
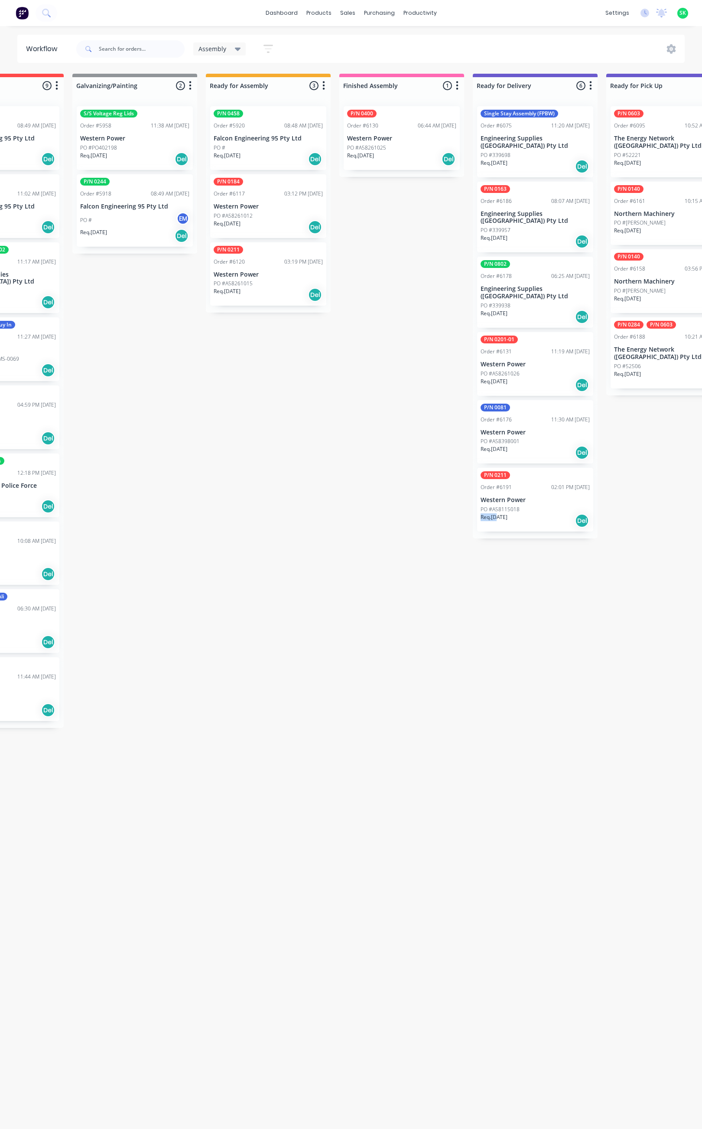
scroll to position [0, 215]
click at [397, 138] on p "Western Power" at bounding box center [400, 138] width 109 height 7
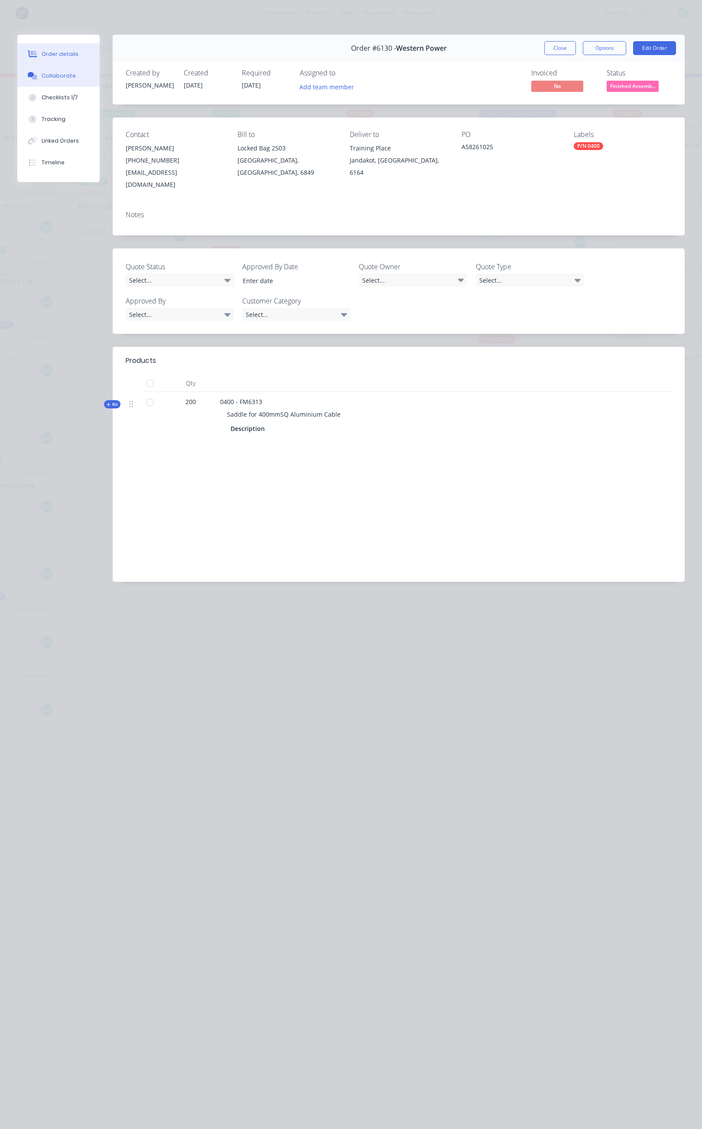
click at [74, 75] on button "Collaborate" at bounding box center [58, 76] width 82 height 22
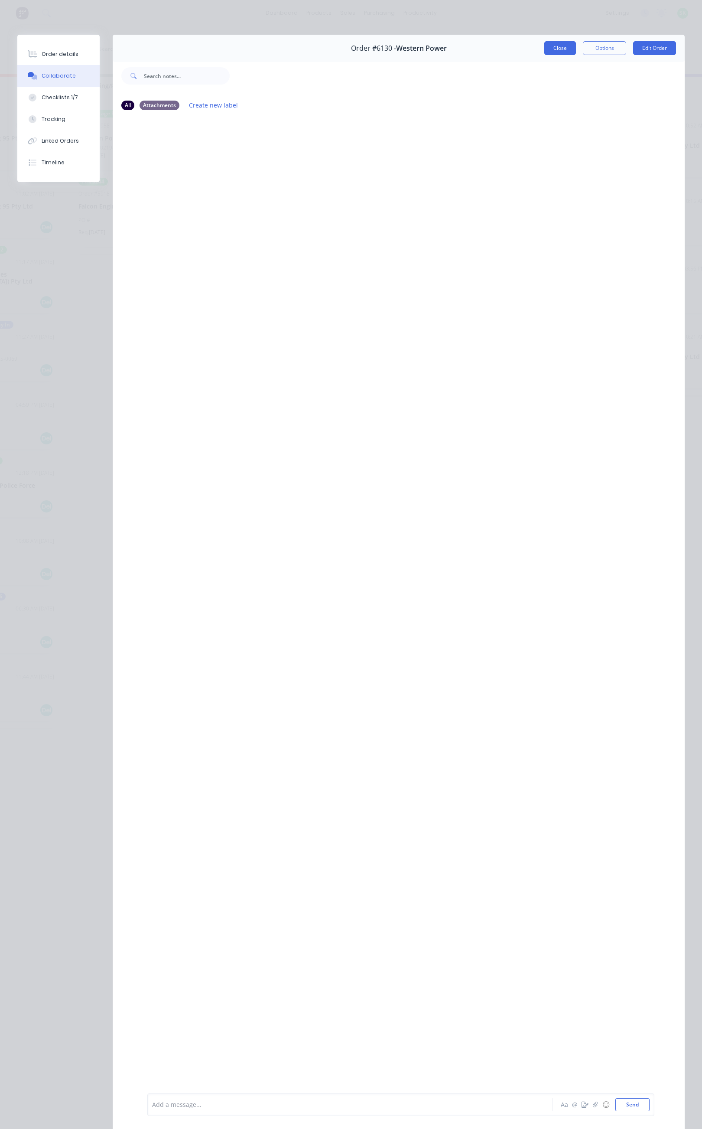
click at [546, 45] on button "Close" at bounding box center [561, 48] width 32 height 14
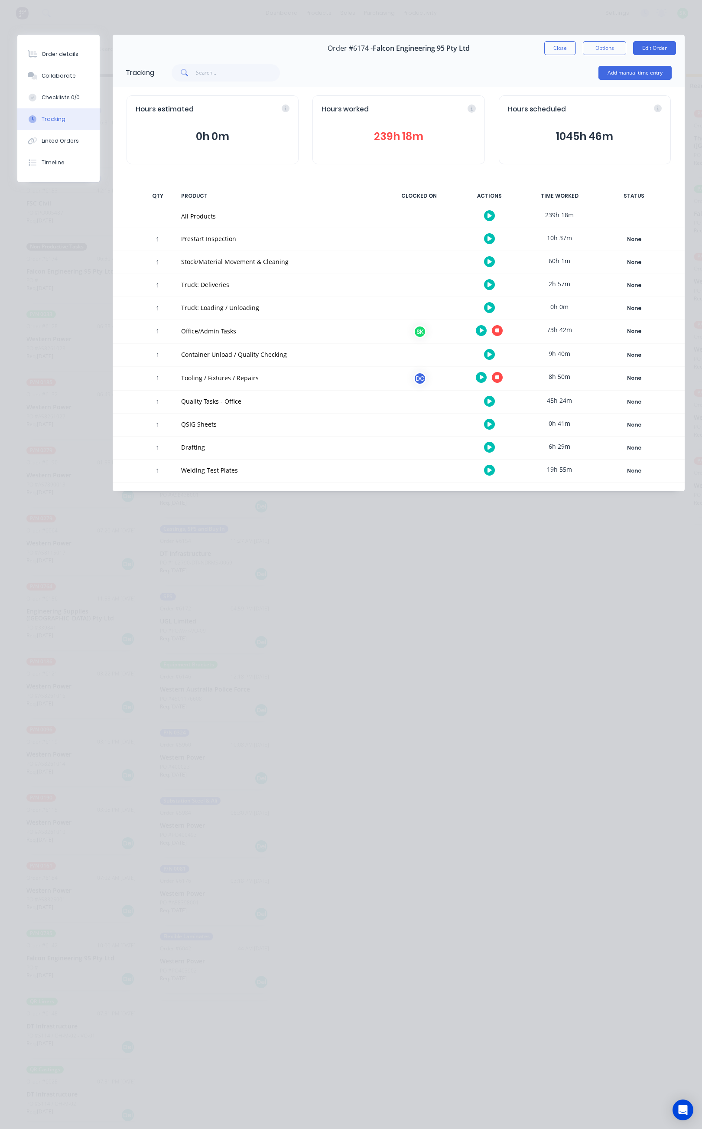
click at [496, 330] on icon "button" at bounding box center [498, 331] width 4 height 6
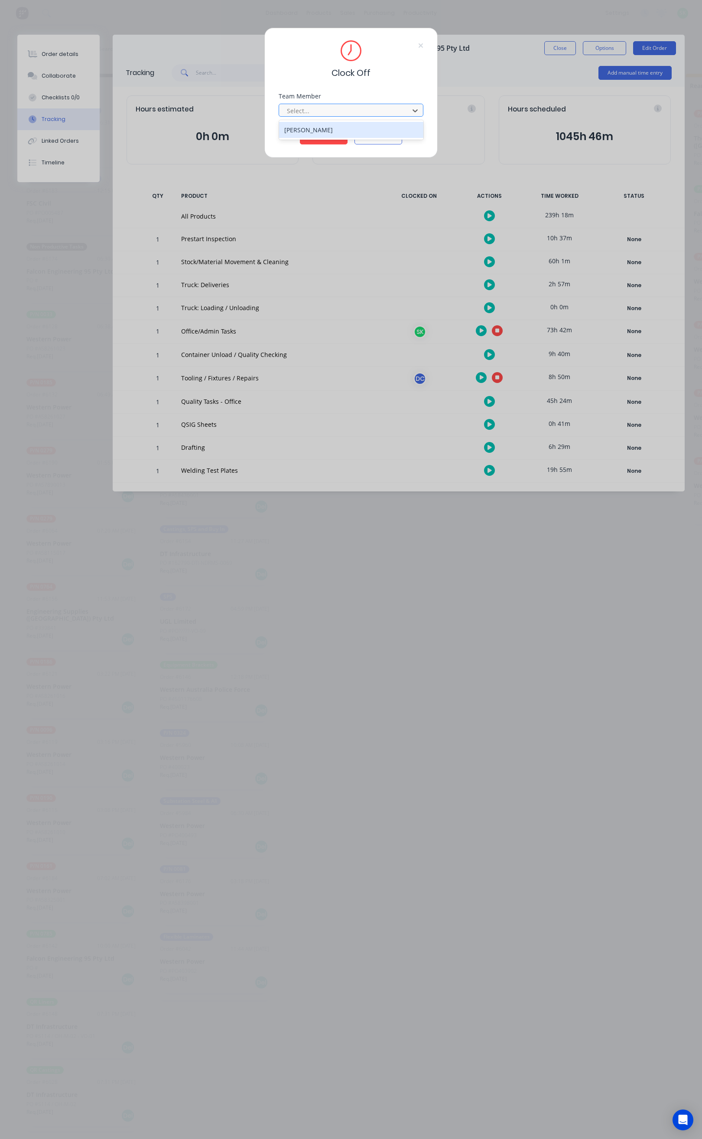
click at [372, 132] on div "[PERSON_NAME]" at bounding box center [351, 130] width 144 height 16
click at [339, 135] on button "Clock Off" at bounding box center [324, 138] width 48 height 14
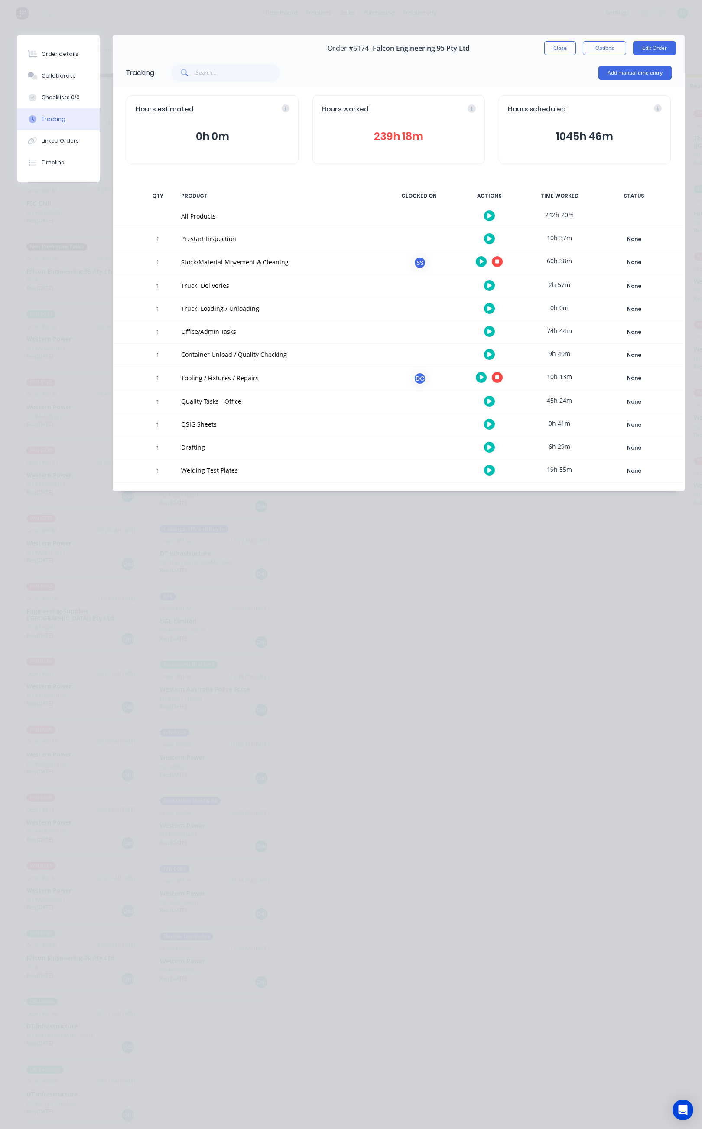
click at [490, 356] on icon "button" at bounding box center [490, 354] width 4 height 5
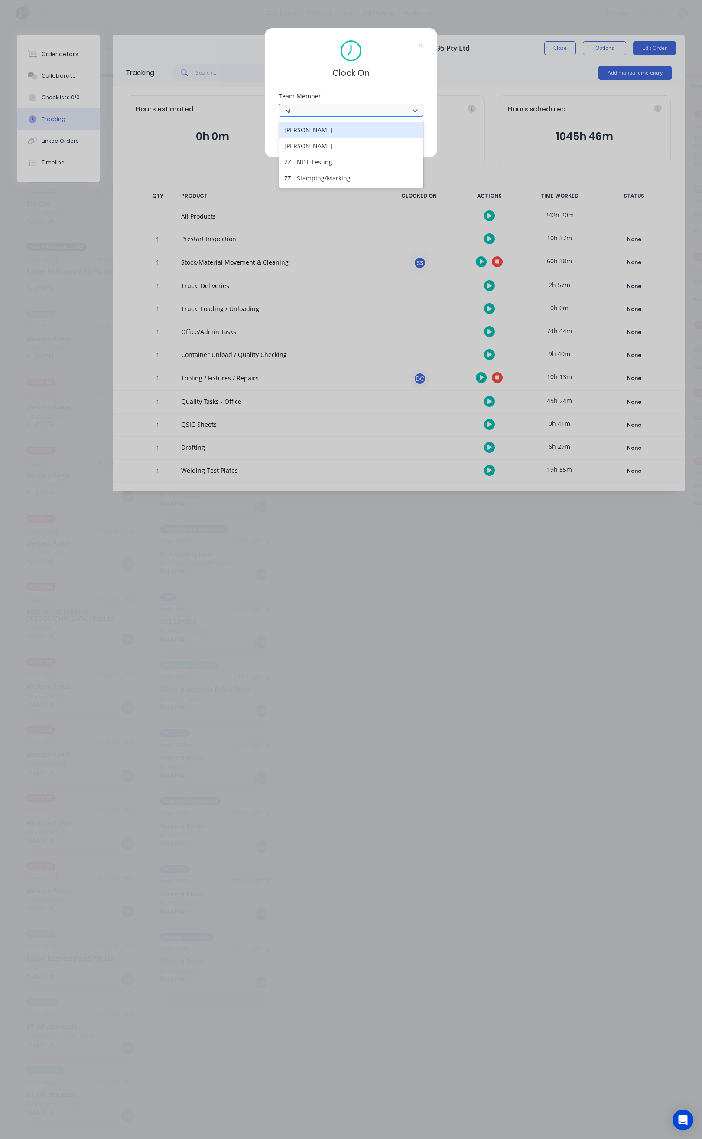
type input "ste"
click at [356, 133] on div "[PERSON_NAME]" at bounding box center [351, 130] width 144 height 16
click at [333, 131] on button "Clock On" at bounding box center [324, 138] width 48 height 14
